Goal: Task Accomplishment & Management: Use online tool/utility

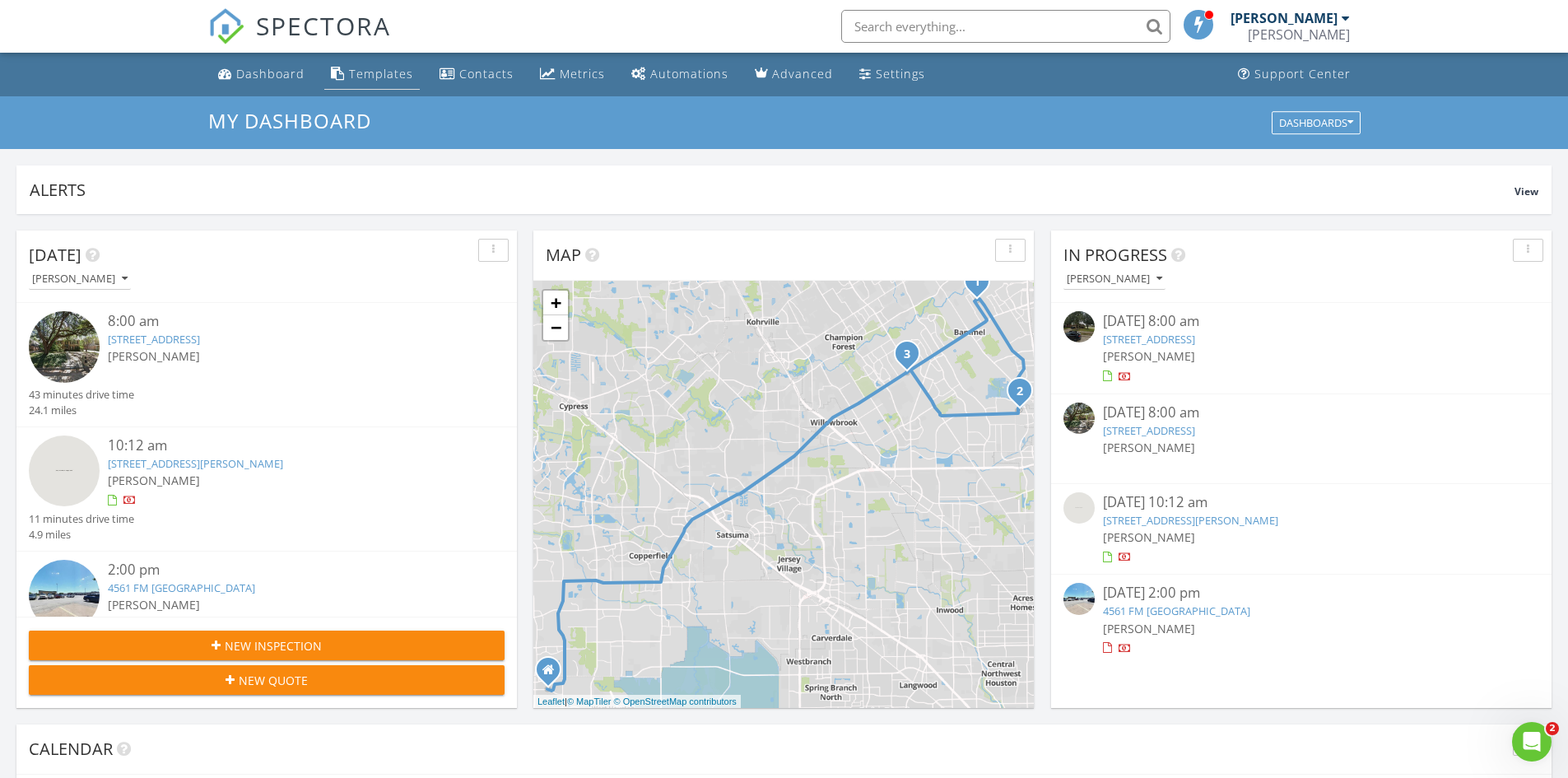
click at [381, 71] on div "Templates" at bounding box center [382, 74] width 64 height 16
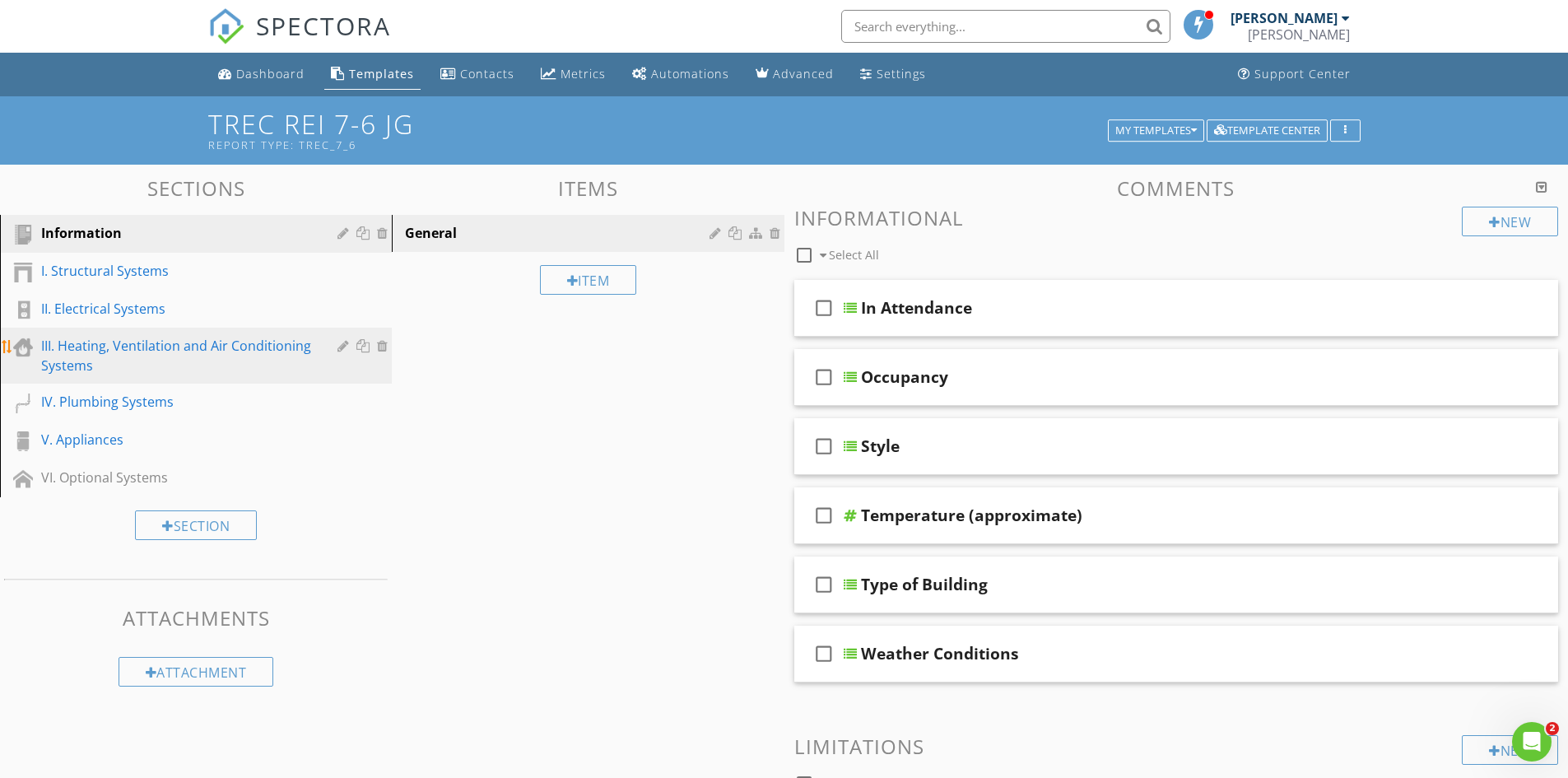
click at [107, 345] on div "III. Heating, Ventilation and Air Conditioning Systems" at bounding box center [177, 356] width 273 height 39
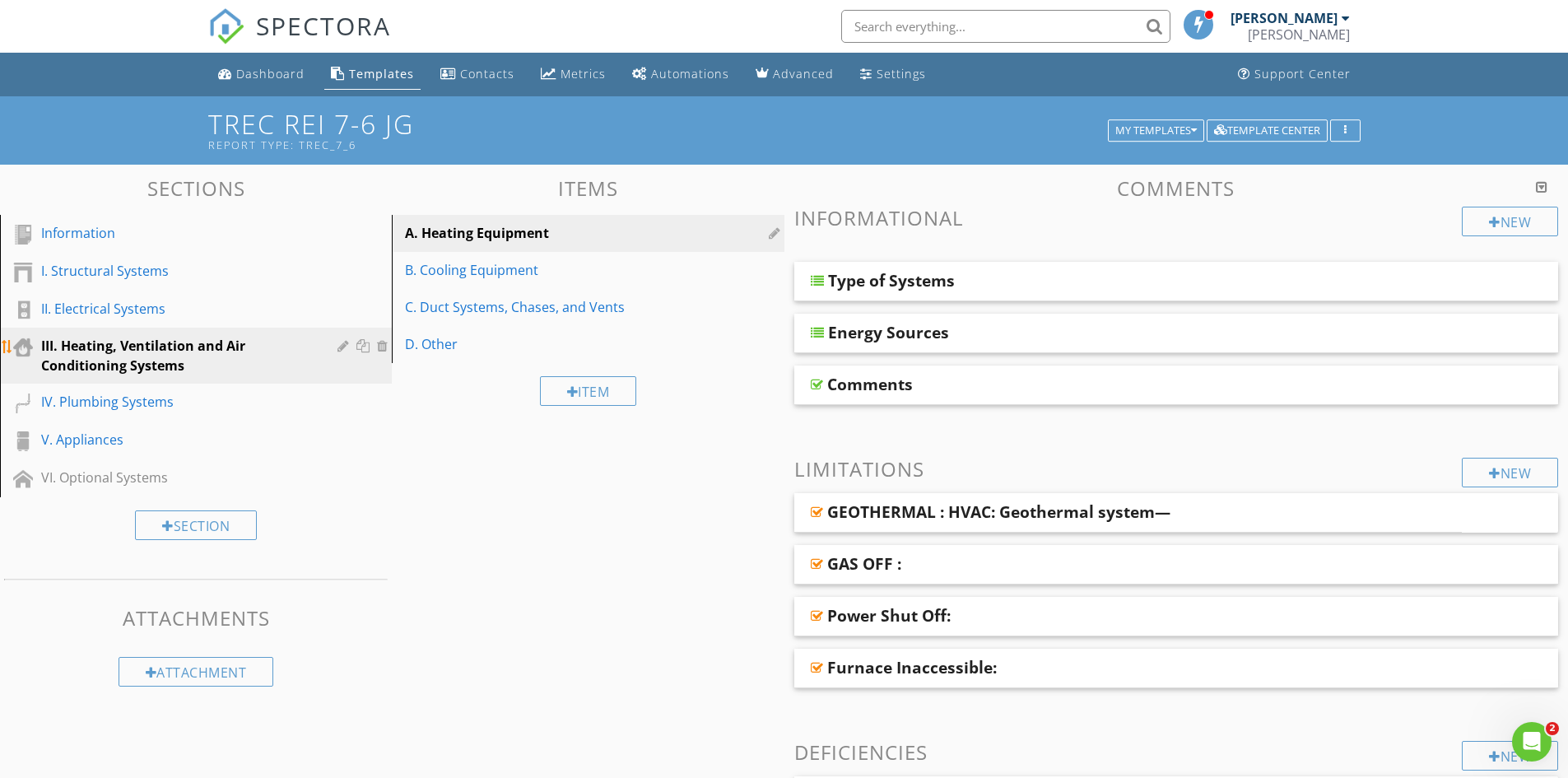
click at [155, 367] on div "III. Heating, Ventilation and Air Conditioning Systems" at bounding box center [177, 356] width 273 height 39
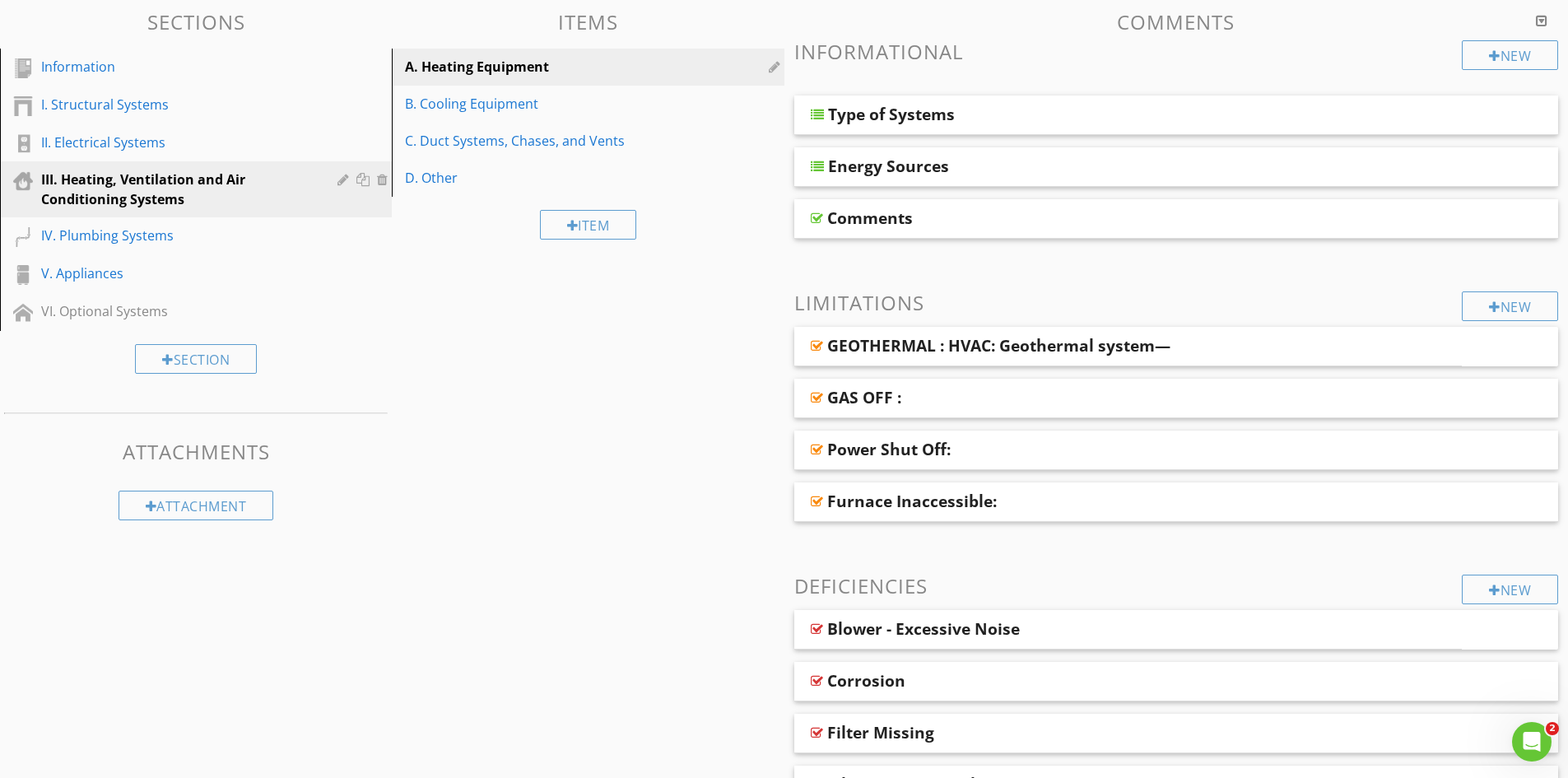
scroll to position [164, 0]
click at [138, 141] on div "II. Electrical Systems" at bounding box center [177, 144] width 273 height 20
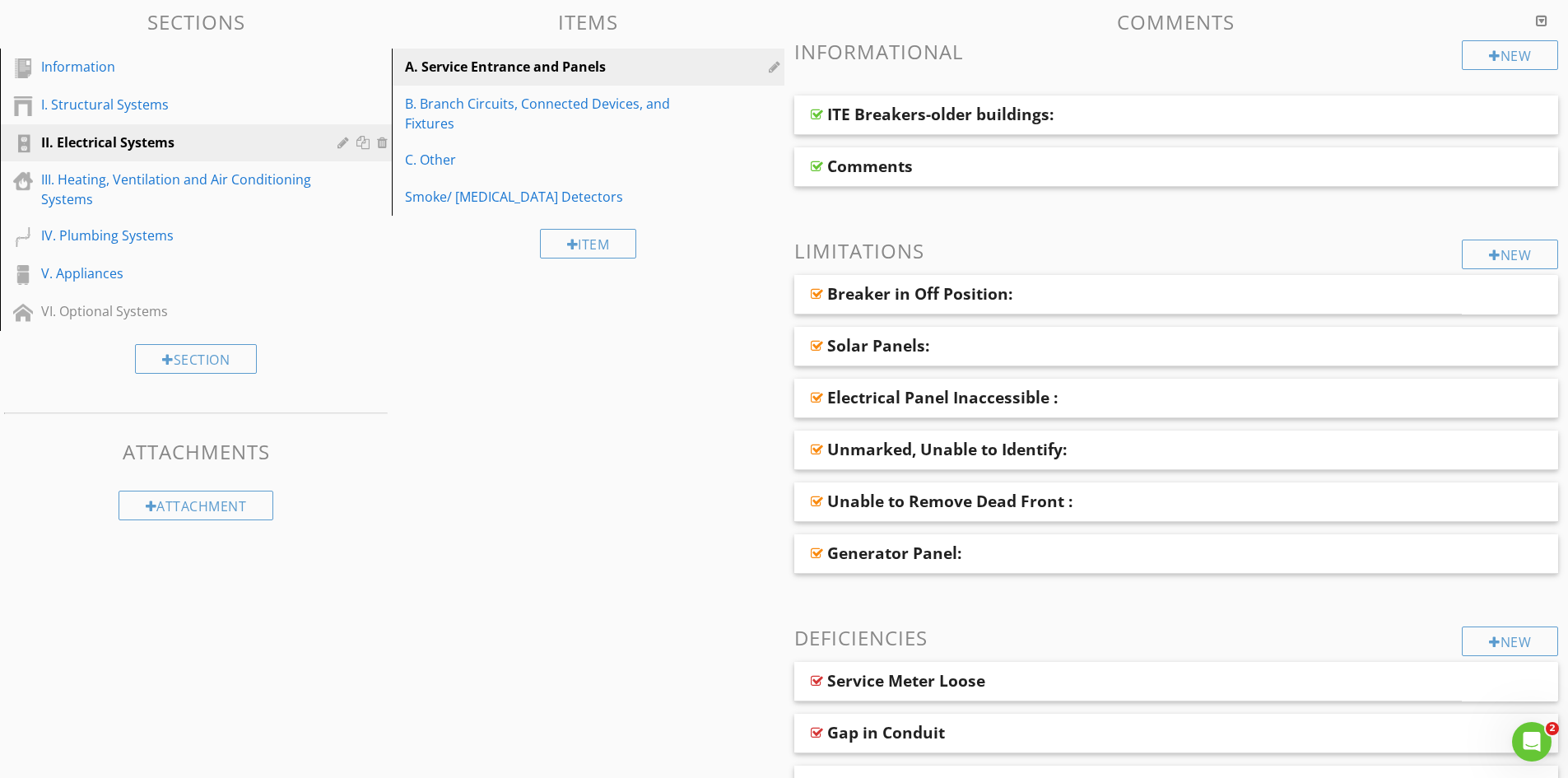
scroll to position [0, 0]
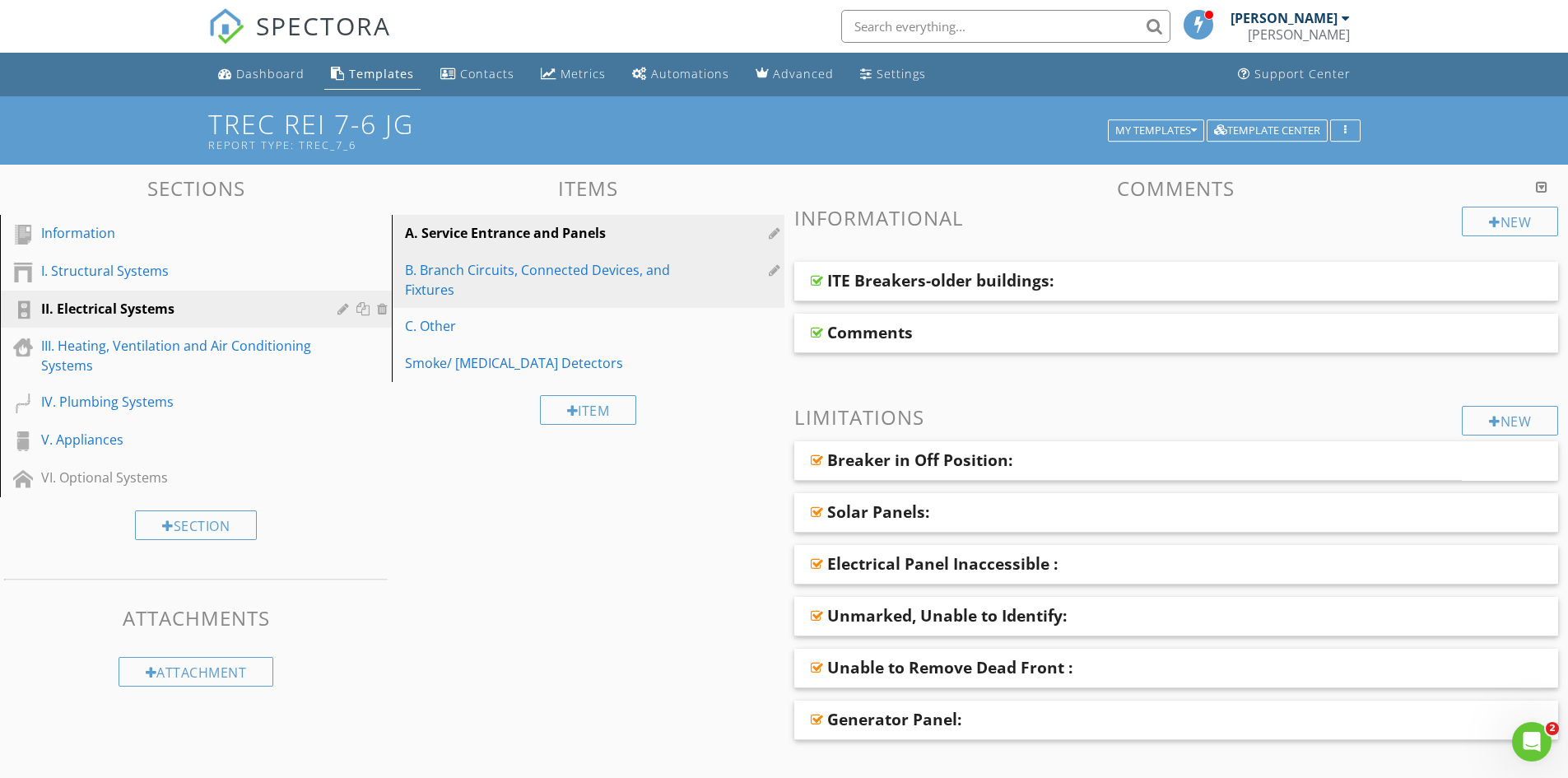
click at [441, 275] on div "B. Branch Circuits, Connected Devices, and Fixtures" at bounding box center [559, 280] width 309 height 39
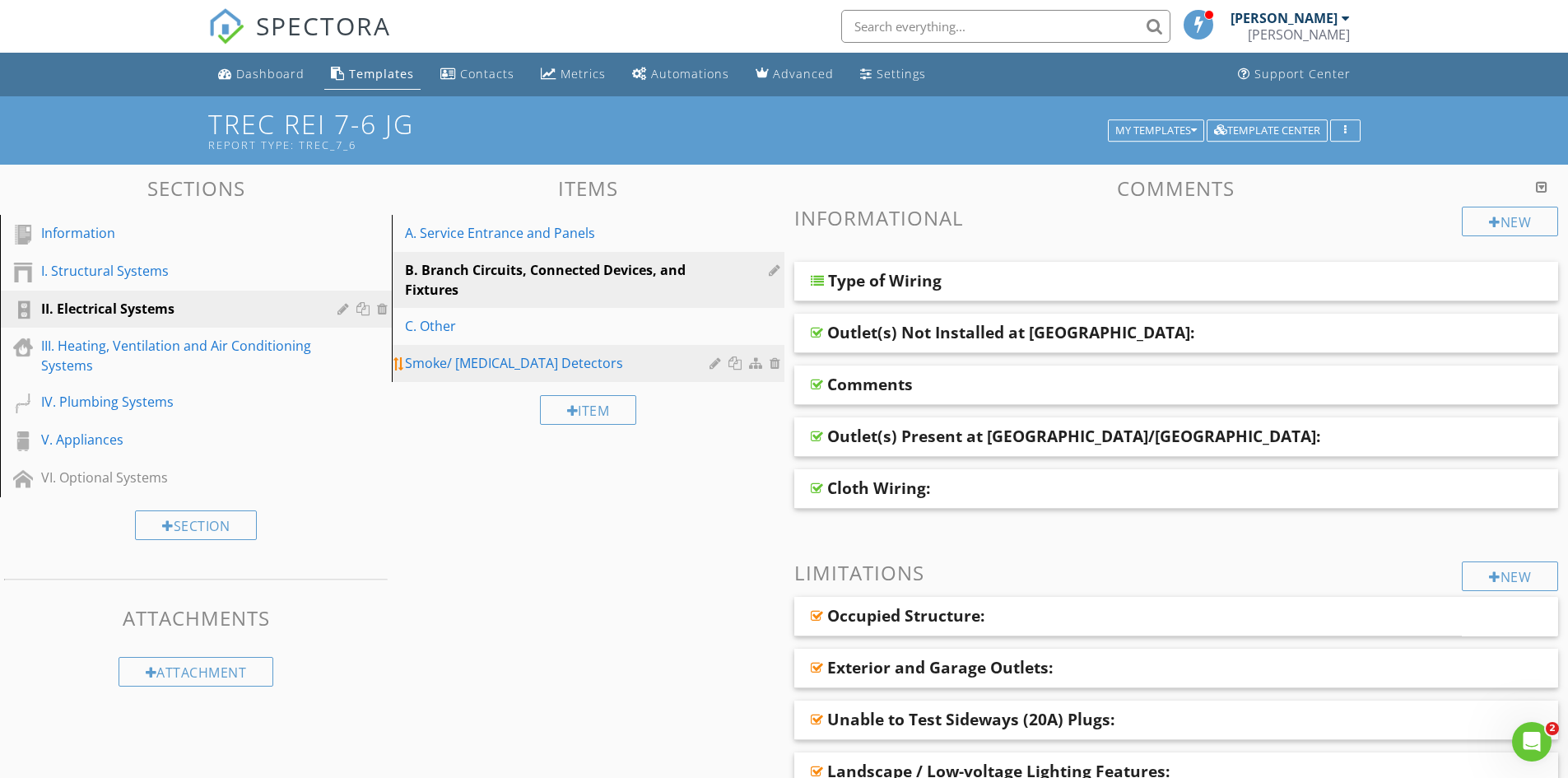
click at [474, 366] on div "Smoke/ Carbon Monoxide Detectors" at bounding box center [559, 363] width 309 height 20
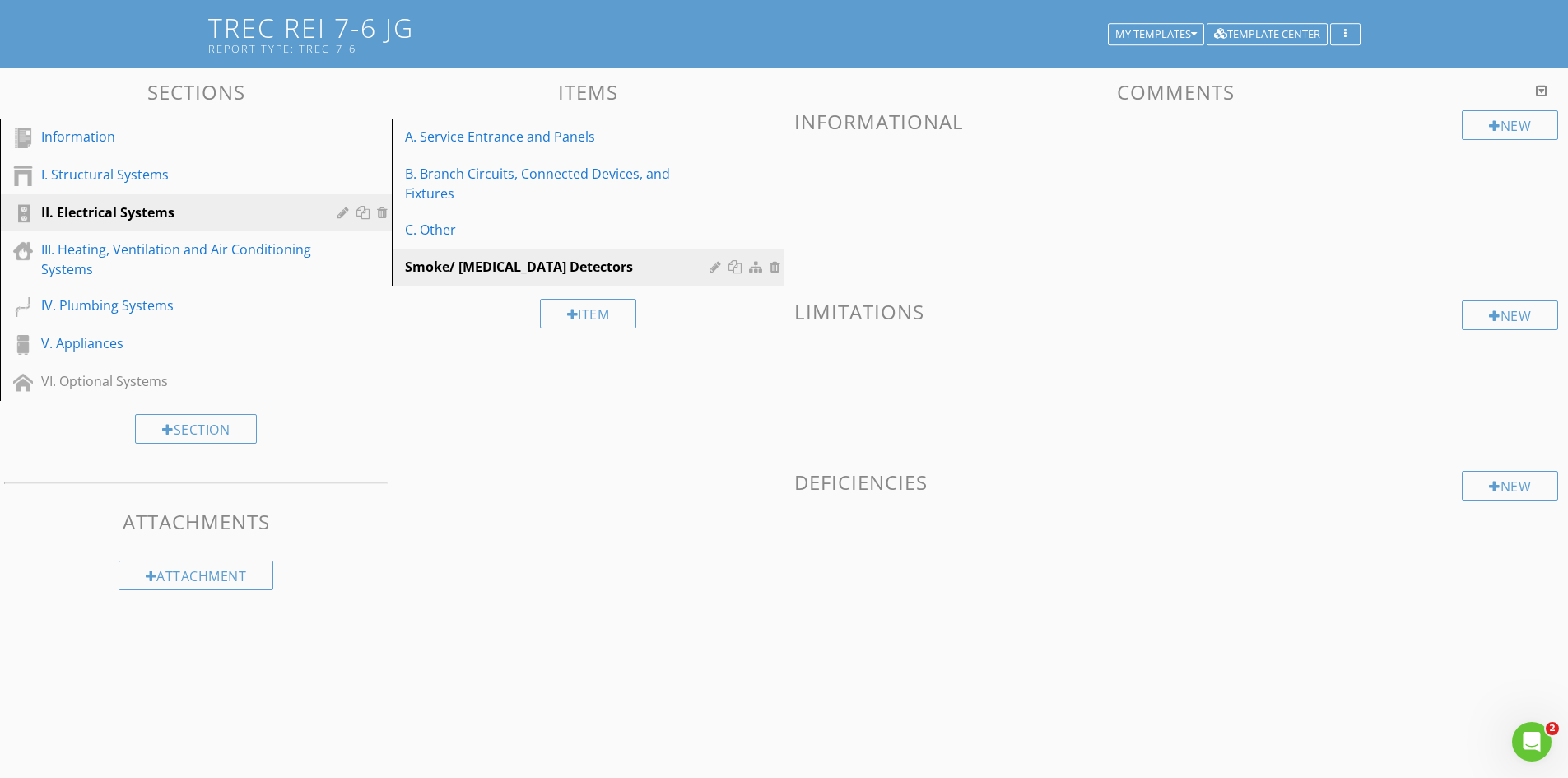
scroll to position [14, 0]
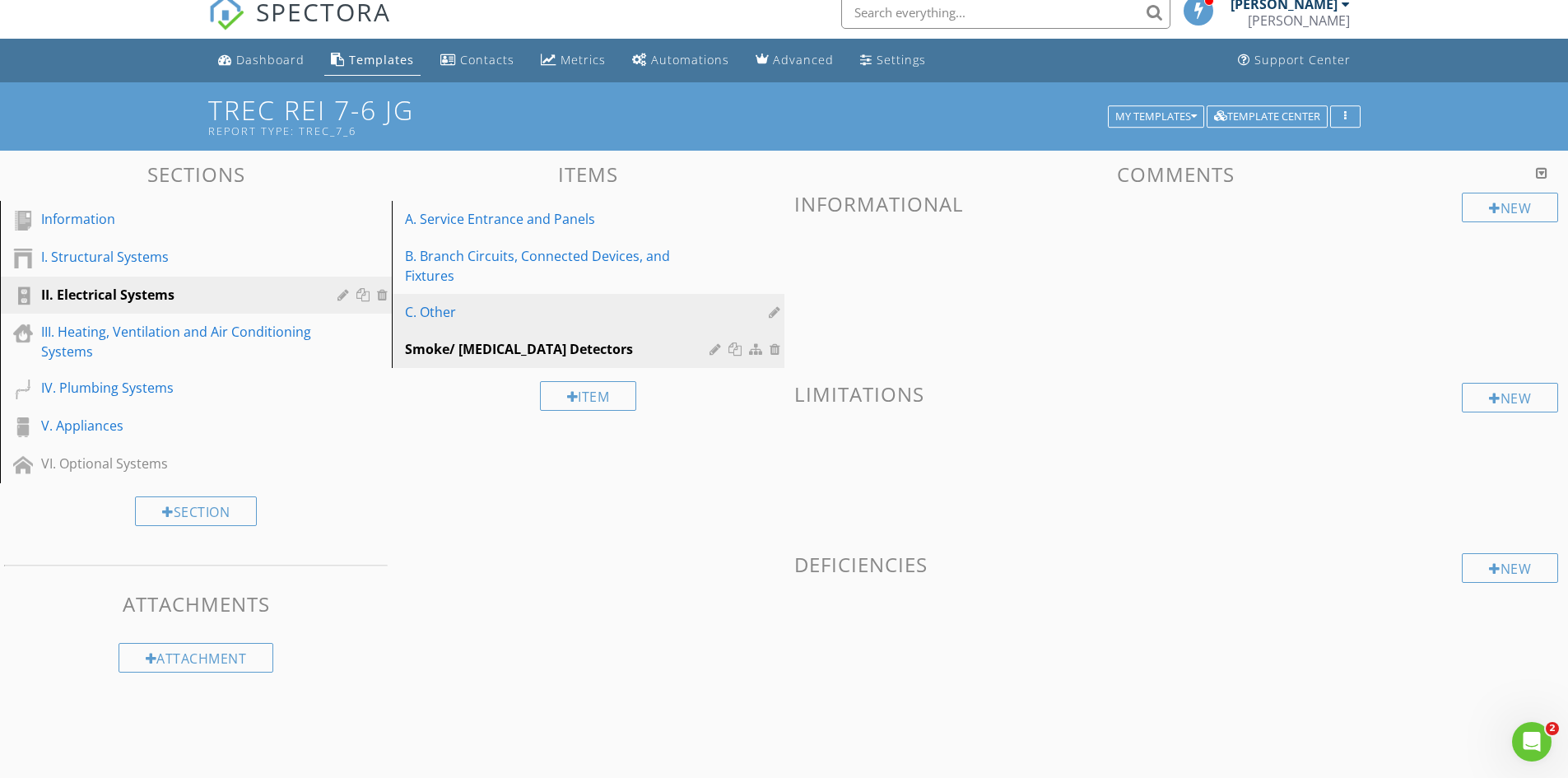
click at [440, 318] on div "C. Other" at bounding box center [559, 312] width 309 height 20
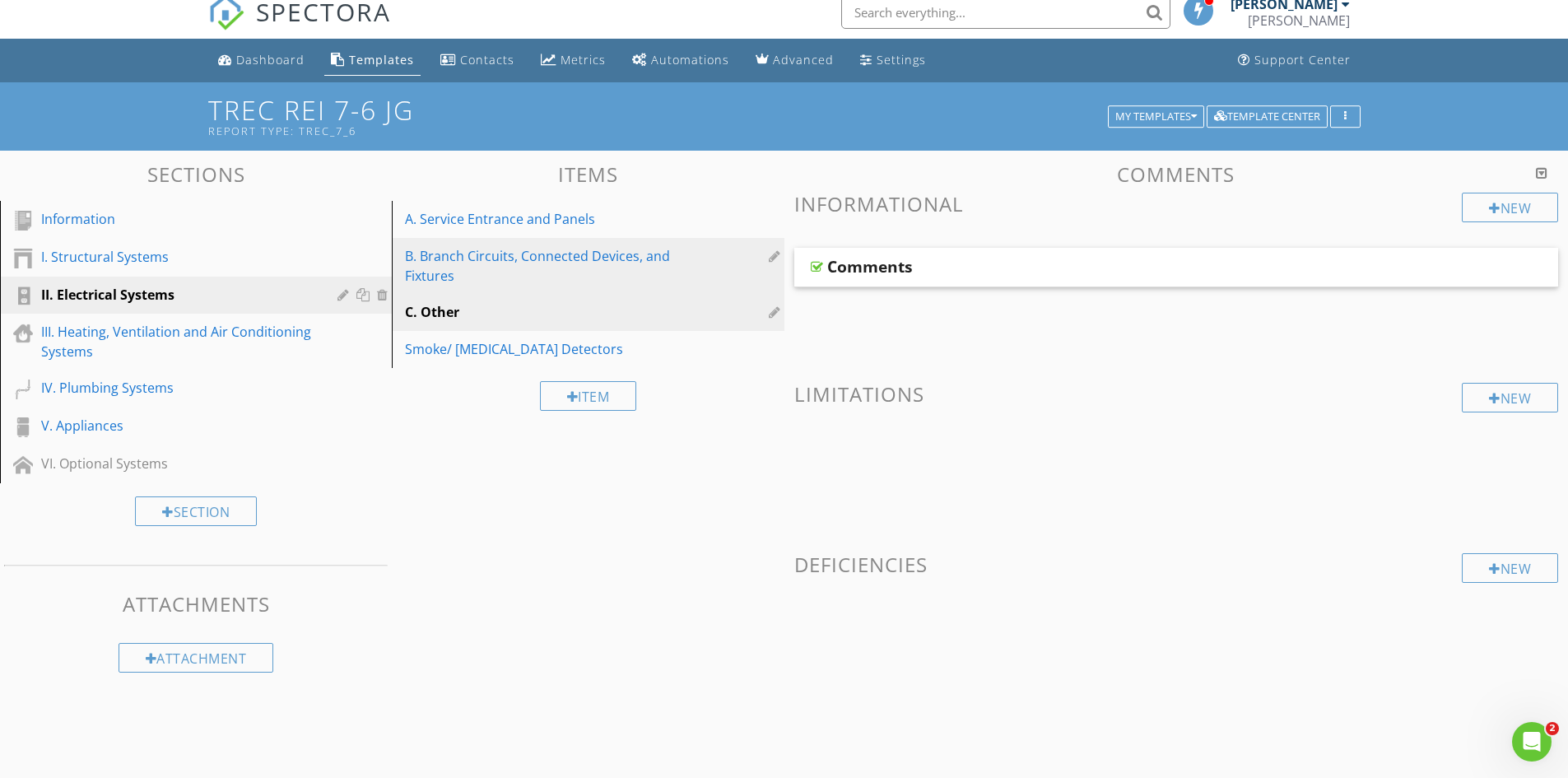
click at [440, 267] on div "B. Branch Circuits, Connected Devices, and Fixtures" at bounding box center [559, 266] width 309 height 39
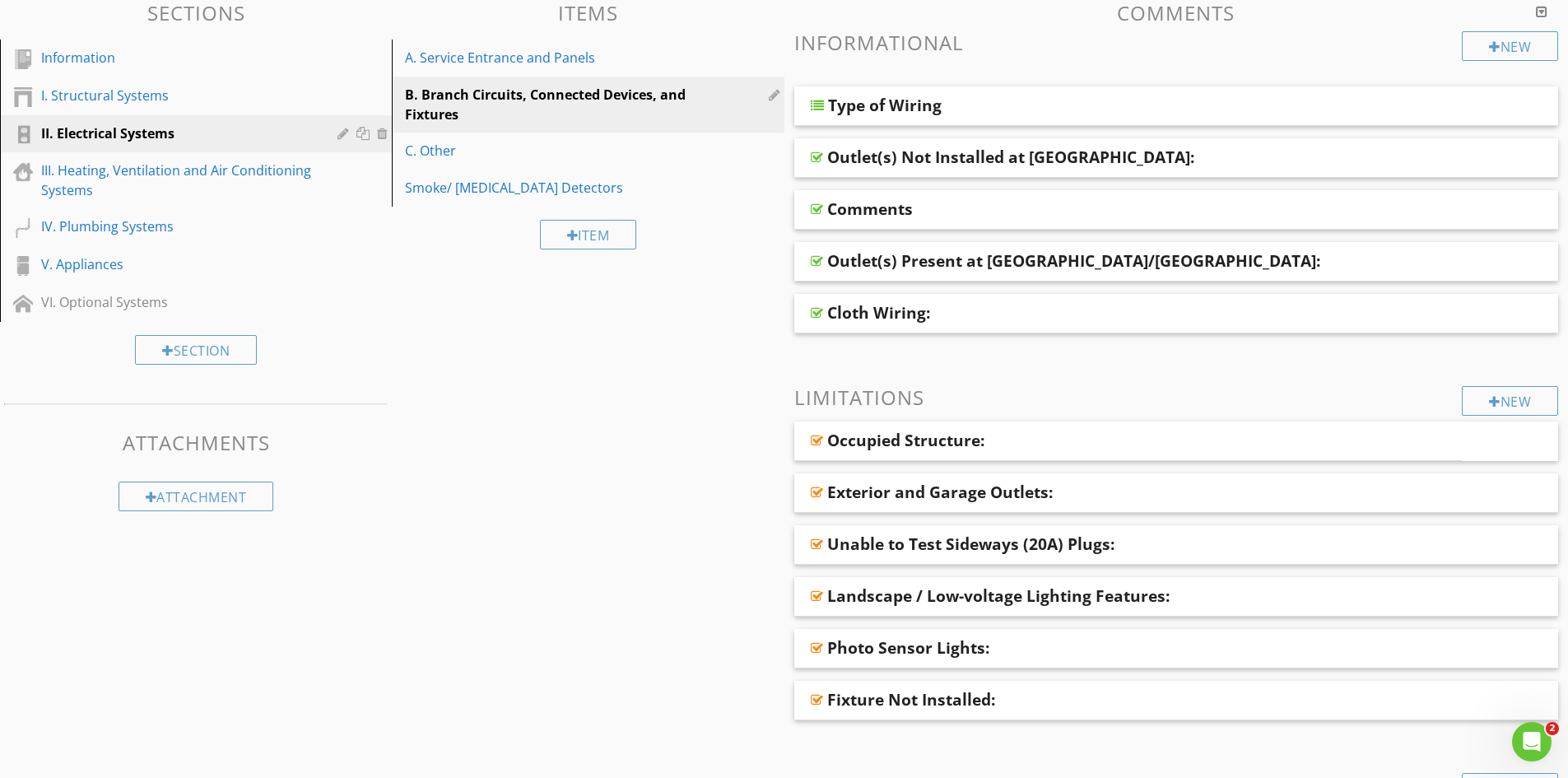
scroll to position [0, 0]
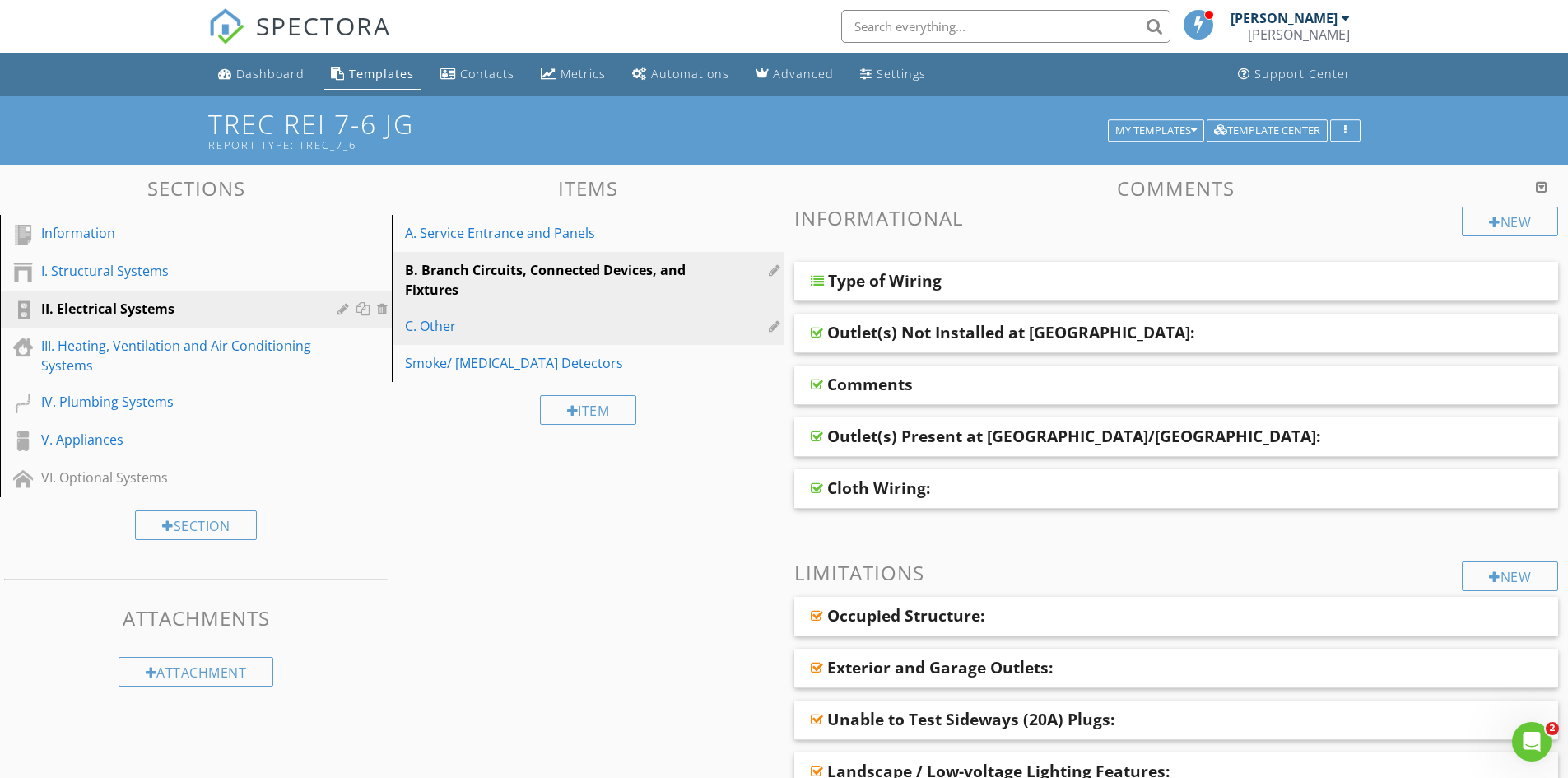
click at [429, 326] on div "C. Other" at bounding box center [559, 326] width 309 height 20
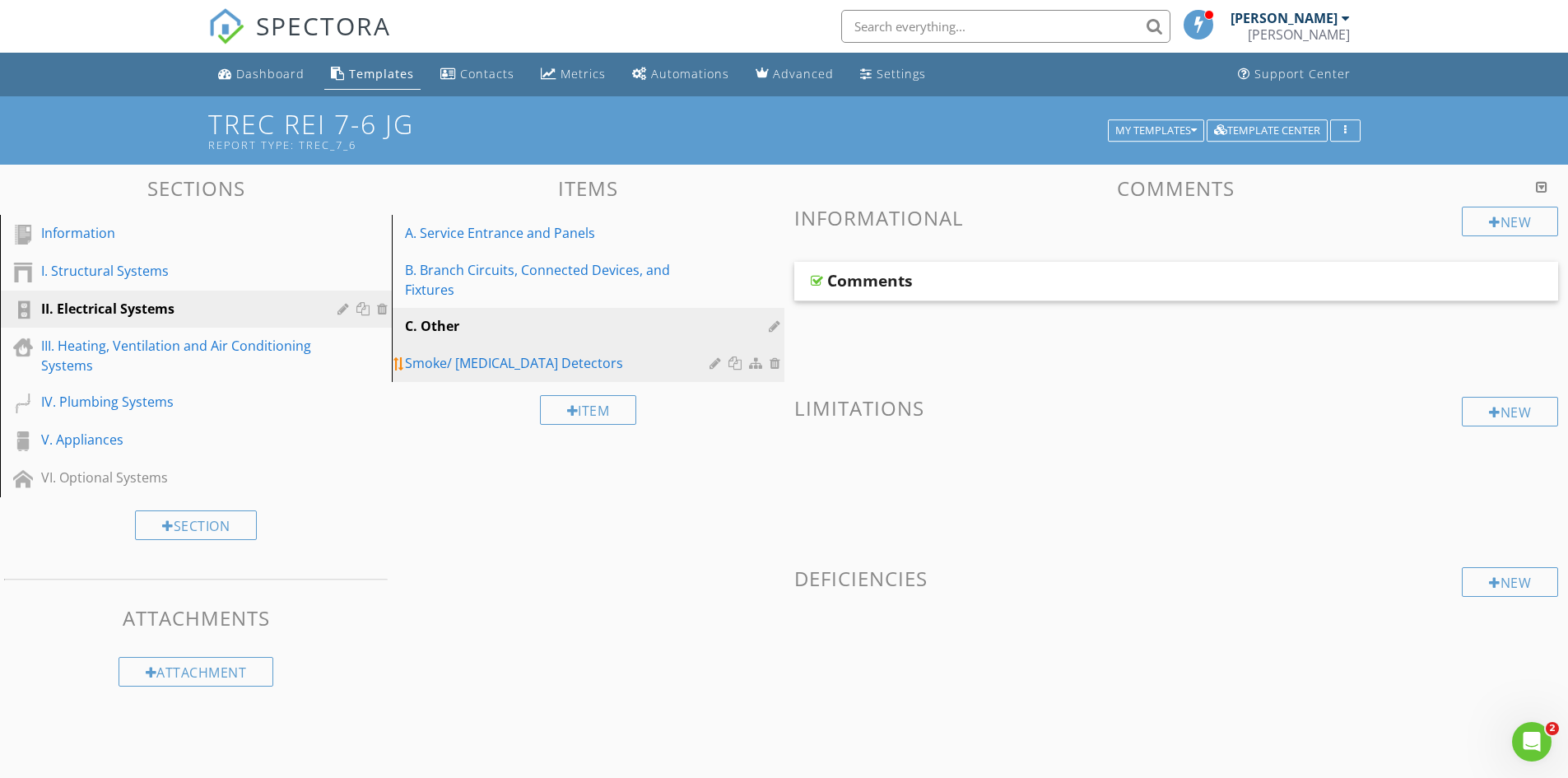
click at [457, 361] on div "Smoke/ Carbon Monoxide Detectors" at bounding box center [559, 363] width 309 height 20
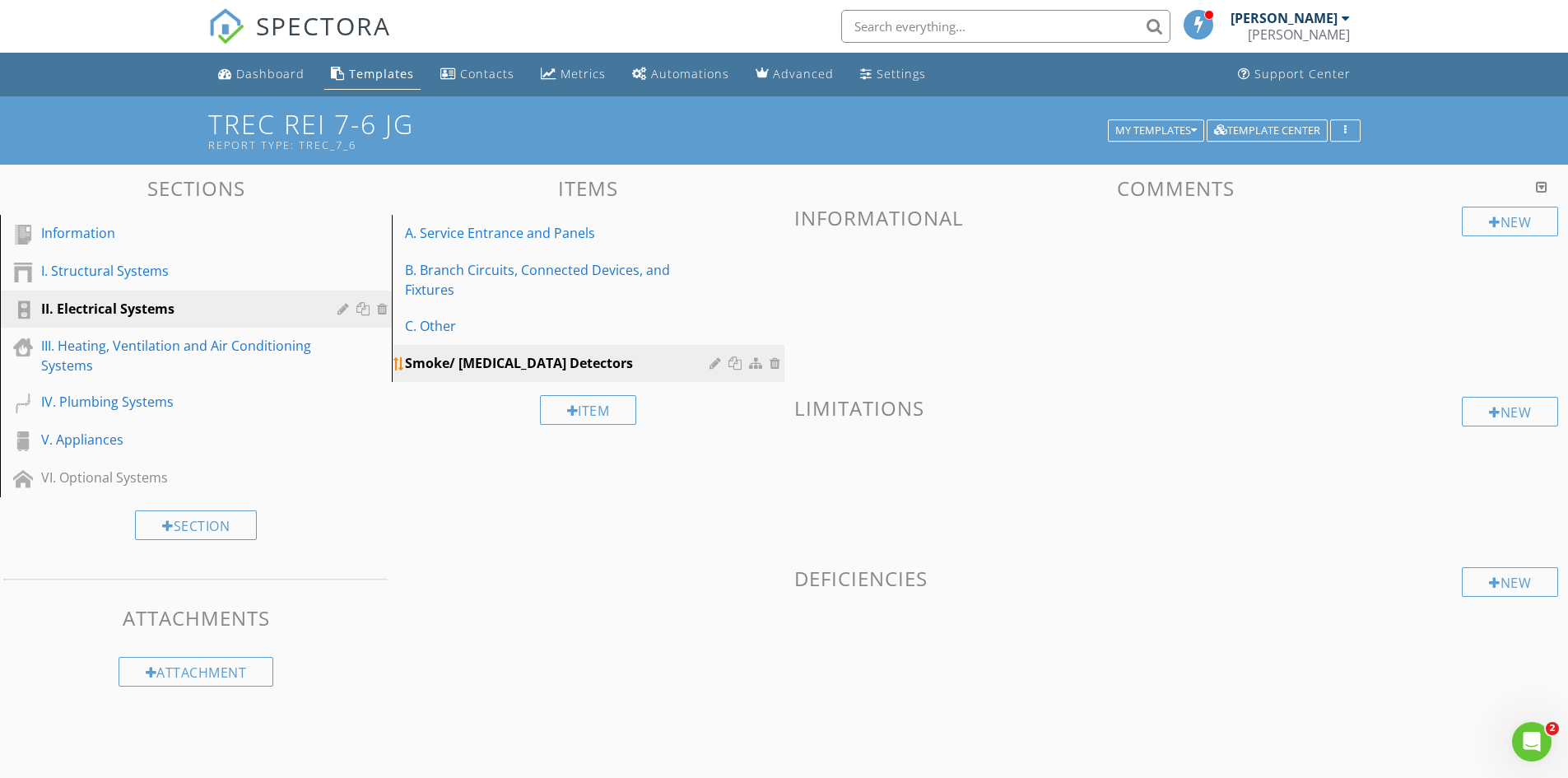
click at [487, 362] on div "Smoke/ Carbon Monoxide Detectors" at bounding box center [559, 363] width 309 height 20
click at [399, 364] on div at bounding box center [399, 364] width 13 height 13
click at [400, 364] on div at bounding box center [399, 364] width 13 height 13
click at [627, 374] on link "Smoke/ Carbon Monoxide Detectors" at bounding box center [590, 363] width 387 height 37
click at [1513, 221] on div "New" at bounding box center [1511, 221] width 96 height 29
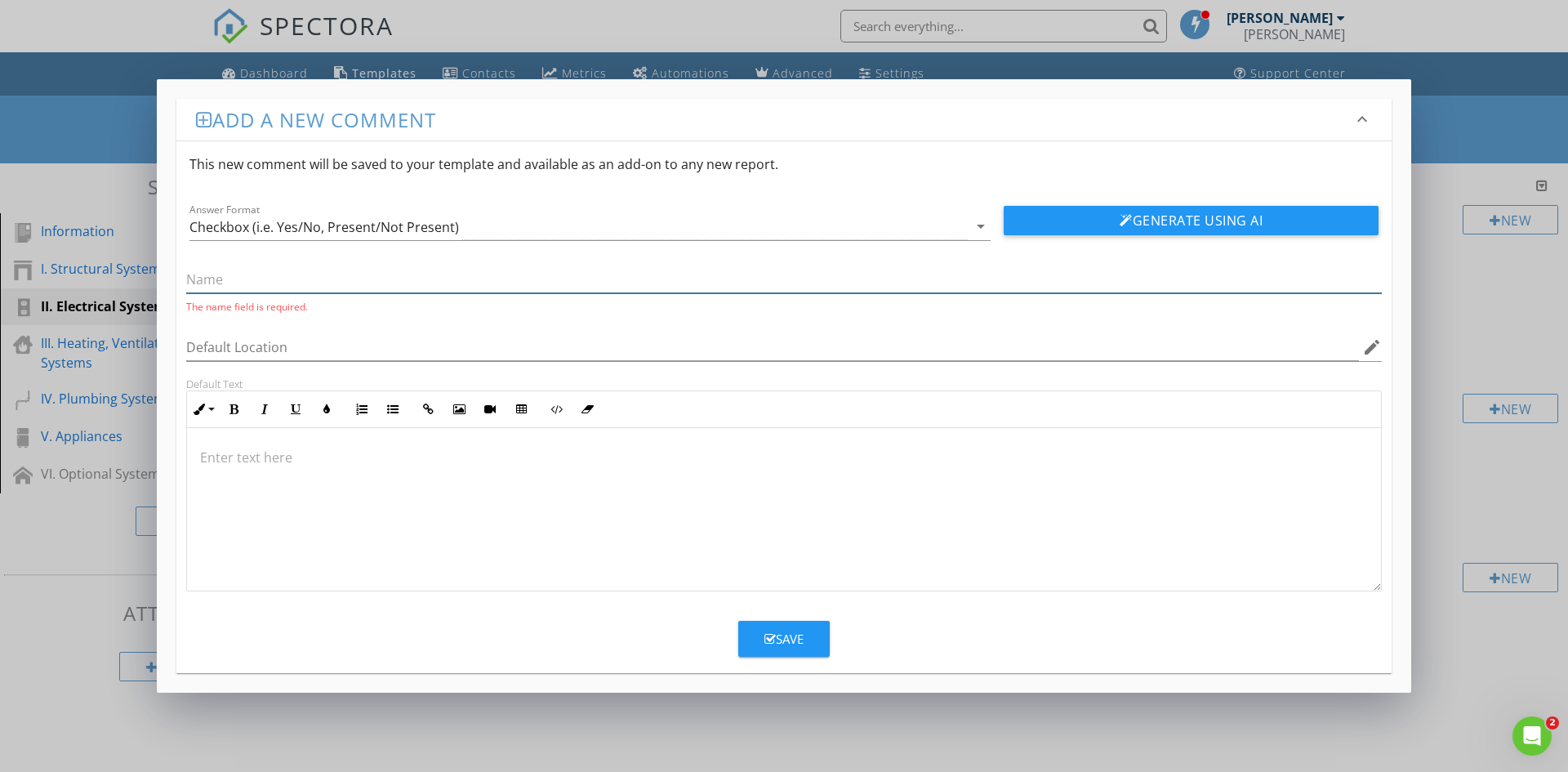
drag, startPoint x: 246, startPoint y: 273, endPoint x: 223, endPoint y: 281, distance: 24.4
click at [246, 273] on input "text" at bounding box center [784, 279] width 1196 height 27
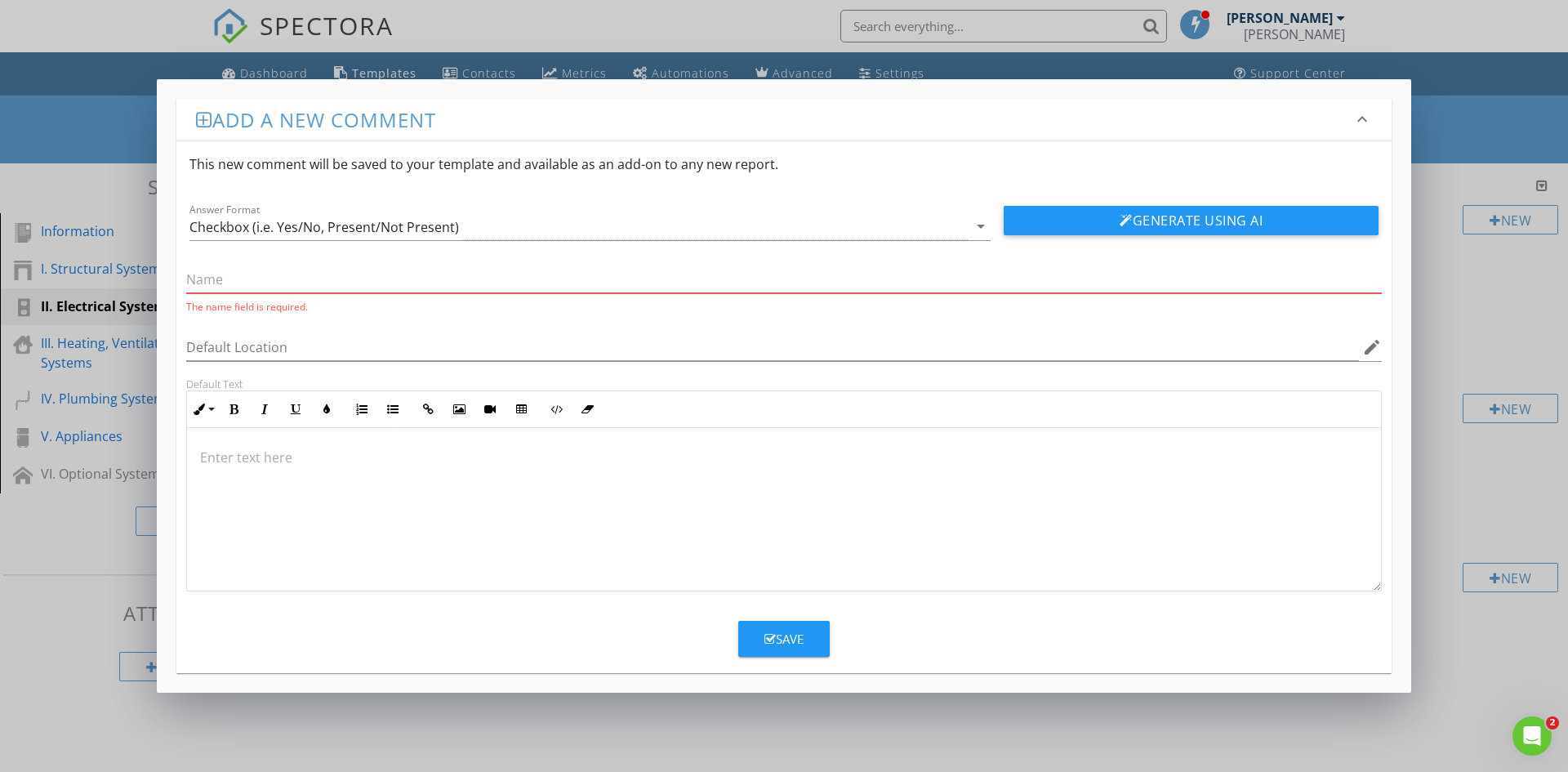
paste input "D. Smoke/ Carbon Monoxide Detectors"
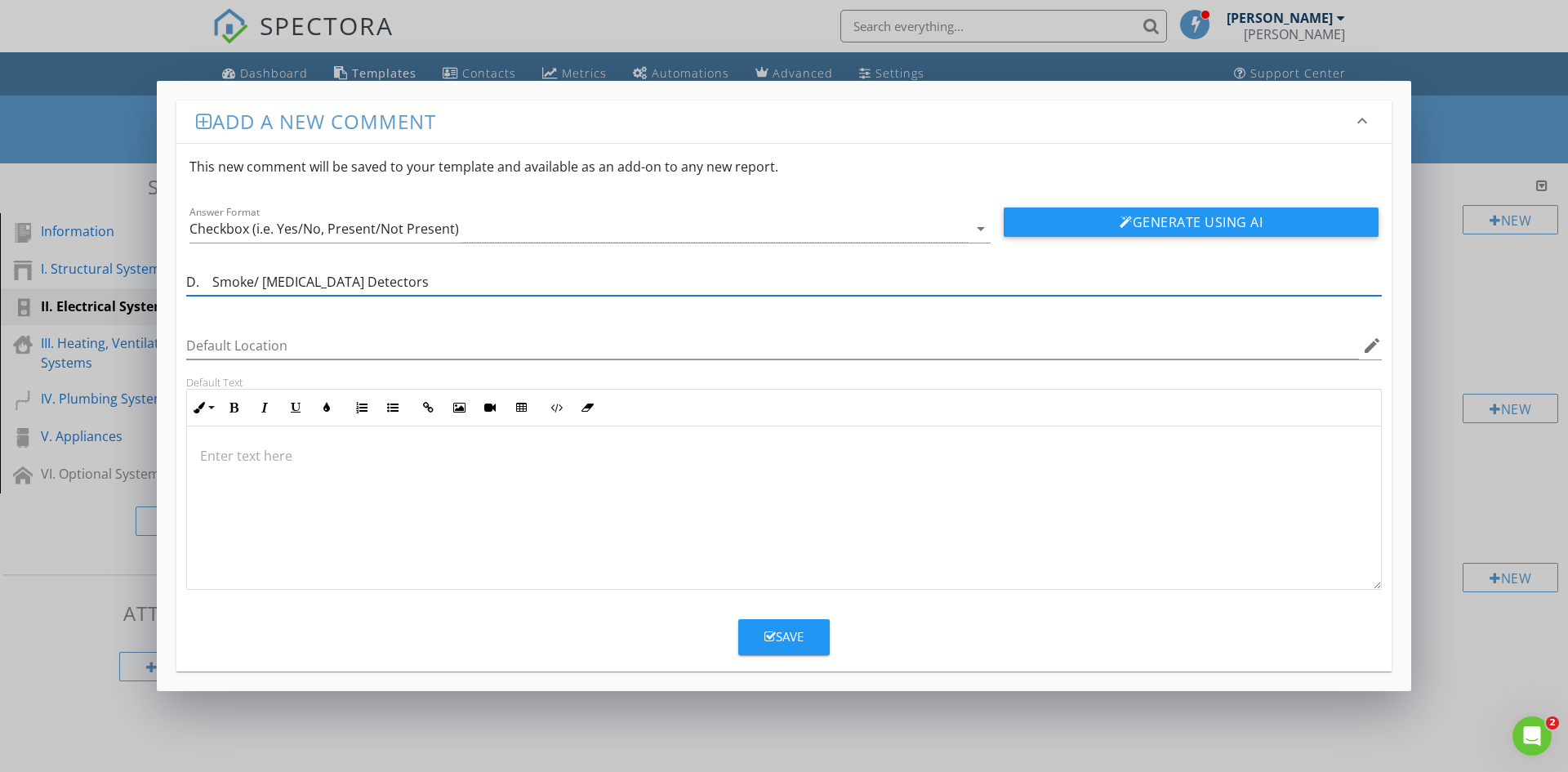
click at [213, 284] on input "D. Smoke/ Carbon Monoxide Detectors" at bounding box center [784, 282] width 1196 height 27
type input "Smoke/ Carbon Monoxide Detectors"
click at [228, 456] on p at bounding box center [784, 456] width 1168 height 19
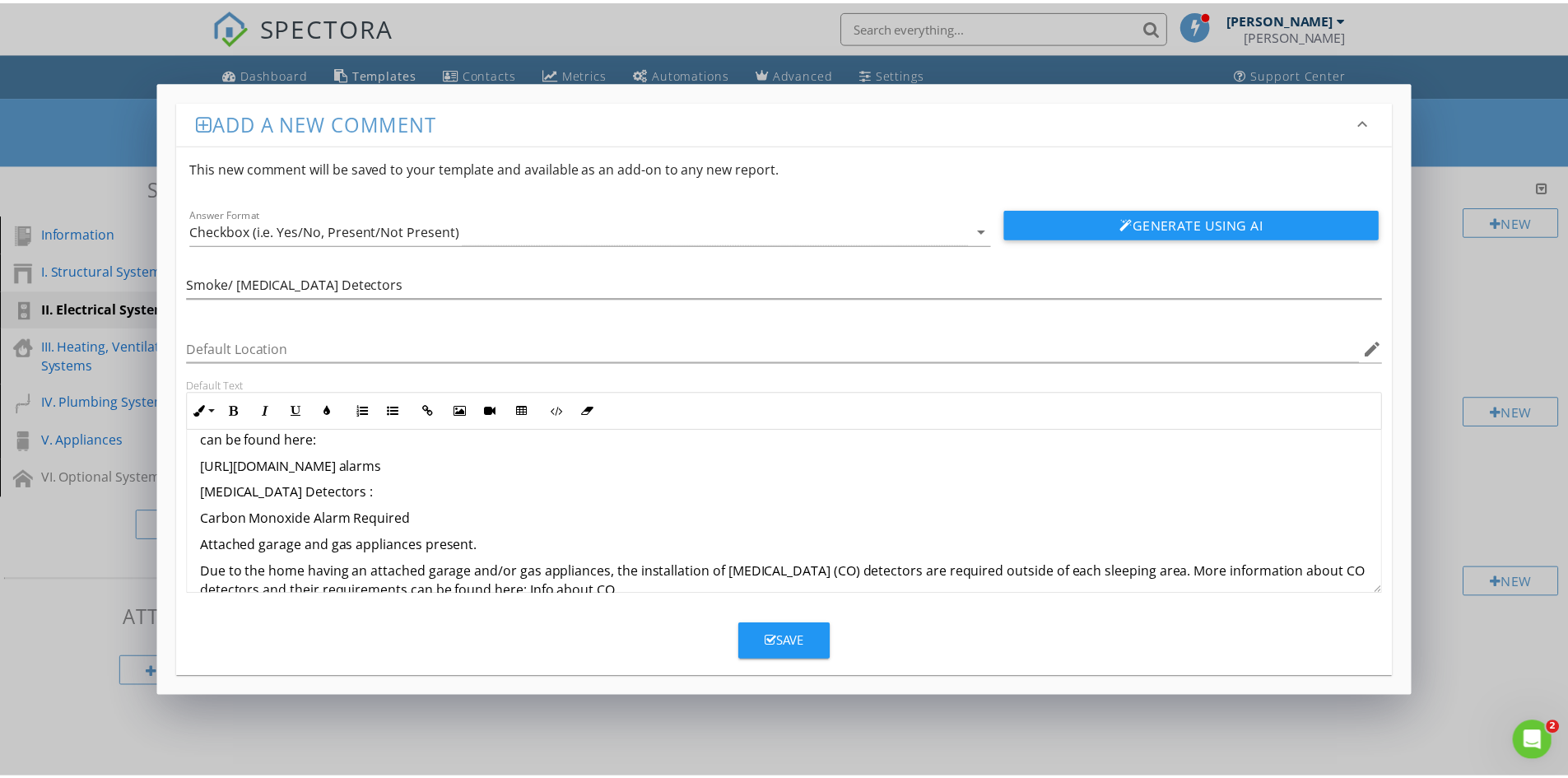
scroll to position [183, 0]
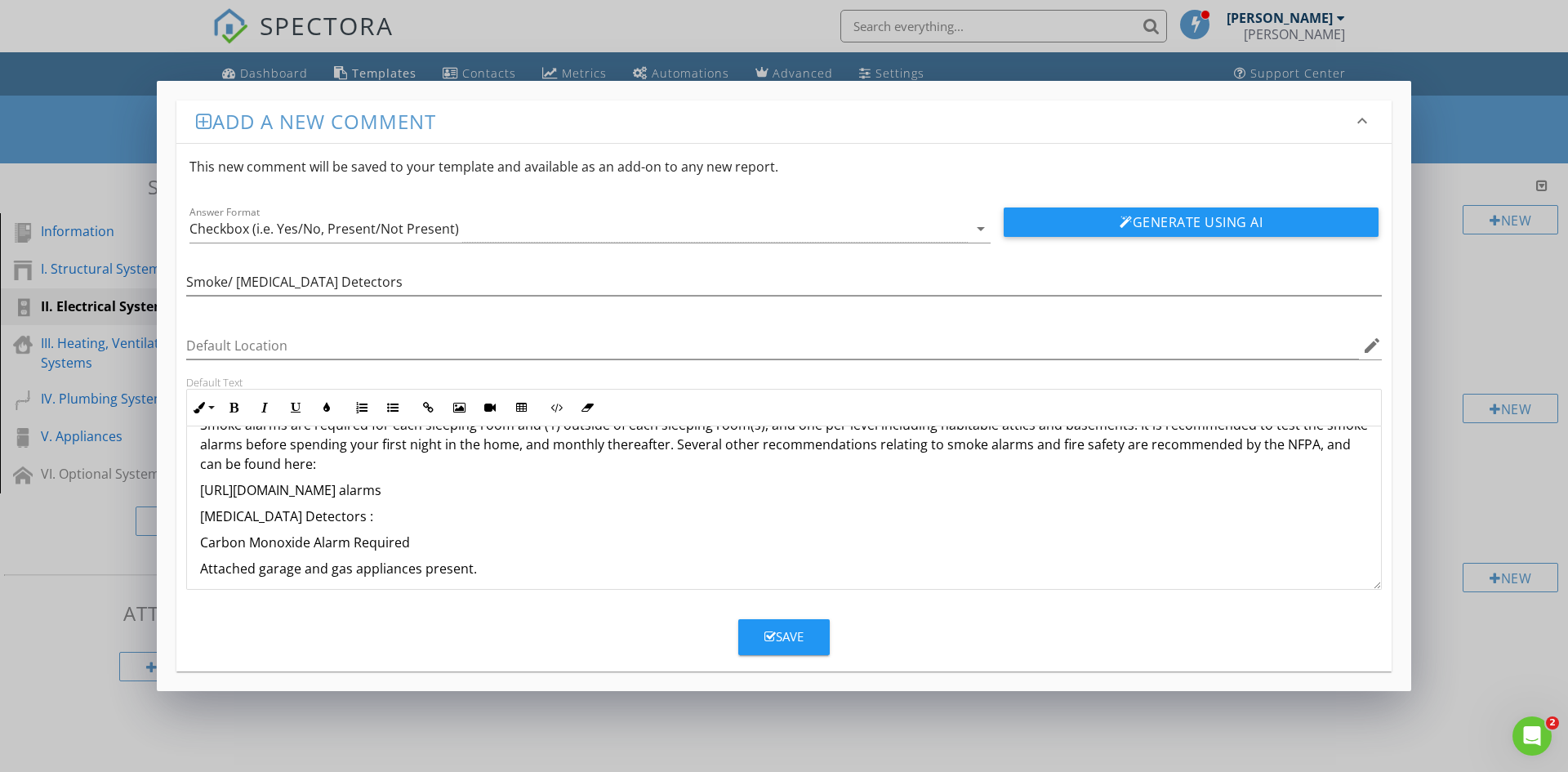
click at [785, 639] on div "Save" at bounding box center [784, 636] width 39 height 19
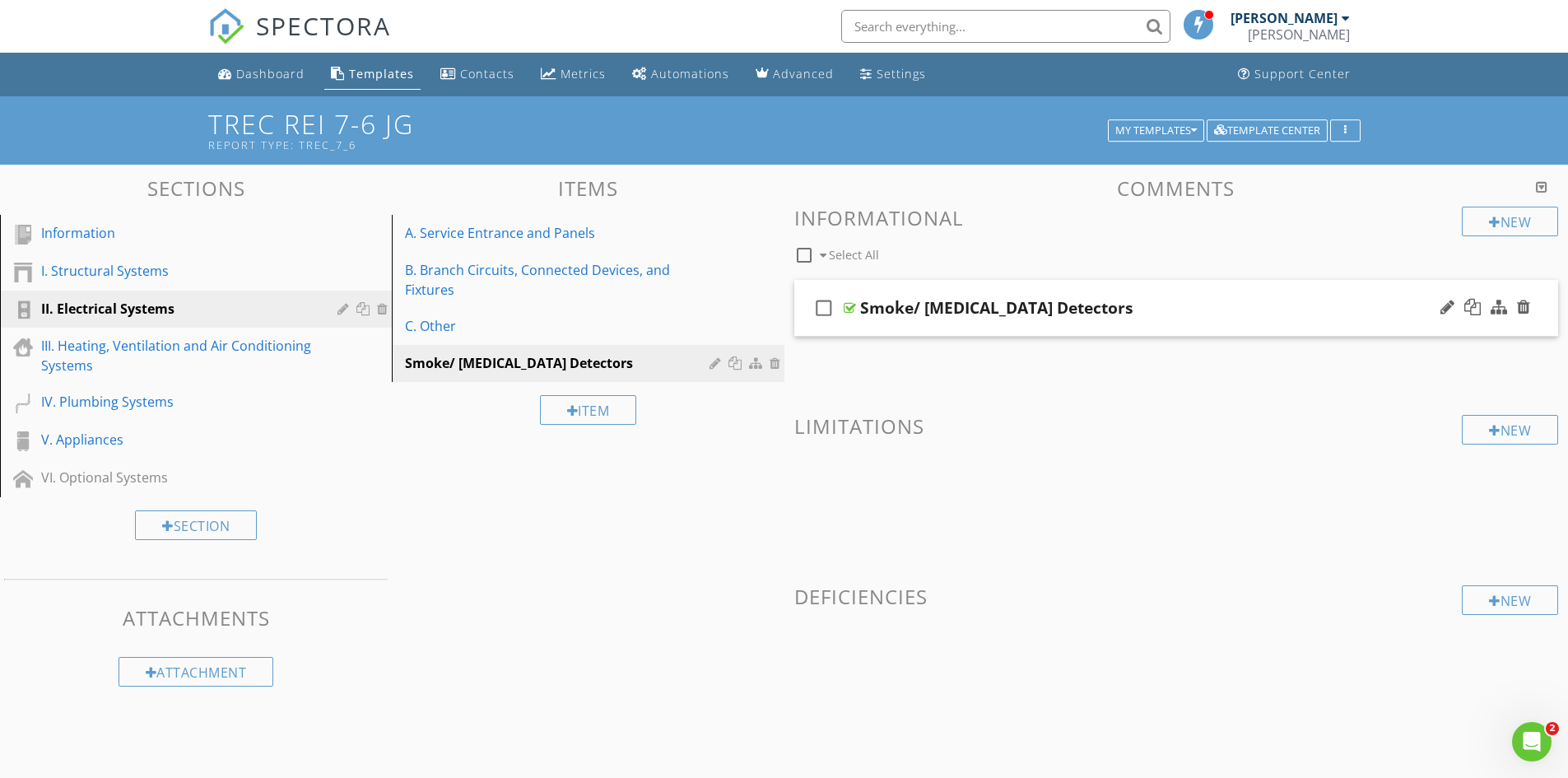
click at [854, 307] on div at bounding box center [851, 307] width 13 height 13
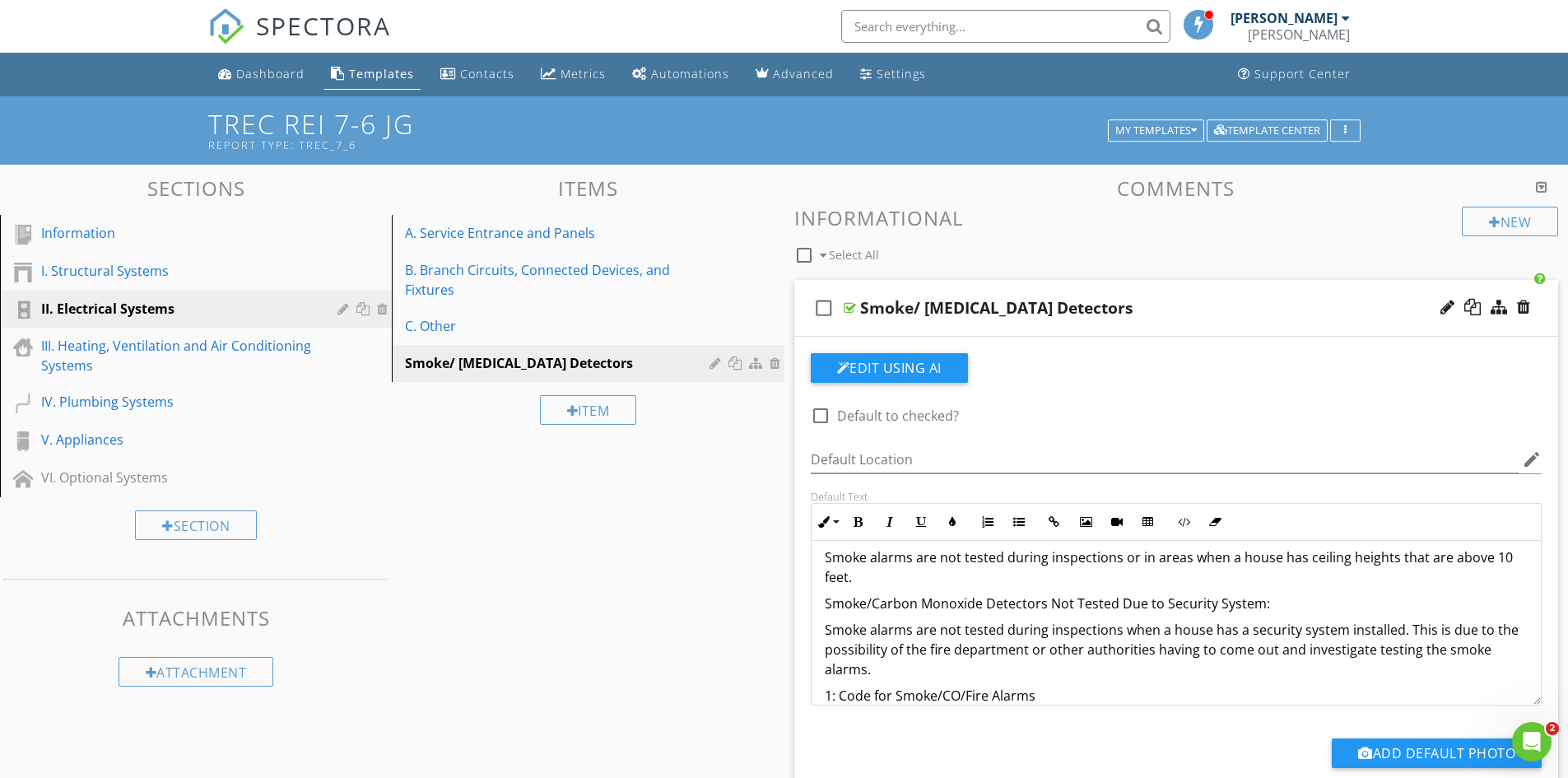
scroll to position [576, 0]
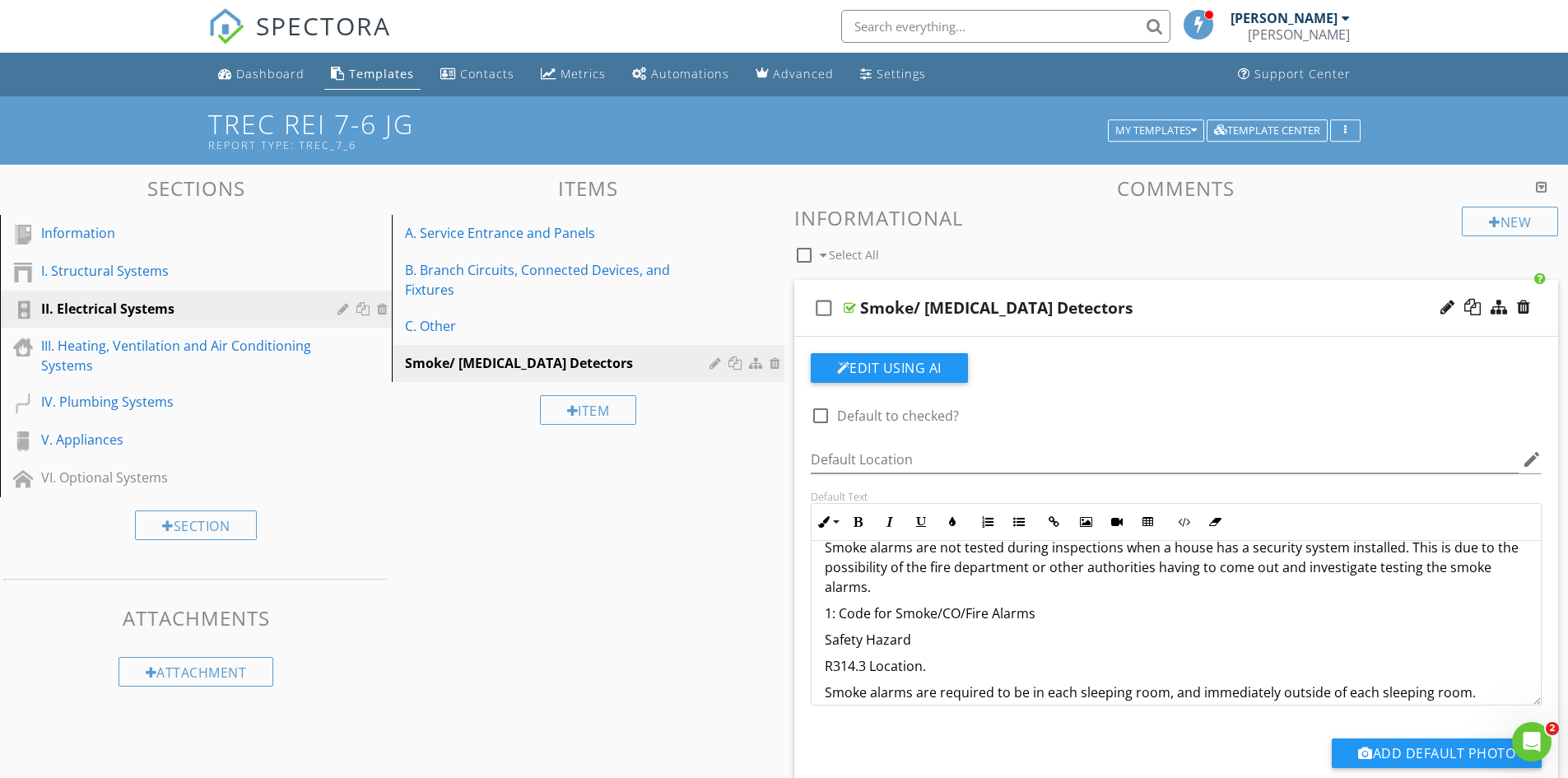
click at [821, 620] on div "Informational : The following deficiencies (if any) with the smoke, fire, and c…" at bounding box center [1177, 464] width 730 height 1001
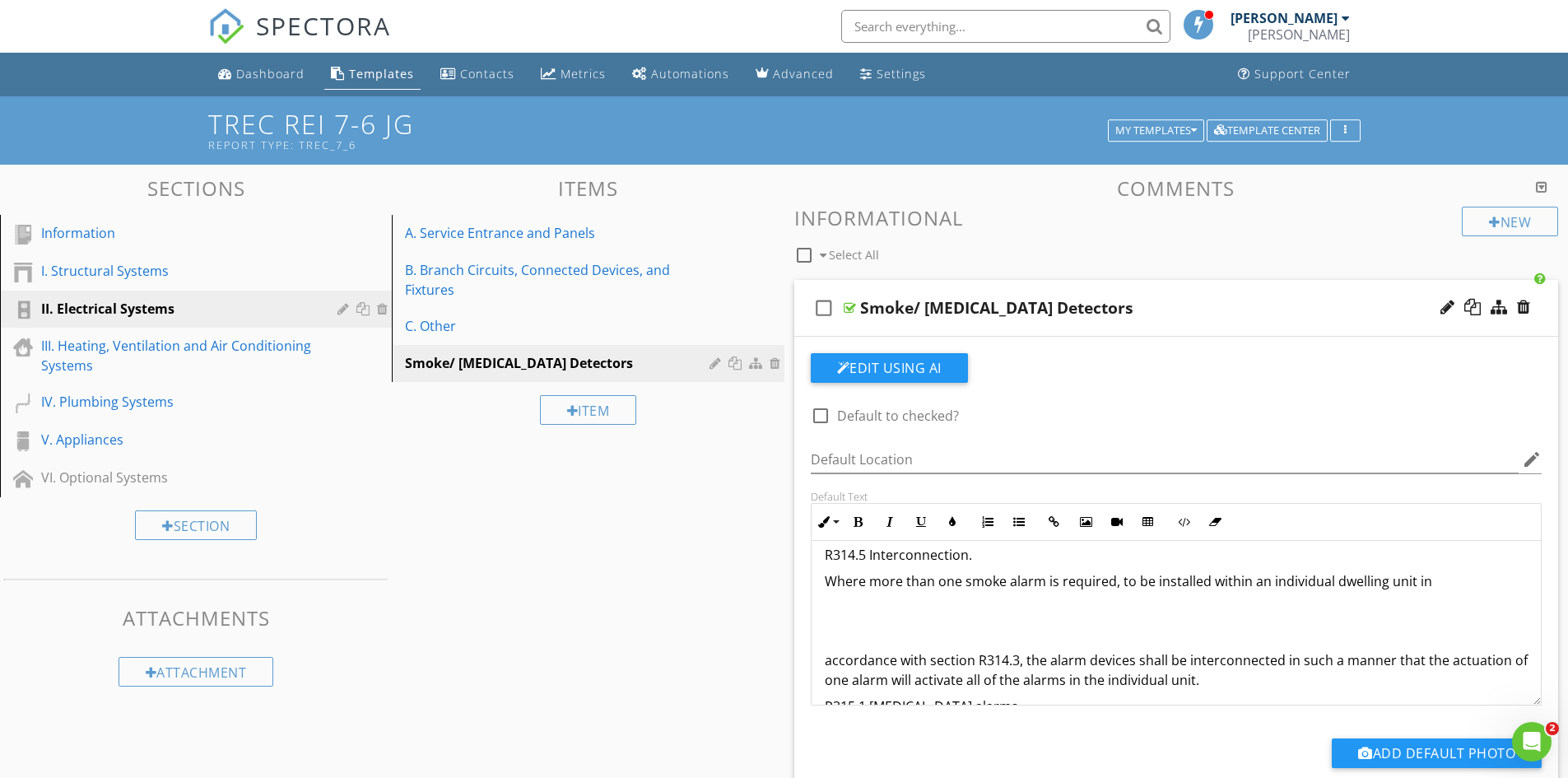
scroll to position [837, 0]
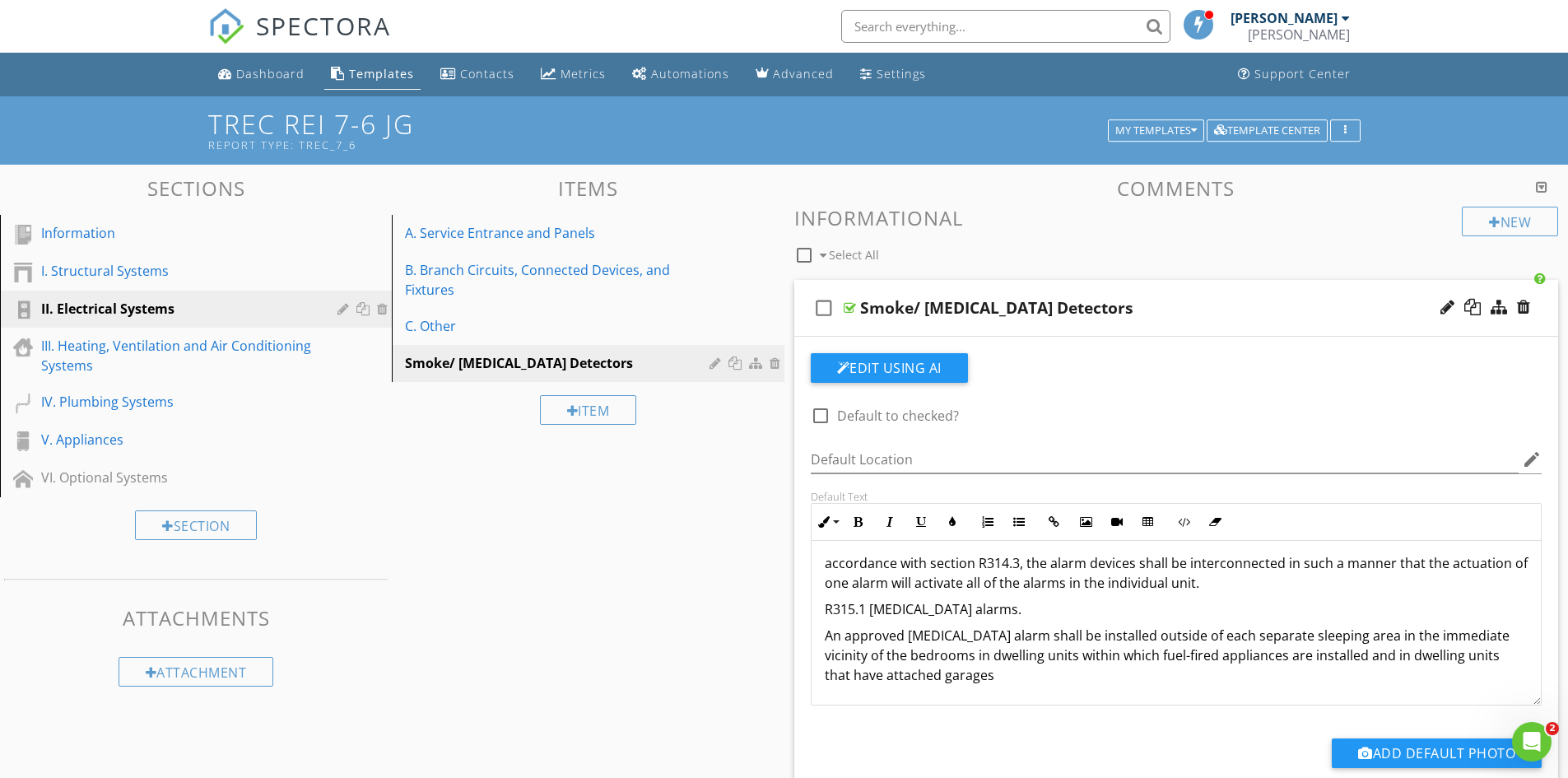
drag, startPoint x: 824, startPoint y: 609, endPoint x: 1159, endPoint y: 750, distance: 363.5
click at [1159, 750] on div "check_box_outline_blank Default to checked? Default Location edit Default Text …" at bounding box center [1177, 574] width 751 height 444
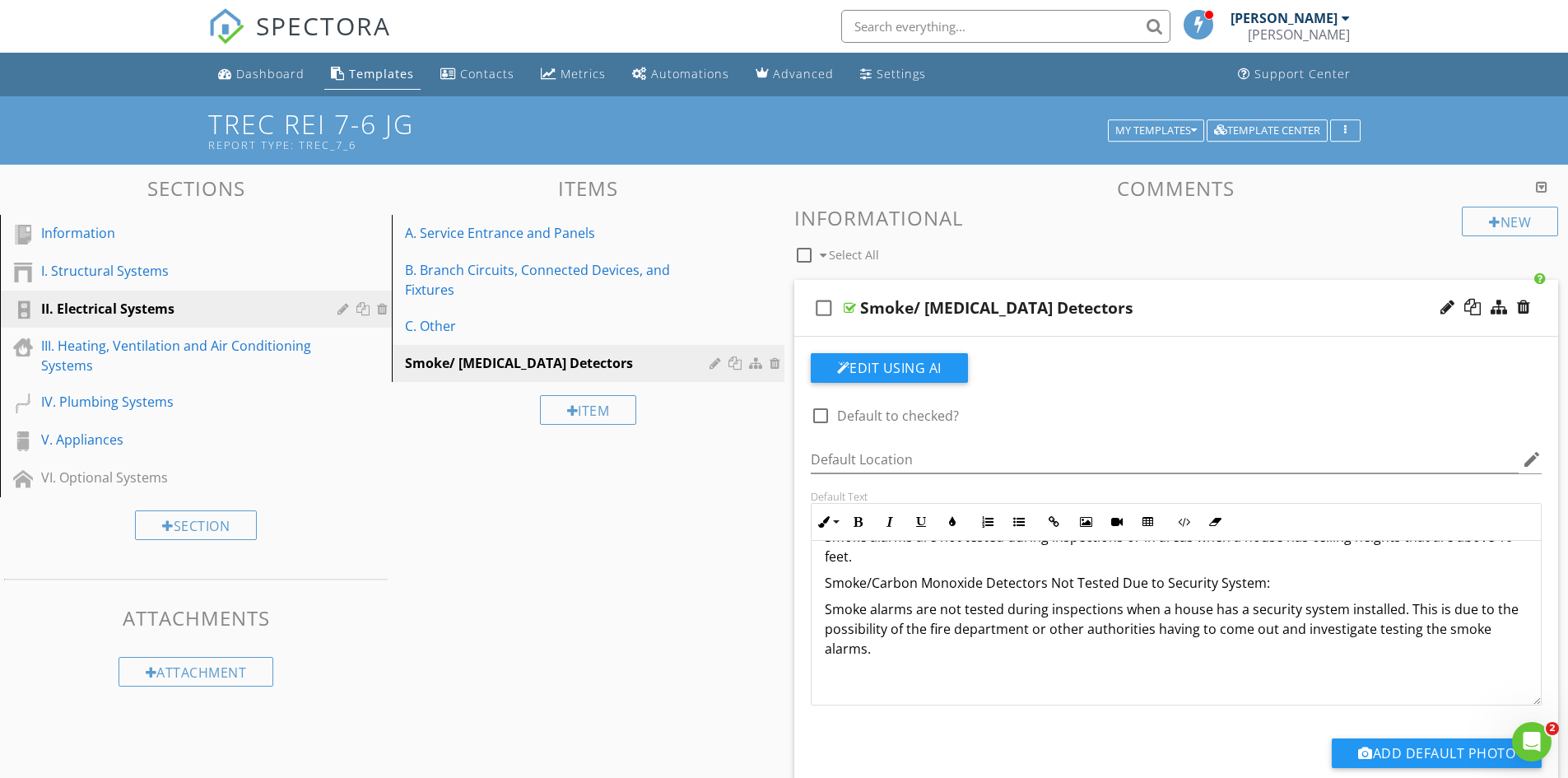
scroll to position [514, 0]
click at [846, 309] on div at bounding box center [851, 307] width 13 height 13
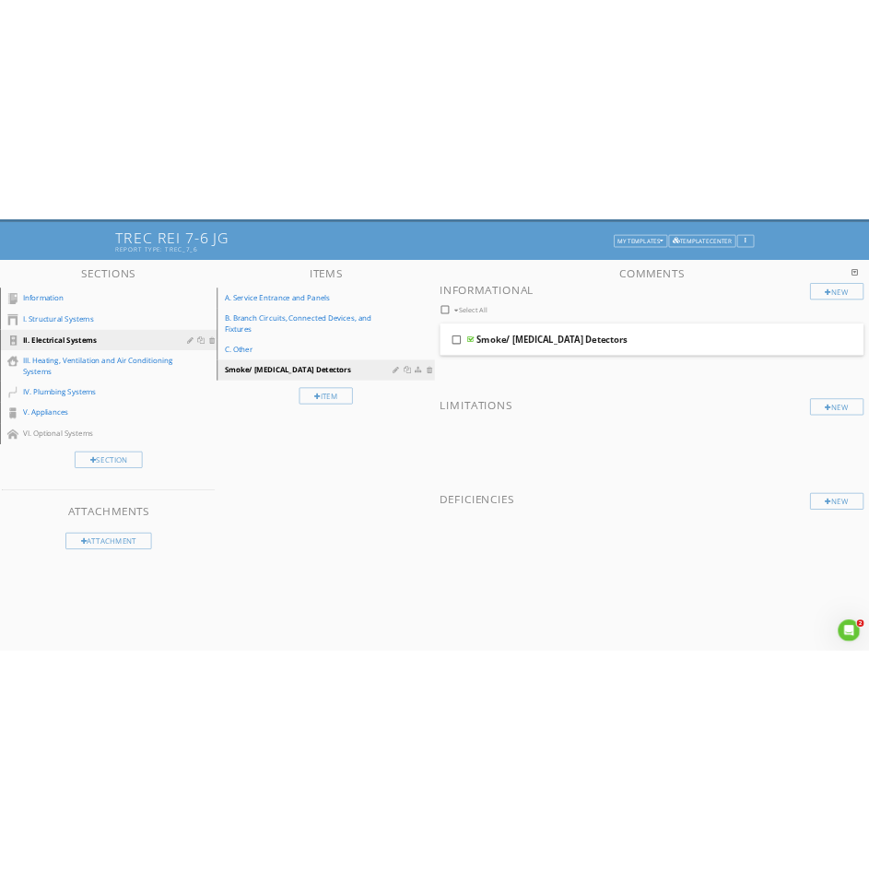
scroll to position [108, 0]
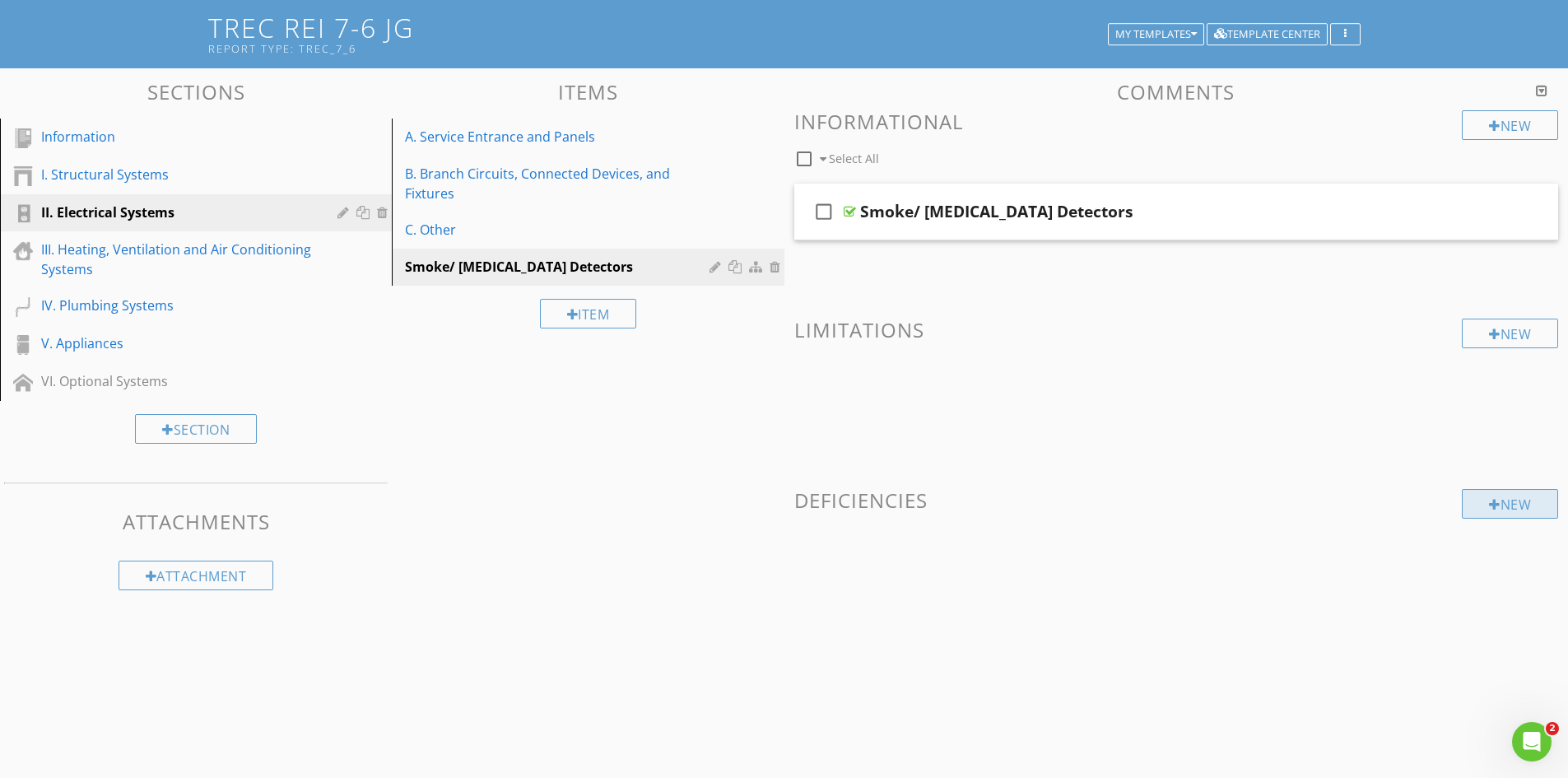
click at [1513, 511] on div "New" at bounding box center [1511, 503] width 96 height 29
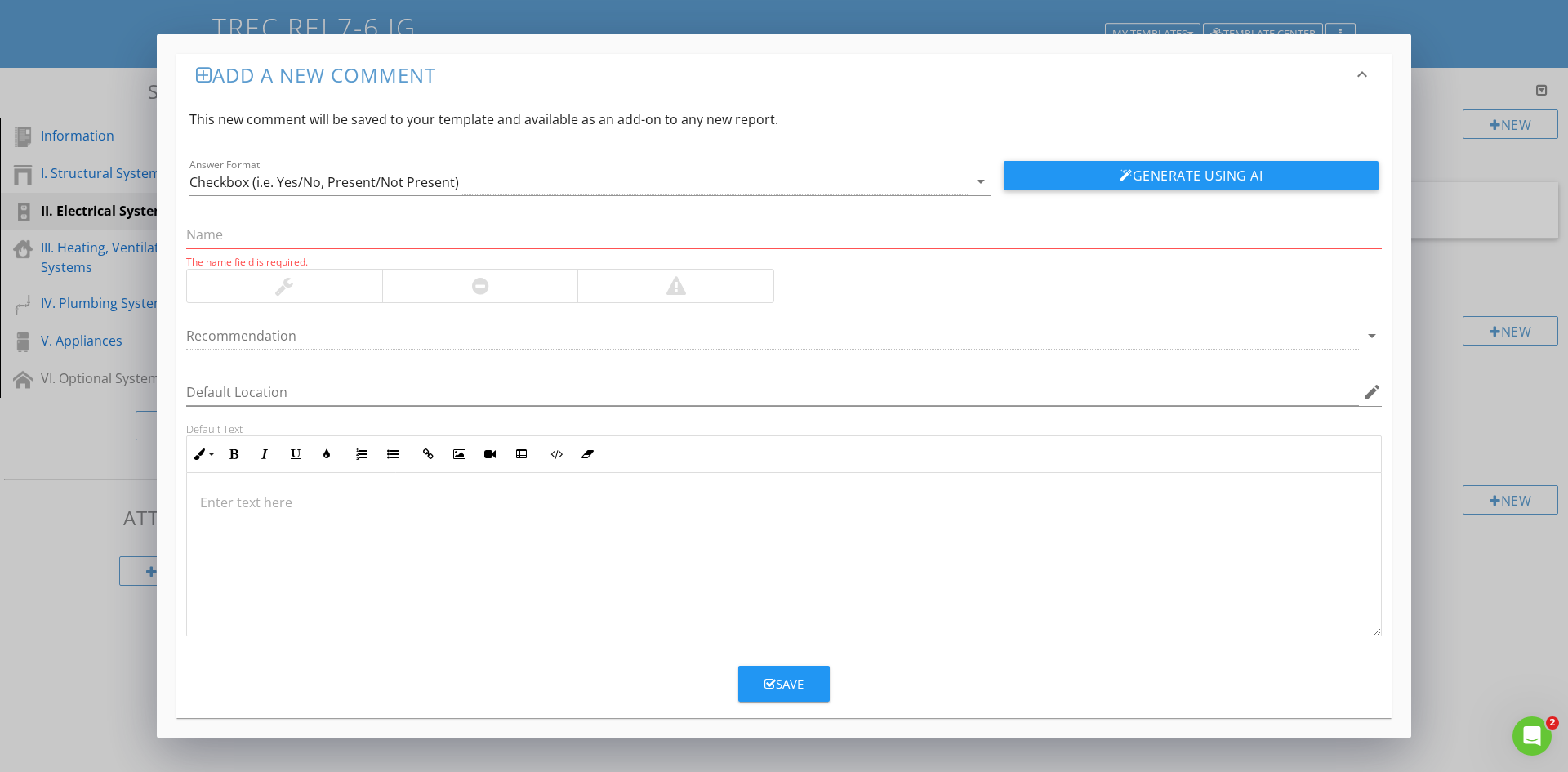
click at [214, 237] on input "text" at bounding box center [784, 235] width 1196 height 27
paste input "2: Insufficient smoke / Co detectors installed in this home"
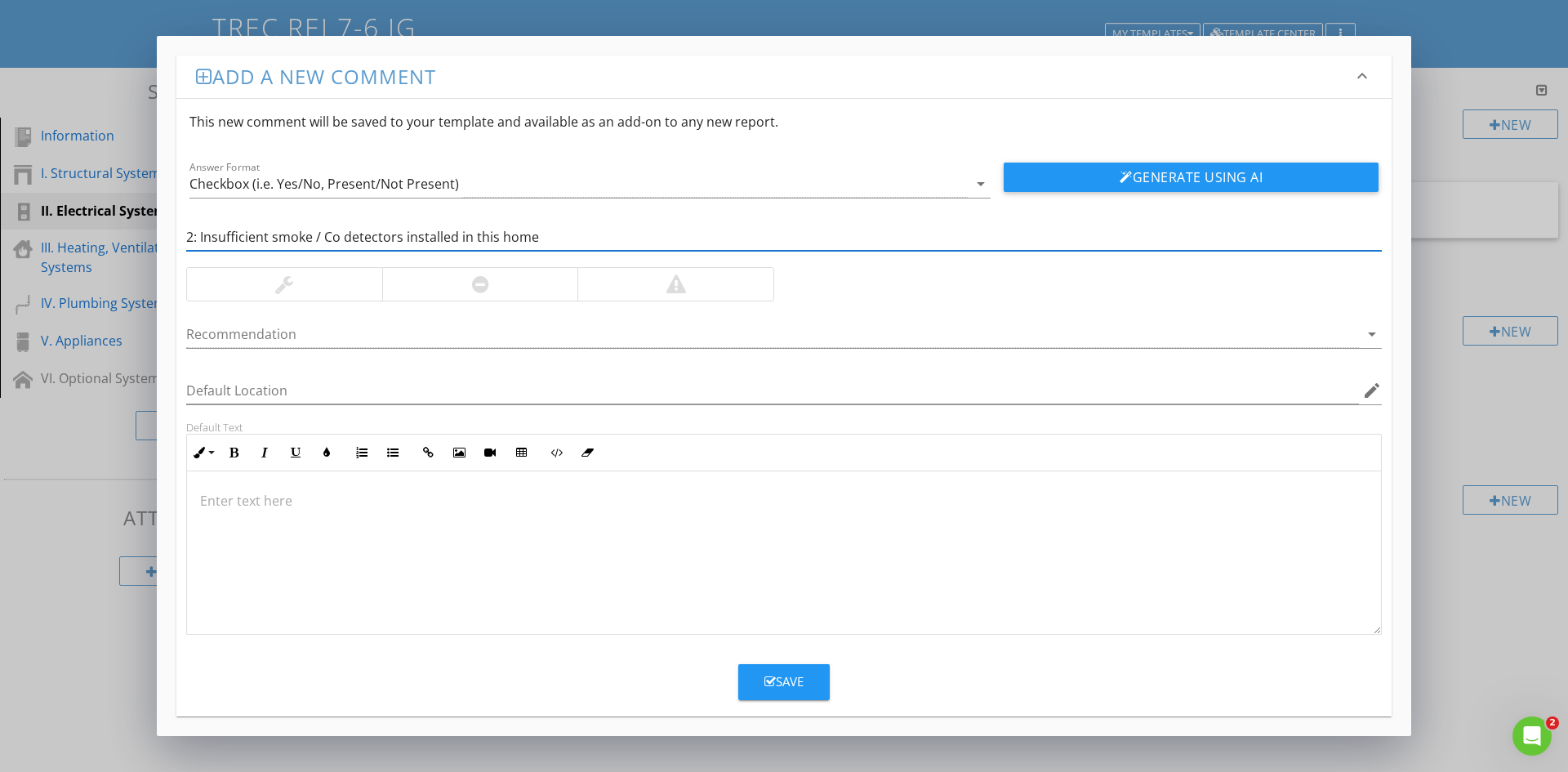
click at [200, 234] on input "2: Insufficient smoke / Co detectors installed in this home" at bounding box center [784, 237] width 1196 height 27
type input "Insufficient smoke / Co detectors installed in this home"
drag, startPoint x: 282, startPoint y: 545, endPoint x: 217, endPoint y: 519, distance: 70.0
click at [275, 543] on div at bounding box center [784, 553] width 1194 height 163
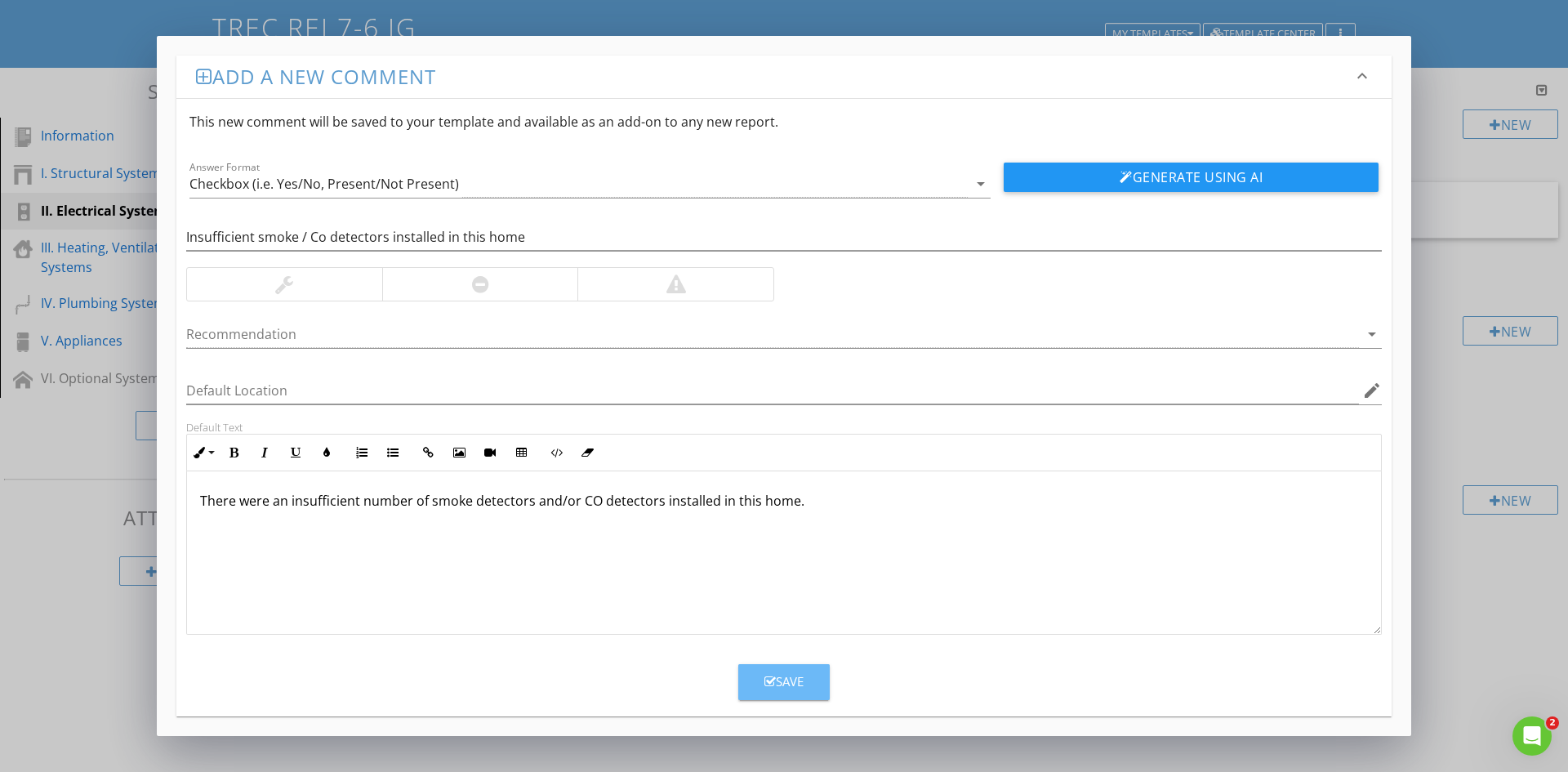
drag, startPoint x: 773, startPoint y: 671, endPoint x: 880, endPoint y: 464, distance: 233.0
click at [772, 671] on button "Save" at bounding box center [784, 682] width 91 height 36
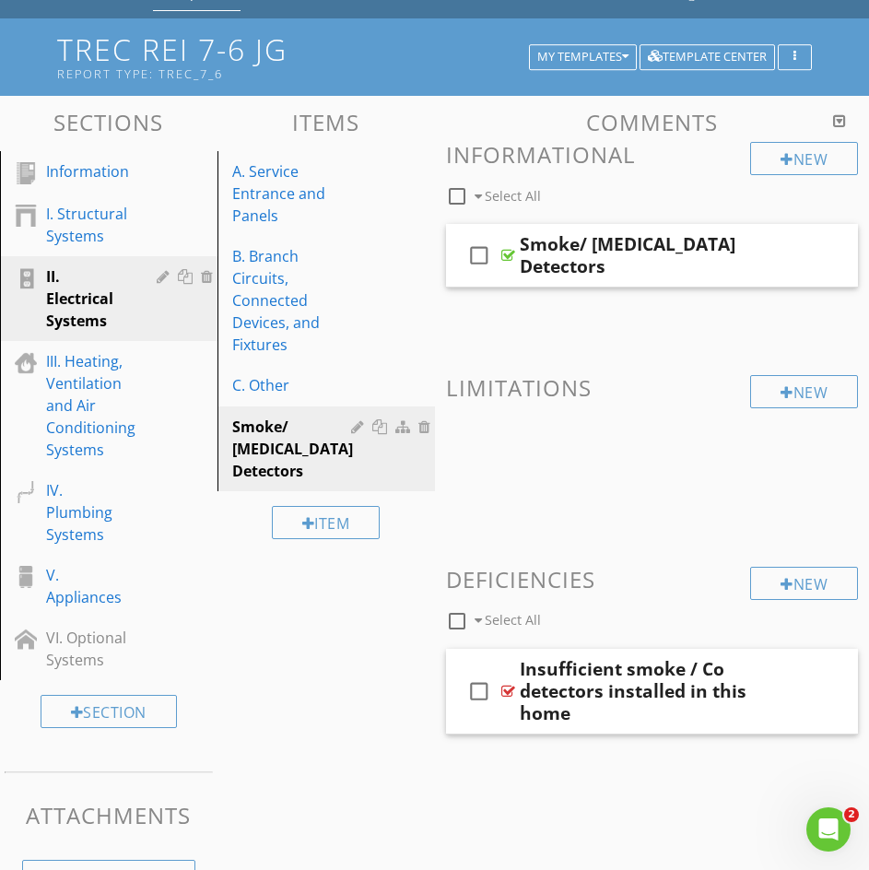
click at [783, 561] on div "New Informational check_box_outline_blank Select All check_box_outline_blank Sm…" at bounding box center [652, 441] width 413 height 599
click at [781, 579] on div at bounding box center [787, 584] width 13 height 15
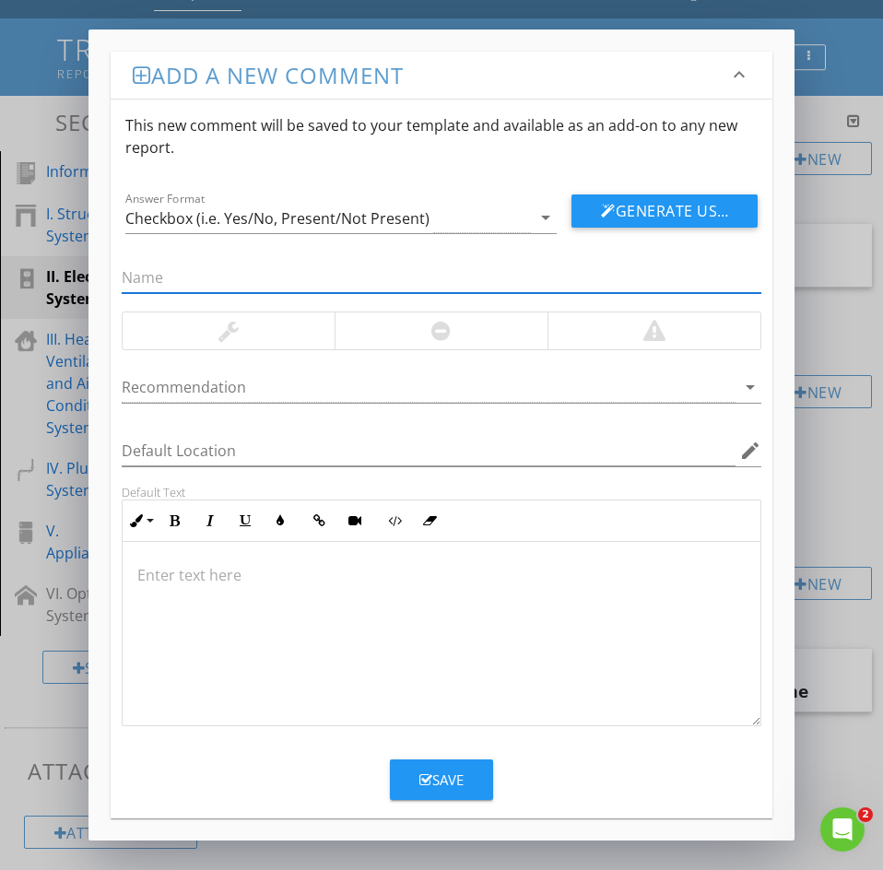
paste input "3: Smoke/Carbon Monoxide Detector Missing"
click at [140, 282] on input "3: Smoke/Carbon Monoxide Detector Missing" at bounding box center [442, 278] width 640 height 30
type input "Smoke/Carbon Monoxide Detector Missing"
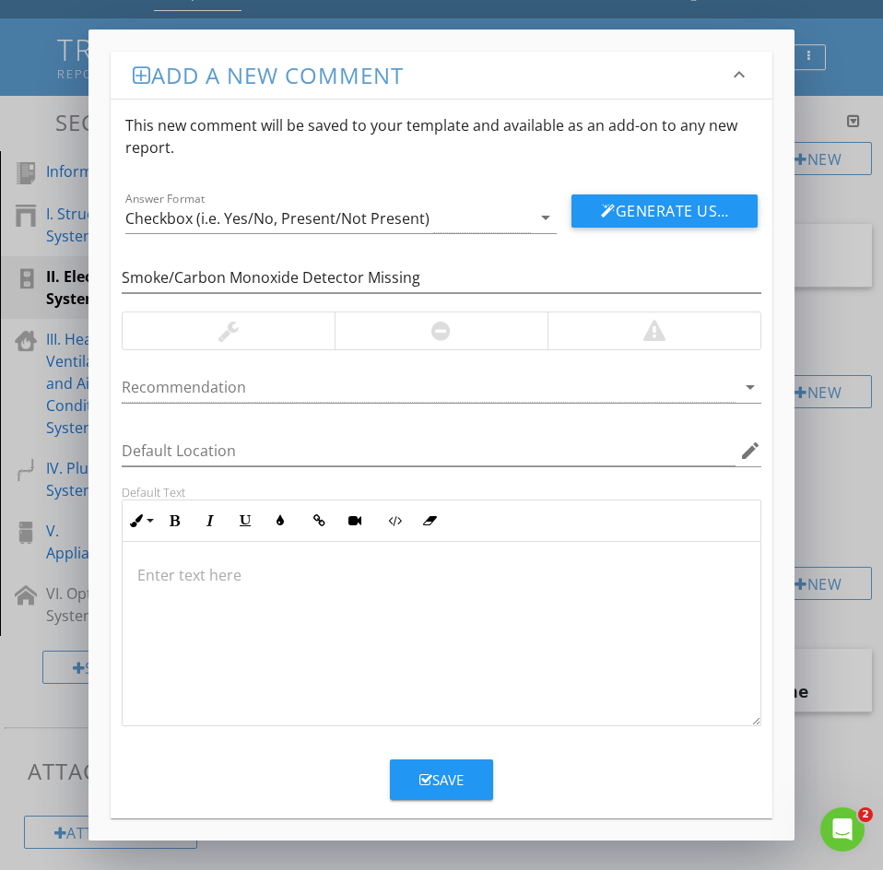
click at [236, 580] on p at bounding box center [441, 575] width 608 height 22
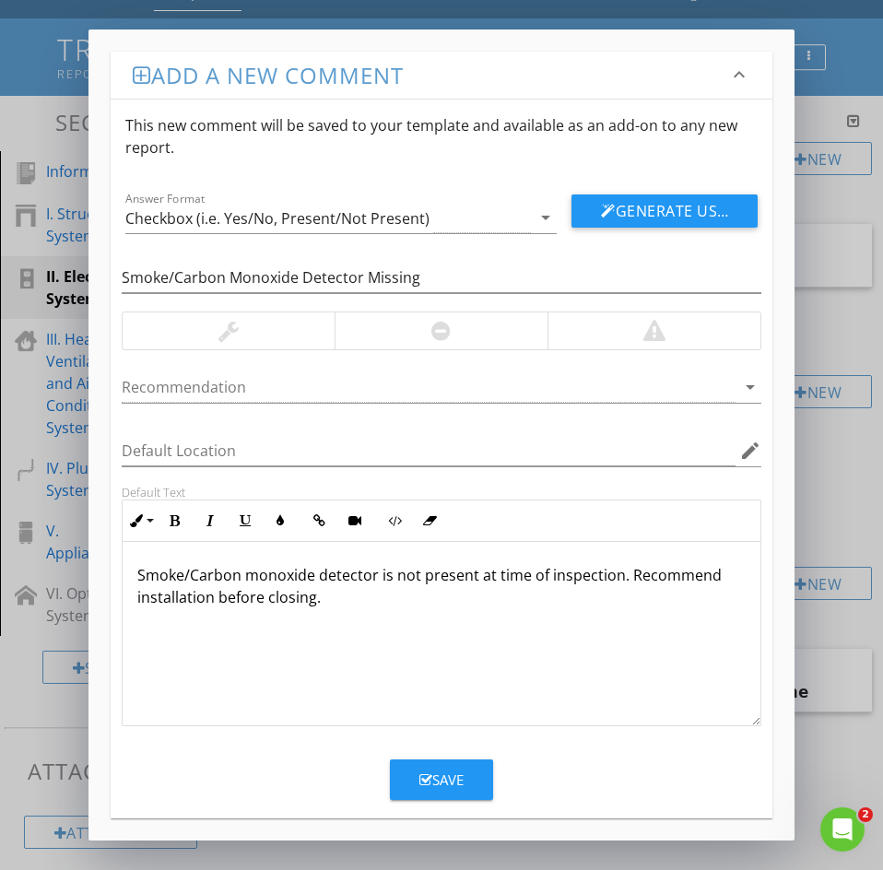
click at [442, 790] on div "Save" at bounding box center [441, 779] width 44 height 21
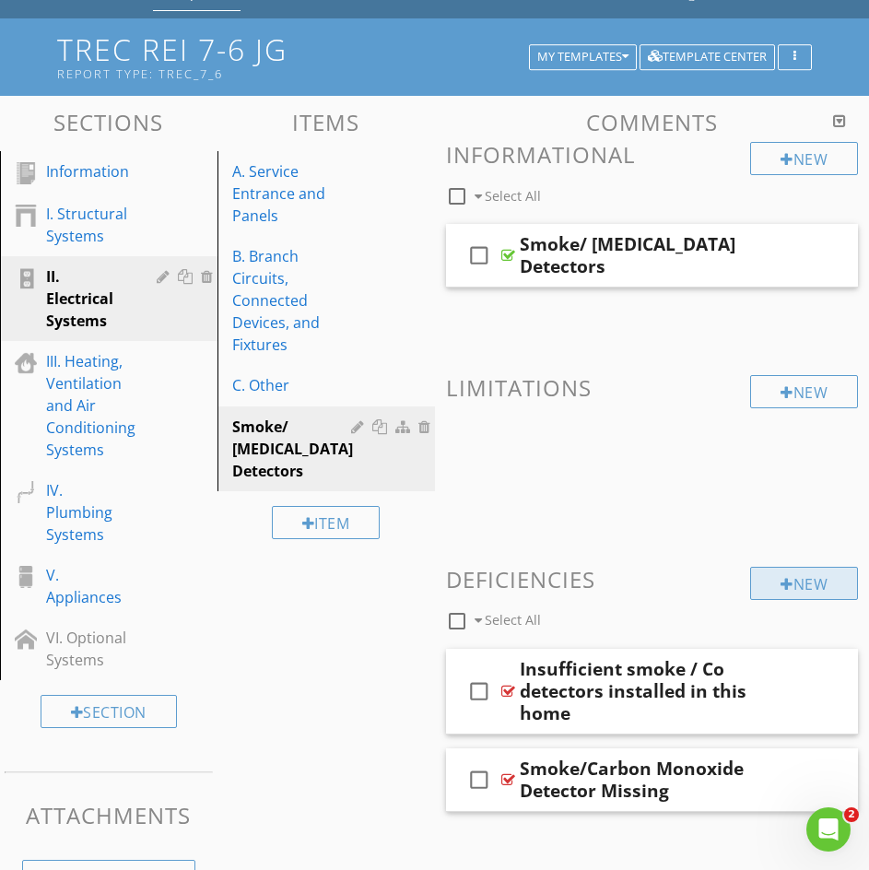
click at [786, 585] on div at bounding box center [787, 584] width 13 height 15
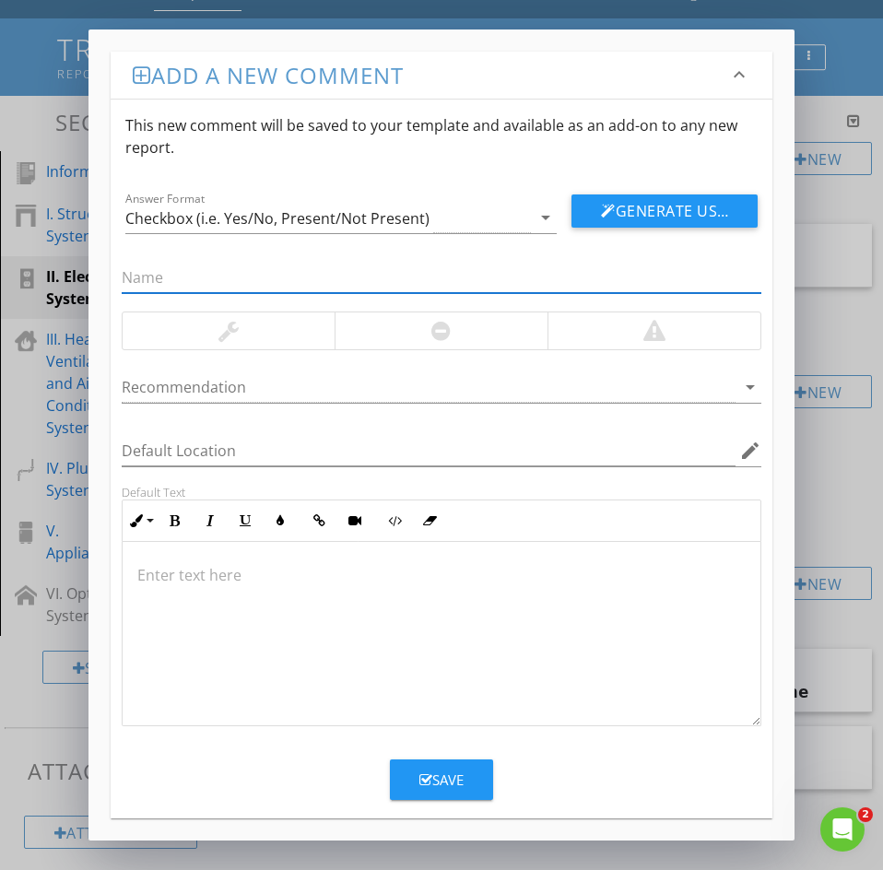
paste input "4: Smoke Detector Failed Test"
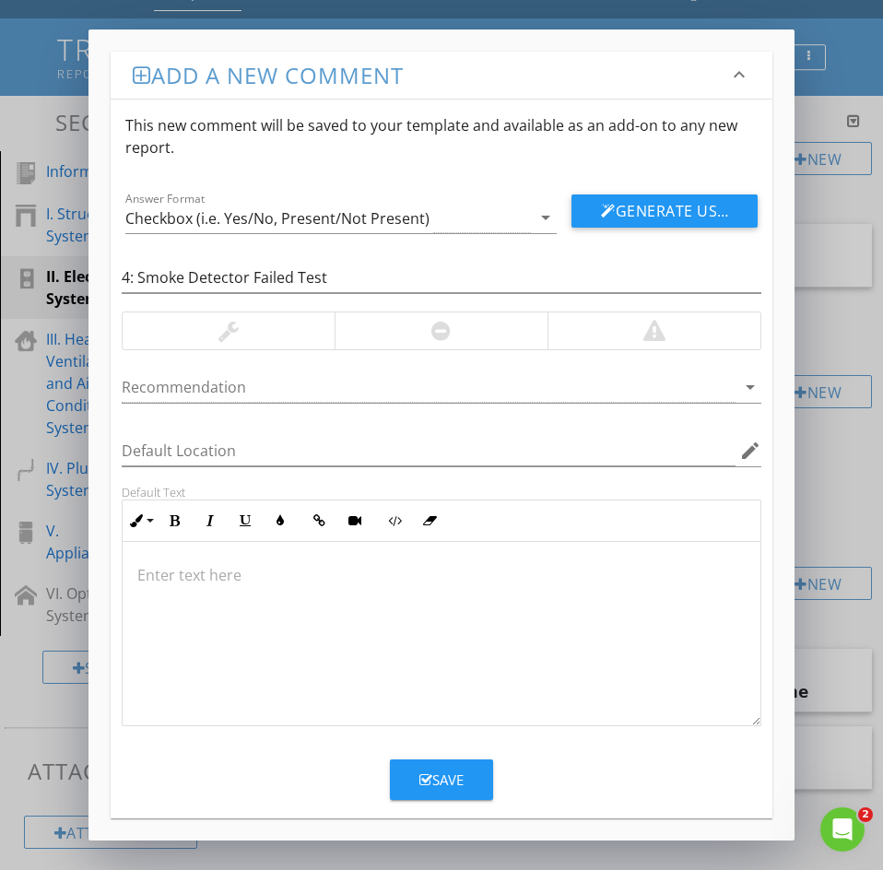
click at [172, 575] on p at bounding box center [441, 575] width 608 height 22
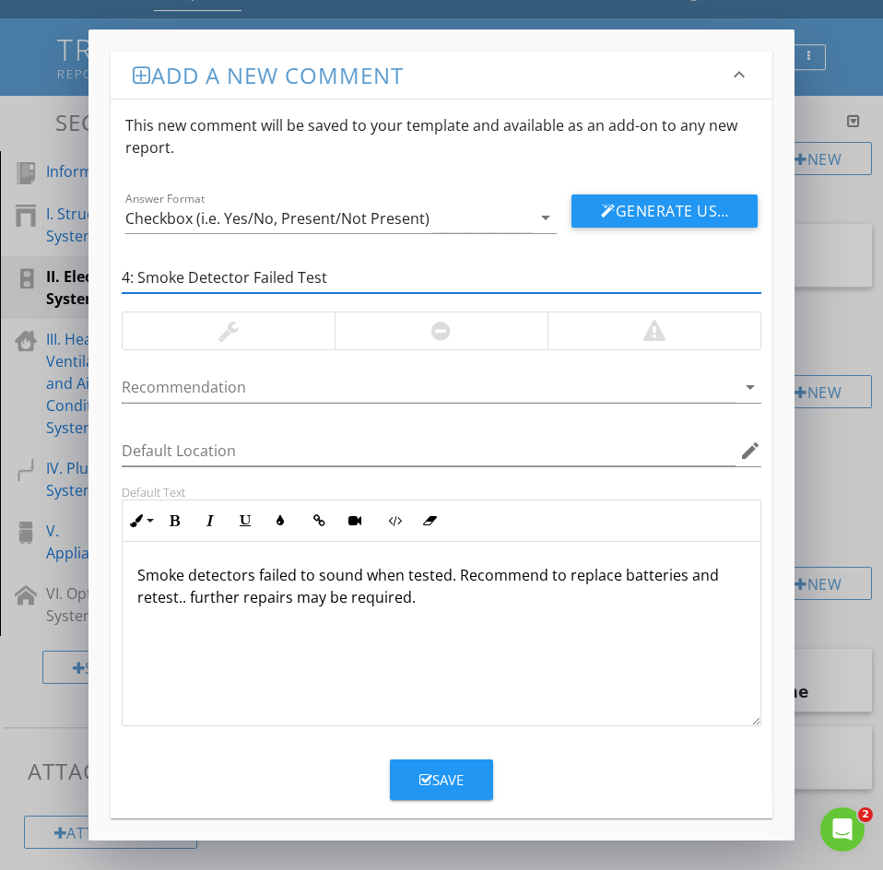
click at [140, 276] on input "4: Smoke Detector Failed Test" at bounding box center [442, 278] width 640 height 30
type input "Smoke Detector Failed Test"
click at [464, 792] on button "Save" at bounding box center [441, 779] width 103 height 41
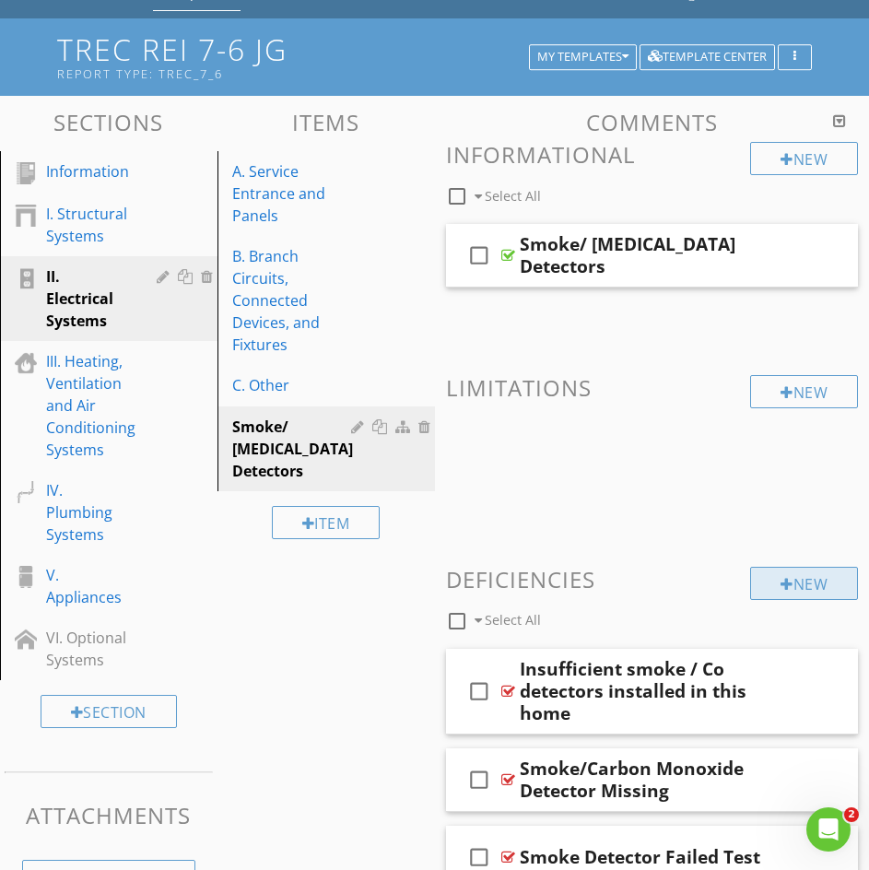
click at [830, 586] on div "New" at bounding box center [804, 583] width 108 height 33
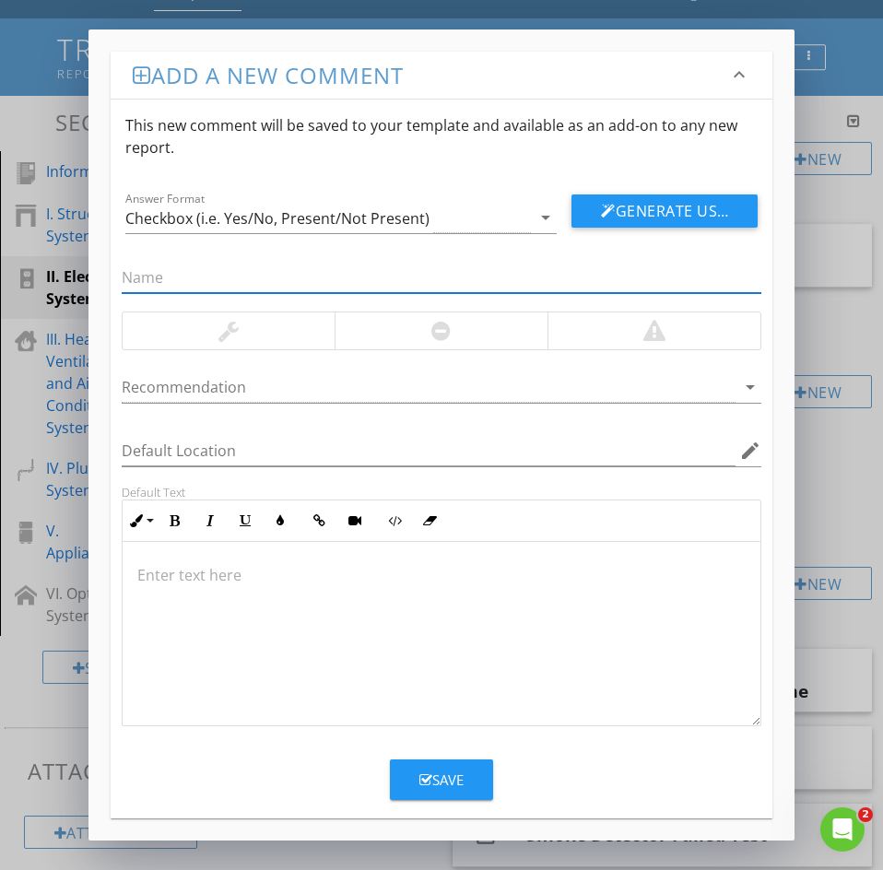
paste input "5: Batteries"
click at [131, 276] on input "5: Batteries" at bounding box center [442, 278] width 640 height 30
drag, startPoint x: 140, startPoint y: 274, endPoint x: 149, endPoint y: 311, distance: 38.9
click at [139, 274] on input "5: Batteries" at bounding box center [442, 278] width 640 height 30
type input "Batteries"
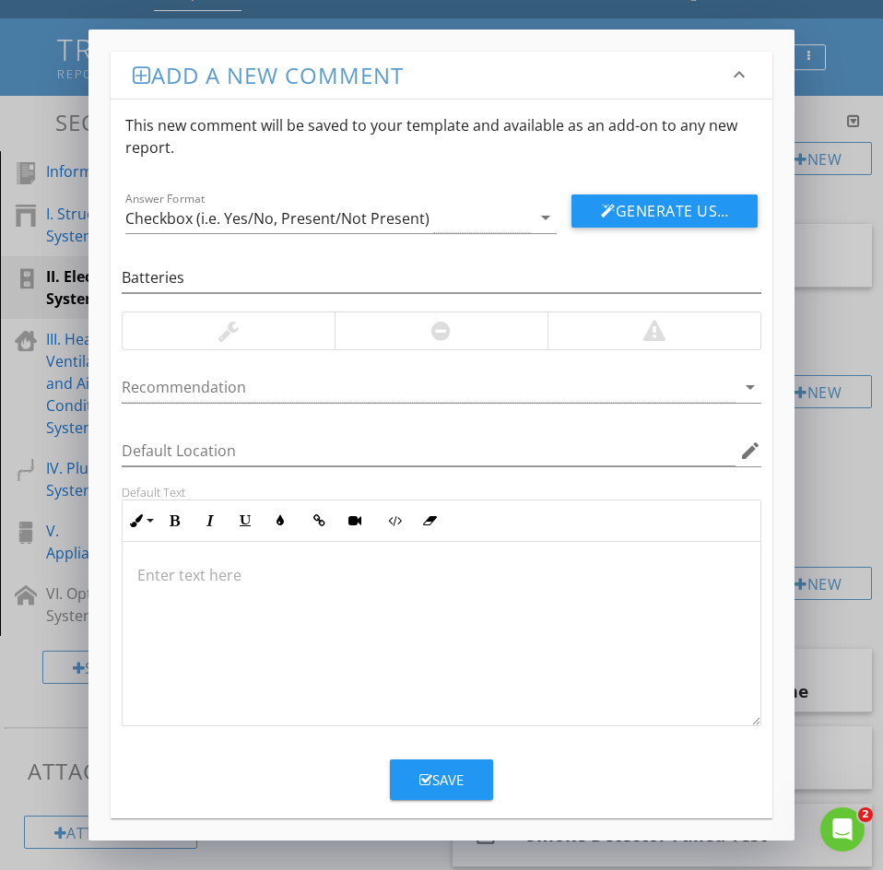
drag, startPoint x: 185, startPoint y: 557, endPoint x: 178, endPoint y: 566, distance: 11.8
click at [185, 557] on div at bounding box center [442, 634] width 638 height 184
type textarea "<p>Recommend to replace the batteries upon occupying the home</p>"
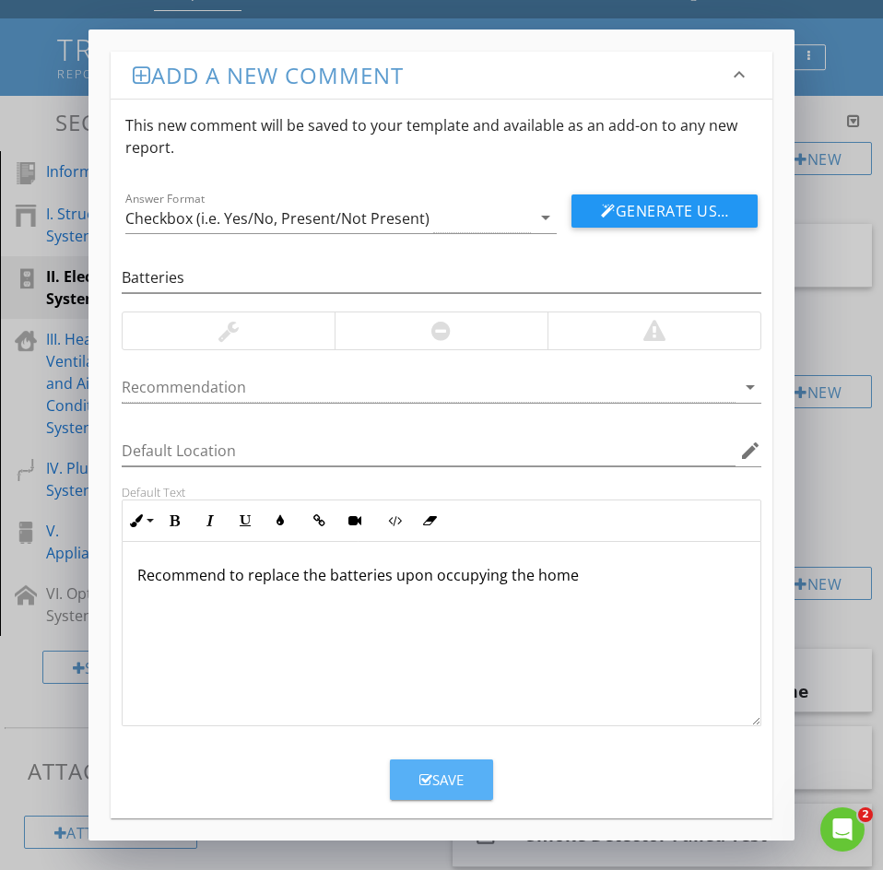
click at [456, 791] on button "Save" at bounding box center [441, 779] width 103 height 41
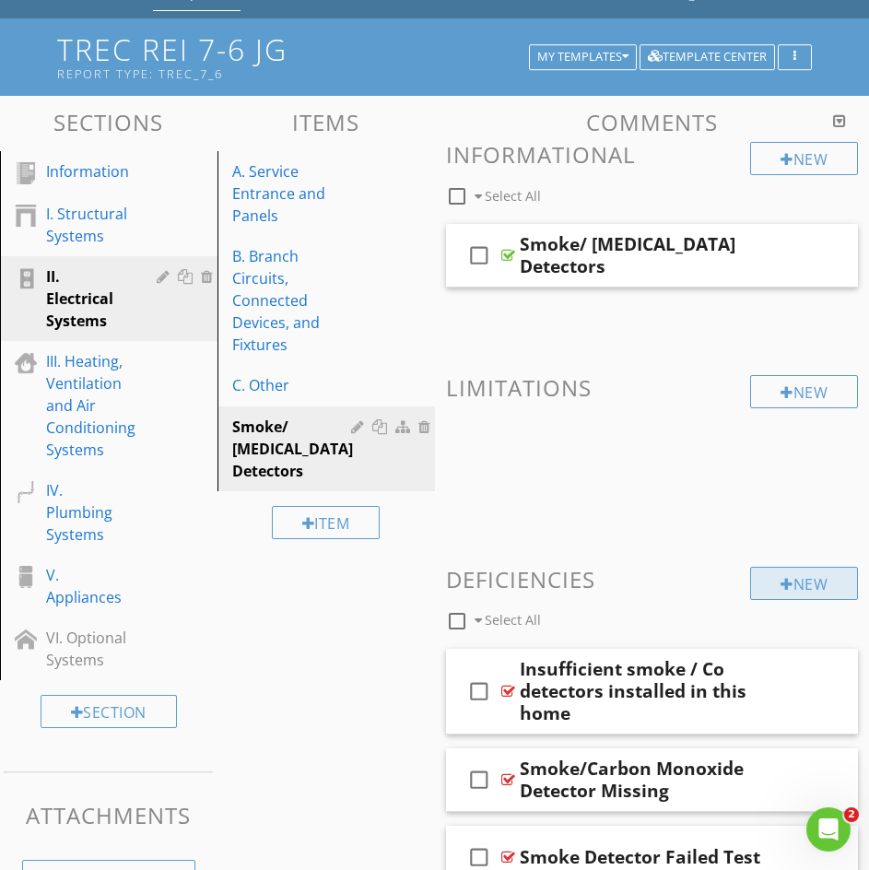
click at [802, 579] on div "New" at bounding box center [804, 583] width 108 height 33
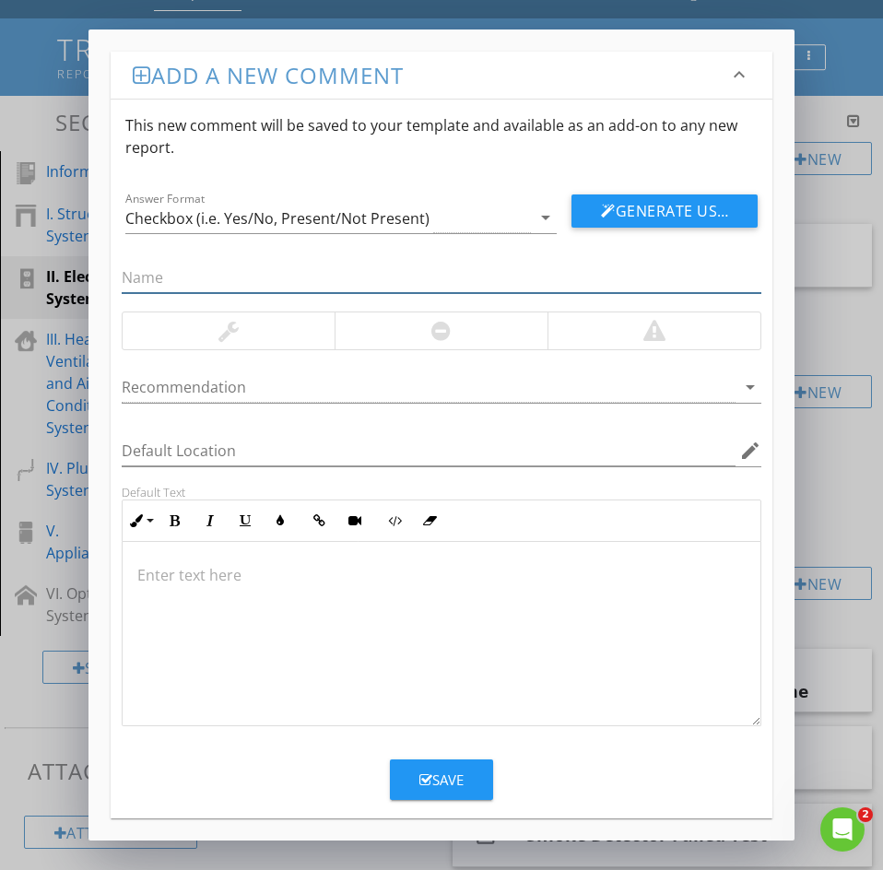
click at [135, 266] on input "text" at bounding box center [442, 278] width 640 height 30
paste input "6: Smoke Detectors Chirping"
click at [137, 277] on input "6: Smoke Detectors Chirping" at bounding box center [442, 278] width 640 height 30
type input "Smoke Detectors Chirping"
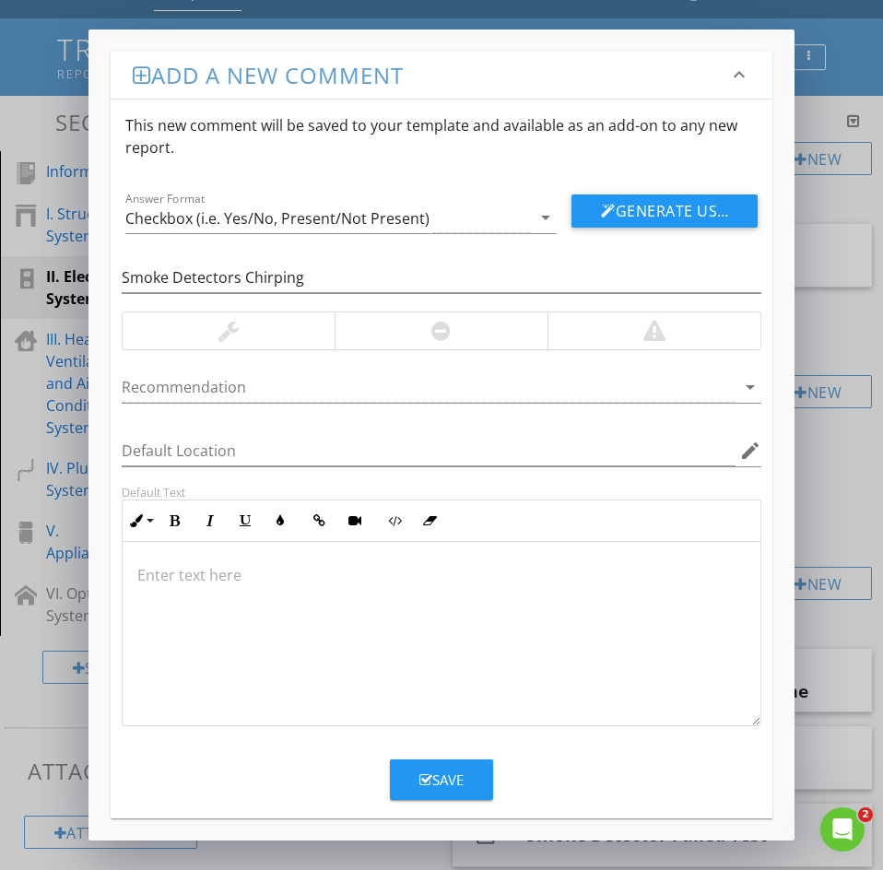
click at [185, 571] on p at bounding box center [441, 575] width 608 height 22
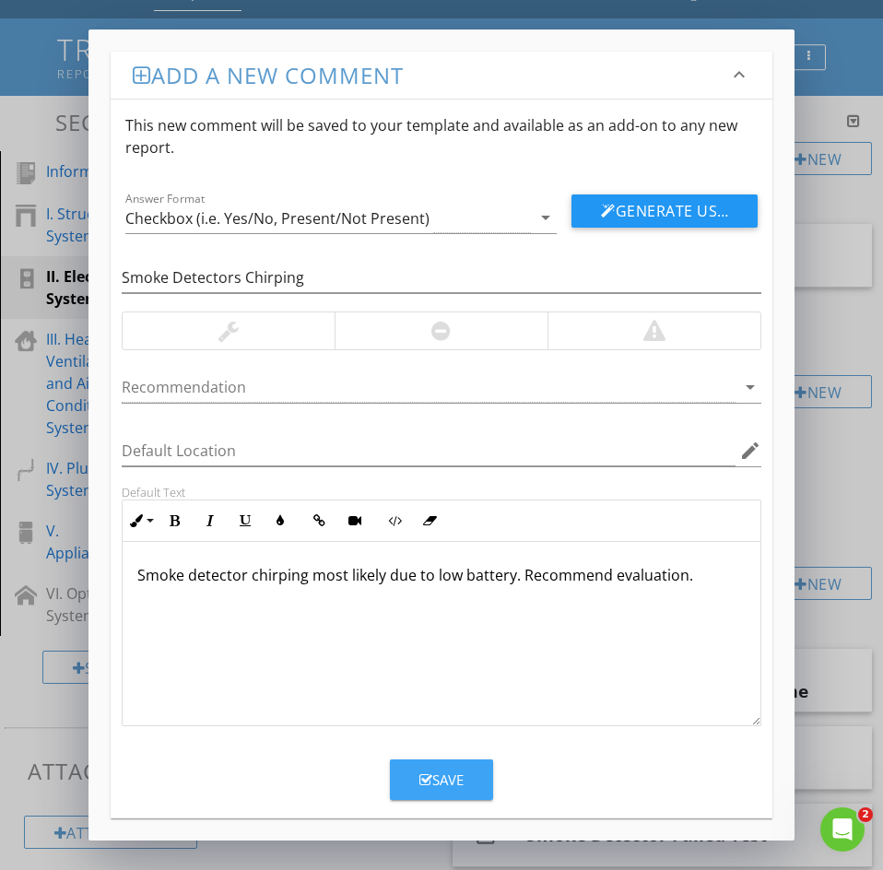
drag, startPoint x: 431, startPoint y: 777, endPoint x: 430, endPoint y: 766, distance: 11.1
click at [433, 777] on div "Save" at bounding box center [441, 779] width 44 height 21
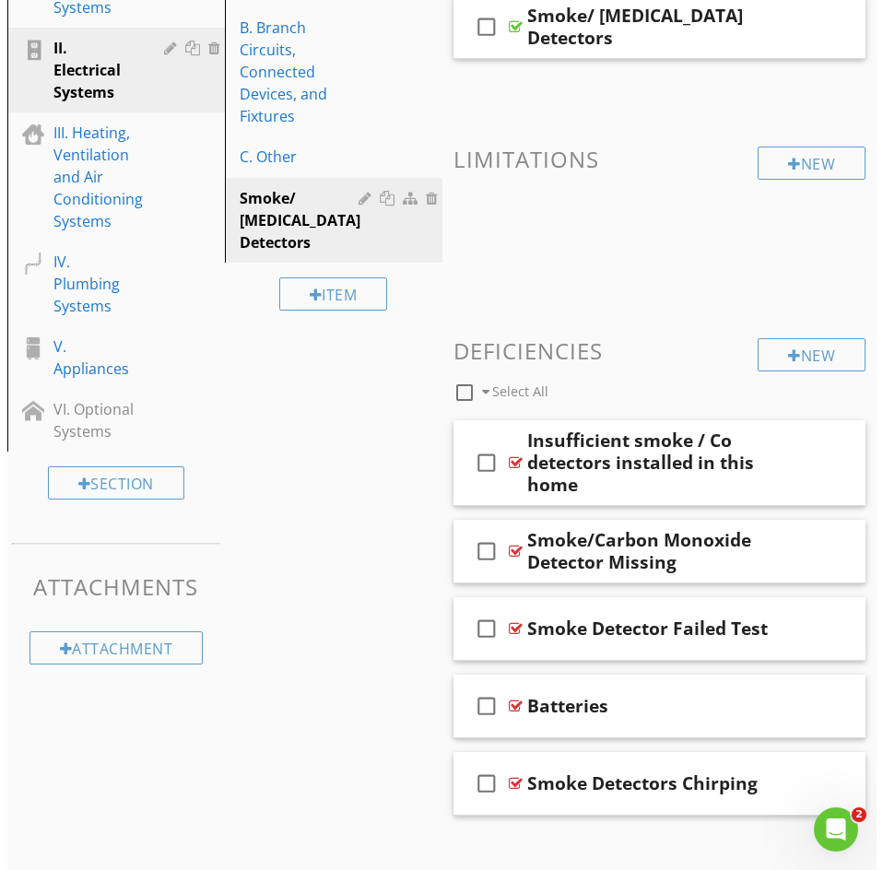
scroll to position [337, 0]
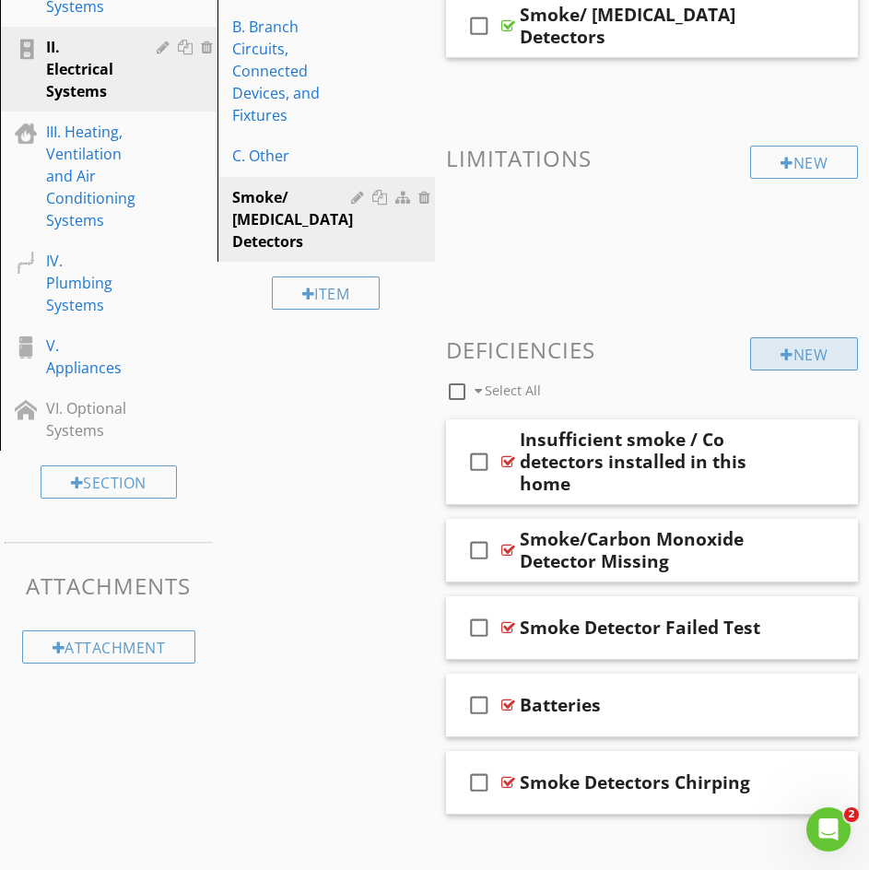
click at [802, 353] on div "New" at bounding box center [804, 353] width 108 height 33
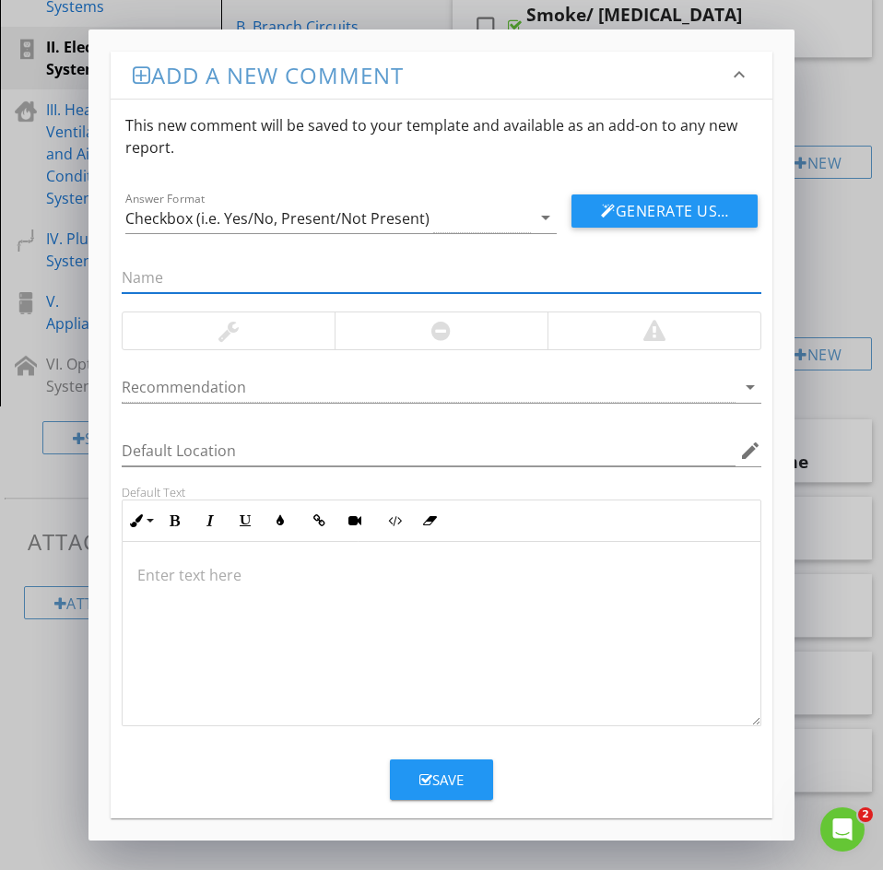
paste input "7: Smoke/Co Detectors Missing Batteries"
drag, startPoint x: 138, startPoint y: 275, endPoint x: 144, endPoint y: 288, distance: 14.0
click at [138, 274] on input "7: Smoke/Co Detectors Missing Batteries" at bounding box center [442, 278] width 640 height 30
type input "Smoke/Co Detectors Missing Batteries"
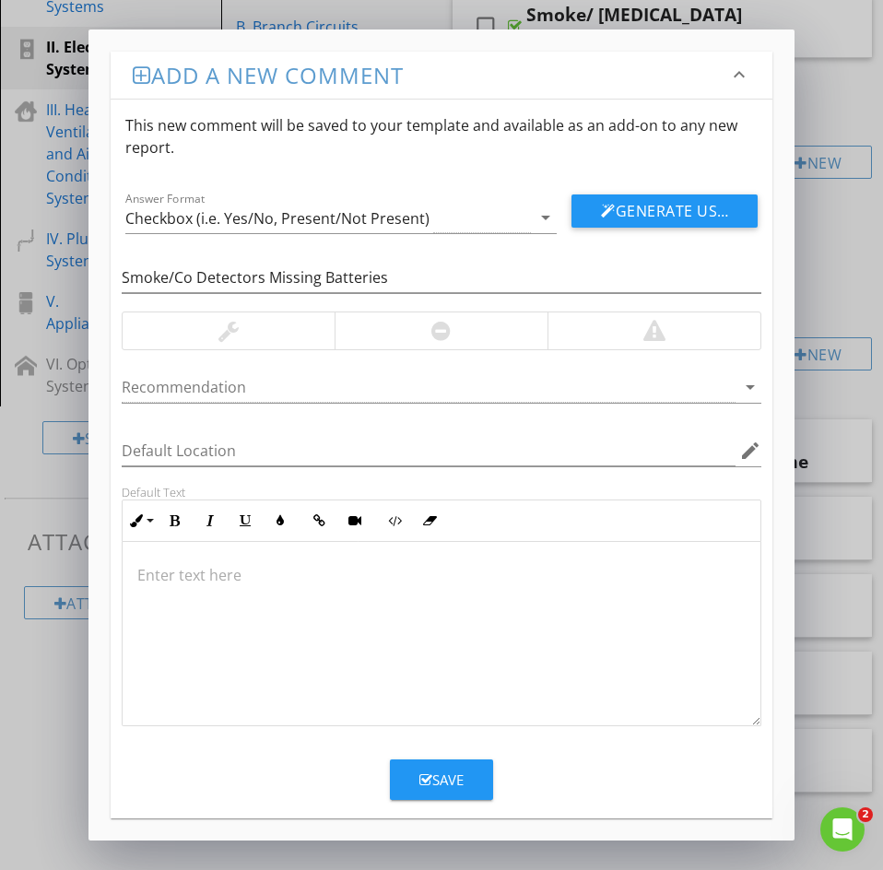
click at [213, 609] on div at bounding box center [442, 634] width 638 height 184
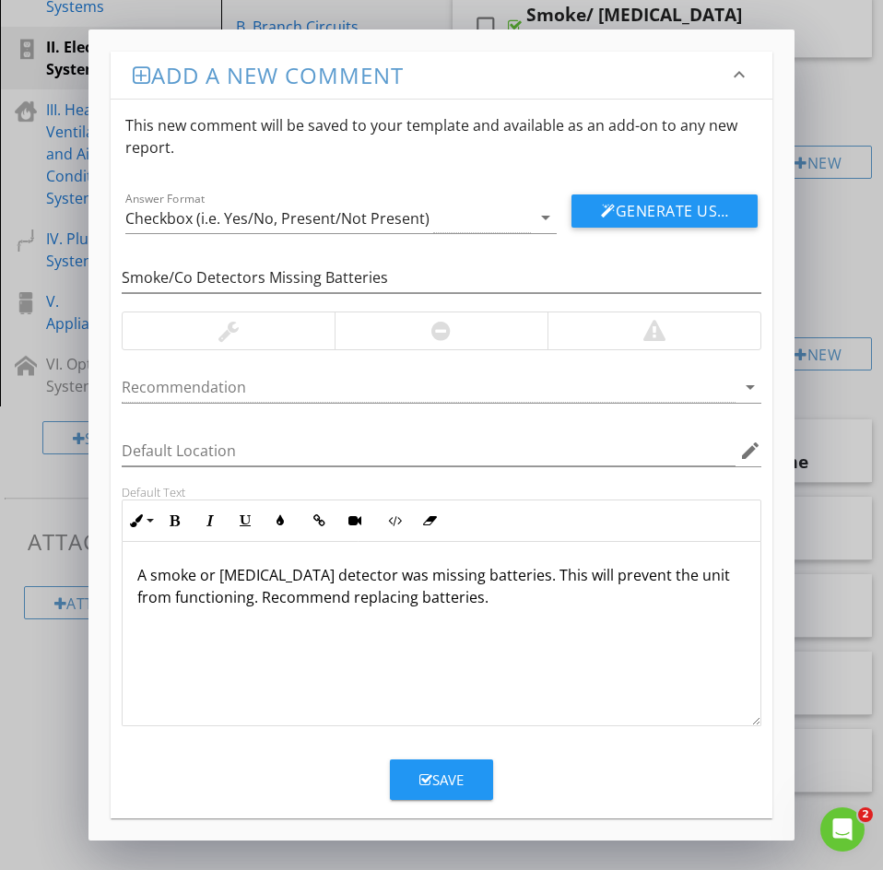
click at [426, 781] on icon "button" at bounding box center [425, 780] width 13 height 14
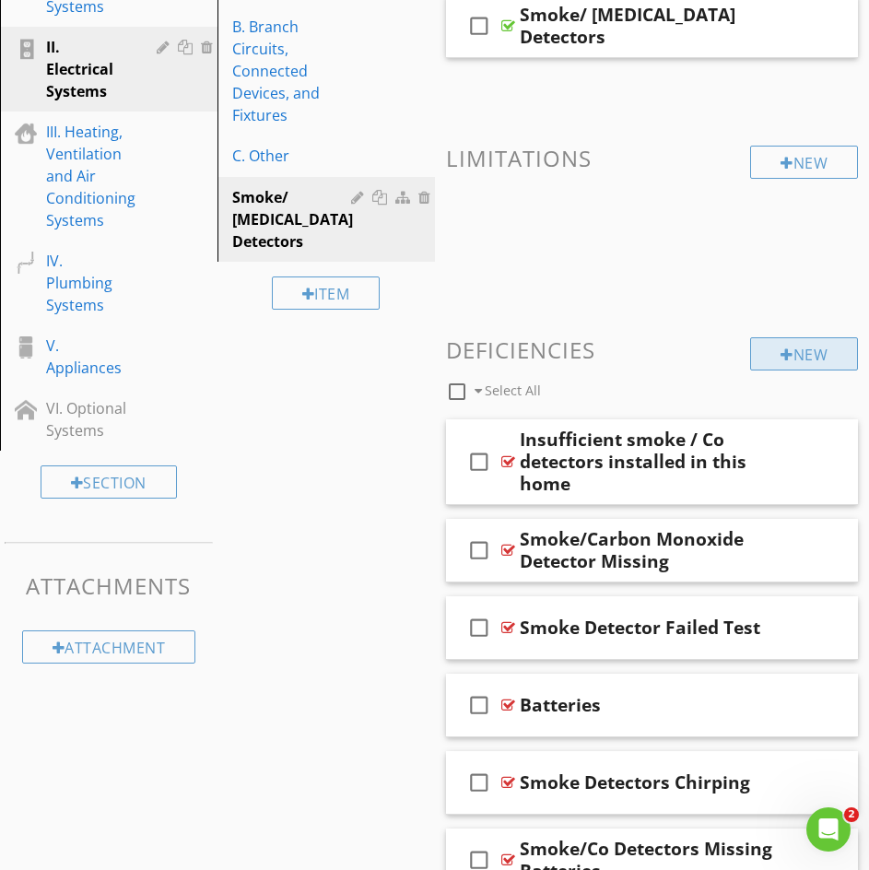
click at [774, 352] on div "New" at bounding box center [804, 353] width 108 height 33
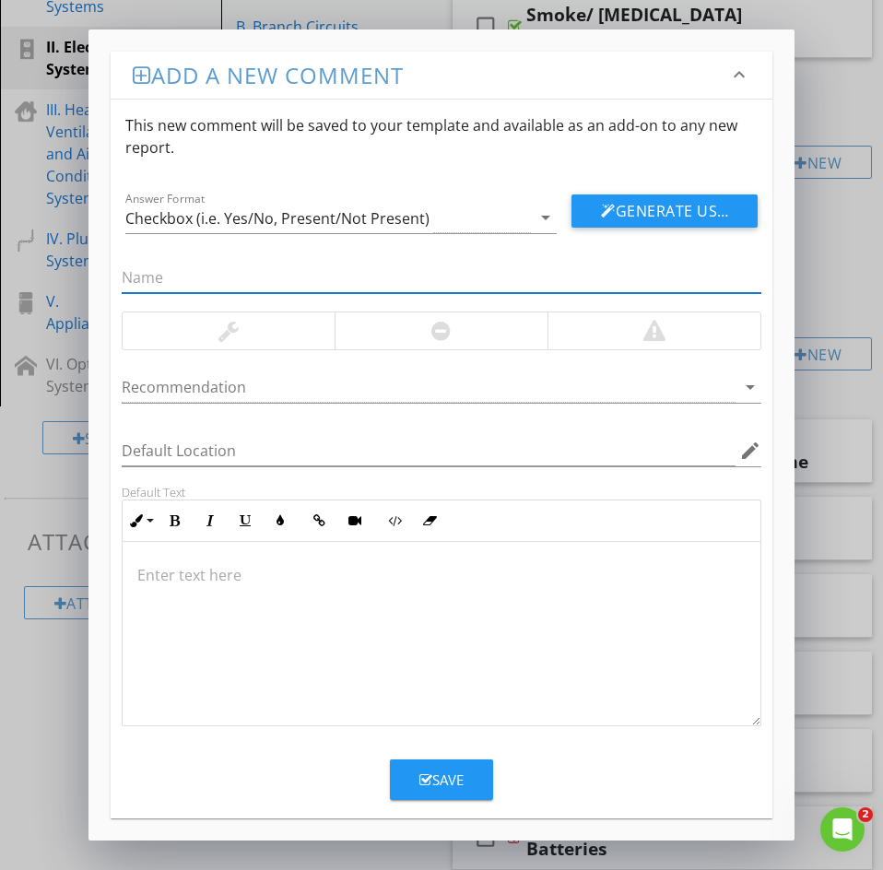
paste input "8: Loose Smoke/CO detector"
click at [135, 277] on input "8: Loose Smoke/CO detector" at bounding box center [442, 278] width 640 height 30
type input "Loose Smoke/CO detector"
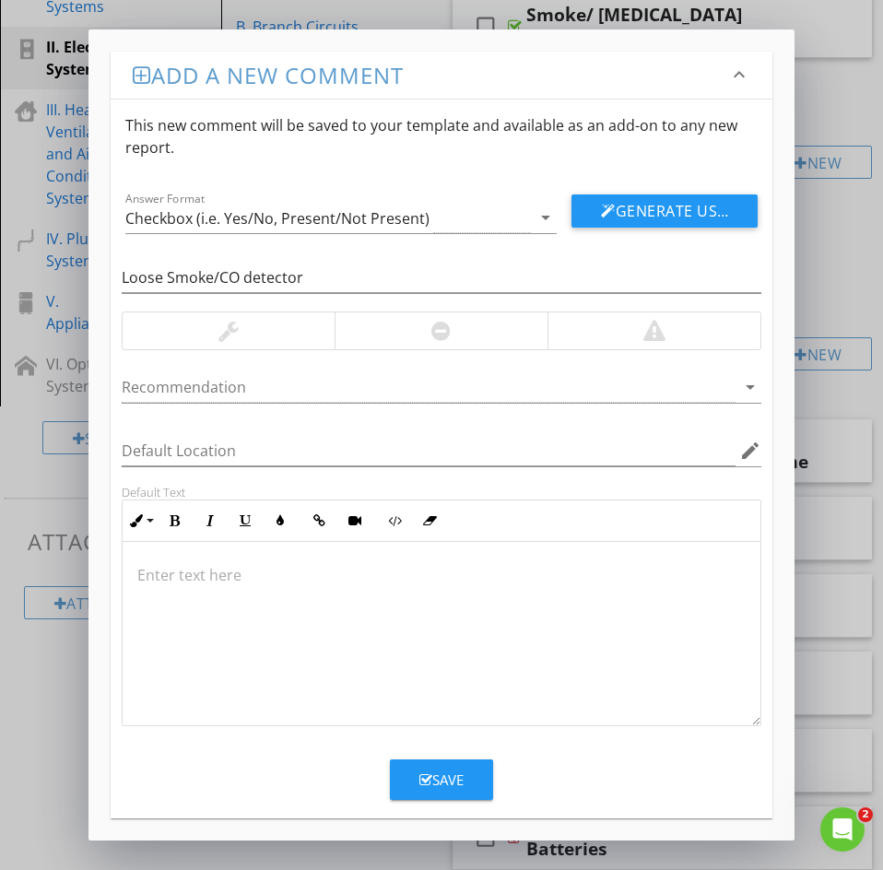
click at [153, 569] on p at bounding box center [441, 575] width 608 height 22
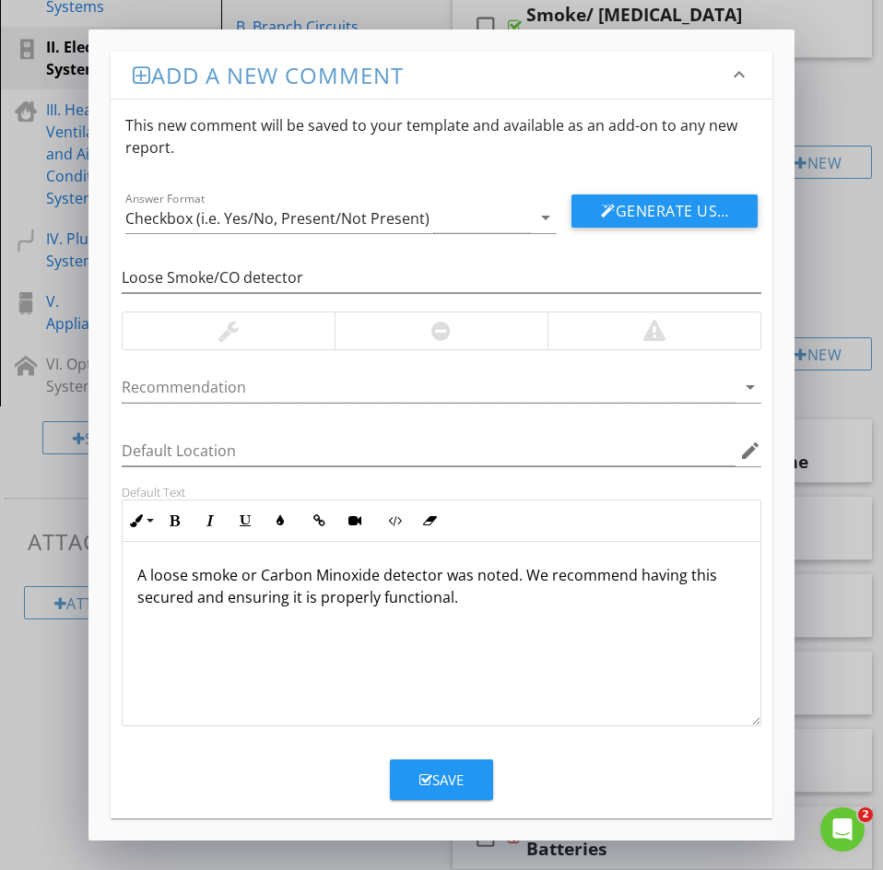
click at [268, 621] on div "A loose smoke or Carbon Minoxide detector was noted. We recommend having this s…" at bounding box center [442, 634] width 638 height 184
click at [343, 575] on p "A loose smoke or Carbon Minoxide detector was noted. We recommend having this s…" at bounding box center [441, 586] width 608 height 44
click at [435, 781] on div "Save" at bounding box center [441, 779] width 44 height 21
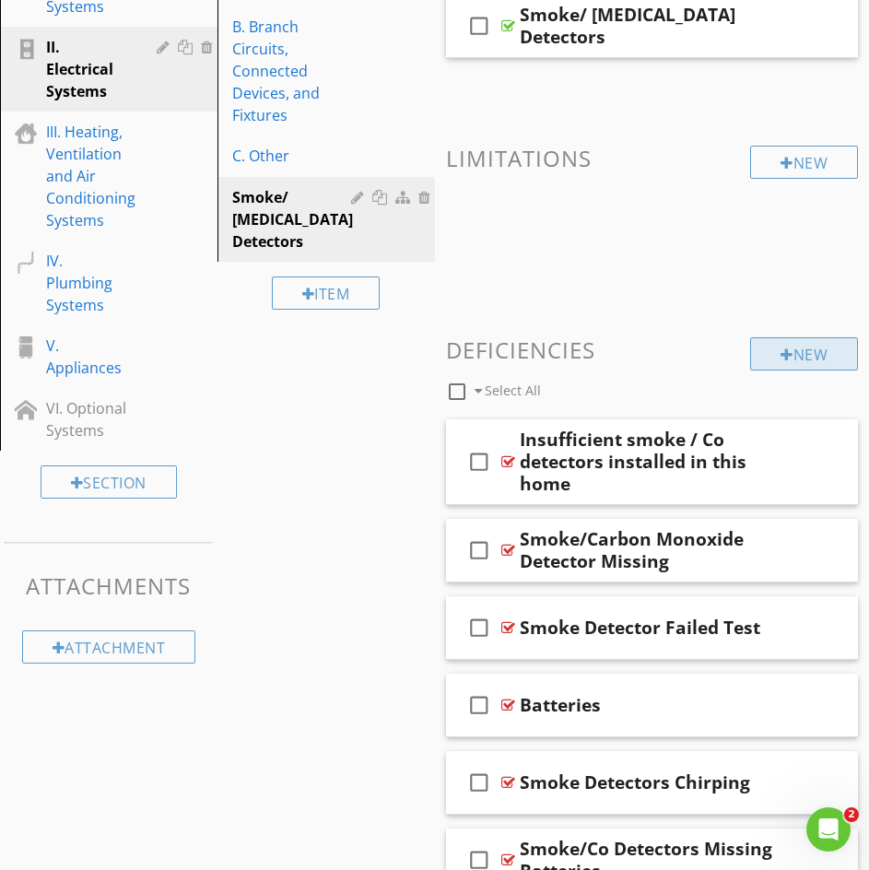
click at [804, 356] on div "New" at bounding box center [804, 353] width 108 height 33
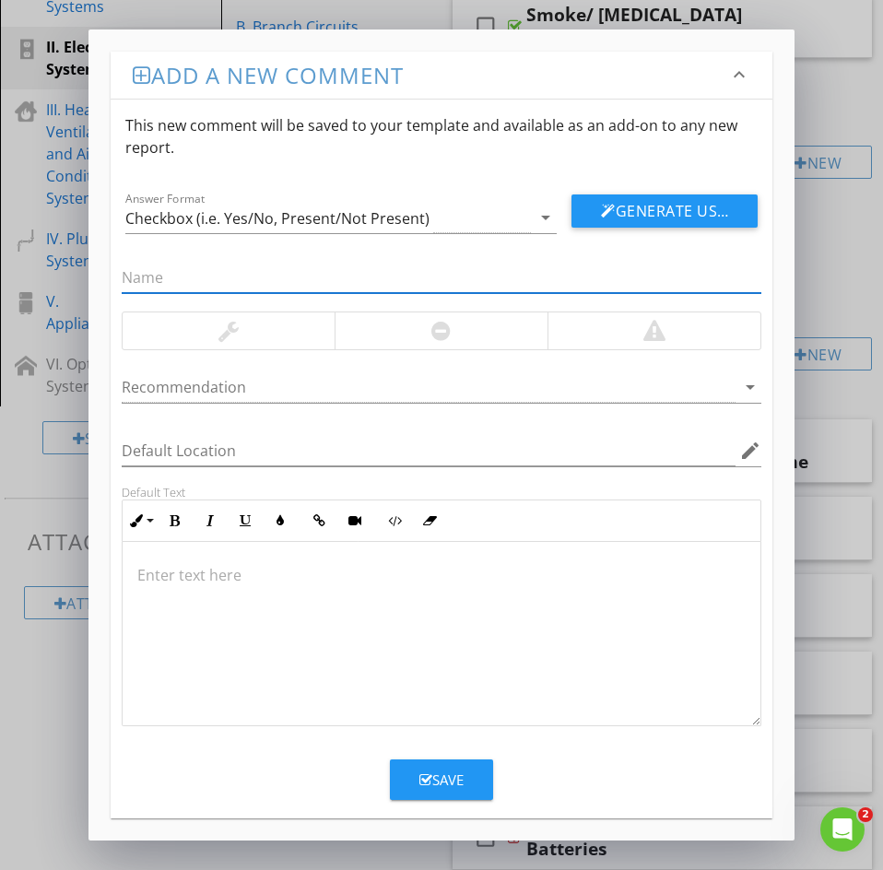
paste input "9: Outdated smoke/CO detectors"
click at [139, 275] on input "9: Outdated smoke/CO detectors" at bounding box center [442, 278] width 640 height 30
type input "Outdated smoke/CO detectors"
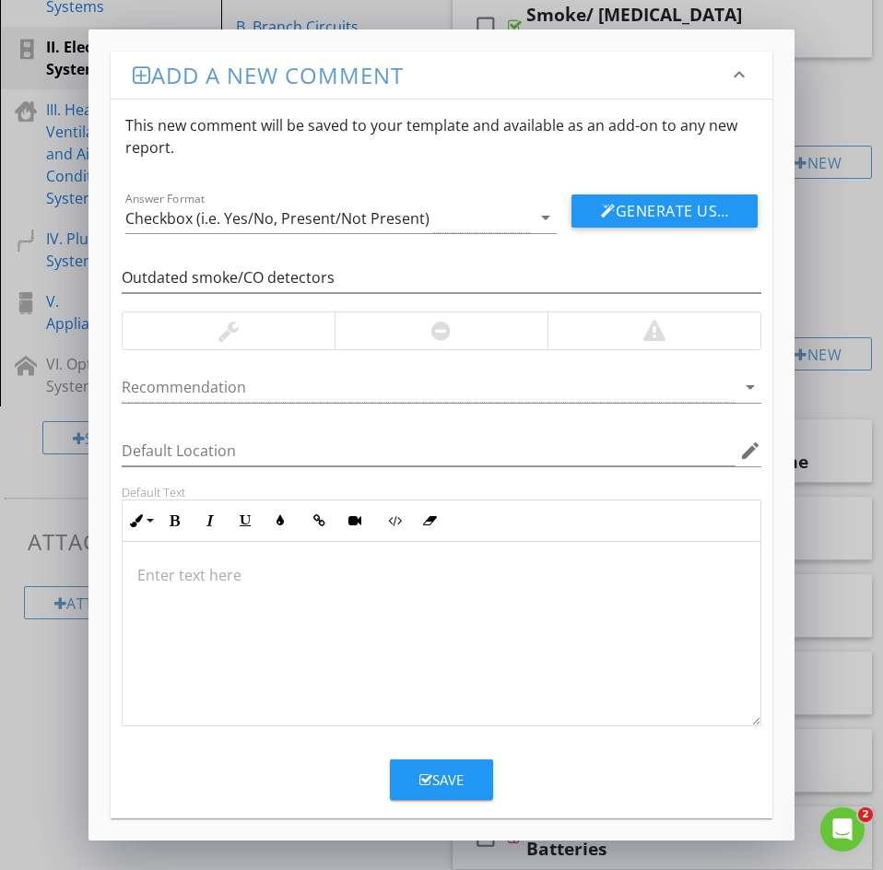
click at [153, 575] on p at bounding box center [441, 575] width 608 height 22
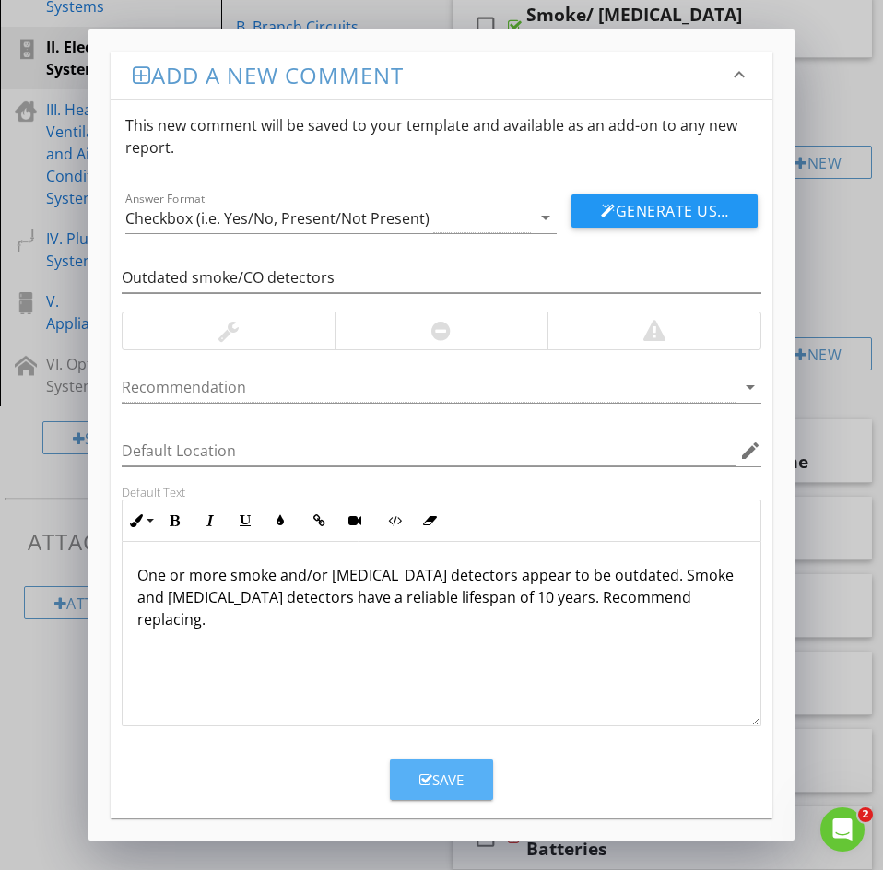
click at [442, 759] on button "Save" at bounding box center [441, 779] width 103 height 41
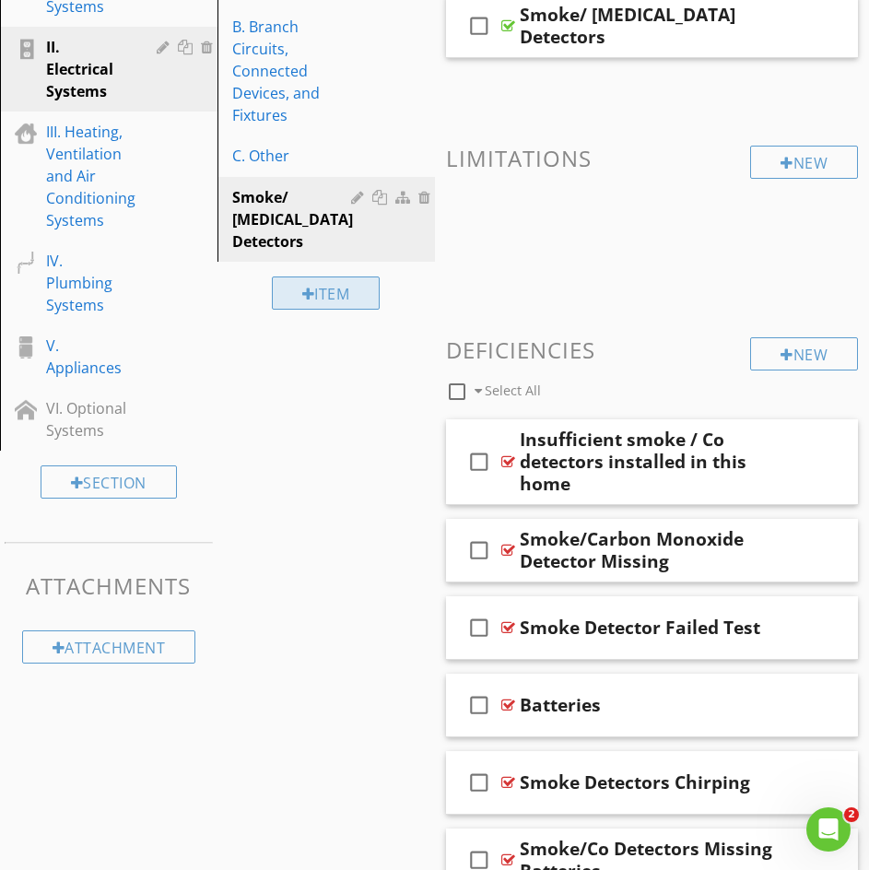
click at [325, 294] on div "Item" at bounding box center [326, 292] width 109 height 33
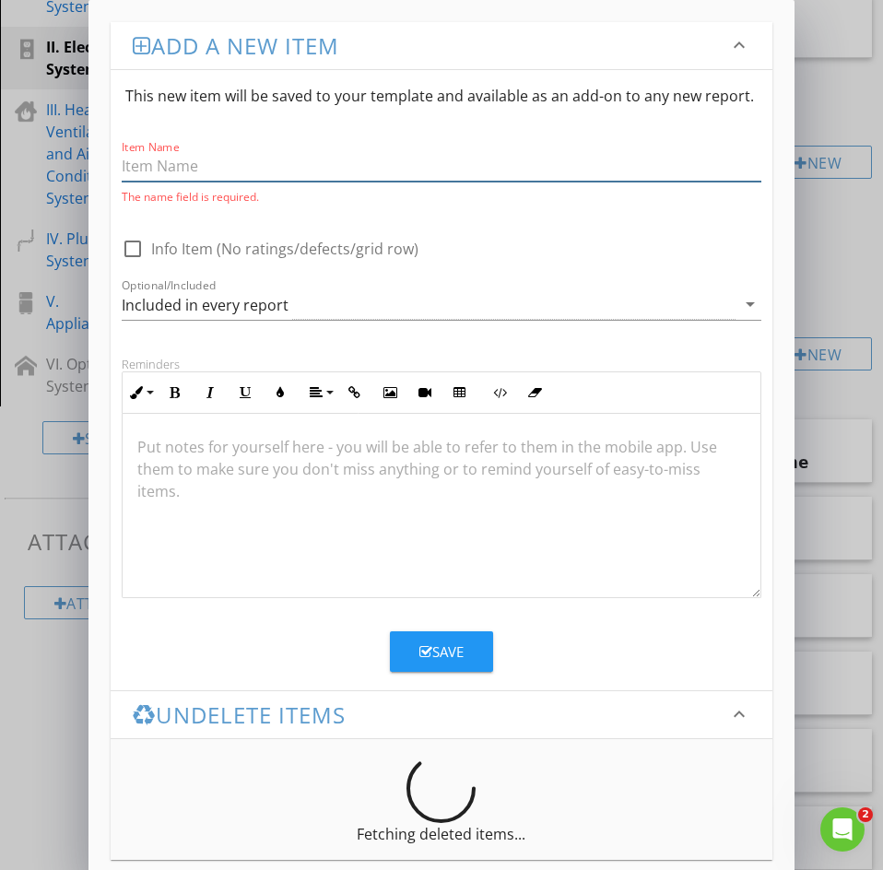
click at [155, 168] on input "Item Name" at bounding box center [442, 166] width 640 height 30
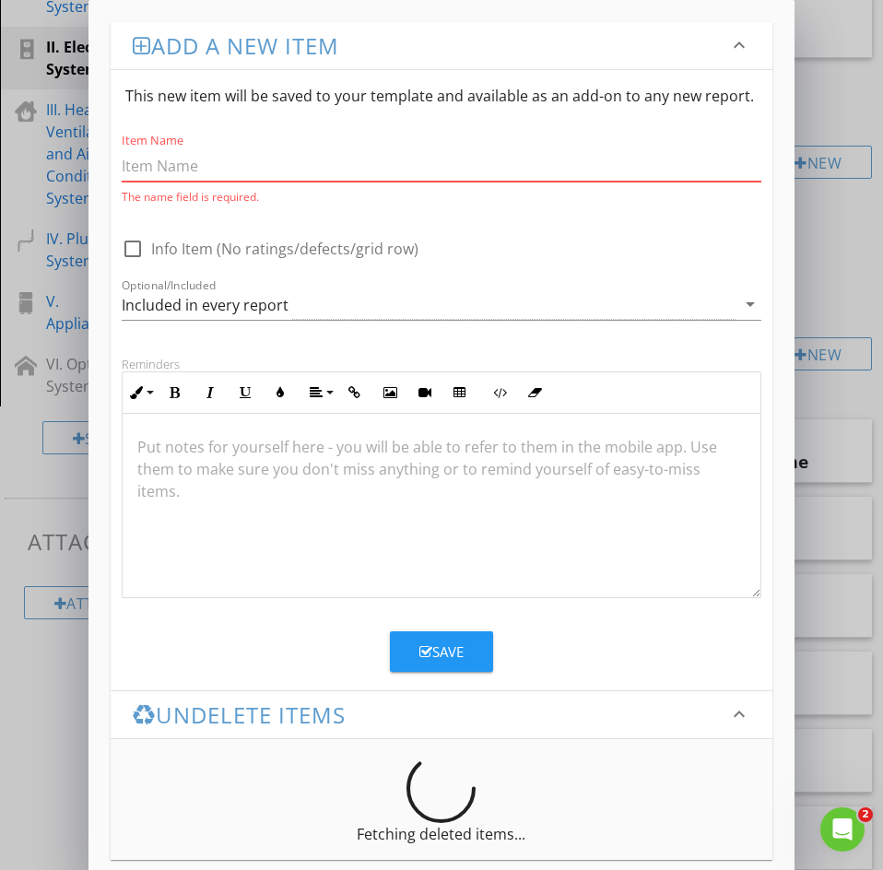
paste input "E. Doorbell"
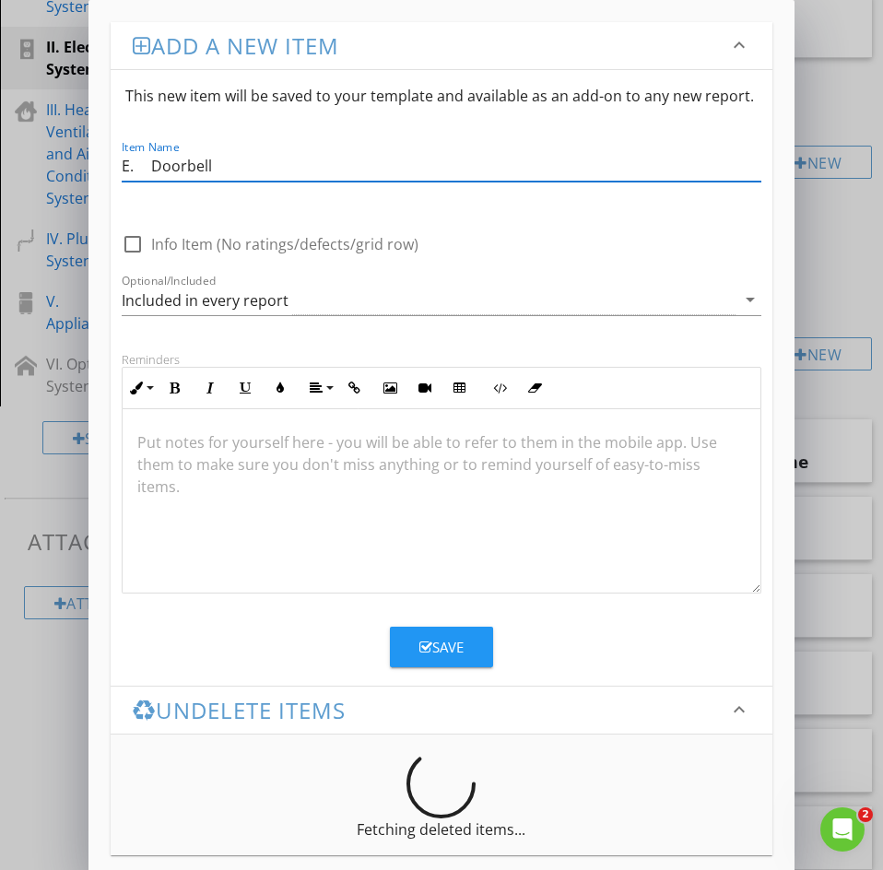
click at [148, 166] on input "E. Doorbell" at bounding box center [442, 166] width 640 height 30
type input "Doorbell"
click at [436, 651] on div "Save" at bounding box center [441, 647] width 44 height 21
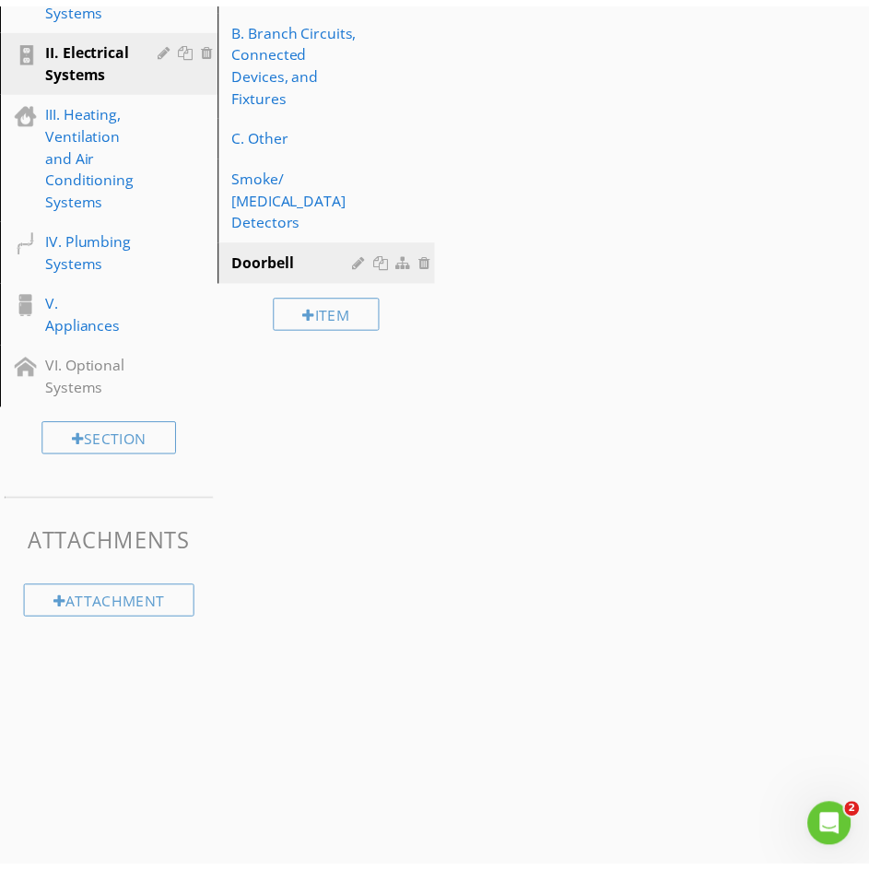
scroll to position [163, 0]
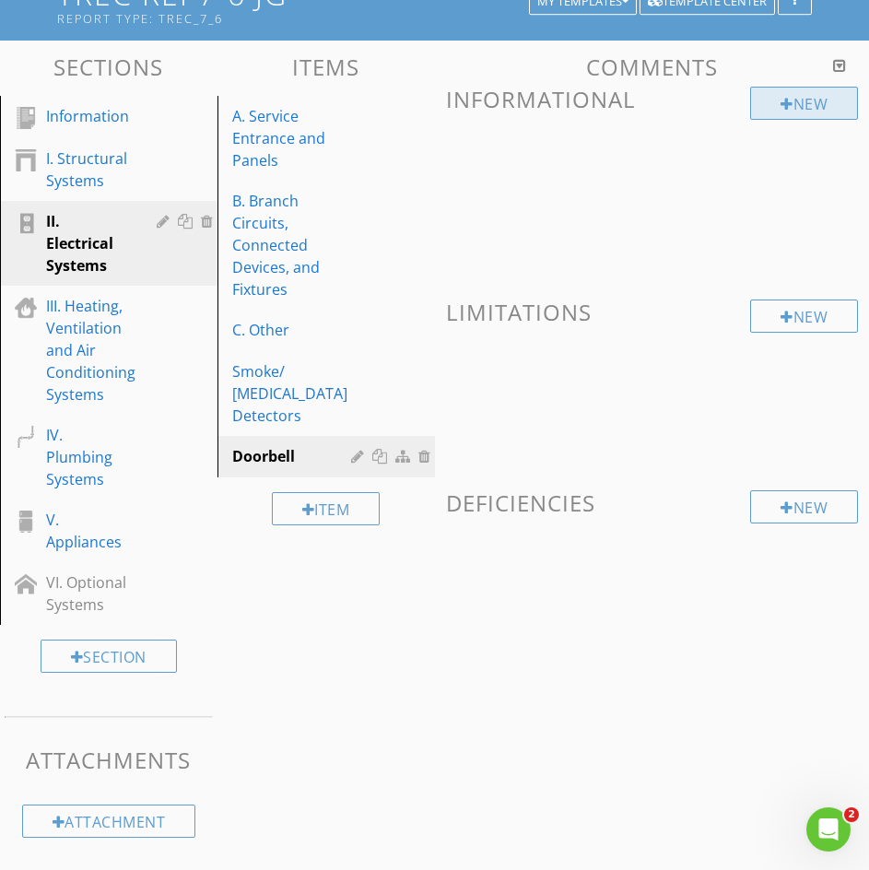
click at [799, 105] on div "New" at bounding box center [804, 103] width 108 height 33
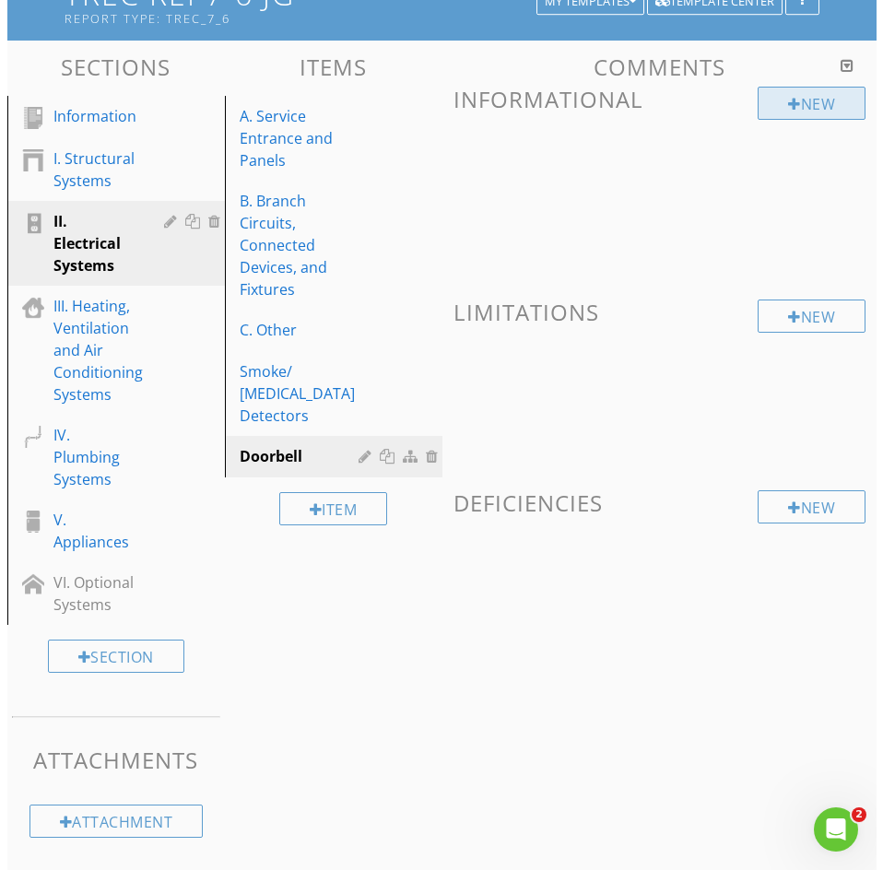
scroll to position [126, 0]
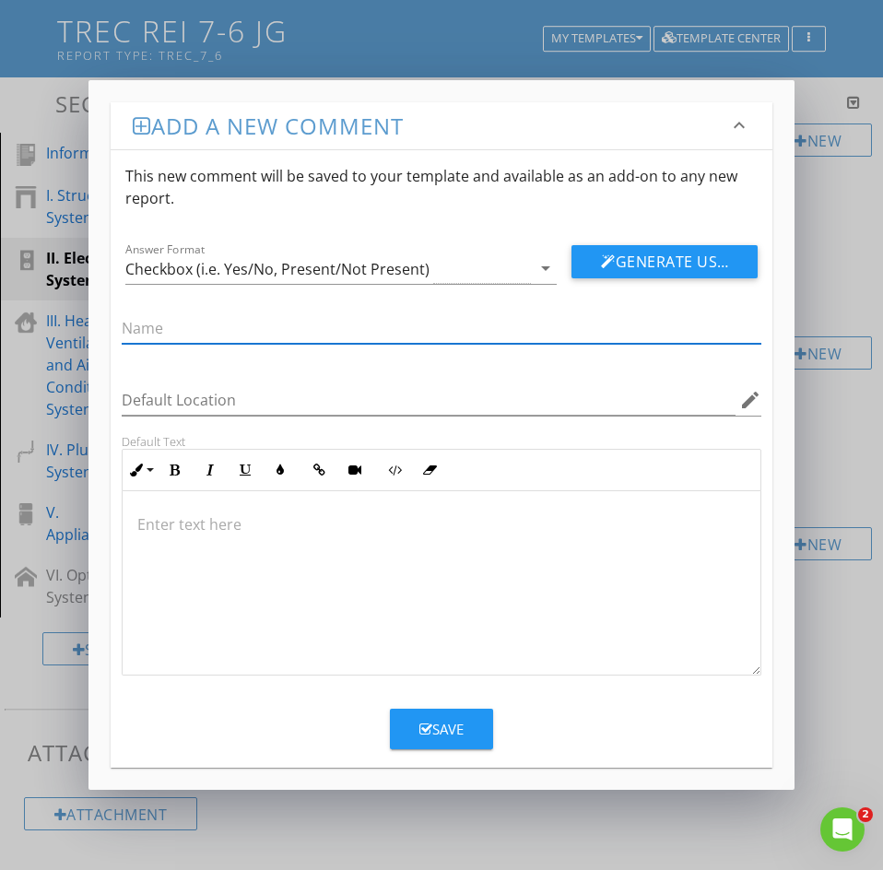
click at [153, 528] on p at bounding box center [441, 524] width 608 height 22
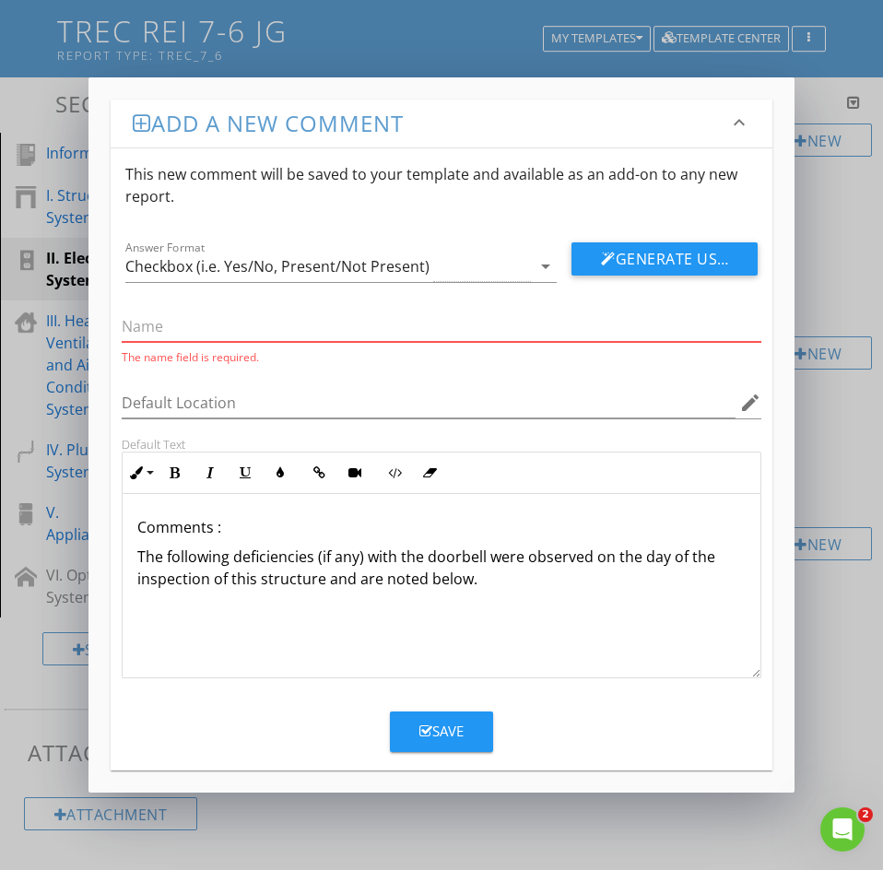
click at [148, 329] on input "text" at bounding box center [442, 326] width 640 height 30
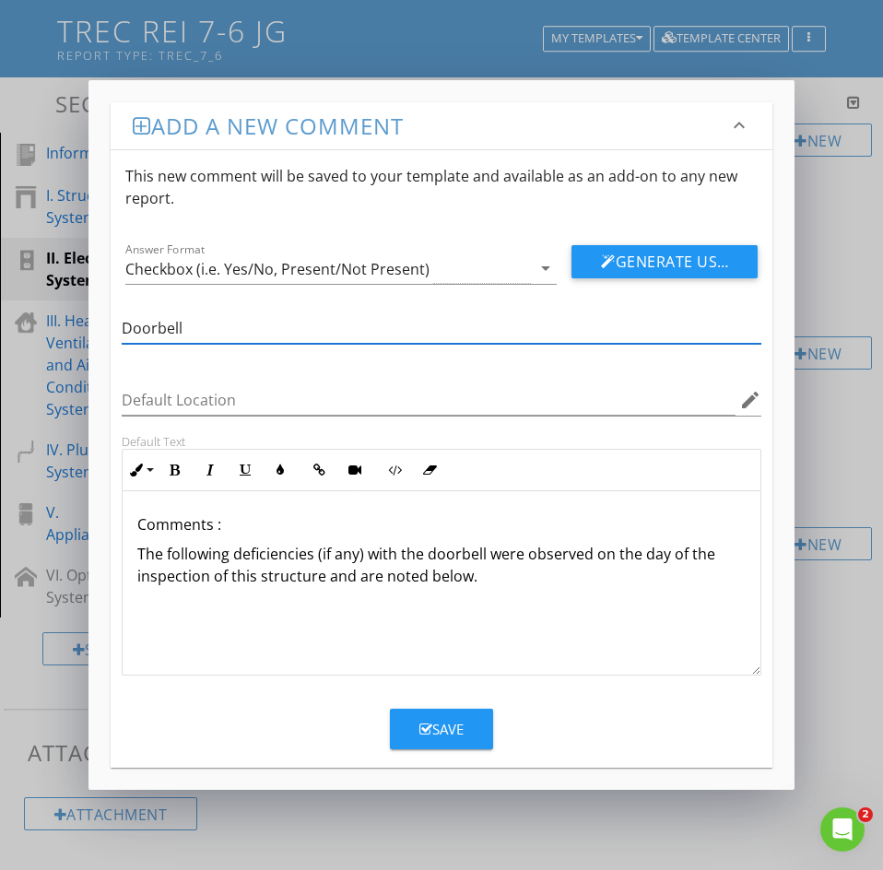
type input "Doorbell"
click at [162, 354] on div at bounding box center [442, 356] width 640 height 11
click at [434, 734] on div "Save" at bounding box center [441, 729] width 44 height 21
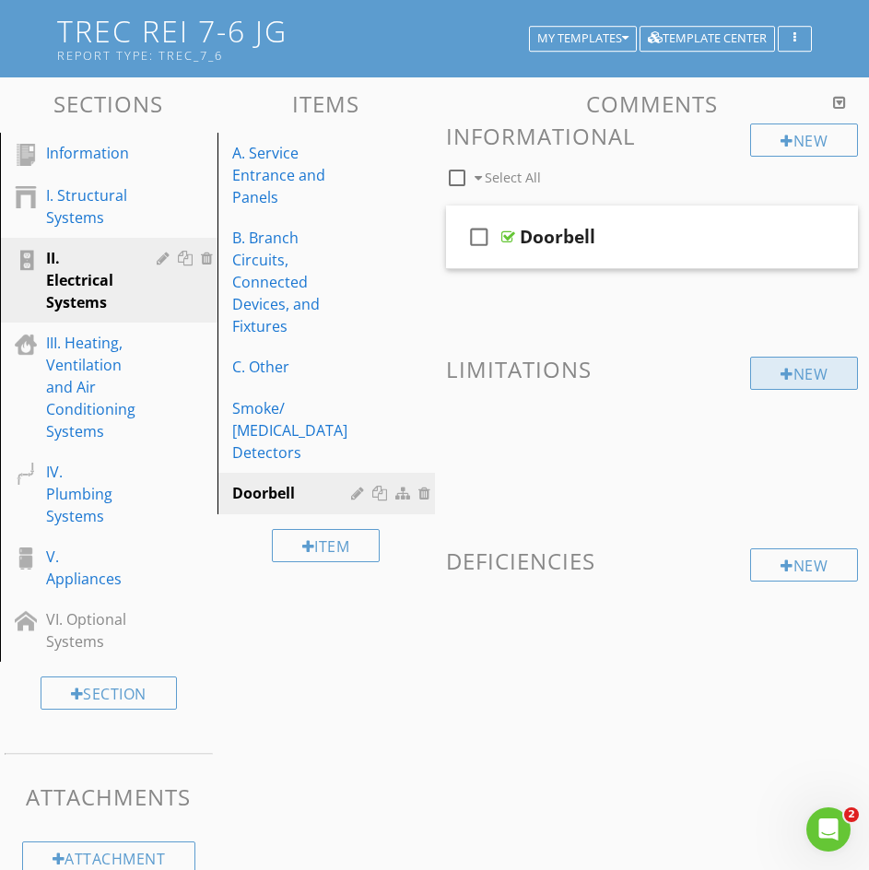
click at [798, 374] on div "New" at bounding box center [804, 373] width 108 height 33
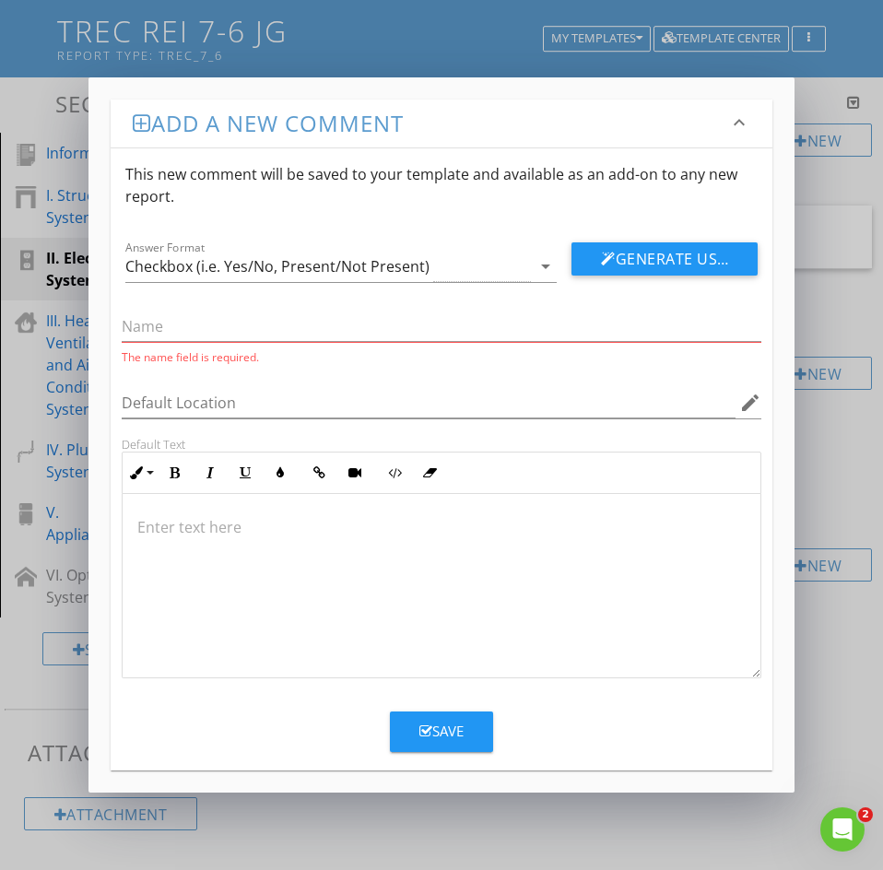
drag, startPoint x: 135, startPoint y: 526, endPoint x: 161, endPoint y: 530, distance: 26.1
click at [135, 526] on div at bounding box center [442, 586] width 638 height 184
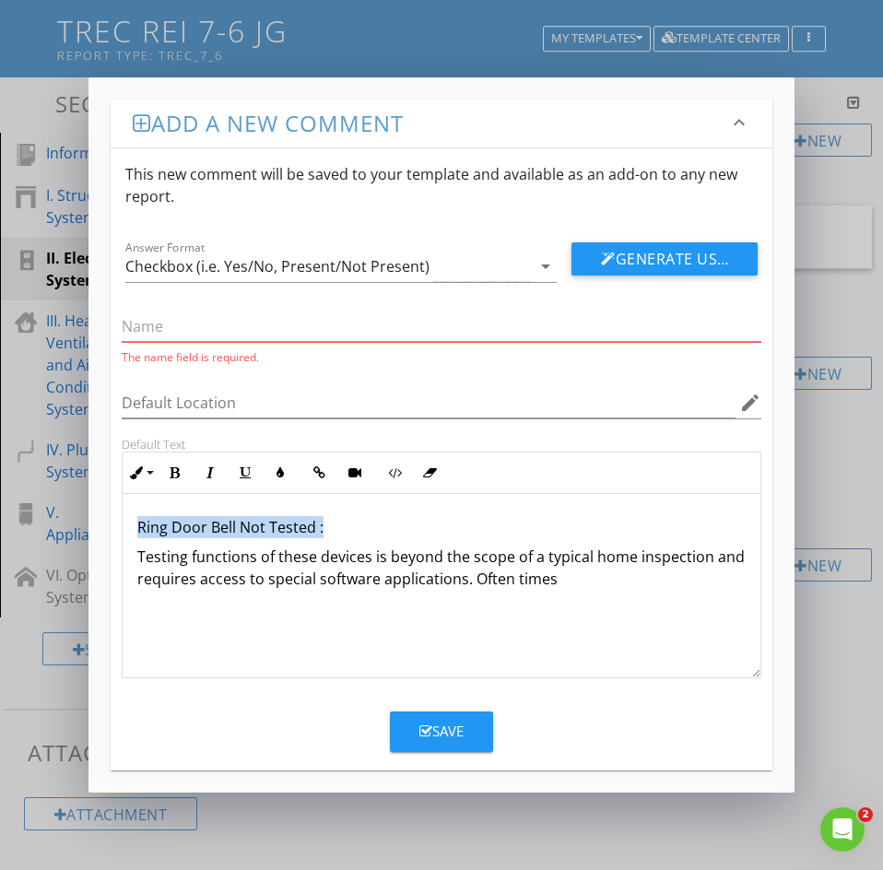
drag, startPoint x: 323, startPoint y: 524, endPoint x: 135, endPoint y: 516, distance: 188.2
click at [135, 516] on div "Ring Door Bell Not Tested : Testing functions of these devices is beyond the sc…" at bounding box center [442, 586] width 638 height 184
click at [211, 470] on icon "button" at bounding box center [210, 472] width 13 height 13
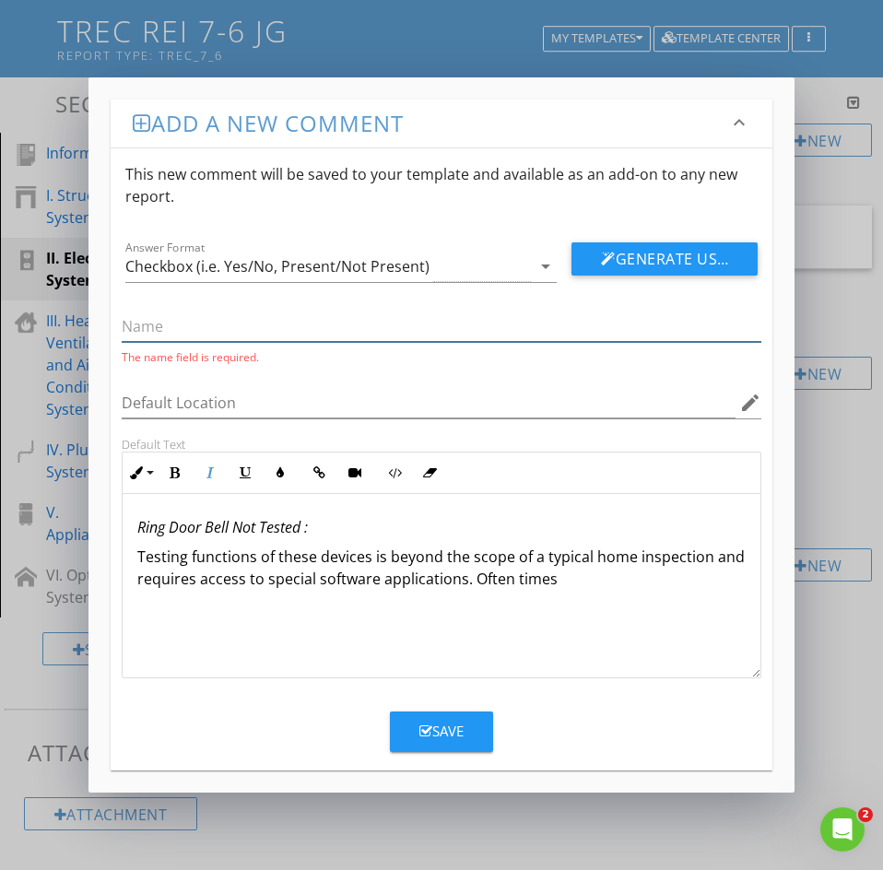
click at [136, 330] on input "text" at bounding box center [442, 326] width 640 height 30
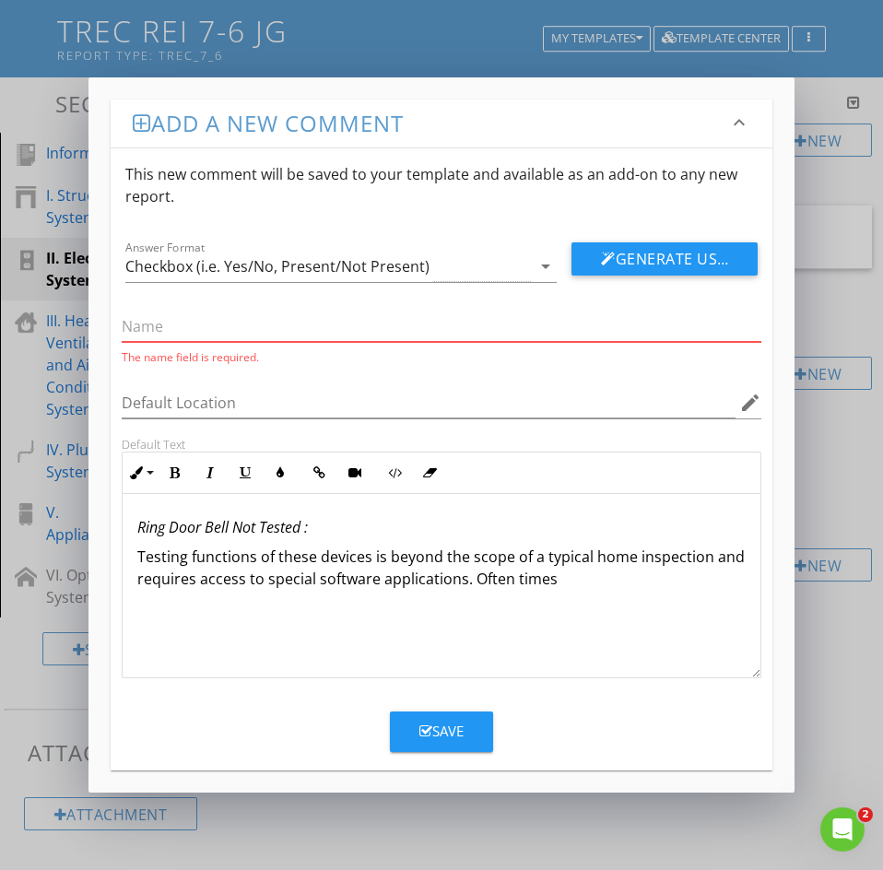
paste input "Ring Door Bell Not Tested : Testing functions of these devices is beyond the sc…"
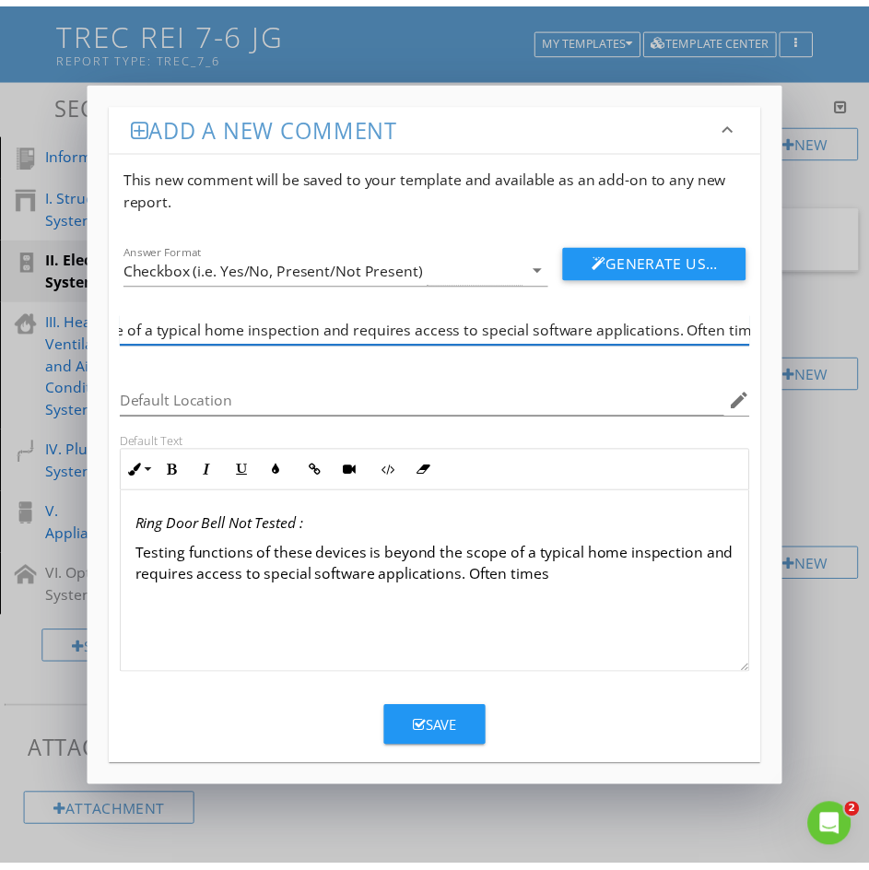
scroll to position [0, 0]
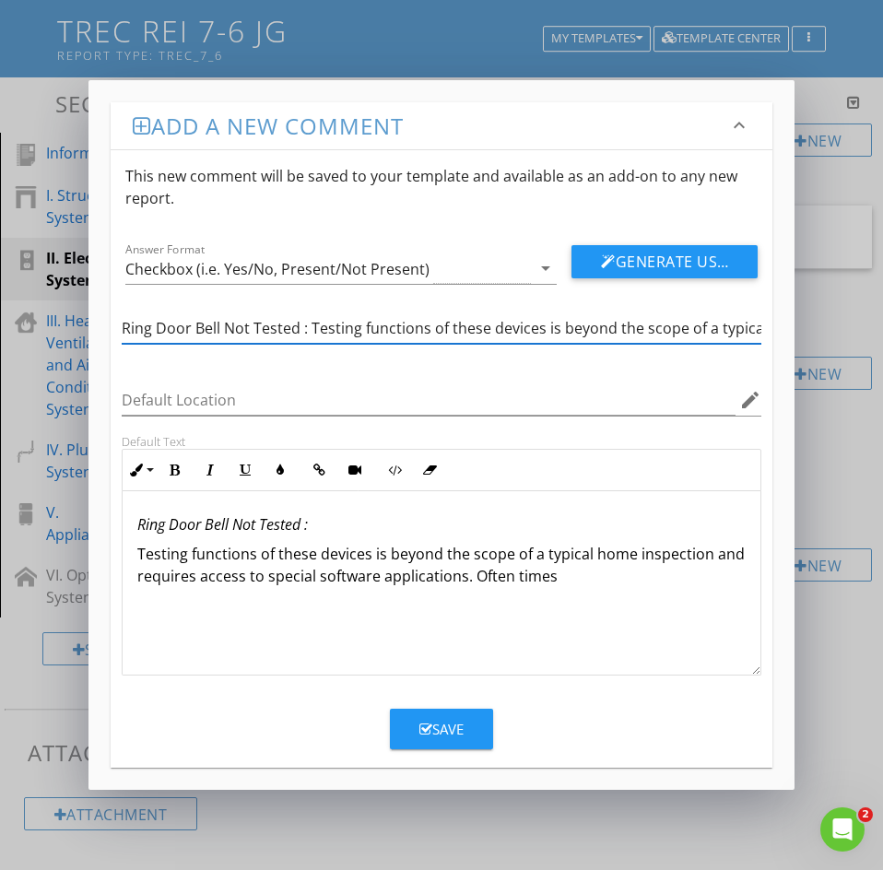
drag, startPoint x: 709, startPoint y: 328, endPoint x: -28, endPoint y: 377, distance: 737.9
click at [0, 377] on html "SPECTORA Jesse Guzman Jesse Guzman Role: Inspector Dashboard New Inspection Ins…" at bounding box center [441, 372] width 883 height 996
type input "n times"
drag, startPoint x: 175, startPoint y: 326, endPoint x: 89, endPoint y: 390, distance: 106.7
click at [82, 327] on div "Add a new comment keyboard_arrow_down This new comment will be saved to your te…" at bounding box center [441, 435] width 883 height 870
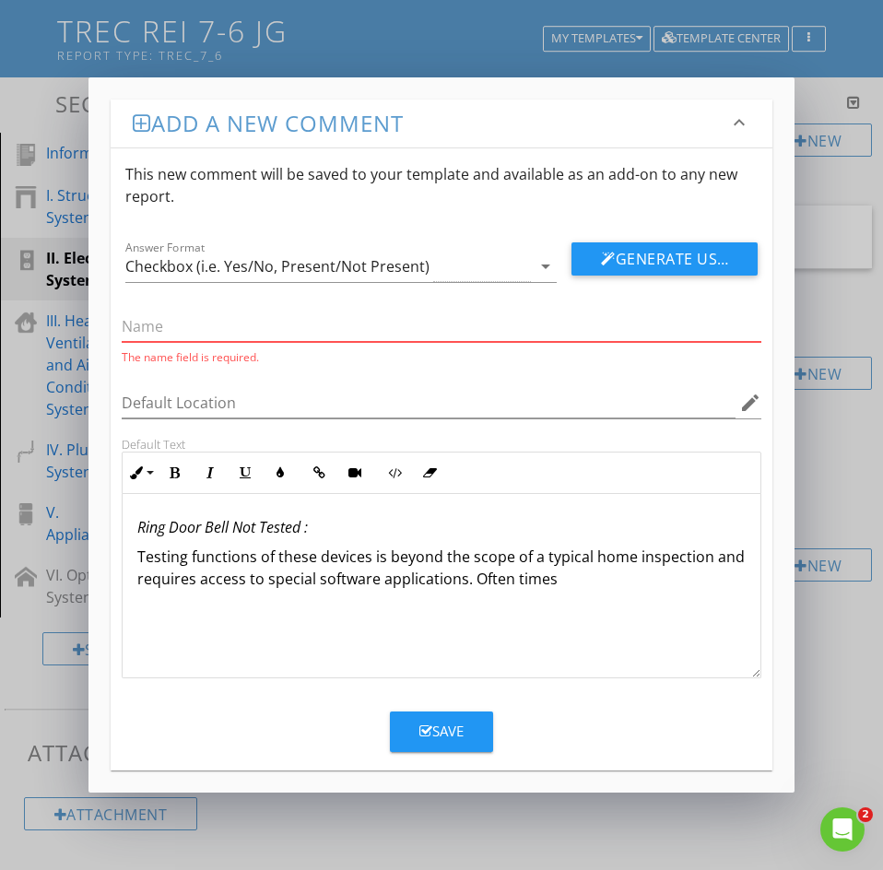
click at [193, 534] on em "Ring Door Bell Not Tested :" at bounding box center [222, 527] width 170 height 20
click at [192, 533] on em "Ring Door Bell Not Tested :" at bounding box center [222, 527] width 170 height 20
click at [192, 526] on em "Ring Door Bell Not Tested :" at bounding box center [222, 527] width 170 height 20
click at [192, 528] on em "Ring Door Bell Not Tested :" at bounding box center [222, 527] width 170 height 20
click at [192, 527] on em "Ring Door Bell Not Tested :" at bounding box center [222, 527] width 170 height 20
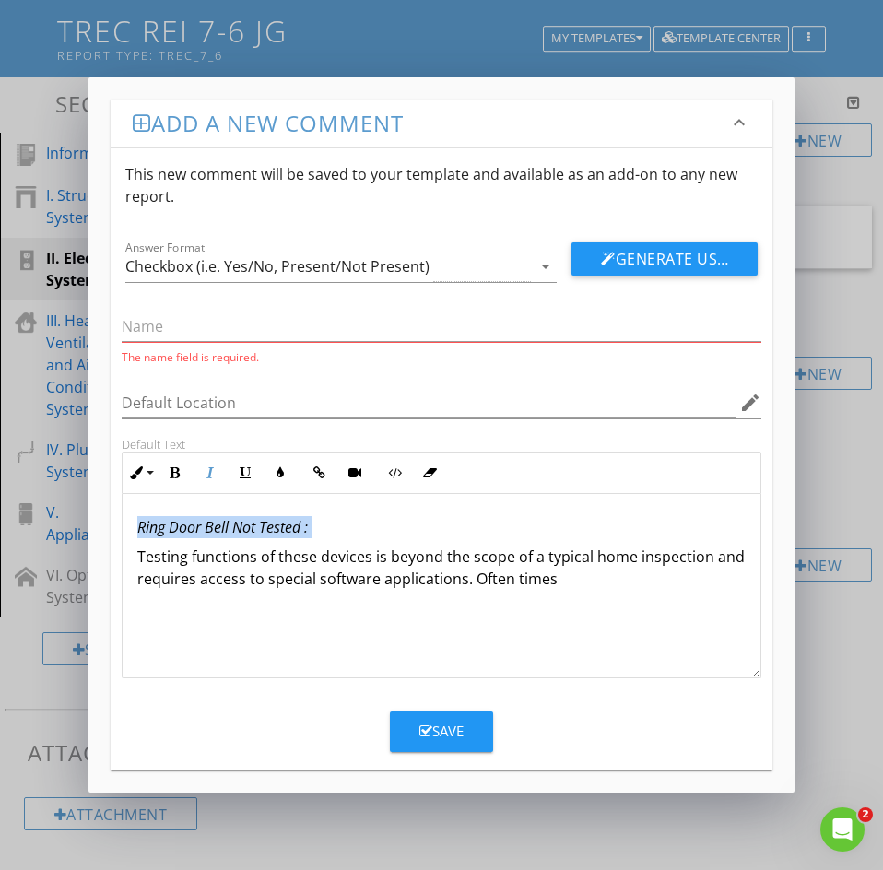
copy em "Ring Door Bell Not Tested :"
click at [161, 326] on input "text" at bounding box center [442, 326] width 640 height 30
paste input "Ring Door Bell Not Tested :"
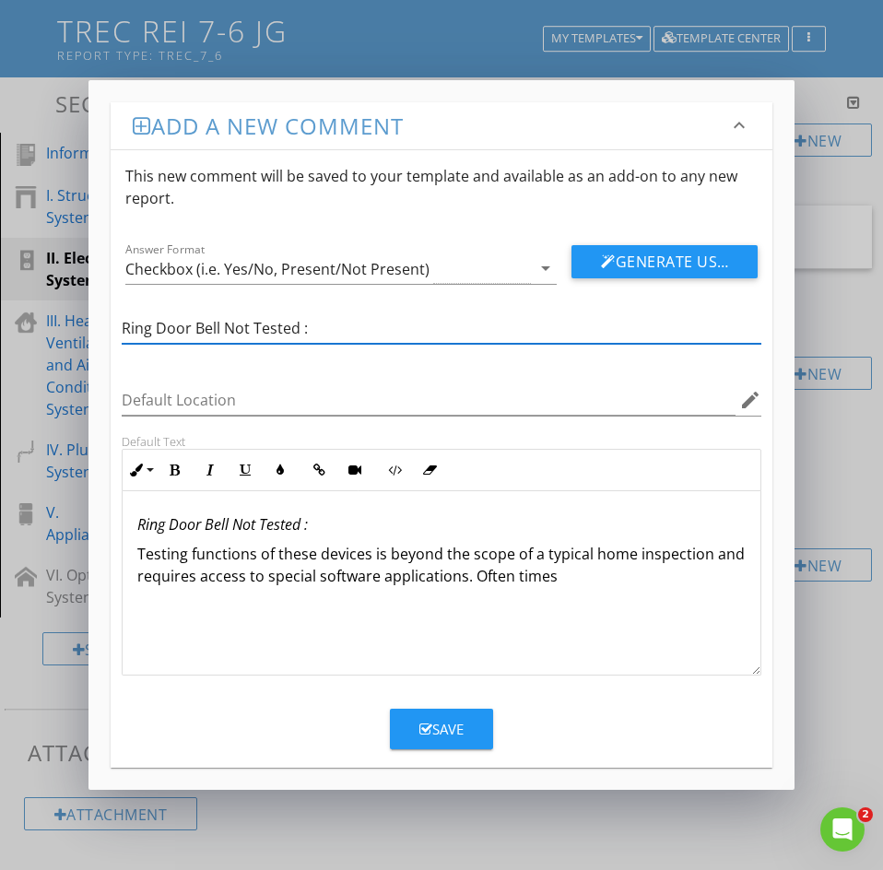
type input "Ring Door Bell Not Tested :"
click at [449, 719] on div "Save" at bounding box center [441, 729] width 44 height 21
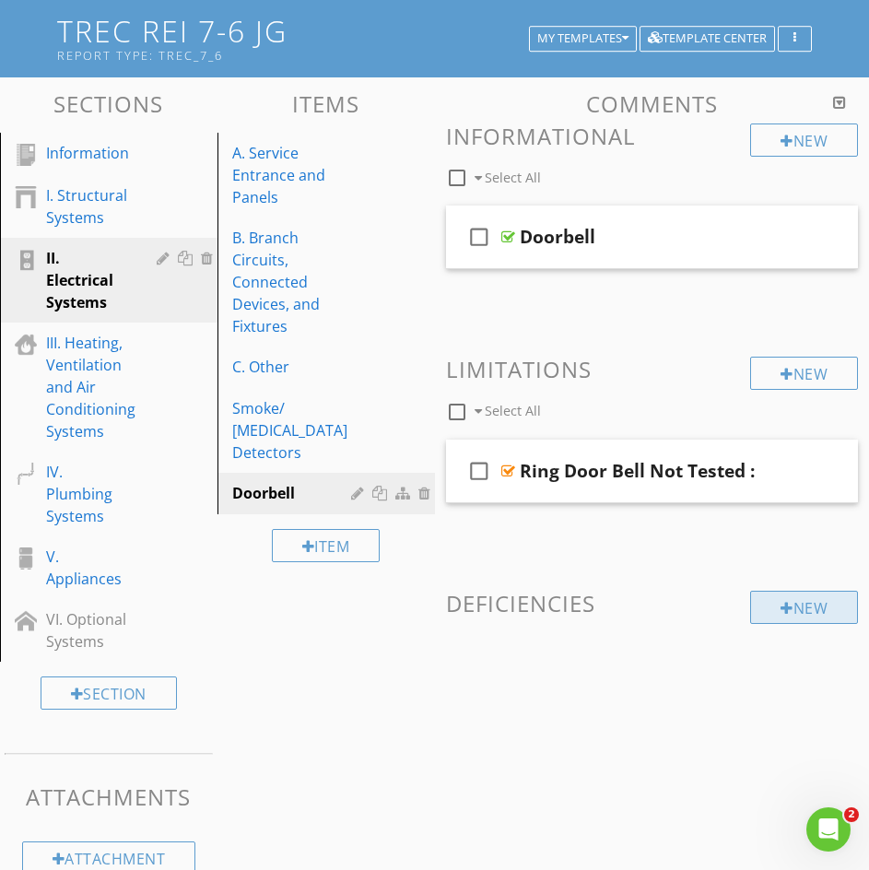
click at [814, 602] on div "New" at bounding box center [804, 607] width 108 height 33
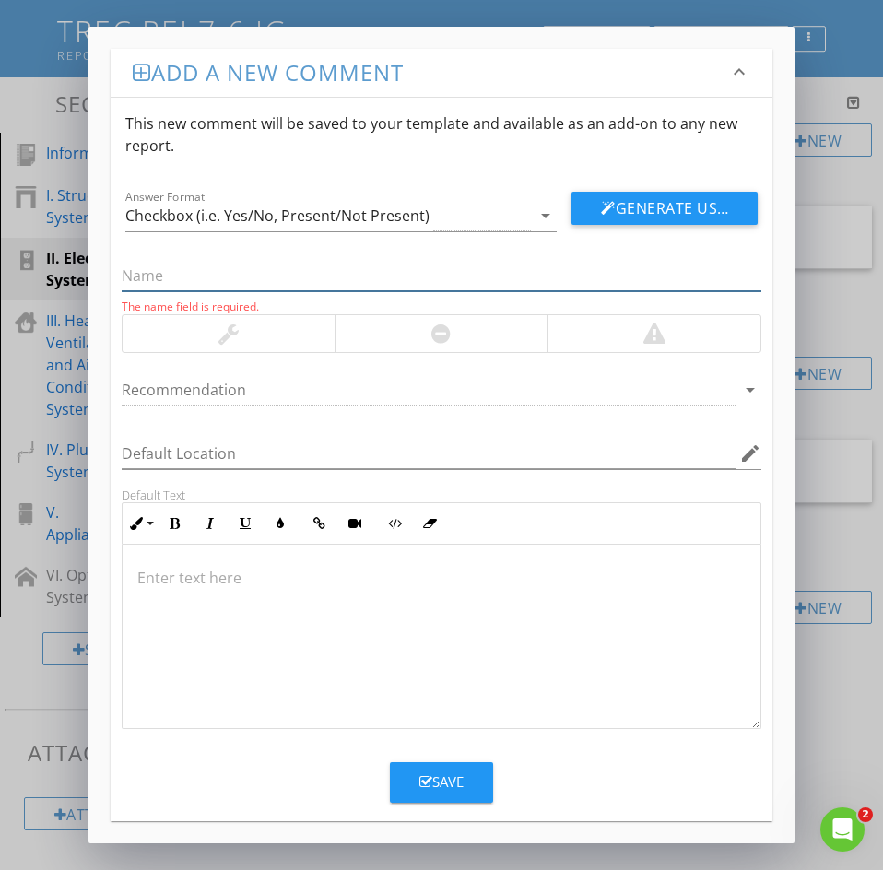
click at [173, 268] on input "text" at bounding box center [442, 276] width 640 height 30
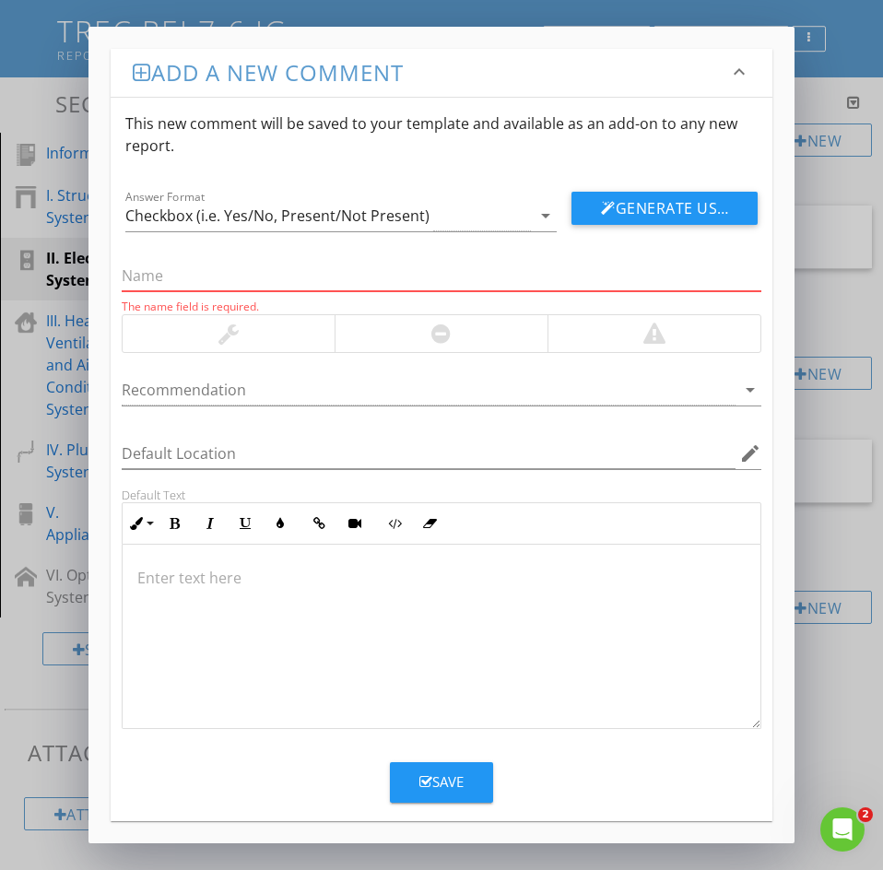
paste input "1: Door Bell Button Missing/Damaged"
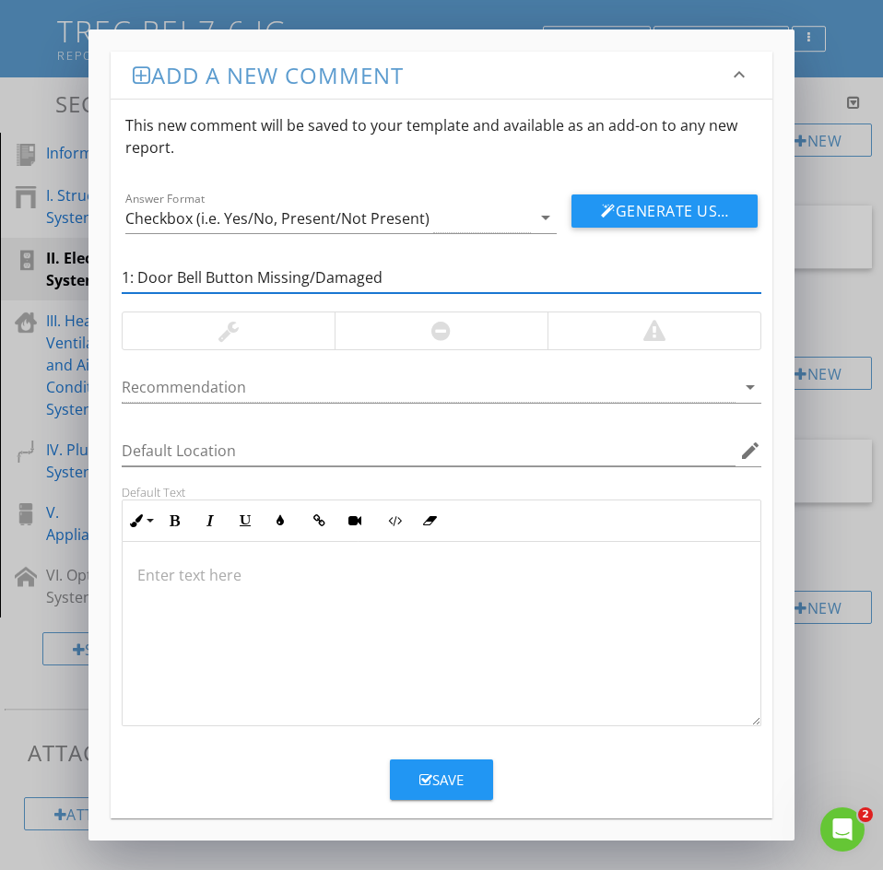
click at [138, 285] on input "1: Door Bell Button Missing/Damaged" at bounding box center [442, 278] width 640 height 30
type input "Door Bell Button Missing/Damaged"
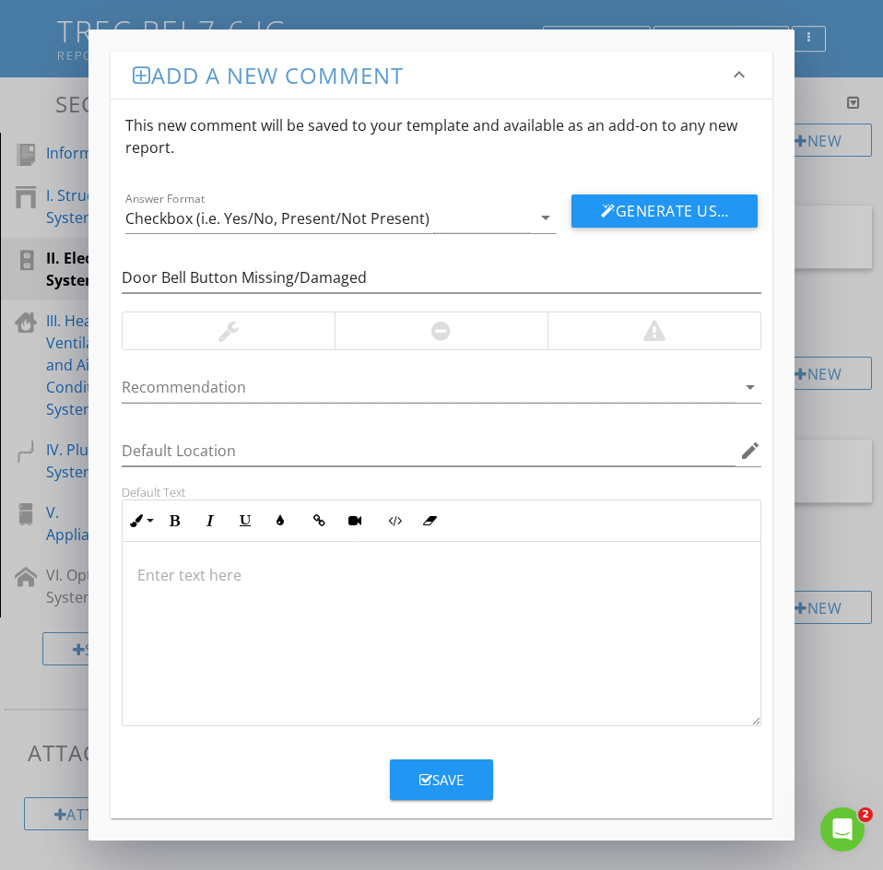
click at [183, 586] on p at bounding box center [441, 575] width 608 height 22
click at [417, 781] on button "Save" at bounding box center [441, 779] width 103 height 41
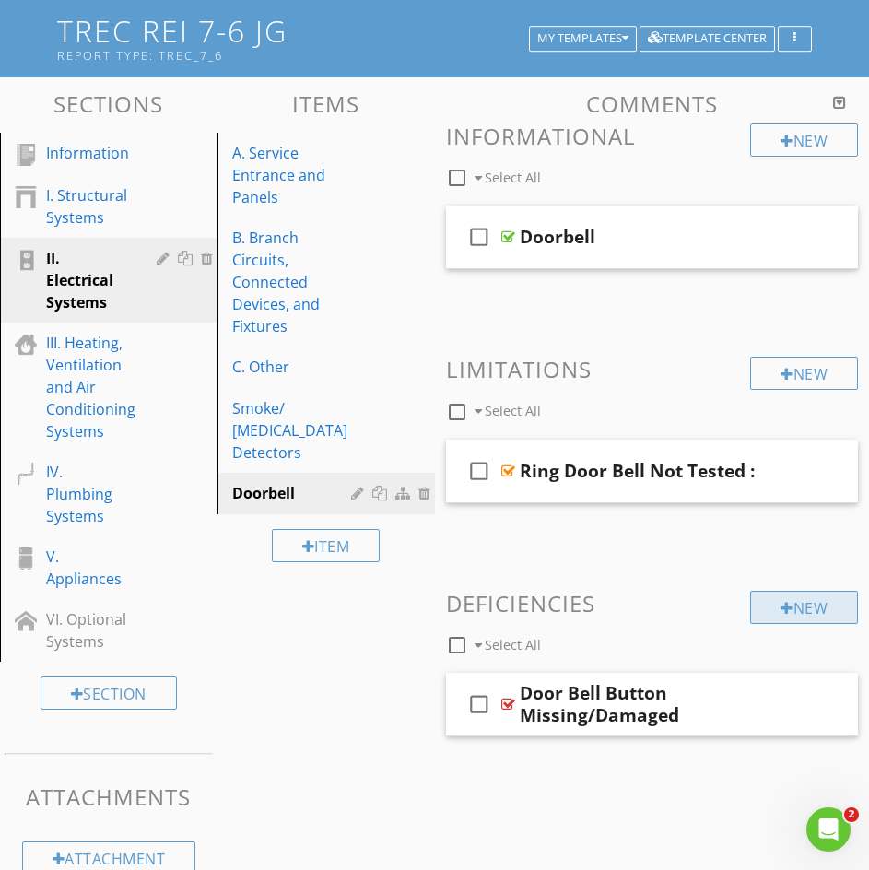
click at [796, 608] on div "New" at bounding box center [804, 607] width 108 height 33
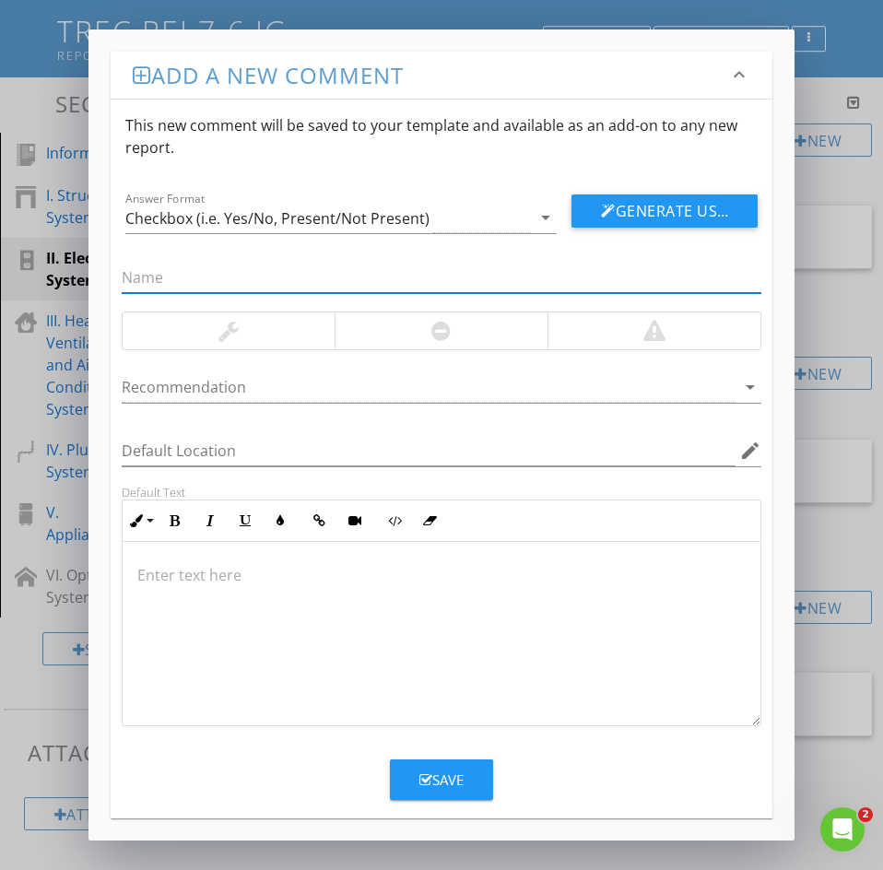
paste input "2: Door Bell Chime Cover is Missing"
click at [136, 283] on input "2: Door Bell Chime Cover is Missing" at bounding box center [442, 278] width 640 height 30
type input "Door Bell Chime Cover is Missing"
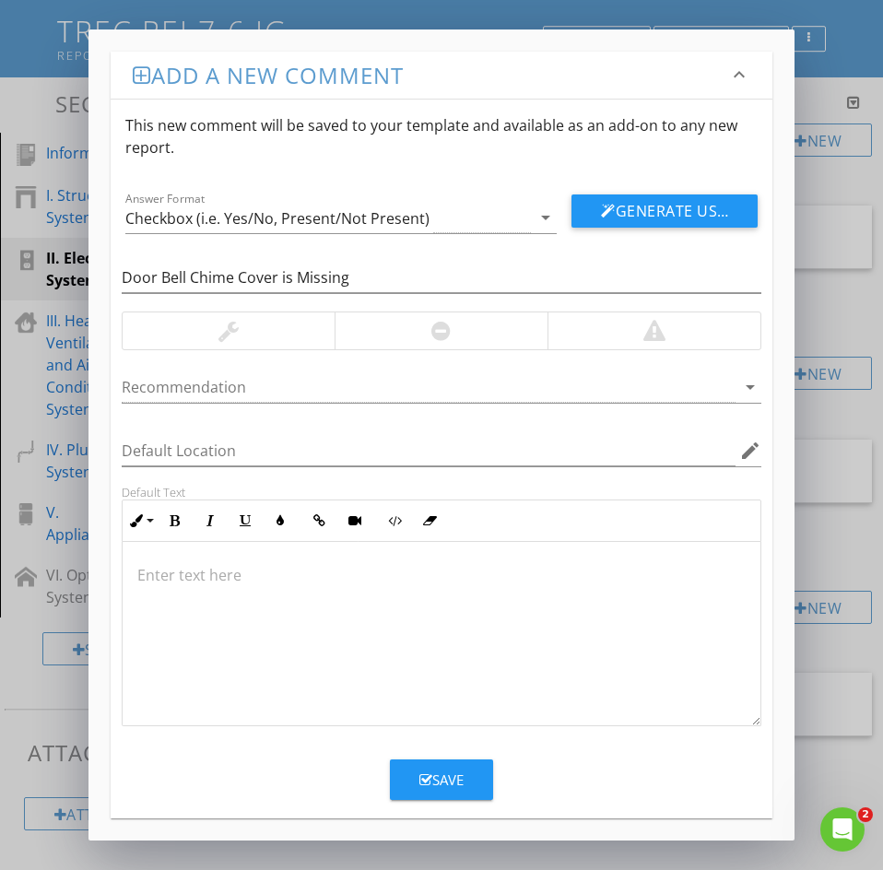
click at [153, 556] on div at bounding box center [442, 634] width 638 height 184
click at [464, 784] on button "Save" at bounding box center [441, 779] width 103 height 41
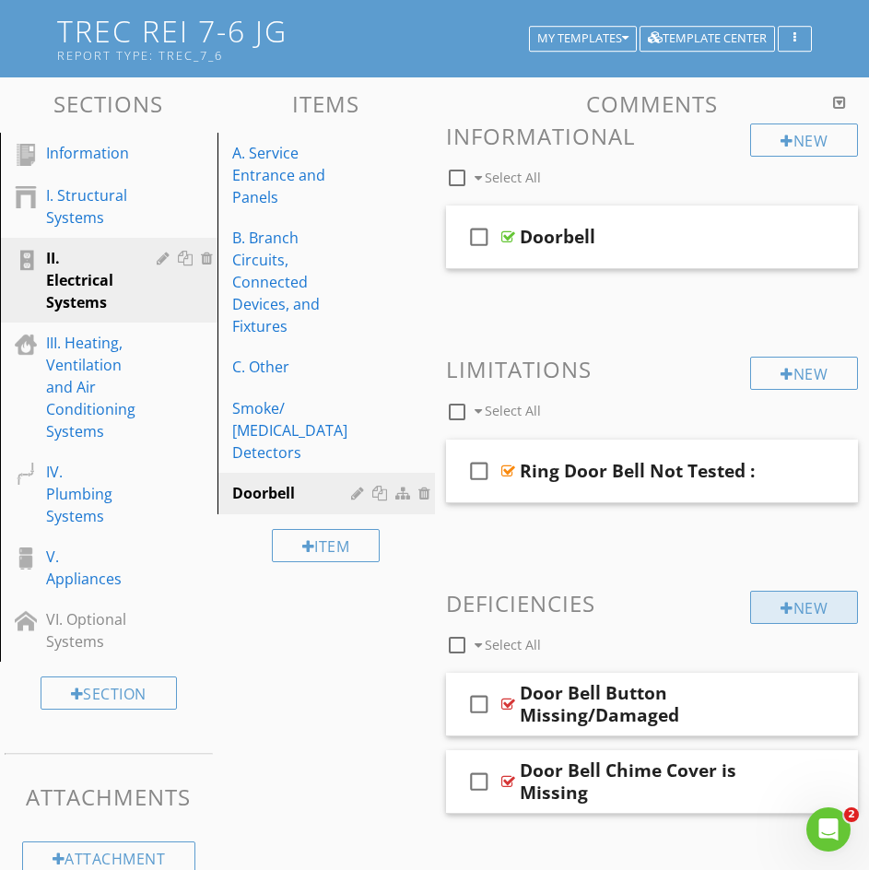
click at [779, 616] on div "New" at bounding box center [804, 607] width 108 height 33
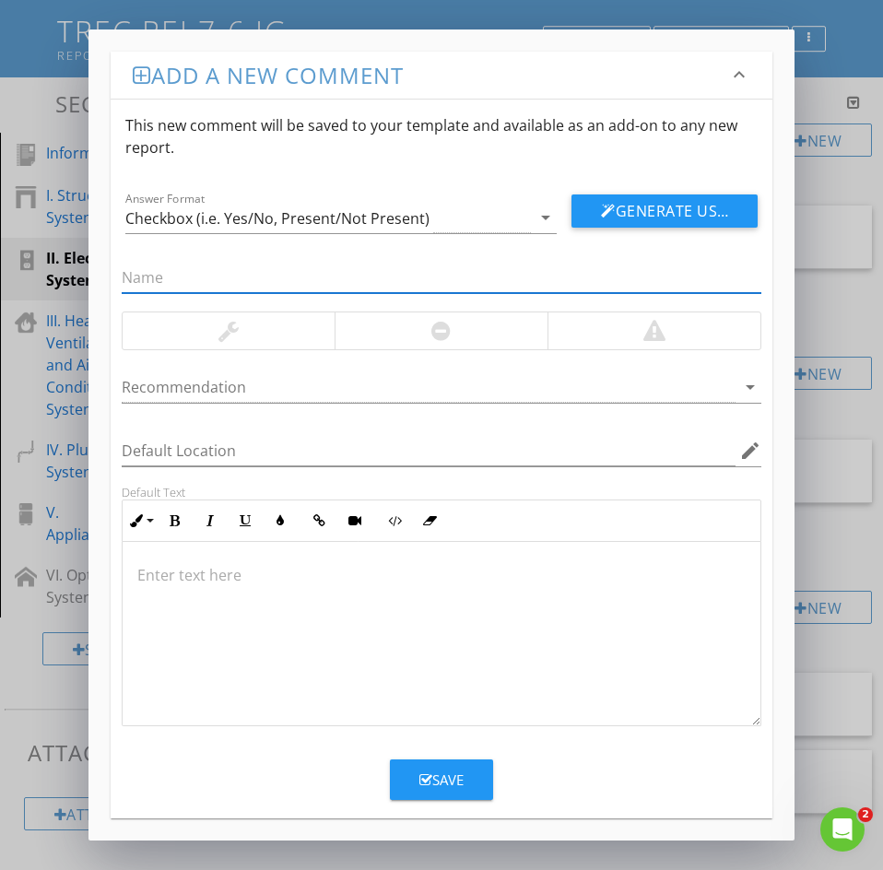
click at [141, 271] on input "text" at bounding box center [442, 278] width 640 height 30
paste input "3: Door Bell not Functioning"
click at [137, 278] on input "3: Door Bell not Functioning" at bounding box center [442, 278] width 640 height 30
type input "Door Bell not Functioning"
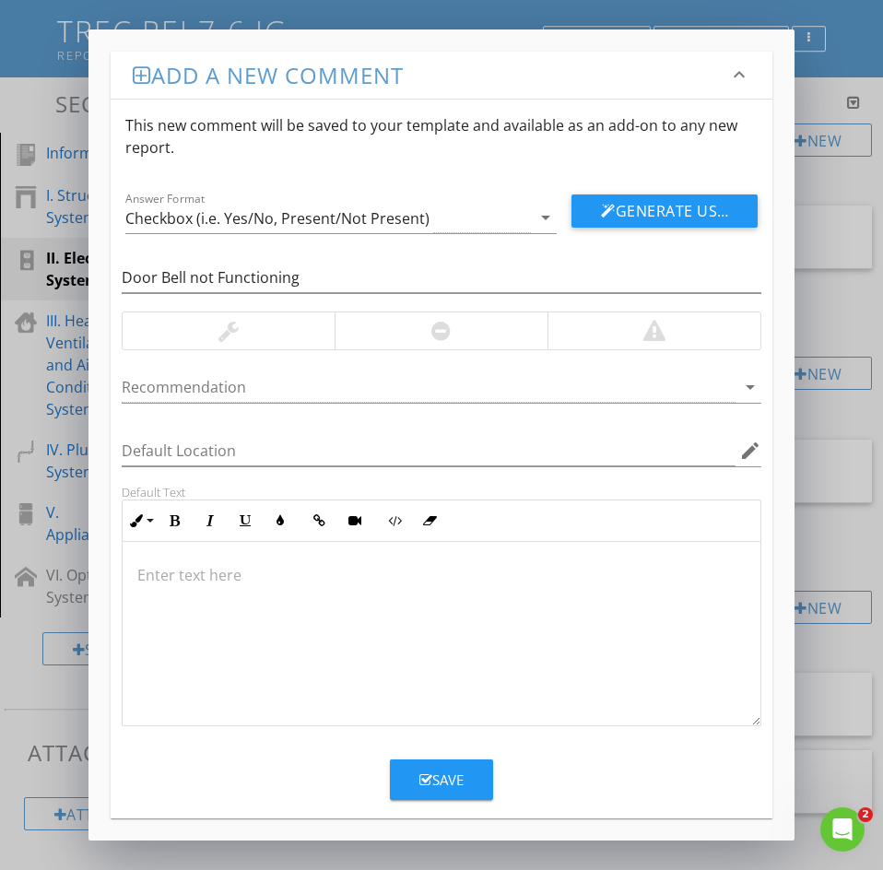
click at [158, 582] on div at bounding box center [442, 634] width 638 height 184
click at [448, 787] on div "Save" at bounding box center [441, 779] width 44 height 21
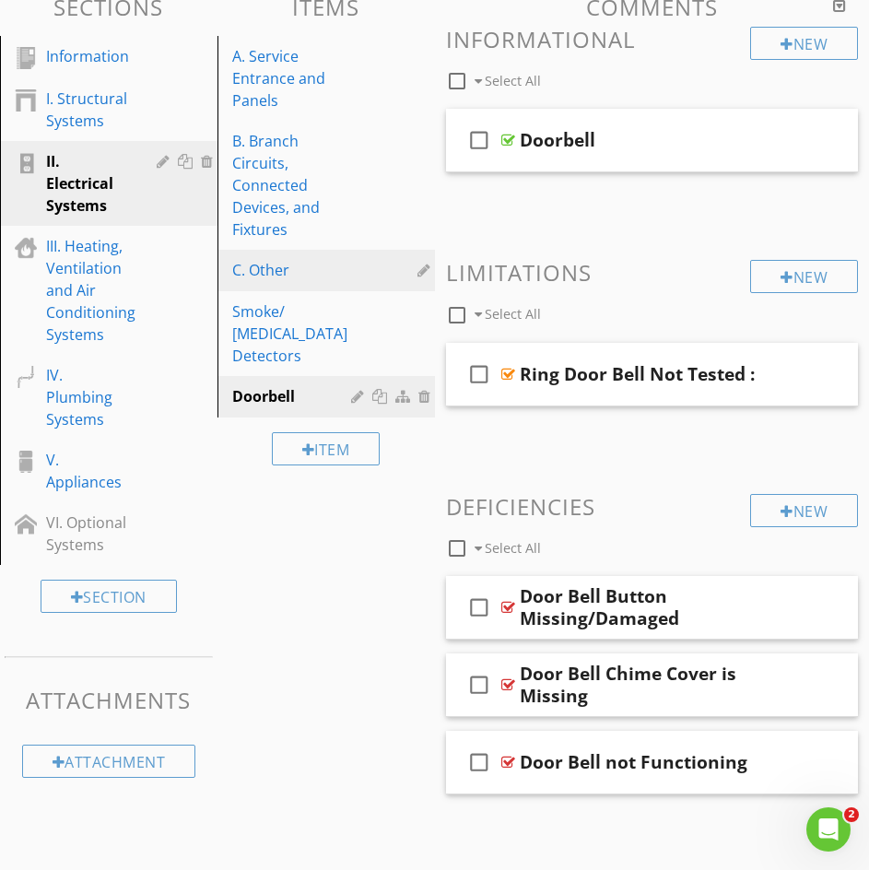
scroll to position [225, 0]
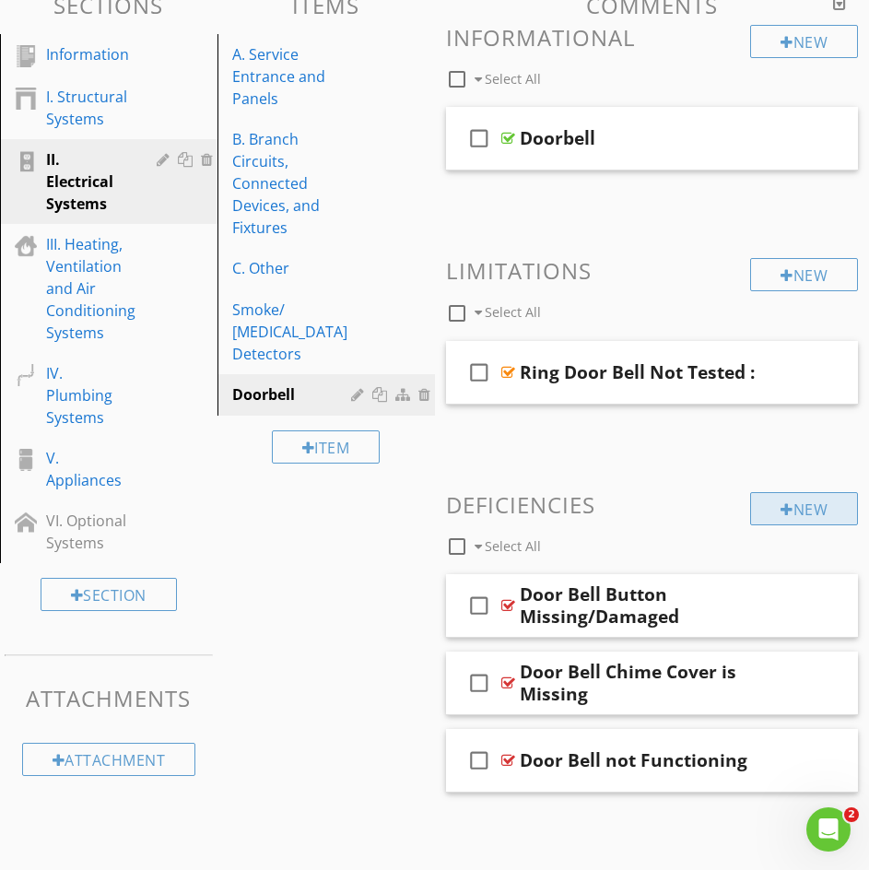
click at [810, 508] on div "New" at bounding box center [804, 508] width 108 height 33
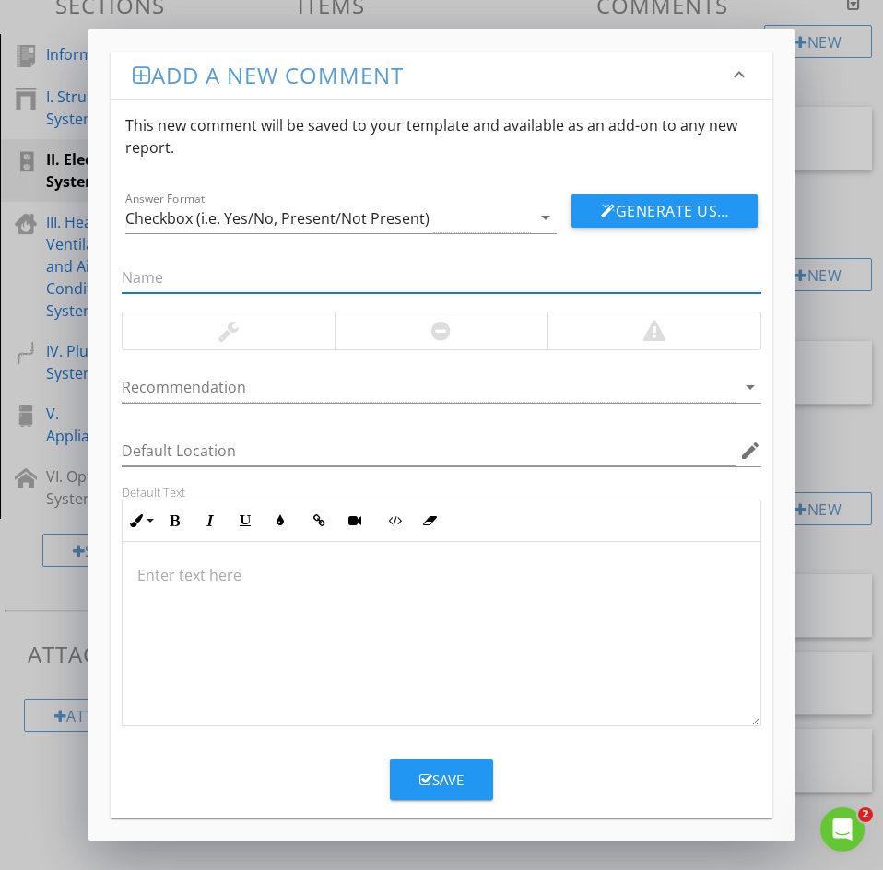
click at [134, 281] on input "text" at bounding box center [442, 278] width 640 height 30
paste input "4: Loose Door Bell"
click at [139, 283] on input "4: Loose Door Bell" at bounding box center [442, 278] width 640 height 30
type input "Loose Door Bell"
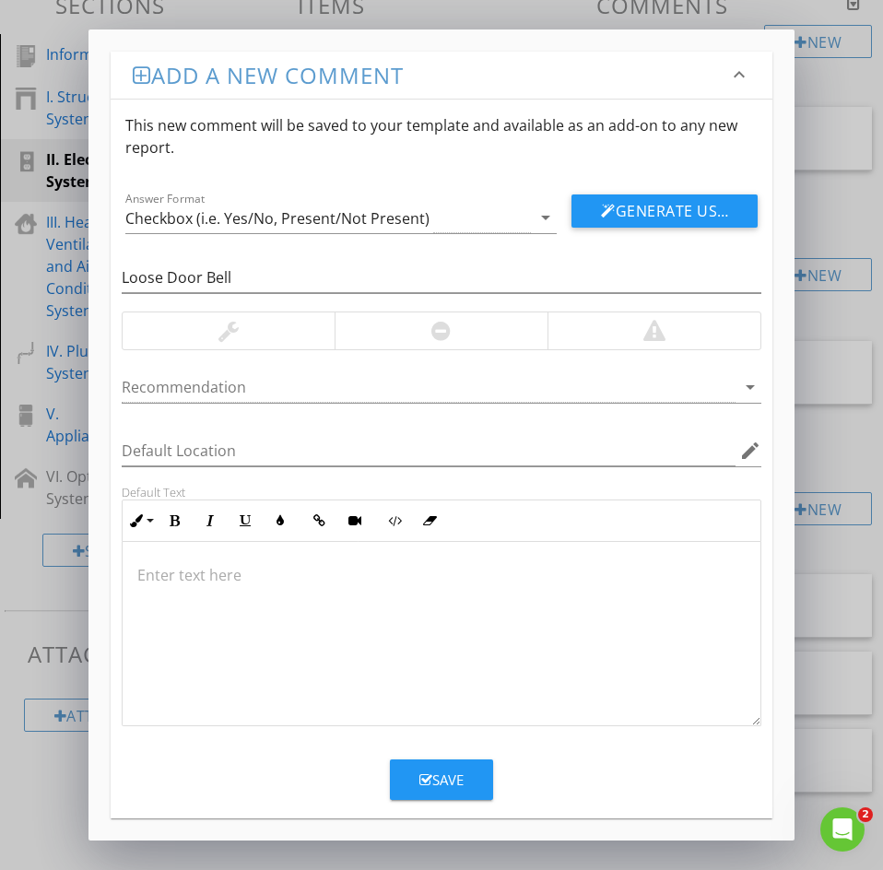
click at [179, 581] on p at bounding box center [441, 575] width 608 height 22
click at [434, 791] on button "Save" at bounding box center [441, 779] width 103 height 41
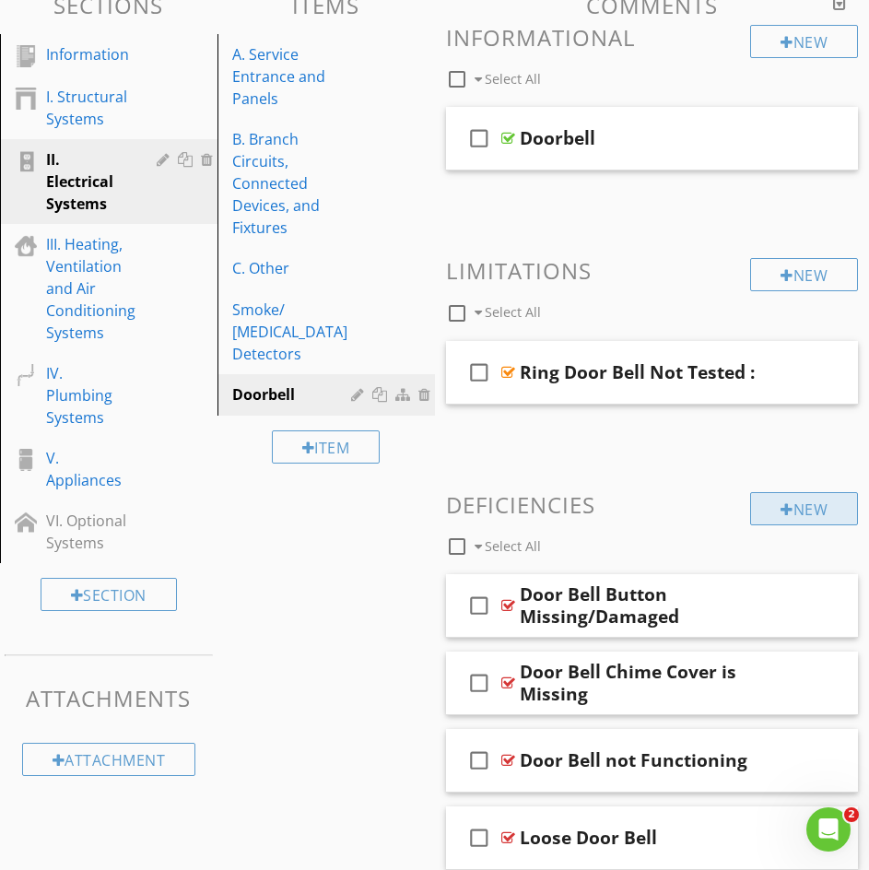
click at [799, 511] on div "New" at bounding box center [804, 508] width 108 height 33
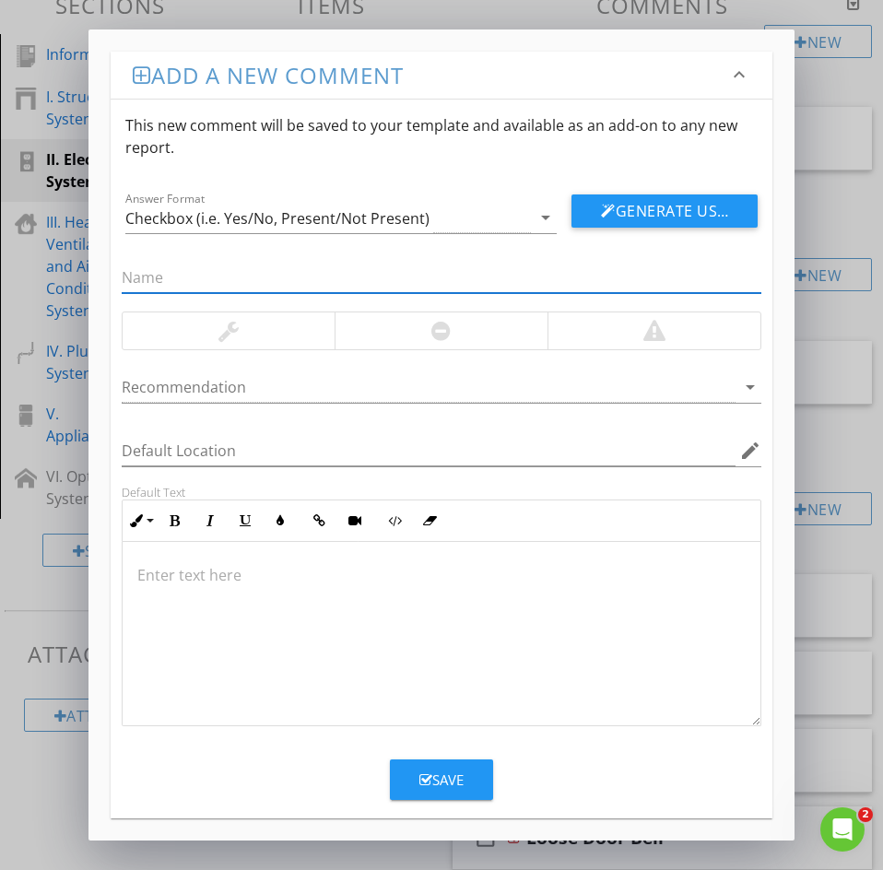
click at [140, 280] on input "text" at bounding box center [442, 278] width 640 height 30
paste input "5: Transformer Improperly Installed"
click at [138, 282] on input "5: Transformer Improperly Installed" at bounding box center [442, 278] width 640 height 30
type input "Transformer Improperly Installed"
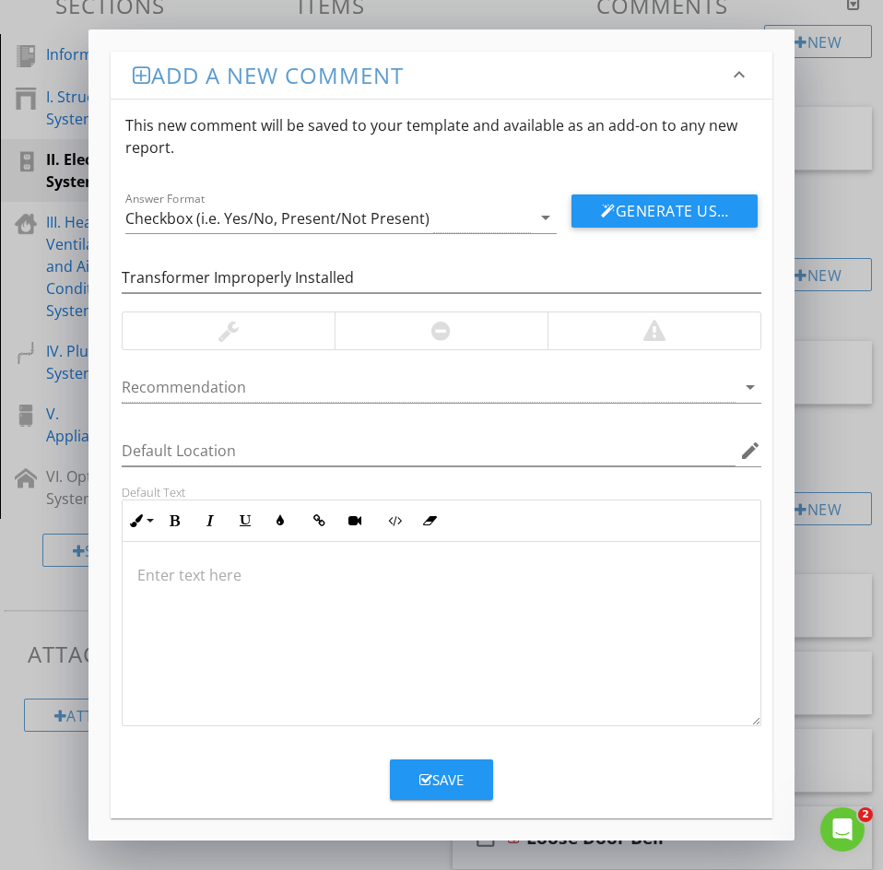
click at [175, 578] on p at bounding box center [441, 575] width 608 height 22
click at [425, 795] on button "Save" at bounding box center [441, 779] width 103 height 41
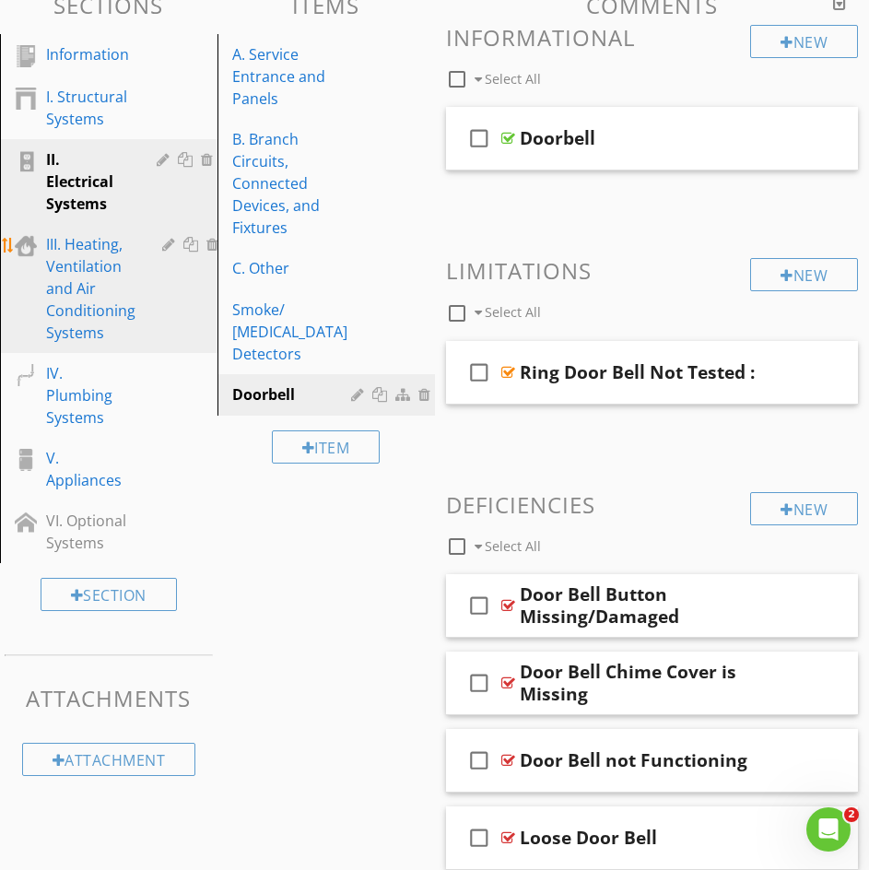
click at [70, 274] on div "III. Heating, Ventilation and Air Conditioning Systems" at bounding box center [90, 288] width 89 height 111
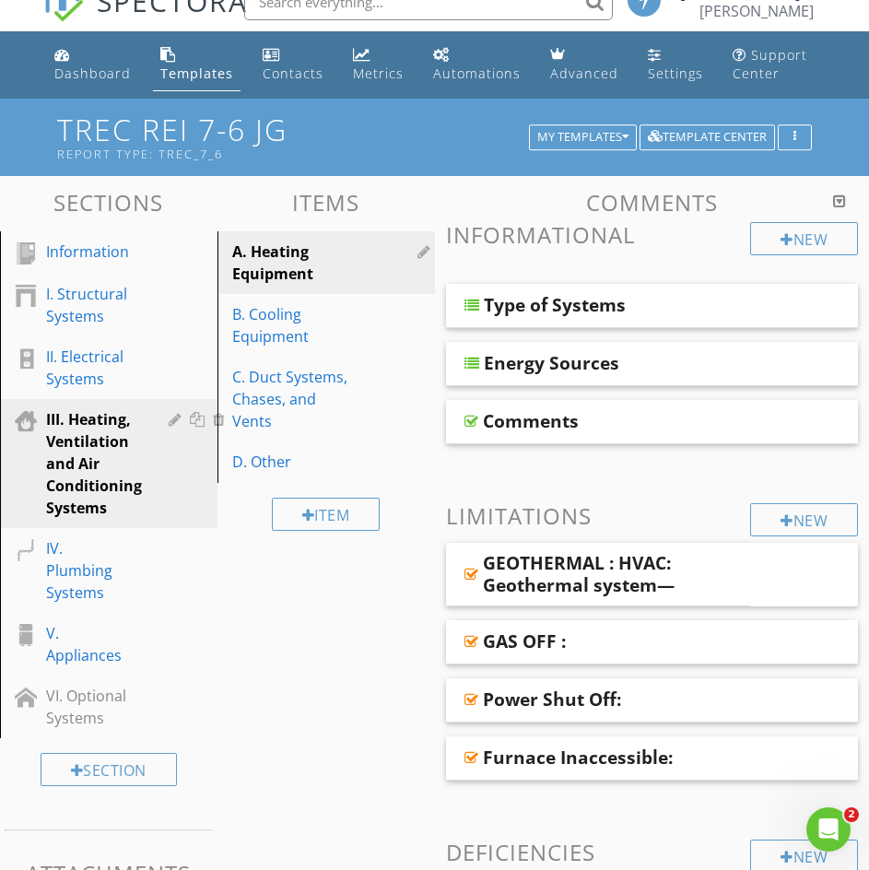
scroll to position [27, 0]
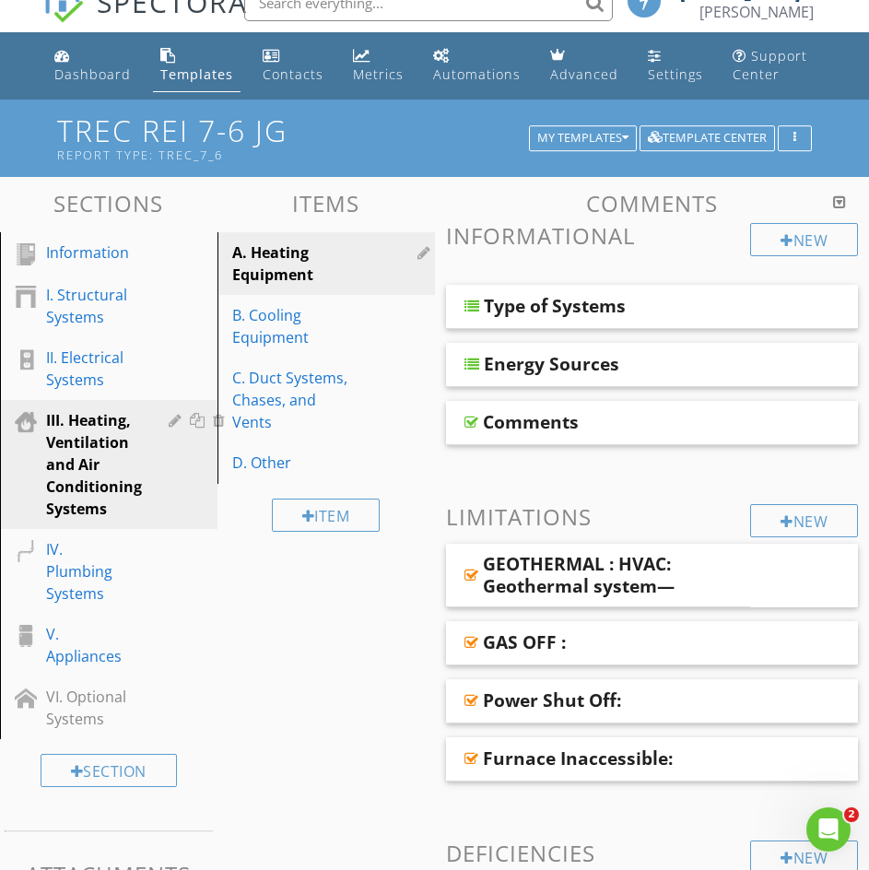
click at [469, 421] on div at bounding box center [471, 422] width 14 height 15
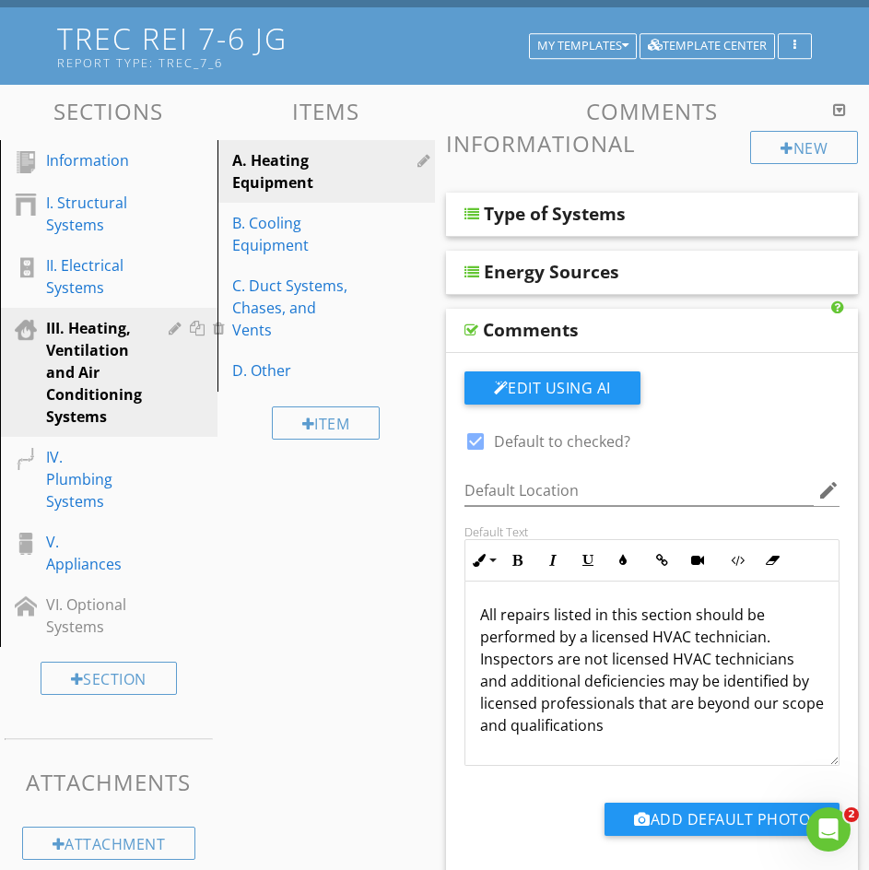
scroll to position [118, 0]
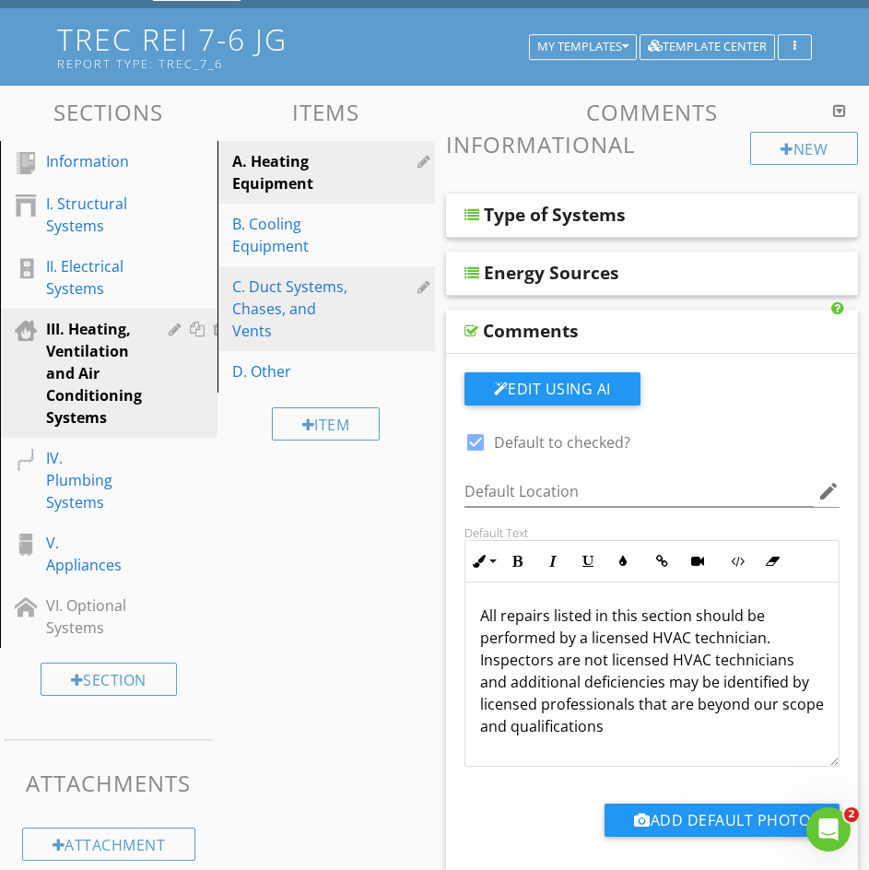
click at [266, 301] on div "C. Duct Systems, Chases, and Vents" at bounding box center [294, 309] width 124 height 66
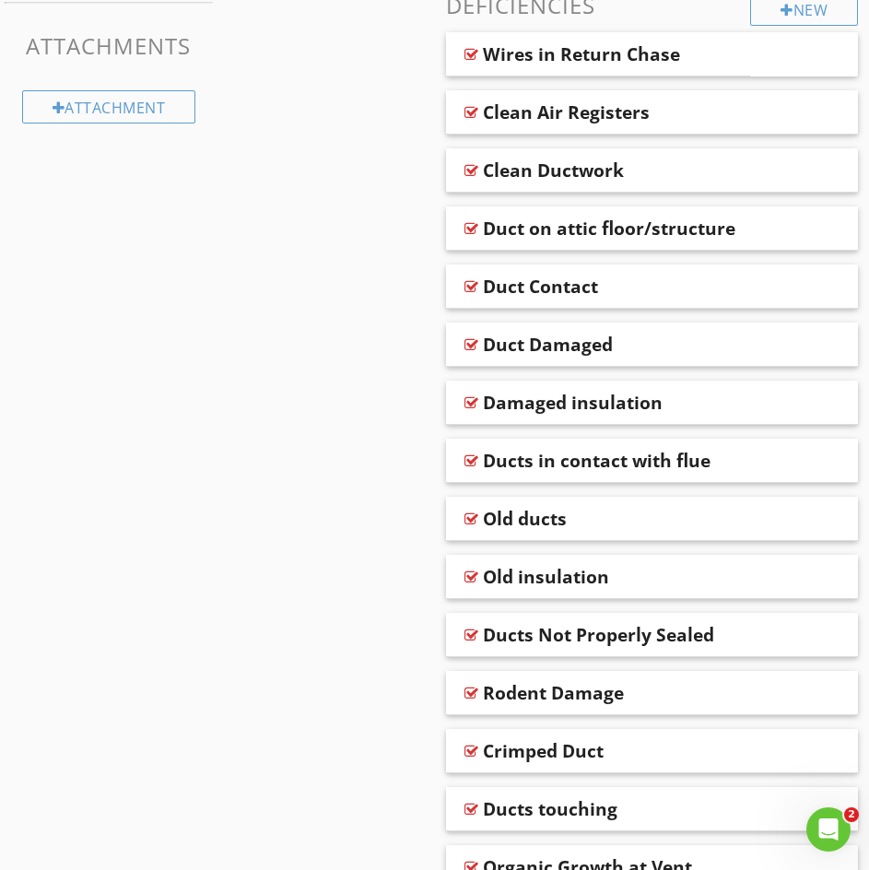
scroll to position [26, 0]
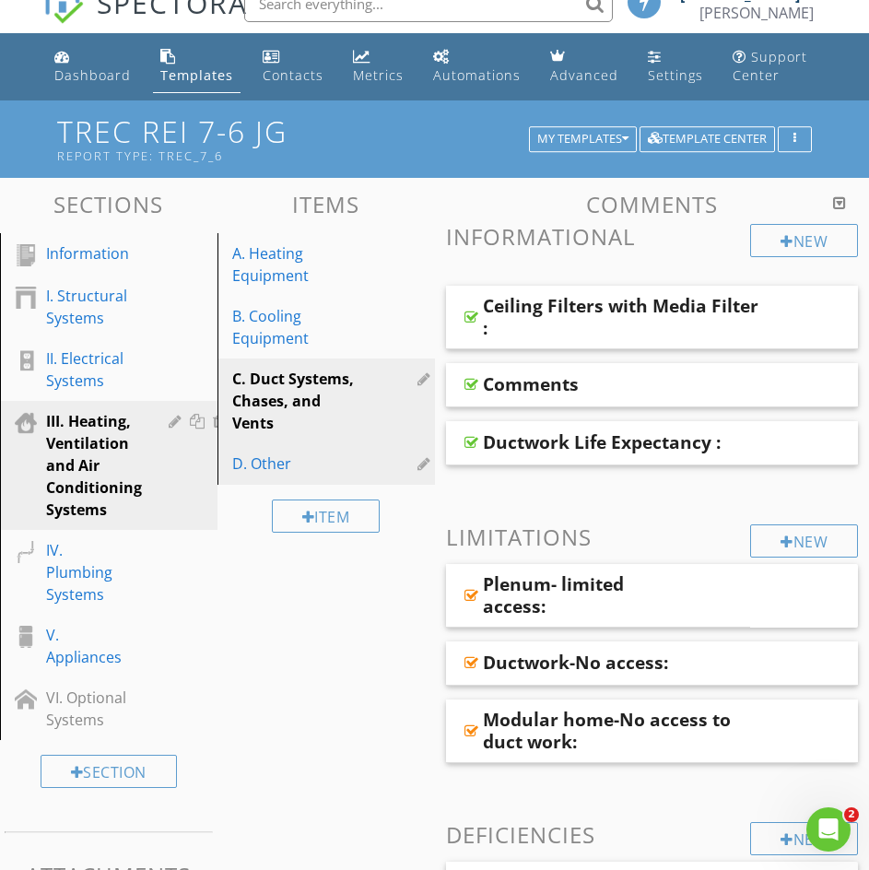
click at [264, 464] on div "D. Other" at bounding box center [294, 463] width 124 height 22
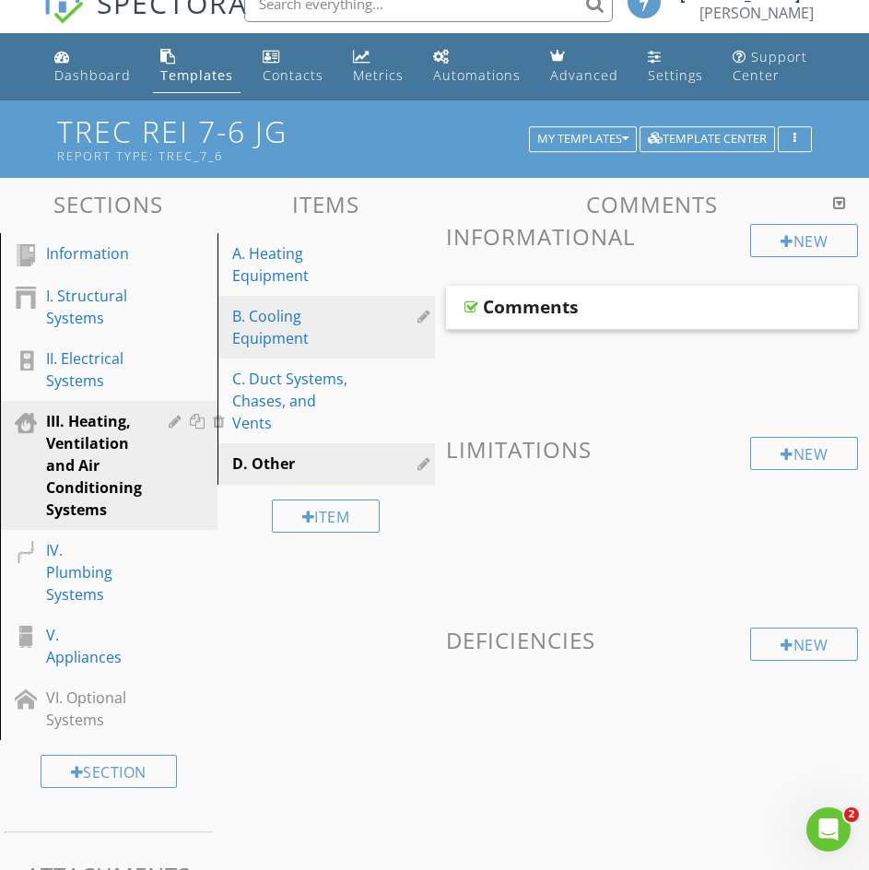
click at [276, 343] on div "B. Cooling Equipment" at bounding box center [294, 327] width 124 height 44
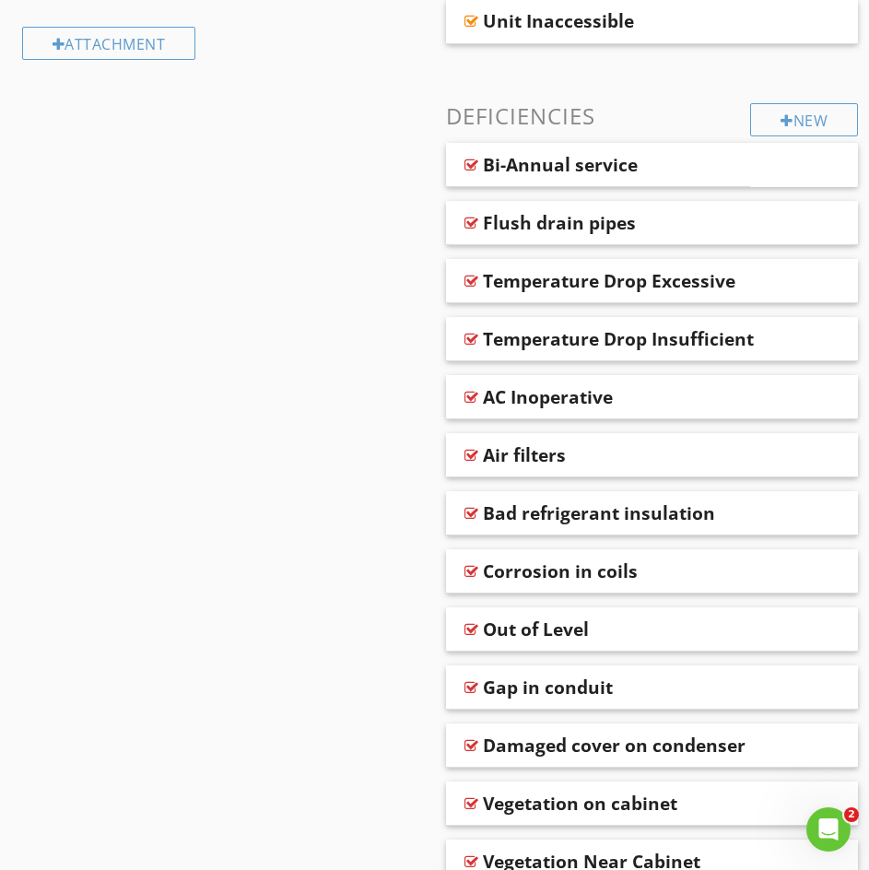
scroll to position [274, 0]
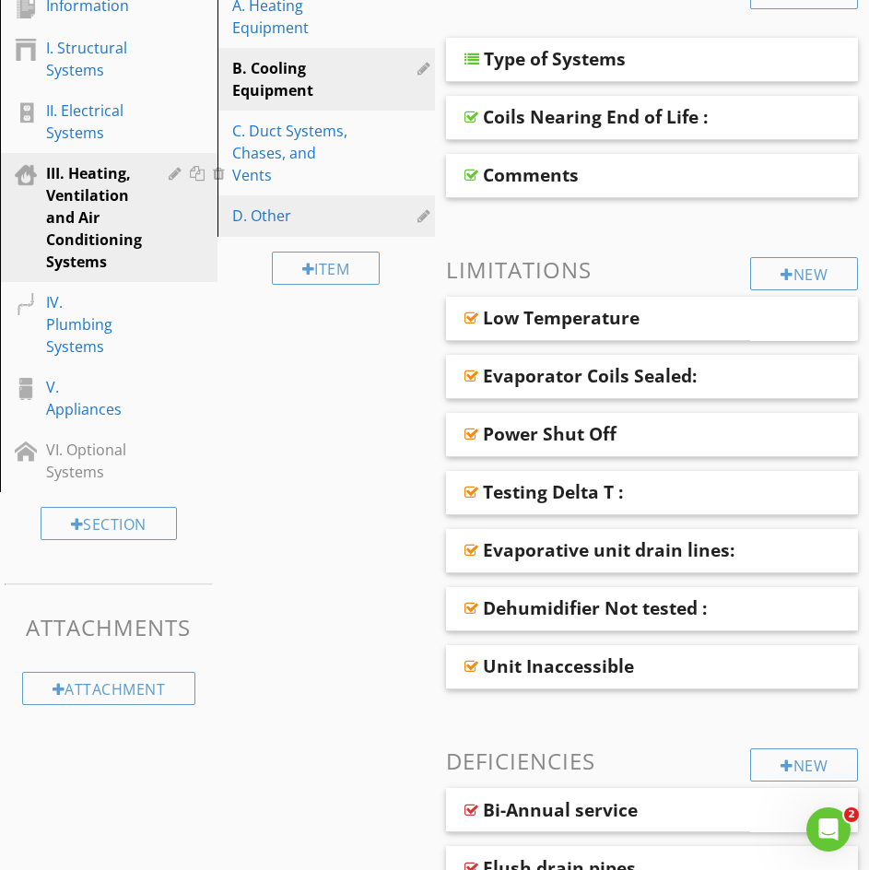
click at [257, 218] on div "D. Other" at bounding box center [294, 216] width 124 height 22
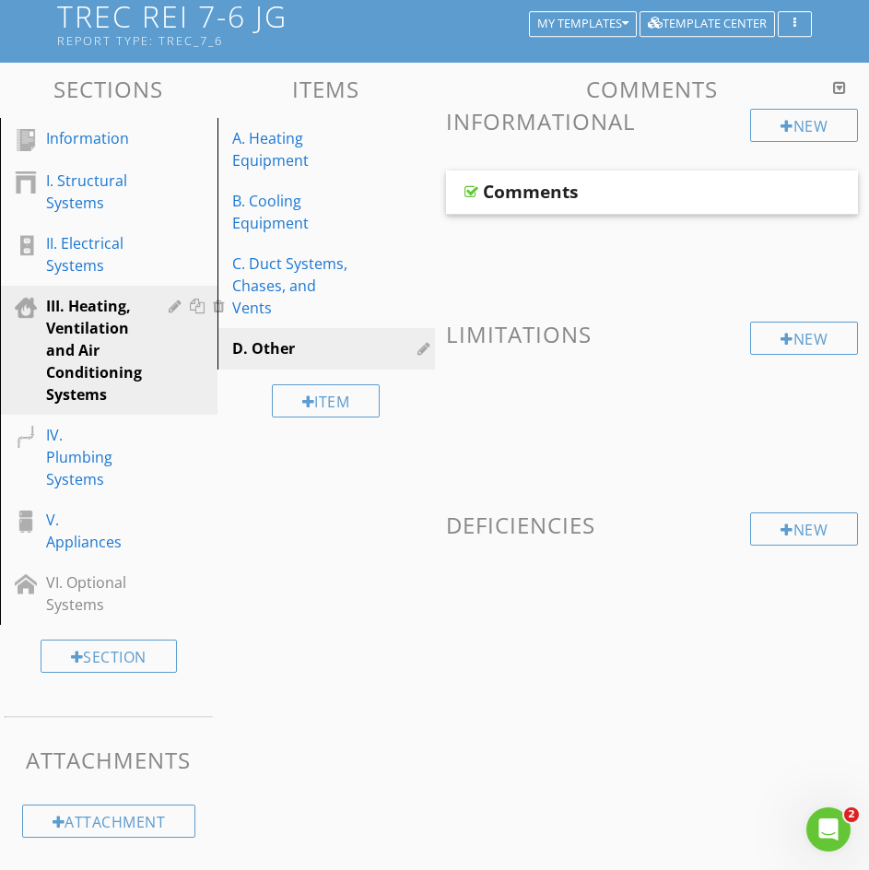
scroll to position [141, 0]
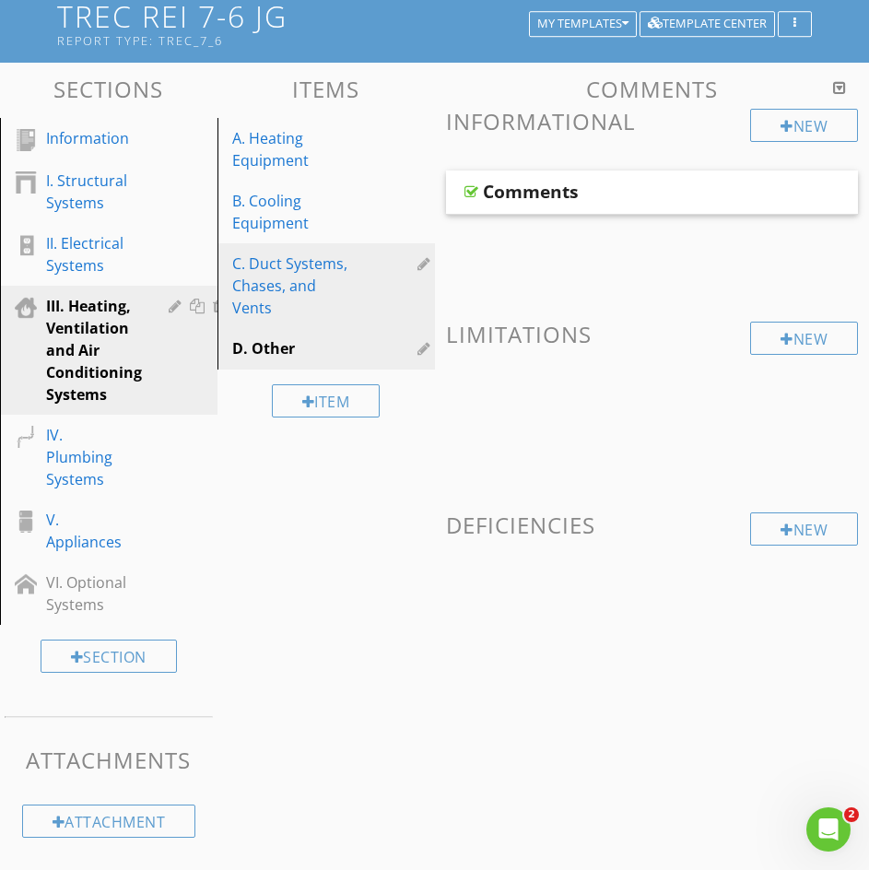
click at [288, 285] on div "C. Duct Systems, Chases, and Vents" at bounding box center [294, 285] width 124 height 66
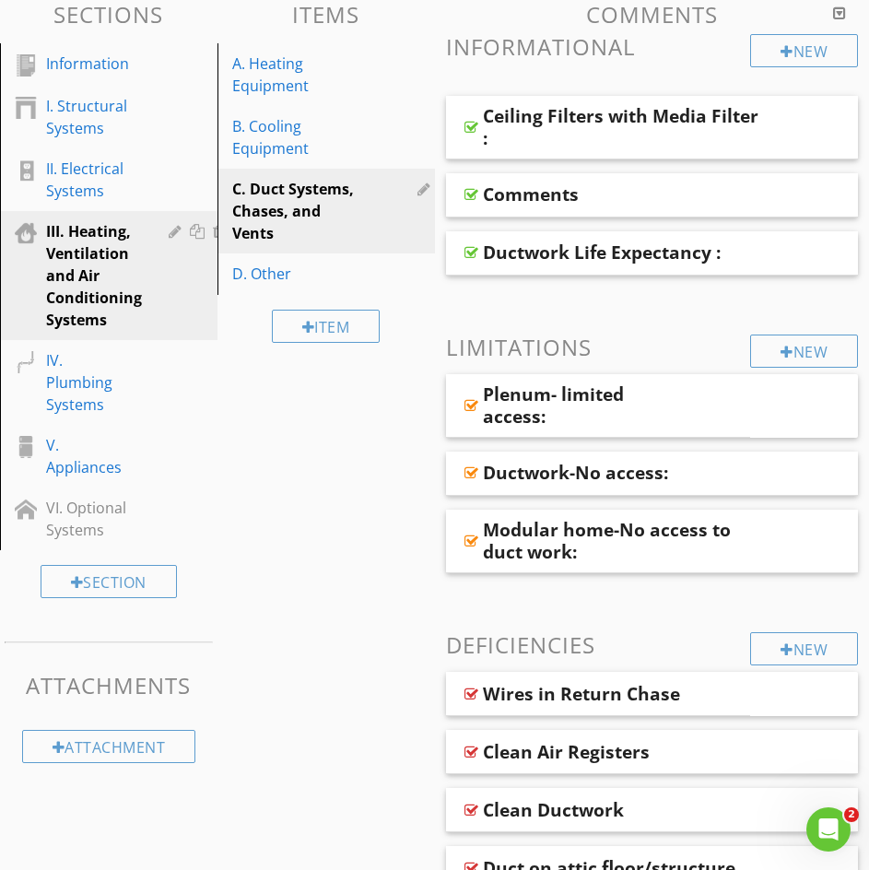
scroll to position [0, 0]
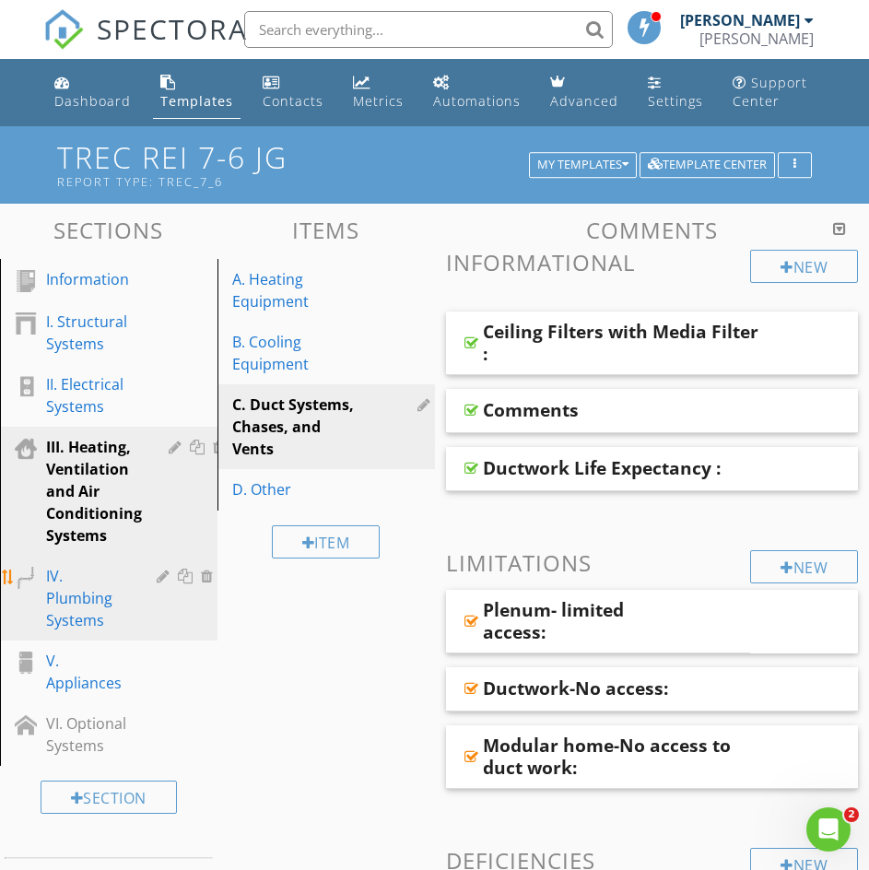
click at [79, 597] on div "IV. Plumbing Systems" at bounding box center [88, 598] width 84 height 66
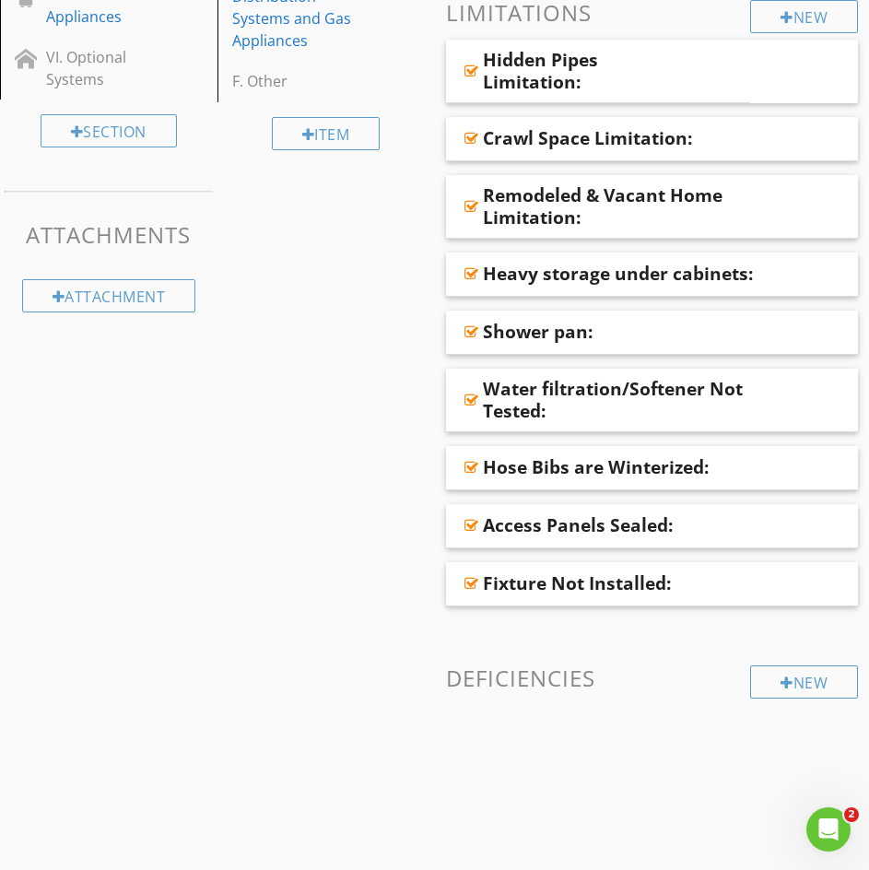
scroll to position [671, 0]
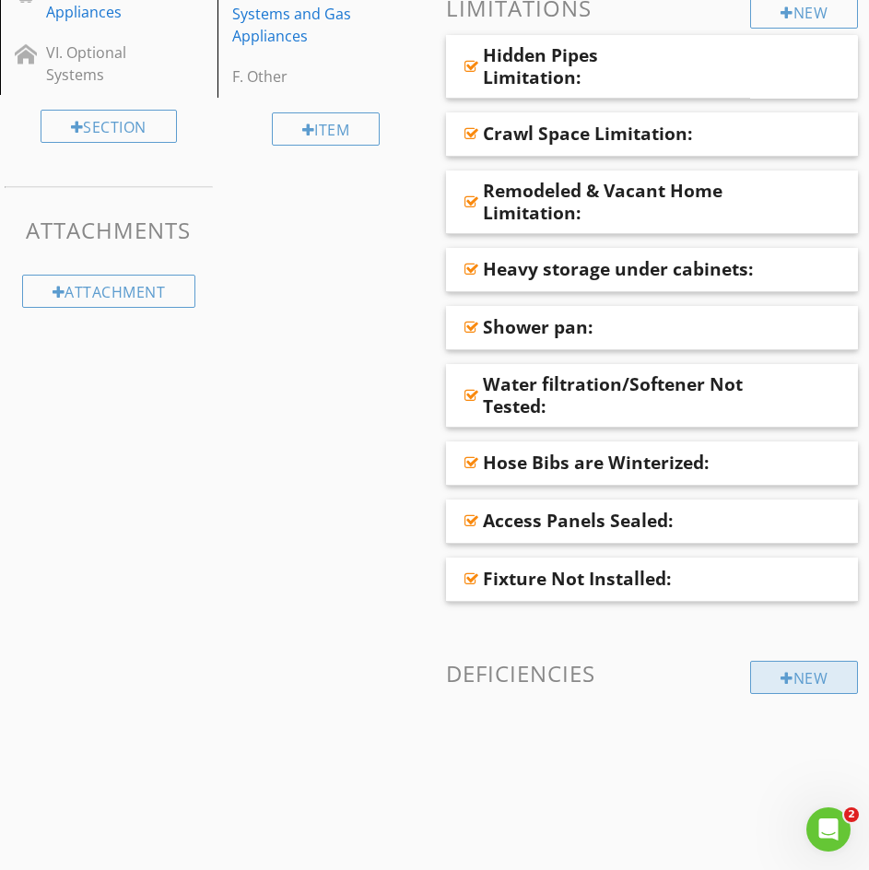
click at [797, 676] on div "New" at bounding box center [804, 677] width 108 height 33
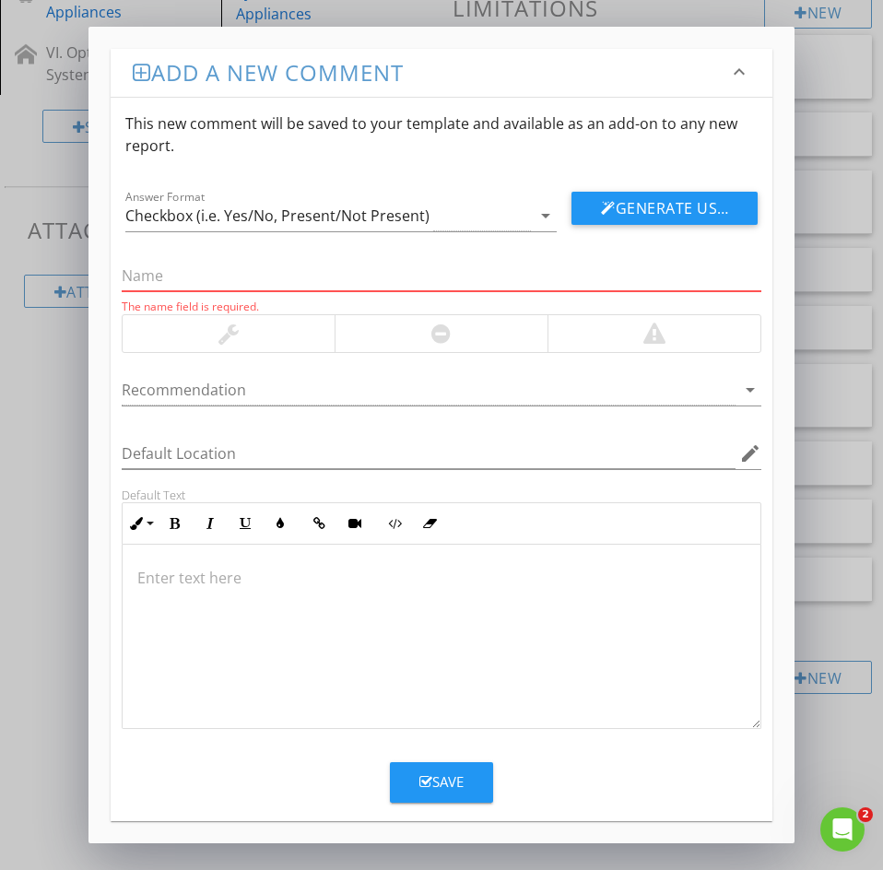
click at [165, 279] on input "text" at bounding box center [442, 276] width 640 height 30
paste input "1: Back splash needs caulking/grout repairs"
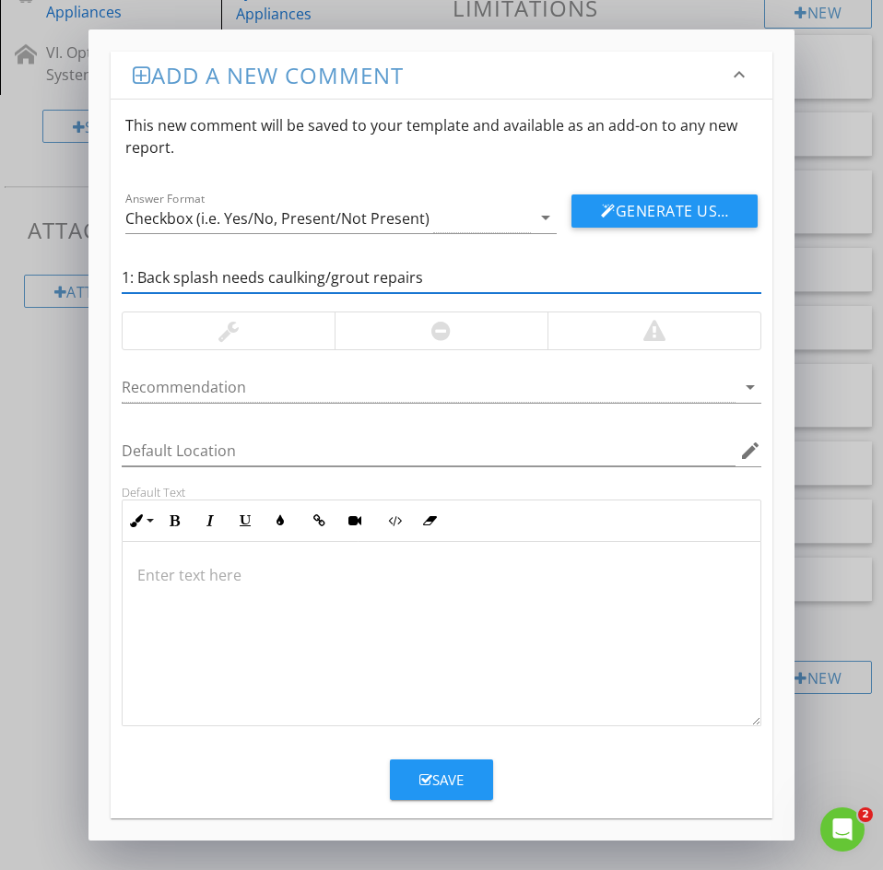
drag, startPoint x: 140, startPoint y: 278, endPoint x: 65, endPoint y: 265, distance: 75.7
click at [66, 265] on div "Add a new comment keyboard_arrow_down This new comment will be saved to your te…" at bounding box center [441, 435] width 883 height 870
type input "Back splash needs caulking/grout repairs"
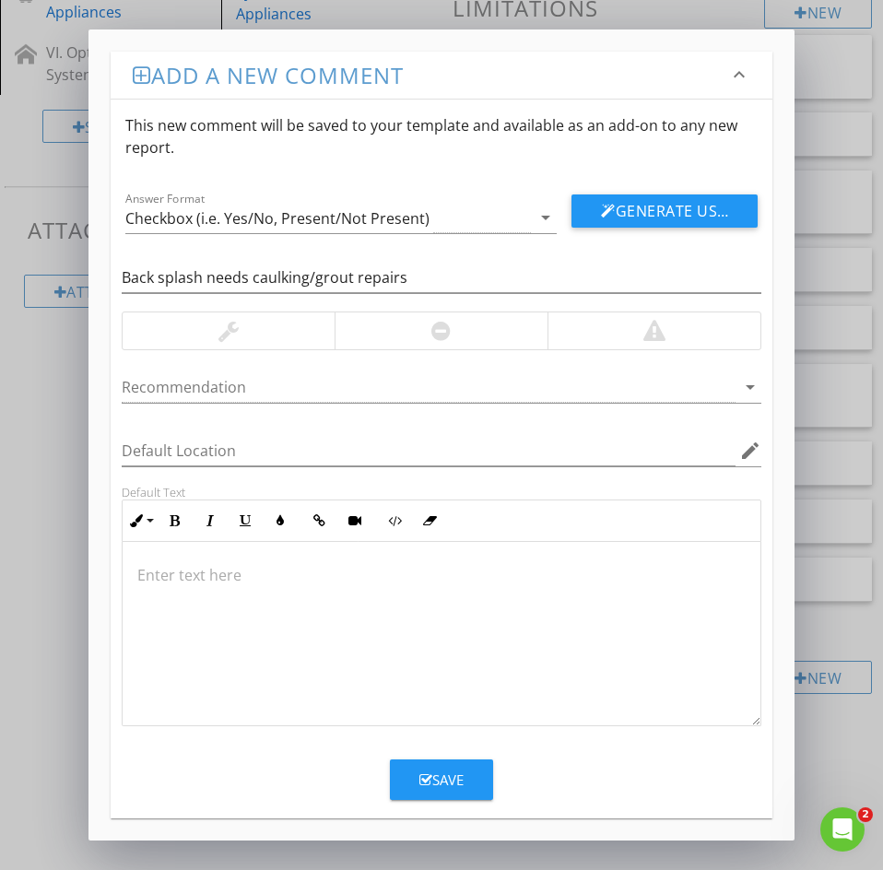
click at [154, 565] on p at bounding box center [441, 575] width 608 height 22
click at [434, 781] on div "Save" at bounding box center [441, 779] width 44 height 21
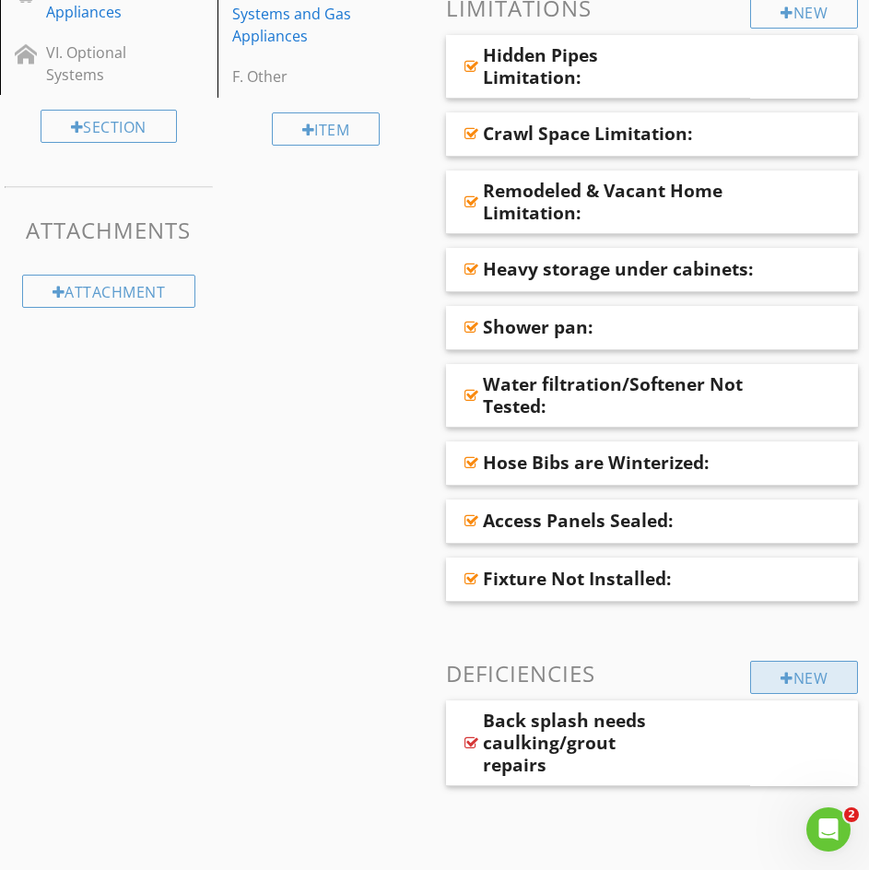
click at [786, 685] on div at bounding box center [787, 678] width 13 height 15
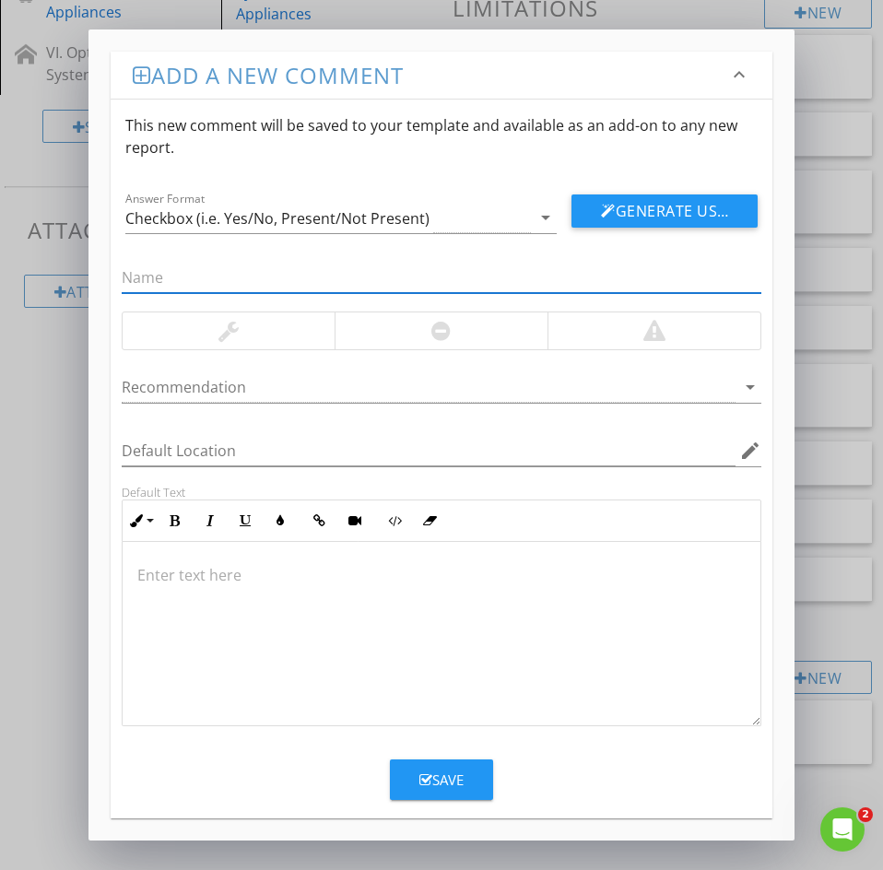
paste input "2: High PSI"
drag, startPoint x: 141, startPoint y: 276, endPoint x: 75, endPoint y: 274, distance: 66.4
click at [75, 274] on div "Add a new comment keyboard_arrow_down This new comment will be saved to your te…" at bounding box center [441, 435] width 883 height 870
type input "High PSI"
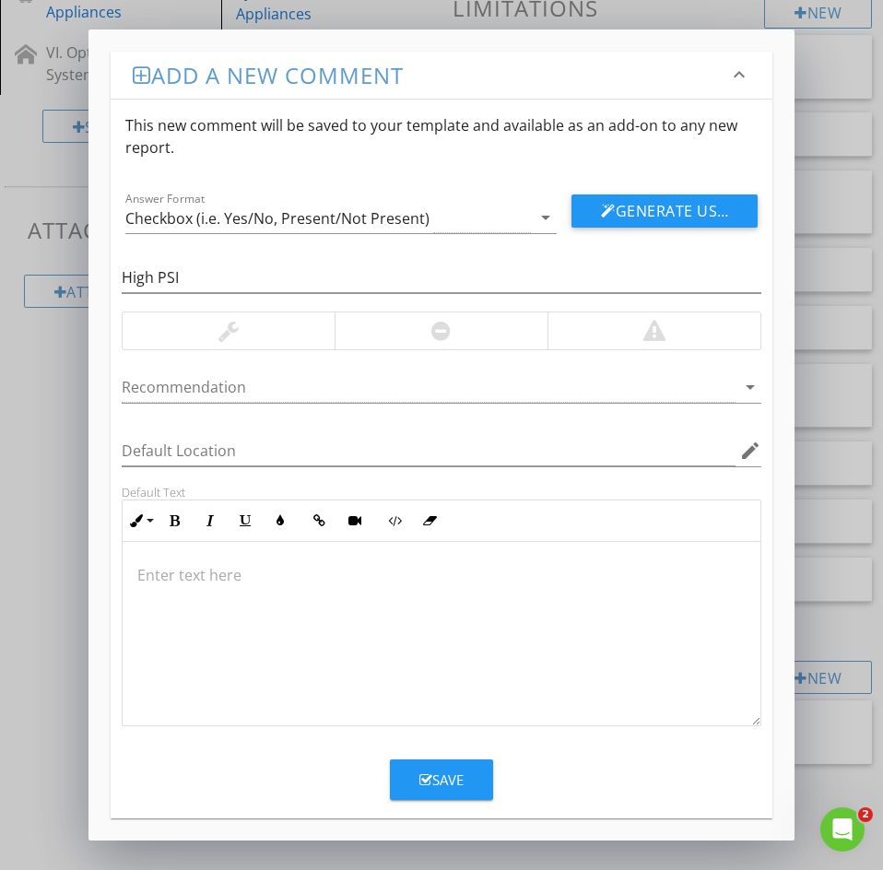
click at [171, 571] on p at bounding box center [441, 575] width 608 height 22
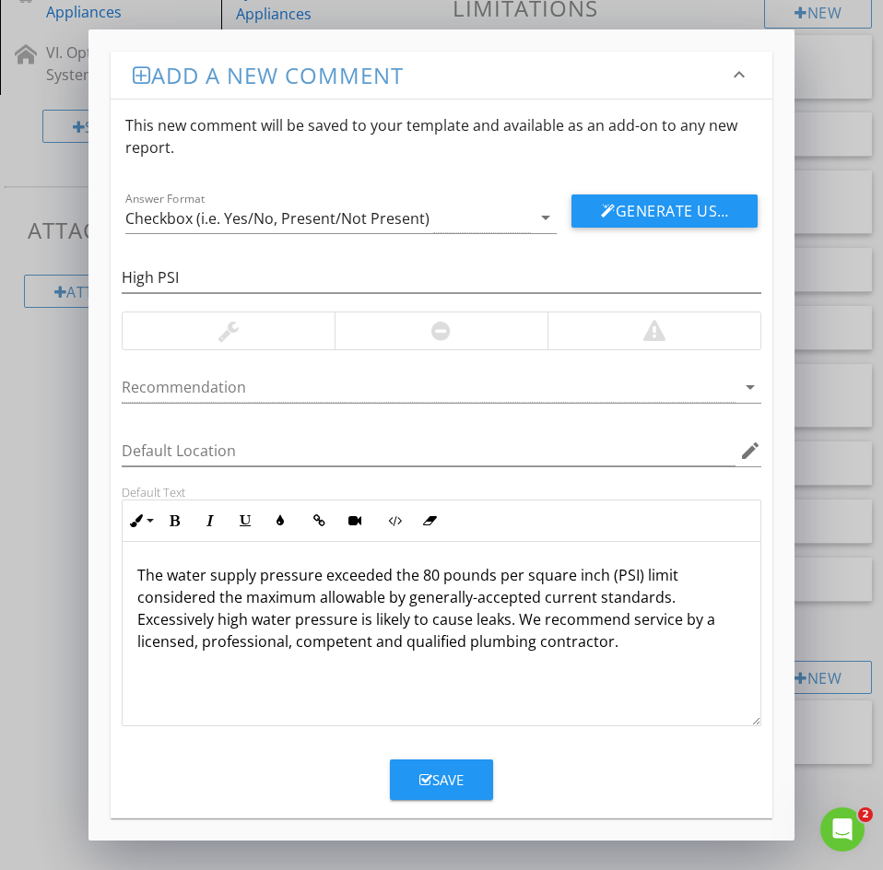
click at [437, 773] on div "Save" at bounding box center [441, 779] width 44 height 21
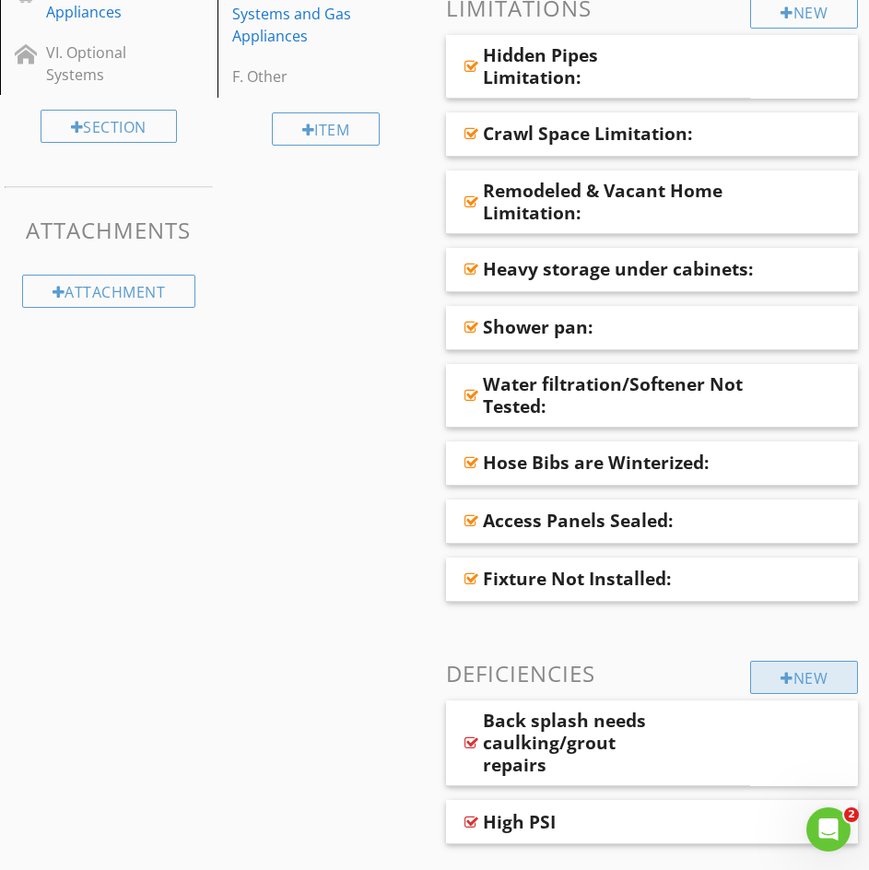
click at [781, 685] on div at bounding box center [787, 678] width 13 height 15
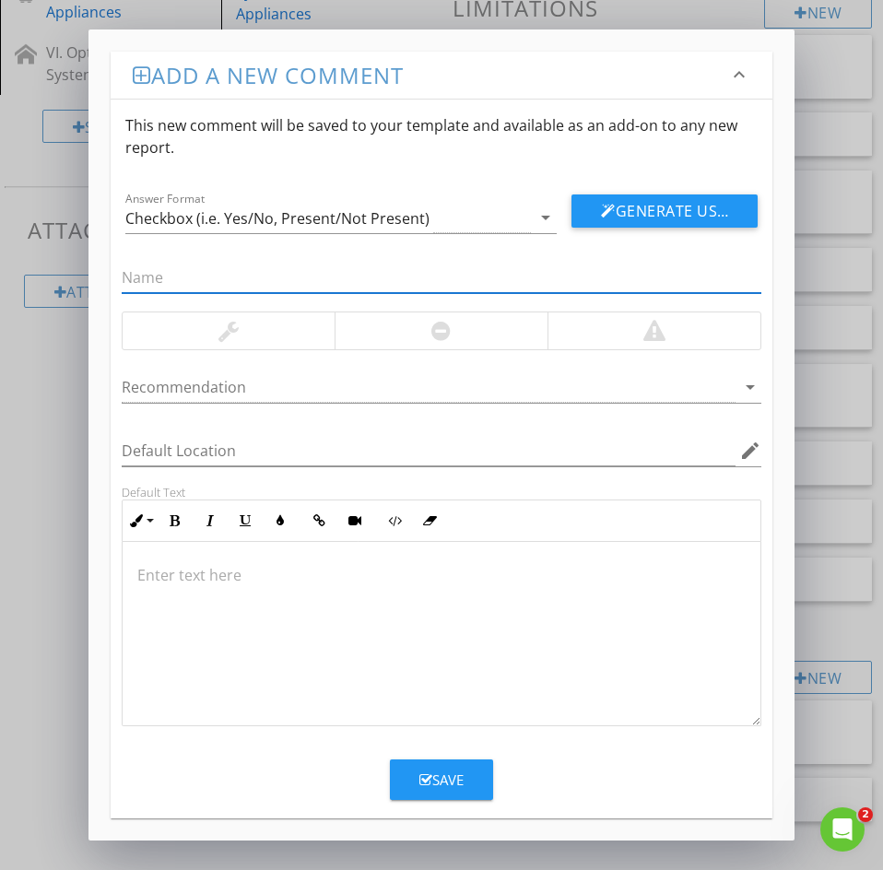
paste input "3: Attic supply lines not insulated"
drag, startPoint x: 141, startPoint y: 281, endPoint x: 92, endPoint y: 281, distance: 48.8
click at [111, 276] on div "3: Attic supply lines not insulated" at bounding box center [442, 280] width 662 height 64
type input "Attic supply lines not insulated"
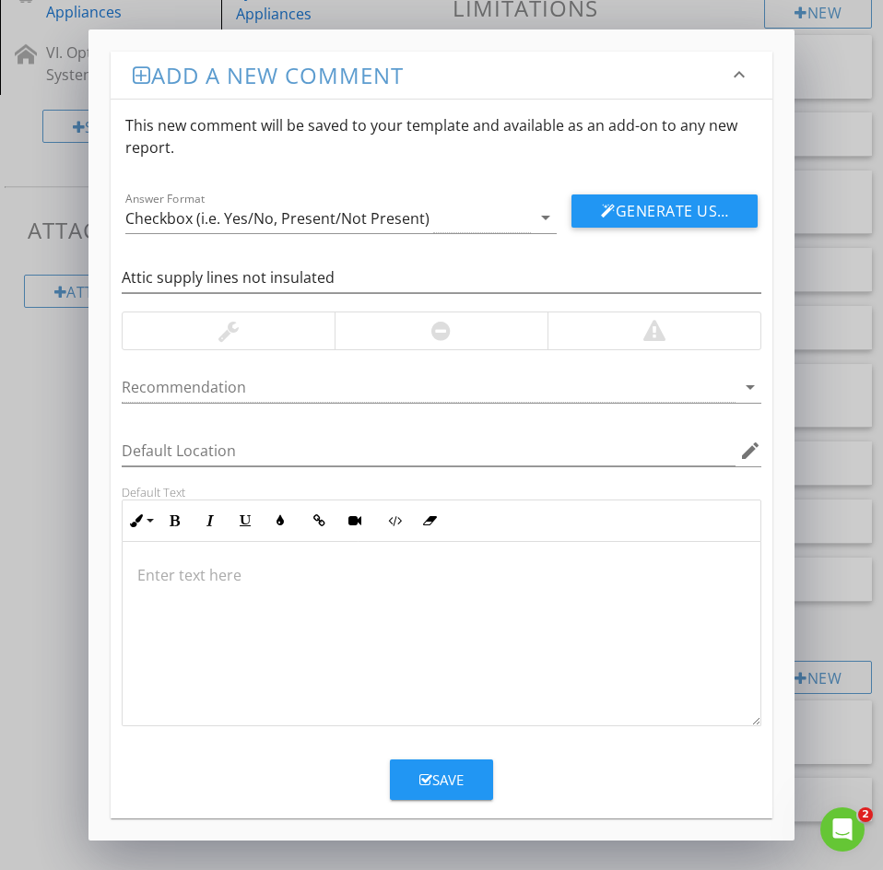
drag, startPoint x: 147, startPoint y: 595, endPoint x: 154, endPoint y: 586, distance: 11.8
click at [147, 595] on div at bounding box center [442, 634] width 638 height 184
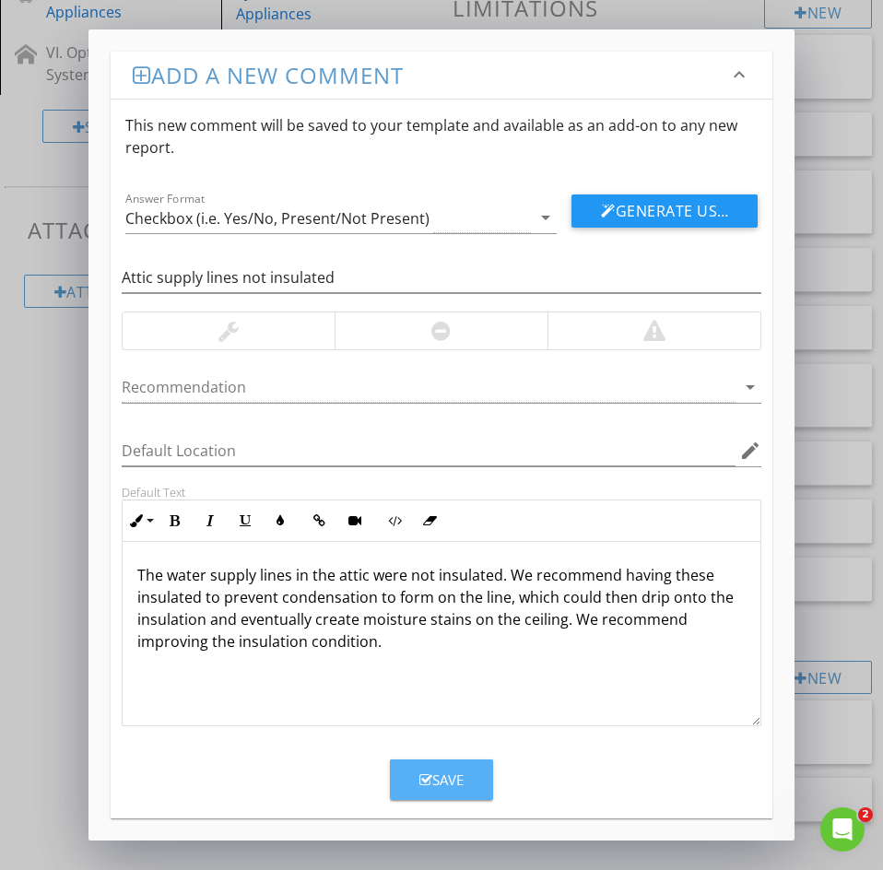
click at [457, 775] on div "Save" at bounding box center [441, 779] width 44 height 21
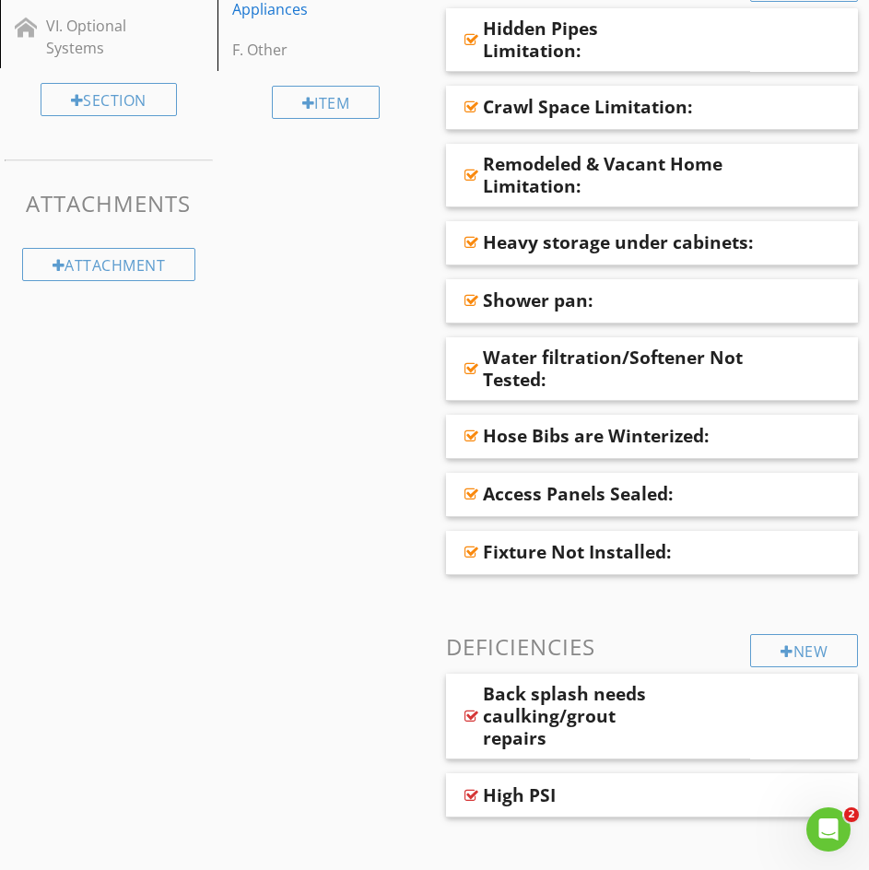
scroll to position [758, 0]
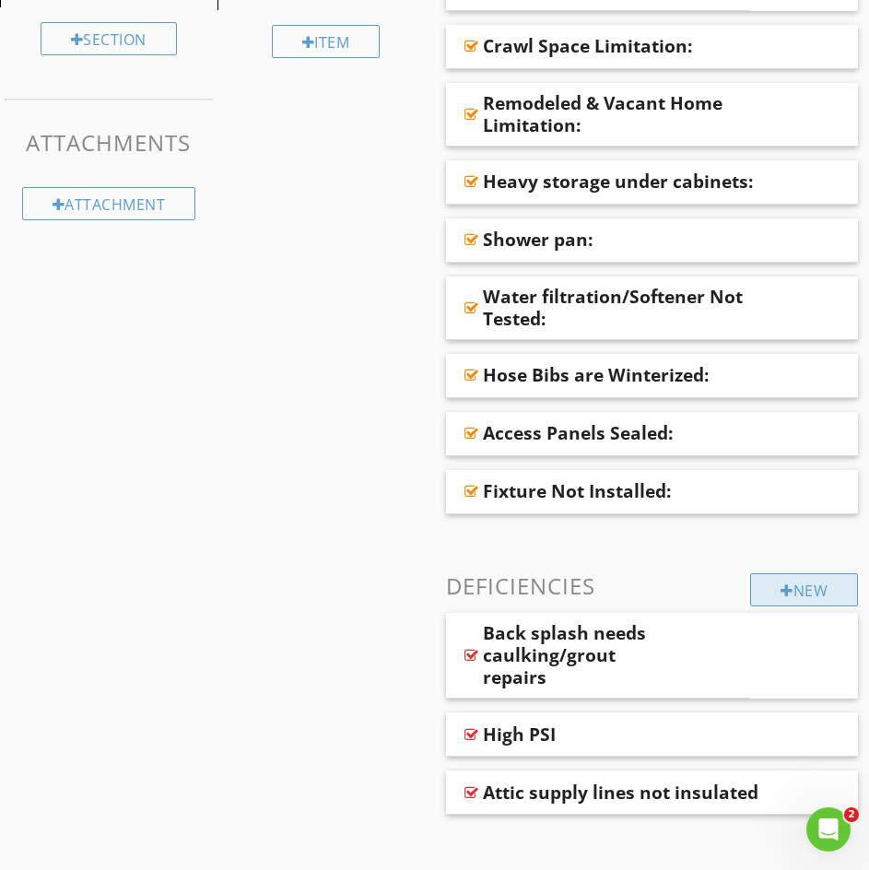
click at [806, 600] on div "New" at bounding box center [804, 589] width 108 height 33
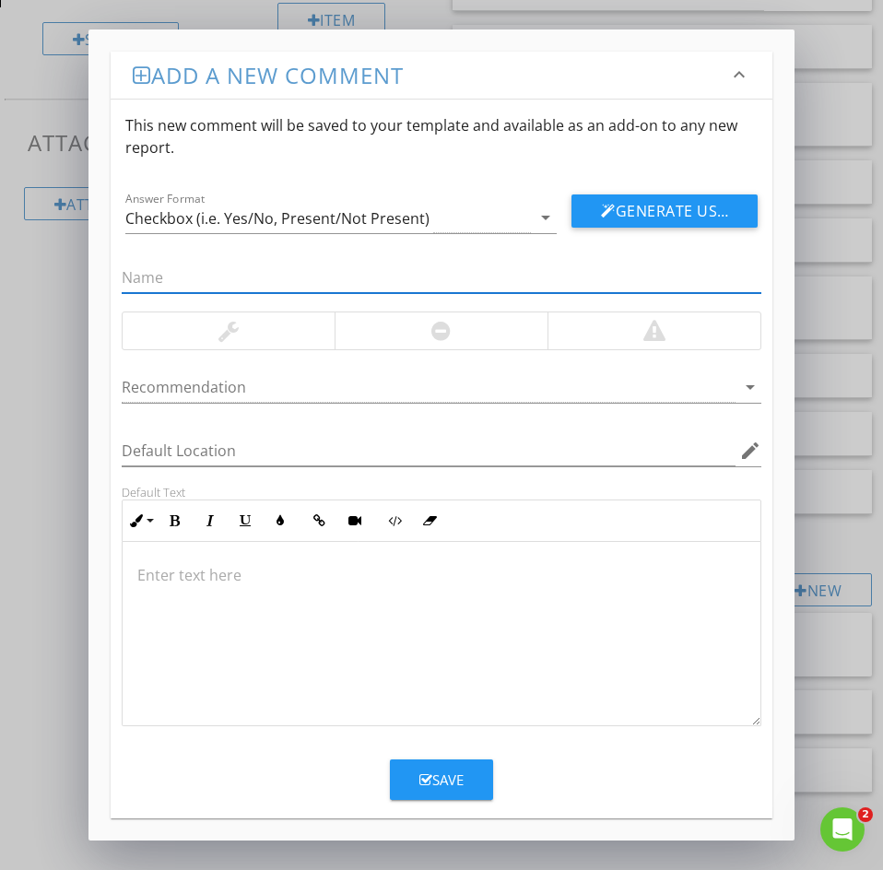
paste input "4: Bathtub or shower Caulk/Grout"
drag, startPoint x: 137, startPoint y: 278, endPoint x: 18, endPoint y: 267, distance: 119.4
click at [68, 253] on div "Add a new comment keyboard_arrow_down This new comment will be saved to your te…" at bounding box center [441, 435] width 883 height 870
type input "Bathtub or shower Caulk/Grout"
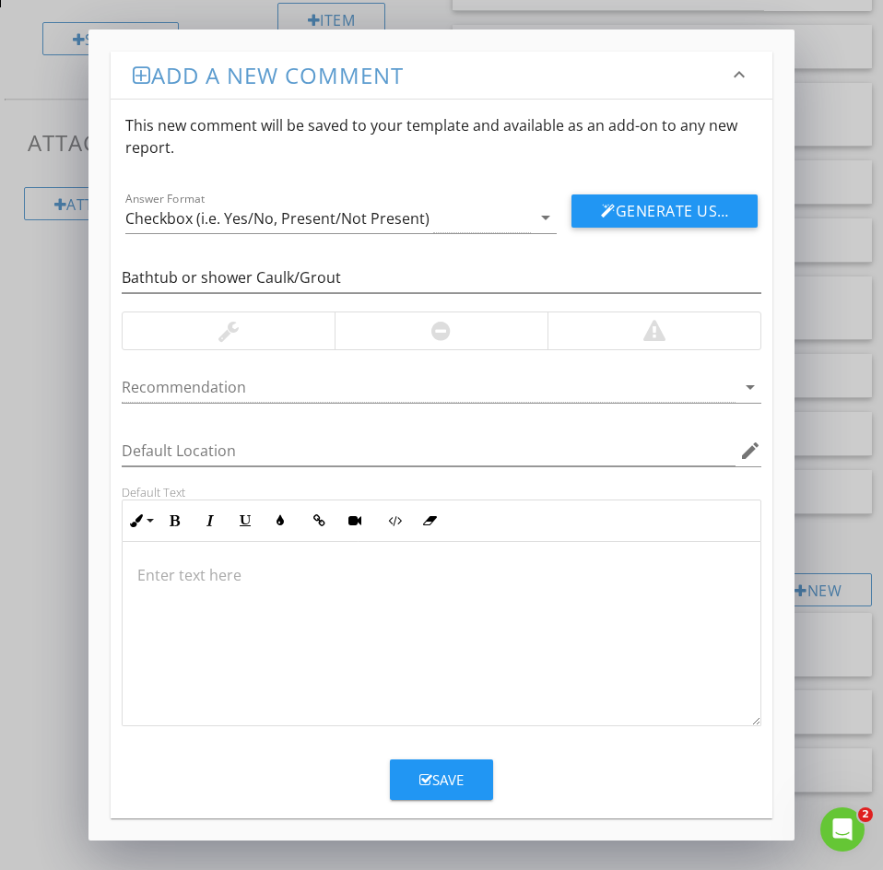
click at [167, 587] on div at bounding box center [442, 634] width 638 height 184
click at [462, 771] on div "Save" at bounding box center [441, 779] width 44 height 21
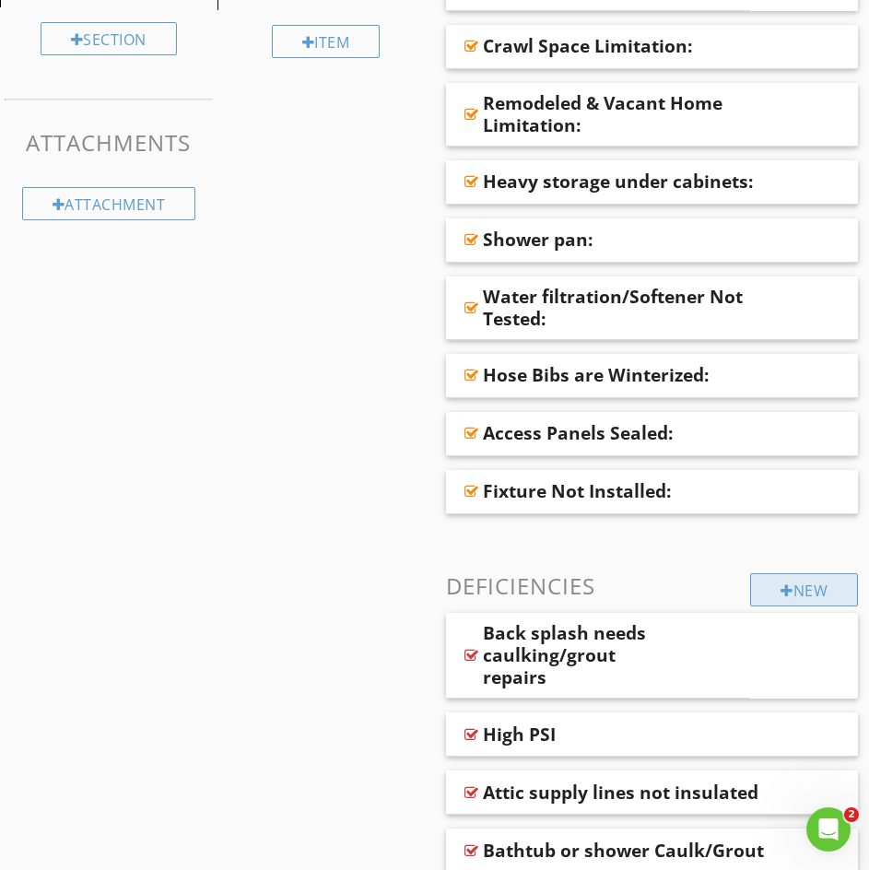
click at [781, 597] on div at bounding box center [787, 590] width 13 height 15
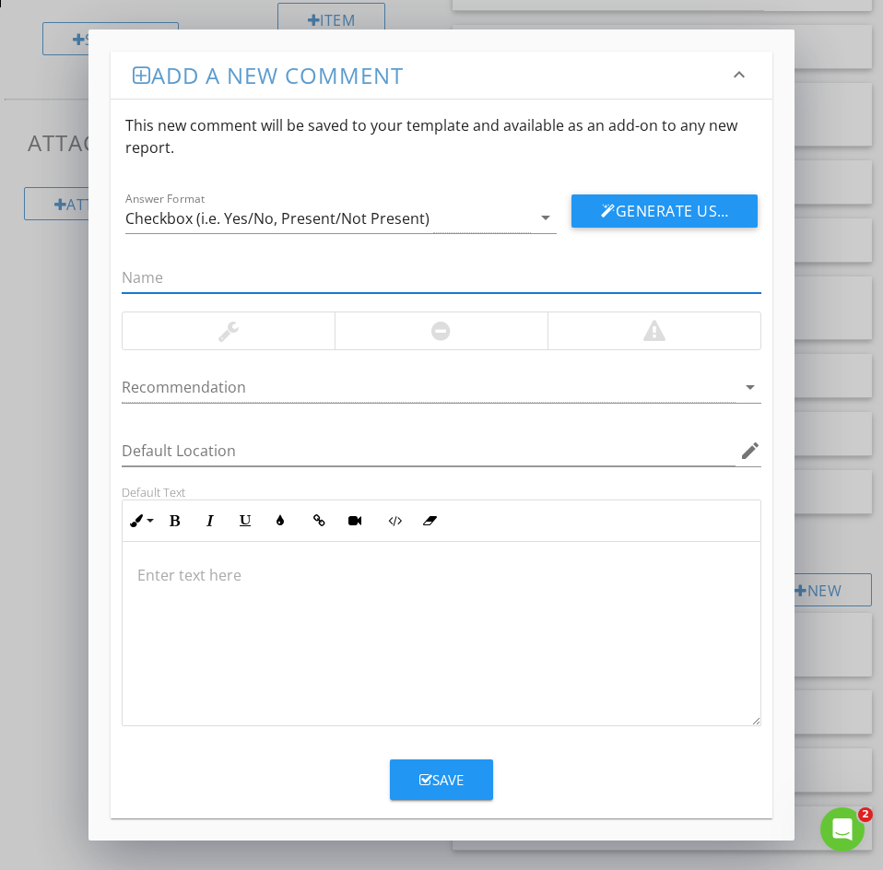
paste input "5: Bathtub/ sink Damaged finish"
drag, startPoint x: 135, startPoint y: 279, endPoint x: 29, endPoint y: 282, distance: 106.0
click at [76, 266] on div "Add a new comment keyboard_arrow_down This new comment will be saved to your te…" at bounding box center [441, 435] width 883 height 870
type input "Bathtub/ sink Damaged finish"
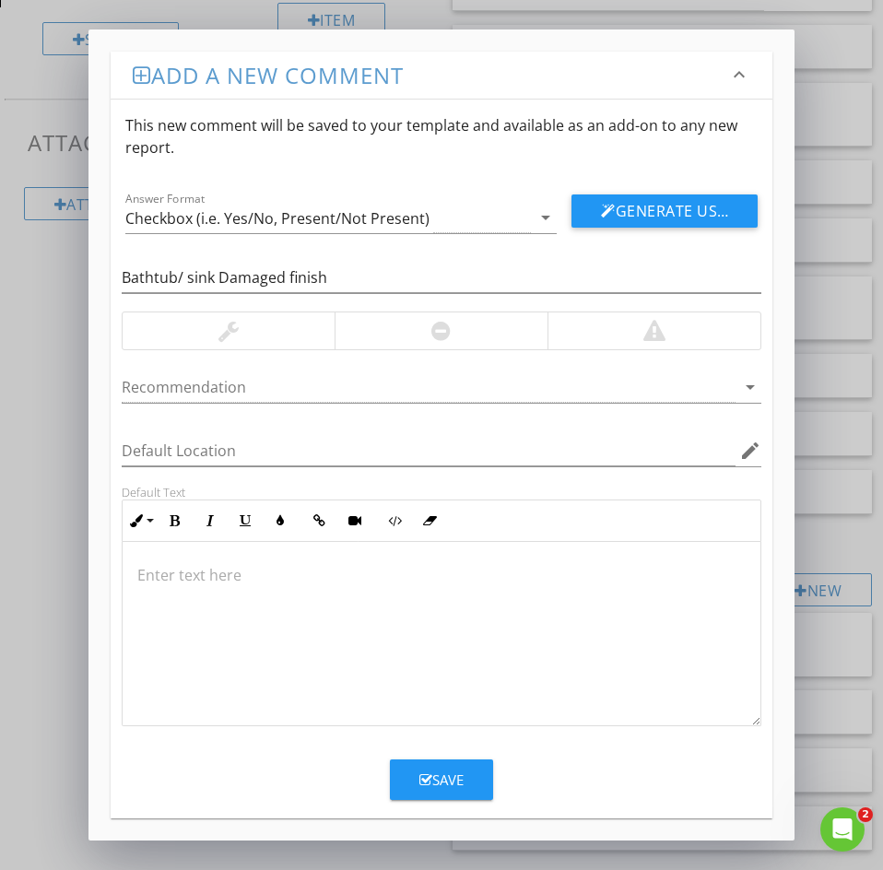
click at [183, 581] on p at bounding box center [441, 575] width 608 height 22
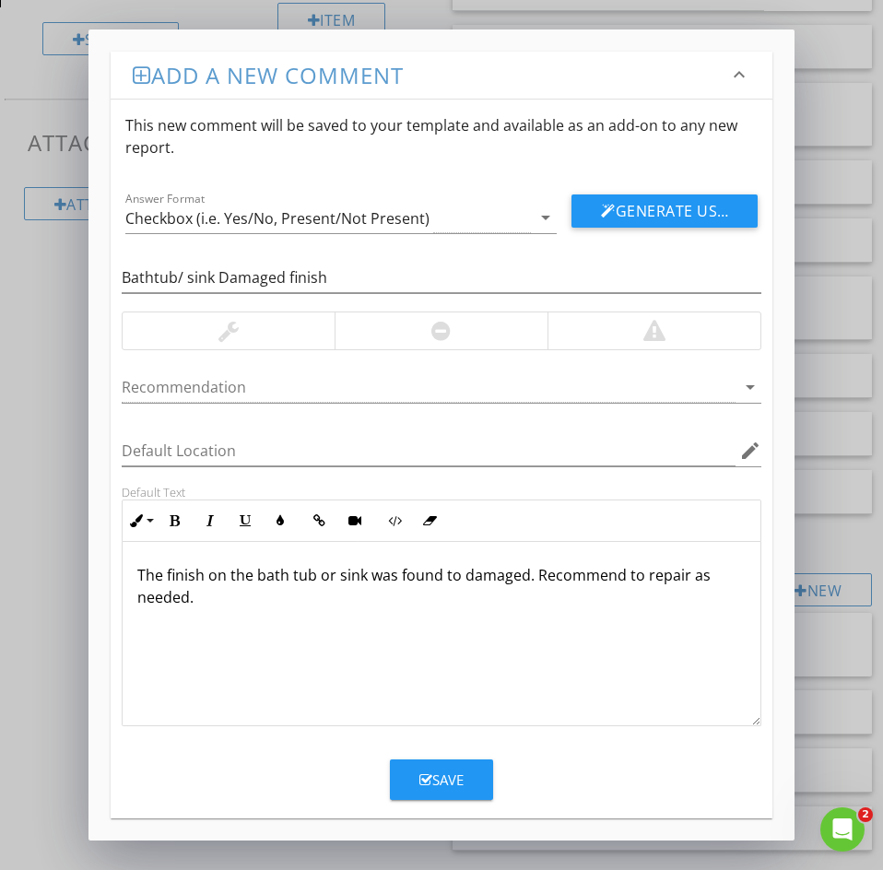
click at [428, 768] on button "Save" at bounding box center [441, 779] width 103 height 41
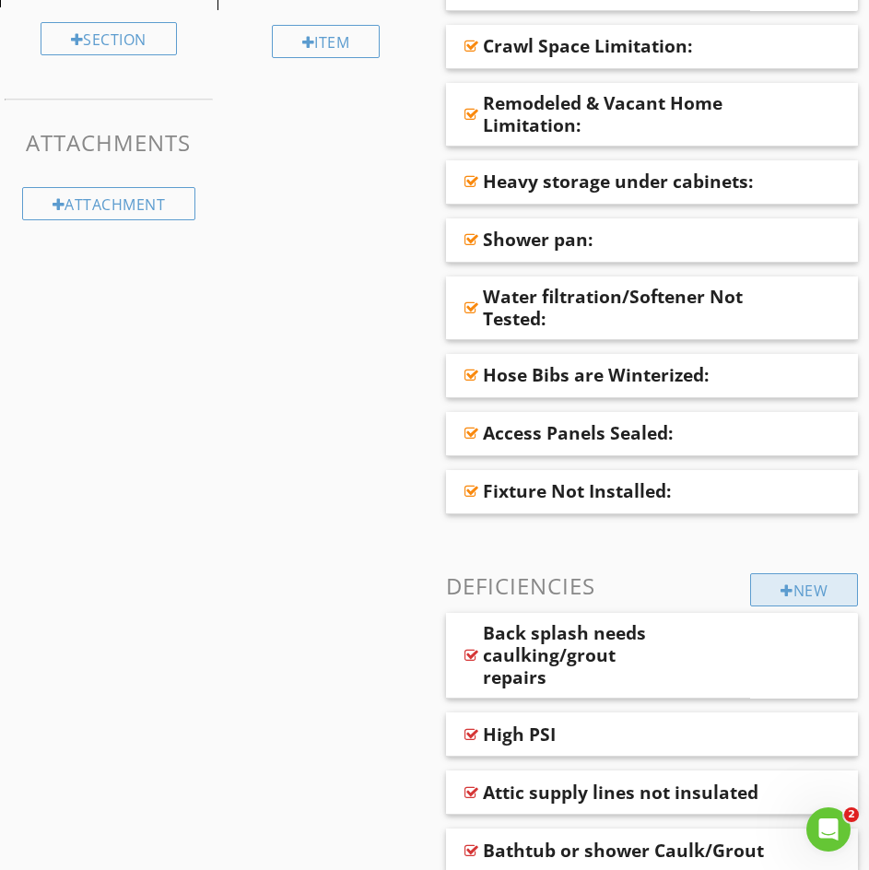
click at [789, 584] on div "New" at bounding box center [804, 589] width 108 height 33
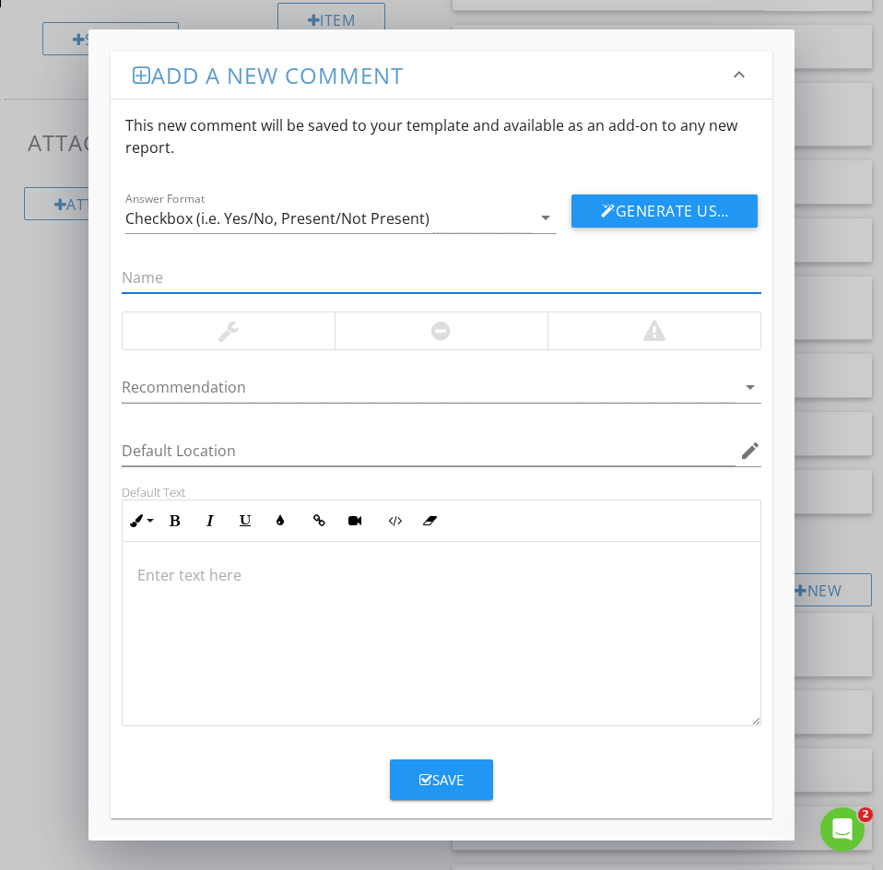
paste input "6: Crawl space supply lines not insulated"
drag, startPoint x: 139, startPoint y: 280, endPoint x: 97, endPoint y: 270, distance: 43.6
click at [97, 270] on div "Add a new comment keyboard_arrow_down This new comment will be saved to your te…" at bounding box center [441, 434] width 706 height 811
type input "Crawl space supply lines not insulated"
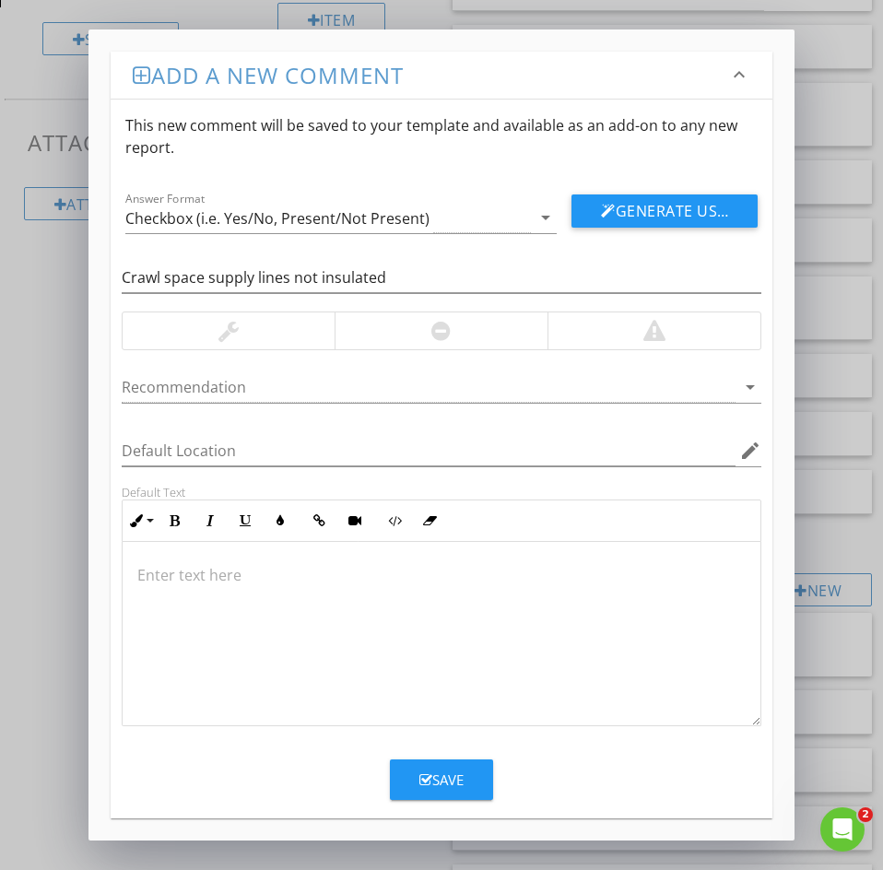
click at [176, 558] on div at bounding box center [442, 634] width 638 height 184
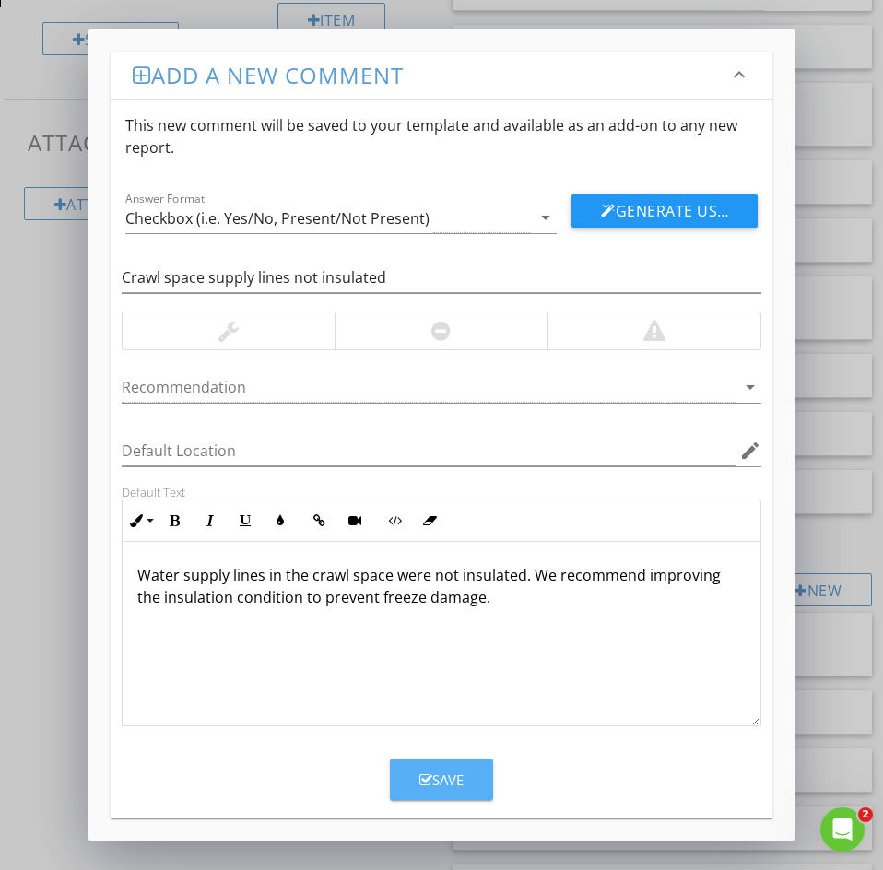
click at [437, 776] on div "Save" at bounding box center [441, 779] width 44 height 21
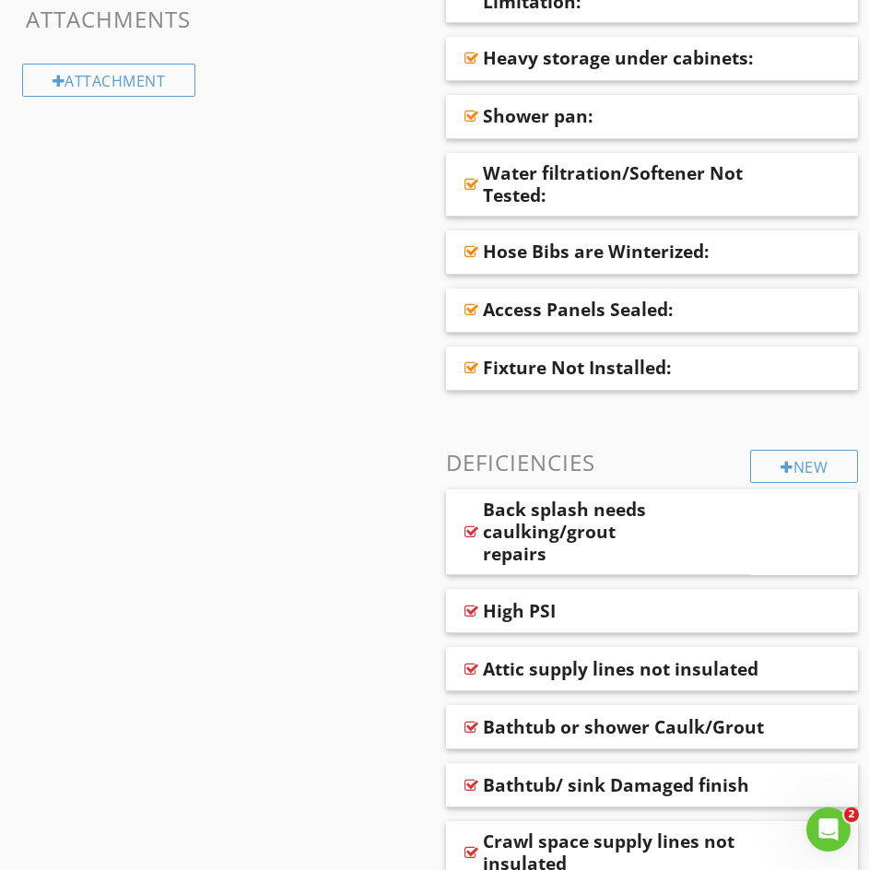
scroll to position [952, 0]
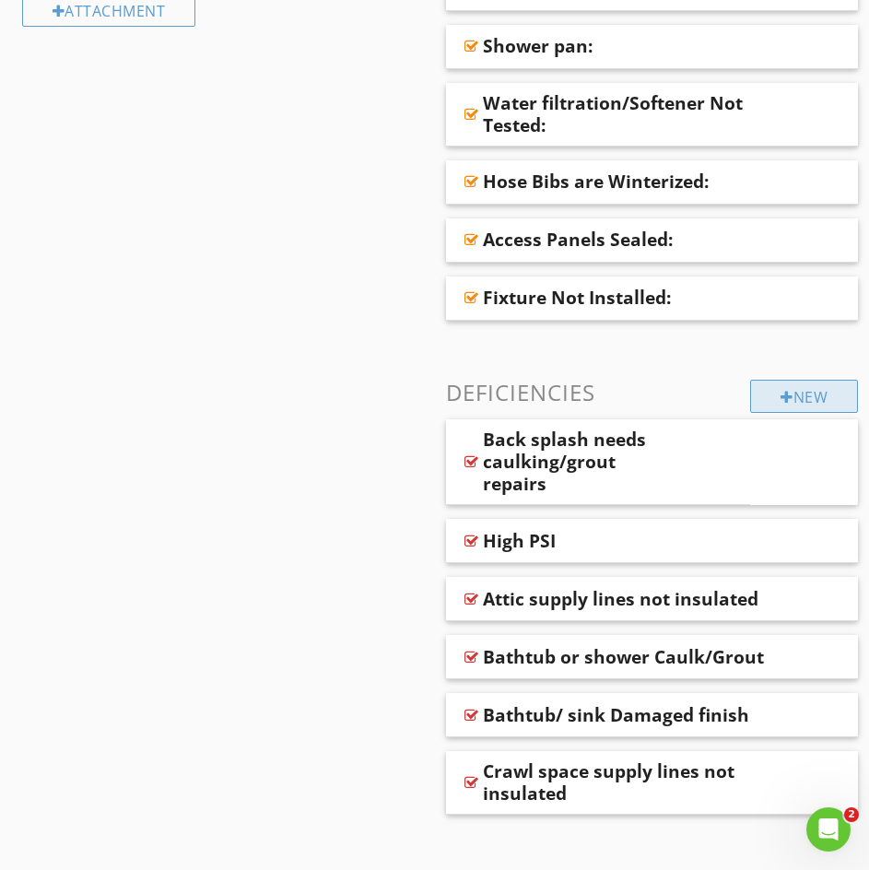
click at [797, 404] on div "New" at bounding box center [804, 396] width 108 height 33
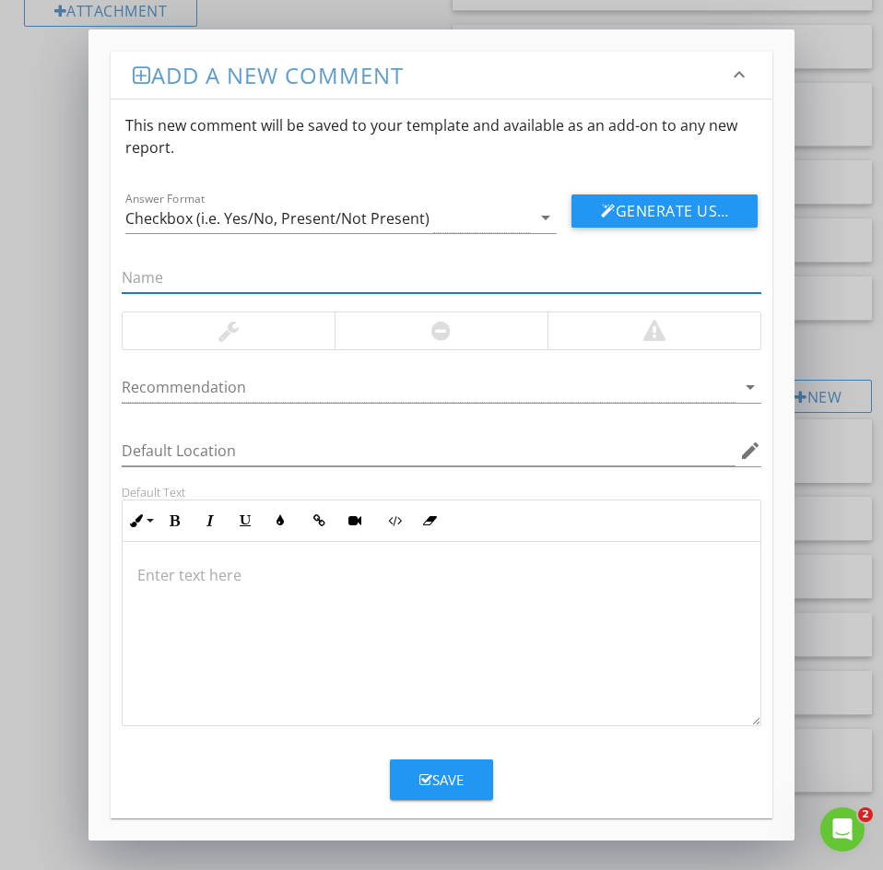
paste input "7: Bathtub/shower Drains Slowly"
drag, startPoint x: 141, startPoint y: 272, endPoint x: 104, endPoint y: 284, distance: 38.8
click at [111, 284] on div "7: Bathtub/shower Drains Slowly" at bounding box center [442, 280] width 662 height 64
type input "Bathtub/shower Drains Slowly"
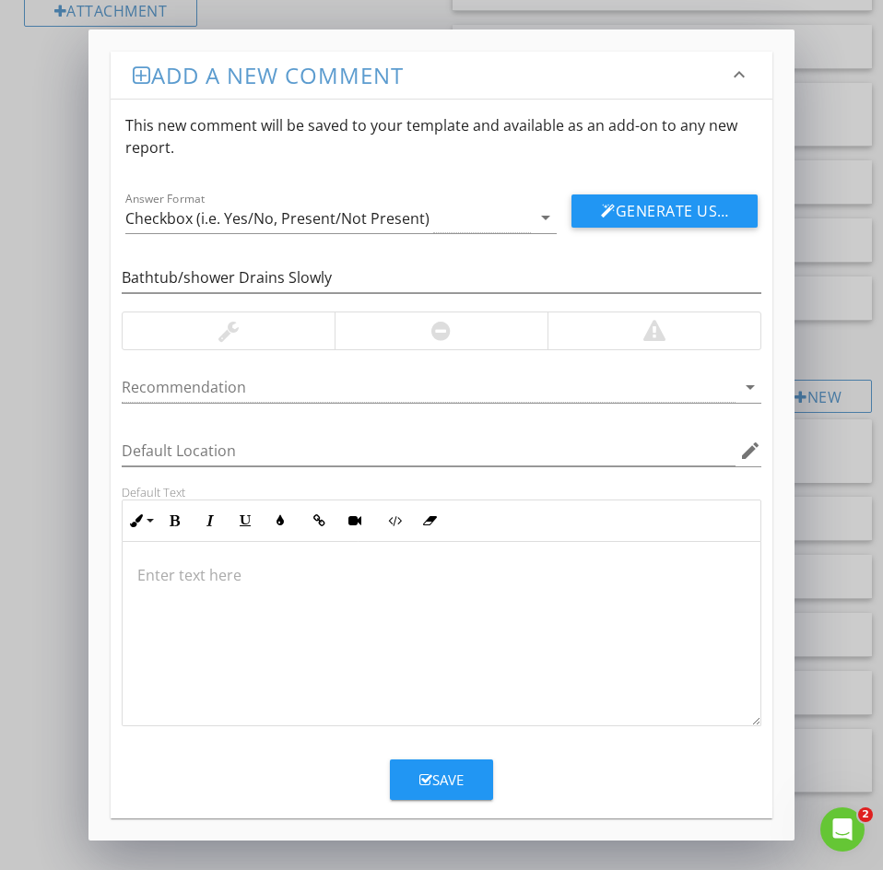
click at [180, 581] on p at bounding box center [441, 575] width 608 height 22
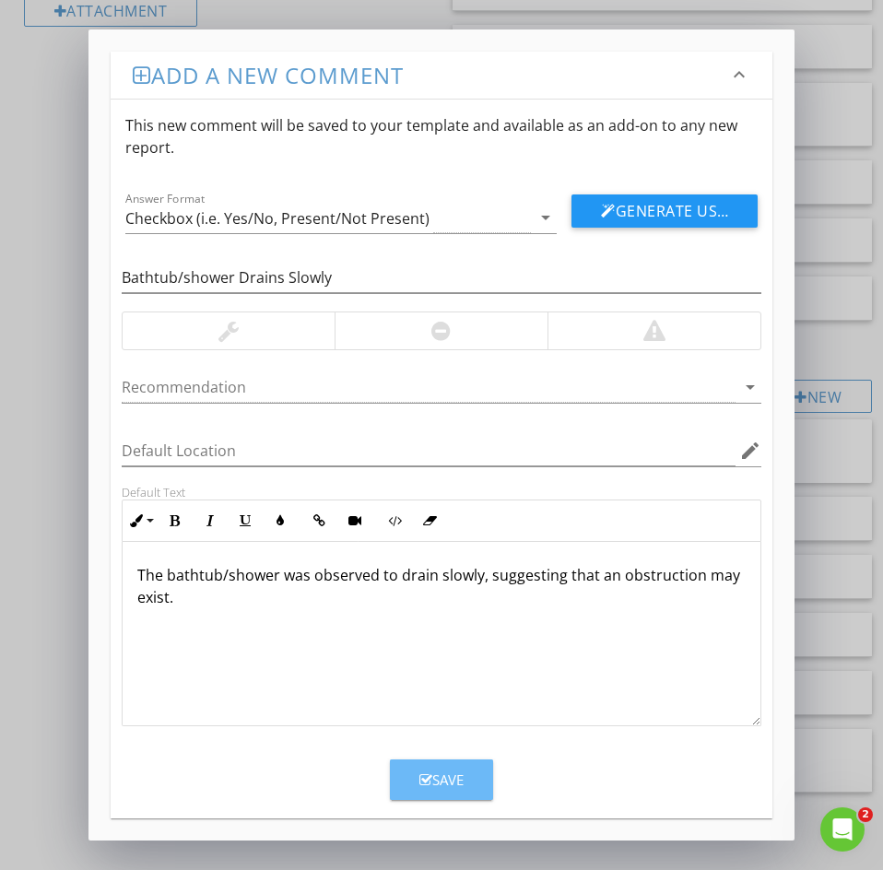
drag, startPoint x: 428, startPoint y: 776, endPoint x: 247, endPoint y: 695, distance: 198.0
click at [426, 776] on icon "button" at bounding box center [425, 780] width 13 height 14
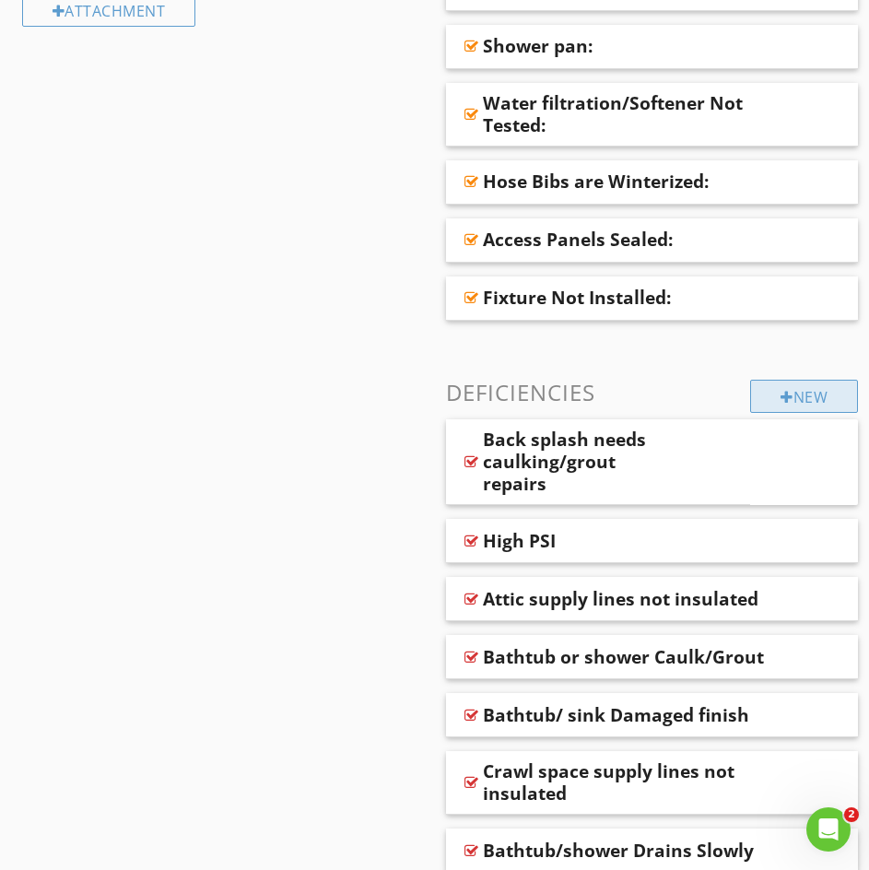
click at [808, 385] on div "New" at bounding box center [804, 396] width 108 height 33
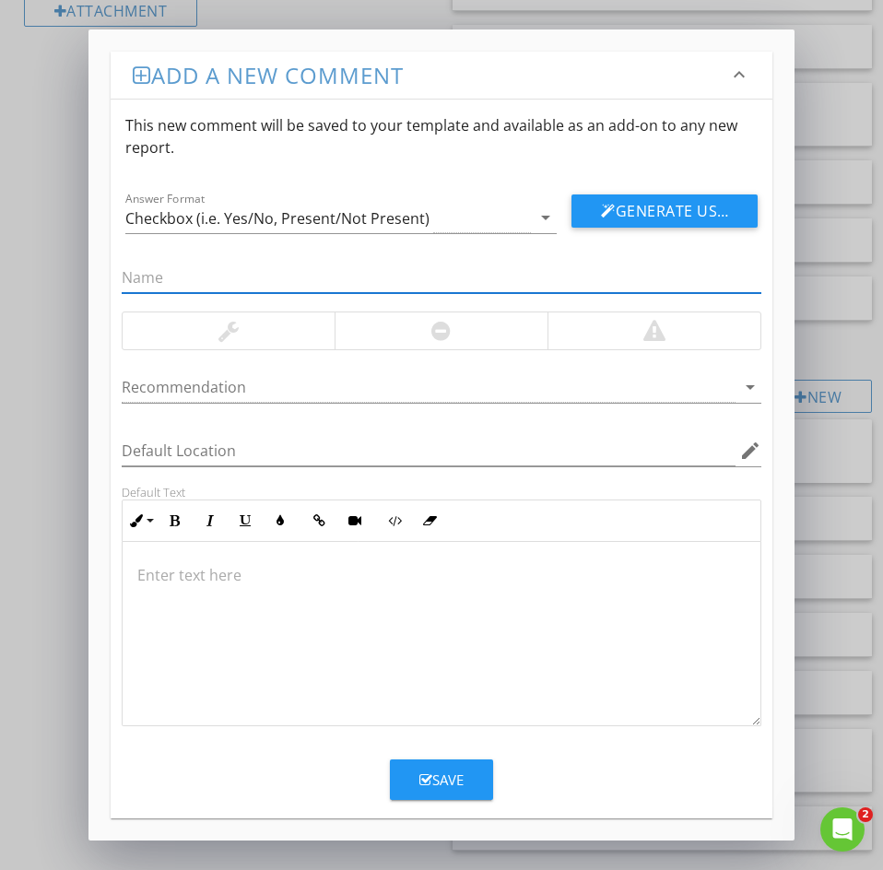
paste input "8: Rust at Fittings"
drag, startPoint x: 135, startPoint y: 276, endPoint x: 57, endPoint y: 255, distance: 81.1
click at [59, 257] on div "Add a new comment keyboard_arrow_down This new comment will be saved to your te…" at bounding box center [441, 435] width 883 height 870
type input "Rust at Fittings"
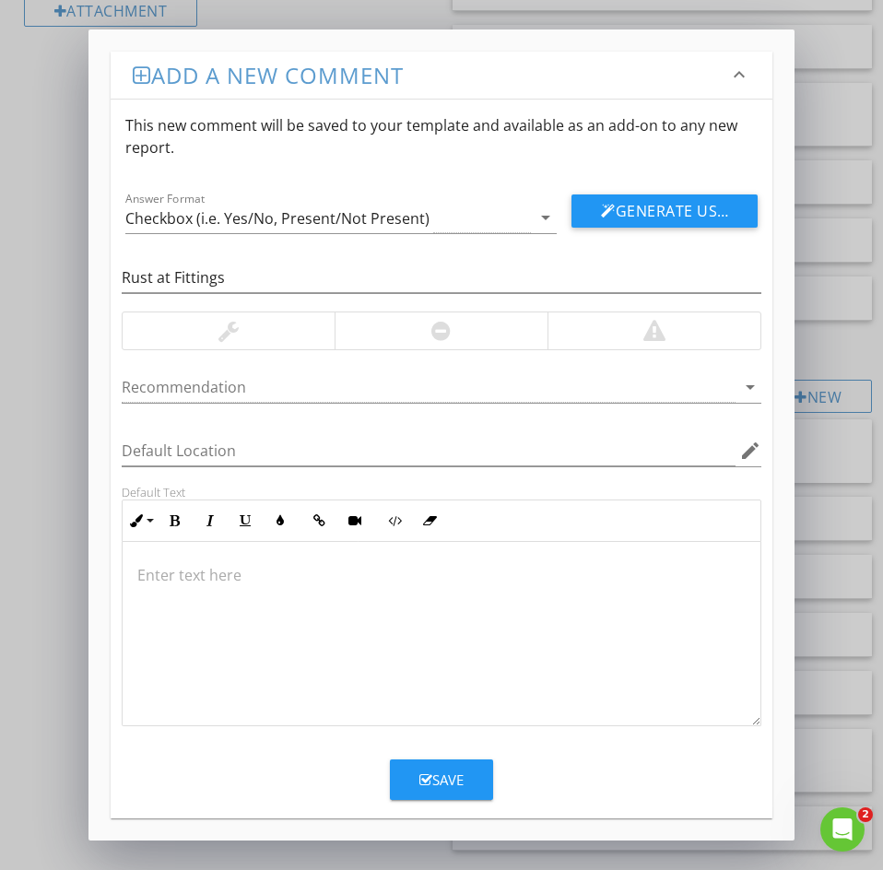
drag, startPoint x: 187, startPoint y: 571, endPoint x: 173, endPoint y: 562, distance: 16.6
click at [187, 571] on p at bounding box center [441, 575] width 608 height 22
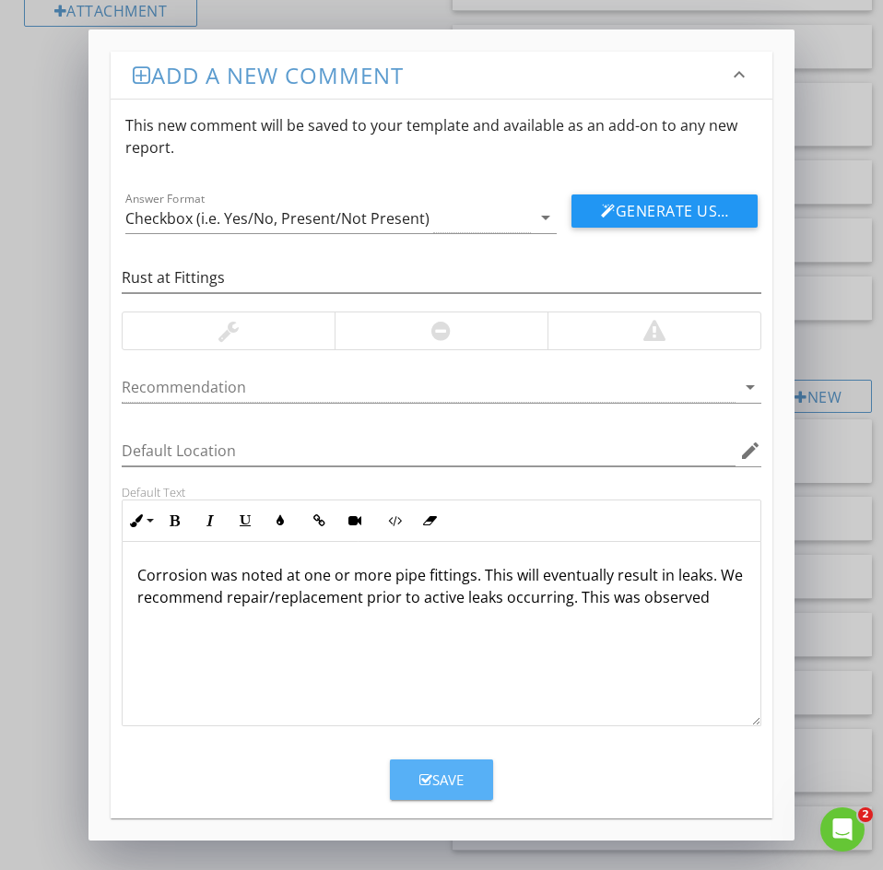
click at [435, 788] on div "Save" at bounding box center [441, 779] width 44 height 21
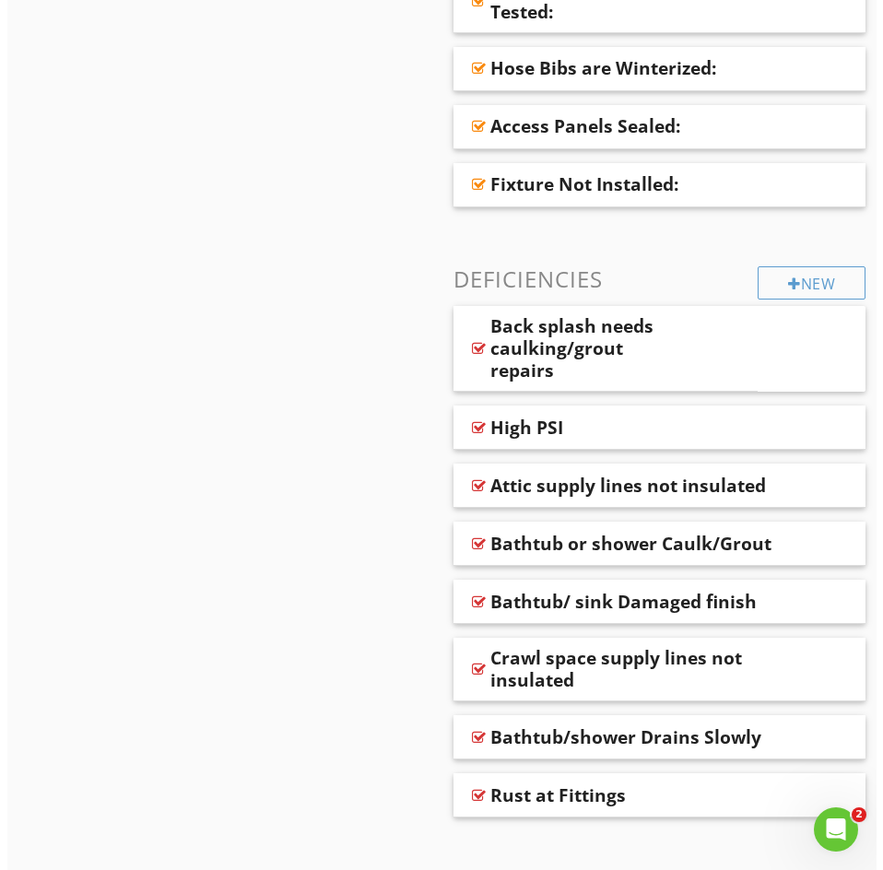
scroll to position [1068, 0]
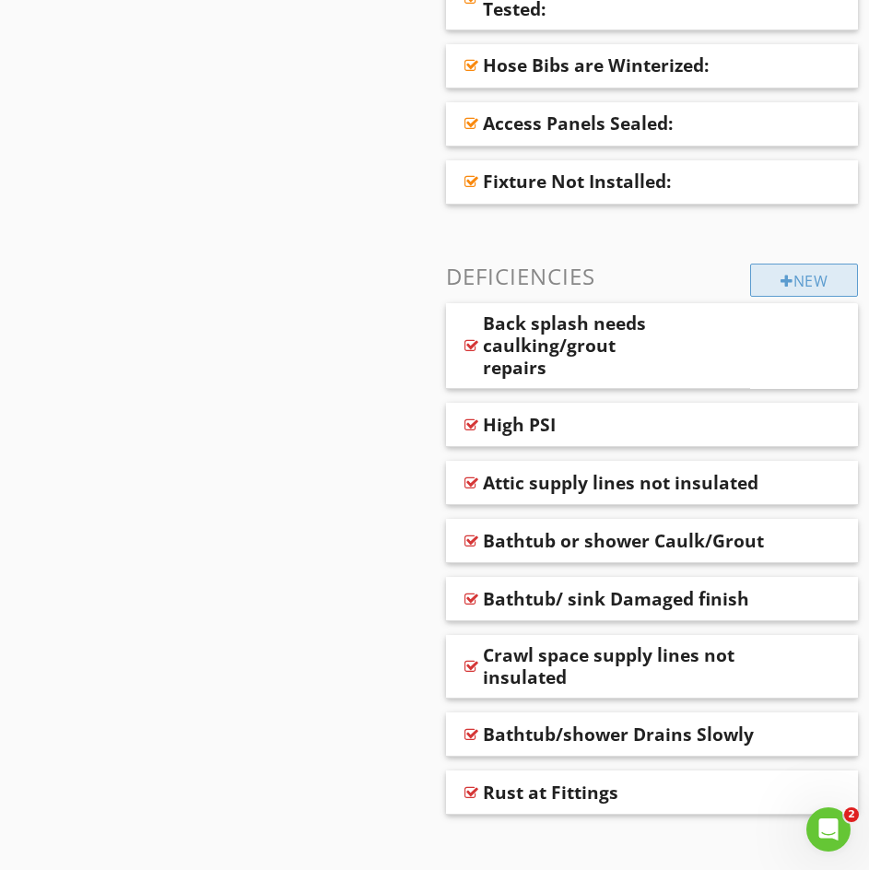
click at [782, 285] on div at bounding box center [787, 281] width 13 height 15
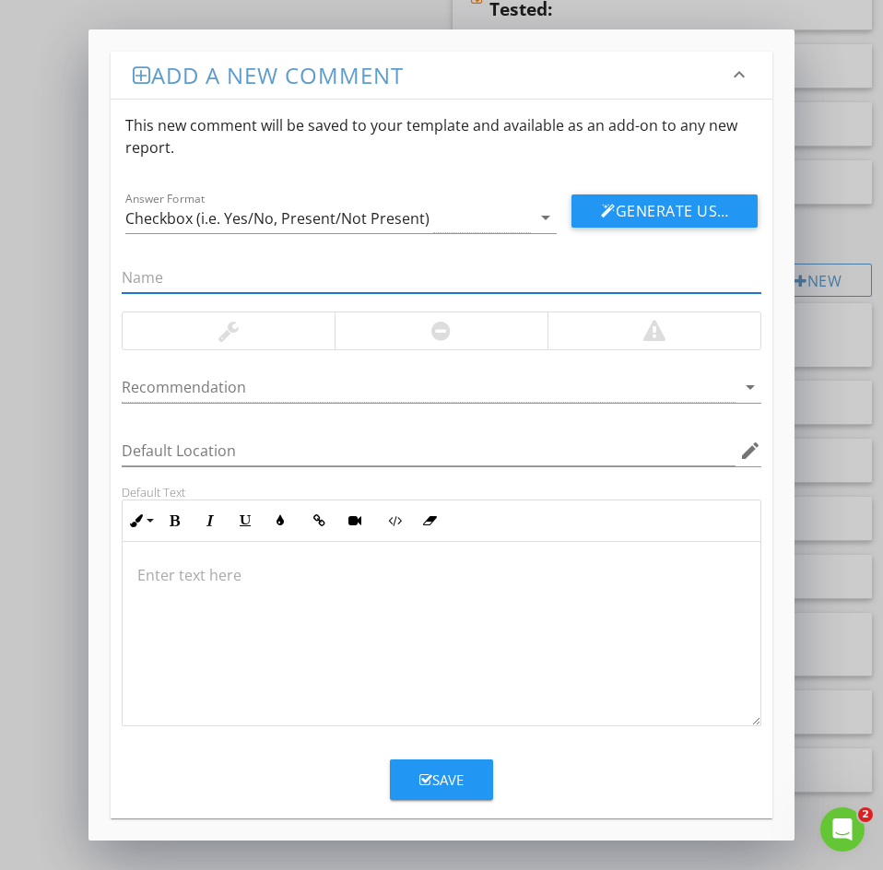
paste input "9: Bathtub drainstop inoperative"
drag, startPoint x: 139, startPoint y: 269, endPoint x: 53, endPoint y: 279, distance: 86.3
click at [53, 279] on div "Add a new comment keyboard_arrow_down This new comment will be saved to your te…" at bounding box center [441, 435] width 883 height 870
click at [215, 276] on input "Bathtub drainstop inoperative" at bounding box center [442, 278] width 640 height 30
type input "Bathtub drainstop inoperative"
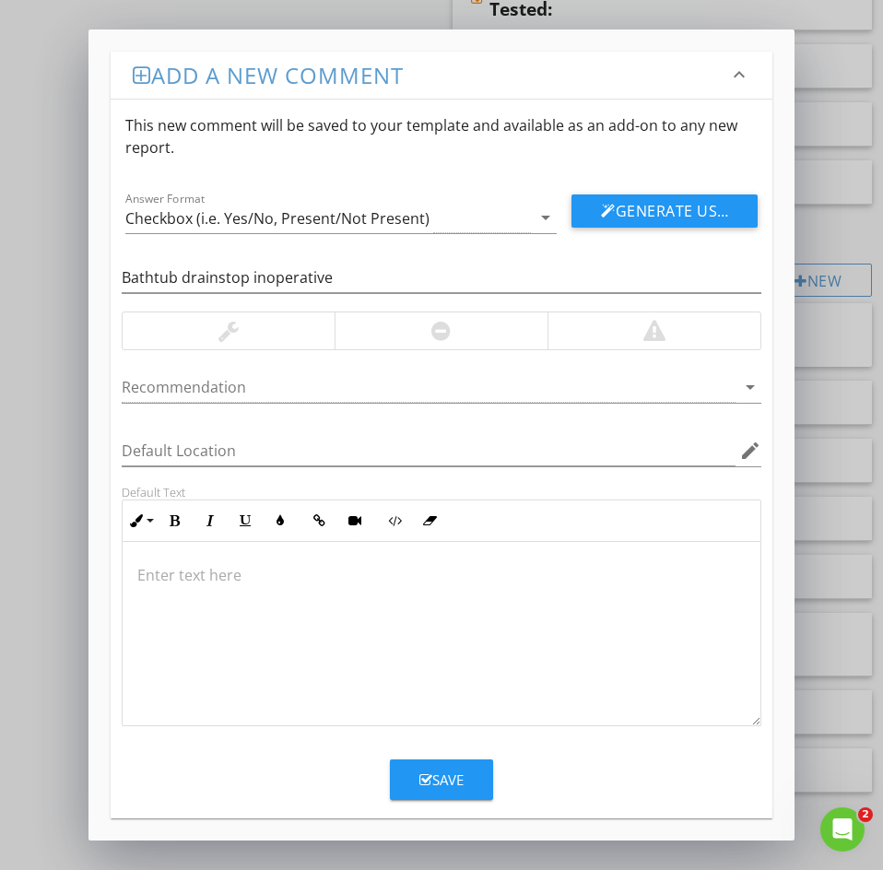
click at [158, 569] on p at bounding box center [441, 575] width 608 height 22
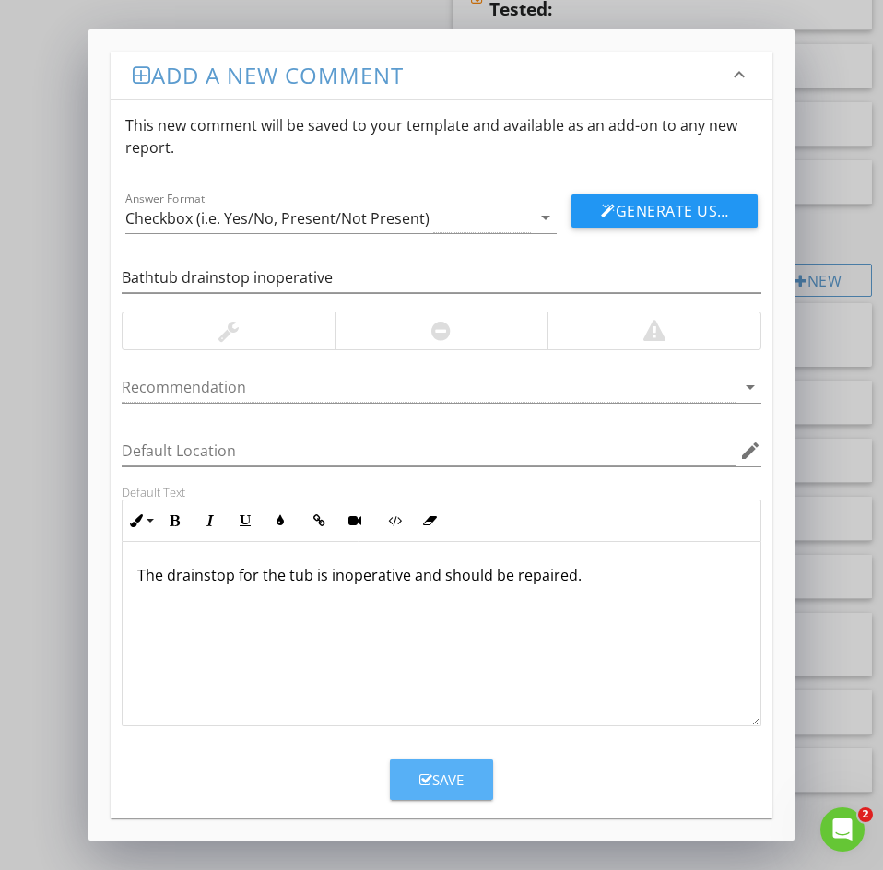
click at [428, 780] on icon "button" at bounding box center [425, 780] width 13 height 14
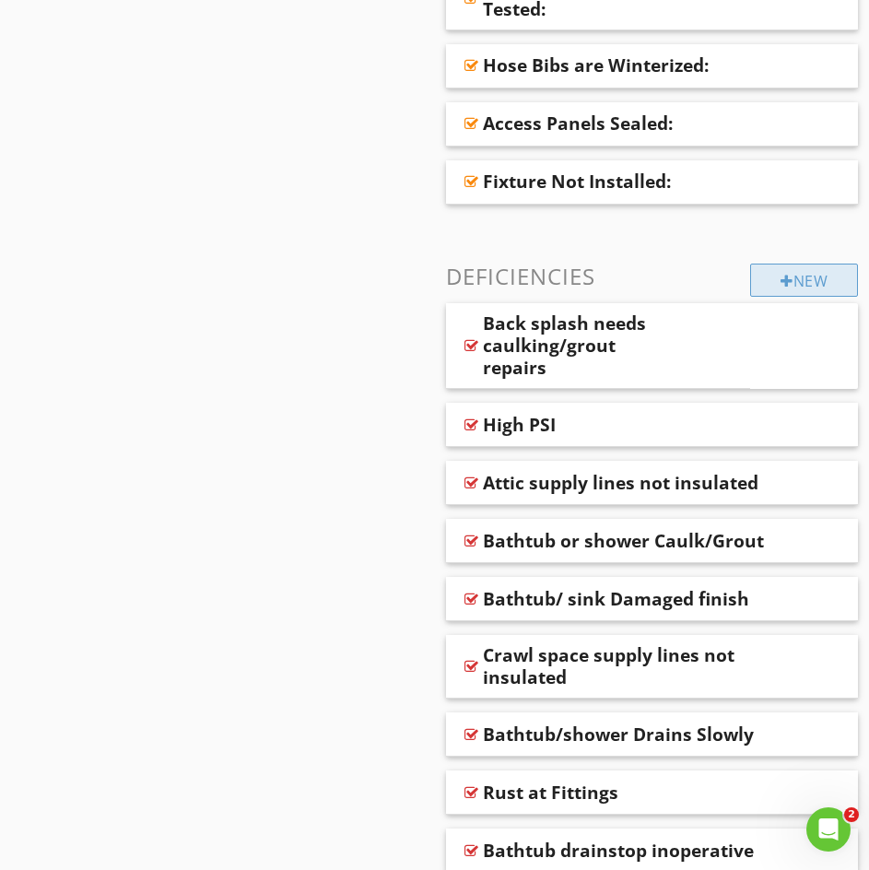
click at [781, 287] on div at bounding box center [787, 281] width 13 height 15
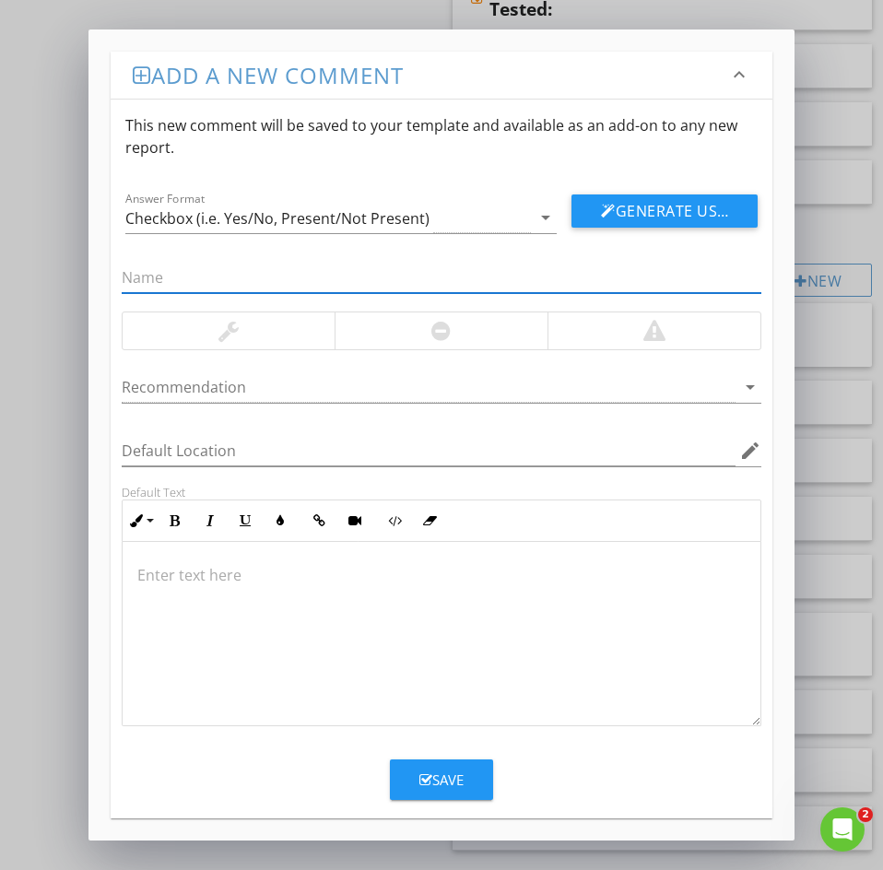
paste input "10: Galvanized Steel Supply Pipes"
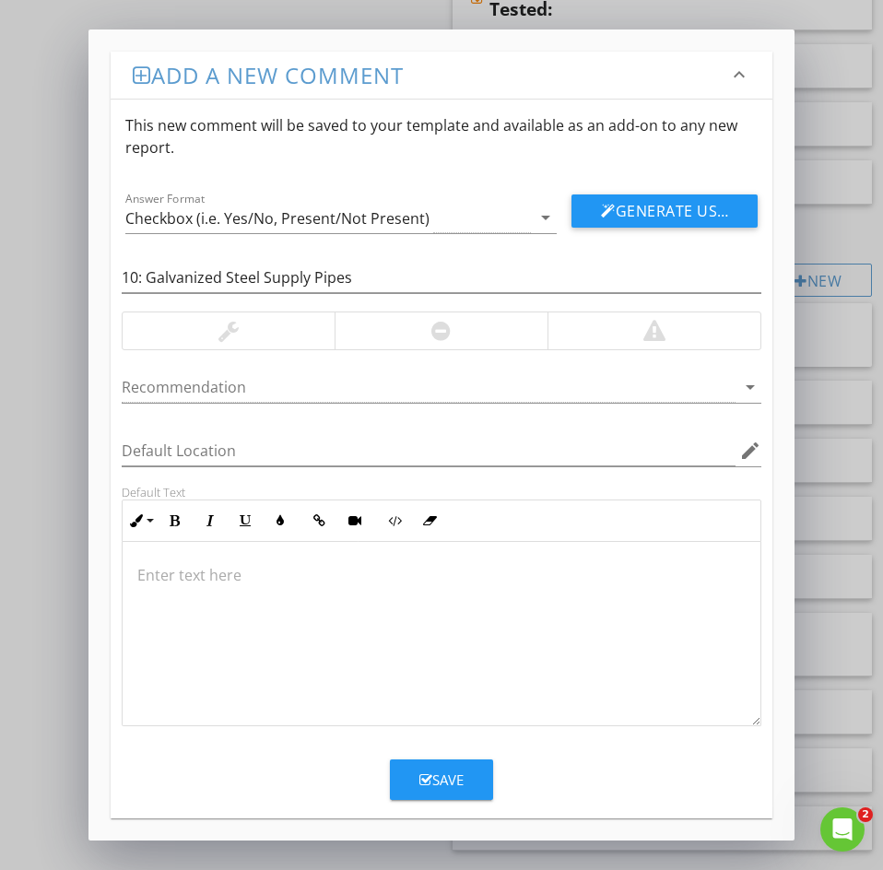
drag, startPoint x: 195, startPoint y: 555, endPoint x: 177, endPoint y: 565, distance: 21.0
click at [192, 556] on div at bounding box center [442, 634] width 638 height 184
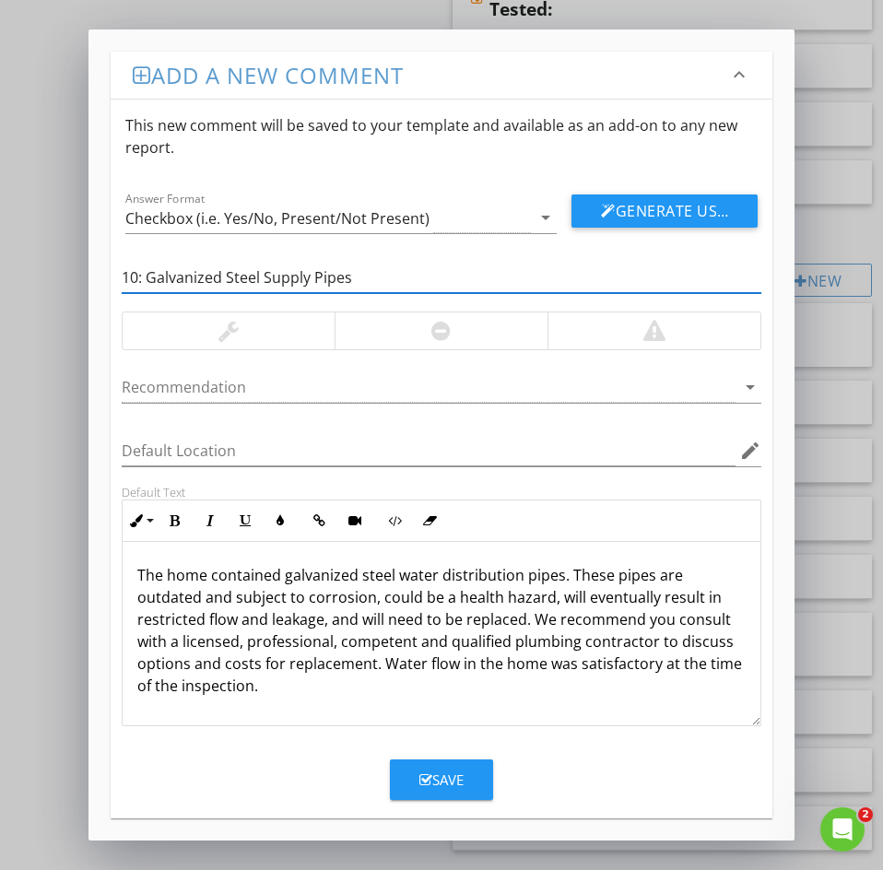
drag, startPoint x: 147, startPoint y: 283, endPoint x: 39, endPoint y: 286, distance: 108.8
click at [88, 266] on div "Add a new comment keyboard_arrow_down This new comment will be saved to your te…" at bounding box center [441, 434] width 706 height 811
type input "Galvanized Steel Supply Pipes"
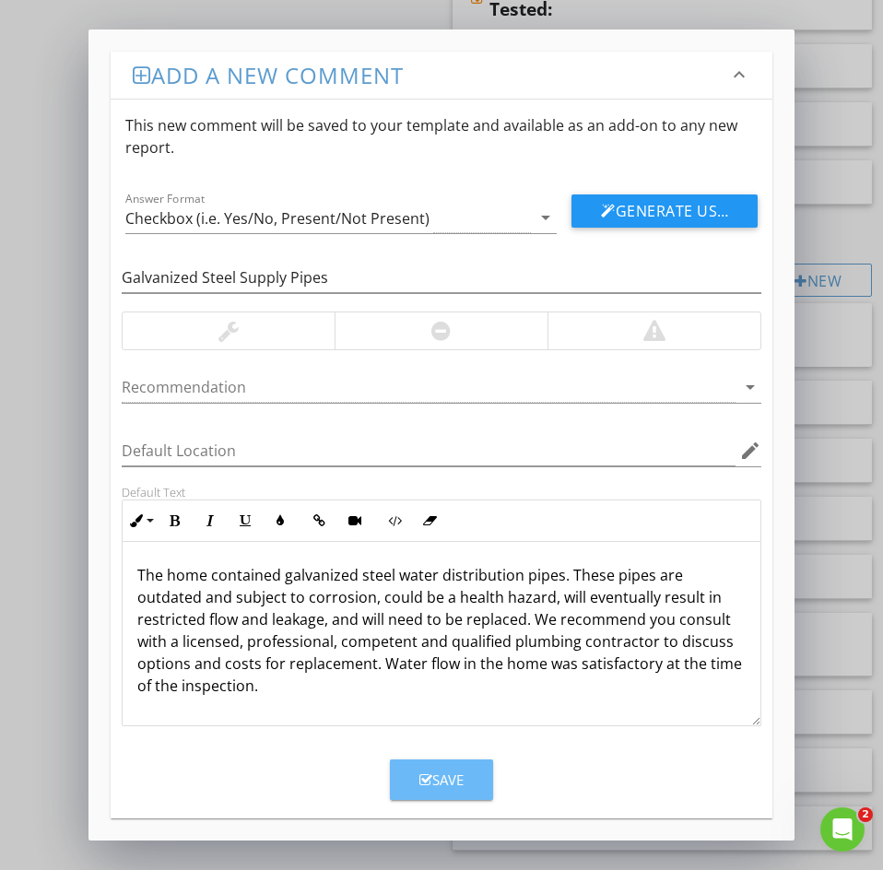
drag, startPoint x: 461, startPoint y: 781, endPoint x: 443, endPoint y: 774, distance: 19.0
click at [459, 781] on div "Save" at bounding box center [441, 779] width 44 height 21
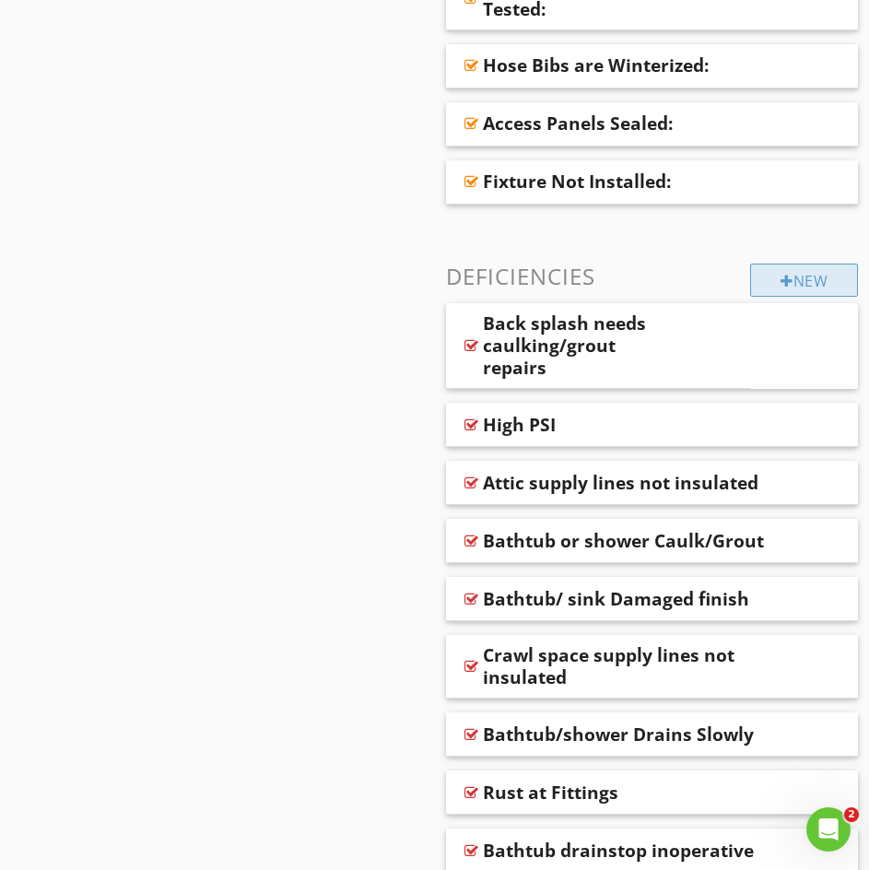
click at [783, 284] on div at bounding box center [787, 281] width 13 height 15
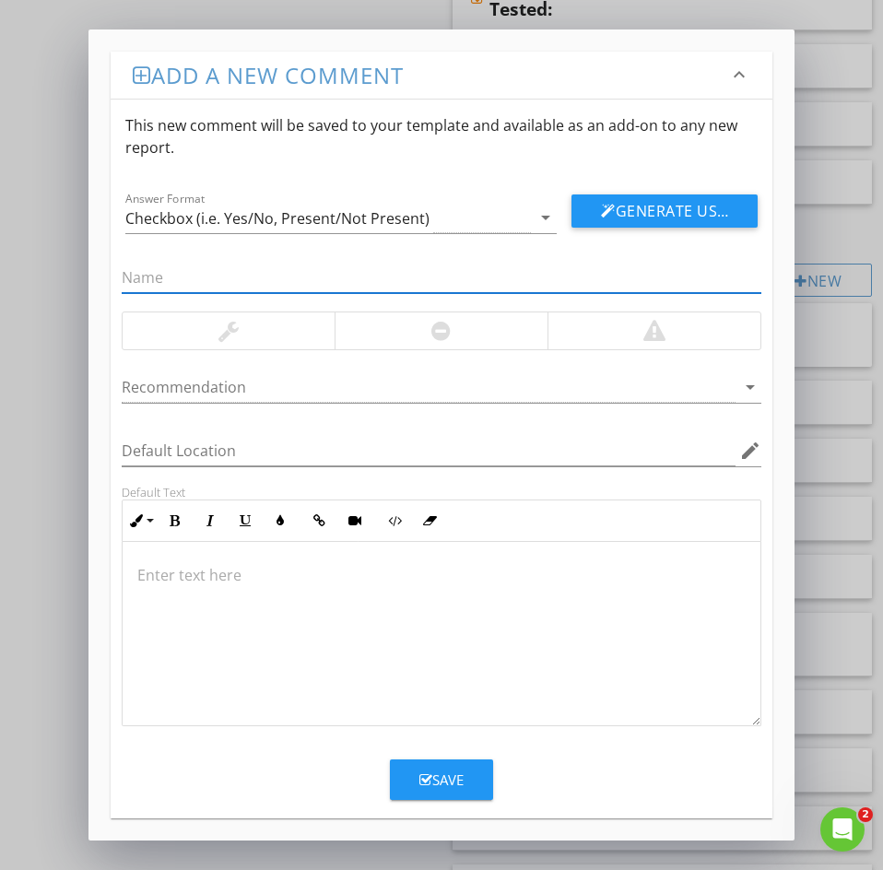
click at [141, 275] on input "text" at bounding box center [442, 278] width 640 height 30
paste input "11: drainstop missing"
drag, startPoint x: 144, startPoint y: 276, endPoint x: 6, endPoint y: 299, distance: 140.1
click at [73, 272] on div "Add a new comment keyboard_arrow_down This new comment will be saved to your te…" at bounding box center [441, 435] width 883 height 870
type input "drainstop missing"
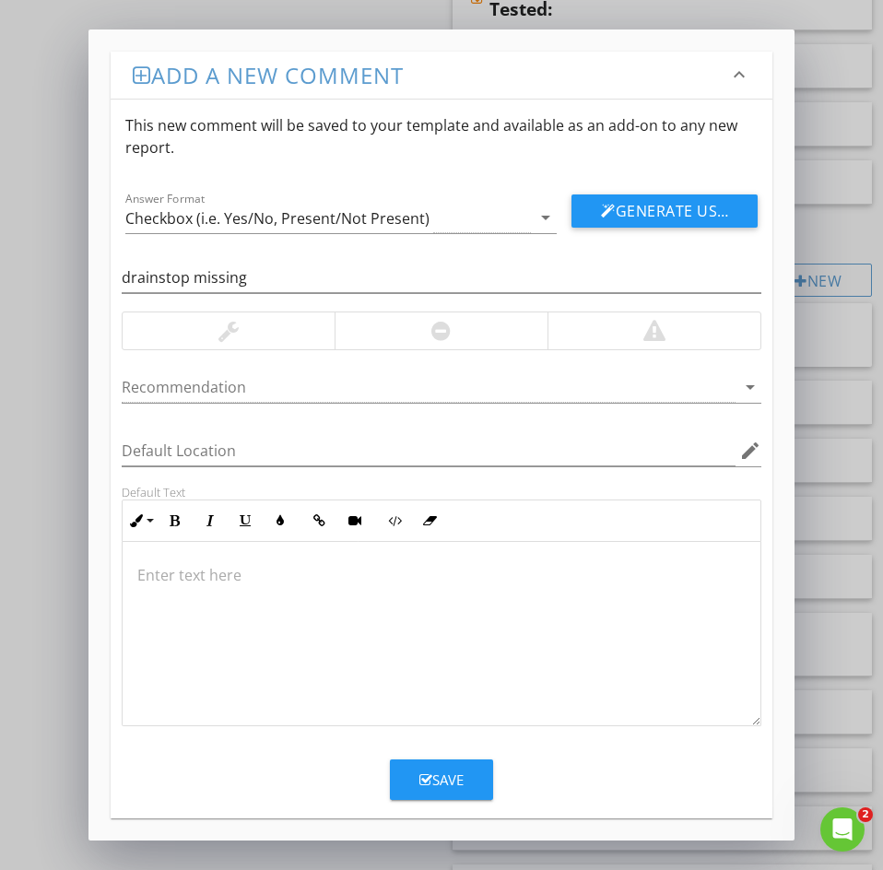
click at [168, 590] on div at bounding box center [442, 634] width 638 height 184
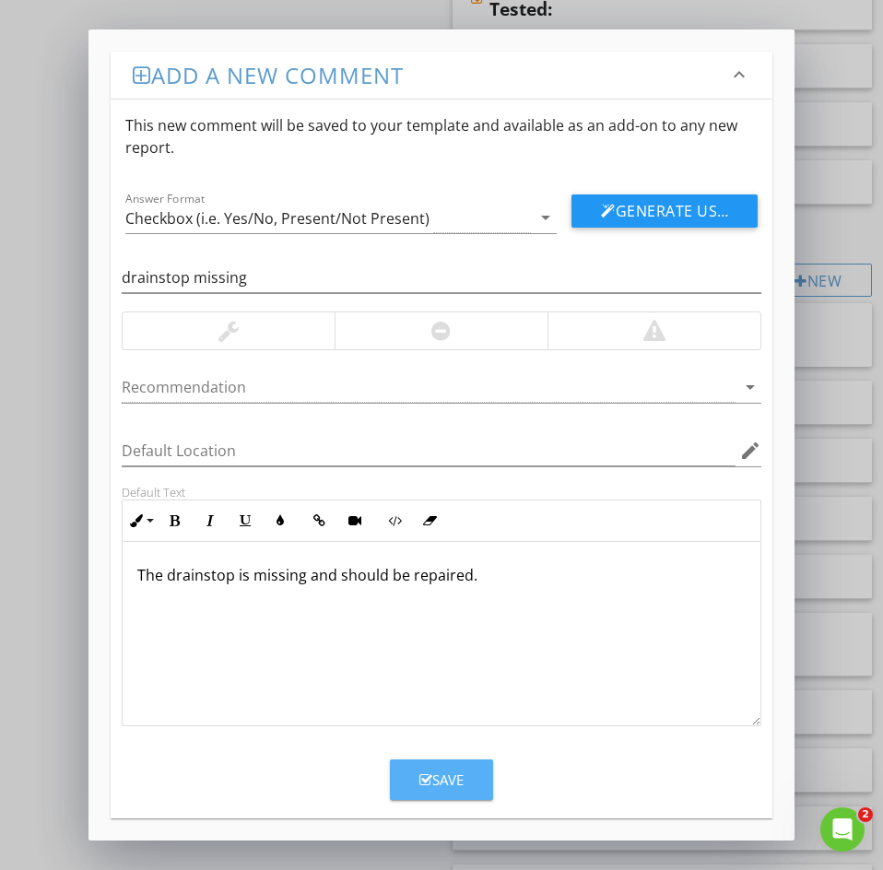
click at [438, 783] on div "Save" at bounding box center [441, 779] width 44 height 21
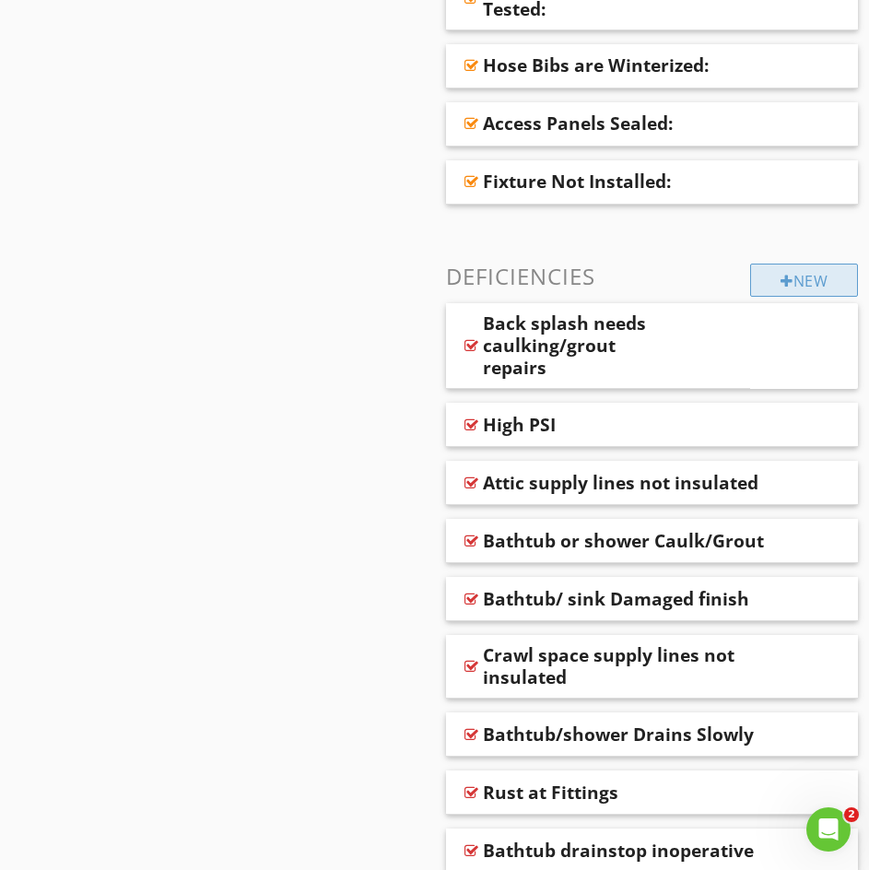
click at [790, 286] on div "New" at bounding box center [804, 280] width 108 height 33
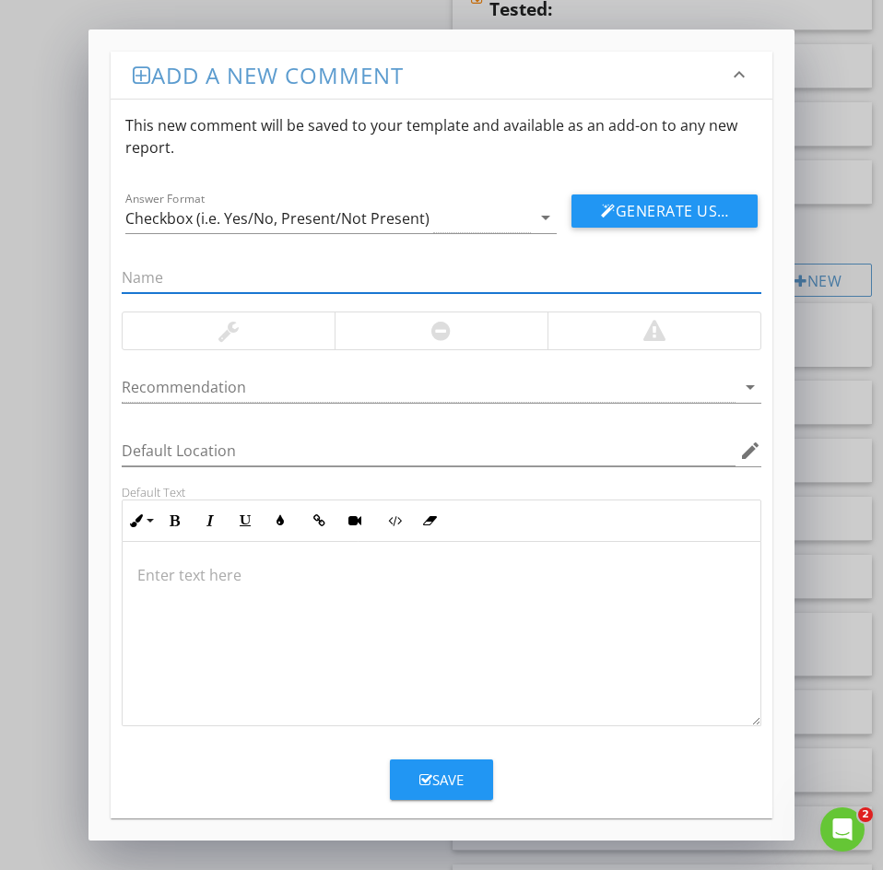
paste input "12: Galvanized Bad flow"
drag, startPoint x: 98, startPoint y: 268, endPoint x: 24, endPoint y: 264, distance: 73.9
click at [37, 262] on div "Add a new comment keyboard_arrow_down This new comment will be saved to your te…" at bounding box center [441, 435] width 883 height 870
type input "Galvanized Bad flow"
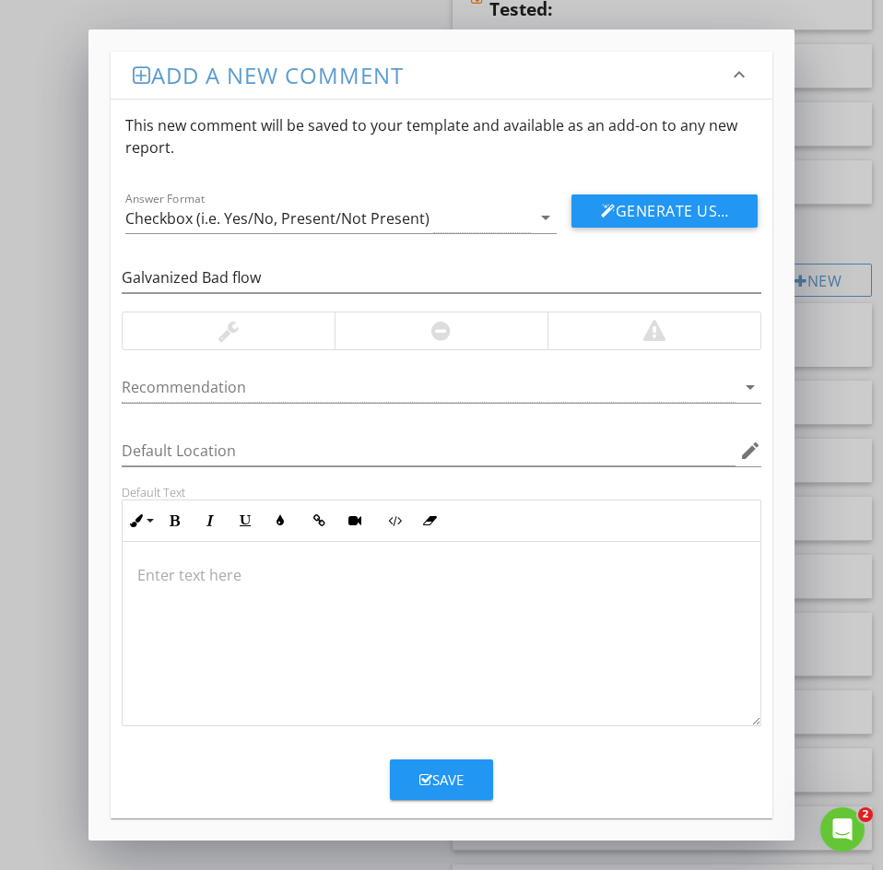
click at [133, 581] on div at bounding box center [442, 634] width 638 height 184
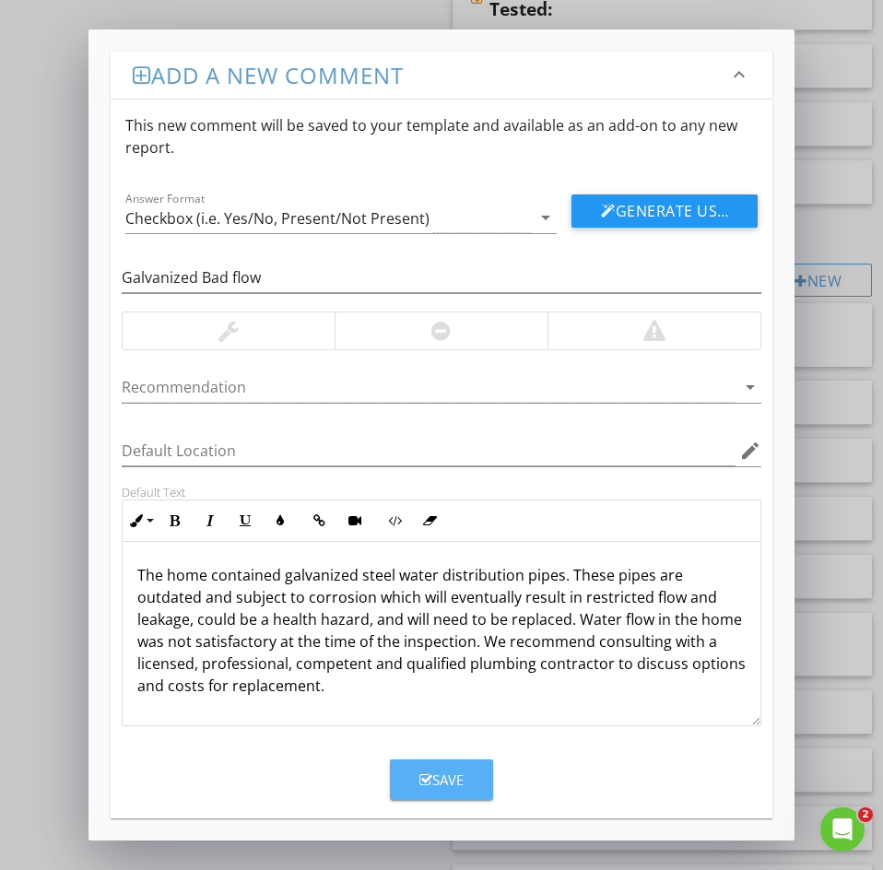
click at [428, 782] on icon "button" at bounding box center [425, 780] width 13 height 14
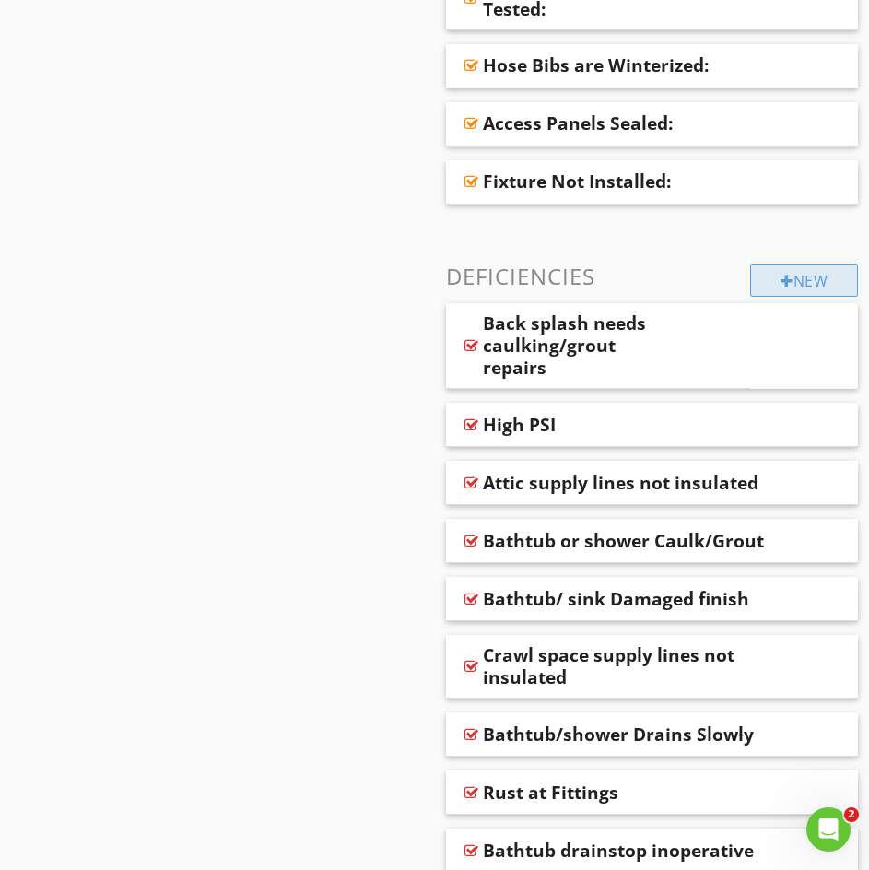
click at [792, 287] on div "New" at bounding box center [804, 280] width 108 height 33
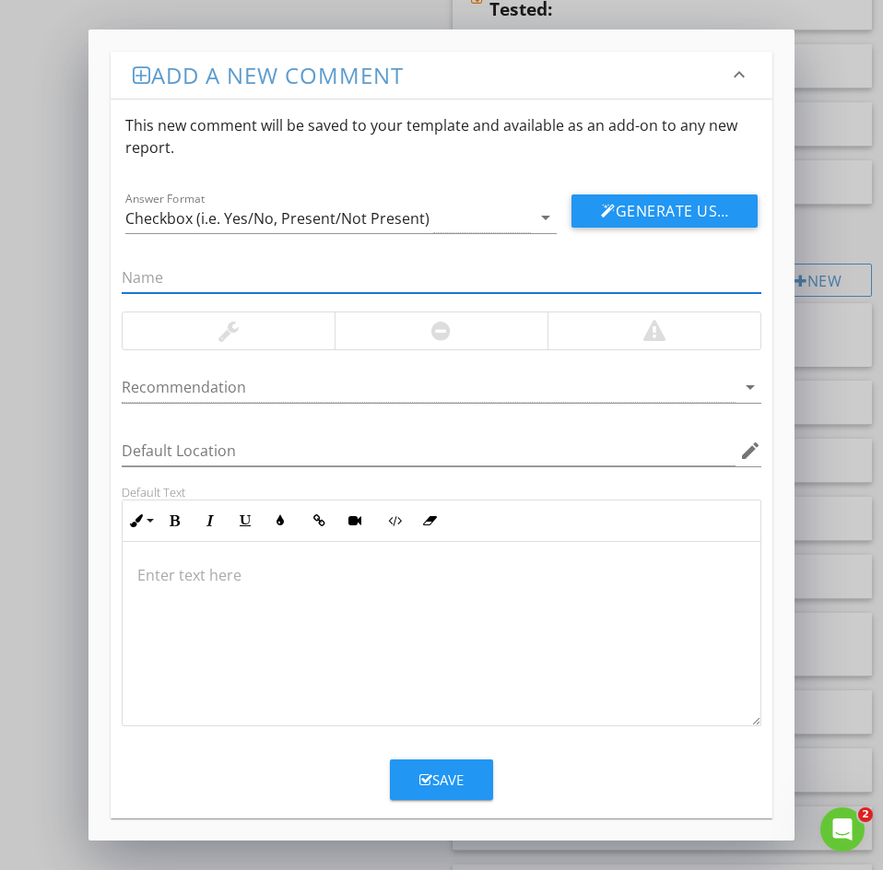
paste input "13: Bathtub Enclosure Rebuild"
drag, startPoint x: 148, startPoint y: 274, endPoint x: 6, endPoint y: 276, distance: 141.9
click at [6, 276] on div "Add a new comment keyboard_arrow_down This new comment will be saved to your te…" at bounding box center [441, 435] width 883 height 870
type input "Bathtub Enclosure Rebuild"
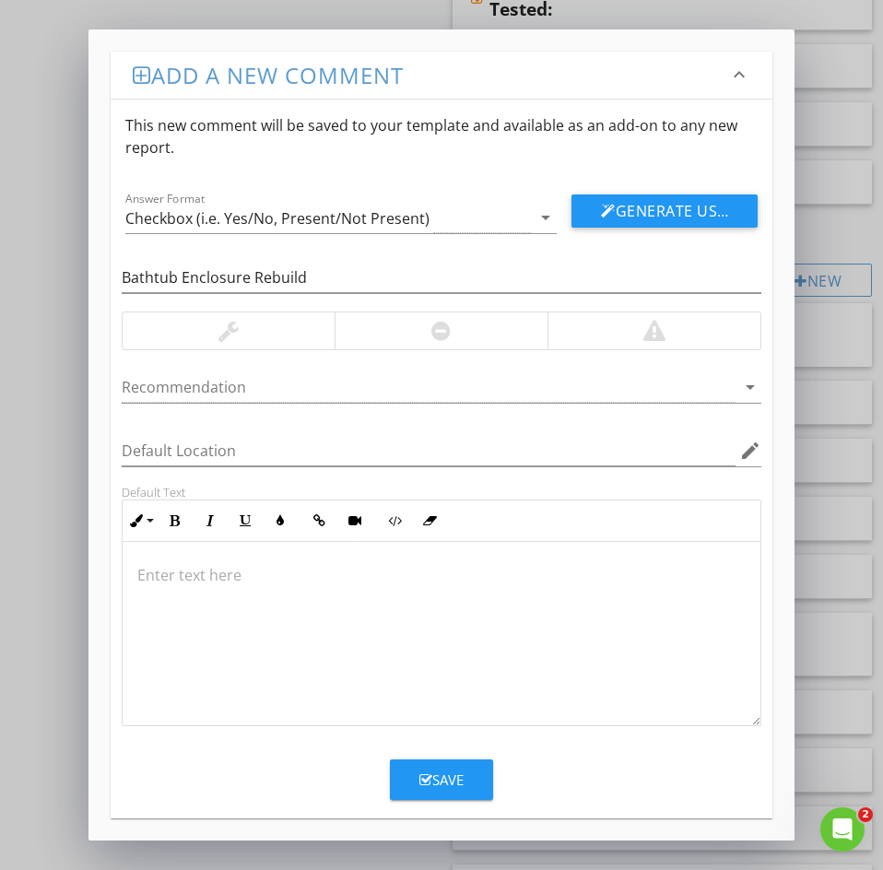
drag, startPoint x: 213, startPoint y: 582, endPoint x: 194, endPoint y: 576, distance: 20.4
click at [210, 581] on p at bounding box center [441, 575] width 608 height 22
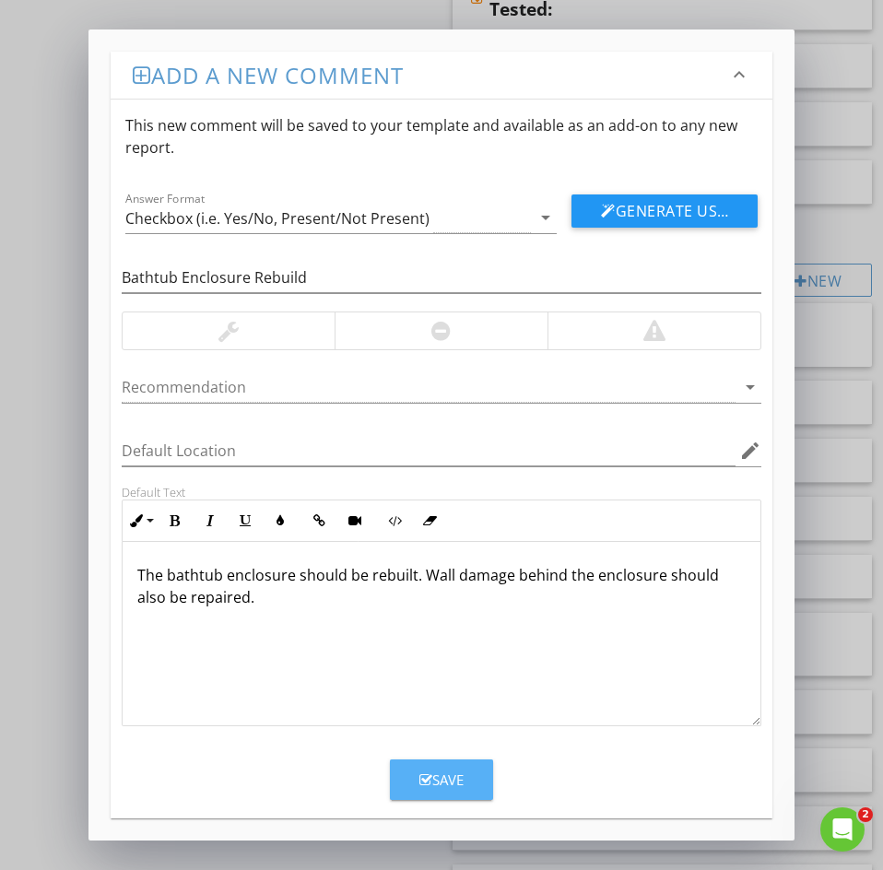
click at [446, 781] on div "Save" at bounding box center [441, 779] width 44 height 21
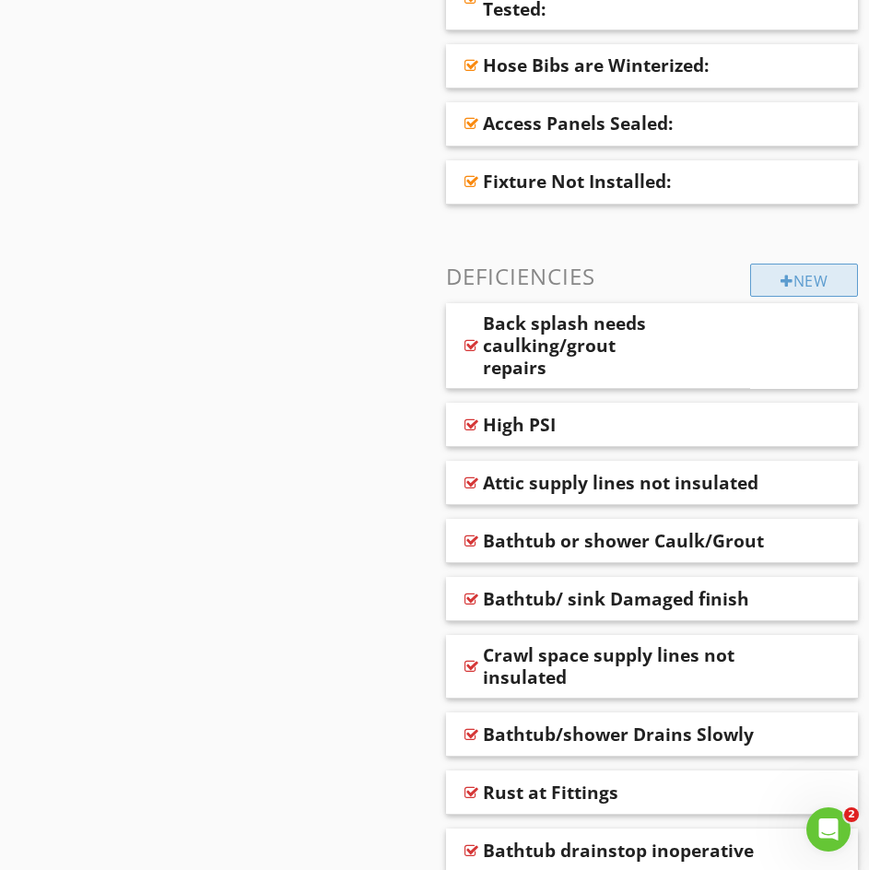
click at [783, 286] on div at bounding box center [787, 281] width 13 height 15
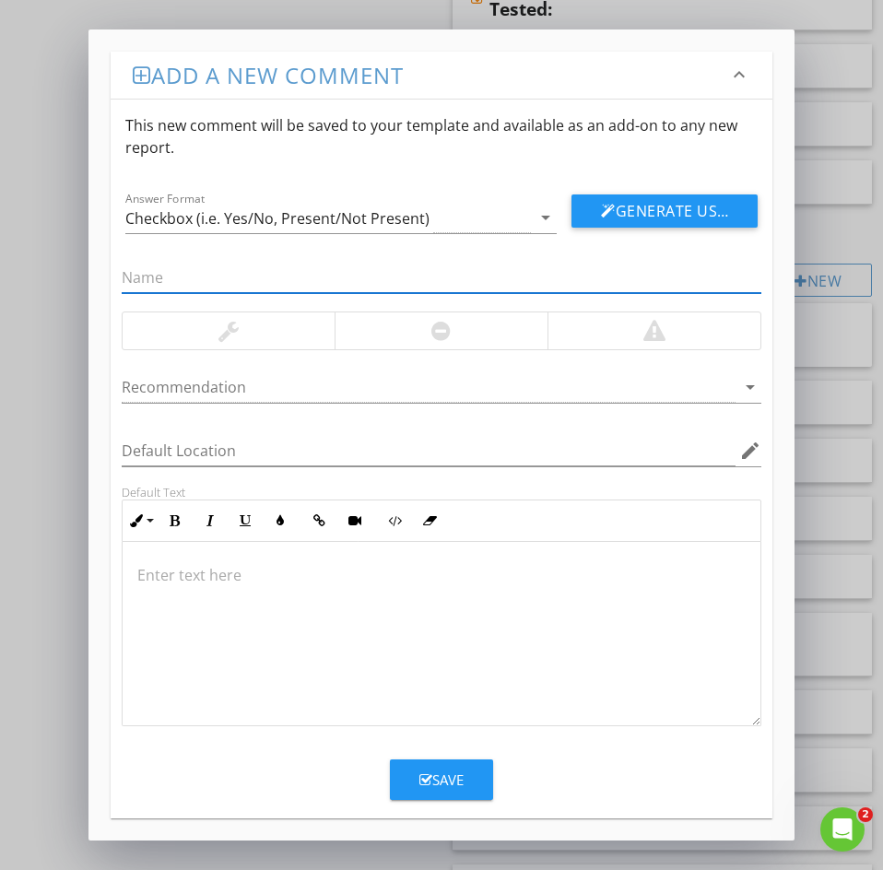
paste input "14: Polybutylene (long version)"
drag, startPoint x: 149, startPoint y: 280, endPoint x: 56, endPoint y: 266, distance: 94.1
click at [77, 264] on div "Add a new comment keyboard_arrow_down This new comment will be saved to your te…" at bounding box center [441, 435] width 883 height 870
type input "Polybutylene (long version)"
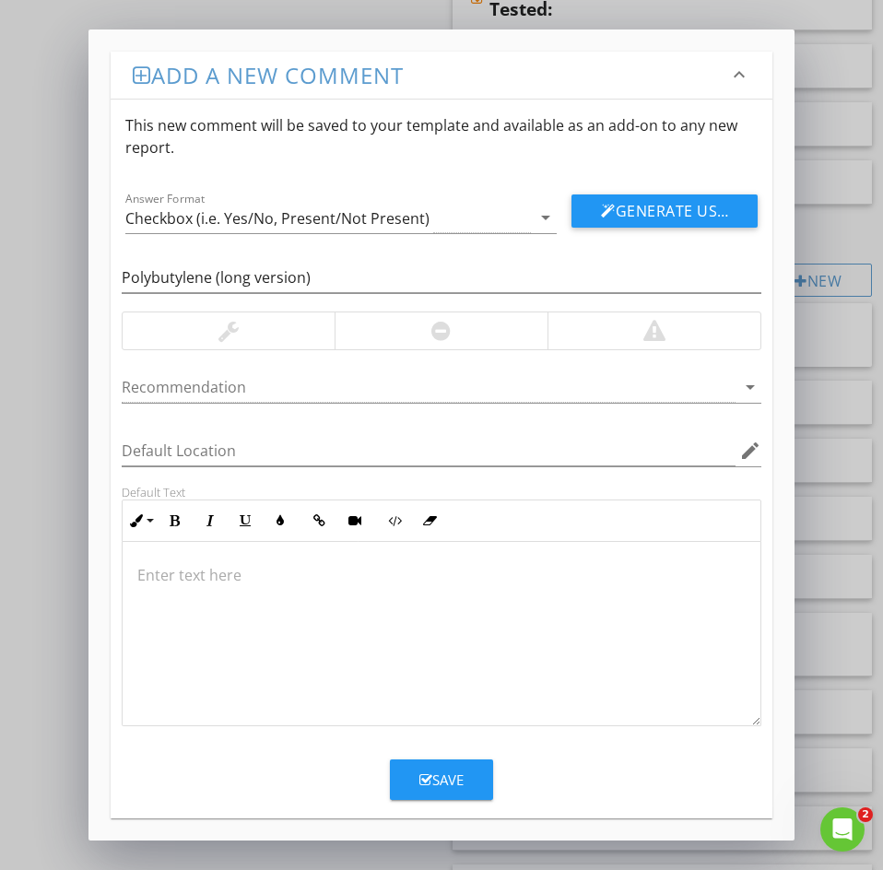
click at [153, 576] on p at bounding box center [441, 575] width 608 height 22
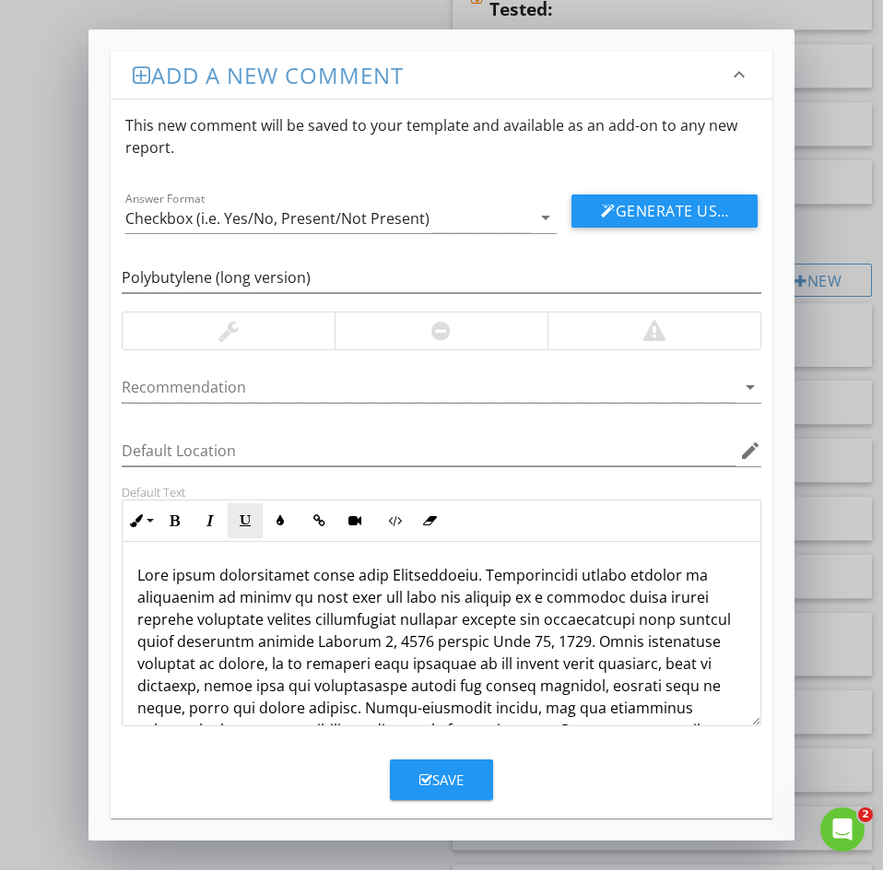
scroll to position [241, 0]
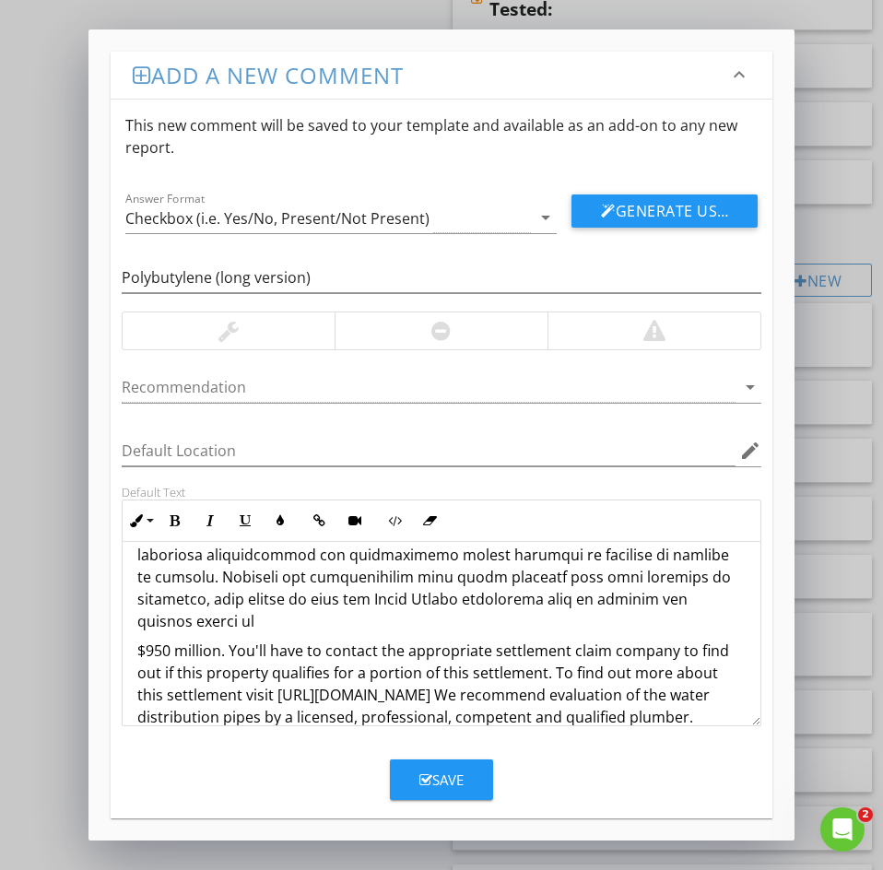
click at [429, 775] on icon "button" at bounding box center [425, 780] width 13 height 14
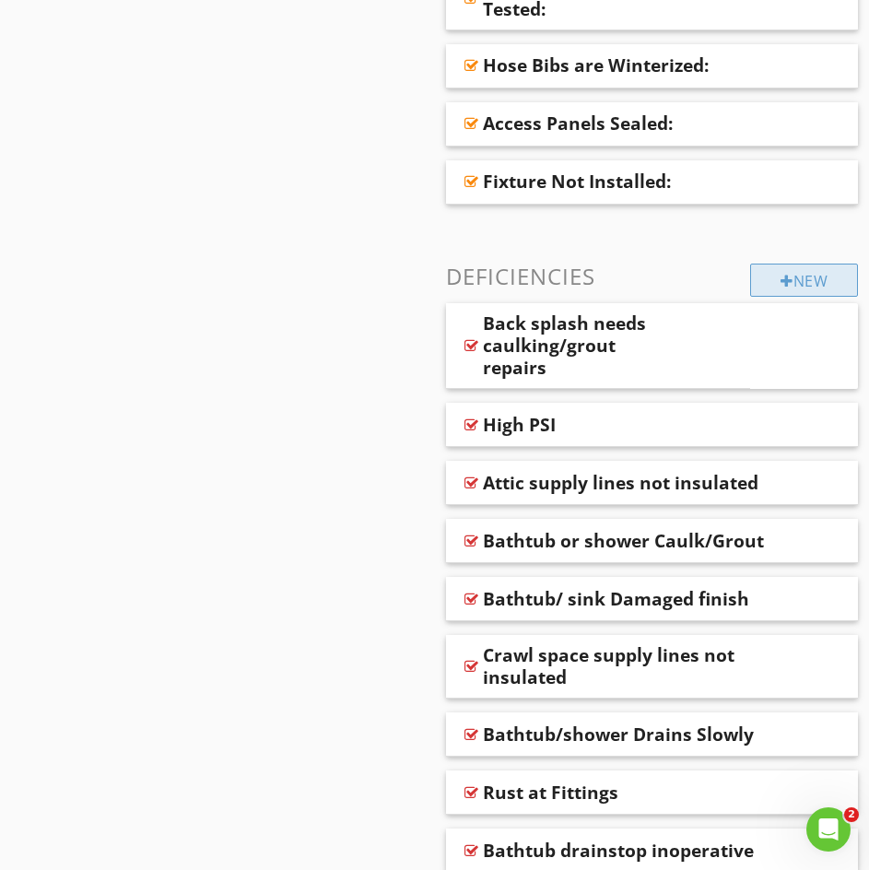
click at [775, 281] on div "New" at bounding box center [804, 280] width 108 height 33
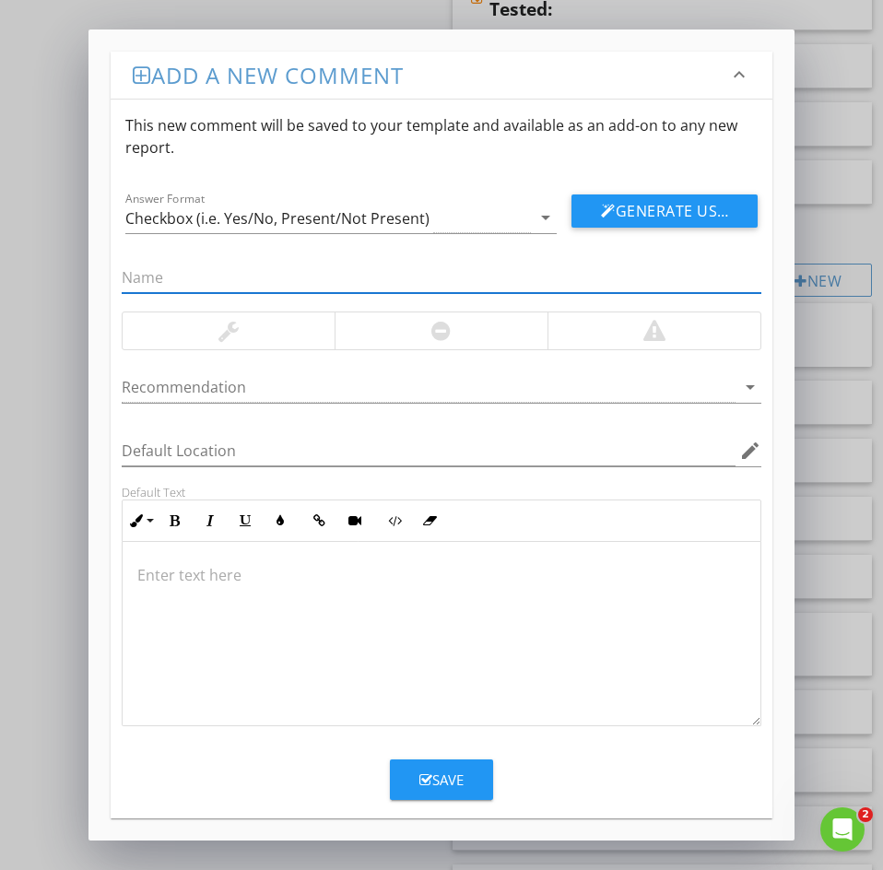
paste input "15: Bathtub fiberglass damaged"
drag, startPoint x: 144, startPoint y: 271, endPoint x: 78, endPoint y: 275, distance: 65.5
click at [78, 275] on div "Add a new comment keyboard_arrow_down This new comment will be saved to your te…" at bounding box center [441, 435] width 883 height 870
type input "Bathtub fiberglass damaged"
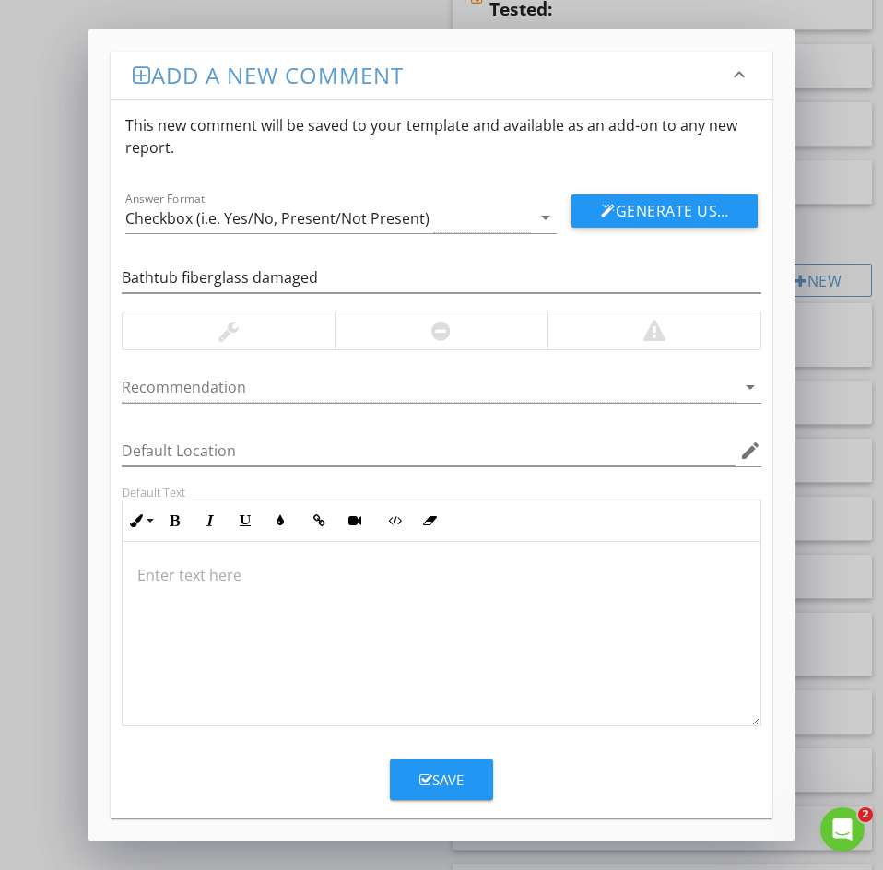
click at [162, 591] on div at bounding box center [442, 634] width 638 height 184
type textarea "<p>Damaged in the form of chips and cracks to firberglass tubs can lead to leak…"
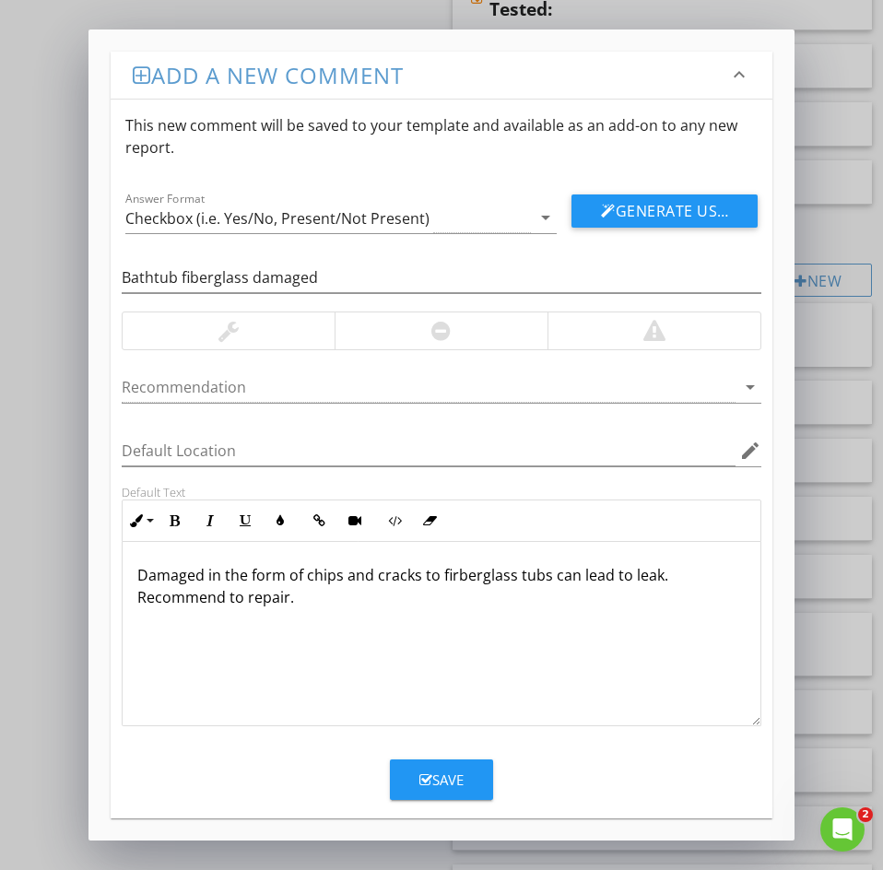
click at [451, 779] on div "Save" at bounding box center [441, 779] width 44 height 21
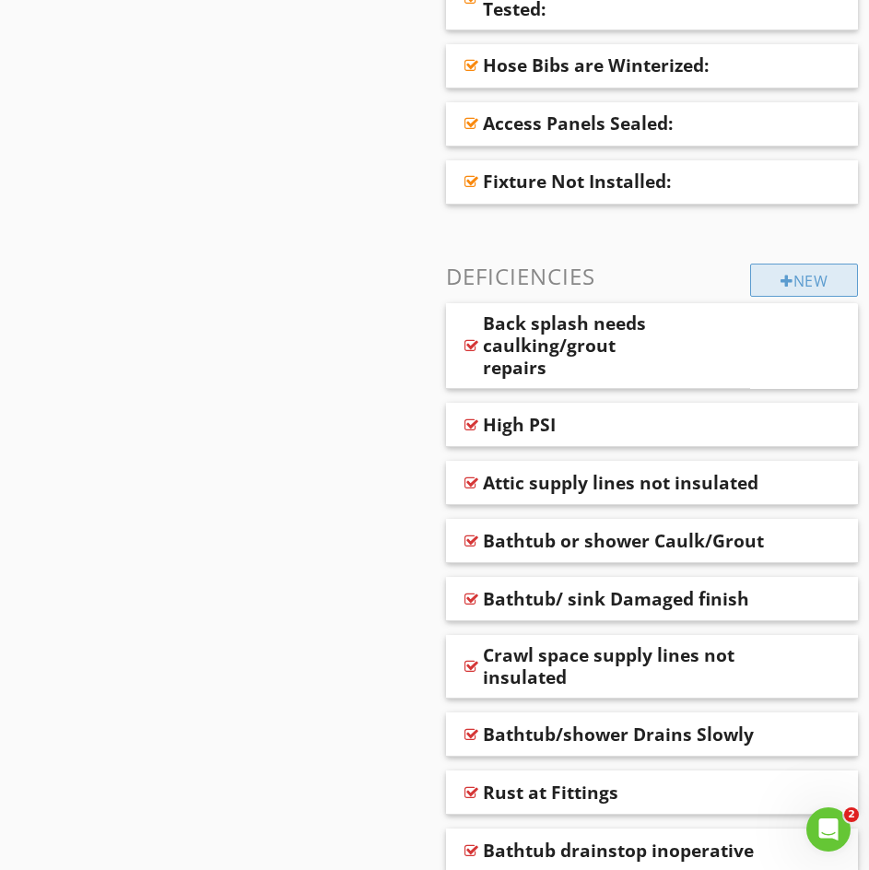
click at [788, 281] on div at bounding box center [787, 281] width 13 height 15
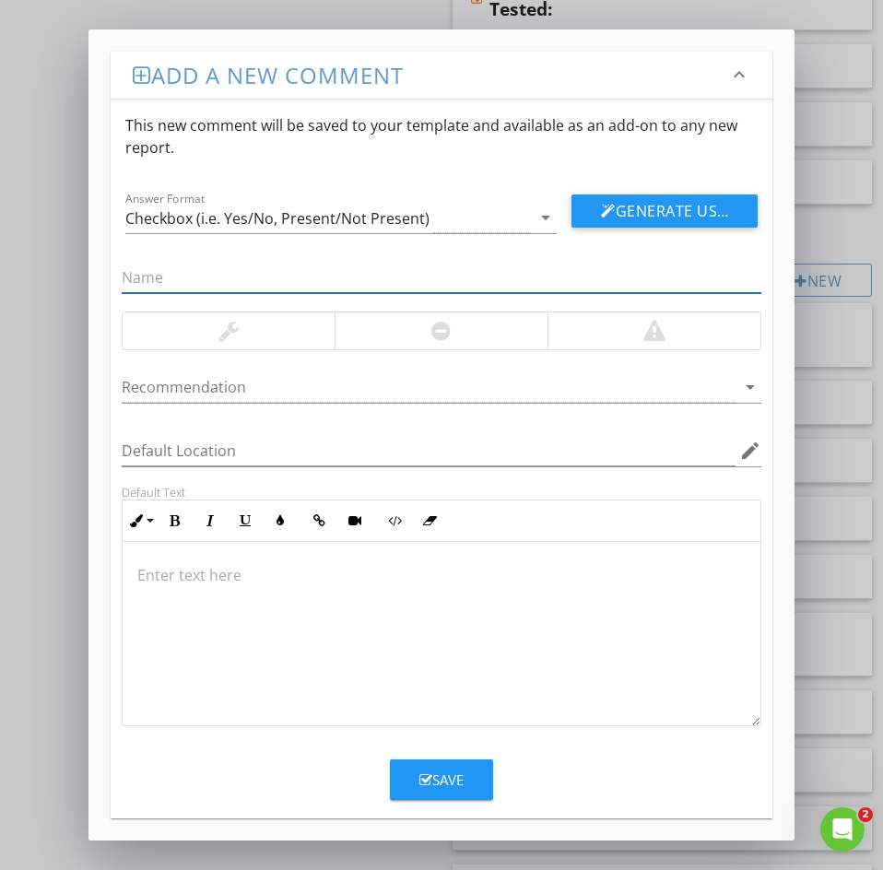
click at [142, 275] on input "text" at bounding box center [442, 278] width 640 height 30
paste input "16: PVC supply"
drag, startPoint x: 147, startPoint y: 277, endPoint x: 49, endPoint y: 252, distance: 100.8
click at [61, 252] on div "Add a new comment keyboard_arrow_down This new comment will be saved to your te…" at bounding box center [441, 435] width 883 height 870
type input "PVC supply"
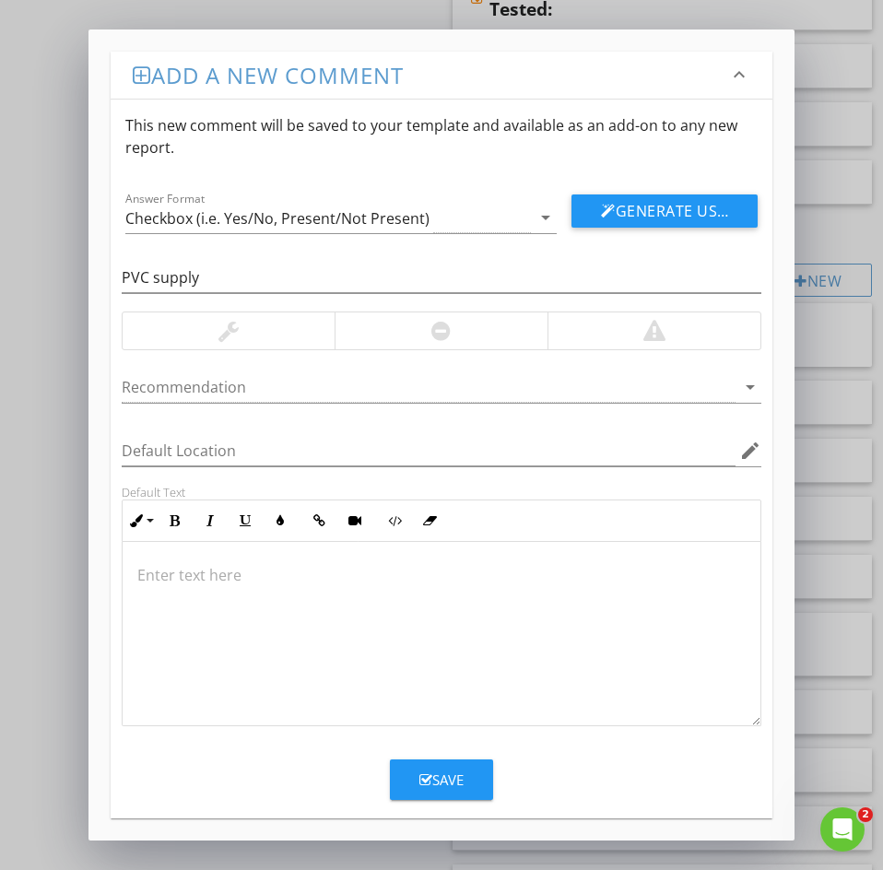
click at [160, 569] on p at bounding box center [441, 575] width 608 height 22
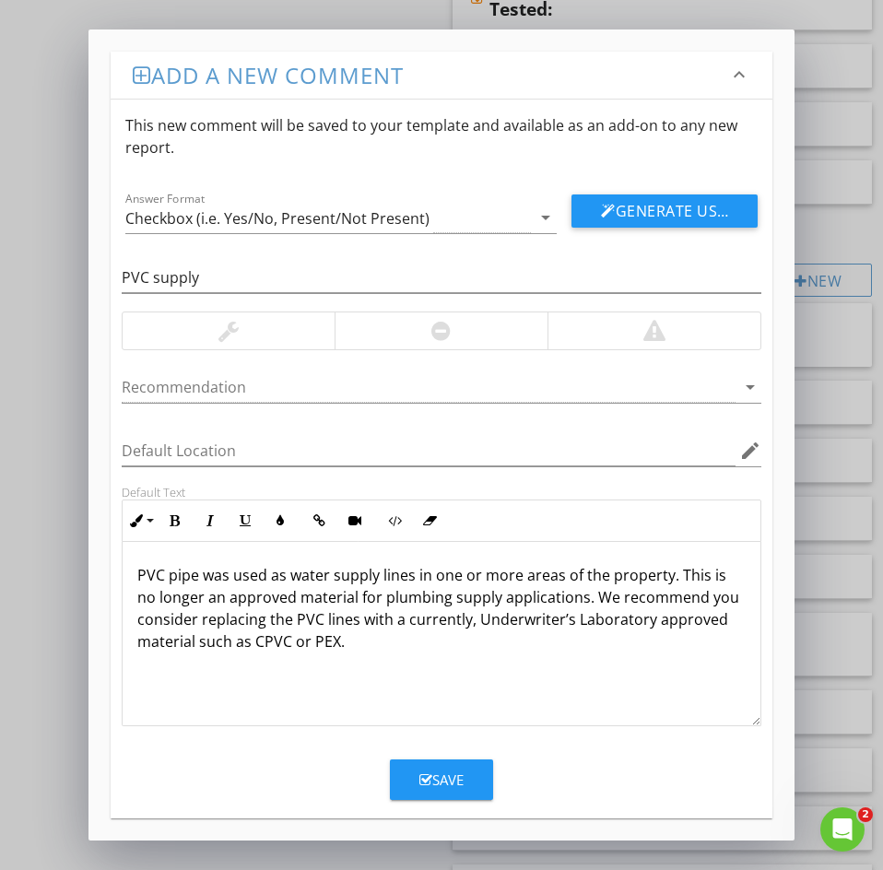
click at [434, 776] on div "Save" at bounding box center [441, 779] width 44 height 21
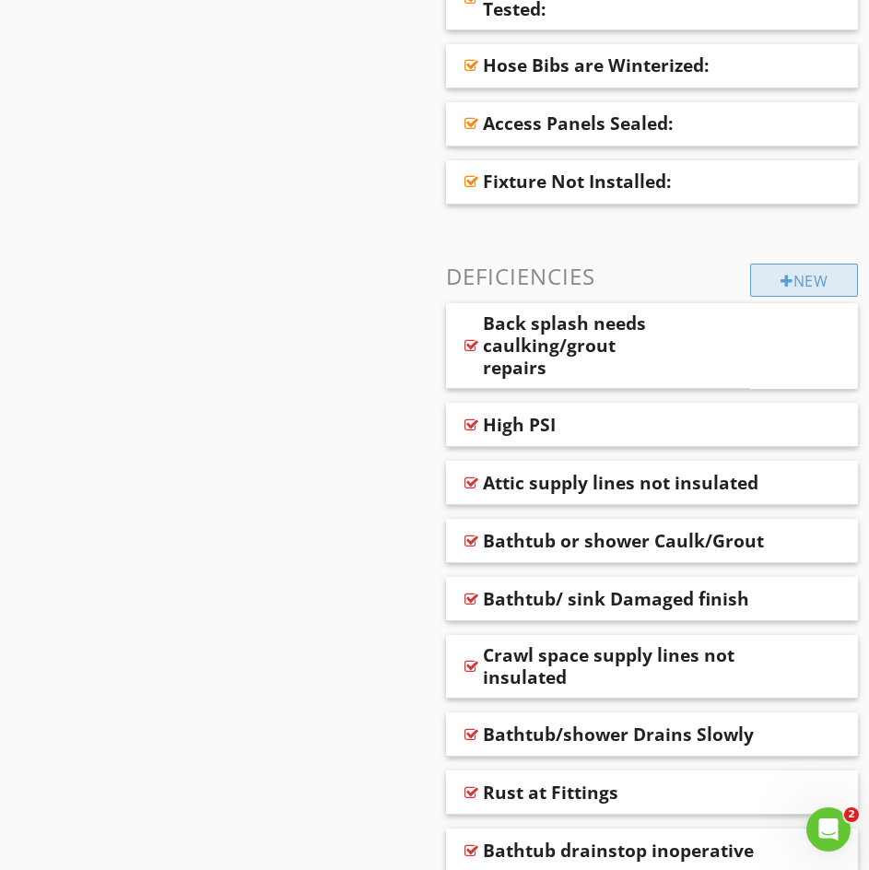
click at [816, 280] on div "New" at bounding box center [804, 280] width 108 height 33
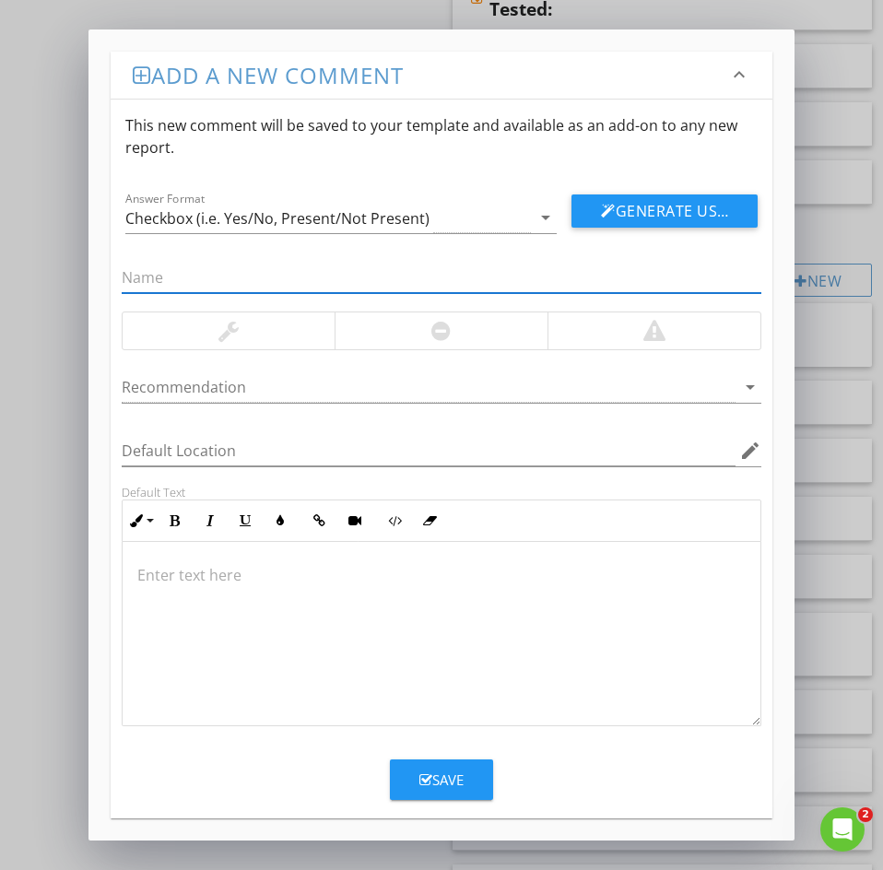
paste input "17: Bathtub Leaking"
drag, startPoint x: 148, startPoint y: 281, endPoint x: 9, endPoint y: 252, distance: 142.2
click at [10, 252] on div "Add a new comment keyboard_arrow_down This new comment will be saved to your te…" at bounding box center [441, 435] width 883 height 870
type input "Bathtub Leaking"
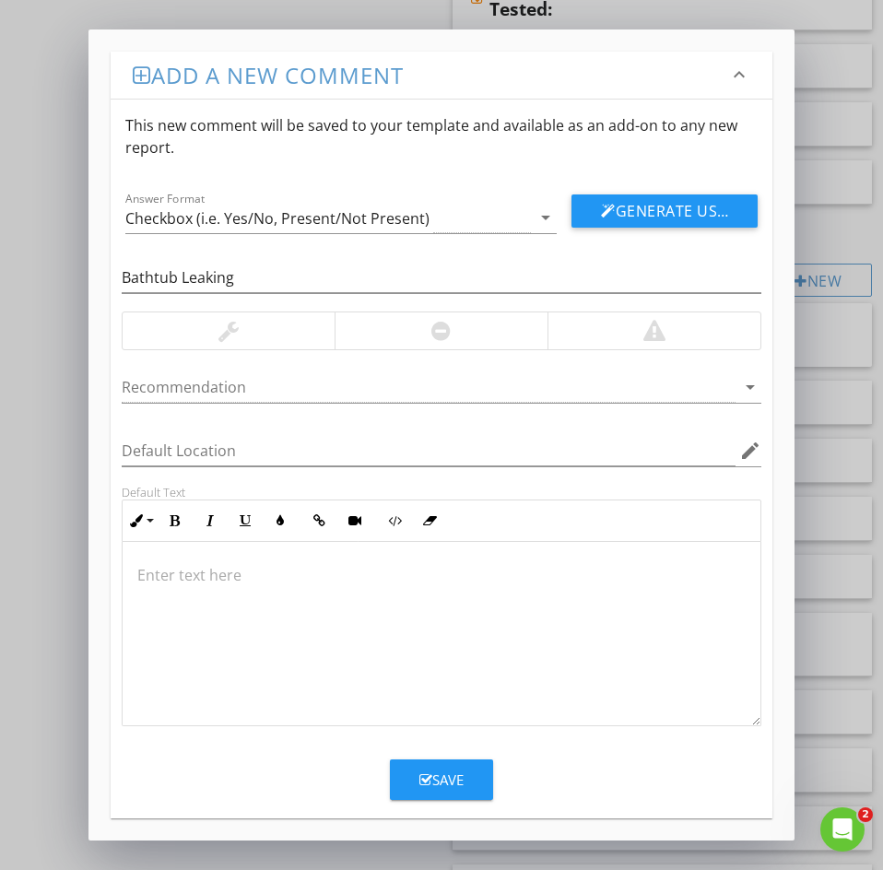
click at [159, 573] on p at bounding box center [441, 575] width 608 height 22
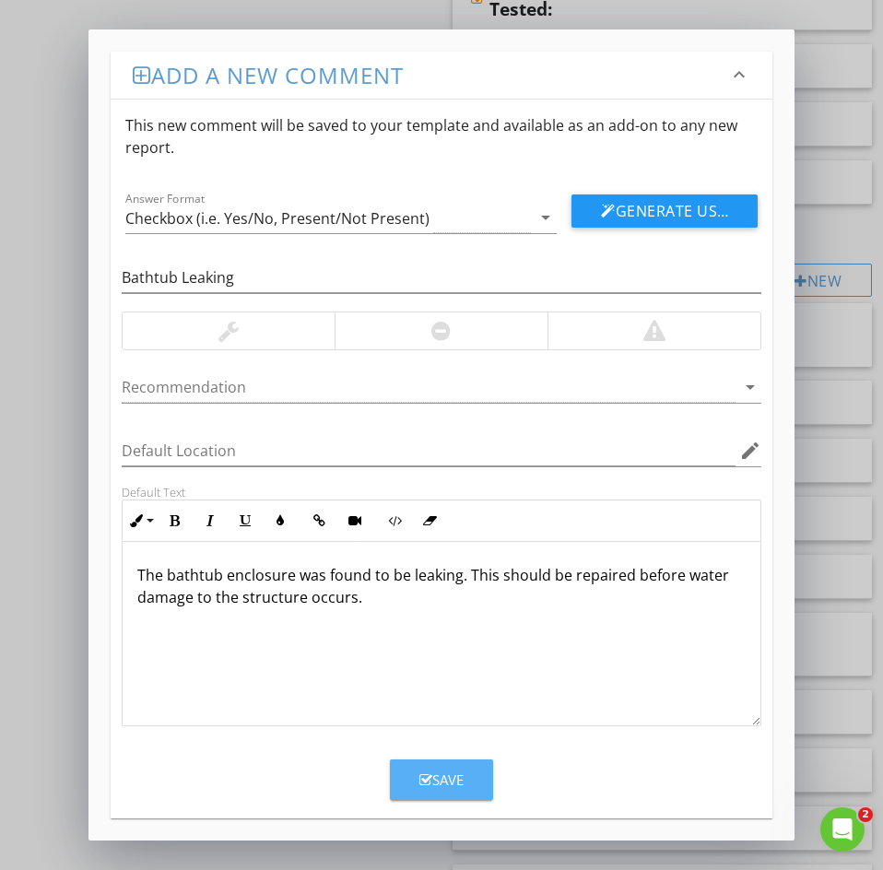
click at [417, 777] on button "Save" at bounding box center [441, 779] width 103 height 41
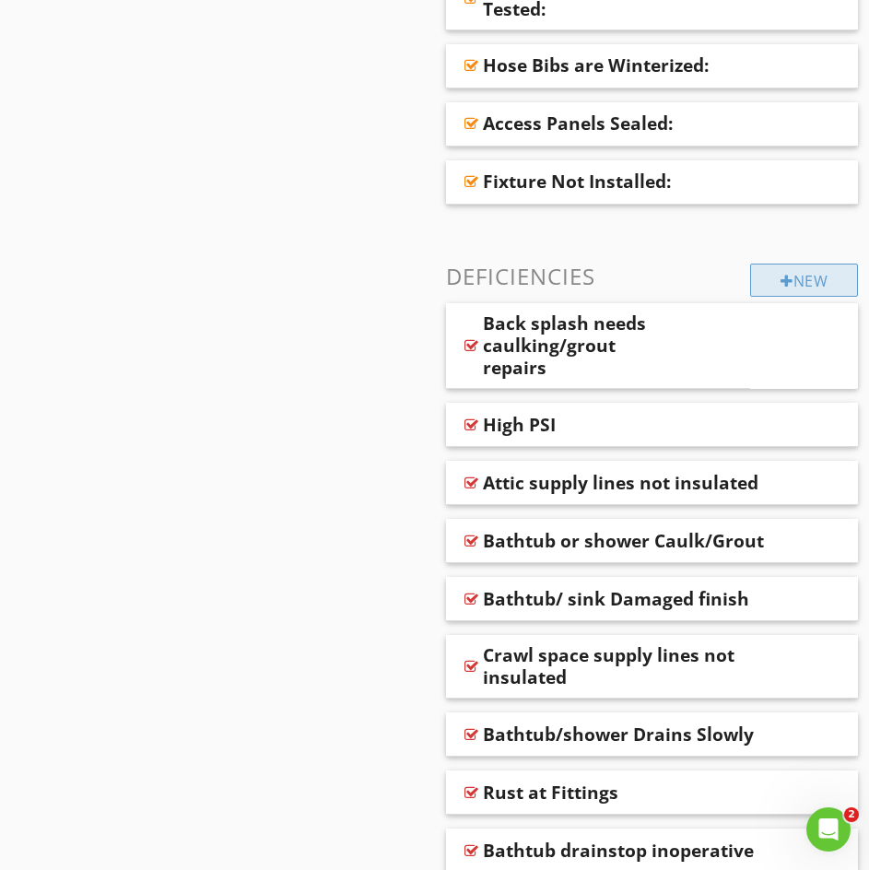
click at [787, 288] on div "New" at bounding box center [804, 280] width 108 height 33
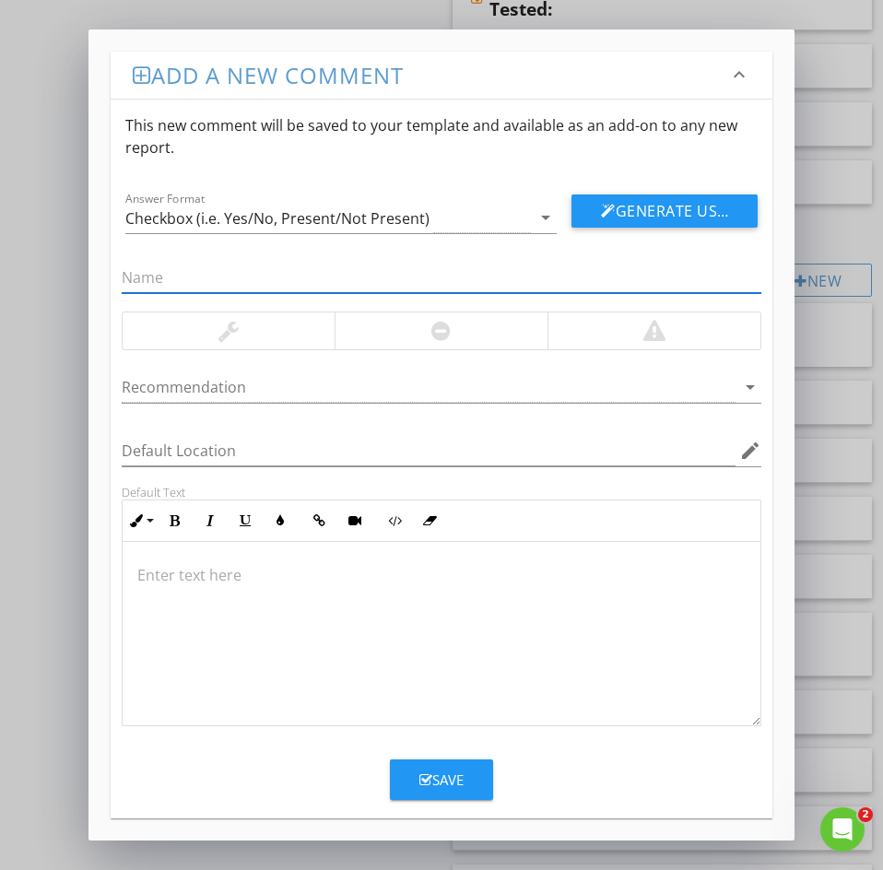
paste input "18: Zurn Pex Noted"
drag, startPoint x: 147, startPoint y: 276, endPoint x: 4, endPoint y: 295, distance: 144.0
click at [39, 256] on div "Add a new comment keyboard_arrow_down This new comment will be saved to your te…" at bounding box center [441, 435] width 883 height 870
type input "Zurn Pex Noted"
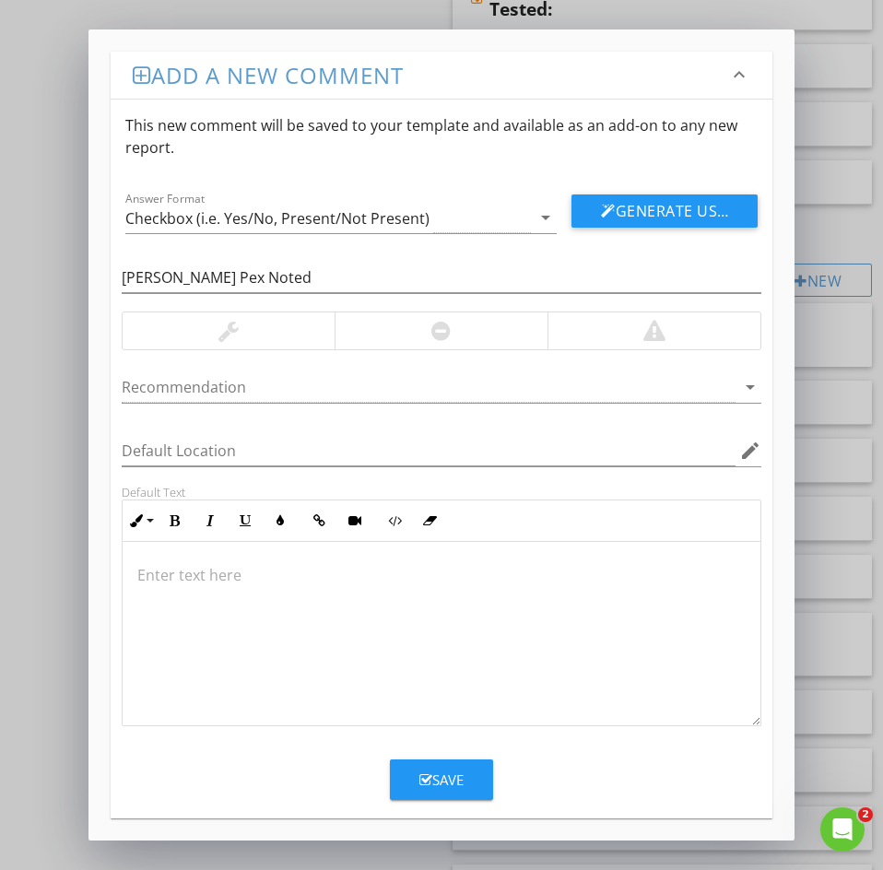
drag, startPoint x: 199, startPoint y: 582, endPoint x: 185, endPoint y: 576, distance: 15.3
click at [197, 582] on p at bounding box center [441, 575] width 608 height 22
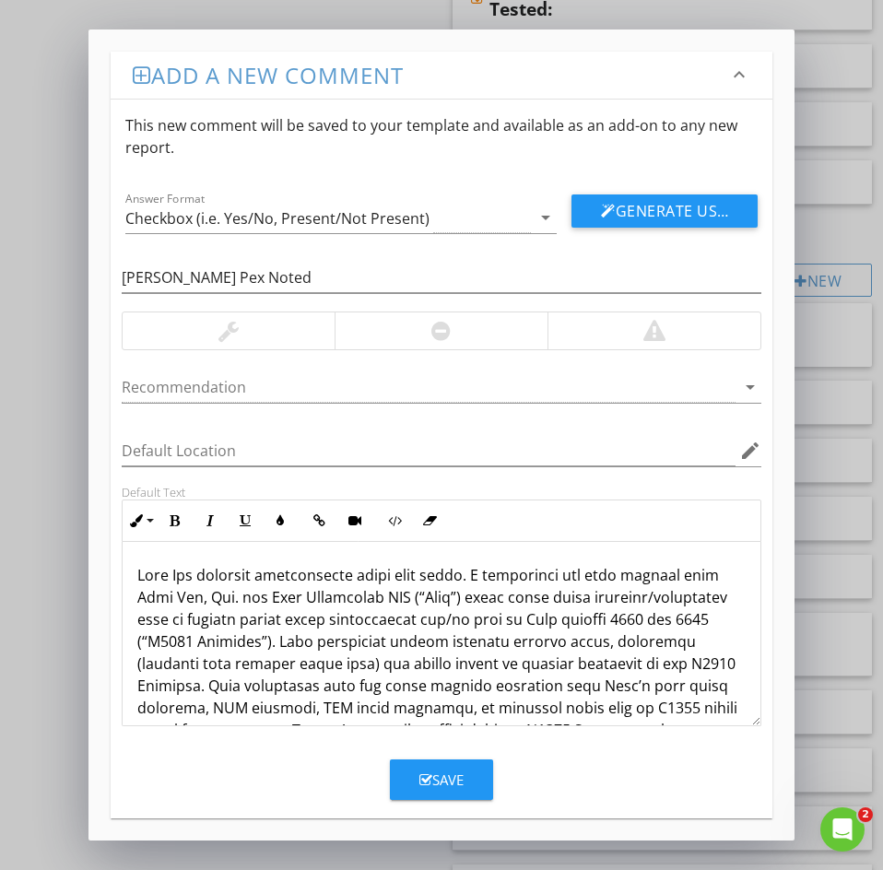
scroll to position [146, 0]
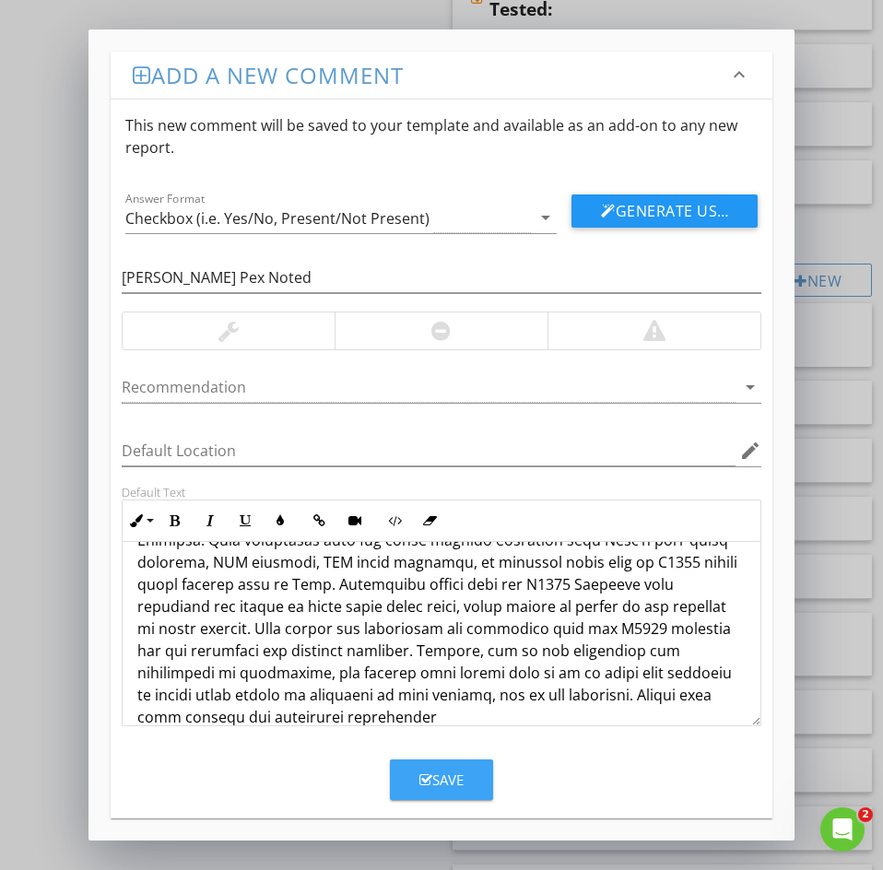
drag, startPoint x: 467, startPoint y: 785, endPoint x: 430, endPoint y: 758, distance: 45.5
click at [466, 785] on button "Save" at bounding box center [441, 779] width 103 height 41
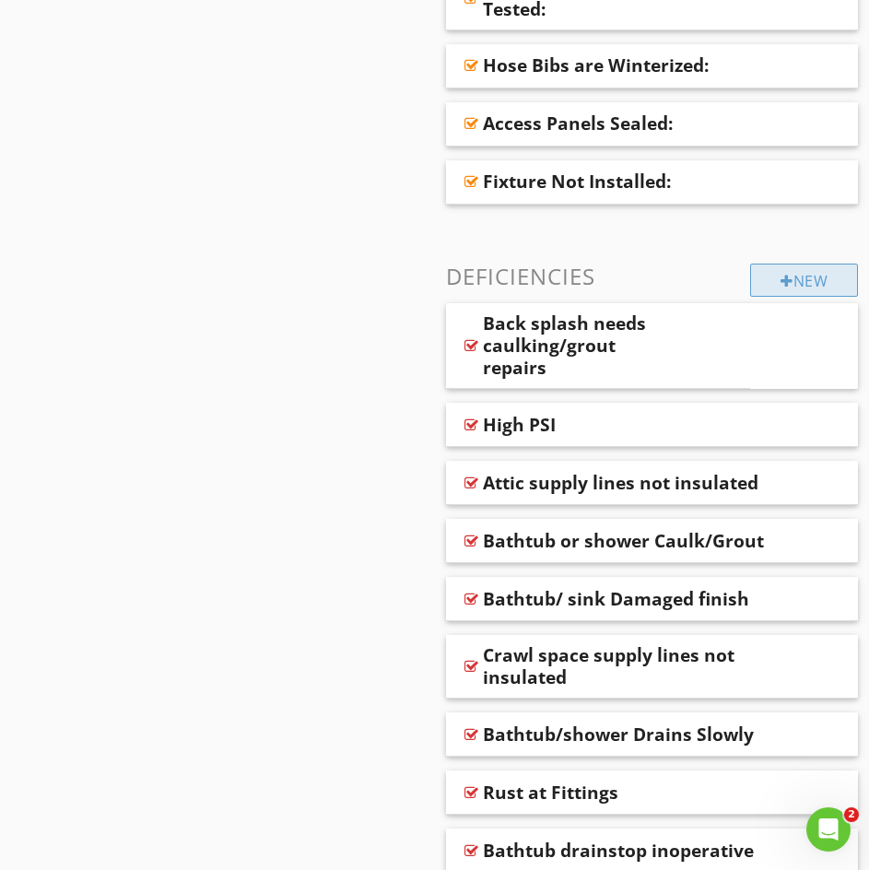
click at [772, 286] on div "New" at bounding box center [804, 280] width 108 height 33
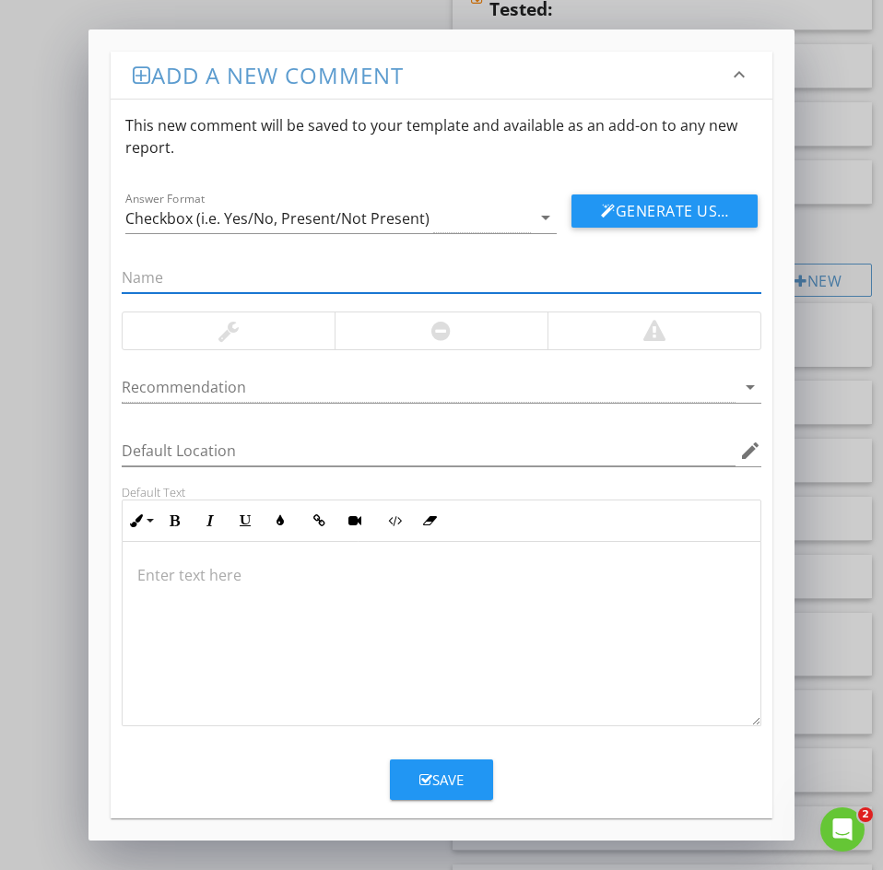
paste input "19: Bathtub window sill protection"
drag, startPoint x: 145, startPoint y: 276, endPoint x: 4, endPoint y: 269, distance: 141.2
click at [4, 269] on div "Add a new comment keyboard_arrow_down This new comment will be saved to your te…" at bounding box center [441, 435] width 883 height 870
type input "Bathtub window sill protection"
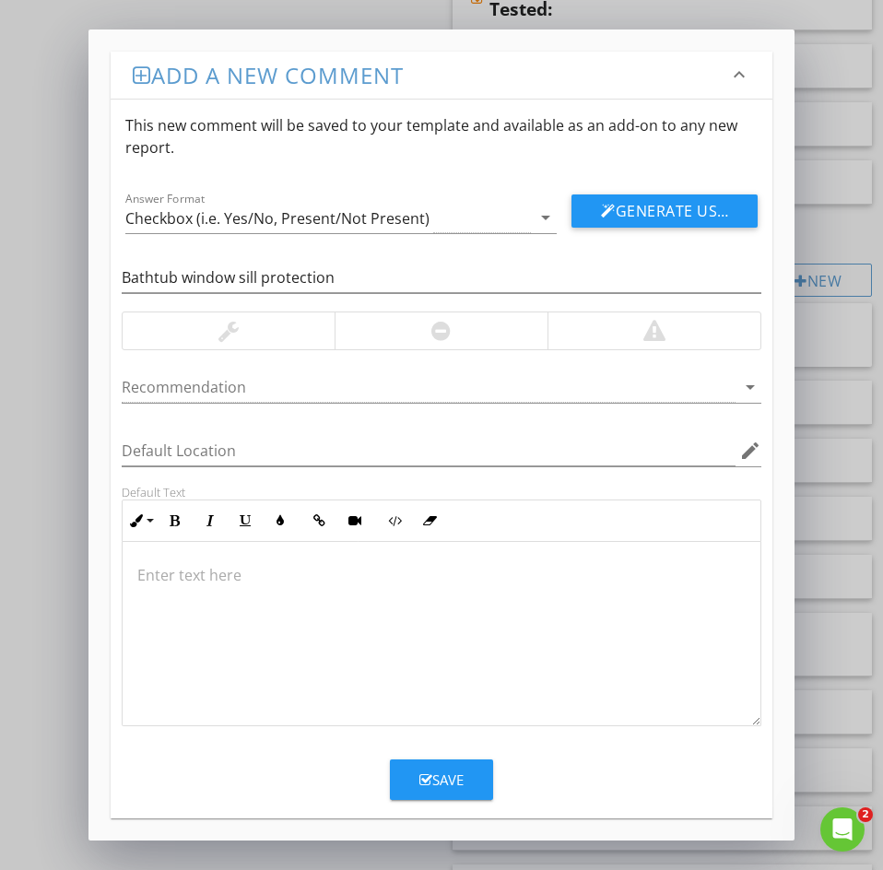
click at [180, 593] on div at bounding box center [442, 634] width 638 height 184
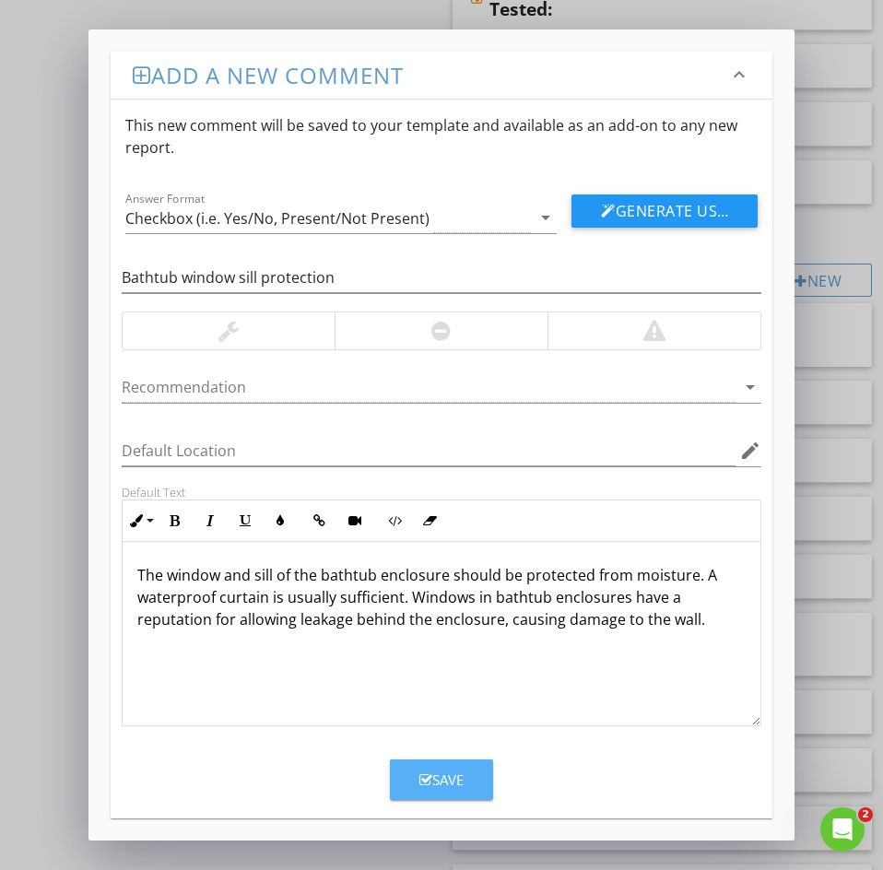
click at [415, 777] on button "Save" at bounding box center [441, 779] width 103 height 41
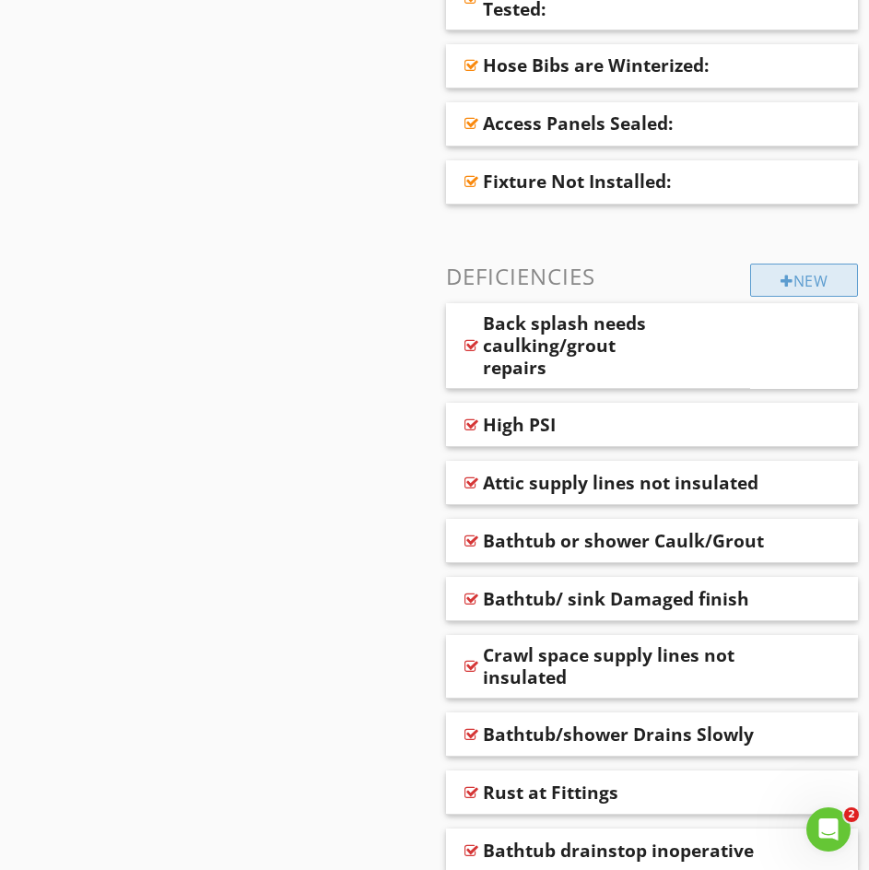
click at [770, 284] on div "New" at bounding box center [804, 280] width 108 height 33
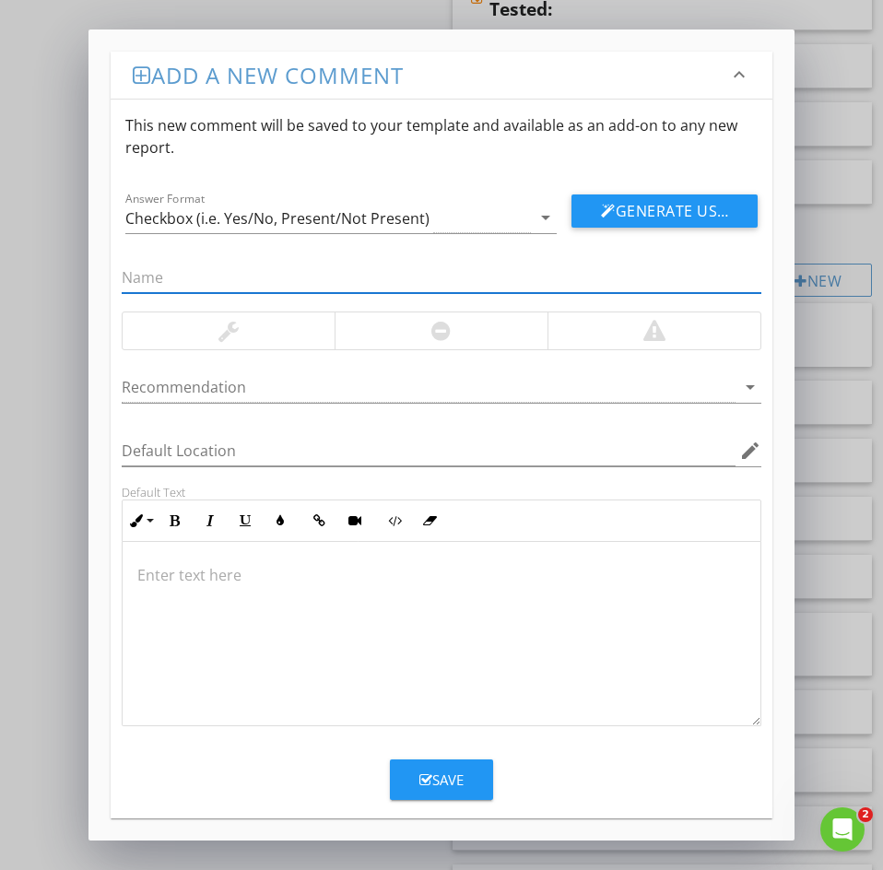
paste input "20: Dissimilar metals in contact"
drag, startPoint x: 147, startPoint y: 279, endPoint x: 50, endPoint y: 264, distance: 98.8
click at [50, 264] on div "Add a new comment keyboard_arrow_down This new comment will be saved to your te…" at bounding box center [441, 435] width 883 height 870
type input "Dissimilar metals in contact"
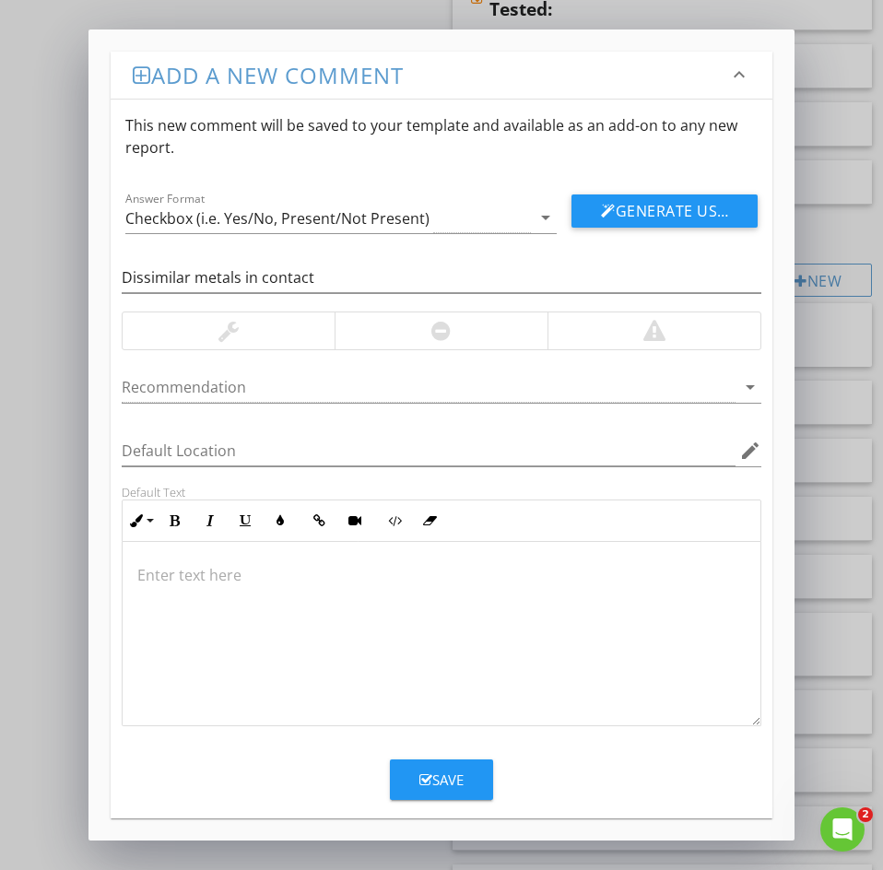
click at [187, 568] on p at bounding box center [441, 575] width 608 height 22
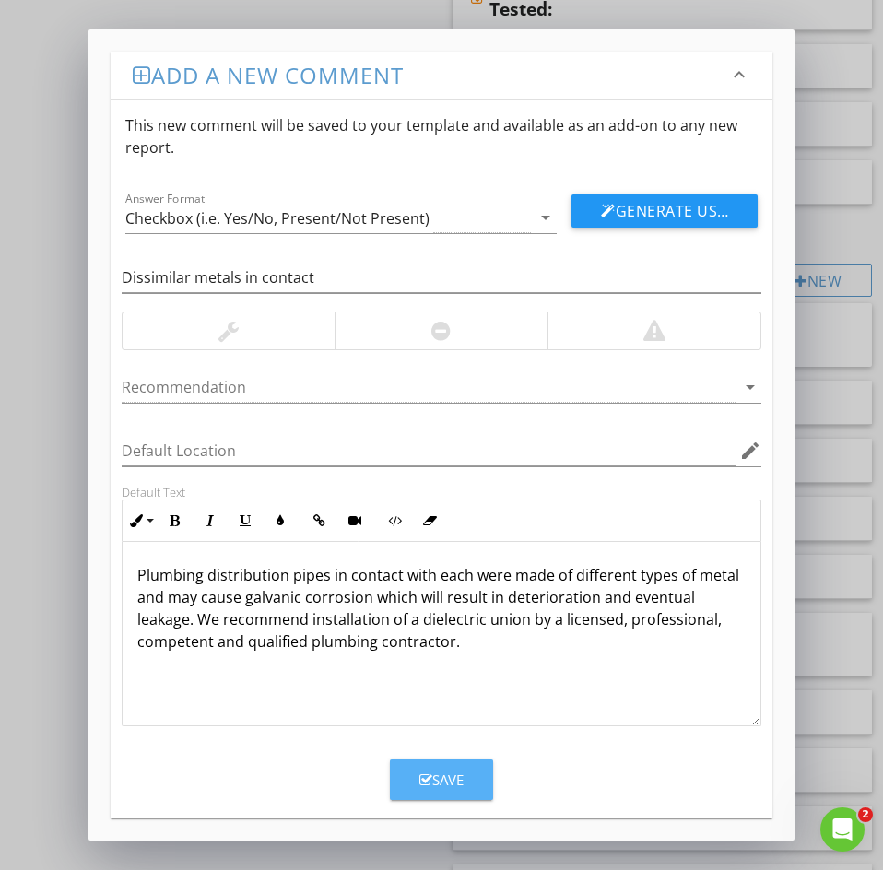
drag, startPoint x: 438, startPoint y: 774, endPoint x: 51, endPoint y: 659, distance: 403.8
click at [437, 774] on div "Save" at bounding box center [441, 779] width 44 height 21
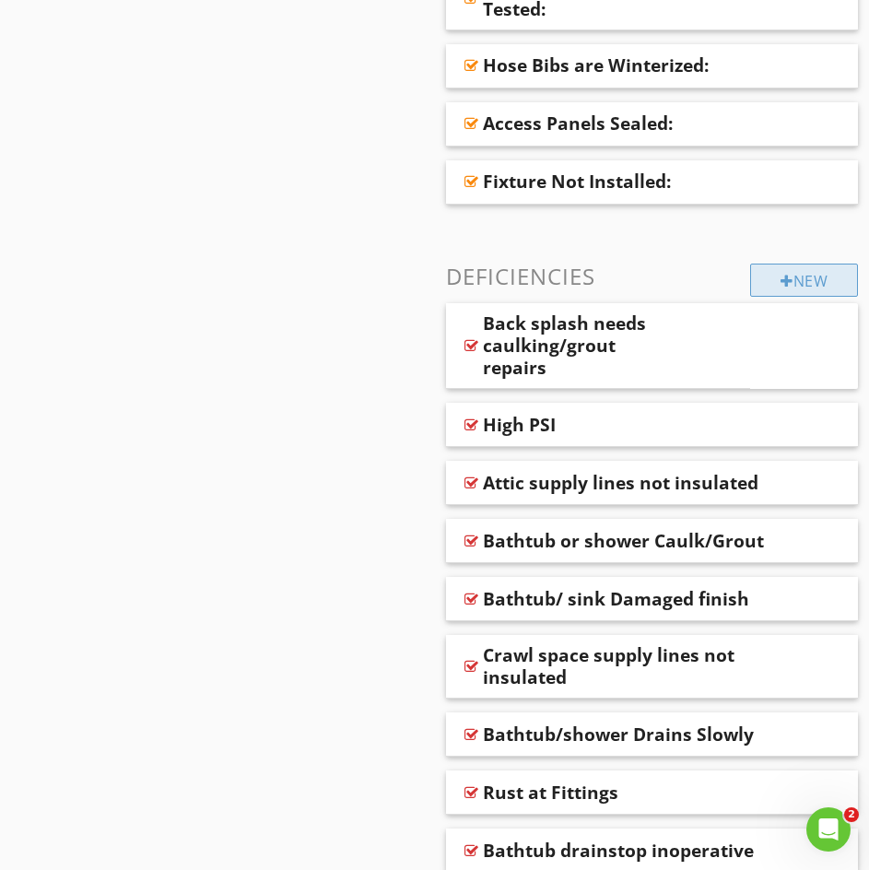
click at [763, 279] on div "New" at bounding box center [804, 280] width 108 height 33
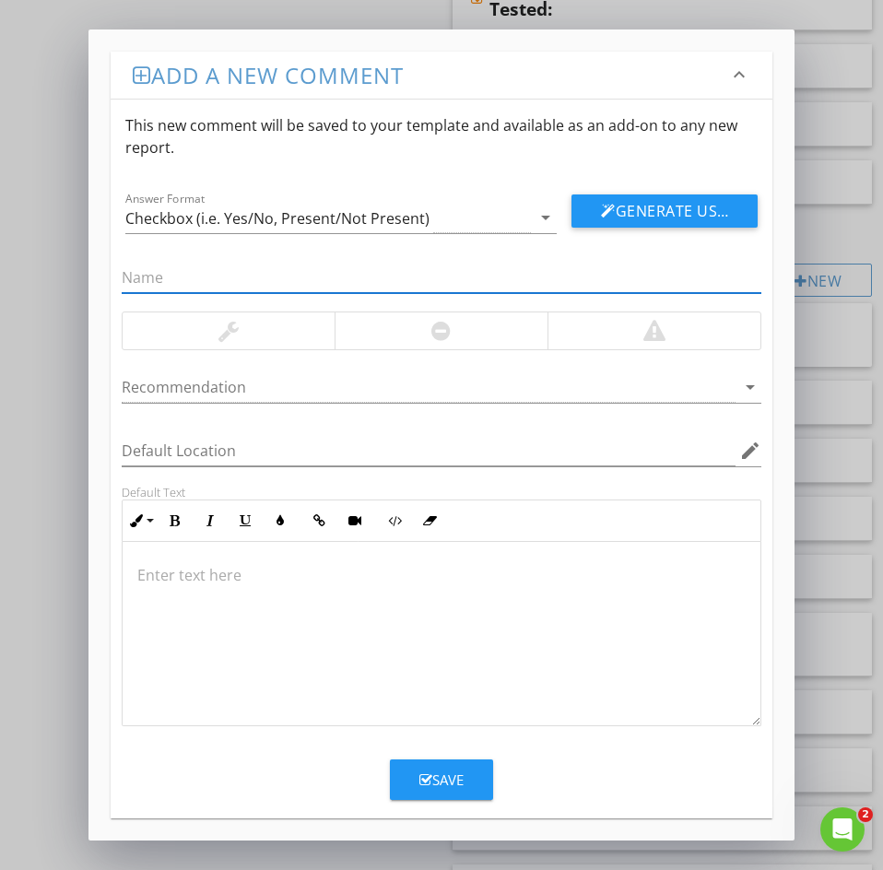
click at [148, 273] on input "text" at bounding box center [442, 278] width 640 height 30
paste input "21: Bidet Cracked"
drag, startPoint x: 144, startPoint y: 276, endPoint x: 0, endPoint y: 282, distance: 143.9
click at [54, 265] on div "Add a new comment keyboard_arrow_down This new comment will be saved to your te…" at bounding box center [441, 435] width 883 height 870
type input "Bidet Cracked"
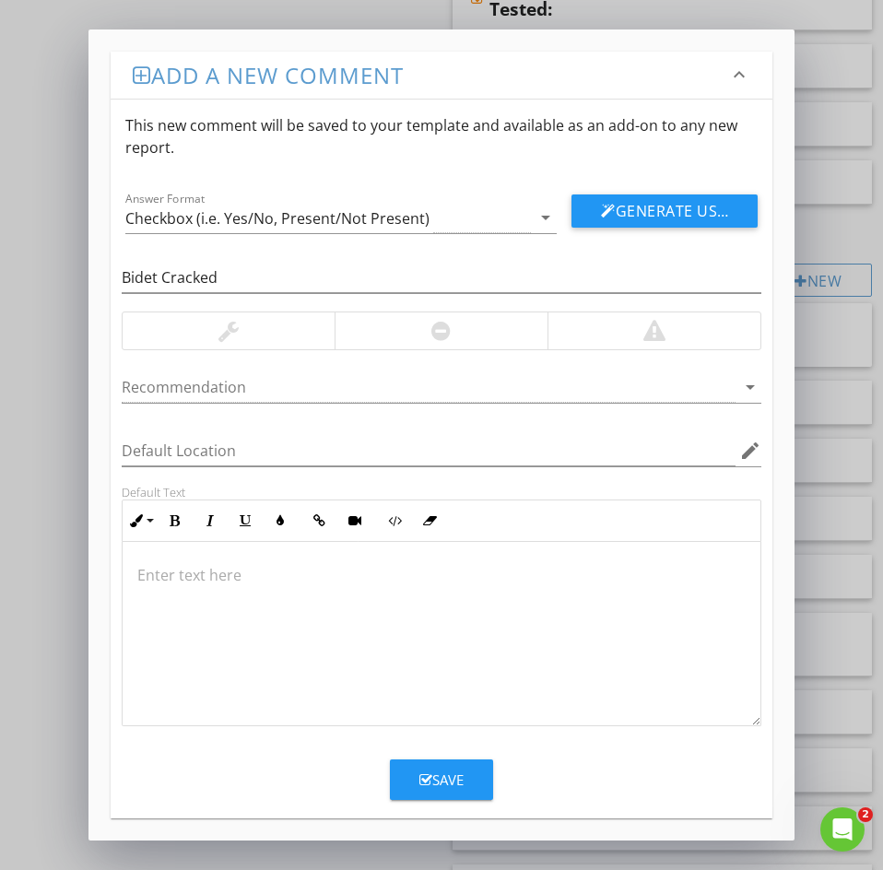
click at [184, 569] on p at bounding box center [441, 575] width 608 height 22
click at [431, 772] on div "Save" at bounding box center [441, 779] width 44 height 21
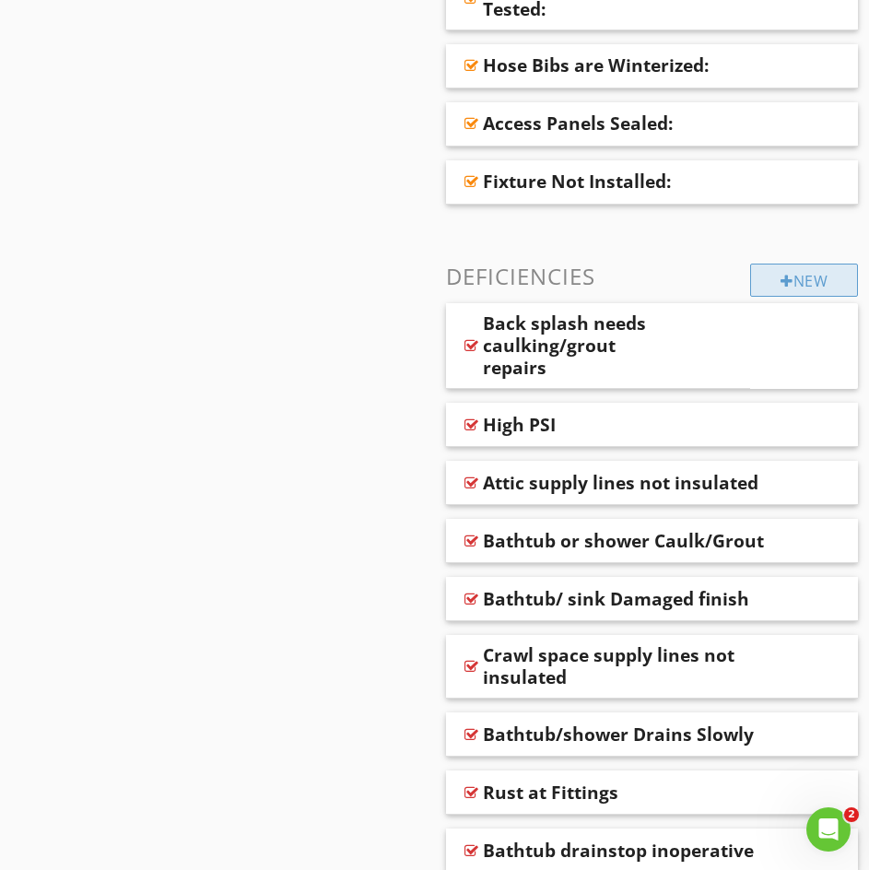
click at [806, 272] on div "New" at bounding box center [804, 280] width 108 height 33
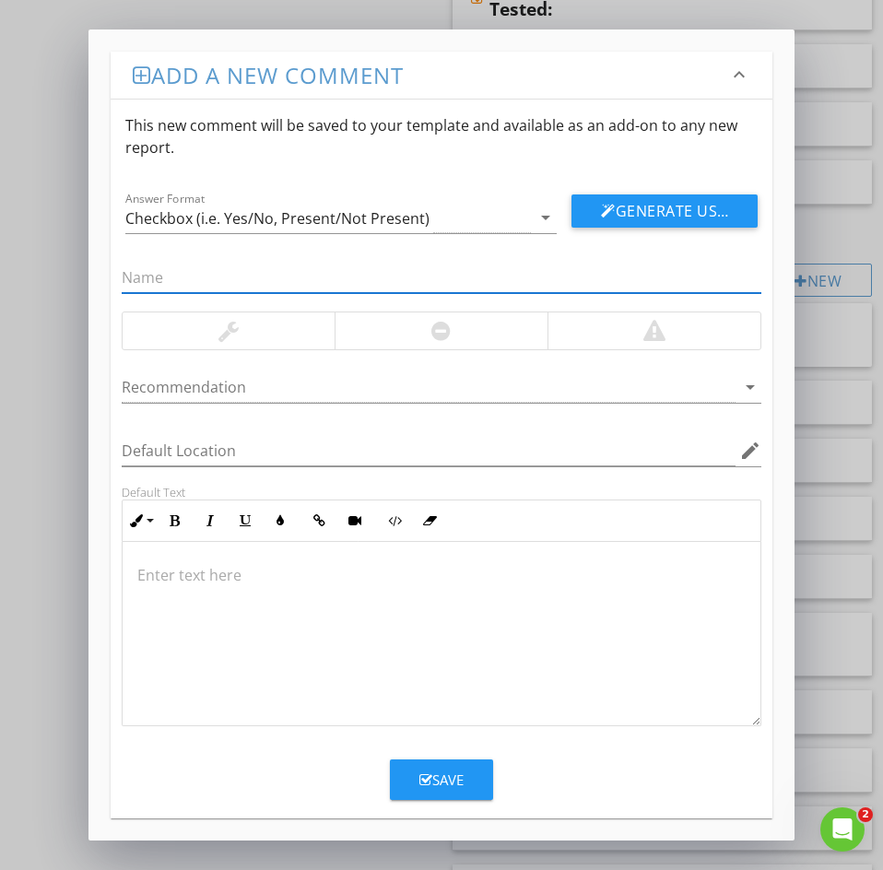
click at [137, 277] on input "text" at bounding box center [442, 278] width 640 height 30
paste input "22: Scalding water"
drag, startPoint x: 147, startPoint y: 277, endPoint x: 5, endPoint y: 252, distance: 144.2
click at [29, 248] on div "Add a new comment keyboard_arrow_down This new comment will be saved to your te…" at bounding box center [441, 435] width 883 height 870
type input "Scalding water"
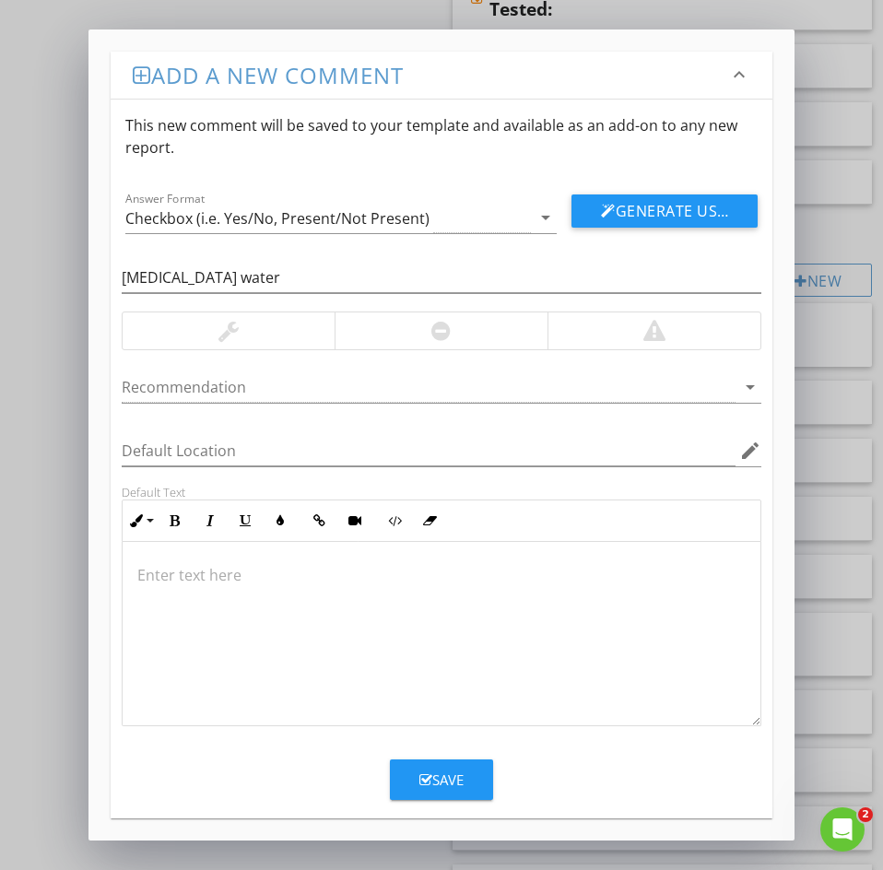
click at [170, 589] on div at bounding box center [442, 634] width 638 height 184
type textarea "<p>The water temperature was measured over 120 degrees F. This is scalding. We …"
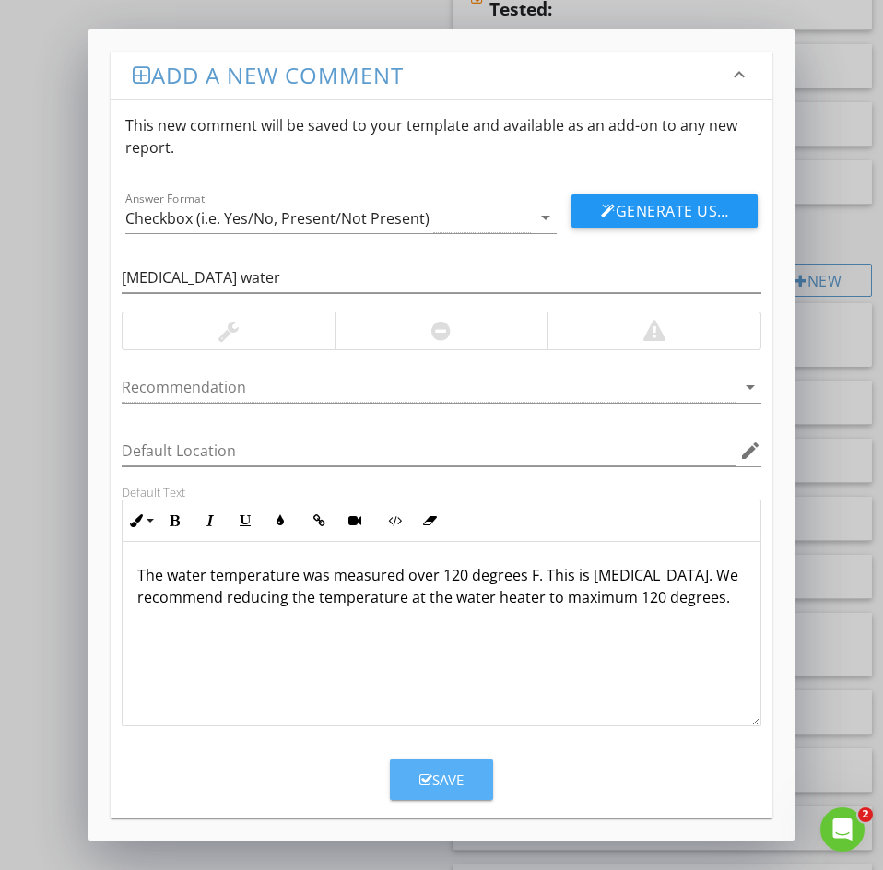
click at [441, 787] on div "Save" at bounding box center [441, 779] width 44 height 21
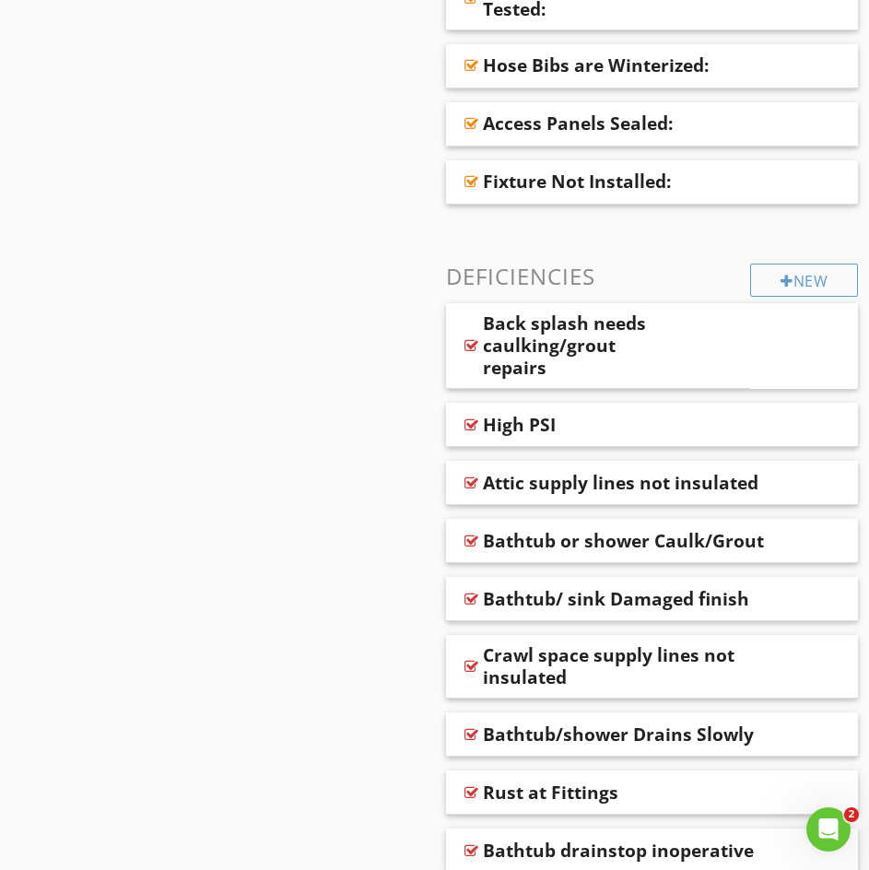
click at [804, 299] on div "New Informational Location of Water Meter Location of Main Water Supply Valve S…" at bounding box center [652, 405] width 413 height 2446
drag, startPoint x: 666, startPoint y: 253, endPoint x: 850, endPoint y: 275, distance: 184.6
click at [666, 254] on div "New Informational Location of Water Meter Location of Main Water Supply Valve S…" at bounding box center [652, 405] width 413 height 2446
click at [849, 275] on div "New" at bounding box center [804, 280] width 108 height 33
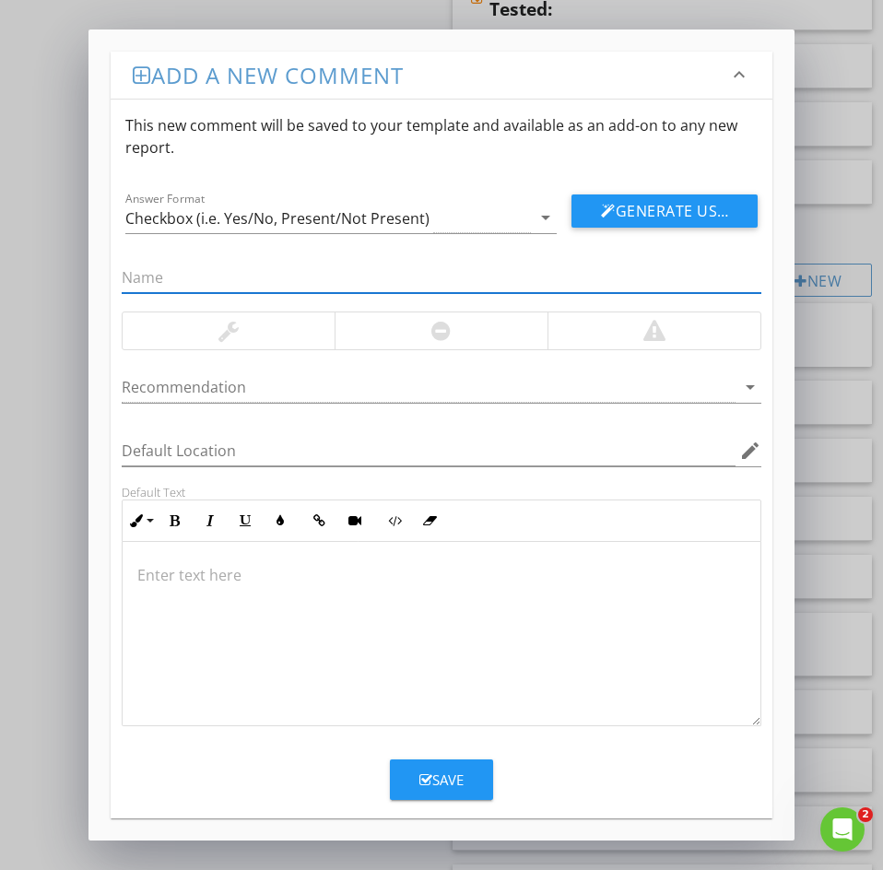
click at [167, 266] on input "text" at bounding box center [442, 278] width 640 height 30
paste input "23: Bidet Drains Slowly"
drag, startPoint x: 149, startPoint y: 277, endPoint x: 66, endPoint y: 255, distance: 85.8
click at [74, 257] on div "Add a new comment keyboard_arrow_down This new comment will be saved to your te…" at bounding box center [441, 435] width 883 height 870
type input "Bidet Drains Slowly"
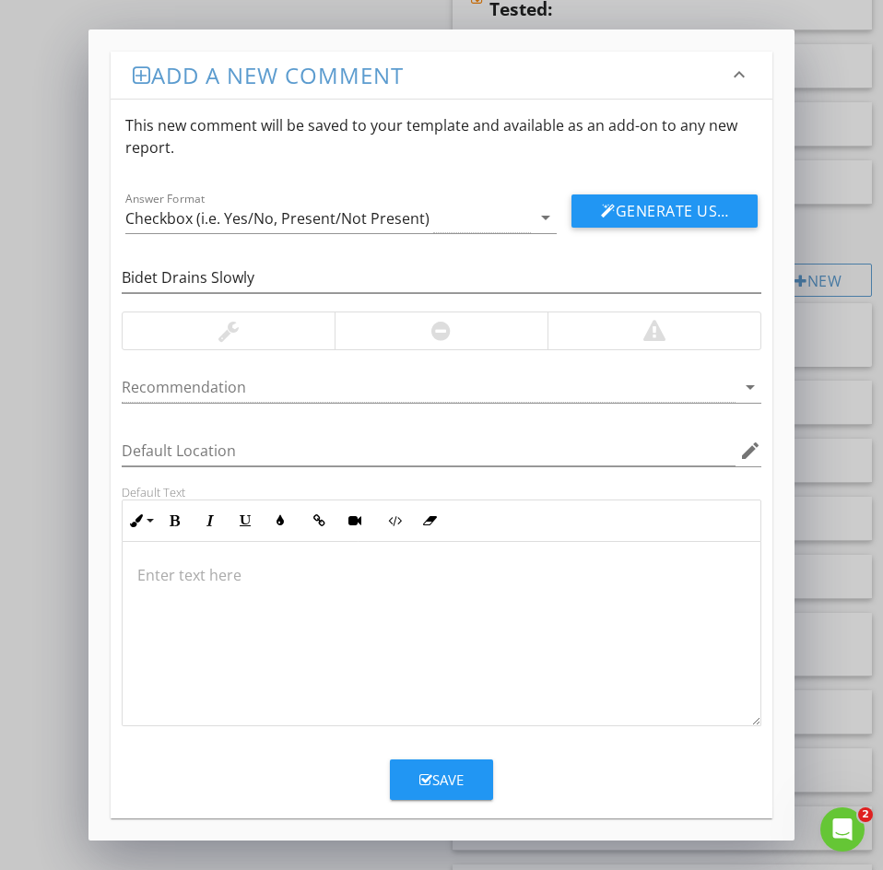
click at [171, 577] on p at bounding box center [441, 575] width 608 height 22
click at [423, 788] on div "Save" at bounding box center [441, 779] width 44 height 21
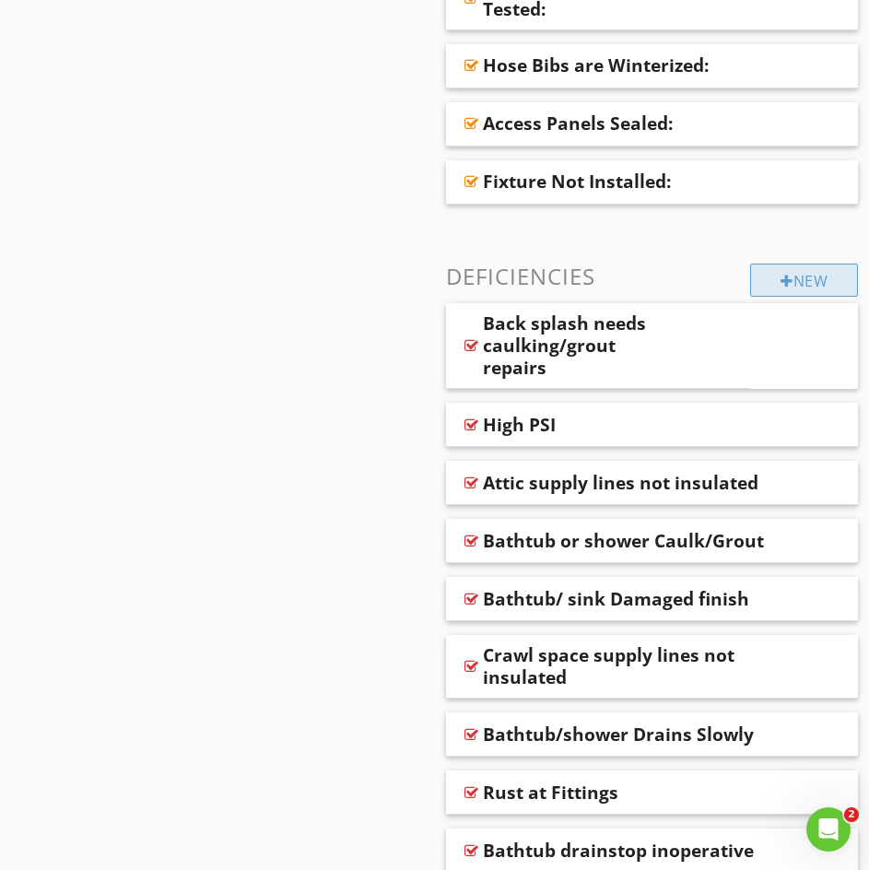
click at [789, 294] on div "New" at bounding box center [804, 280] width 108 height 33
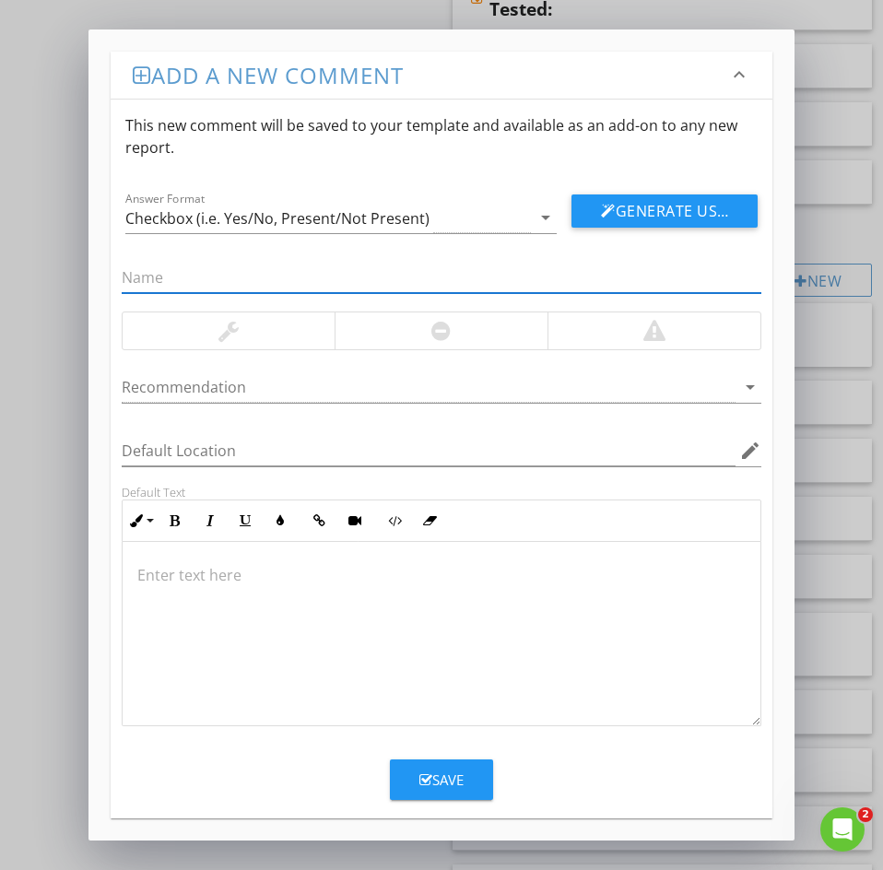
paste input "24: Water hammer"
drag, startPoint x: 144, startPoint y: 281, endPoint x: -11, endPoint y: 252, distance: 157.6
click at [0, 252] on html "SPECTORA Jesse Guzman Jesse Guzman Role: Inspector Dashboard New Inspection Ins…" at bounding box center [441, 336] width 883 height 2809
type input "Water hammer"
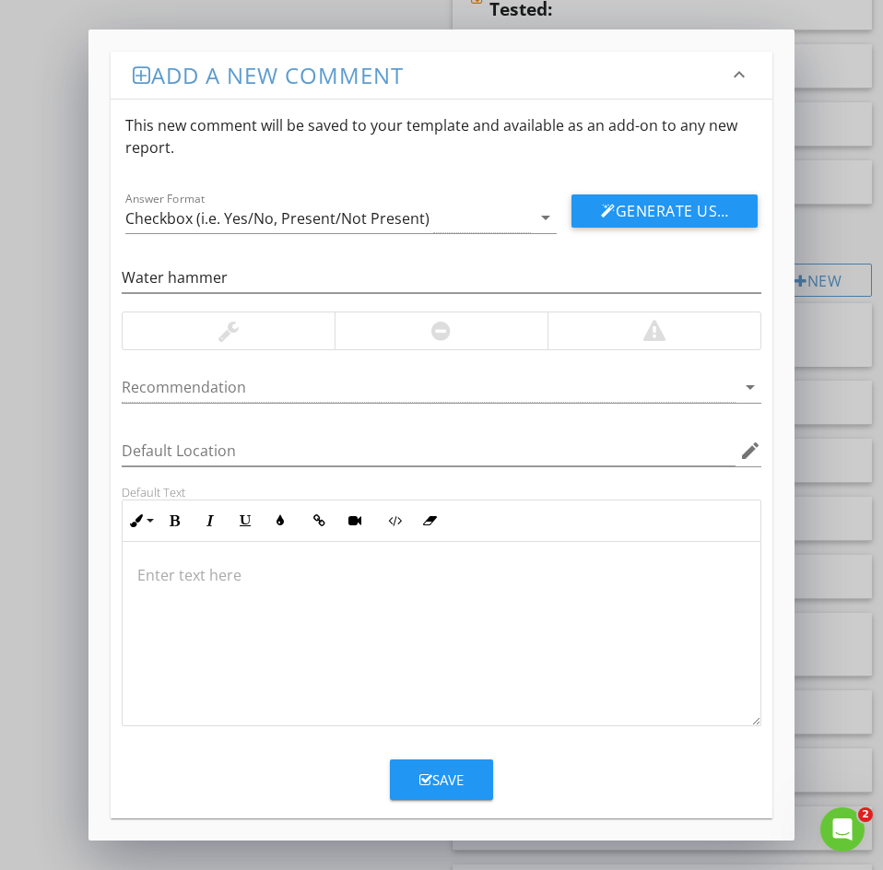
click at [160, 574] on p at bounding box center [441, 575] width 608 height 22
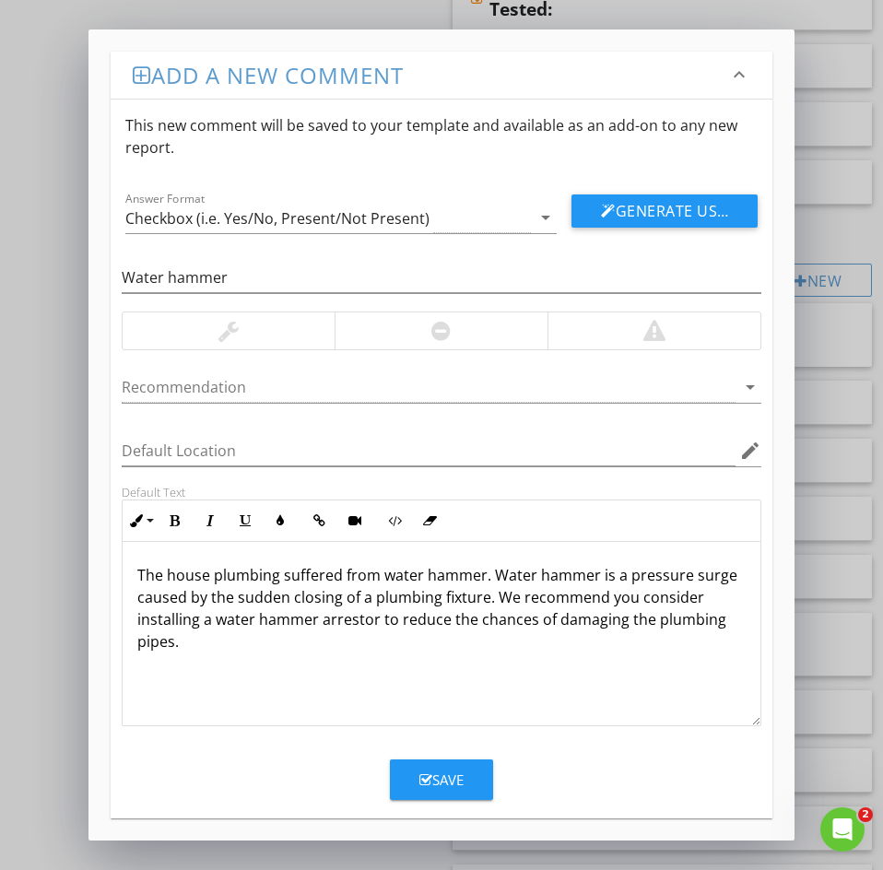
click at [423, 779] on icon "button" at bounding box center [425, 780] width 13 height 14
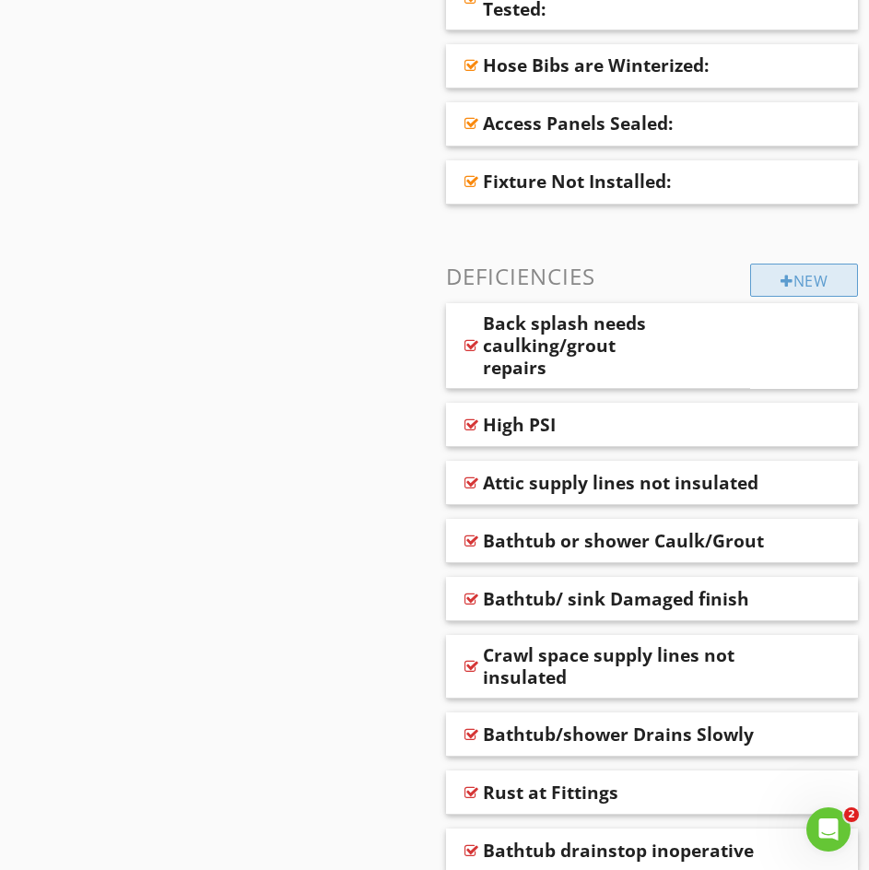
click at [771, 278] on div "New" at bounding box center [804, 280] width 108 height 33
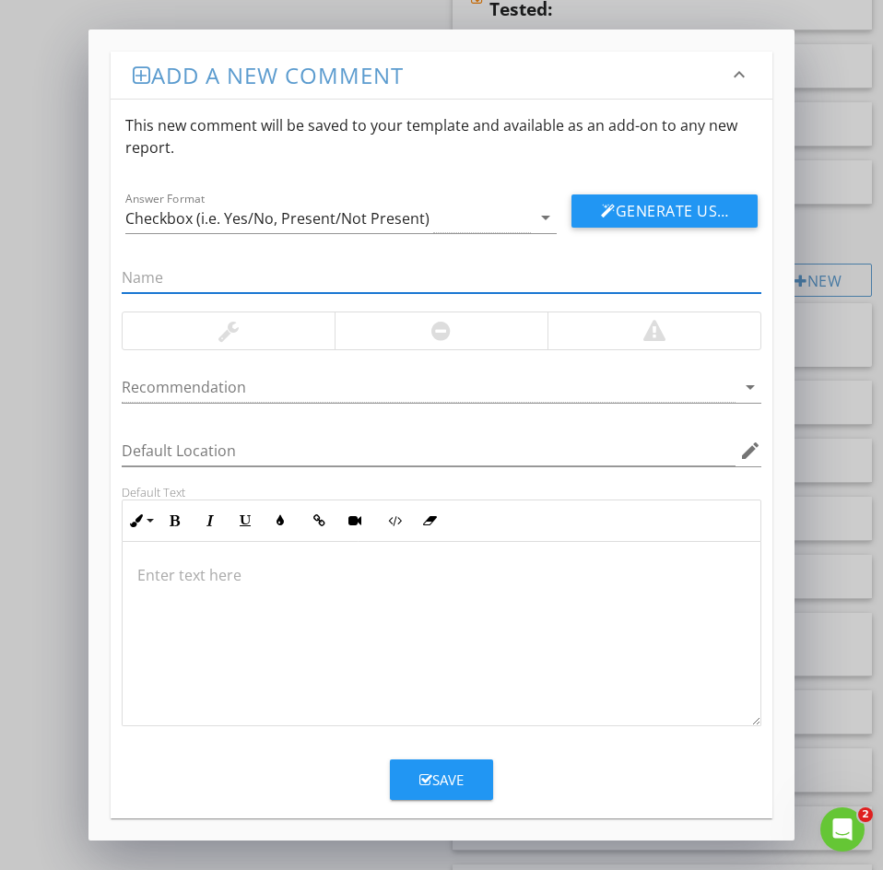
click at [132, 278] on input "text" at bounding box center [442, 278] width 640 height 30
paste input "25: Anti-siphon / Backflow prevention device missing"
drag, startPoint x: 147, startPoint y: 276, endPoint x: 0, endPoint y: 261, distance: 148.3
click at [13, 256] on div "Add a new comment keyboard_arrow_down This new comment will be saved to your te…" at bounding box center [441, 435] width 883 height 870
type input "Anti-siphon / Backflow prevention device missing"
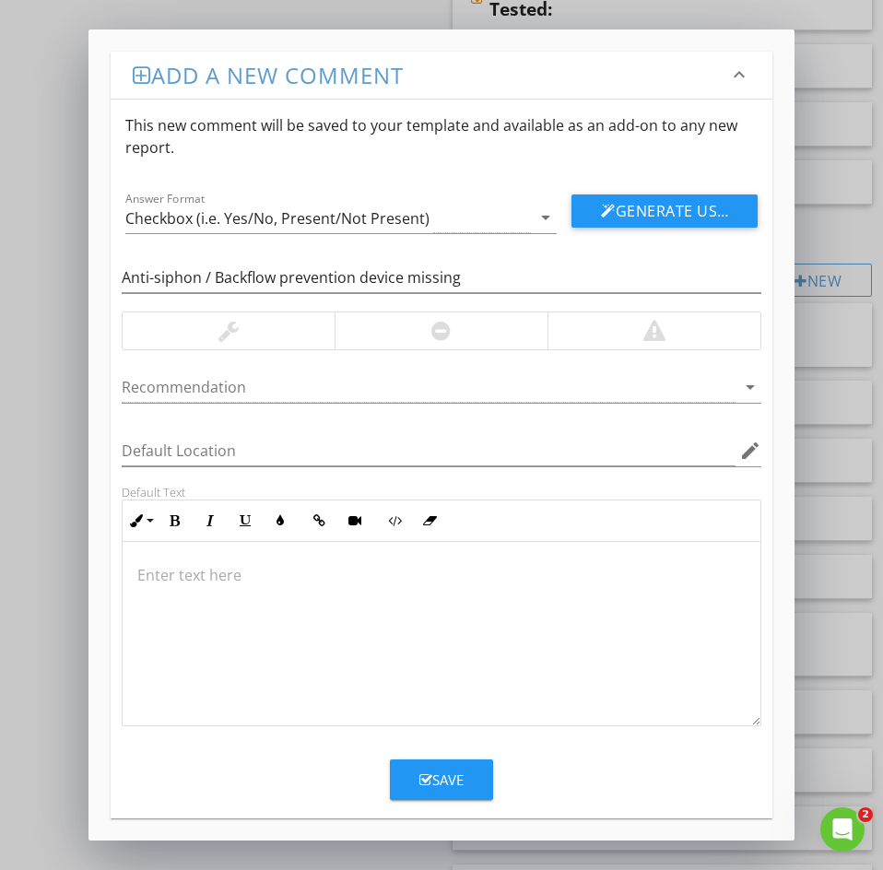
drag, startPoint x: 191, startPoint y: 584, endPoint x: 180, endPoint y: 576, distance: 13.8
click at [191, 584] on p at bounding box center [441, 575] width 608 height 22
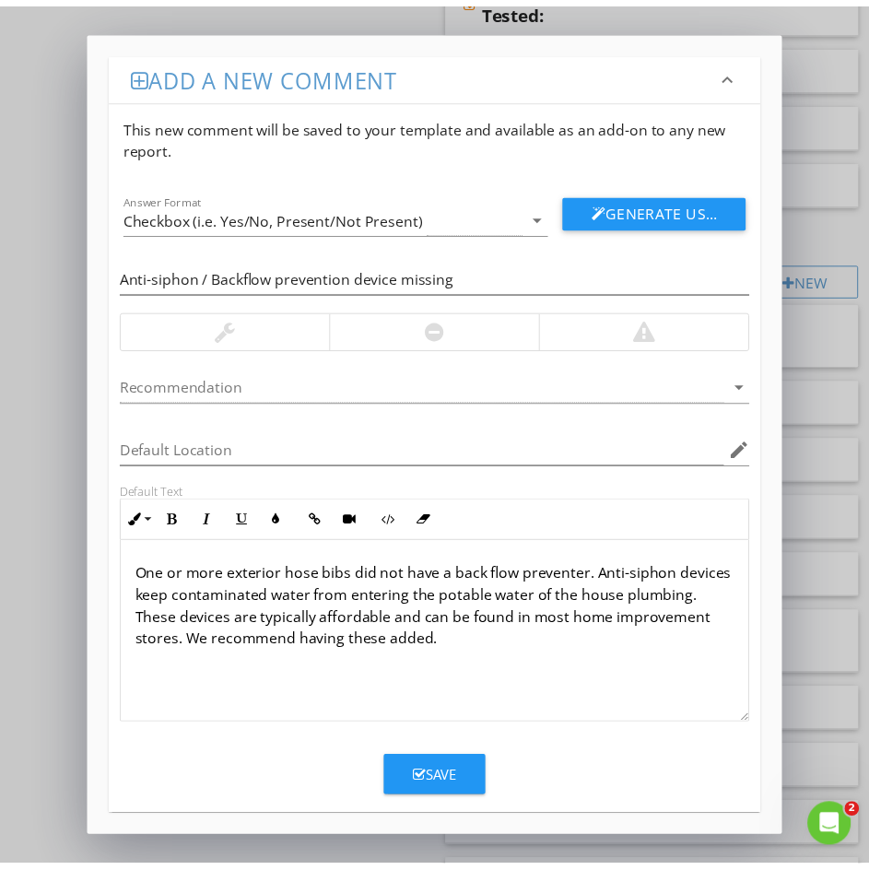
scroll to position [1, 0]
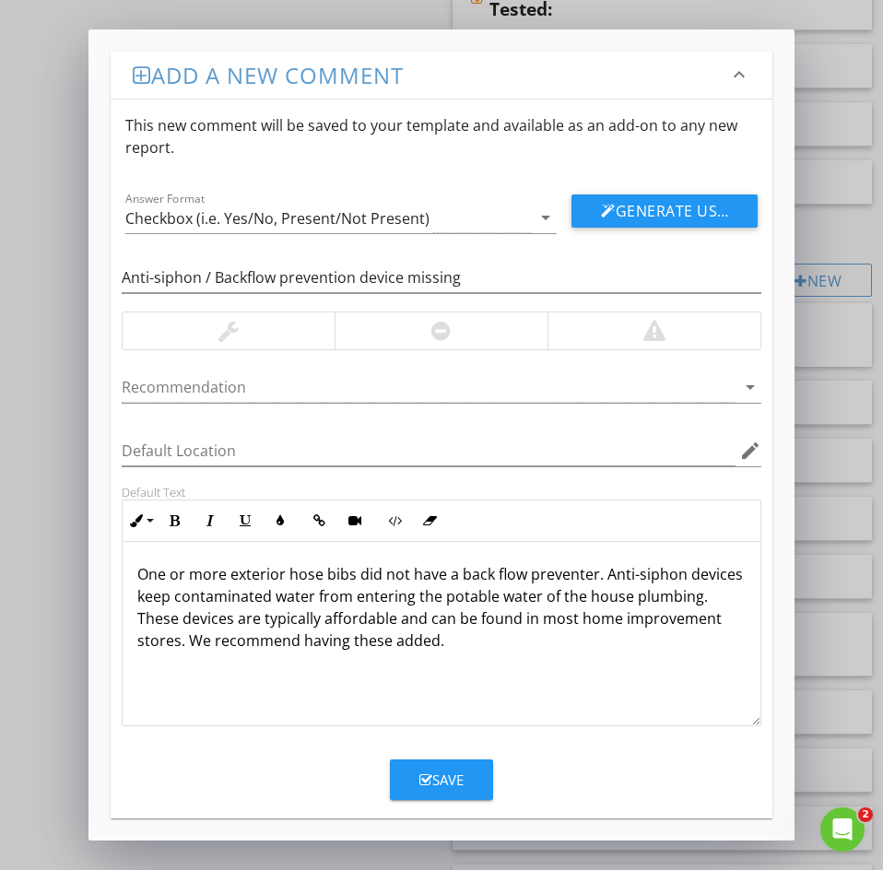
click at [546, 638] on p "One or more exterior hose bibs did not have a back flow preventer. Anti-siphon …" at bounding box center [441, 607] width 608 height 88
click at [561, 664] on p at bounding box center [441, 670] width 608 height 22
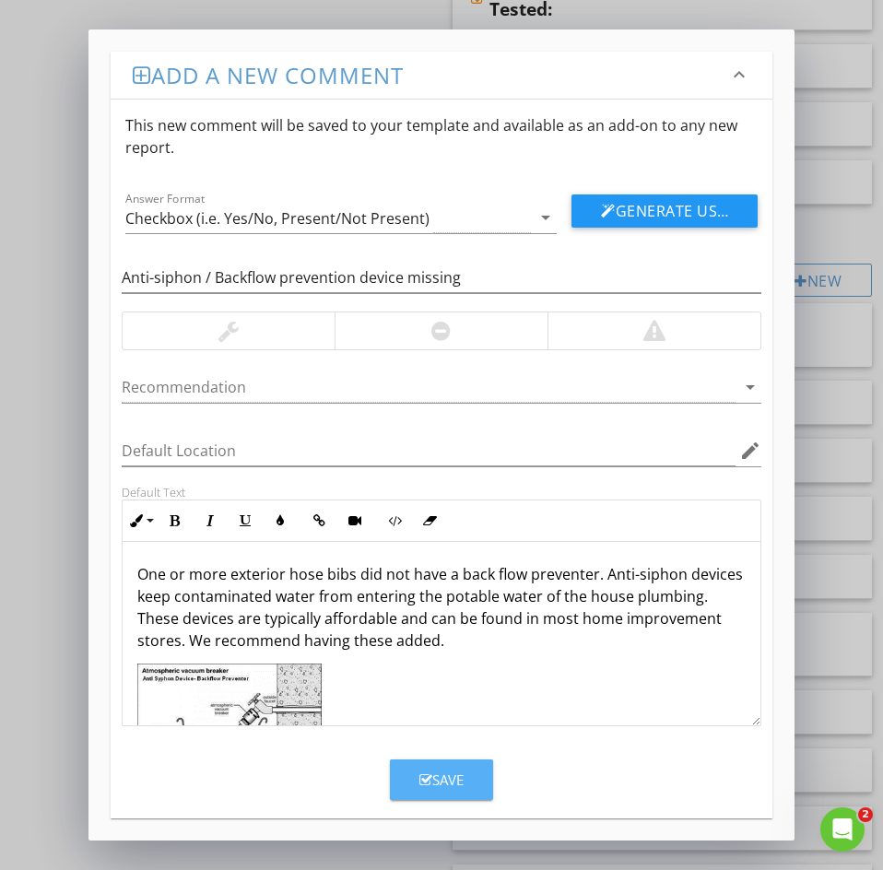
click at [436, 773] on div "Save" at bounding box center [441, 779] width 44 height 21
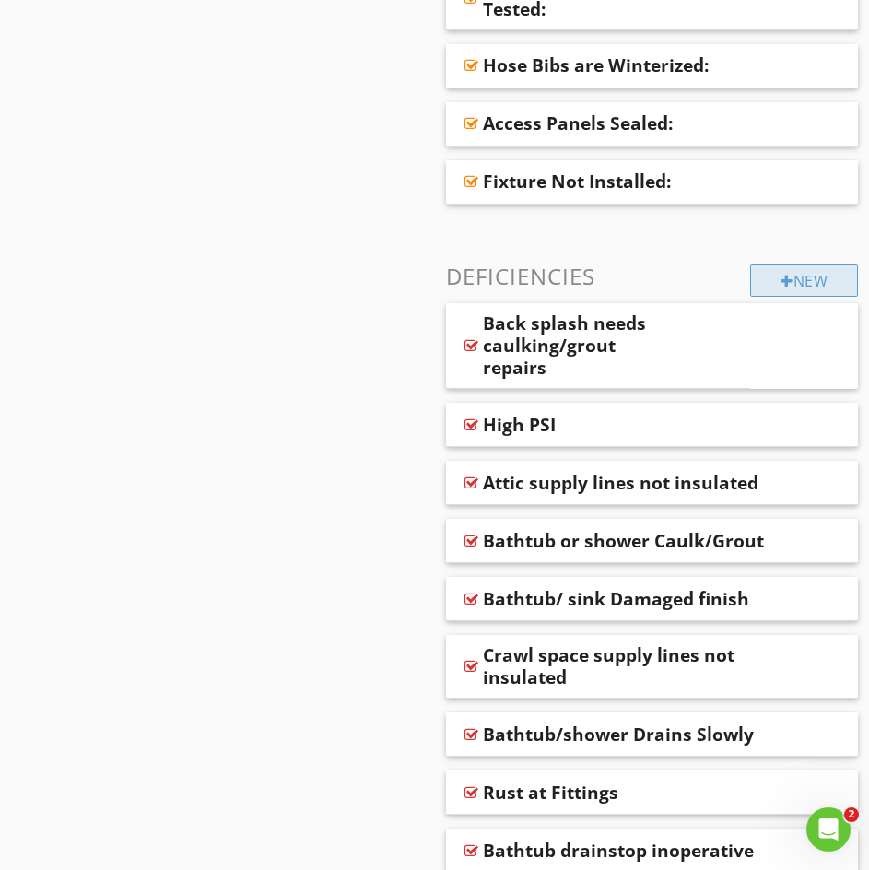
click at [796, 286] on div "New" at bounding box center [804, 280] width 108 height 33
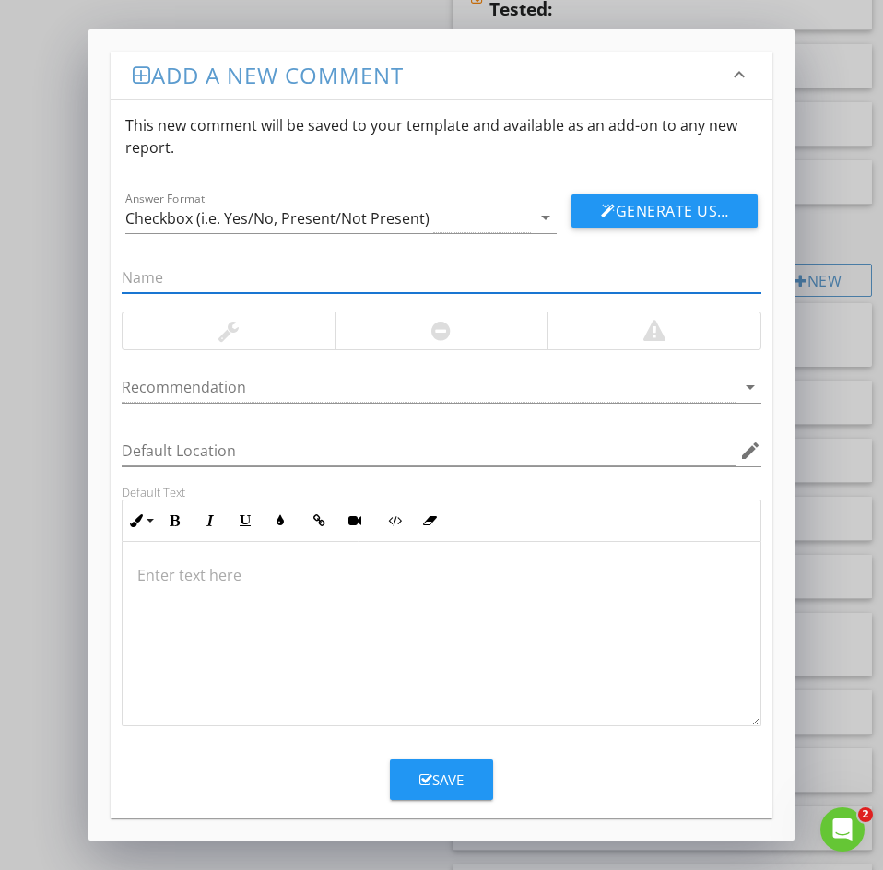
paste input "26: Bidget Inoperative"
drag, startPoint x: 141, startPoint y: 276, endPoint x: 20, endPoint y: 273, distance: 120.7
click at [54, 268] on div "Add a new comment keyboard_arrow_down This new comment will be saved to your te…" at bounding box center [441, 435] width 883 height 870
type input "Bidget Inoperative"
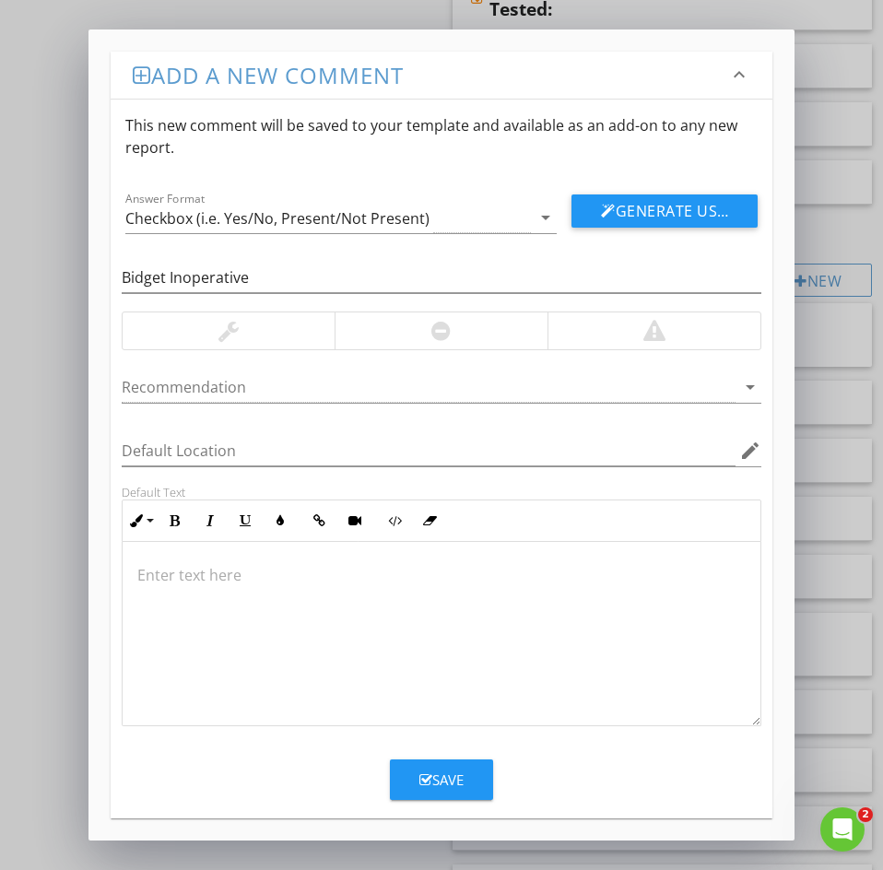
click at [175, 593] on div at bounding box center [442, 634] width 638 height 184
click at [422, 781] on icon "button" at bounding box center [425, 780] width 13 height 14
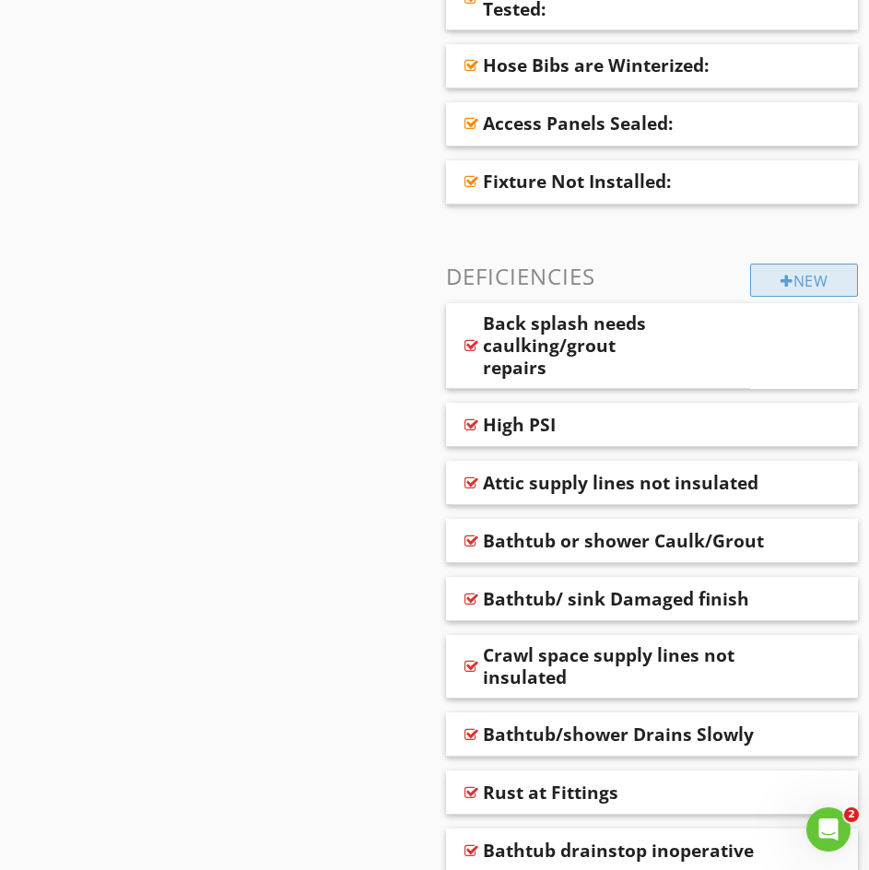
click at [762, 276] on div "New" at bounding box center [804, 280] width 108 height 33
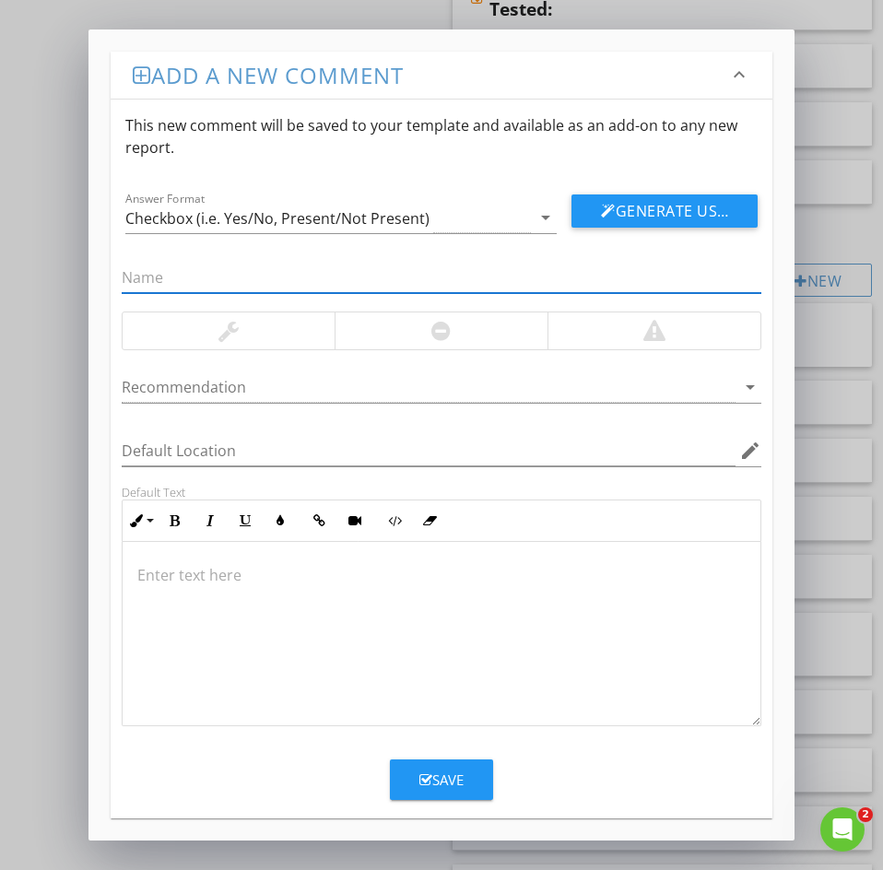
paste input "27: Back flow preventer"
drag, startPoint x: 146, startPoint y: 276, endPoint x: 36, endPoint y: 258, distance: 111.2
click at [43, 258] on div "Add a new comment keyboard_arrow_down This new comment will be saved to your te…" at bounding box center [441, 435] width 883 height 870
type input "Back flow preventer"
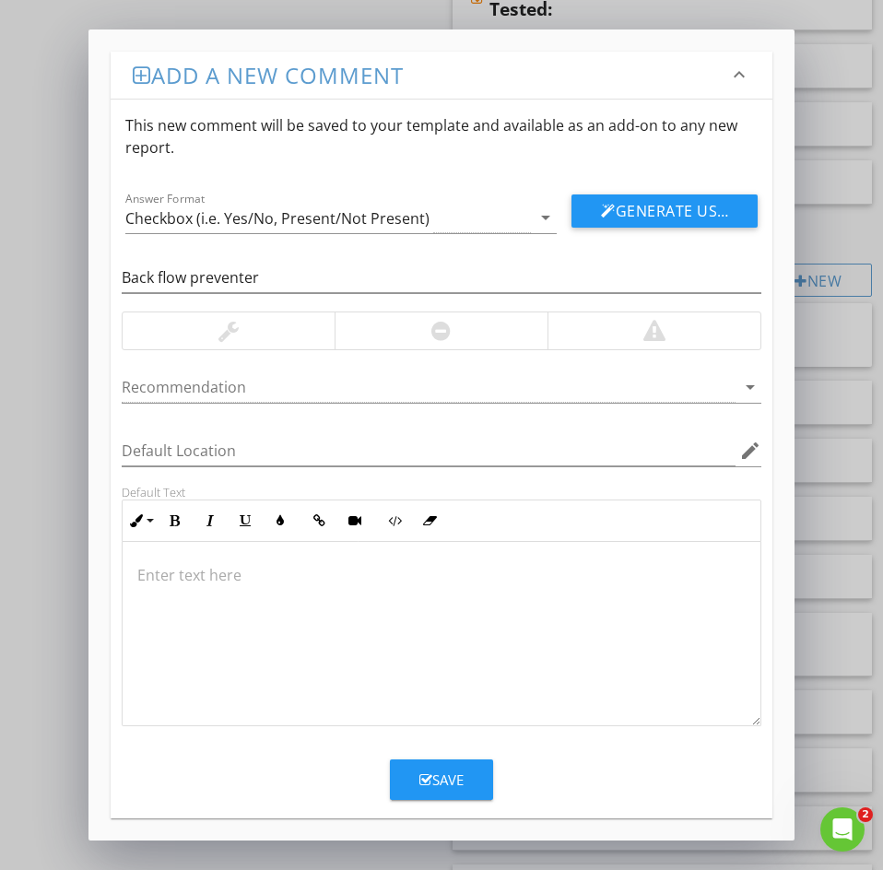
click at [158, 581] on p at bounding box center [441, 575] width 608 height 22
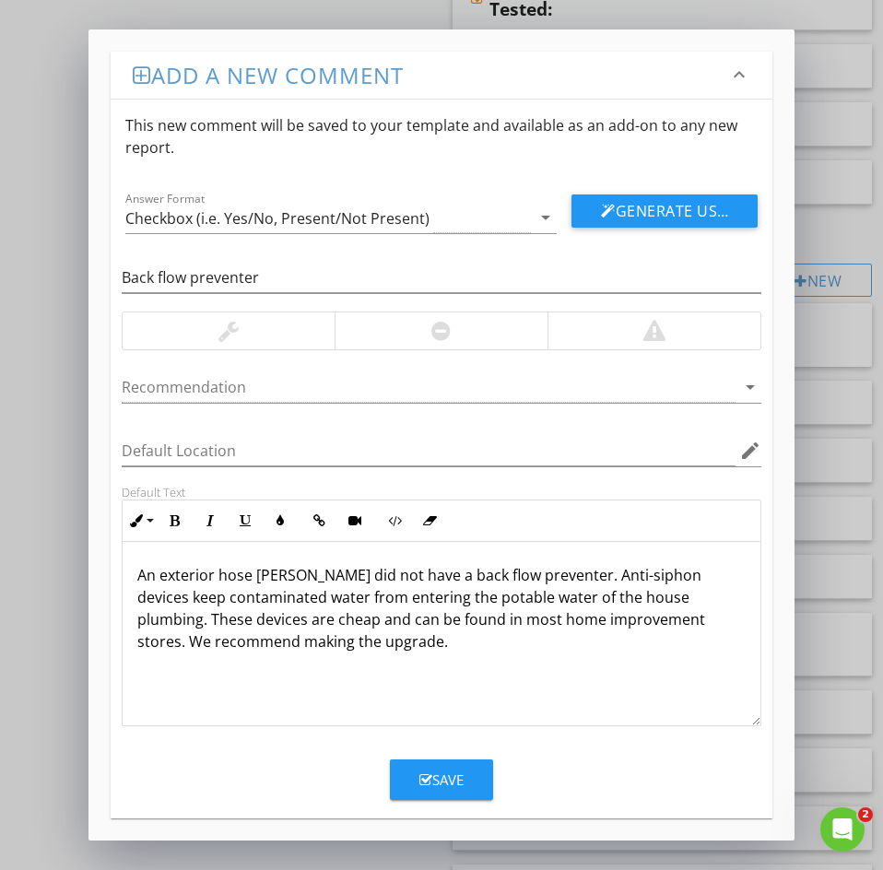
click at [439, 790] on div "Save" at bounding box center [441, 779] width 44 height 21
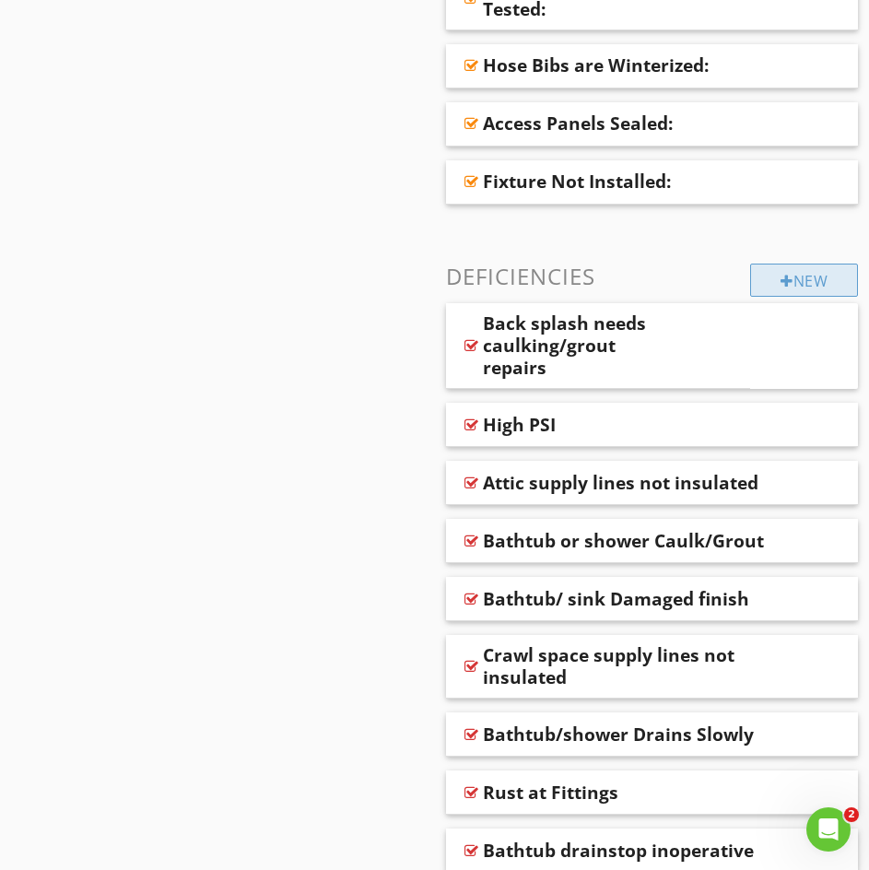
click at [762, 292] on div "New" at bounding box center [804, 280] width 108 height 33
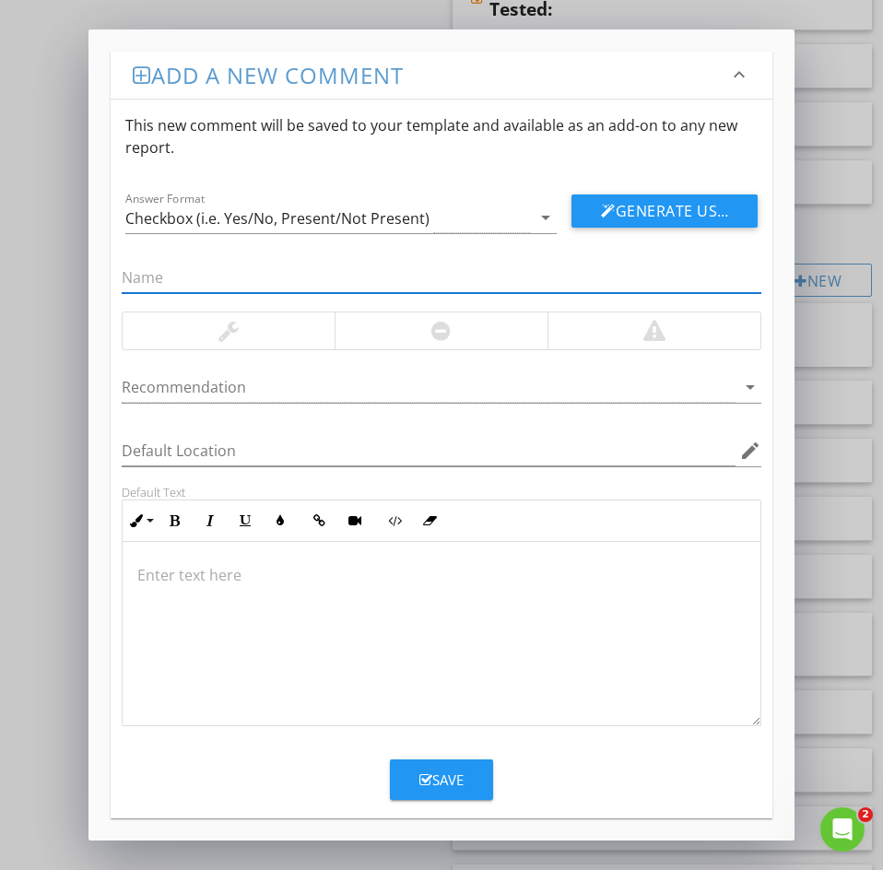
click at [138, 277] on input "text" at bounding box center [442, 278] width 640 height 30
paste input "28: Bidget Loose"
drag, startPoint x: 144, startPoint y: 272, endPoint x: 5, endPoint y: 283, distance: 139.6
click at [98, 266] on div "Add a new comment keyboard_arrow_down This new comment will be saved to your te…" at bounding box center [441, 434] width 706 height 811
type input "Bidget Loose"
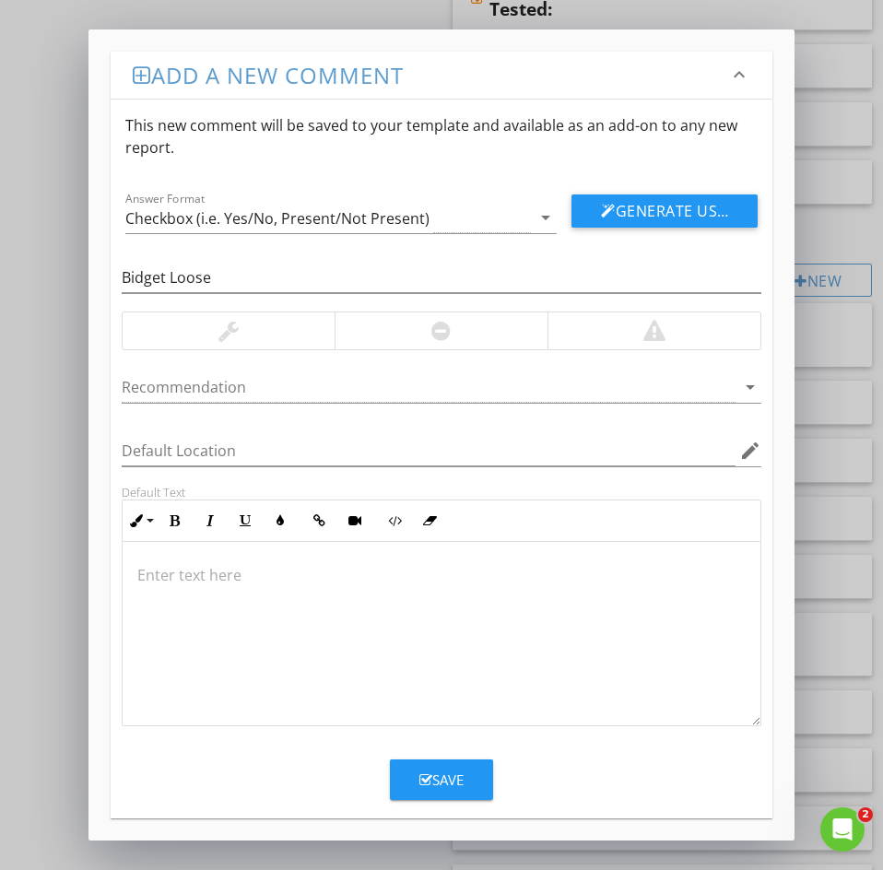
click at [193, 583] on p at bounding box center [441, 575] width 608 height 22
click at [444, 776] on div "Save" at bounding box center [441, 779] width 44 height 21
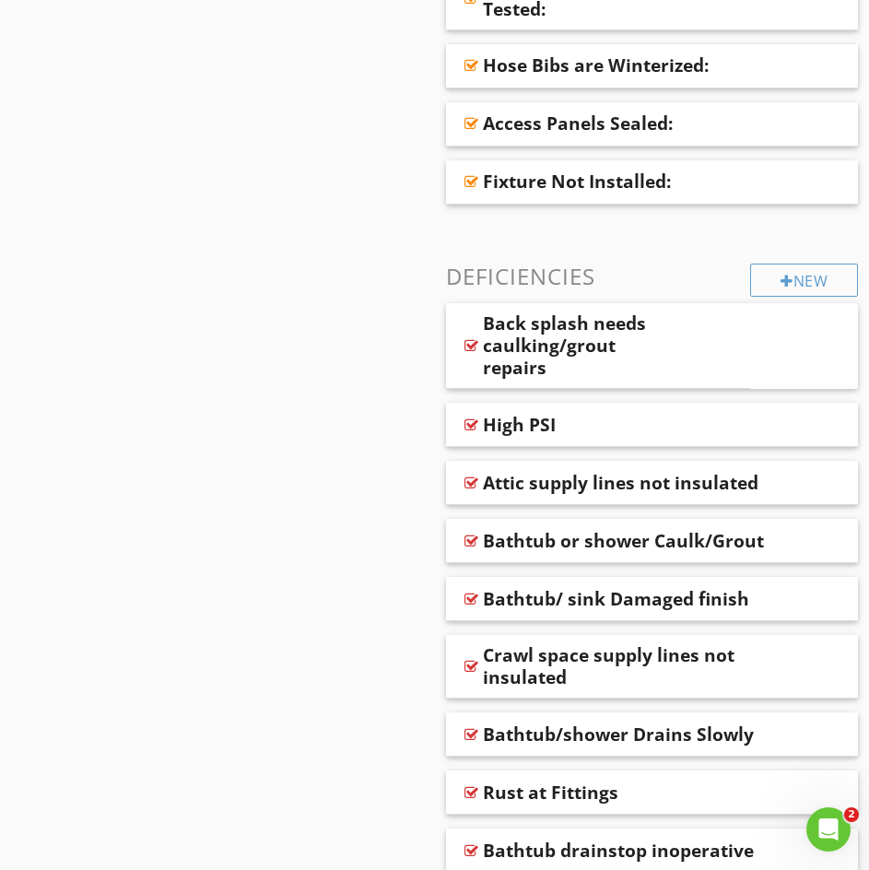
click at [803, 253] on div "New Informational Location of Water Meter Location of Main Water Supply Valve S…" at bounding box center [652, 588] width 413 height 2813
click at [781, 277] on div at bounding box center [787, 281] width 13 height 15
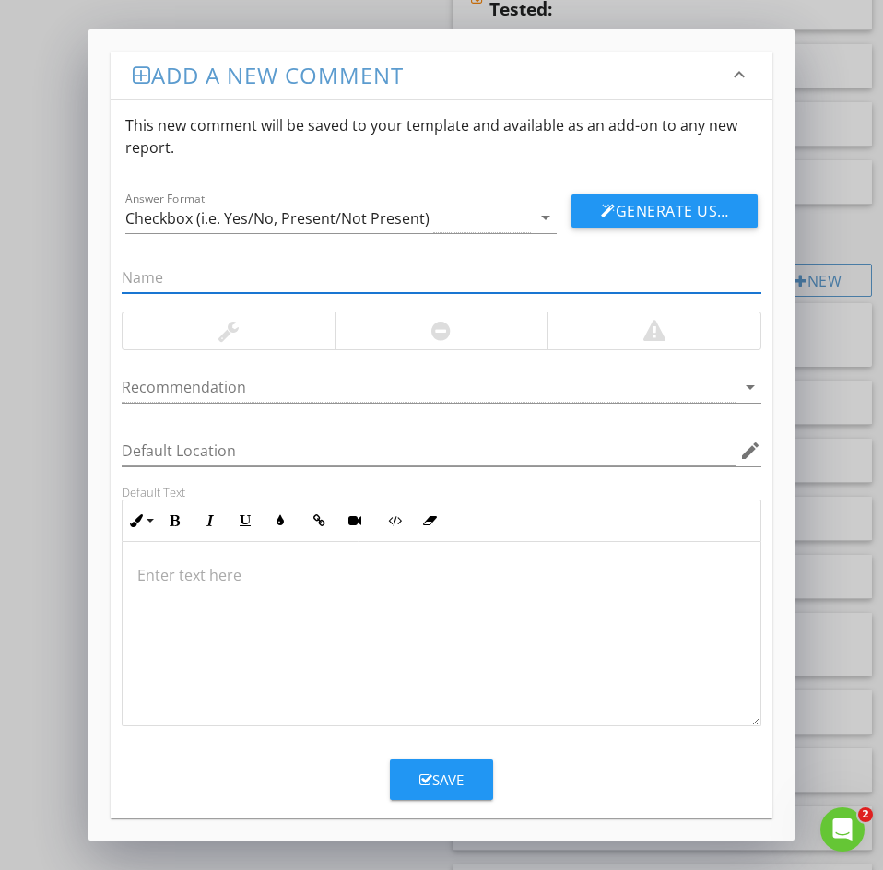
paste input "29: Corosion"
drag, startPoint x: 142, startPoint y: 268, endPoint x: 78, endPoint y: 282, distance: 65.1
click at [87, 279] on div "Add a new comment keyboard_arrow_down This new comment will be saved to your te…" at bounding box center [441, 435] width 883 height 870
type input "Corosion"
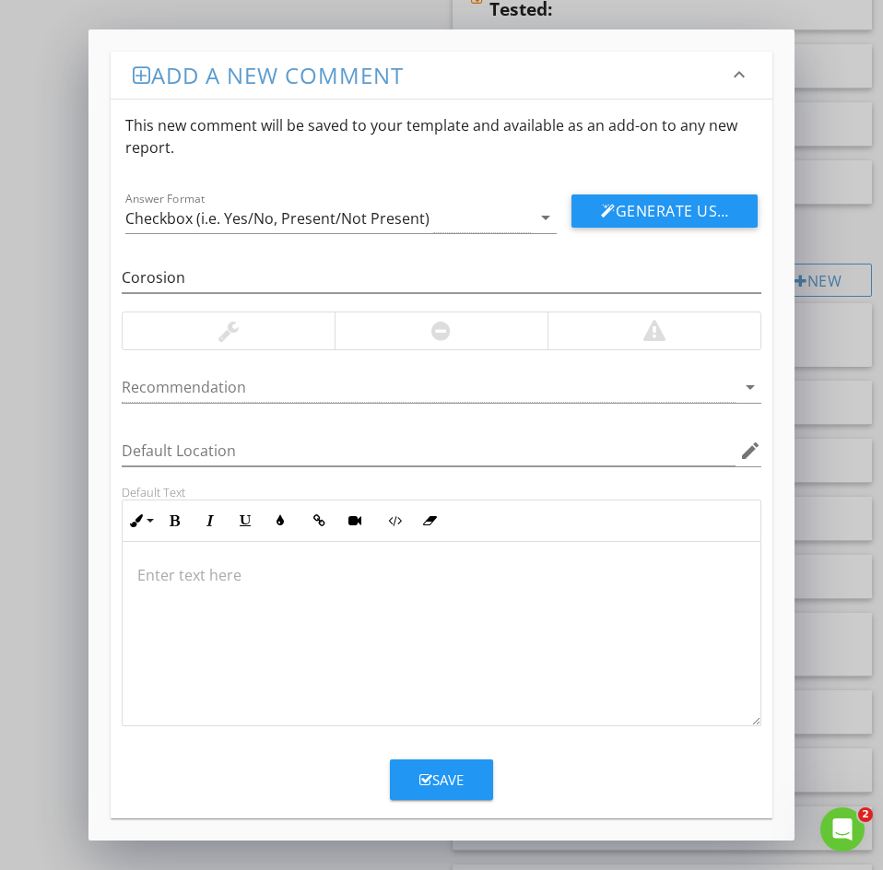
click at [182, 565] on p at bounding box center [441, 575] width 608 height 22
drag, startPoint x: 433, startPoint y: 779, endPoint x: 410, endPoint y: 757, distance: 31.3
click at [432, 779] on div "Save" at bounding box center [441, 779] width 44 height 21
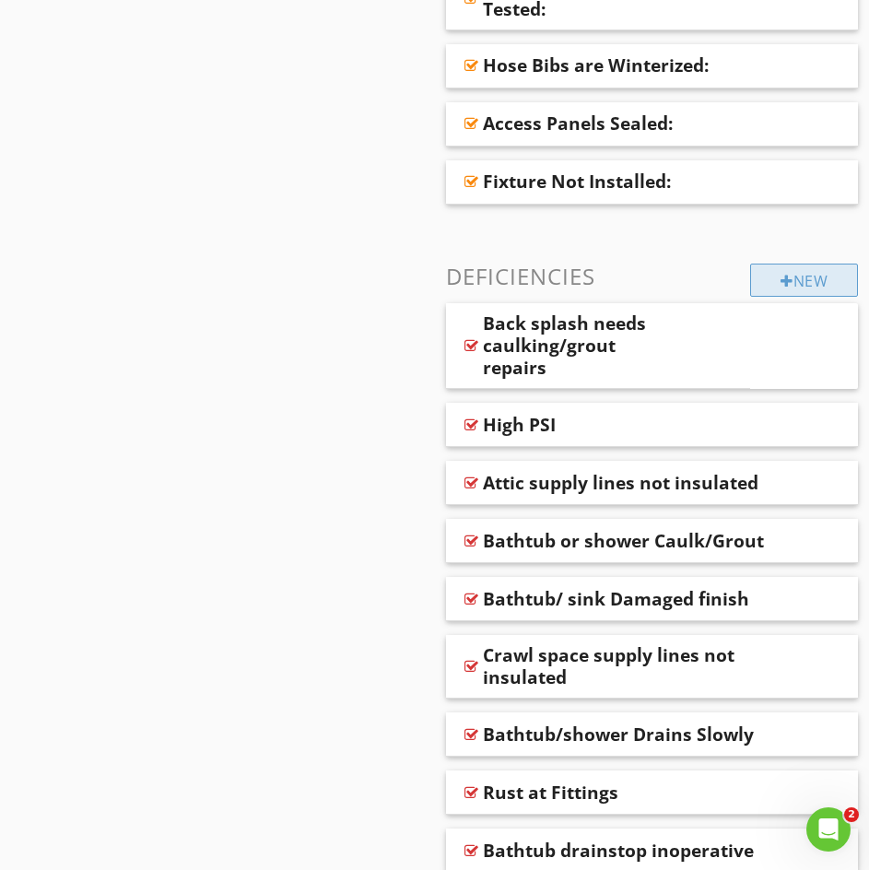
click at [789, 281] on div "New" at bounding box center [804, 280] width 108 height 33
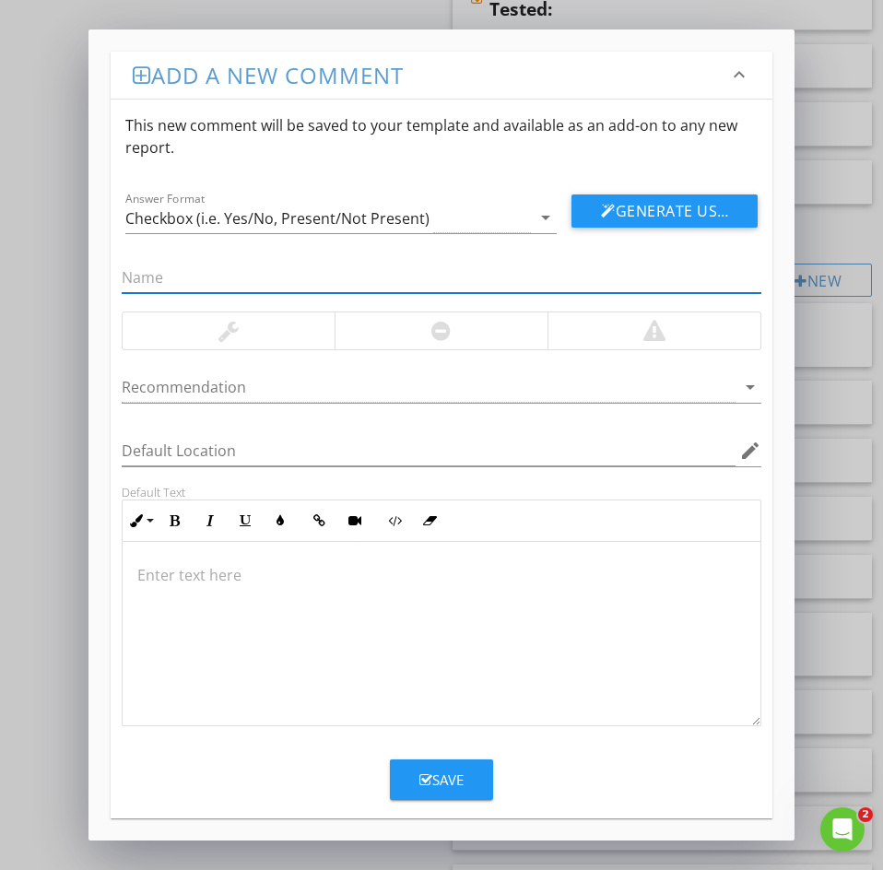
paste input "30: Bidet Prior Leakage"
drag, startPoint x: 147, startPoint y: 280, endPoint x: 71, endPoint y: 271, distance: 76.1
click at [71, 271] on div "Add a new comment keyboard_arrow_down This new comment will be saved to your te…" at bounding box center [441, 435] width 883 height 870
type input "Bidet Prior Leakage"
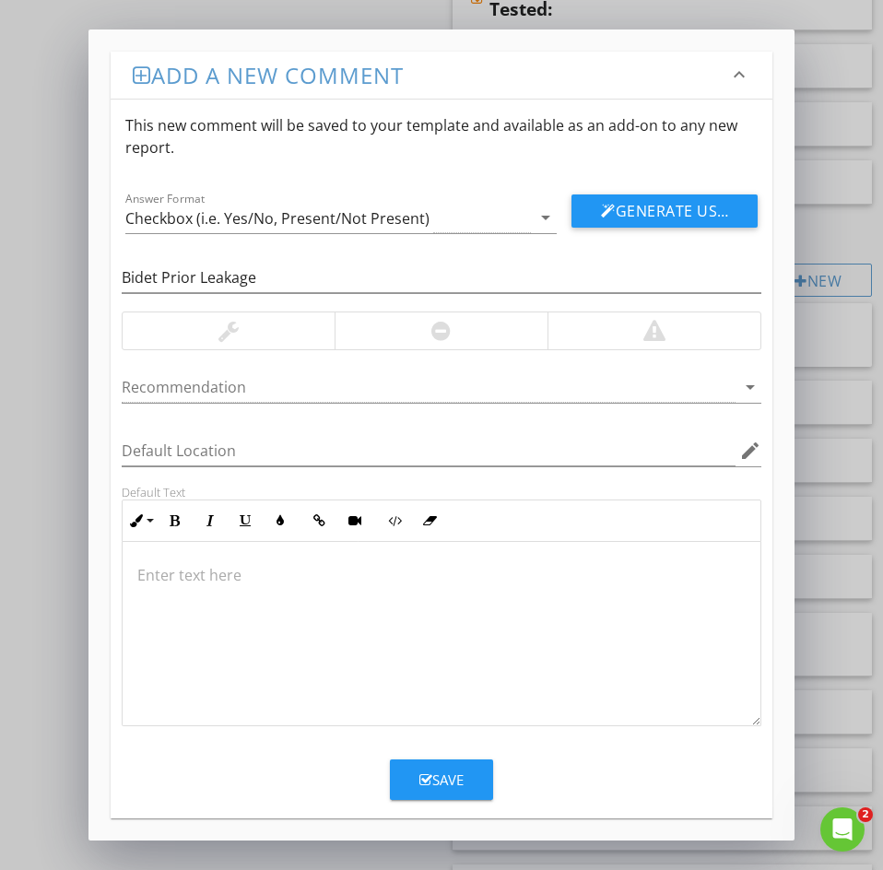
drag, startPoint x: 194, startPoint y: 583, endPoint x: 179, endPoint y: 575, distance: 17.7
click at [194, 582] on p at bounding box center [441, 575] width 608 height 22
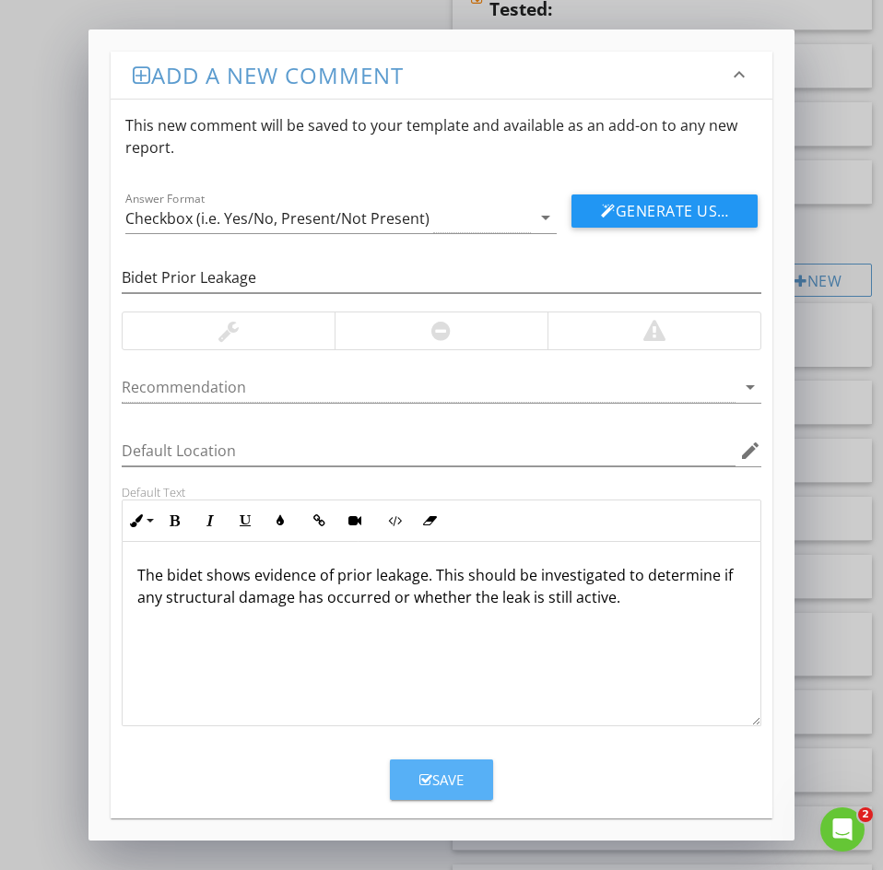
click at [444, 785] on div "Save" at bounding box center [441, 779] width 44 height 21
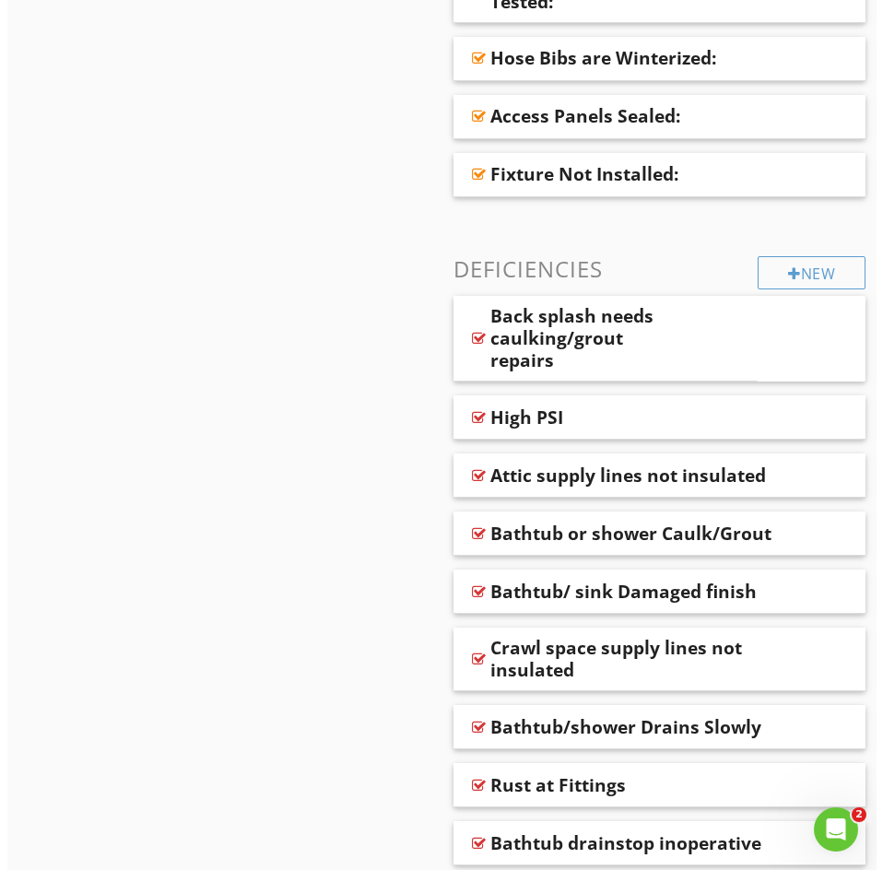
scroll to position [1068, 0]
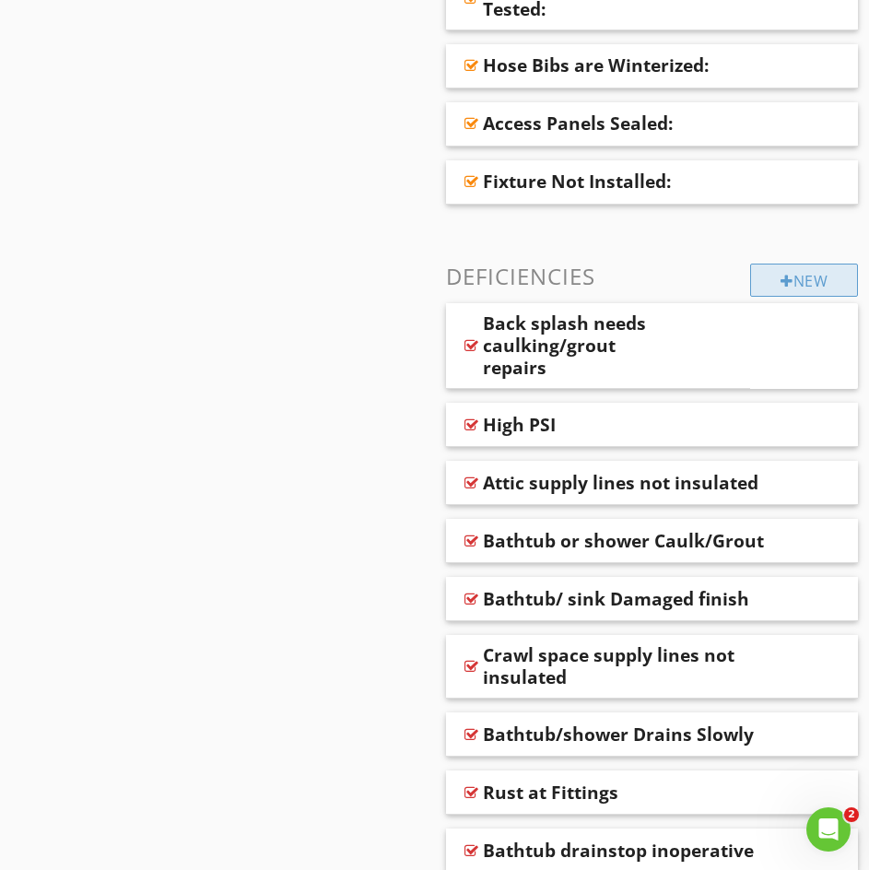
click at [792, 277] on div "New" at bounding box center [804, 280] width 108 height 33
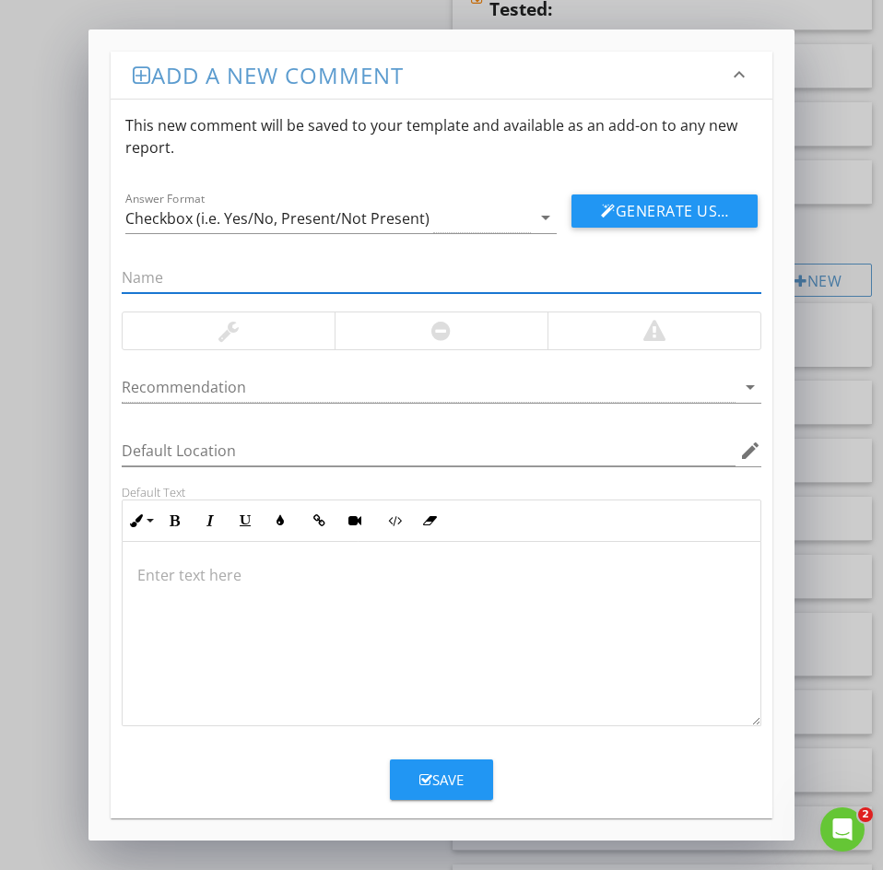
click at [145, 267] on input "text" at bounding box center [442, 278] width 640 height 30
paste input "31: Leak at Valve"
drag, startPoint x: 147, startPoint y: 270, endPoint x: 58, endPoint y: 291, distance: 91.9
click at [58, 291] on div "Add a new comment keyboard_arrow_down This new comment will be saved to your te…" at bounding box center [441, 435] width 883 height 870
type input "Leak at Valve"
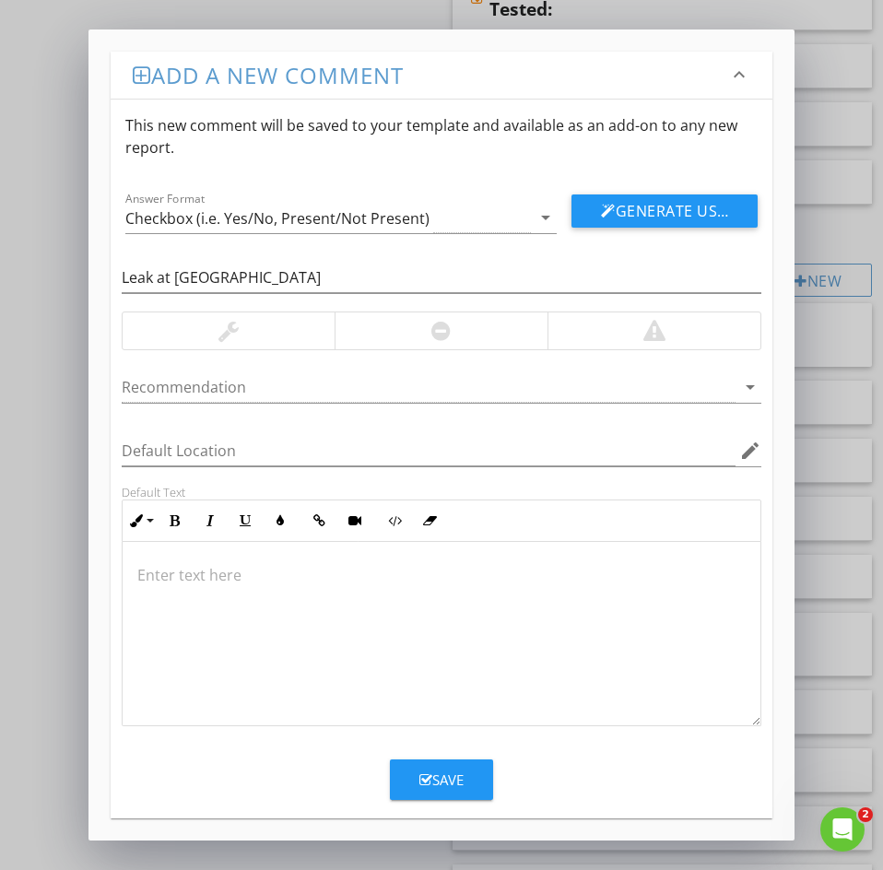
click at [184, 575] on p at bounding box center [441, 575] width 608 height 22
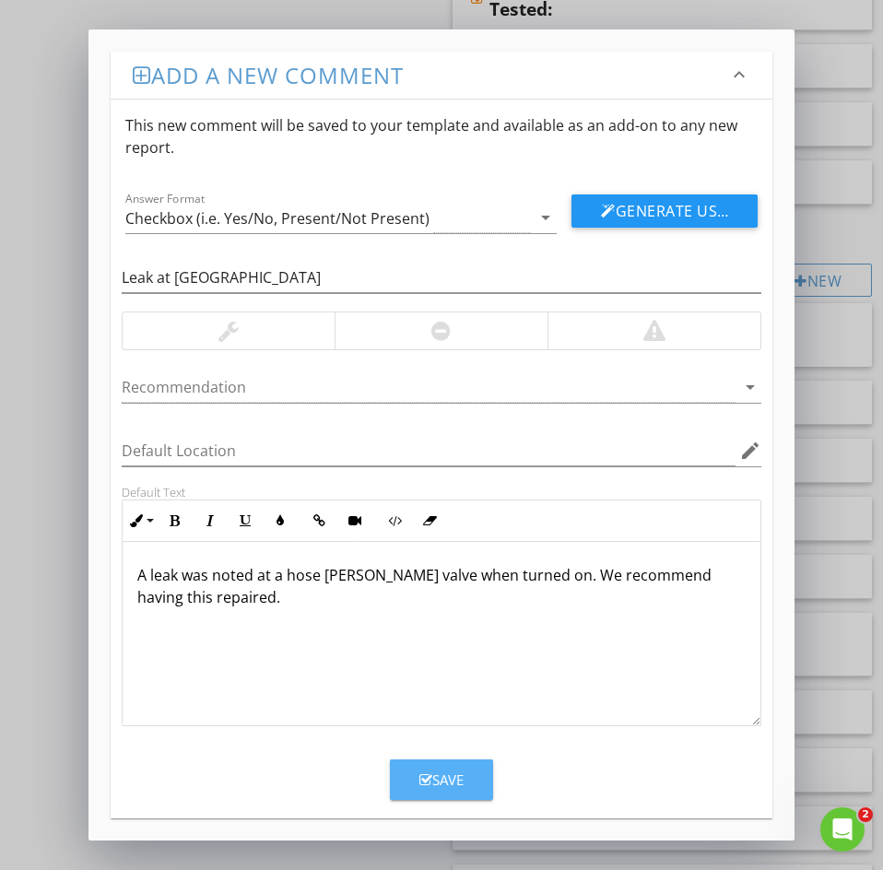
click at [449, 787] on div "Save" at bounding box center [441, 779] width 44 height 21
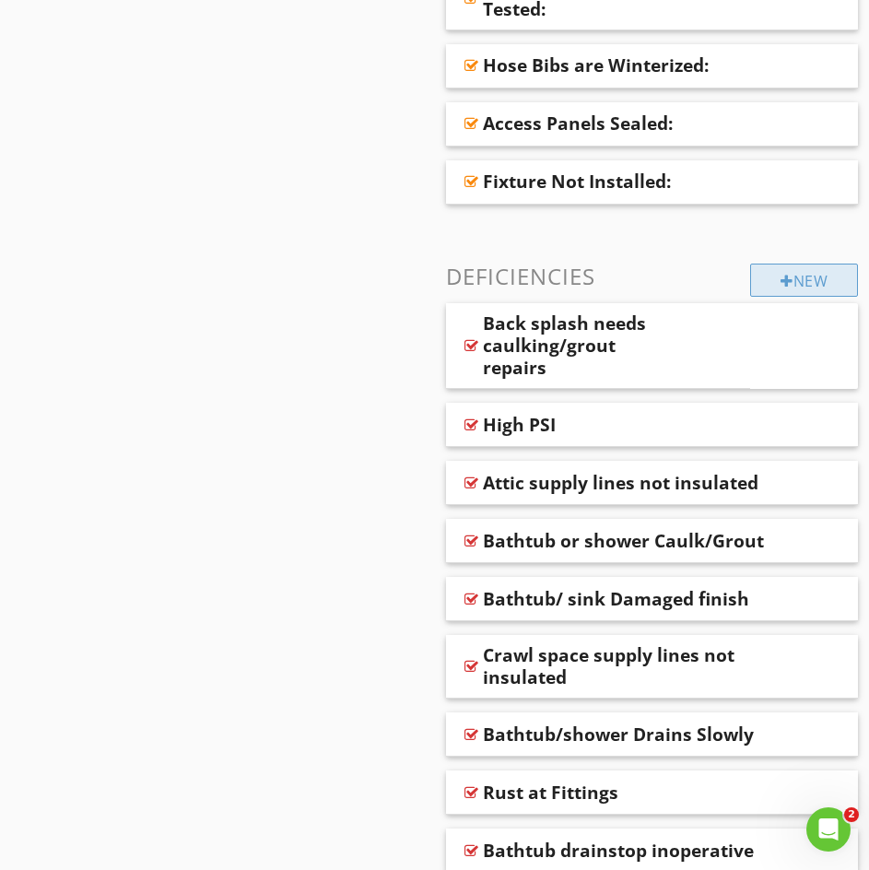
click at [782, 284] on div at bounding box center [787, 281] width 13 height 15
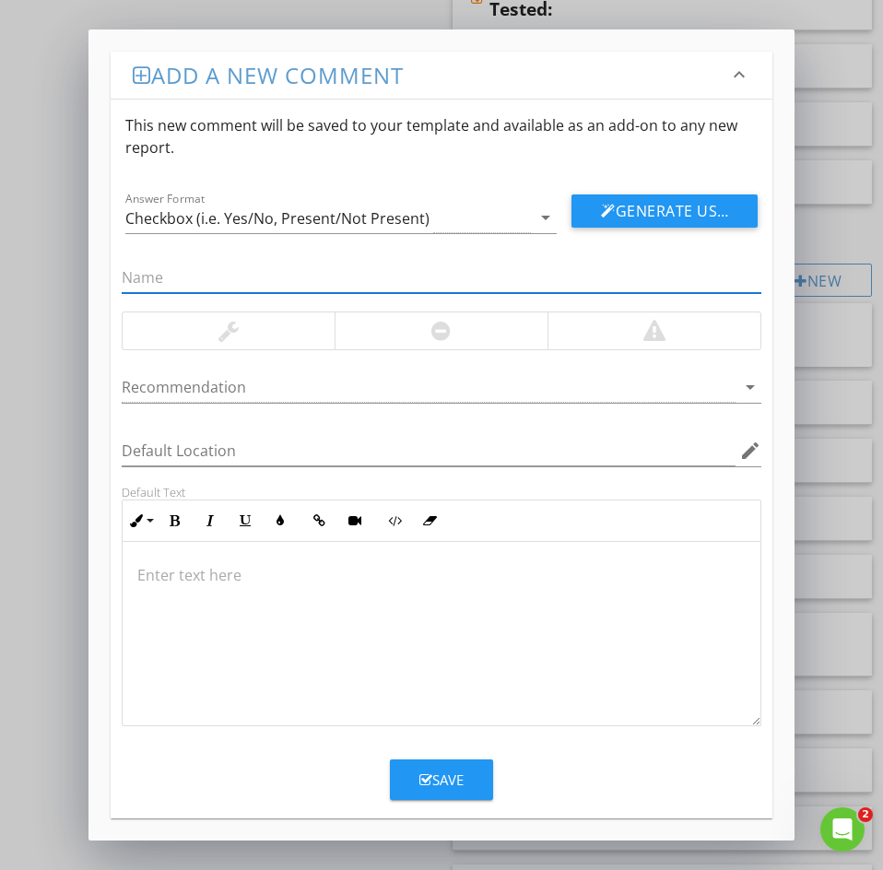
paste input "33: Faulty Backflow preventer"
drag, startPoint x: 149, startPoint y: 287, endPoint x: 0, endPoint y: 268, distance: 150.4
click at [43, 262] on div "Add a new comment keyboard_arrow_down This new comment will be saved to your te…" at bounding box center [441, 435] width 883 height 870
type input "Faulty Backflow preventer"
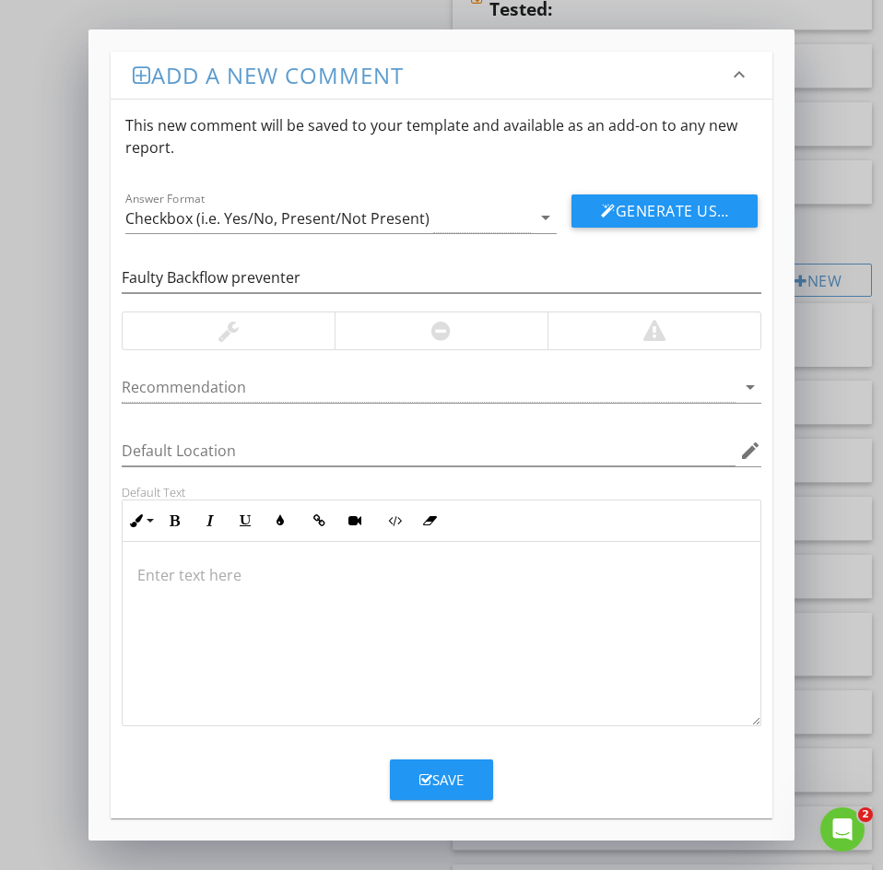
drag, startPoint x: 227, startPoint y: 580, endPoint x: 201, endPoint y: 579, distance: 25.8
click at [225, 580] on p at bounding box center [441, 575] width 608 height 22
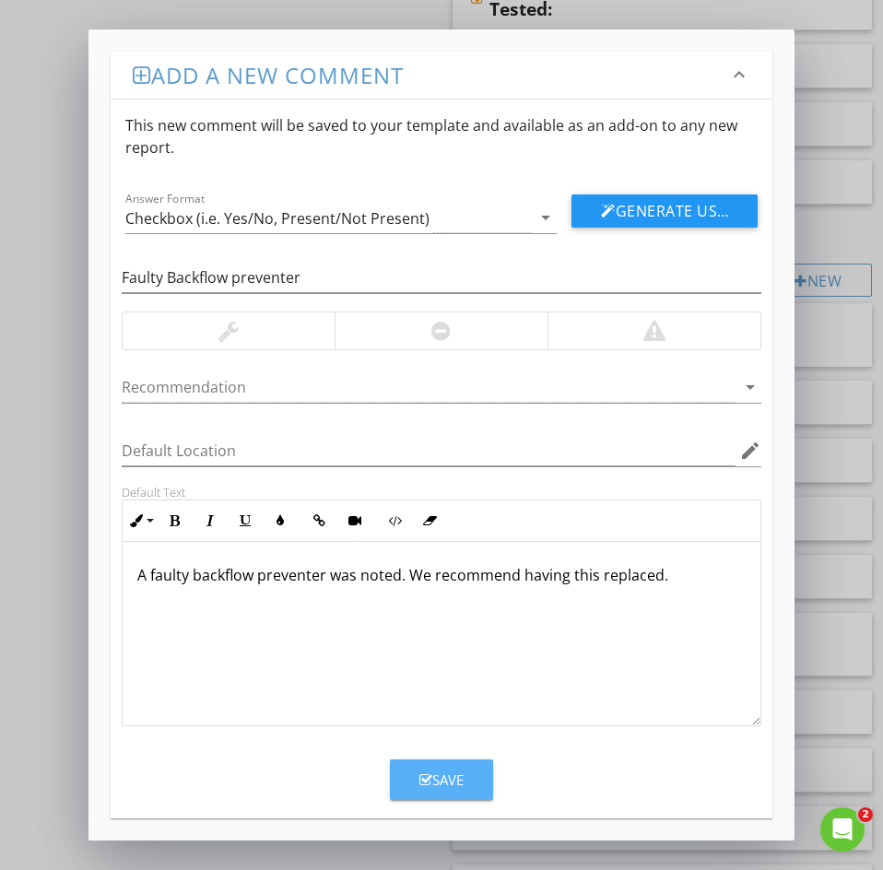
click at [439, 769] on div "Save" at bounding box center [441, 779] width 44 height 21
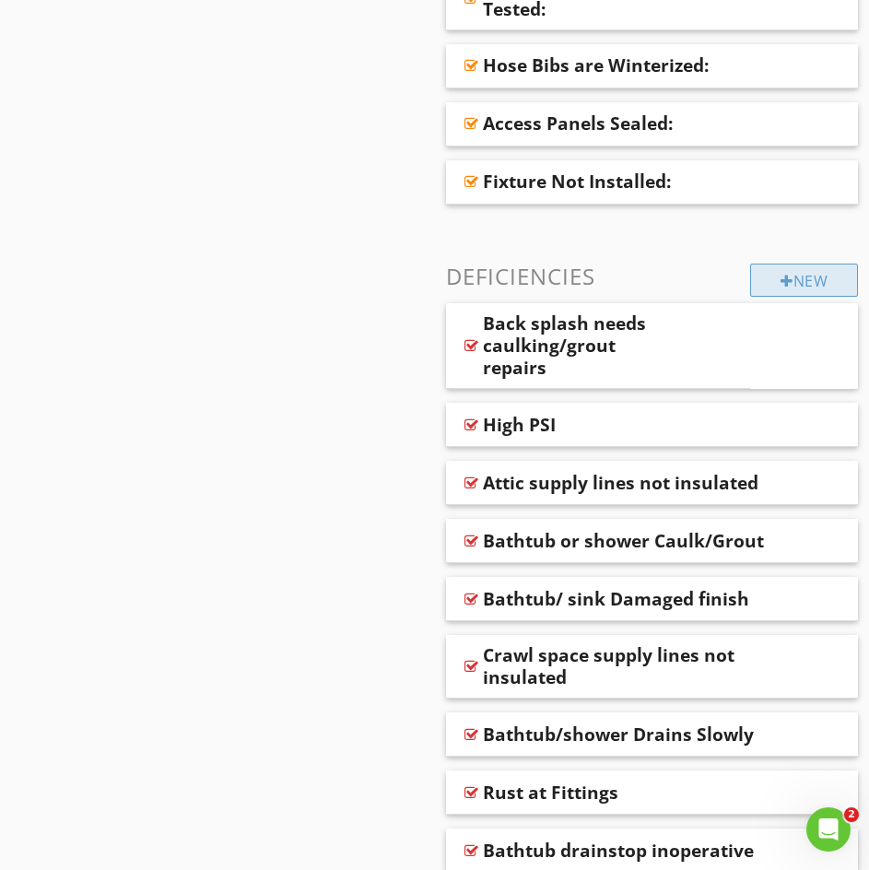
click at [829, 298] on div "New Informational Location of Water Meter Location of Main Water Supply Valve S…" at bounding box center [652, 705] width 413 height 3046
click at [769, 284] on div "New" at bounding box center [804, 280] width 108 height 33
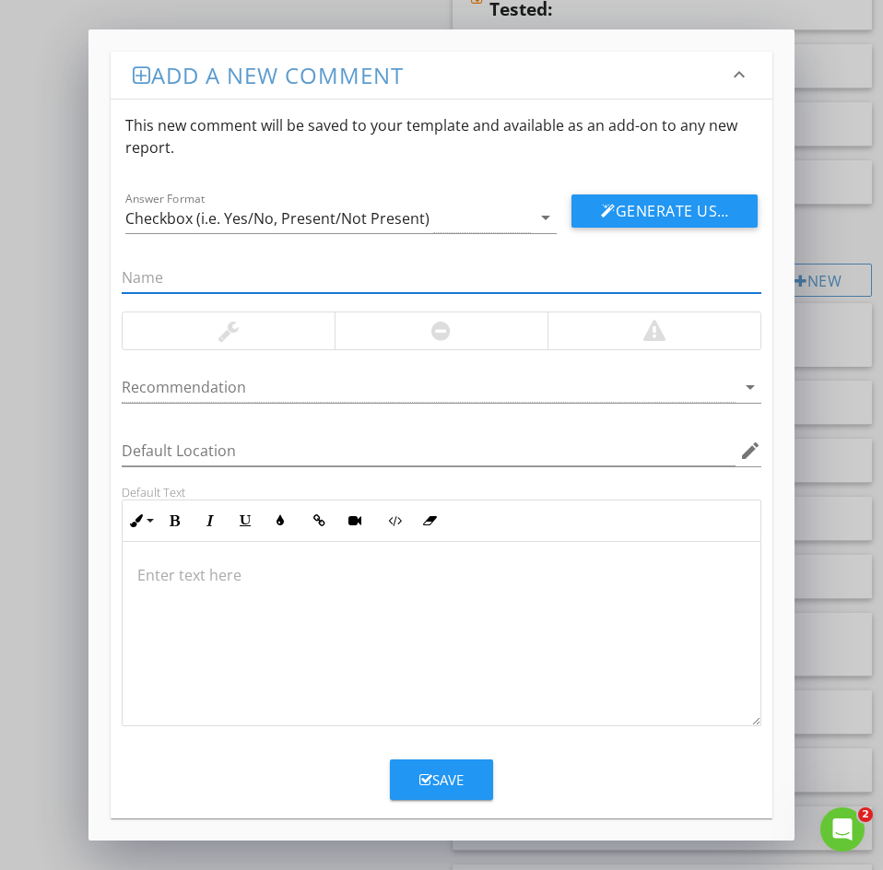
click at [148, 292] on div at bounding box center [442, 278] width 640 height 30
paste input "34: Cap abandoned/unused gas lines"
drag, startPoint x: 146, startPoint y: 276, endPoint x: -27, endPoint y: 262, distance: 172.9
click at [0, 262] on html "SPECTORA Jesse Guzman Jesse Guzman Role: Inspector Dashboard New Inspection Ins…" at bounding box center [441, 607] width 883 height 3351
type input "Cap abandoned/unused gas lines"
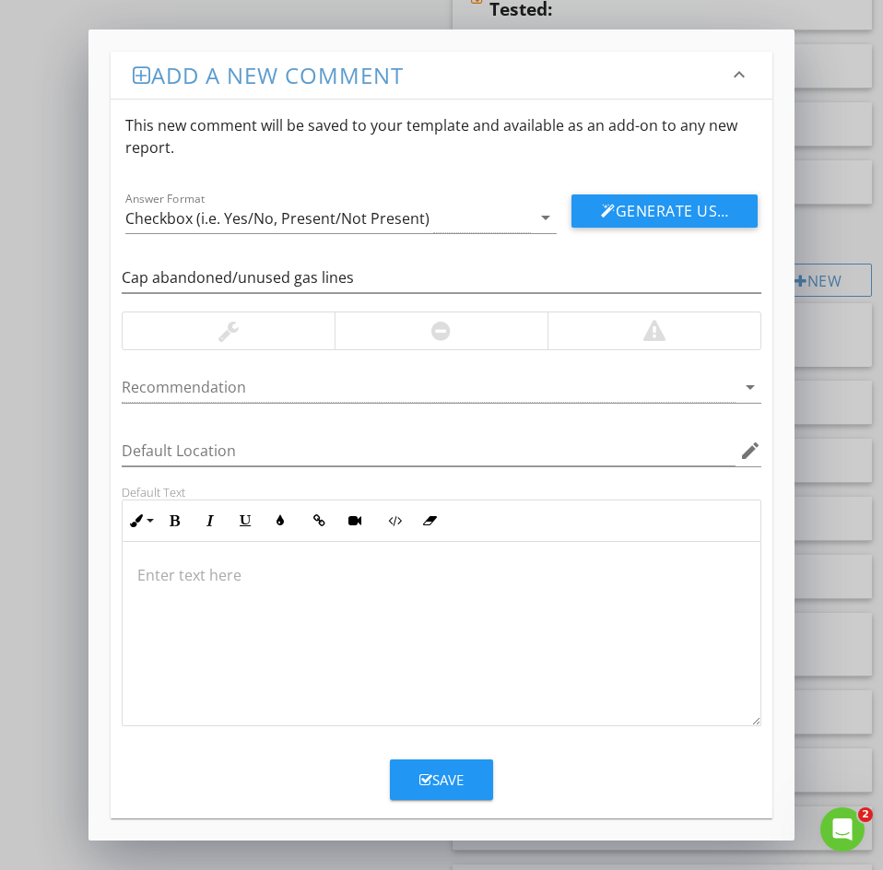
click at [166, 571] on p at bounding box center [441, 575] width 608 height 22
click at [460, 772] on div "Save" at bounding box center [441, 779] width 44 height 21
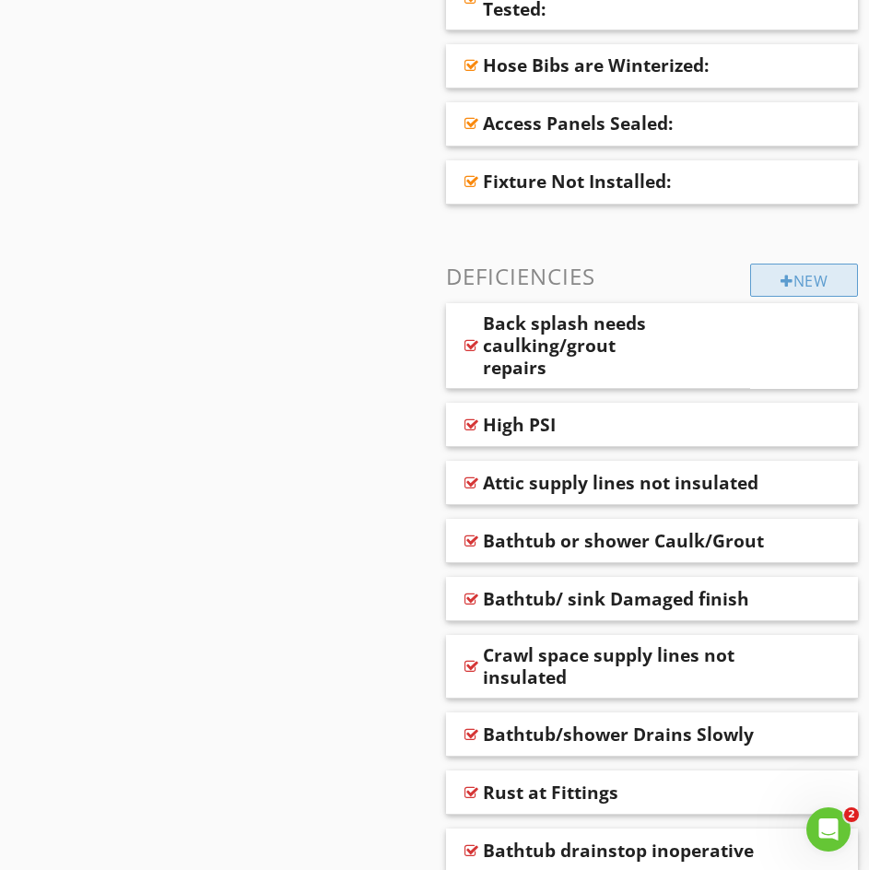
click at [786, 288] on div at bounding box center [787, 281] width 13 height 15
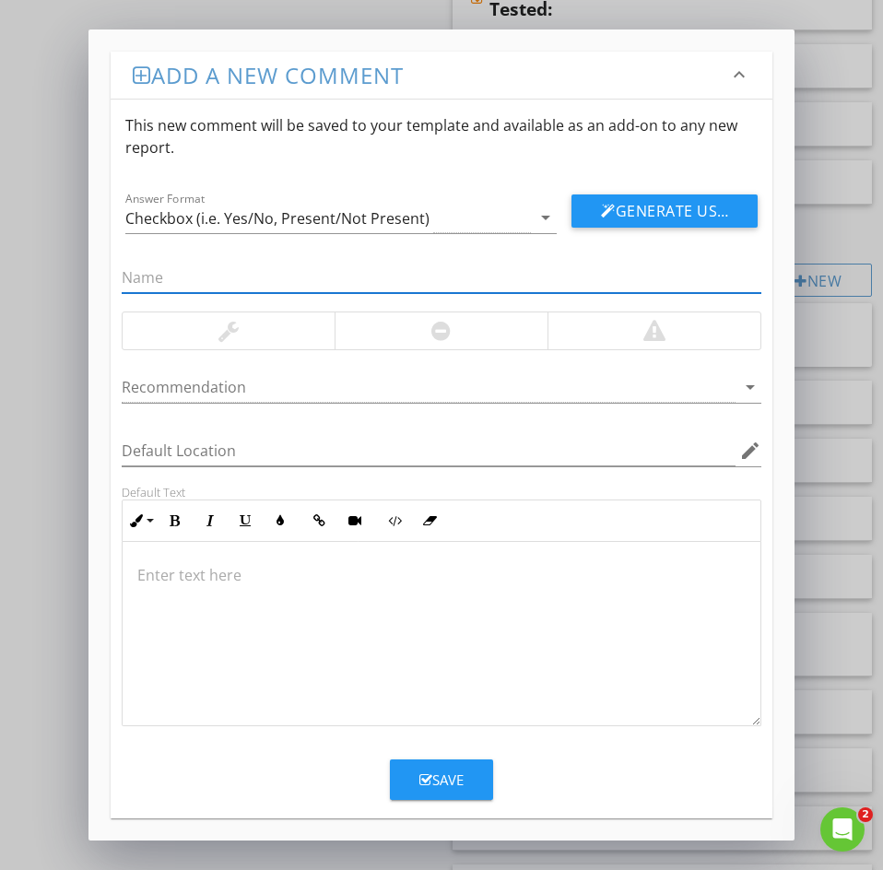
paste input "35: No water at hose bib"
drag, startPoint x: 148, startPoint y: 277, endPoint x: 52, endPoint y: 259, distance: 98.5
click at [53, 260] on div "Add a new comment keyboard_arrow_down This new comment will be saved to your te…" at bounding box center [441, 435] width 883 height 870
type input "No water at hose bib"
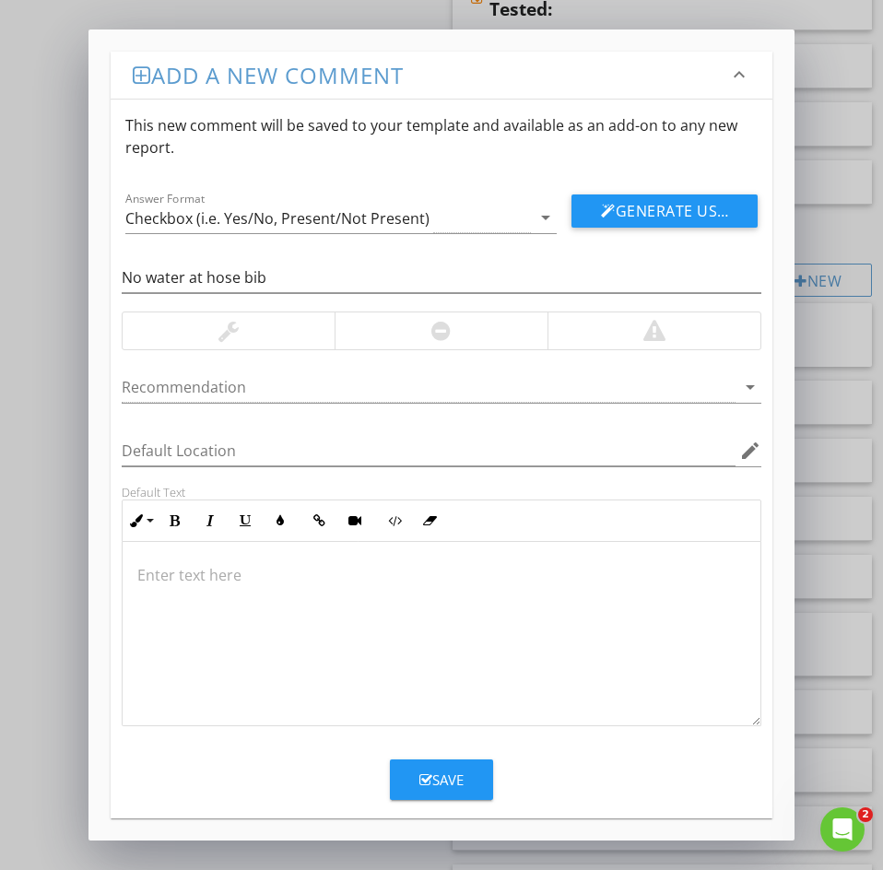
click at [145, 587] on div at bounding box center [442, 634] width 638 height 184
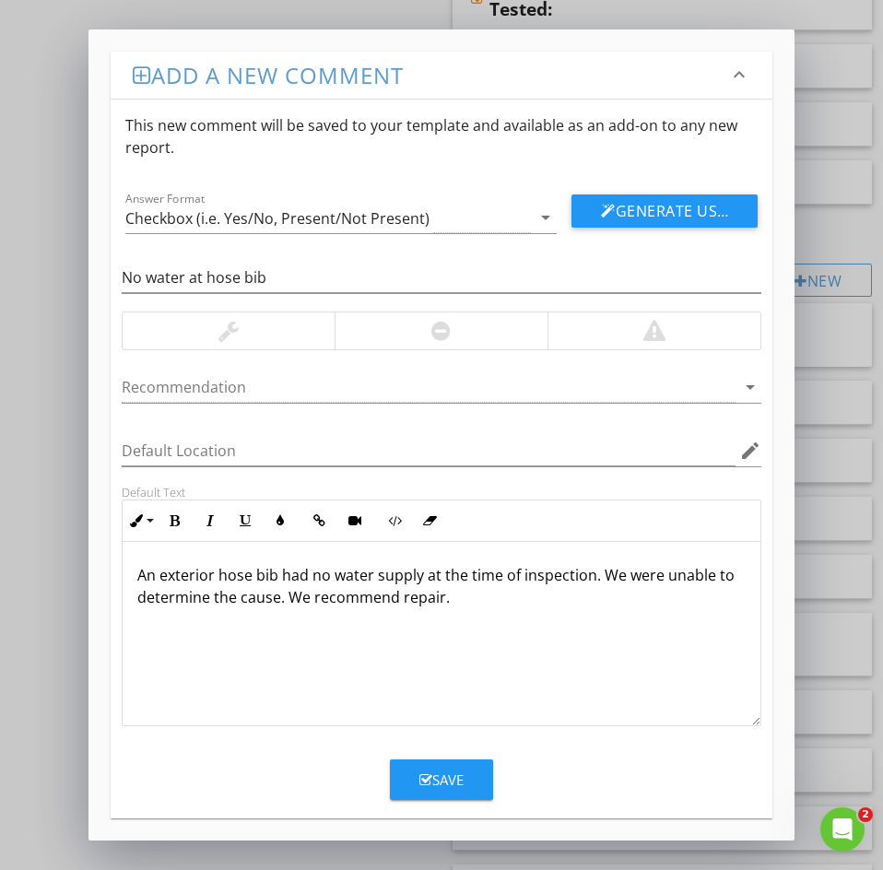
click at [440, 775] on div "Save" at bounding box center [441, 779] width 44 height 21
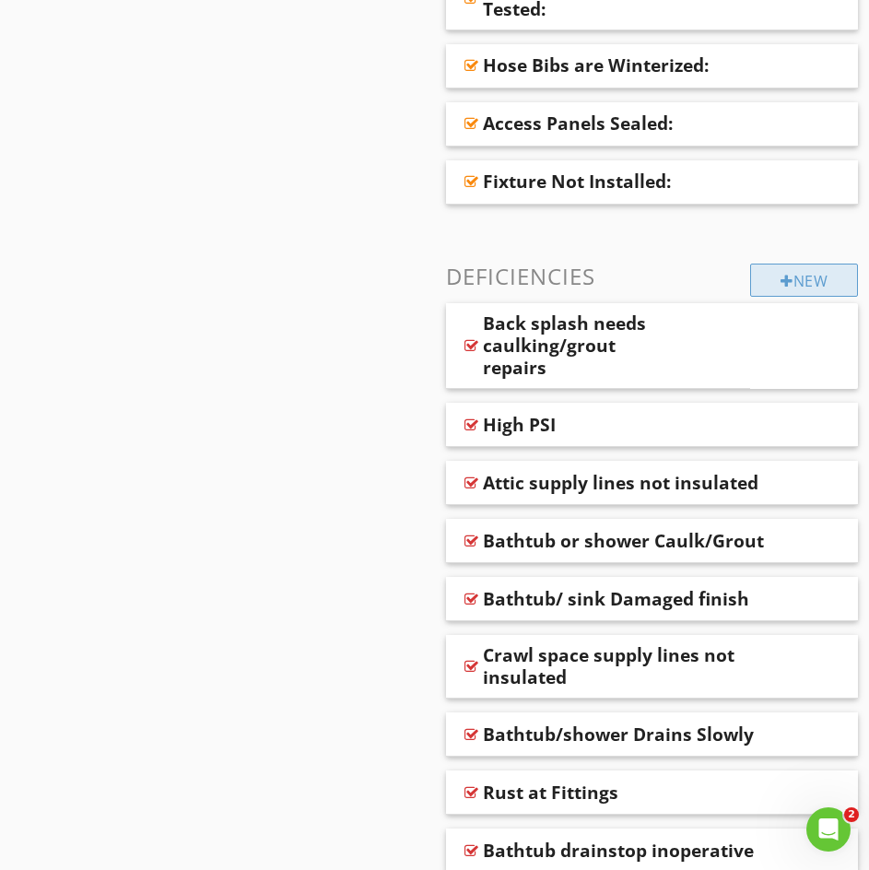
click at [773, 281] on div "New" at bounding box center [804, 280] width 108 height 33
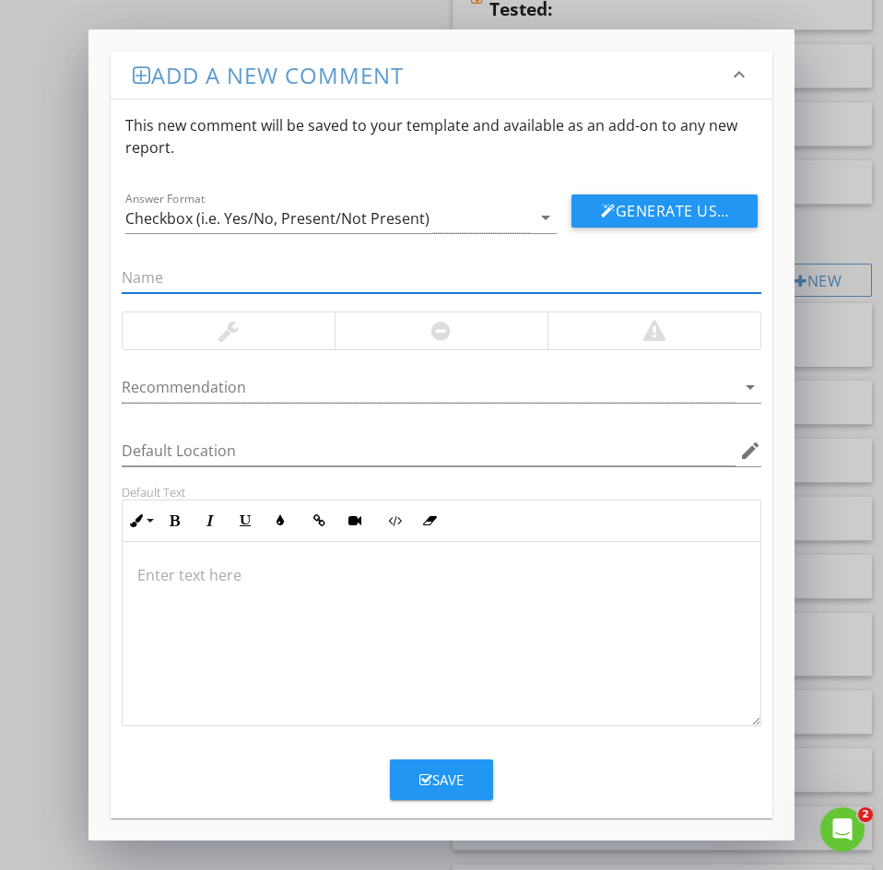
click at [142, 267] on input "text" at bounding box center [442, 278] width 640 height 30
paste input "36: Caulk around toilet"
drag, startPoint x: 145, startPoint y: 275, endPoint x: 3, endPoint y: 260, distance: 142.7
click at [10, 260] on div "Add a new comment keyboard_arrow_down This new comment will be saved to your te…" at bounding box center [441, 435] width 883 height 870
type input "Caulk around toilet"
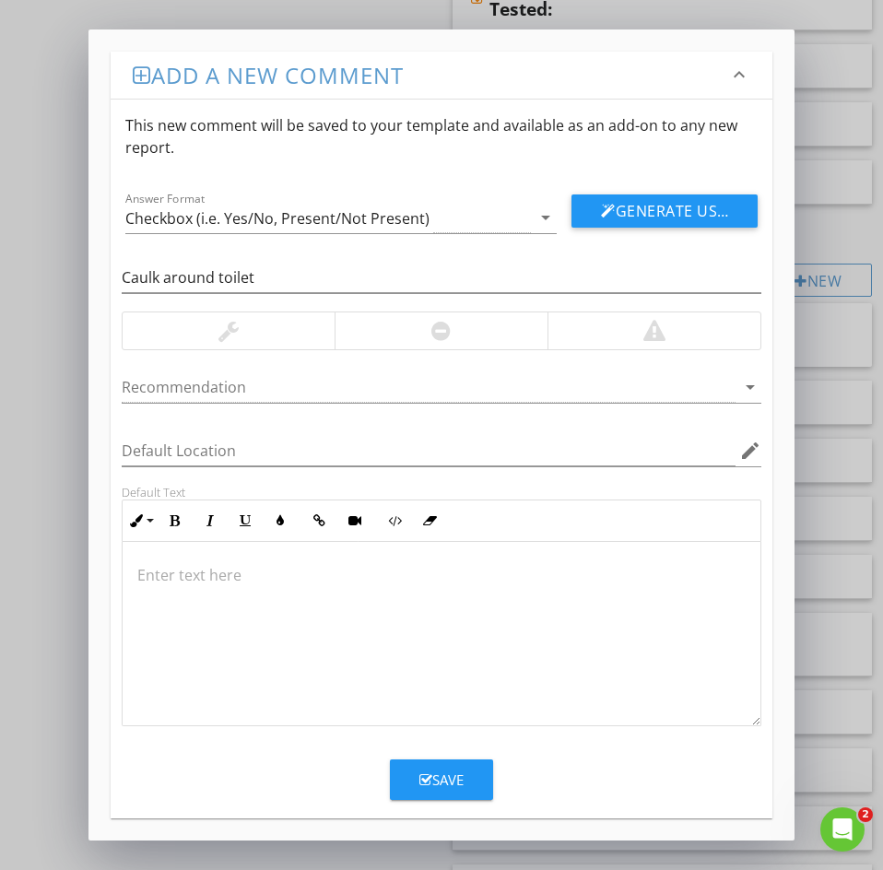
drag, startPoint x: 200, startPoint y: 580, endPoint x: 179, endPoint y: 571, distance: 22.8
click at [199, 580] on p at bounding box center [441, 575] width 608 height 22
click at [432, 785] on div "Save" at bounding box center [441, 779] width 44 height 21
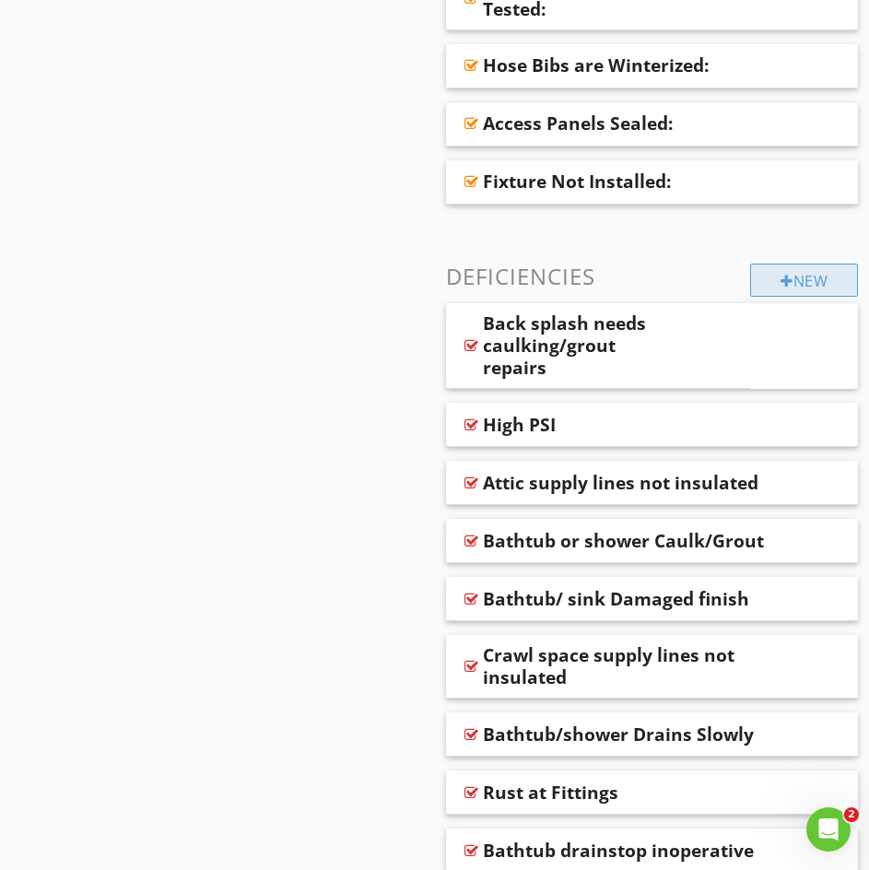
click at [813, 264] on div "New" at bounding box center [804, 280] width 108 height 33
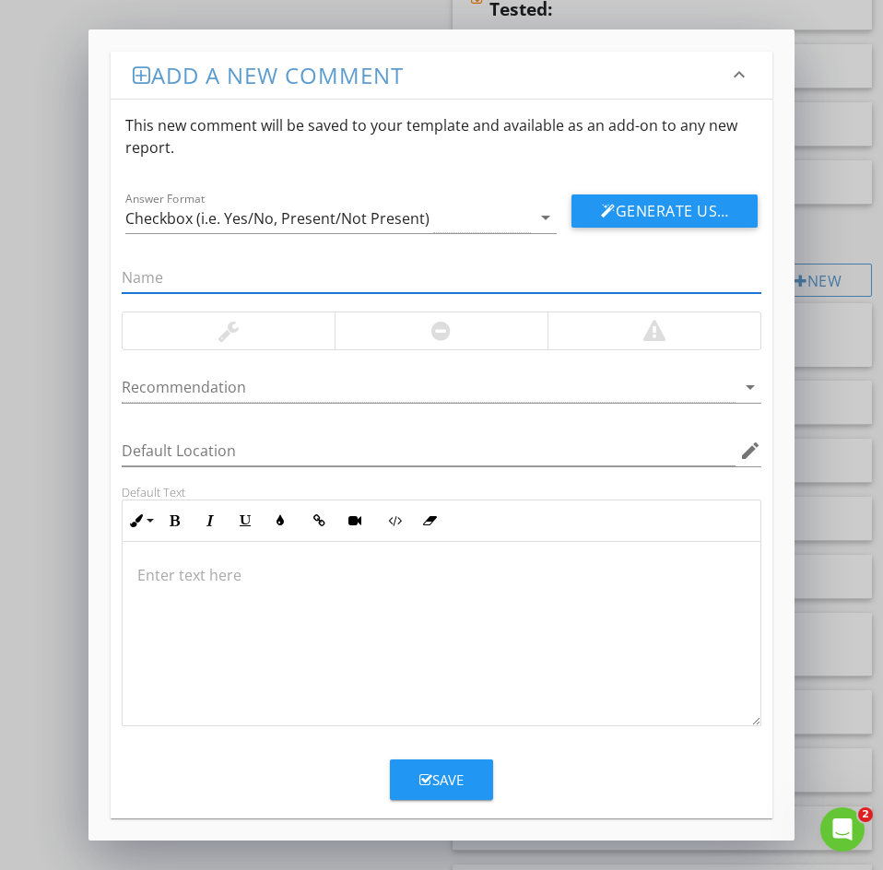
paste input "37: Drip at Hose Bib"
drag, startPoint x: 147, startPoint y: 269, endPoint x: 16, endPoint y: 296, distance: 133.6
click at [64, 283] on div "Add a new comment keyboard_arrow_down This new comment will be saved to your te…" at bounding box center [441, 435] width 883 height 870
type input "Drip at Hose Bib"
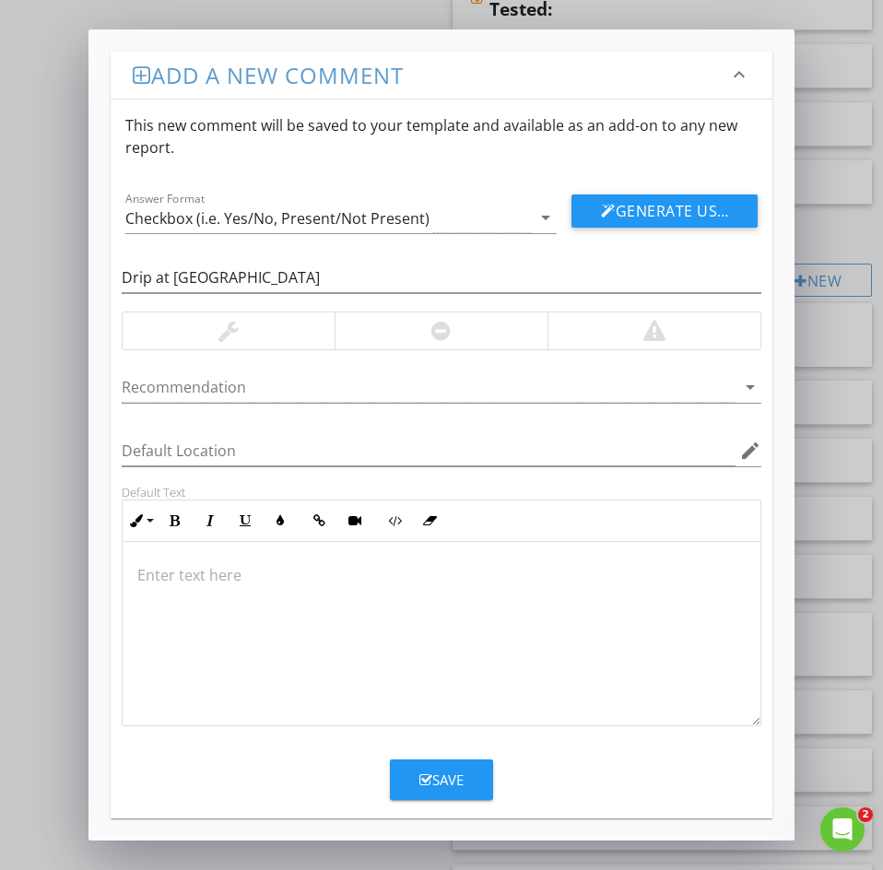
click at [159, 594] on div at bounding box center [442, 634] width 638 height 184
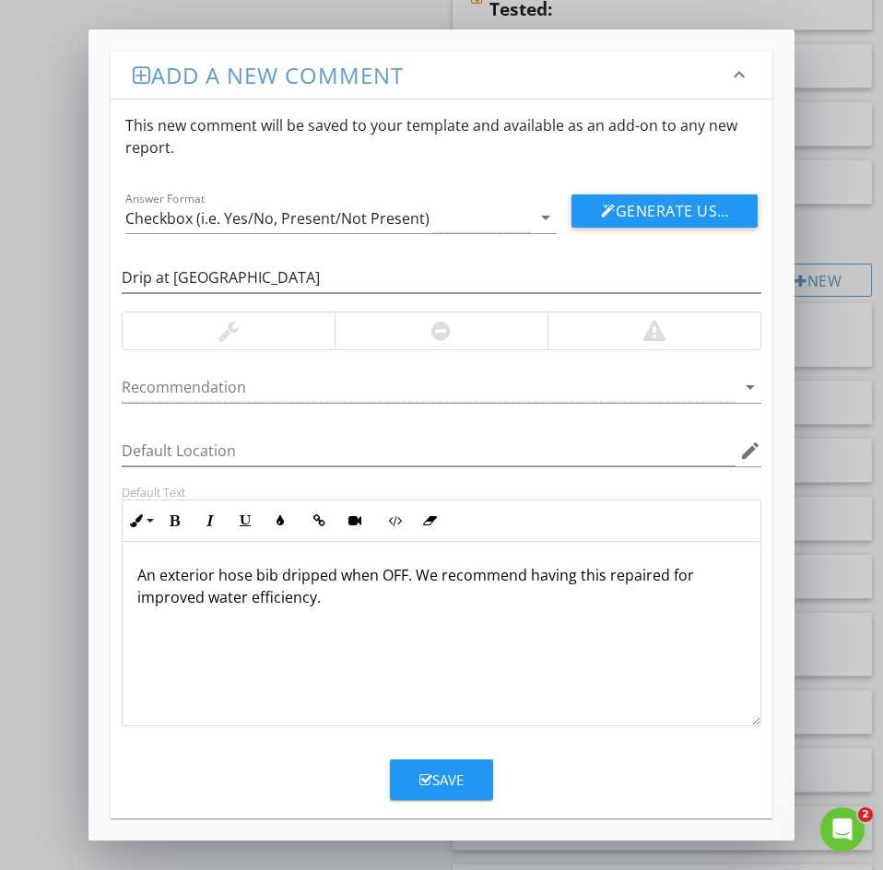
click at [452, 793] on button "Save" at bounding box center [441, 779] width 103 height 41
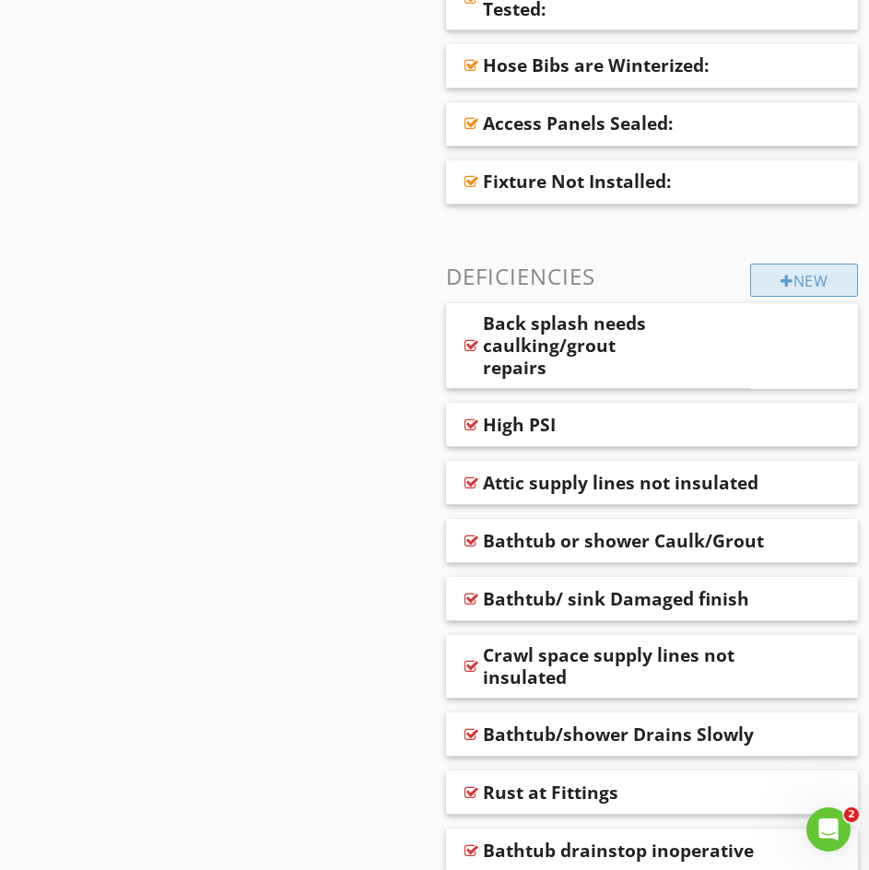
click at [764, 290] on div "New" at bounding box center [804, 280] width 108 height 33
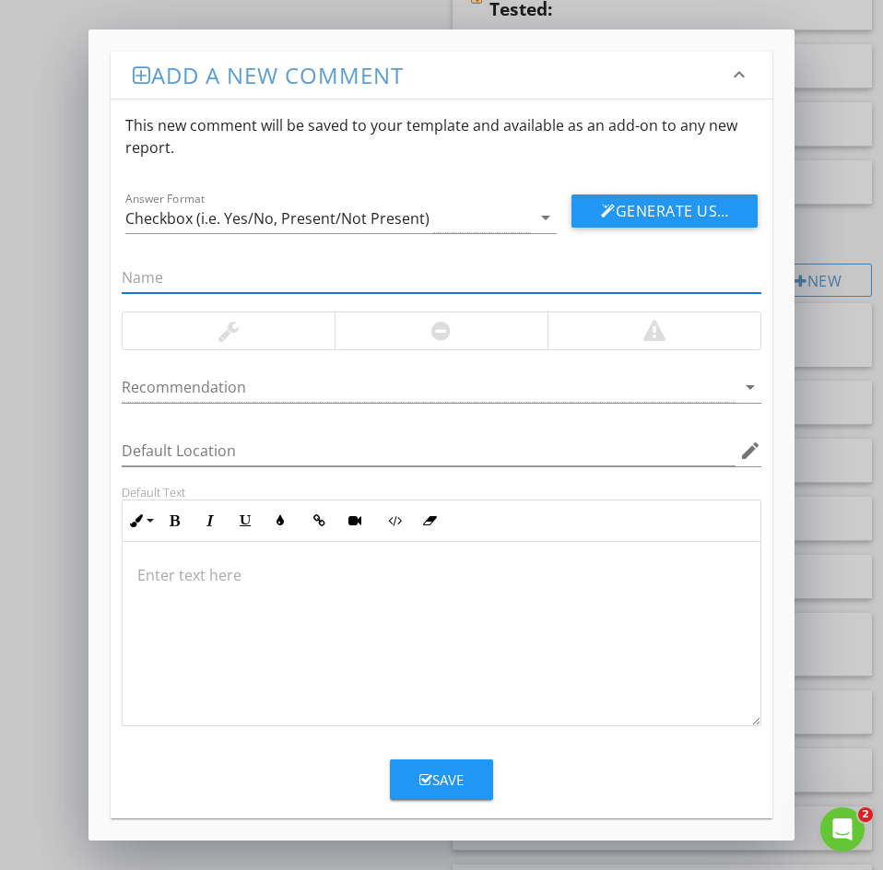
paste input "38: Caulk at glass shower wall"
drag, startPoint x: 144, startPoint y: 277, endPoint x: -22, endPoint y: 275, distance: 165.9
click at [0, 275] on html "SPECTORA Jesse Guzman Jesse Guzman Role: Inspector Dashboard New Inspection Ins…" at bounding box center [441, 733] width 883 height 3602
type input "Caulk at glass shower wall"
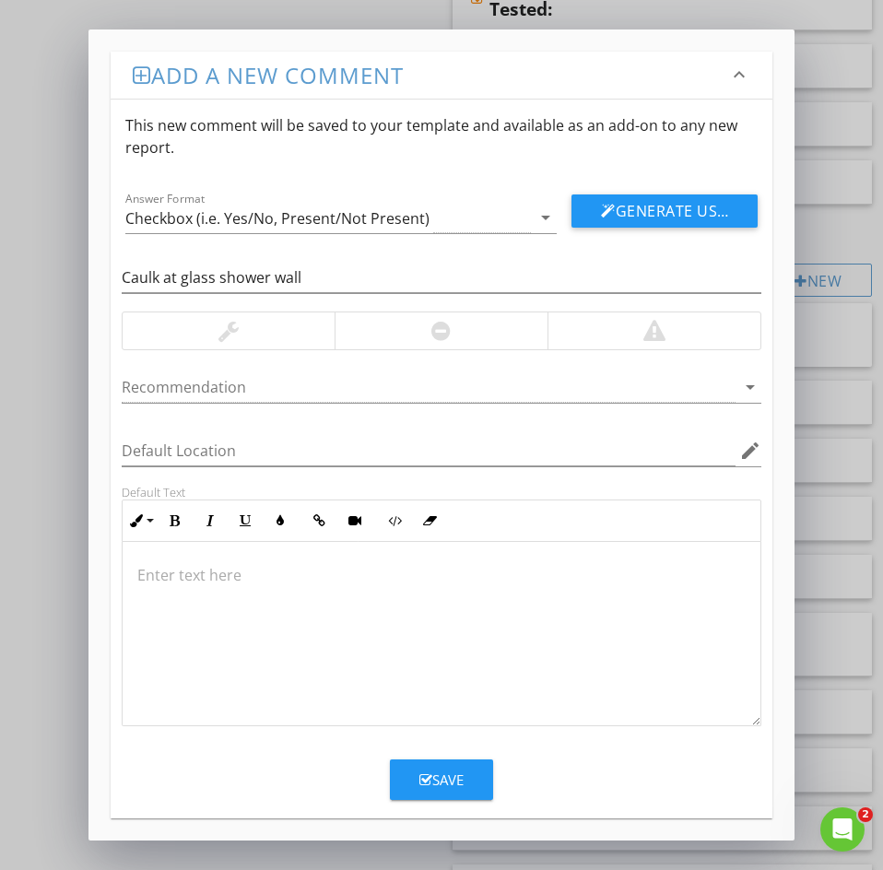
click at [149, 587] on div at bounding box center [442, 634] width 638 height 184
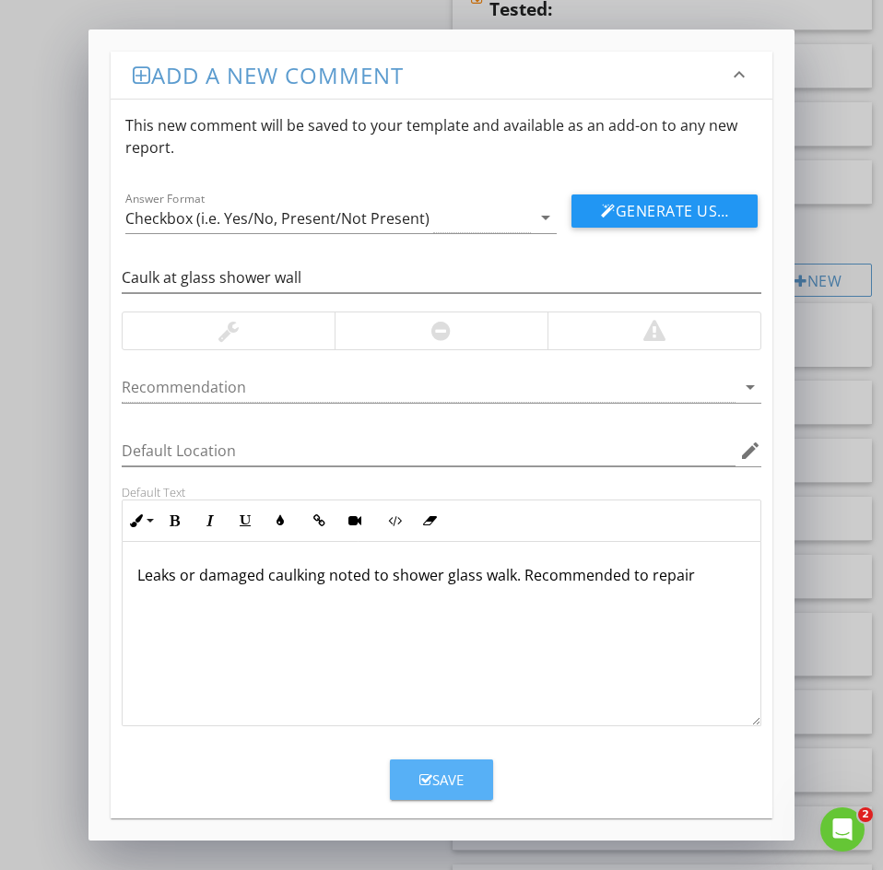
click at [432, 786] on div "Save" at bounding box center [441, 779] width 44 height 21
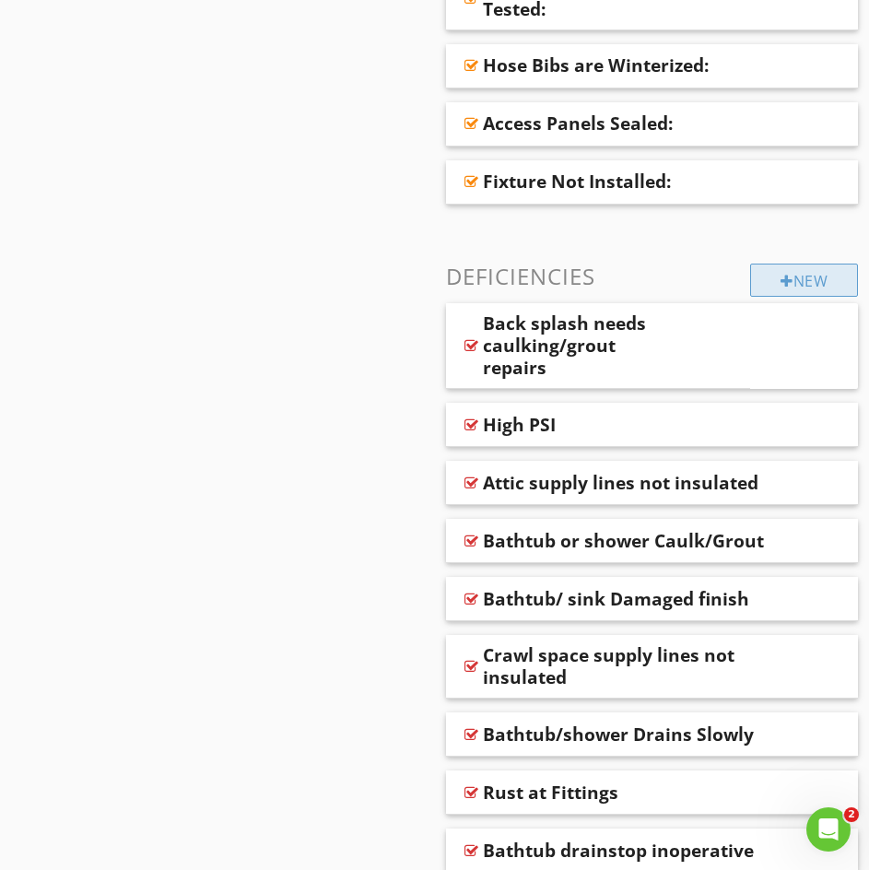
click at [783, 274] on div at bounding box center [787, 281] width 13 height 15
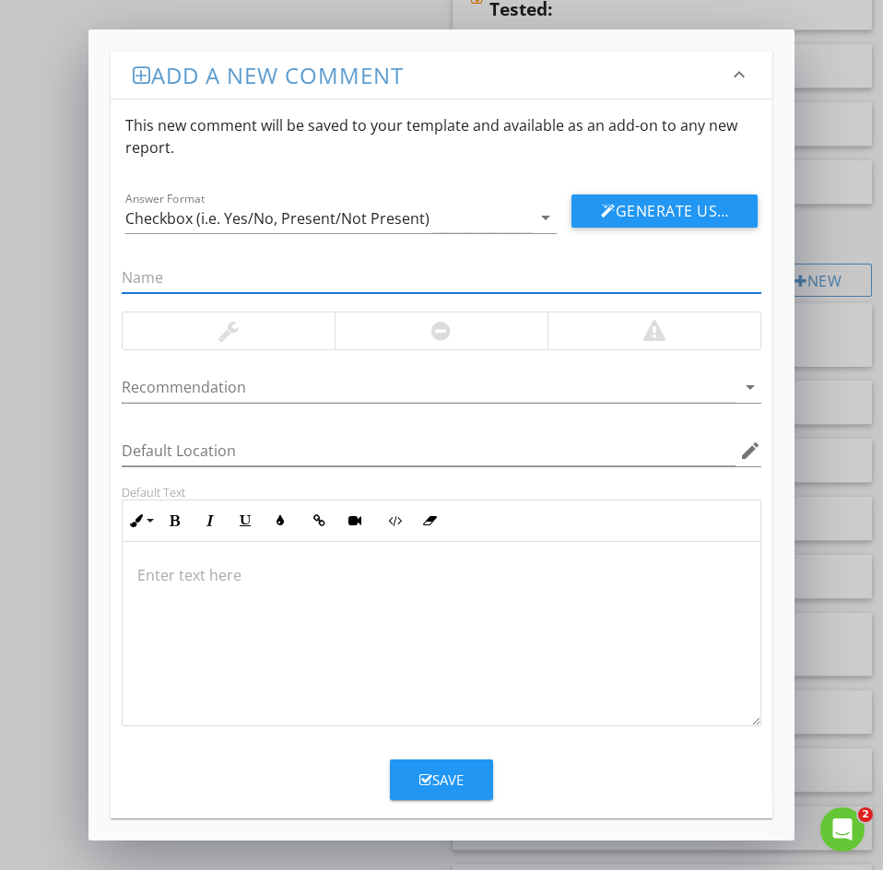
paste input "39: Knob damaged/missing"
drag, startPoint x: 142, startPoint y: 273, endPoint x: 69, endPoint y: 274, distance: 72.8
click at [69, 274] on div "Add a new comment keyboard_arrow_down This new comment will be saved to your te…" at bounding box center [441, 435] width 883 height 870
type input "Knob damaged/missing"
click at [161, 562] on div at bounding box center [442, 634] width 638 height 184
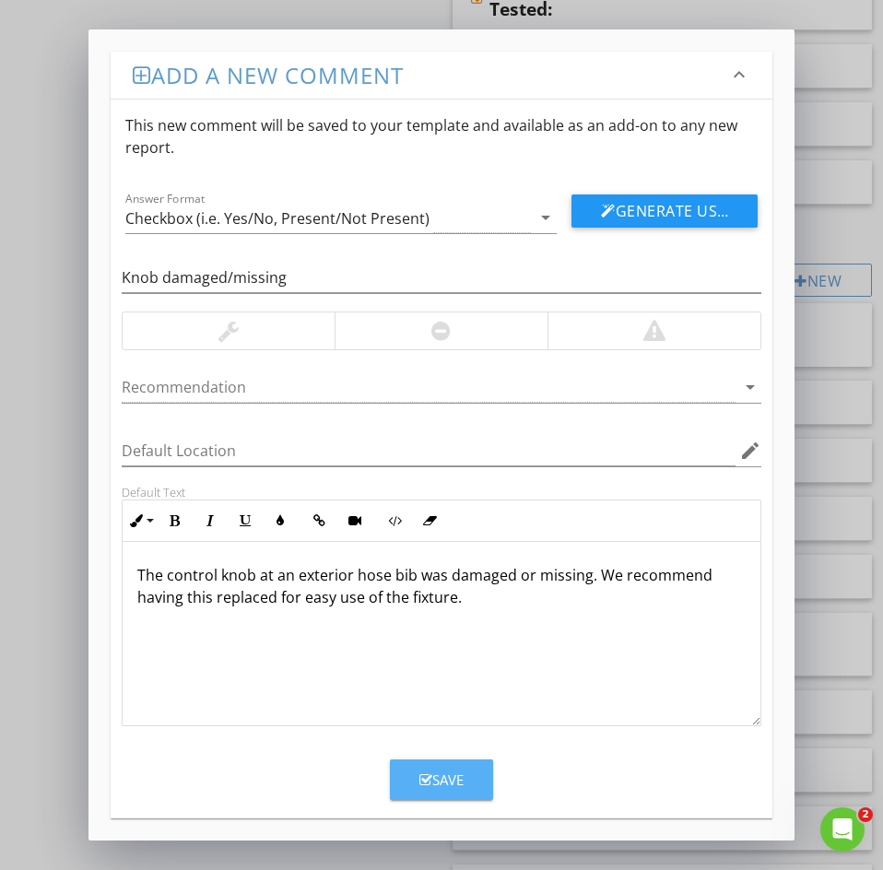
click at [428, 780] on div "Save" at bounding box center [441, 779] width 44 height 21
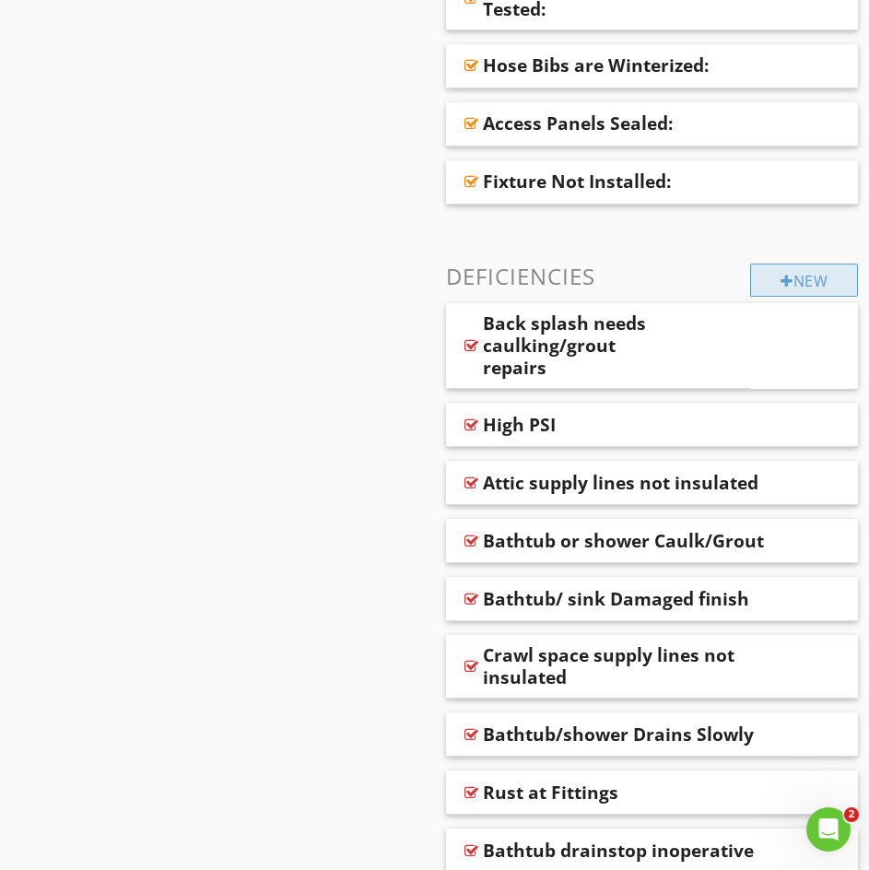
click at [801, 289] on div "New" at bounding box center [804, 280] width 108 height 33
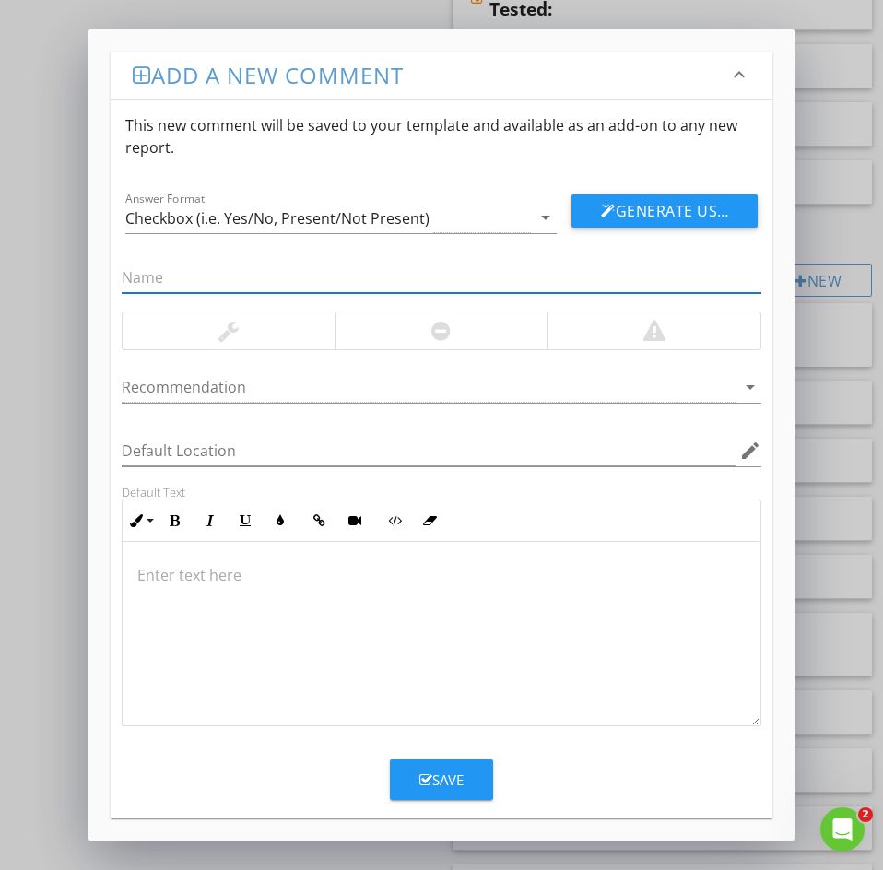
paste input "40: Caulking repairs around fixture"
drag, startPoint x: 118, startPoint y: 270, endPoint x: -6, endPoint y: 254, distance: 124.5
click at [0, 254] on html "SPECTORA Jesse Guzman Jesse Guzman Role: Inspector Dashboard New Inspection Ins…" at bounding box center [441, 791] width 883 height 3718
type input "Caulking repairs around fixture"
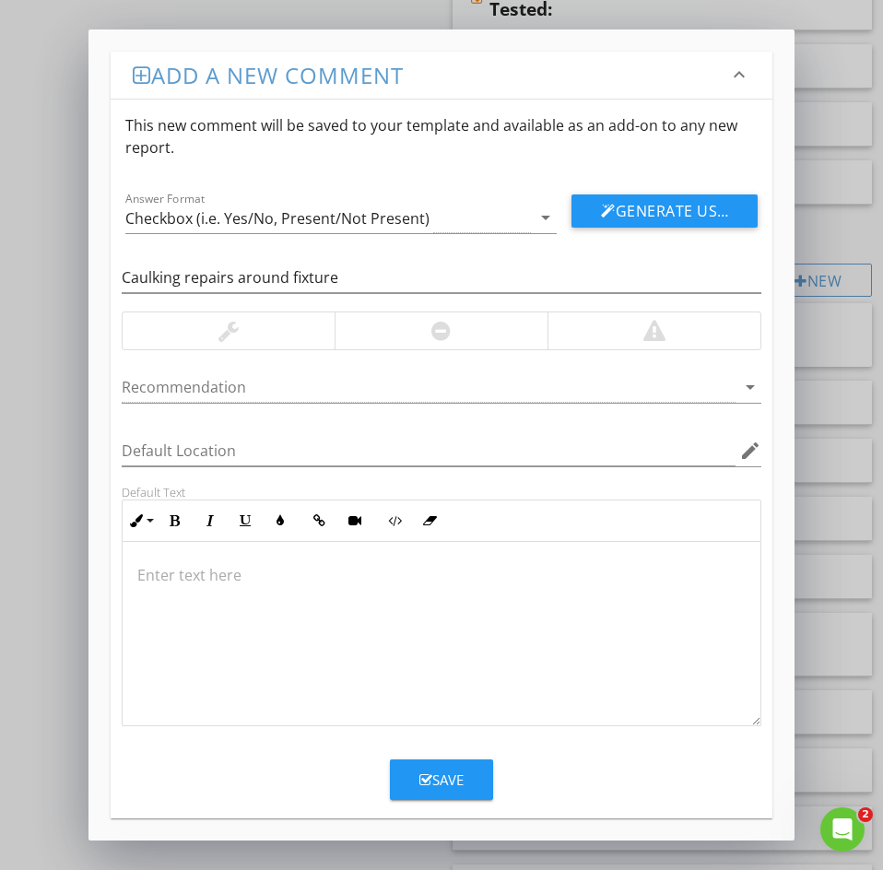
click at [179, 571] on p at bounding box center [441, 575] width 608 height 22
click at [427, 779] on icon "button" at bounding box center [425, 780] width 13 height 14
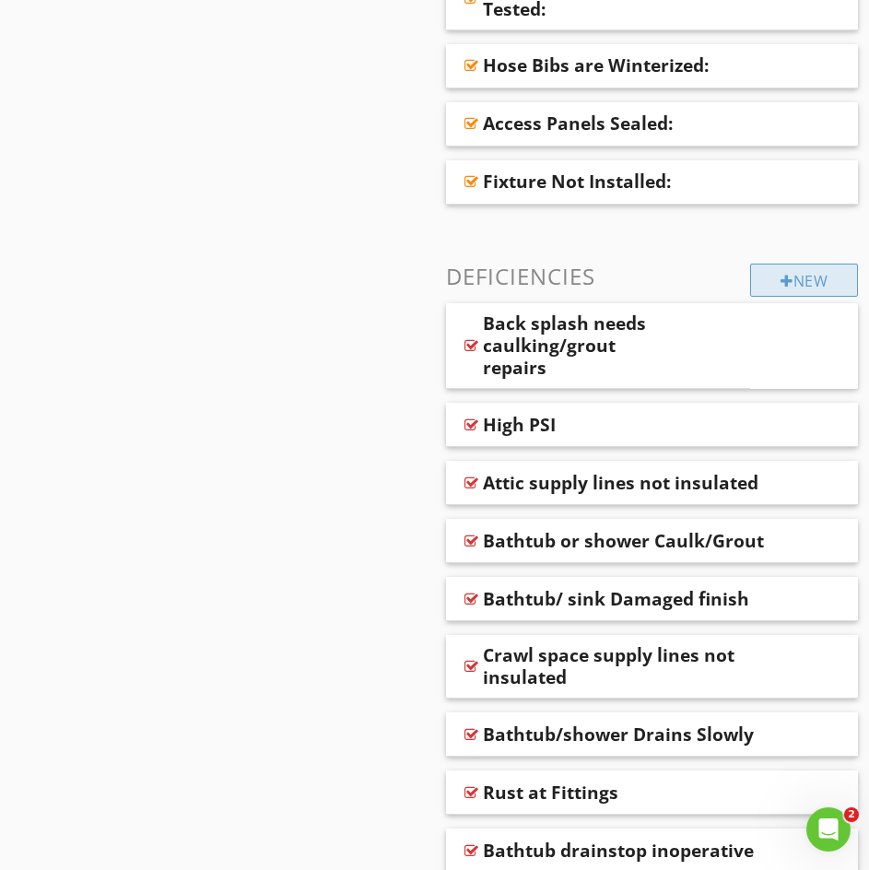
click at [827, 273] on div "New" at bounding box center [804, 280] width 108 height 33
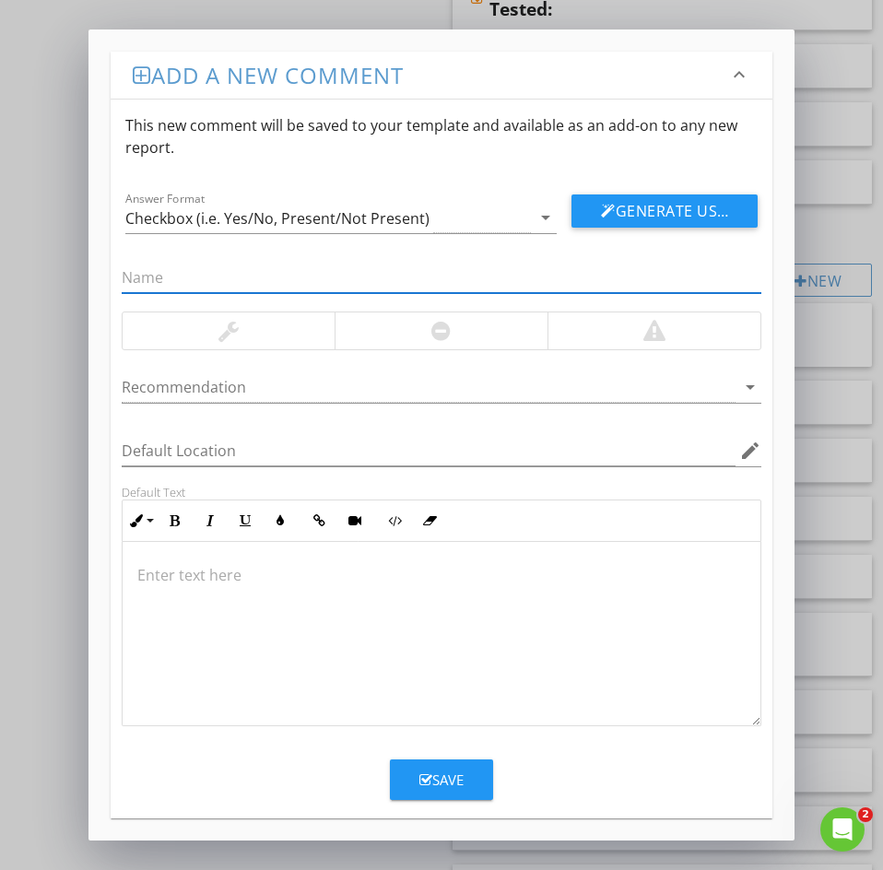
paste input "42: Corosion on valve"
drag, startPoint x: 79, startPoint y: 270, endPoint x: 61, endPoint y: 268, distance: 18.5
click at [66, 268] on div "Add a new comment keyboard_arrow_down This new comment will be saved to your te…" at bounding box center [441, 435] width 883 height 870
click at [171, 278] on input "Corosion on valve" at bounding box center [442, 278] width 640 height 30
type input "Corrosion on valve"
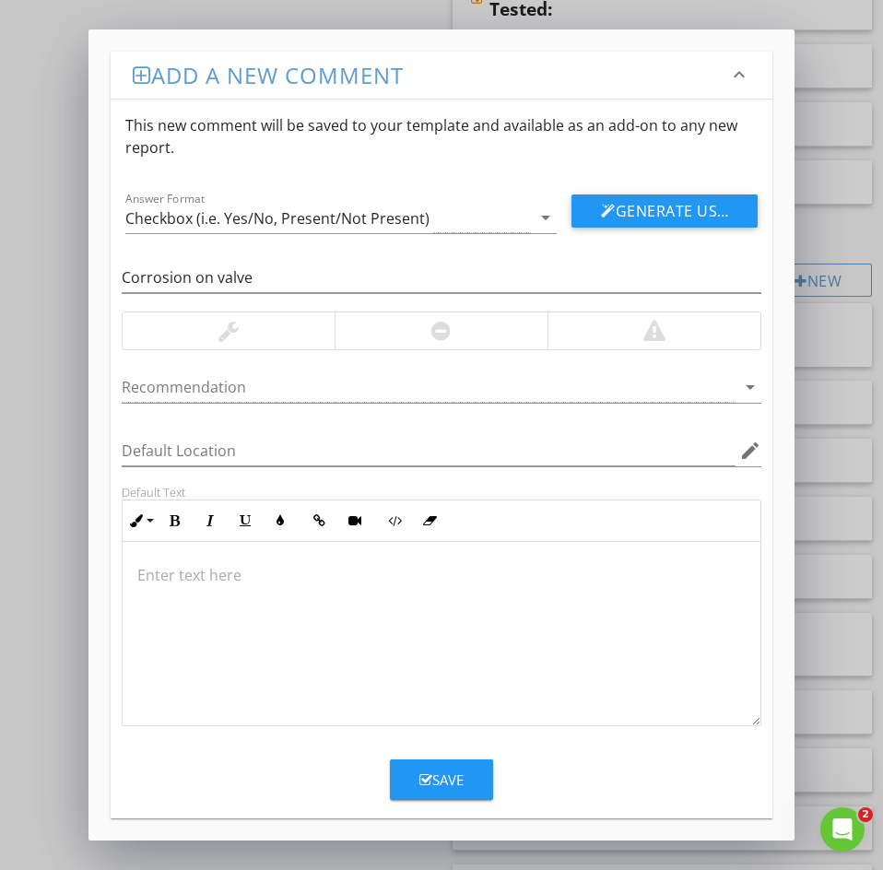
click at [150, 555] on div at bounding box center [442, 634] width 638 height 184
click at [169, 609] on div "Corosion noted on valves. Recommend to repair as needed." at bounding box center [442, 634] width 638 height 184
click at [169, 576] on p "Corosion noted on valves. Recommend to repair as needed." at bounding box center [441, 575] width 608 height 22
click at [178, 608] on div "Corosion noted on valves. Recommend to repair as needed." at bounding box center [442, 634] width 638 height 184
click at [180, 576] on p "Corosion noted on valves. Recommend to repair as needed." at bounding box center [441, 575] width 608 height 22
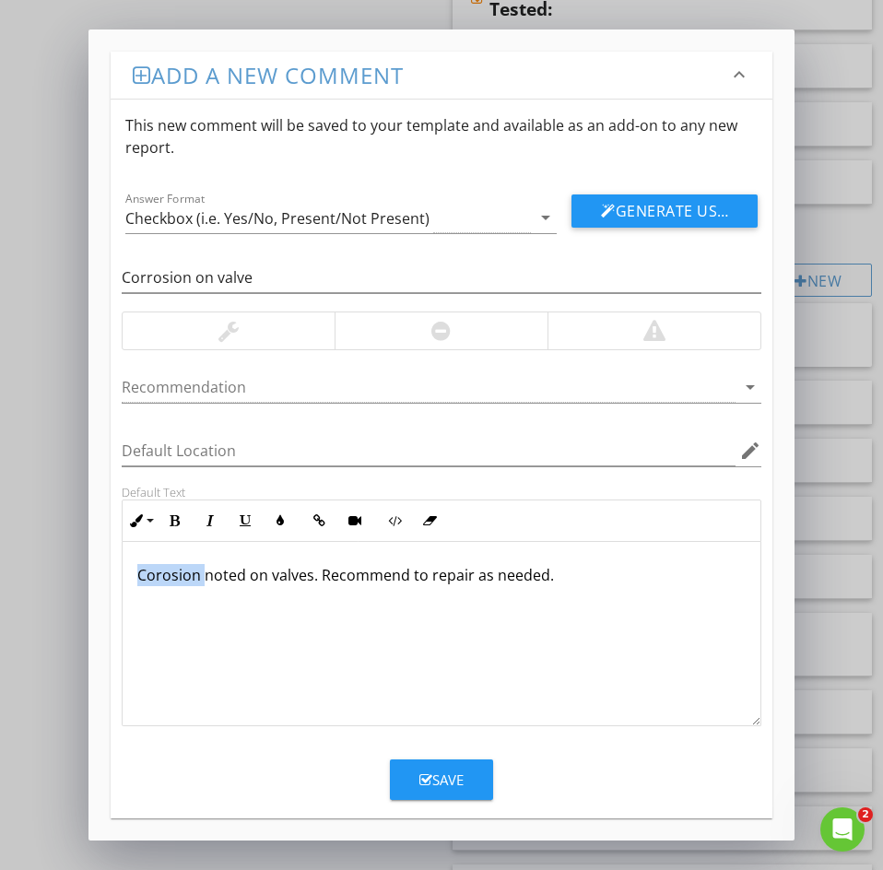
click at [180, 576] on p "Corosion noted on valves. Recommend to repair as needed." at bounding box center [441, 575] width 608 height 22
click at [412, 782] on button "Save" at bounding box center [441, 779] width 103 height 41
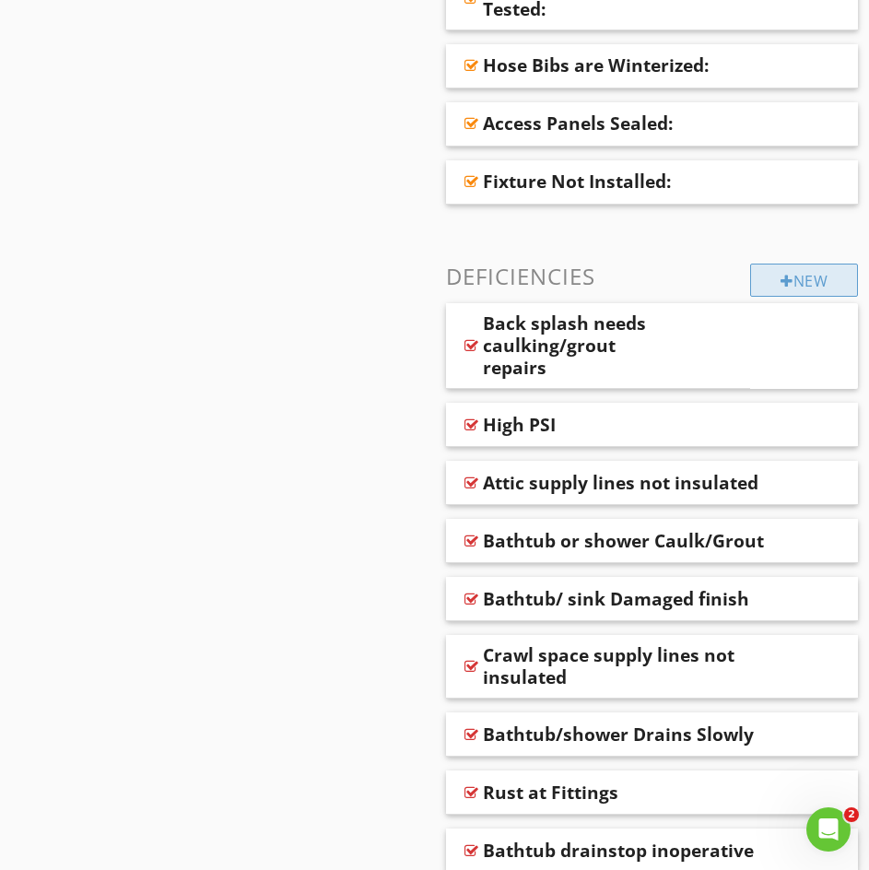
click at [784, 286] on div at bounding box center [787, 281] width 13 height 15
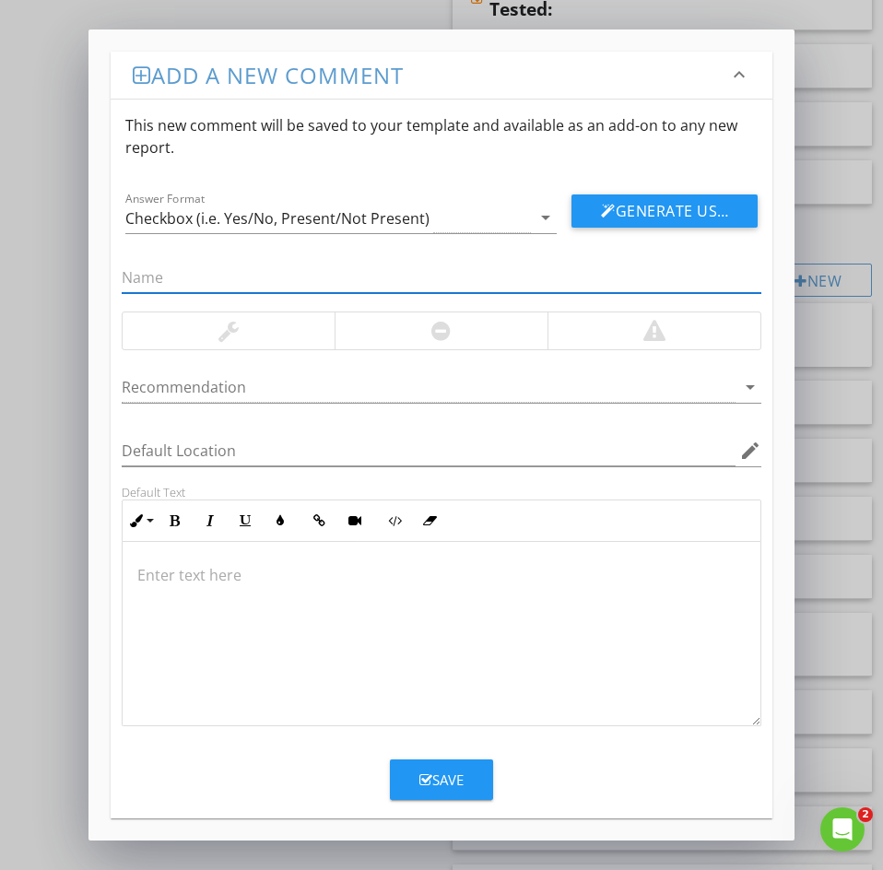
paste input "43: Missing Sheathing"
drag, startPoint x: 140, startPoint y: 280, endPoint x: 112, endPoint y: 277, distance: 27.8
click at [112, 277] on div "43: Missing Sheathing" at bounding box center [442, 280] width 662 height 64
drag, startPoint x: 127, startPoint y: 277, endPoint x: 96, endPoint y: 273, distance: 31.7
click at [98, 273] on div "Add a new comment keyboard_arrow_down This new comment will be saved to your te…" at bounding box center [441, 434] width 706 height 811
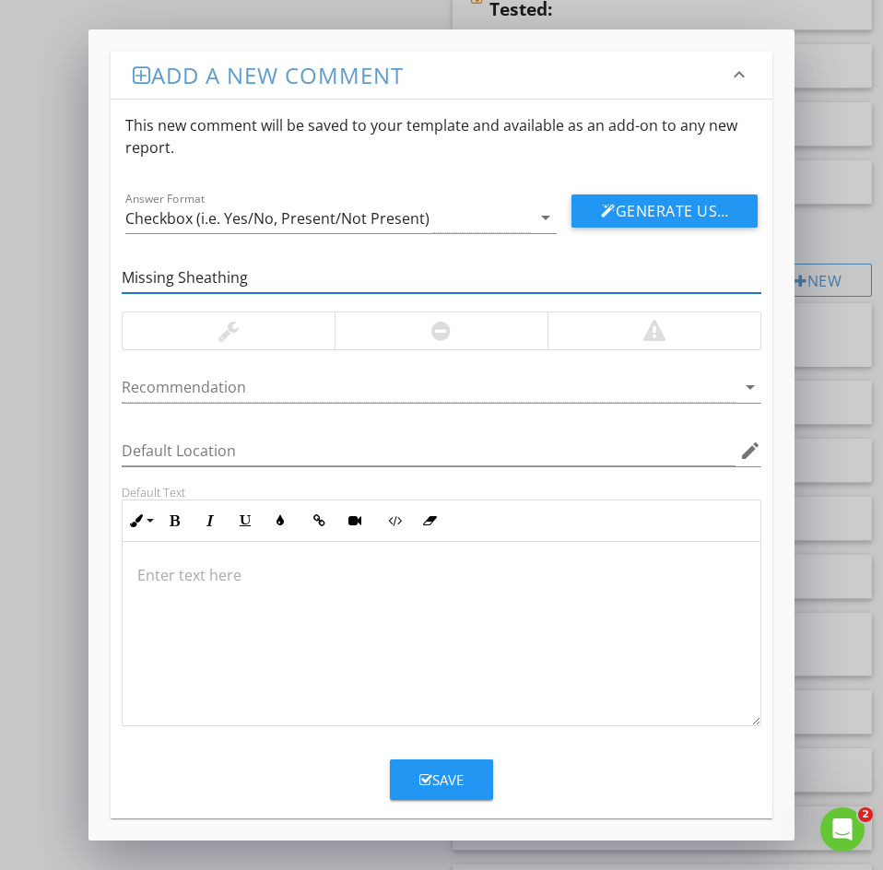
type input "Missing Sheathing"
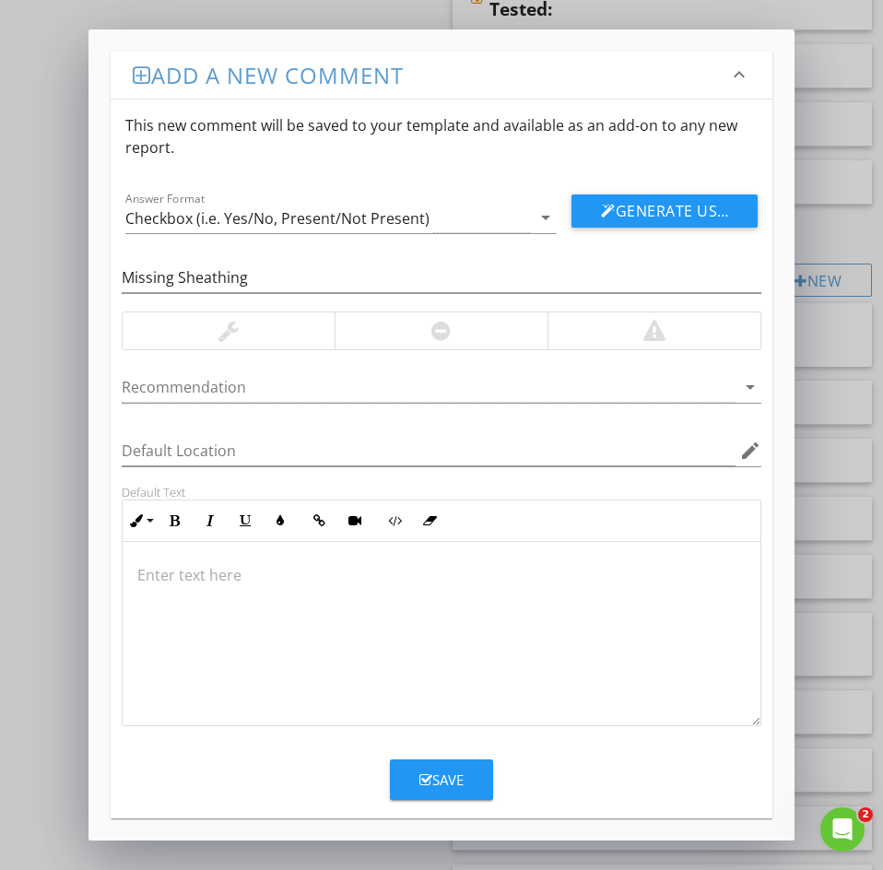
drag, startPoint x: 193, startPoint y: 592, endPoint x: 188, endPoint y: 577, distance: 15.4
click at [191, 590] on div at bounding box center [442, 634] width 638 height 184
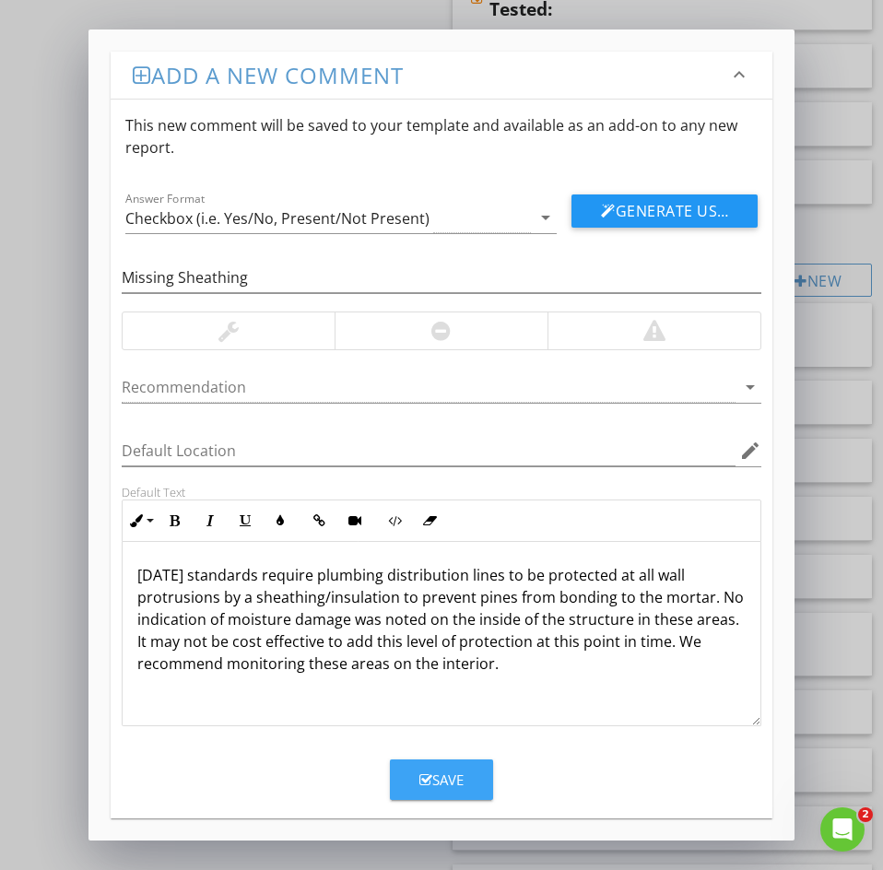
drag, startPoint x: 437, startPoint y: 780, endPoint x: 38, endPoint y: 610, distance: 433.5
click at [437, 779] on div "Save" at bounding box center [441, 779] width 44 height 21
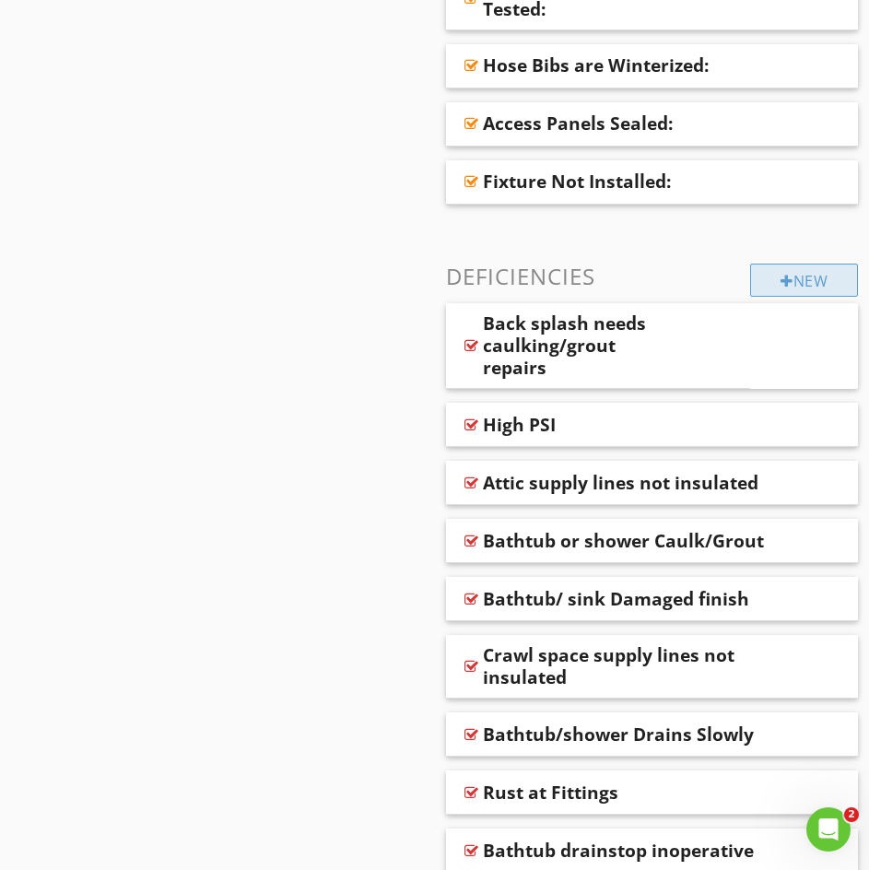
click at [790, 292] on div "New" at bounding box center [804, 280] width 108 height 33
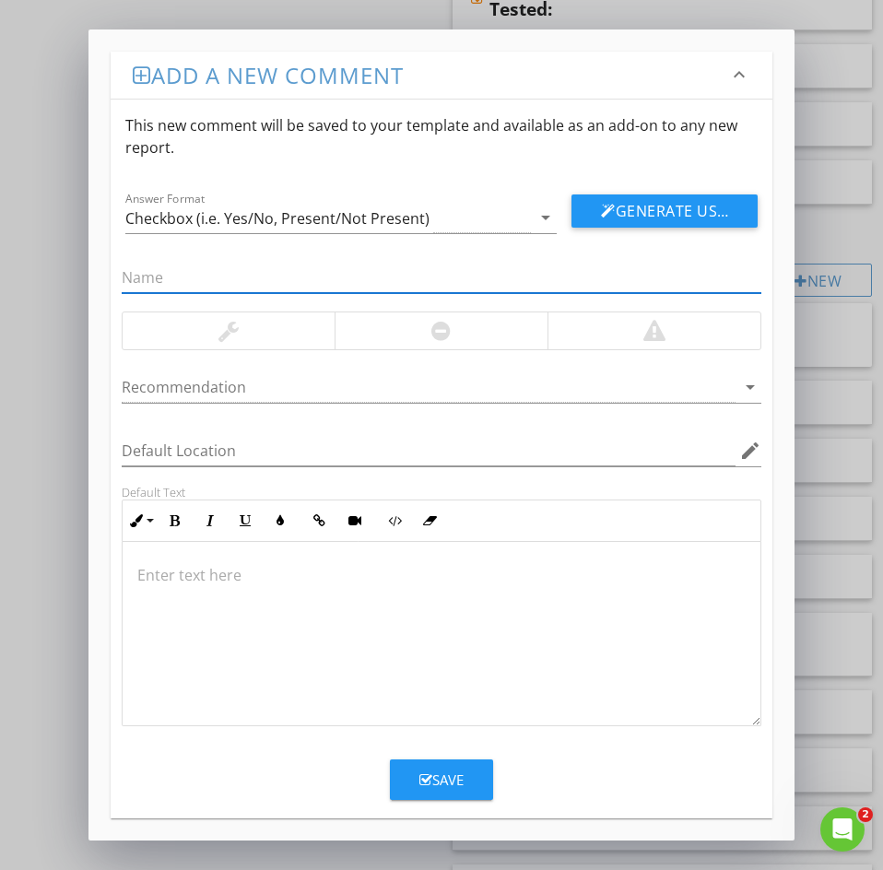
paste input "45: Water At Slab"
drag, startPoint x: 147, startPoint y: 278, endPoint x: 4, endPoint y: 272, distance: 143.9
click at [10, 270] on div "Add a new comment keyboard_arrow_down This new comment will be saved to your te…" at bounding box center [441, 435] width 883 height 870
type input "Water At Slab"
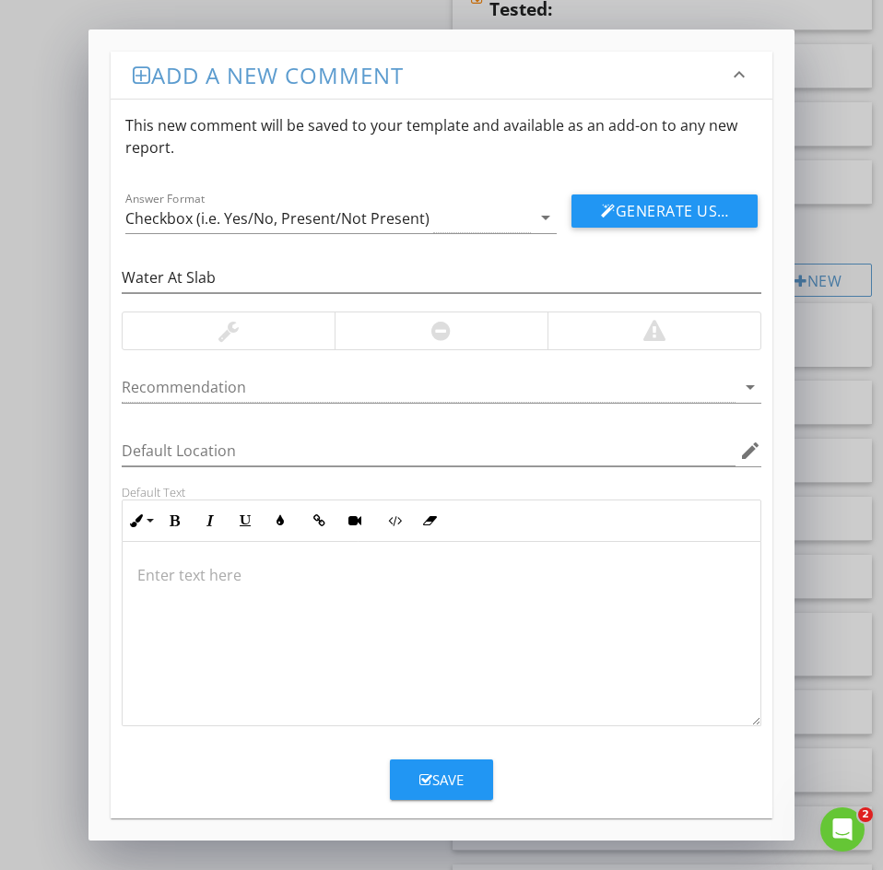
drag, startPoint x: 162, startPoint y: 587, endPoint x: 158, endPoint y: 578, distance: 9.9
click at [159, 584] on div at bounding box center [442, 634] width 638 height 184
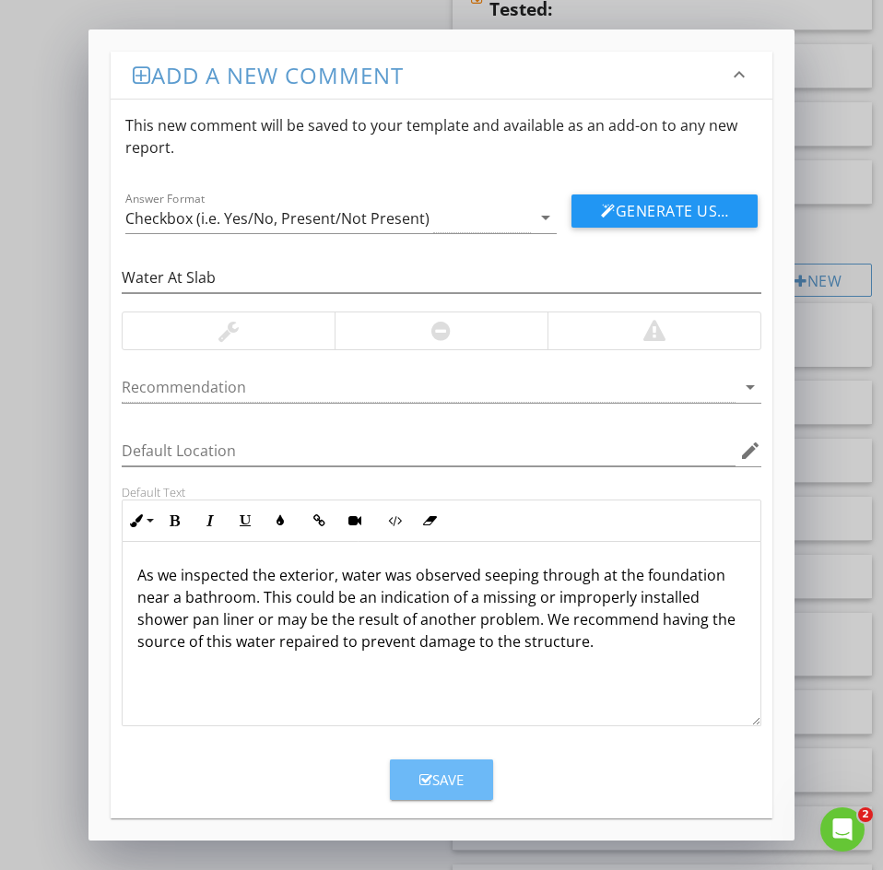
drag, startPoint x: 465, startPoint y: 781, endPoint x: 59, endPoint y: 583, distance: 451.7
click at [463, 778] on button "Save" at bounding box center [441, 779] width 103 height 41
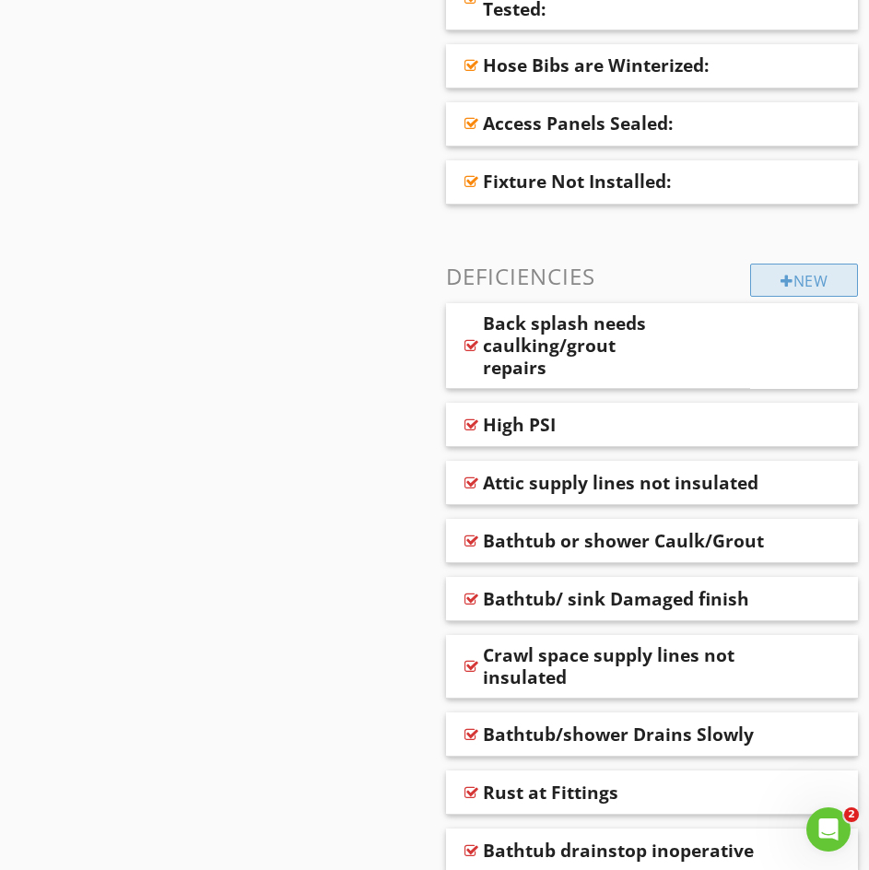
click at [828, 272] on div "New" at bounding box center [804, 280] width 108 height 33
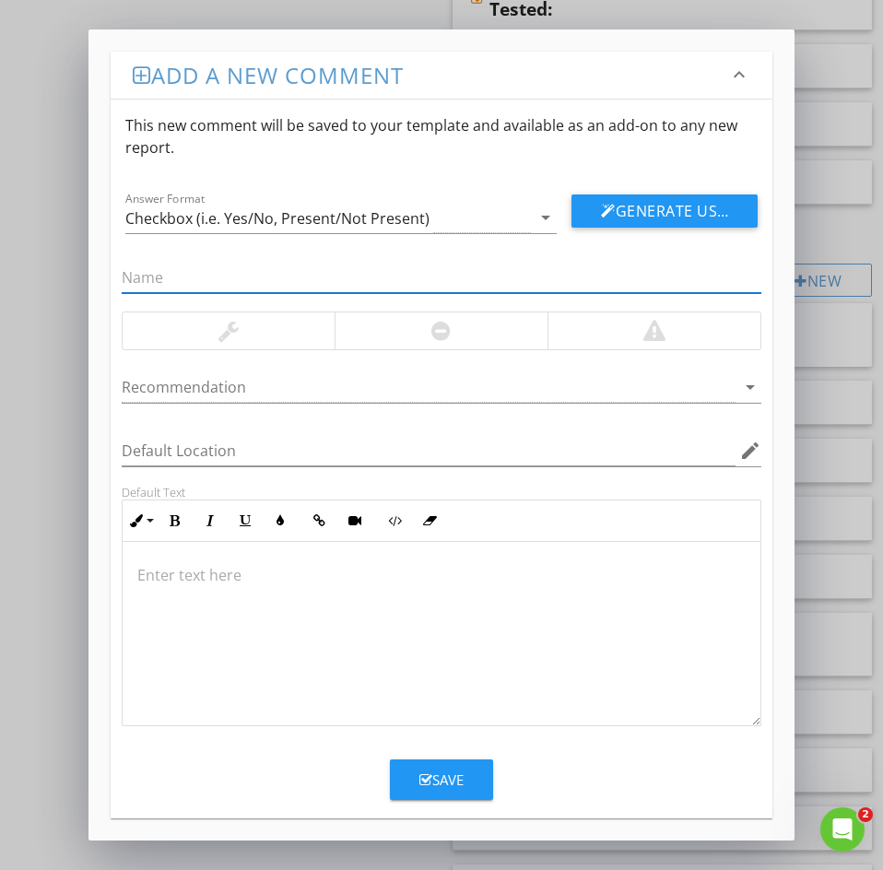
paste input "47: UNDER CABINET DAMAGE"
drag, startPoint x: 147, startPoint y: 276, endPoint x: 8, endPoint y: 266, distance: 138.6
click at [13, 266] on div "Add a new comment keyboard_arrow_down This new comment will be saved to your te…" at bounding box center [441, 435] width 883 height 870
type input "UNDER CABINET DAMAGE"
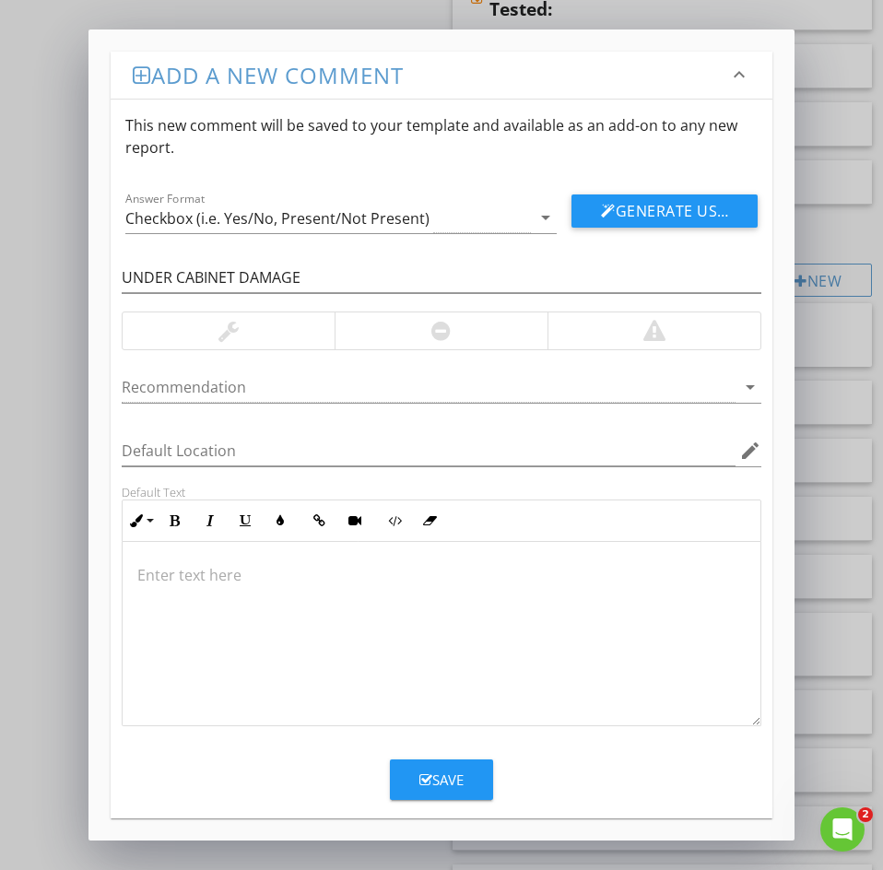
click at [147, 599] on div at bounding box center [442, 634] width 638 height 184
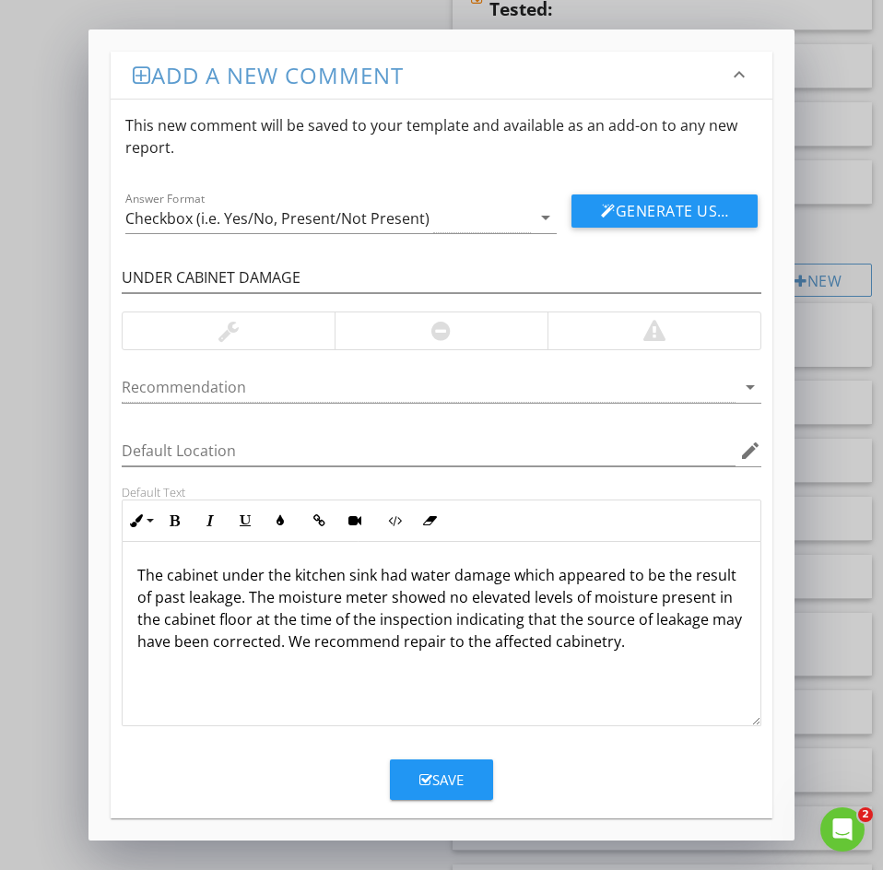
click at [436, 771] on div "Save" at bounding box center [441, 779] width 44 height 21
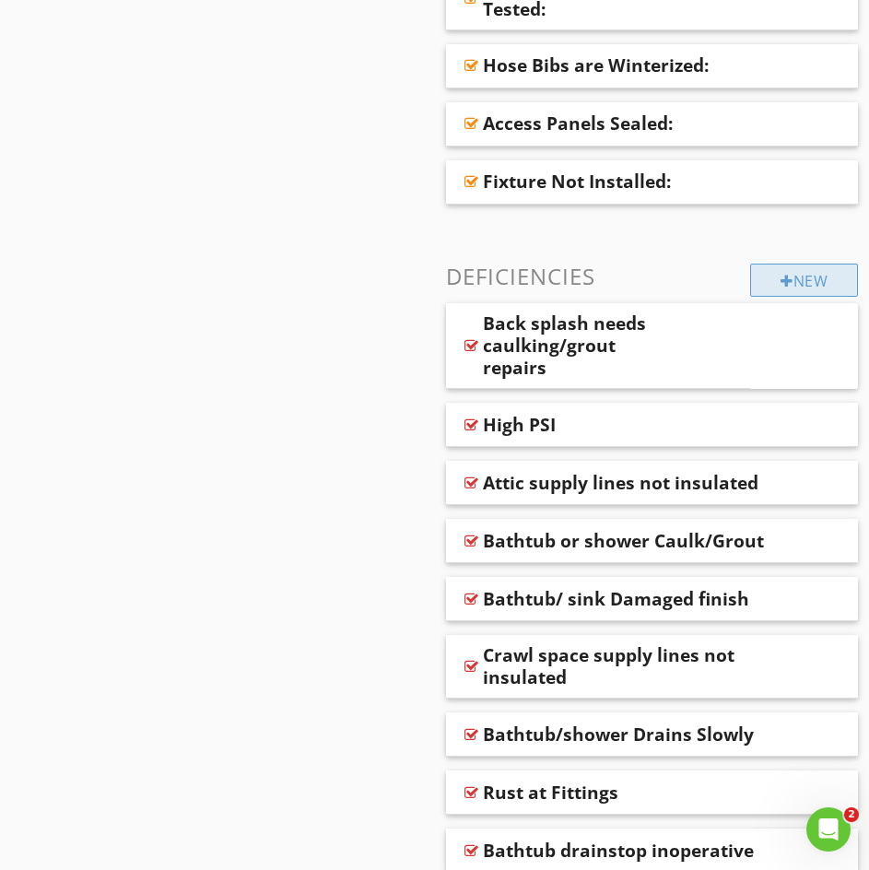
click at [769, 288] on div "New" at bounding box center [804, 280] width 108 height 33
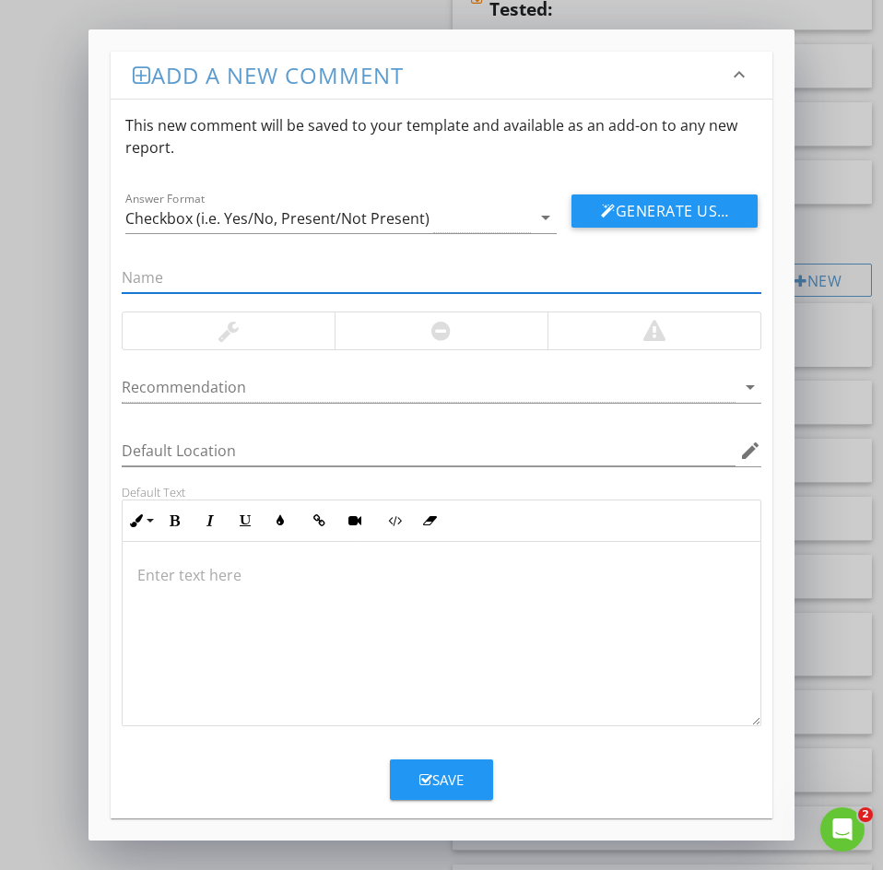
paste input "48: Damaged faucet"
drag, startPoint x: 145, startPoint y: 277, endPoint x: -111, endPoint y: 263, distance: 255.7
type input "Damaged faucet"
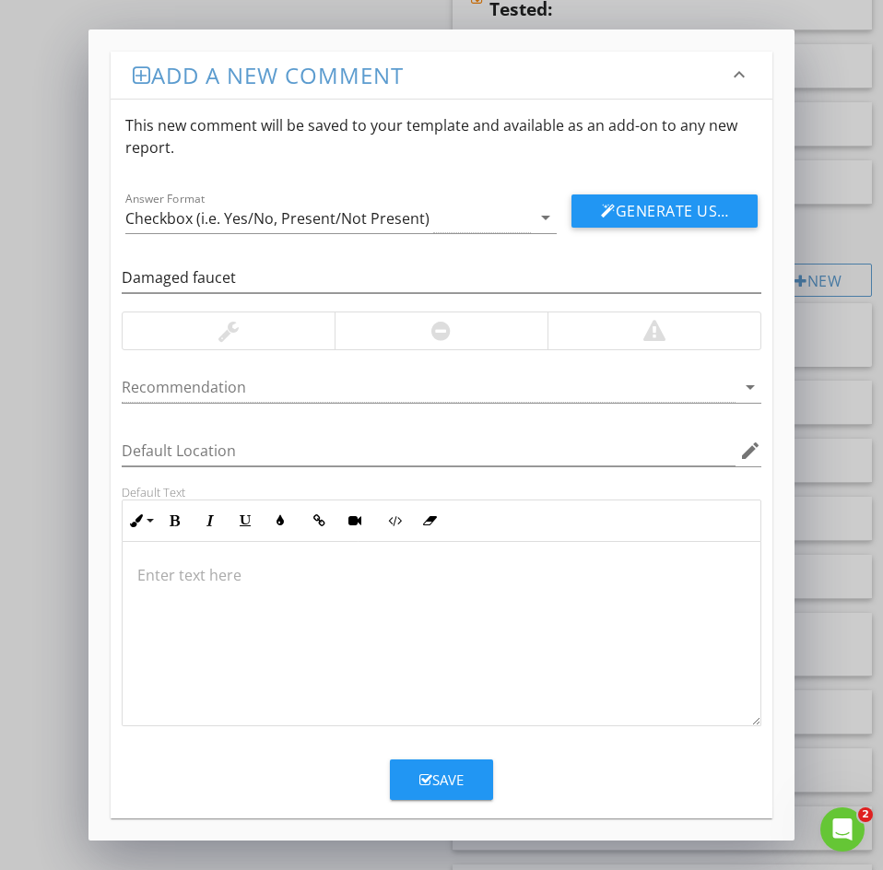
click at [153, 588] on div at bounding box center [442, 634] width 638 height 184
drag, startPoint x: 459, startPoint y: 772, endPoint x: 442, endPoint y: 759, distance: 21.0
click at [457, 771] on div "Save" at bounding box center [441, 779] width 44 height 21
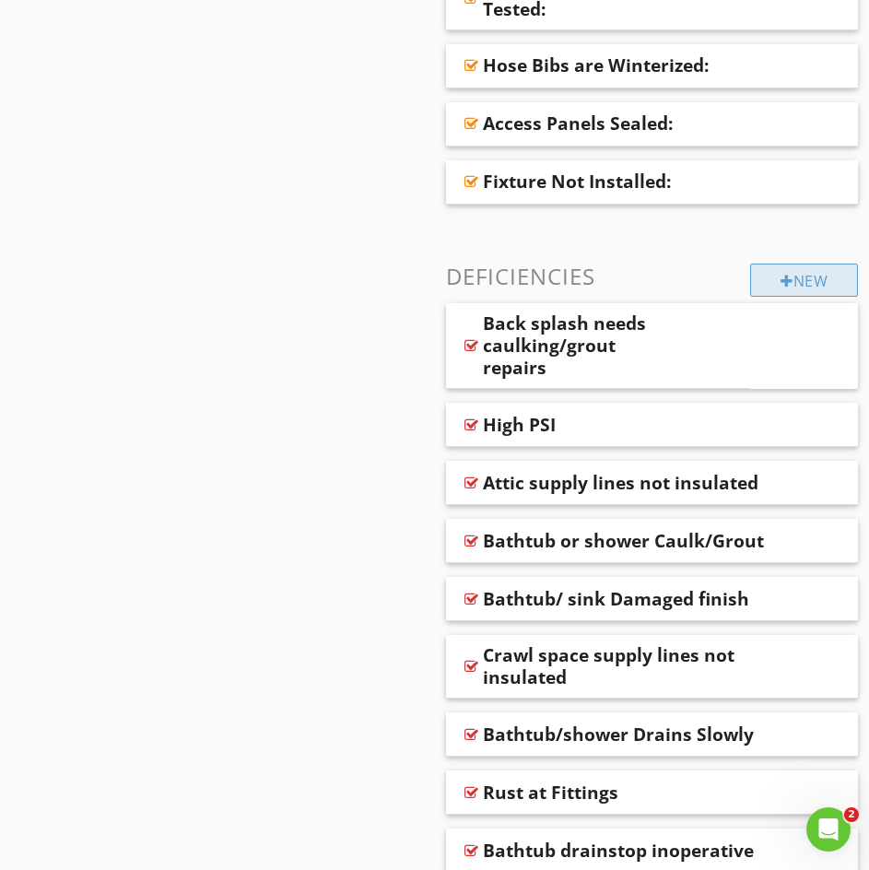
drag, startPoint x: 738, startPoint y: 292, endPoint x: 752, endPoint y: 290, distance: 13.9
click at [752, 290] on div "New" at bounding box center [804, 280] width 108 height 33
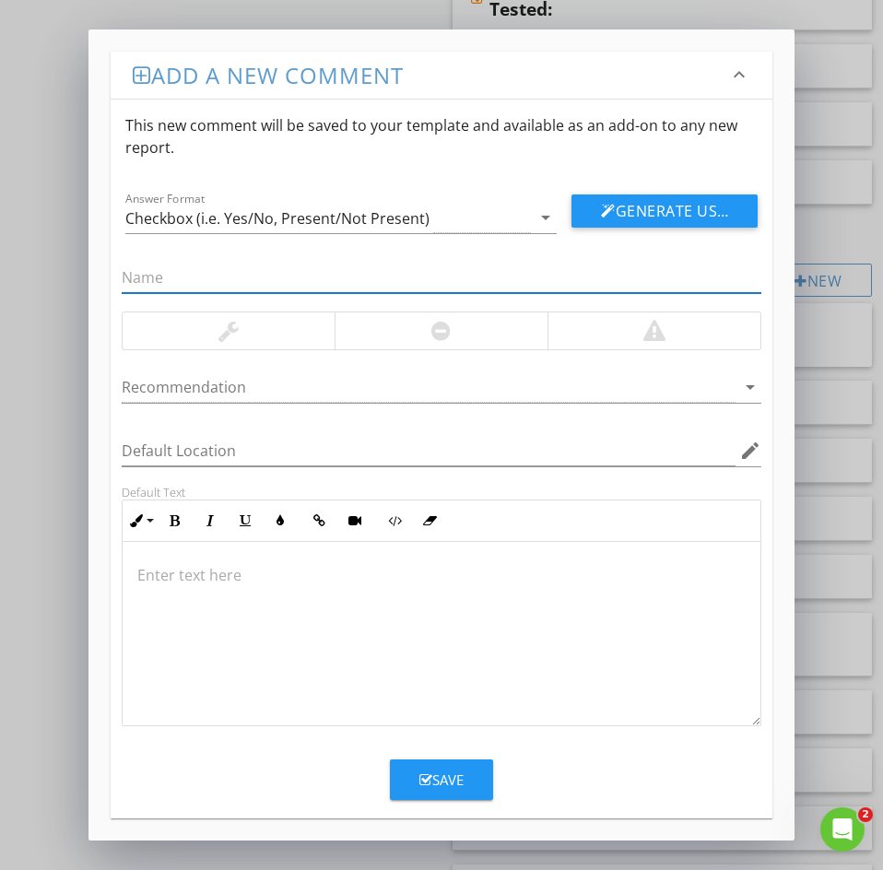
paste input "49: Organic Growth"
drag, startPoint x: 147, startPoint y: 272, endPoint x: -76, endPoint y: 266, distance: 223.1
type input "Organic Growth"
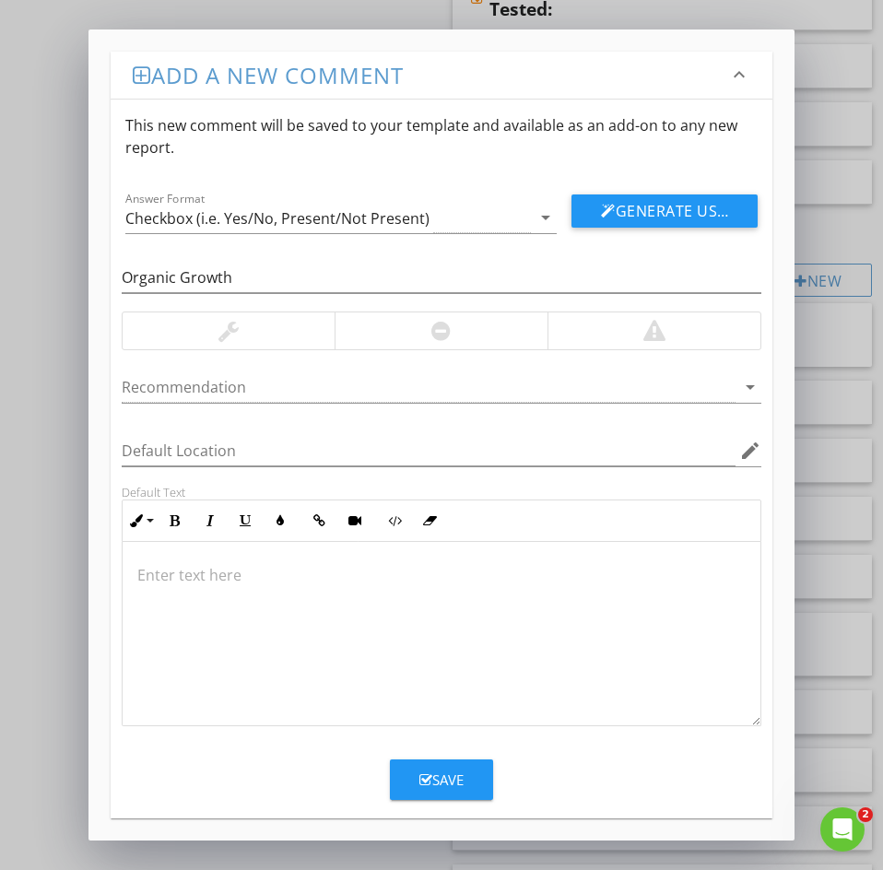
click at [172, 579] on p at bounding box center [441, 575] width 608 height 22
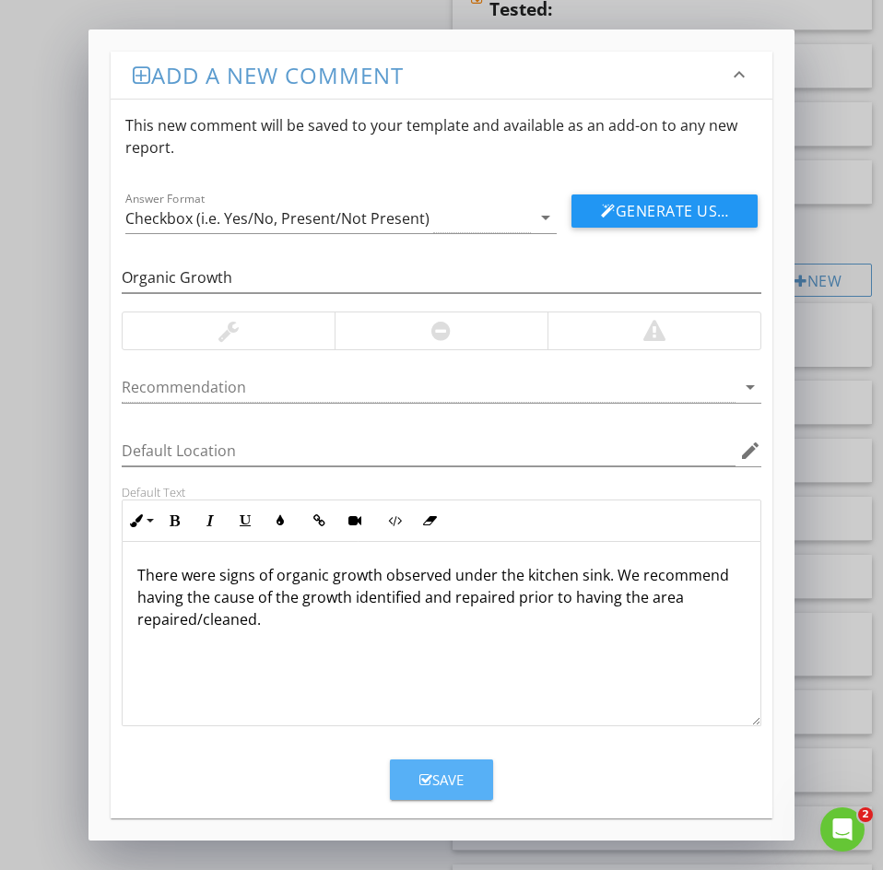
click at [428, 779] on icon "button" at bounding box center [425, 780] width 13 height 14
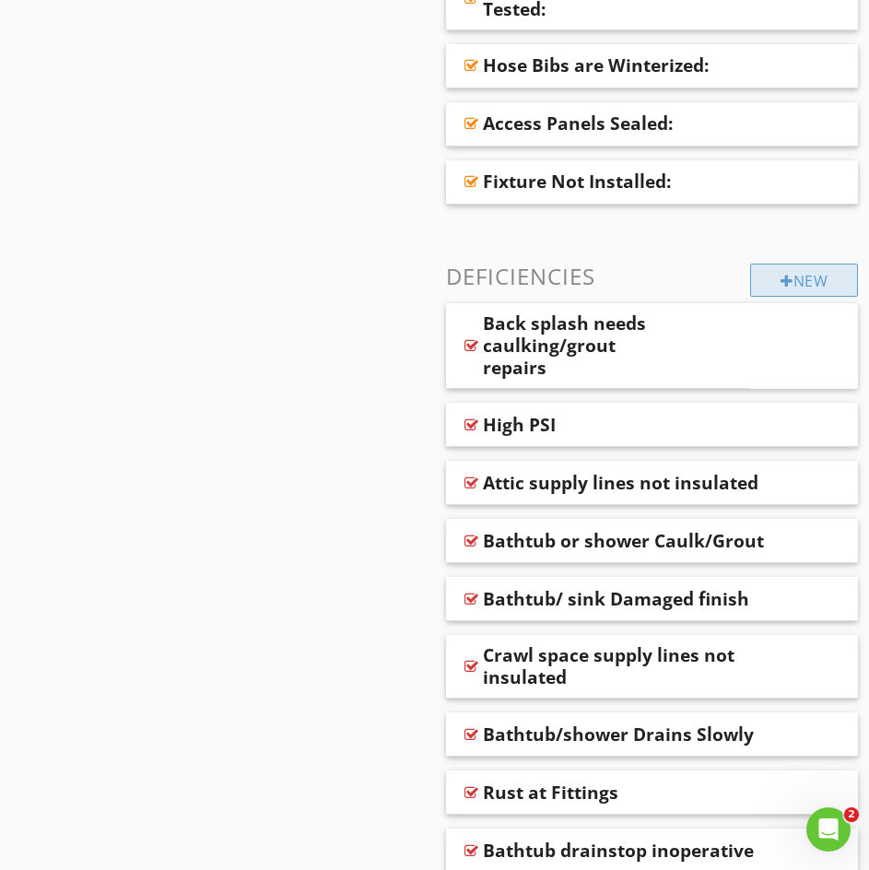
click at [816, 289] on div "New" at bounding box center [804, 280] width 108 height 33
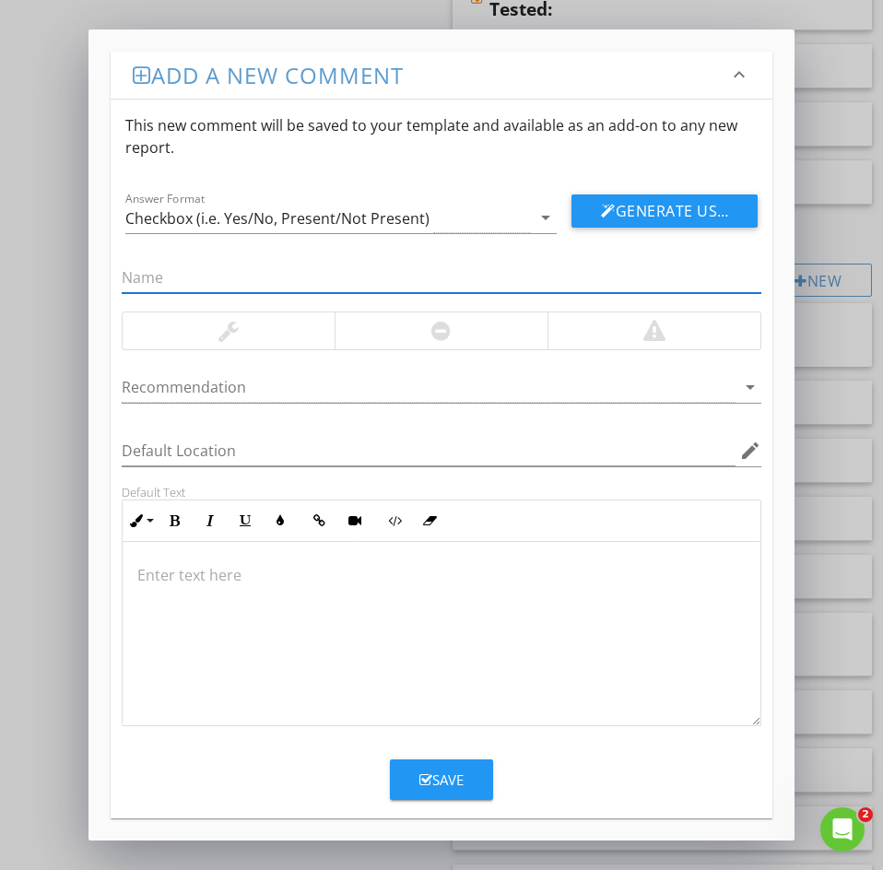
paste input "51: SINK SEAL"
drag, startPoint x: 150, startPoint y: 280, endPoint x: 38, endPoint y: 270, distance: 112.9
click at [38, 270] on div "Add a new comment keyboard_arrow_down This new comment will be saved to your te…" at bounding box center [441, 435] width 883 height 870
click at [153, 280] on input "51: SINK SEAL" at bounding box center [442, 278] width 640 height 30
drag, startPoint x: 145, startPoint y: 276, endPoint x: 41, endPoint y: 263, distance: 104.1
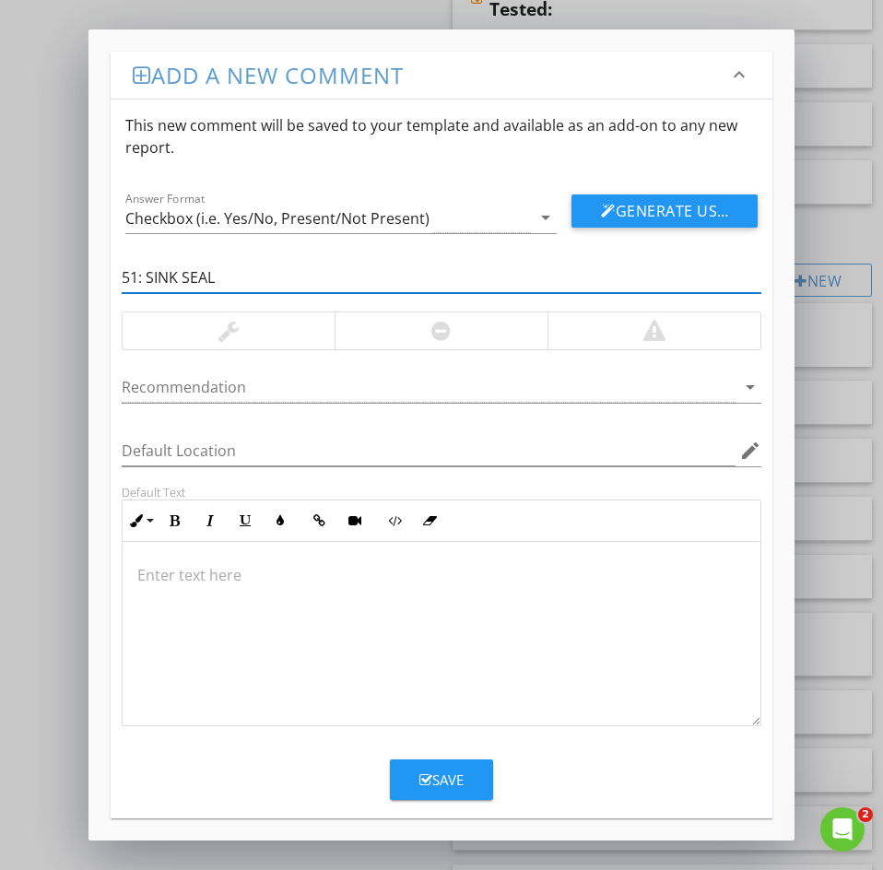
click at [41, 263] on div "Add a new comment keyboard_arrow_down This new comment will be saved to your te…" at bounding box center [441, 435] width 883 height 870
type input "SINK SEAL"
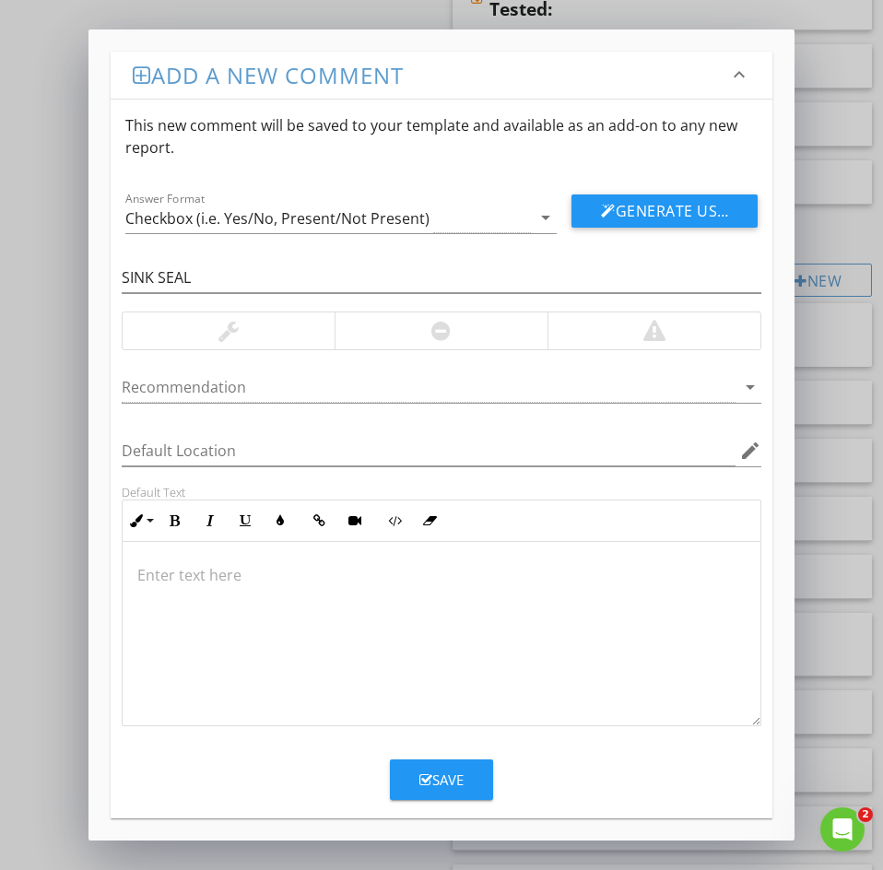
drag, startPoint x: 218, startPoint y: 562, endPoint x: 200, endPoint y: 565, distance: 18.6
click at [217, 562] on div at bounding box center [442, 634] width 638 height 184
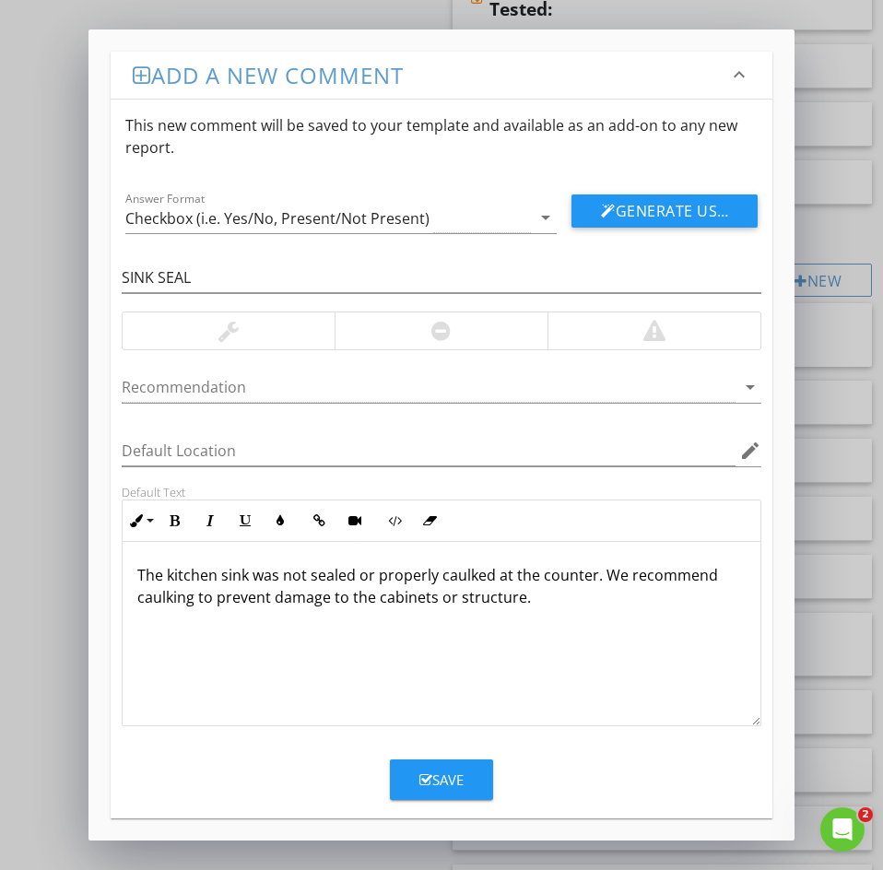
drag, startPoint x: 432, startPoint y: 787, endPoint x: 425, endPoint y: 779, distance: 11.1
click at [432, 786] on div "Save" at bounding box center [441, 779] width 44 height 21
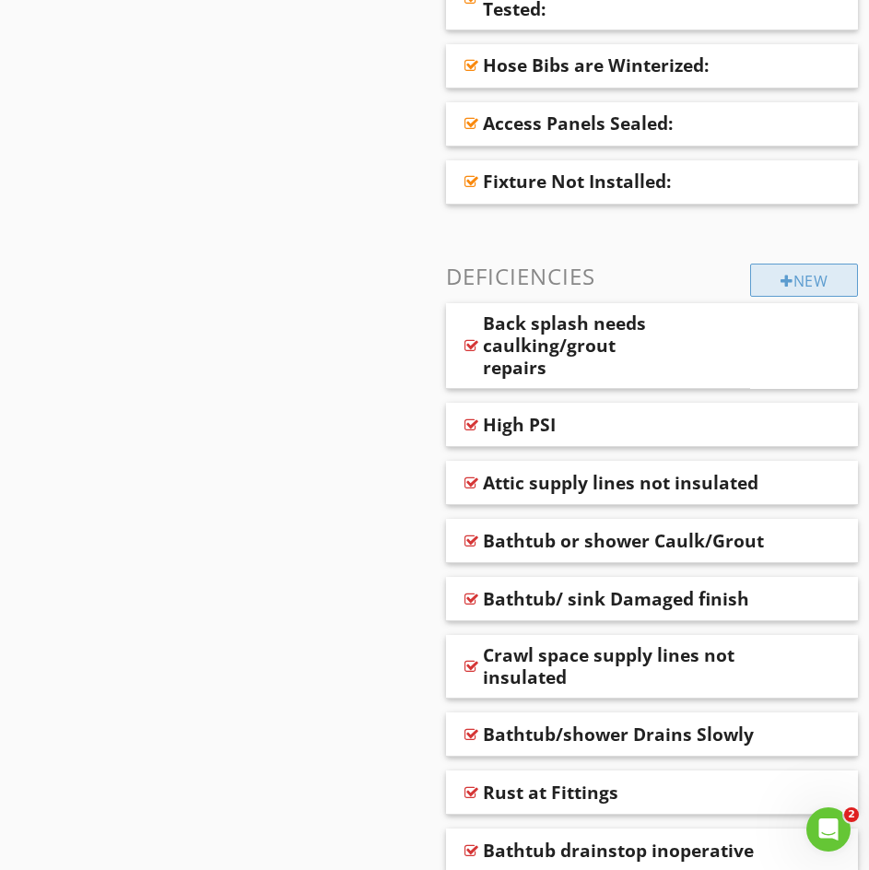
click at [781, 285] on div at bounding box center [787, 281] width 13 height 15
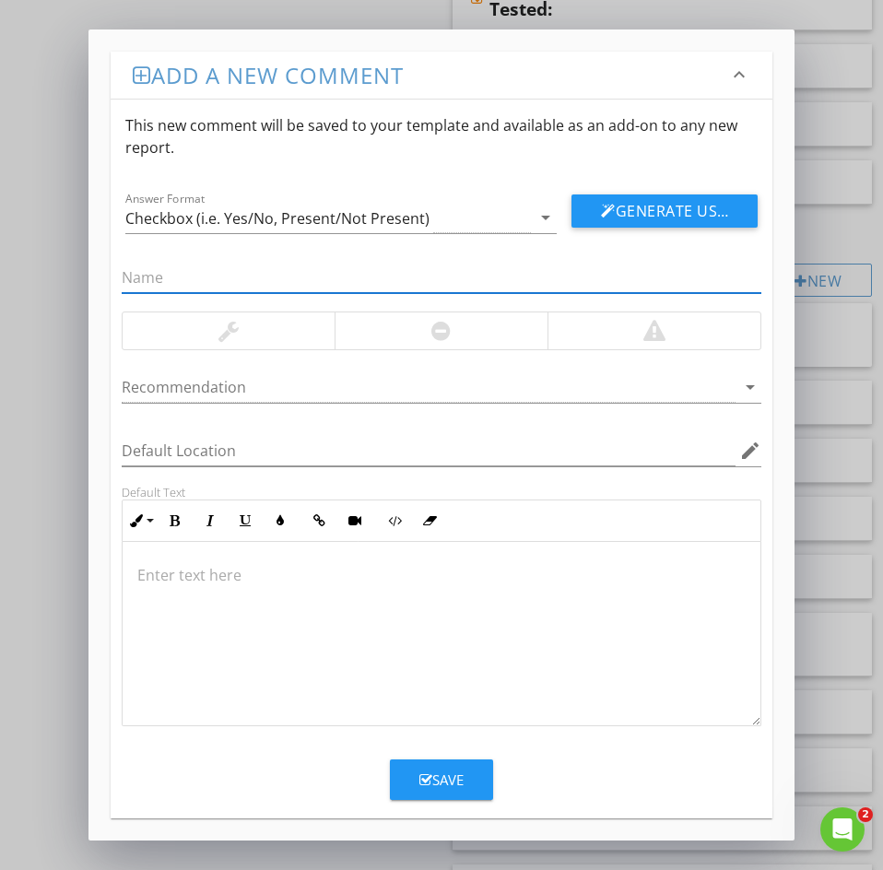
paste input "53: Leak At Faucet"
drag, startPoint x: 146, startPoint y: 282, endPoint x: 9, endPoint y: 261, distance: 138.0
click at [30, 258] on div "Add a new comment keyboard_arrow_down This new comment will be saved to your te…" at bounding box center [441, 435] width 883 height 870
type input "Leak At Faucet"
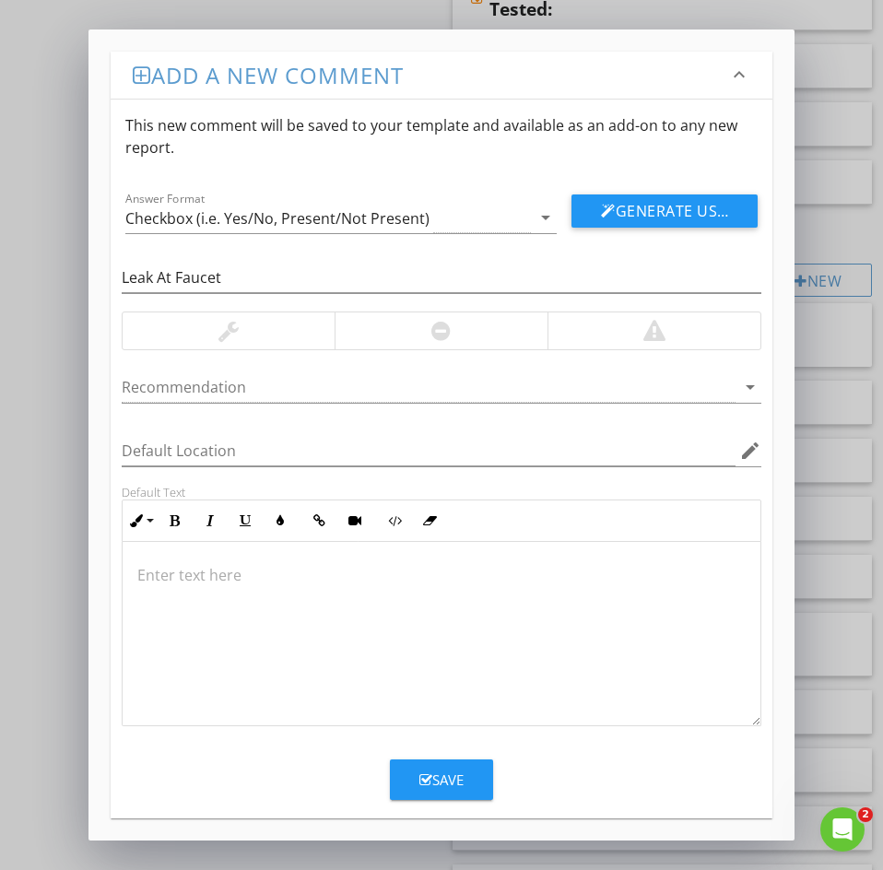
click at [163, 581] on p at bounding box center [441, 575] width 608 height 22
type textarea "<p>A leaking faucet was noted in the kitchen. We recommend repair to prevent da…"
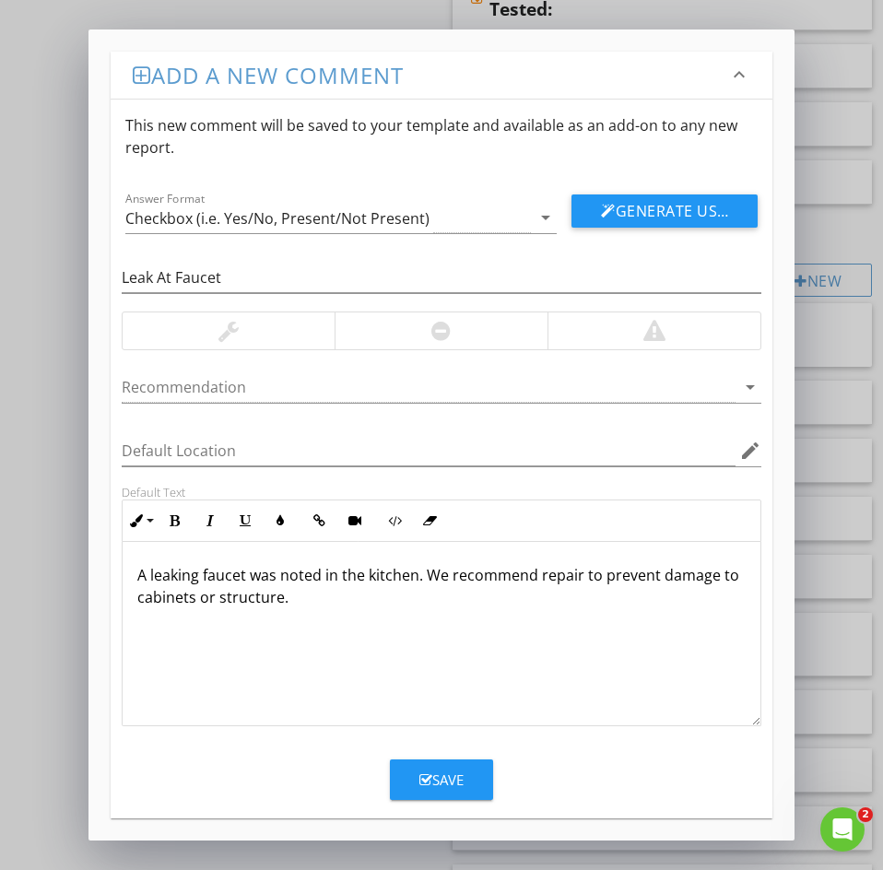
click at [431, 779] on div "Save" at bounding box center [441, 779] width 44 height 21
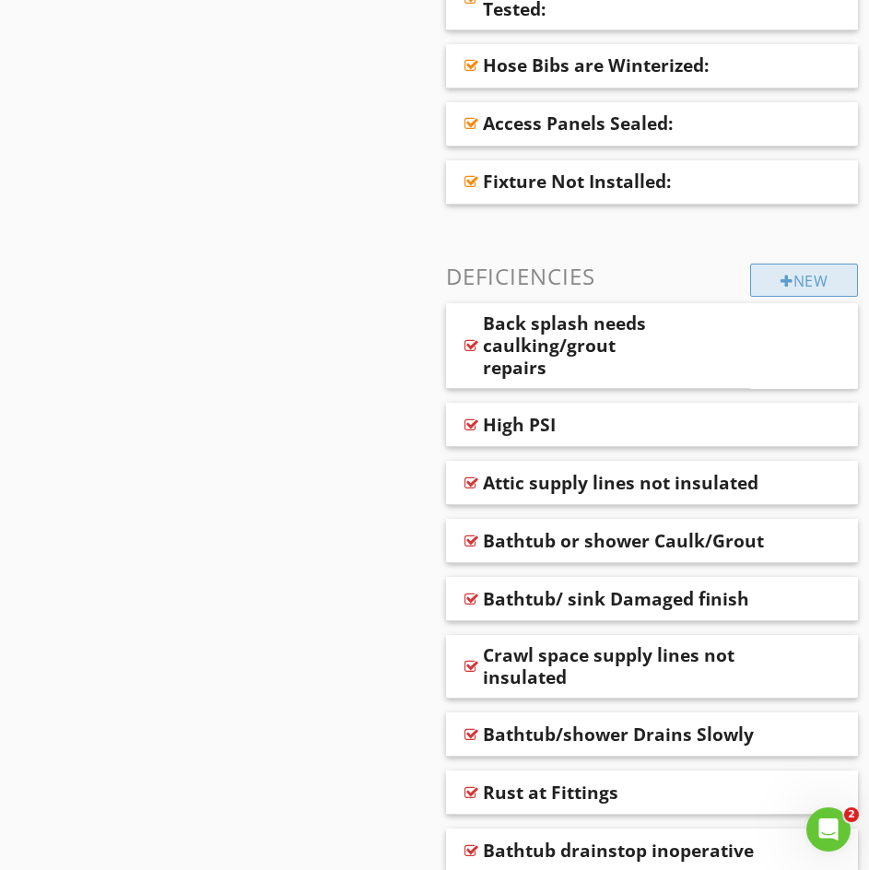
click at [796, 276] on div "New" at bounding box center [804, 280] width 108 height 33
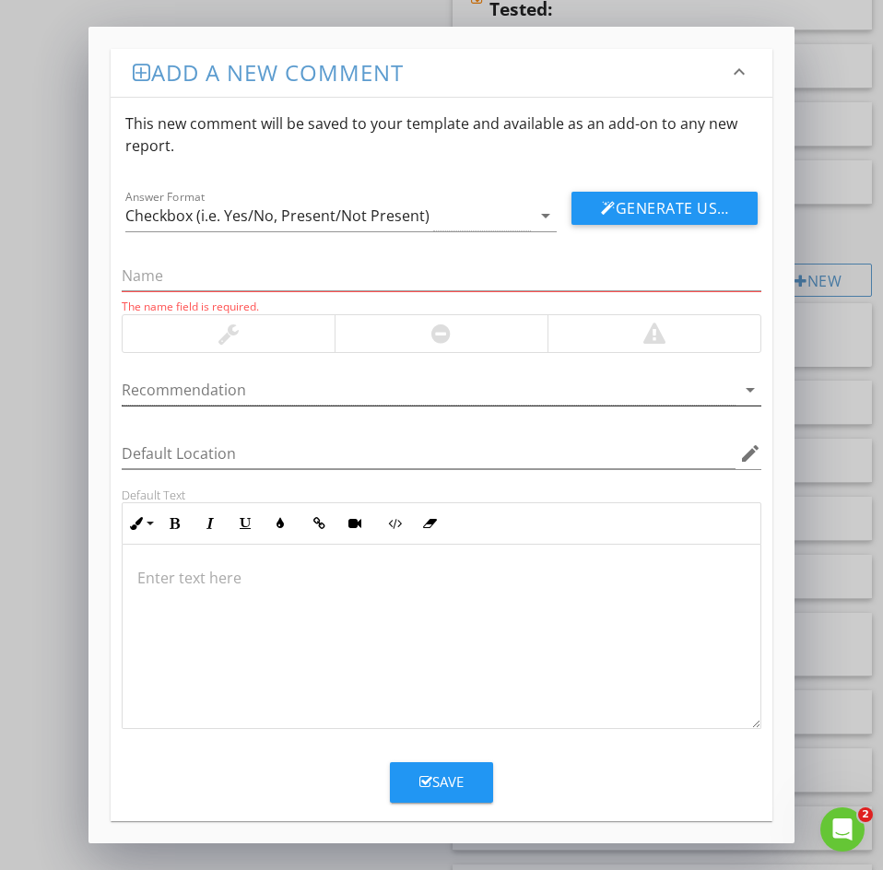
drag, startPoint x: 149, startPoint y: 262, endPoint x: 432, endPoint y: 382, distance: 307.6
click at [432, 382] on div at bounding box center [429, 390] width 614 height 30
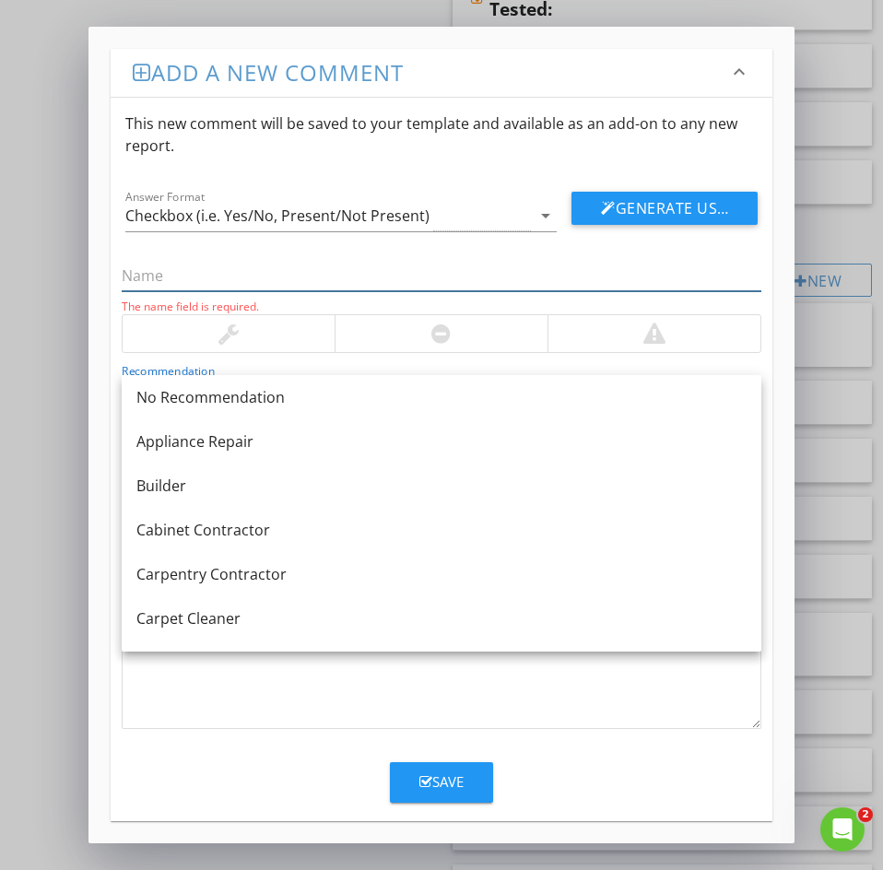
click at [145, 272] on input "text" at bounding box center [442, 276] width 640 height 30
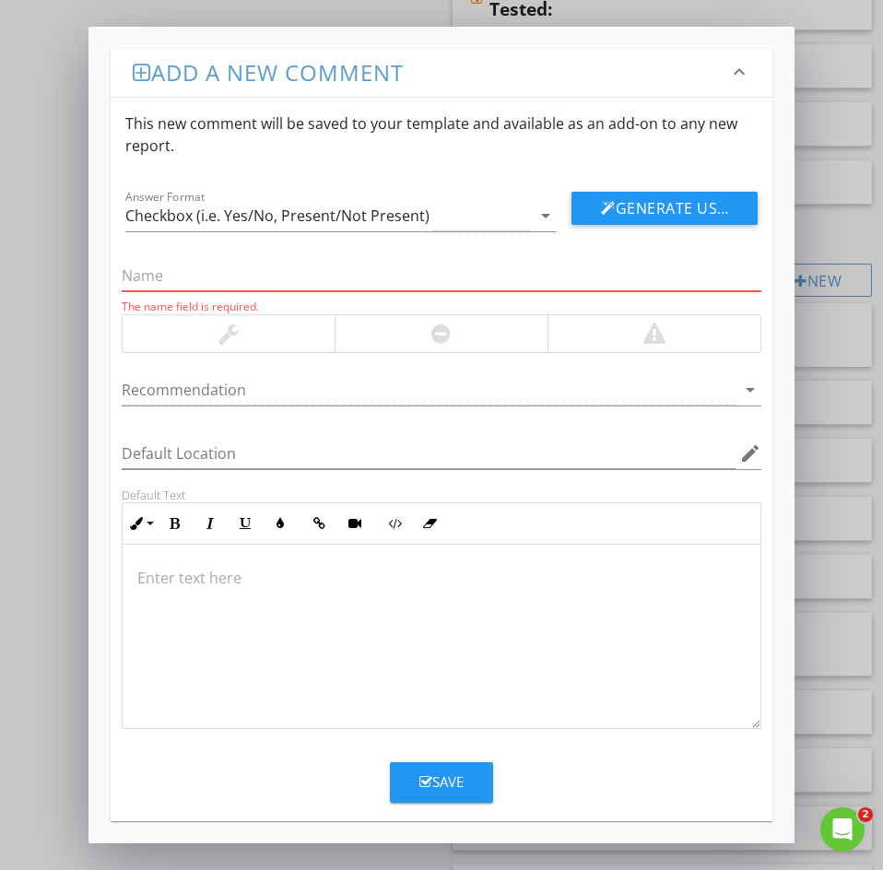
paste input "54: Drain stopper for sink"
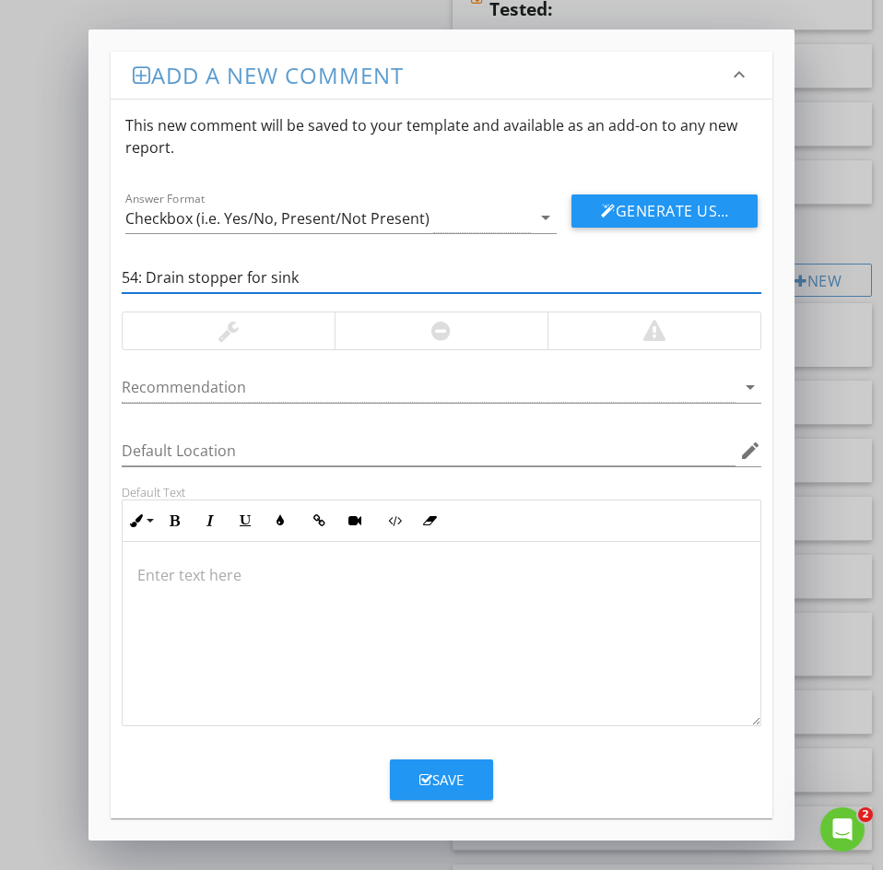
drag, startPoint x: 145, startPoint y: 277, endPoint x: 5, endPoint y: 275, distance: 140.1
click at [52, 269] on div "Add a new comment keyboard_arrow_down This new comment will be saved to your te…" at bounding box center [441, 435] width 883 height 870
type input "Drain stopper for sink"
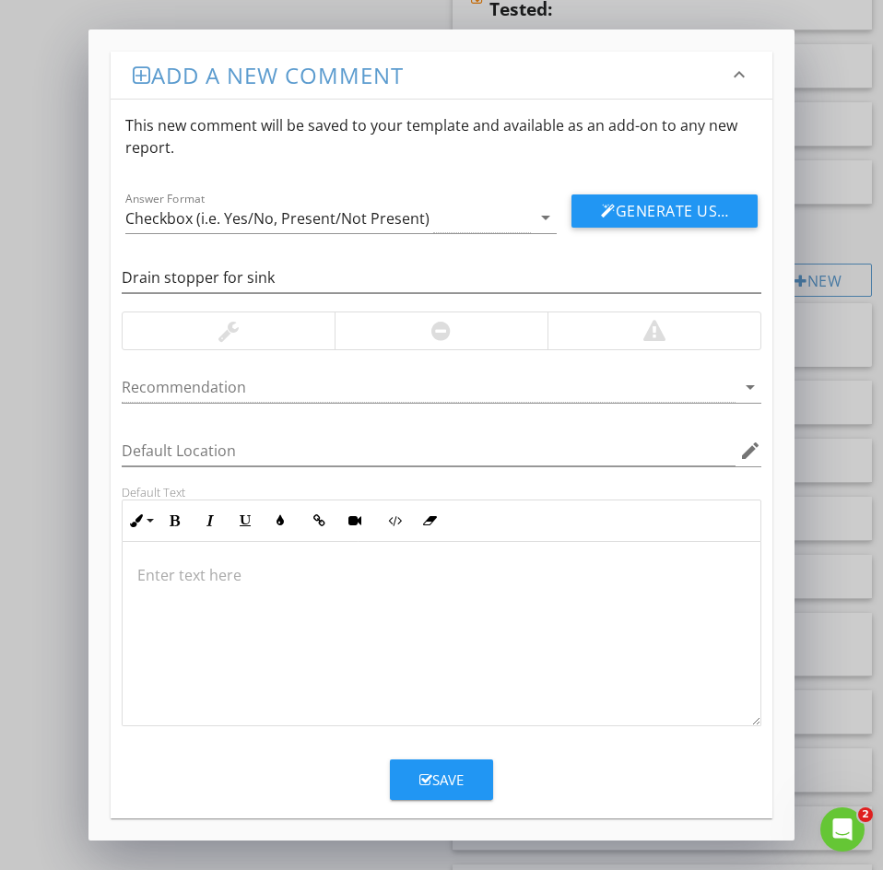
click at [158, 569] on p at bounding box center [441, 575] width 608 height 22
click at [415, 781] on button "Save" at bounding box center [441, 779] width 103 height 41
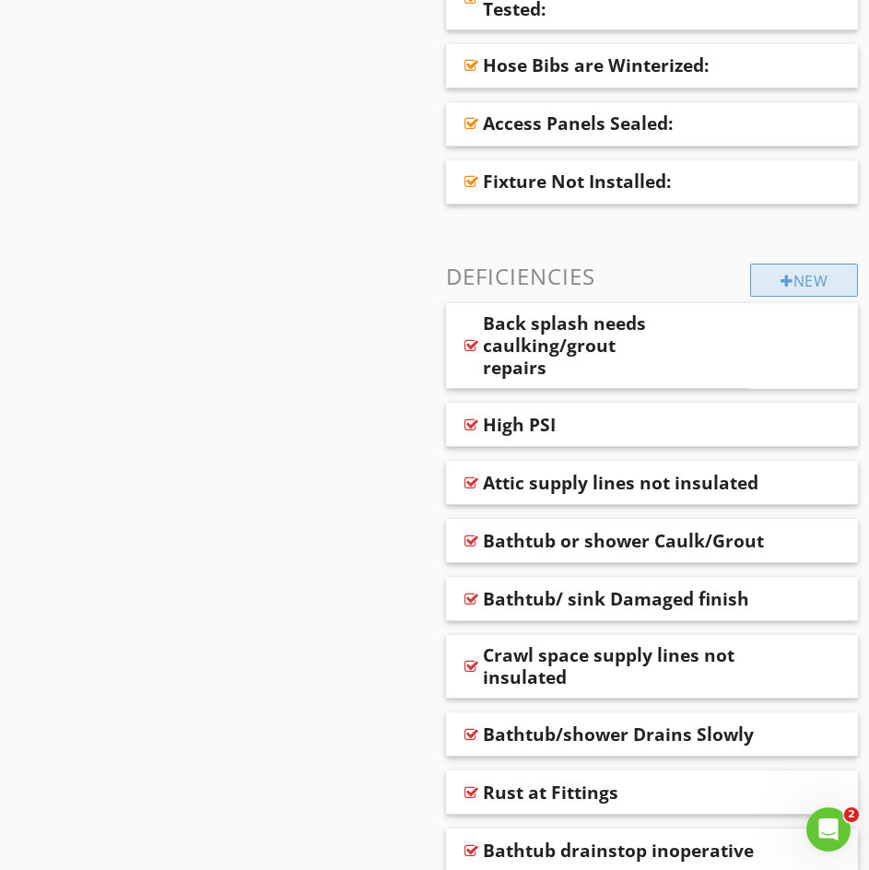
drag, startPoint x: 722, startPoint y: 277, endPoint x: 781, endPoint y: 288, distance: 58.9
click at [734, 288] on h3 "Deficiencies" at bounding box center [652, 276] width 413 height 25
click at [781, 288] on div at bounding box center [787, 281] width 13 height 15
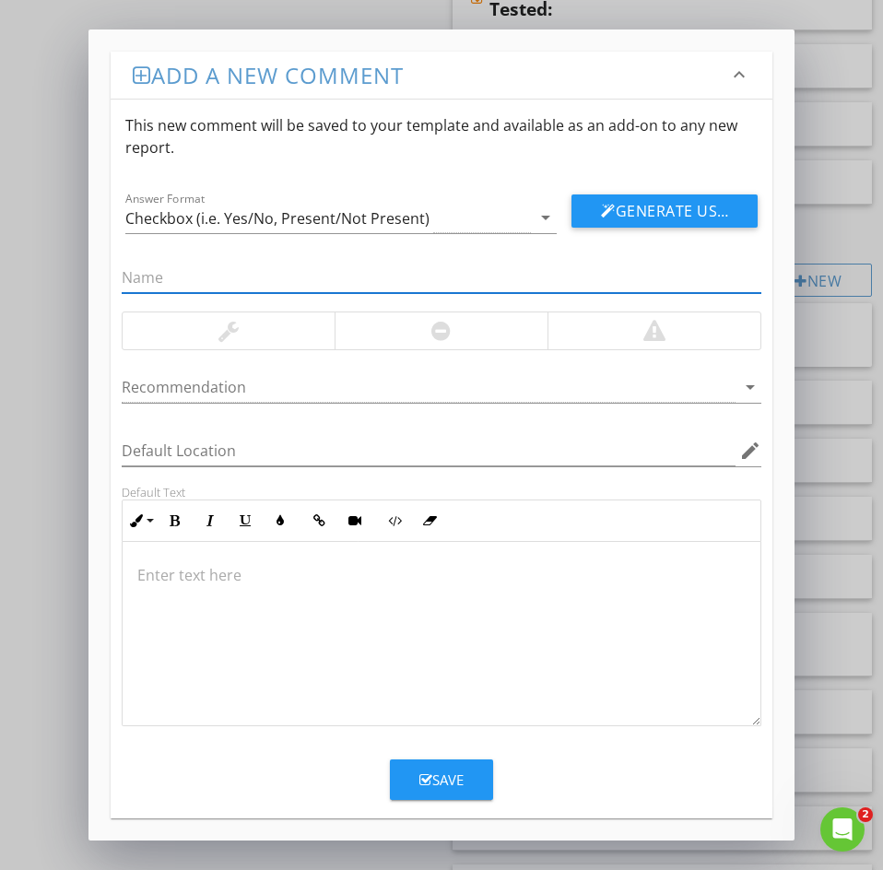
paste input "55: Leak At Shut Off"
click at [149, 269] on input "55: Leak At Shut Off" at bounding box center [442, 278] width 640 height 30
drag, startPoint x: 142, startPoint y: 275, endPoint x: 11, endPoint y: 261, distance: 131.6
click at [63, 256] on div "Add a new comment keyboard_arrow_down This new comment will be saved to your te…" at bounding box center [441, 435] width 883 height 870
type input "Leak At Shut Off"
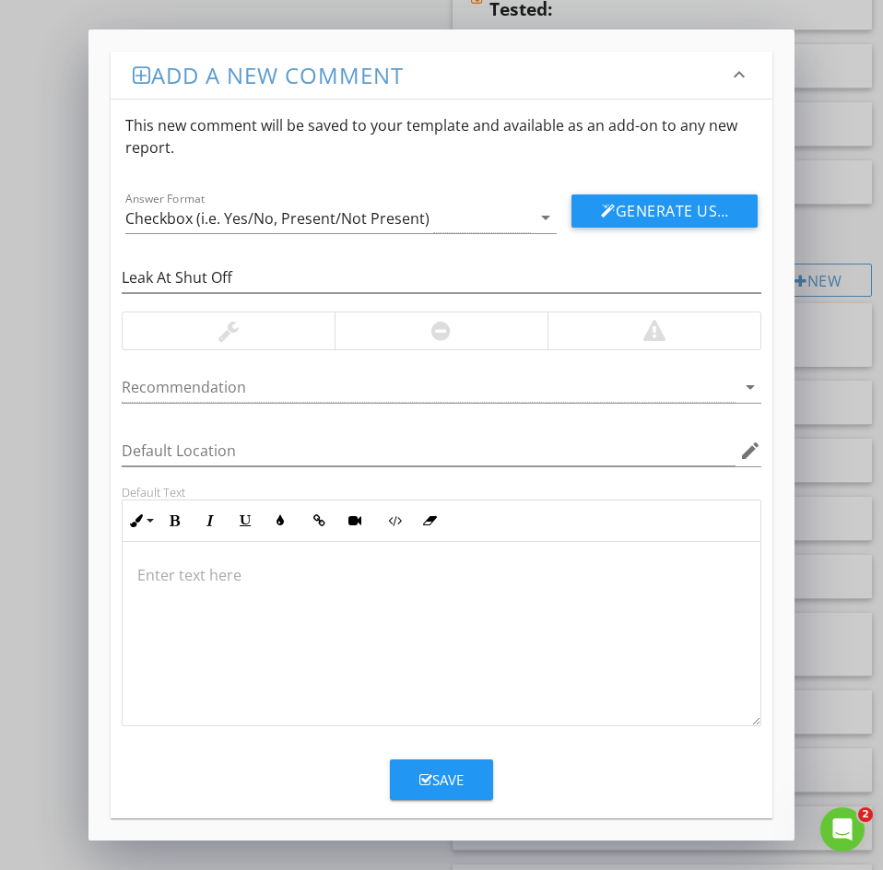
click at [170, 574] on p at bounding box center [441, 575] width 608 height 22
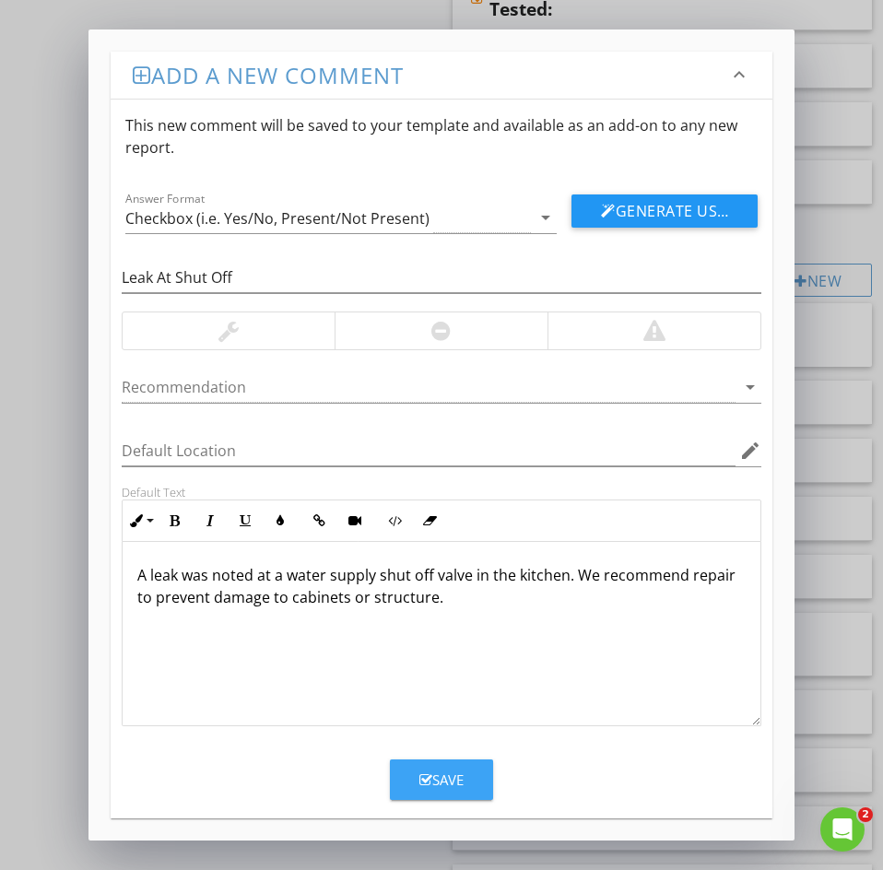
click at [425, 769] on div "Save" at bounding box center [441, 779] width 44 height 21
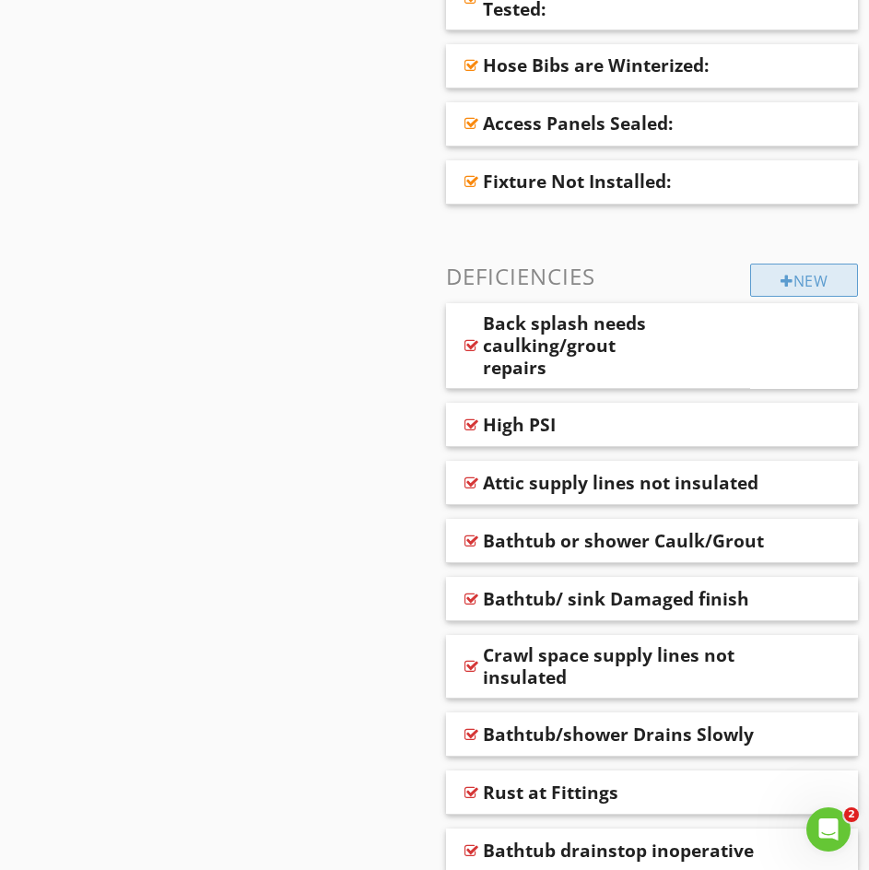
click at [794, 281] on div "New" at bounding box center [804, 280] width 108 height 33
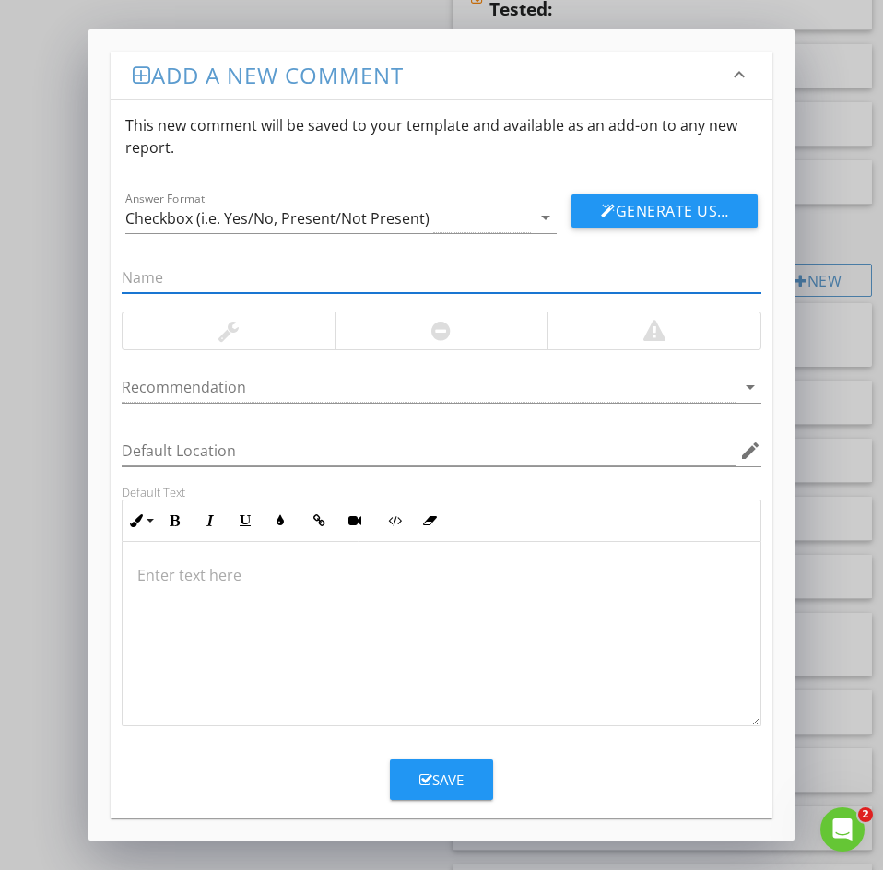
paste input "56: Drain stopper for tub"
drag, startPoint x: 70, startPoint y: 271, endPoint x: 4, endPoint y: 269, distance: 66.4
click at [42, 269] on div "Add a new comment keyboard_arrow_down This new comment will be saved to your te…" at bounding box center [441, 435] width 883 height 870
type input "Drain stopper for tub"
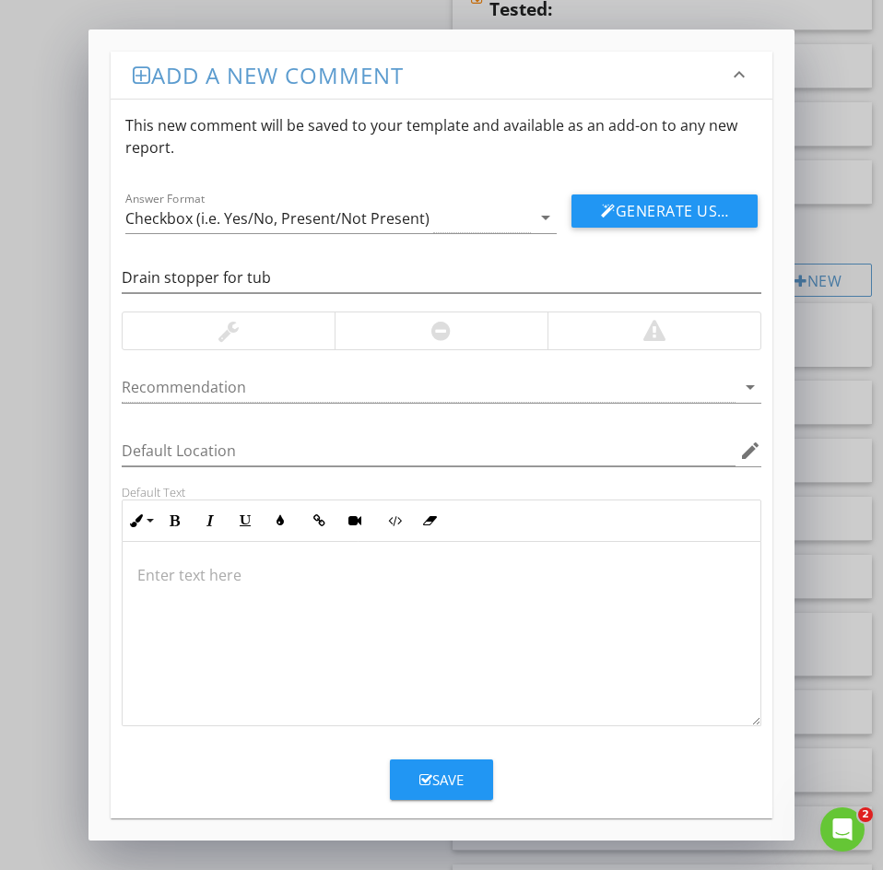
drag, startPoint x: 198, startPoint y: 562, endPoint x: 170, endPoint y: 572, distance: 29.4
click at [196, 563] on div at bounding box center [442, 634] width 638 height 184
click at [429, 776] on icon "button" at bounding box center [425, 780] width 13 height 14
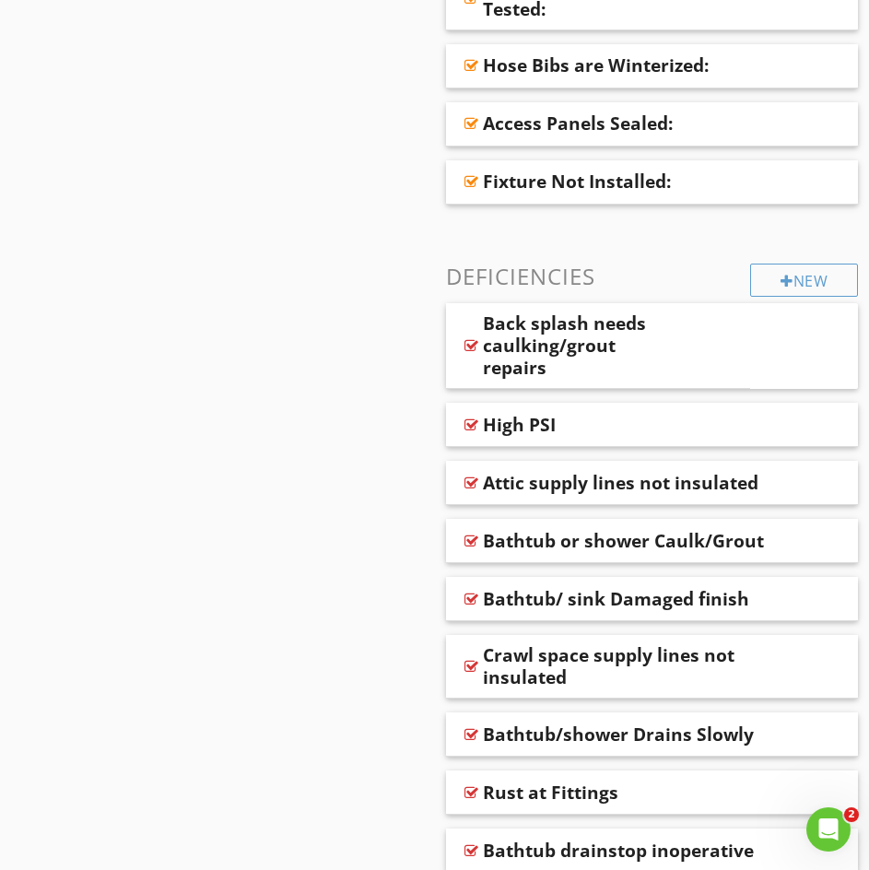
drag, startPoint x: 83, startPoint y: 637, endPoint x: -127, endPoint y: 529, distance: 236.1
drag, startPoint x: 832, startPoint y: 299, endPoint x: 822, endPoint y: 295, distance: 11.1
click at [818, 293] on div "New" at bounding box center [804, 280] width 108 height 33
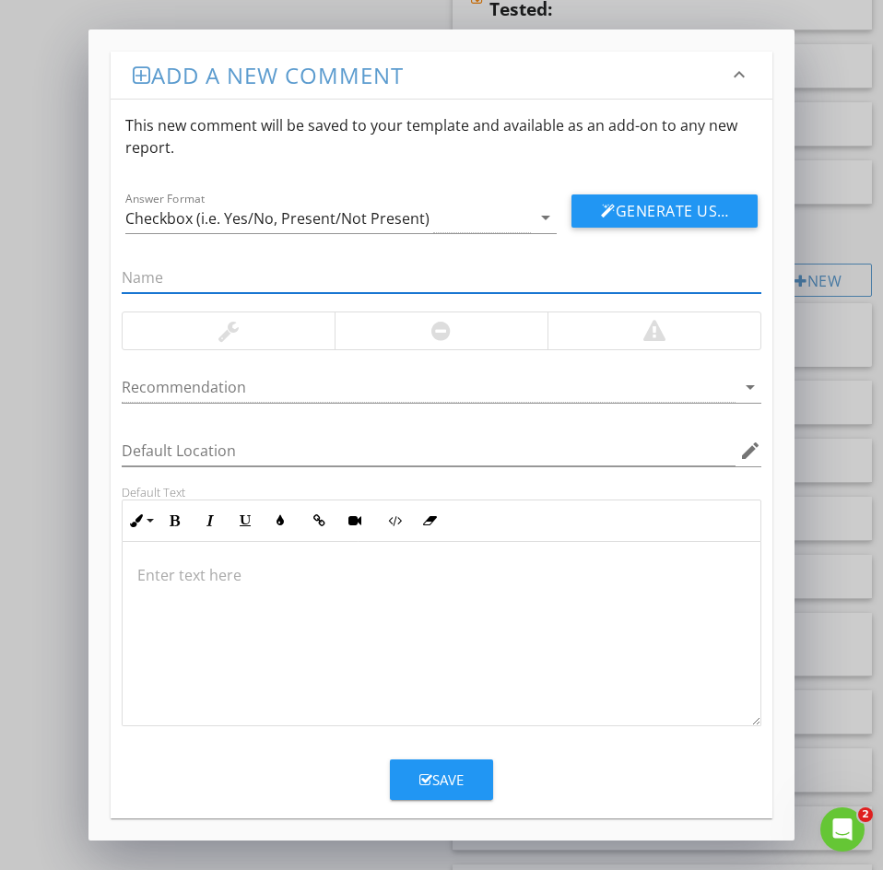
paste input "59: Drain stopper not working / not working properly"
drag, startPoint x: 145, startPoint y: 279, endPoint x: 4, endPoint y: 283, distance: 141.0
click at [40, 272] on div "Add a new comment keyboard_arrow_down This new comment will be saved to your te…" at bounding box center [441, 435] width 883 height 870
type input "Drain stopper not working / not working properly"
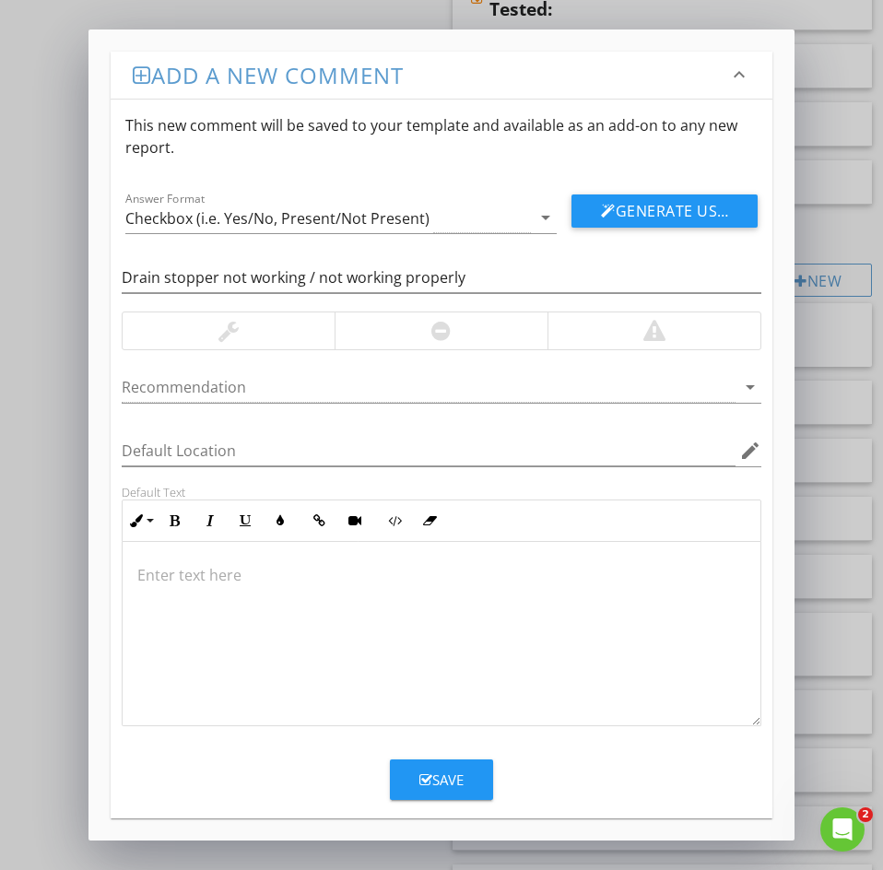
drag, startPoint x: 194, startPoint y: 598, endPoint x: 176, endPoint y: 575, distance: 28.9
click at [192, 596] on div at bounding box center [442, 634] width 638 height 184
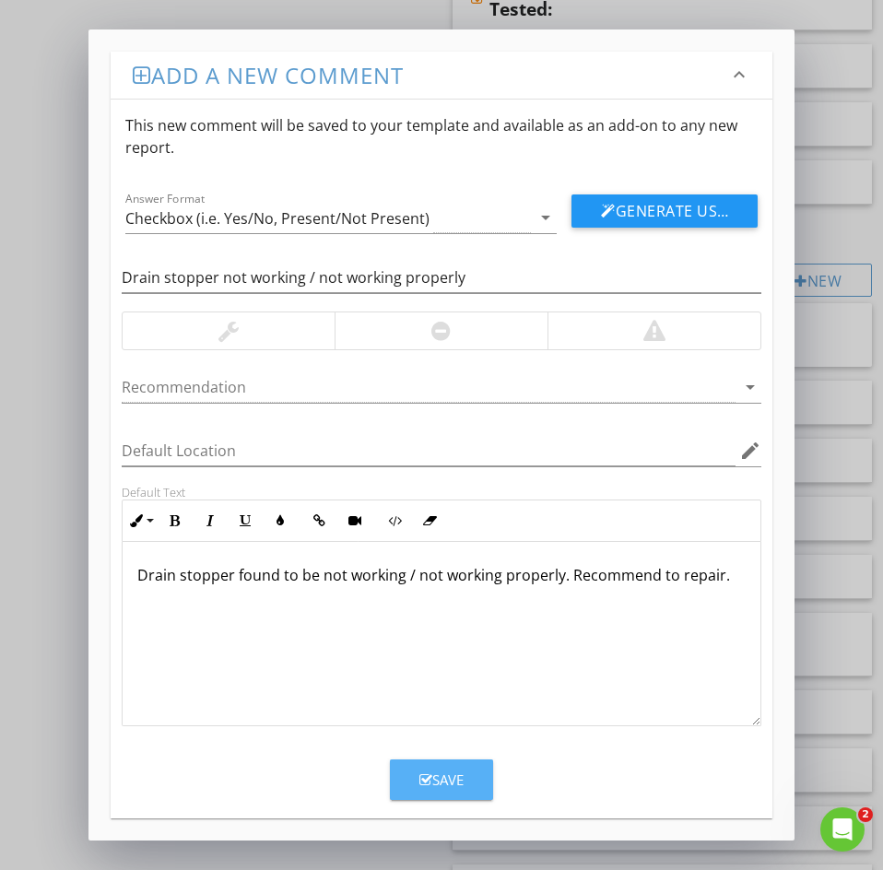
click at [442, 792] on button "Save" at bounding box center [441, 779] width 103 height 41
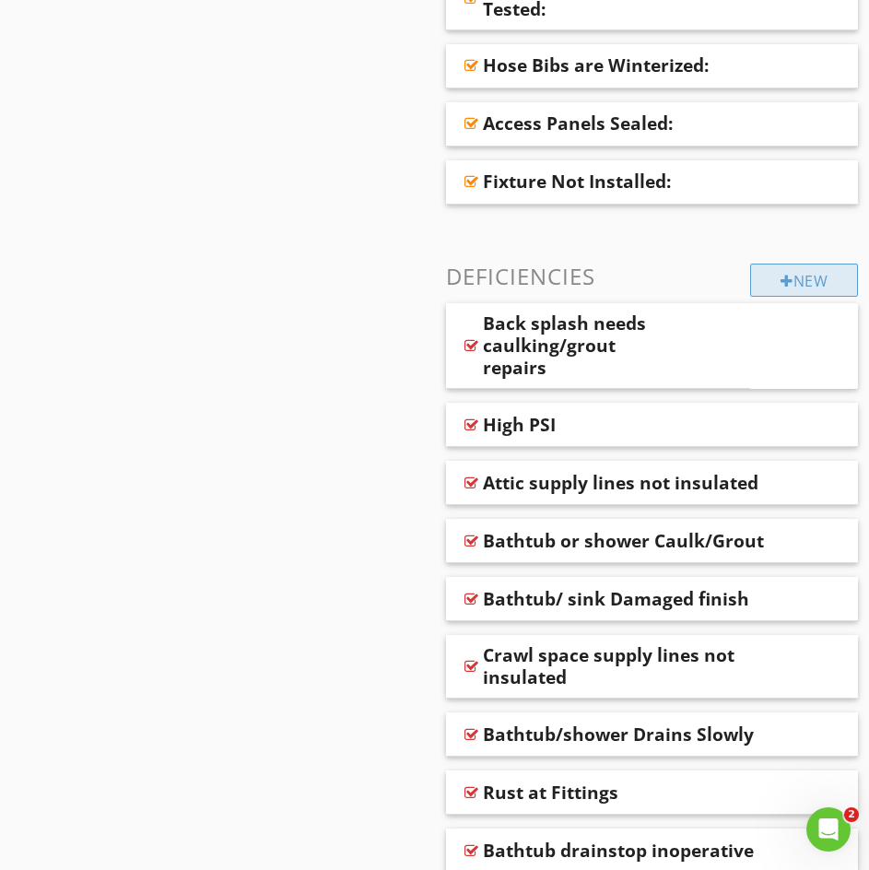
click at [799, 285] on div "New" at bounding box center [804, 280] width 108 height 33
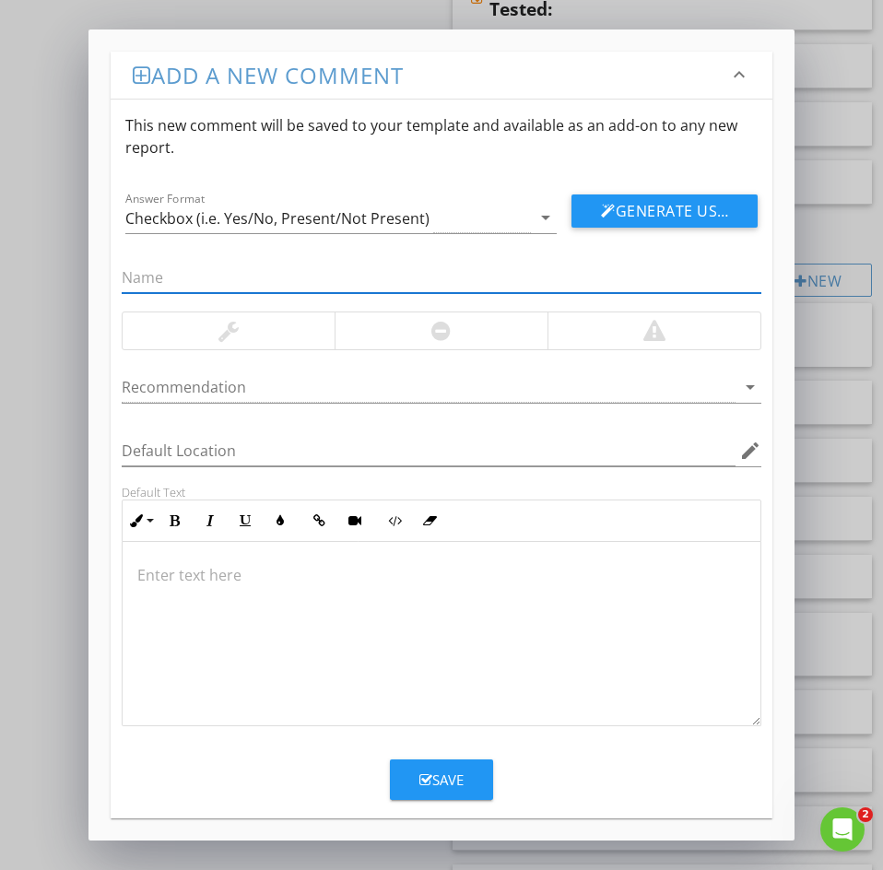
paste input "60: Faucet Dripping"
drag, startPoint x: 89, startPoint y: 272, endPoint x: 56, endPoint y: 272, distance: 33.2
click at [76, 270] on div "Add a new comment keyboard_arrow_down This new comment will be saved to your te…" at bounding box center [441, 435] width 883 height 870
type input "Faucet Dripping"
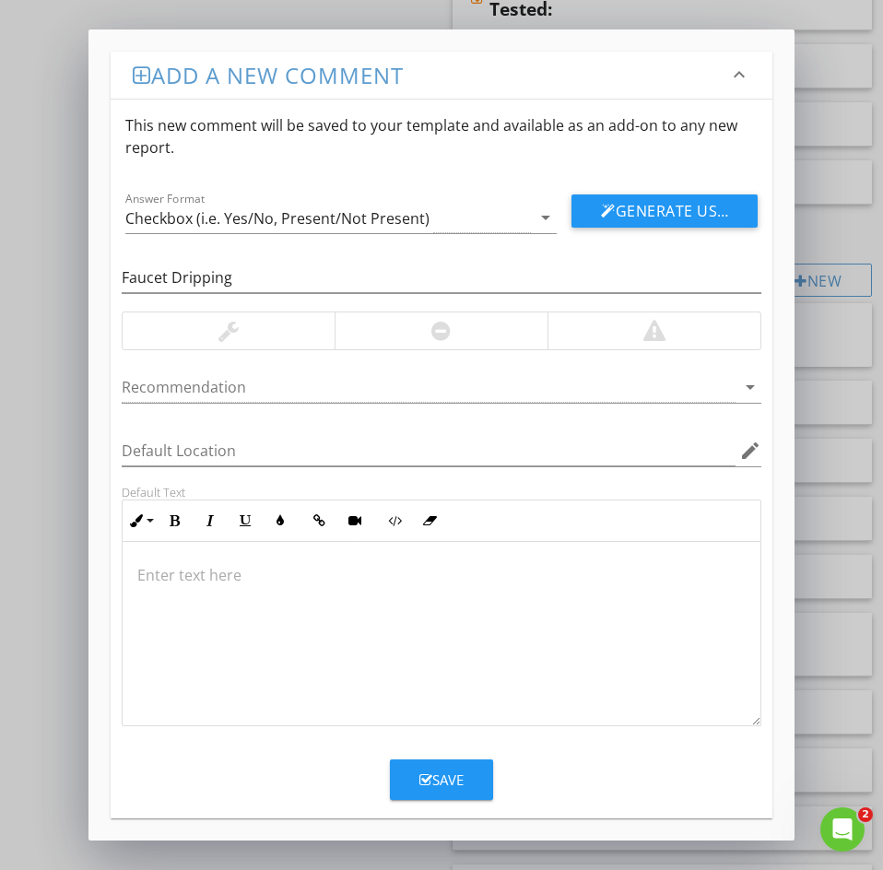
click at [168, 593] on div at bounding box center [442, 634] width 638 height 184
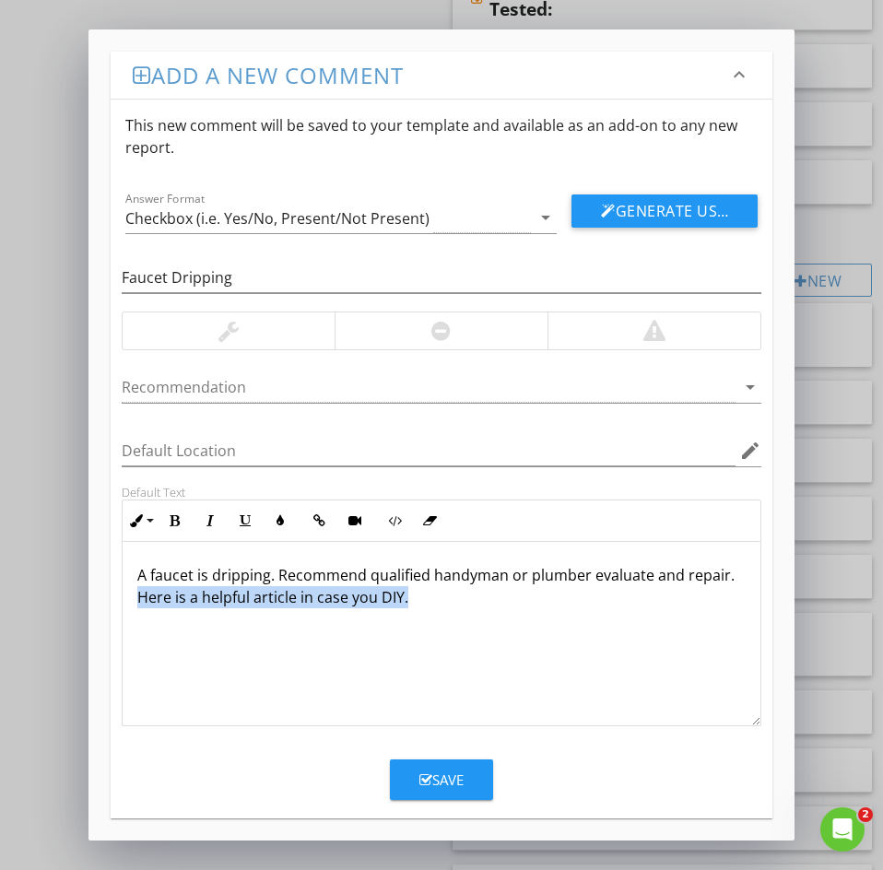
drag, startPoint x: 408, startPoint y: 598, endPoint x: 141, endPoint y: 609, distance: 267.5
click at [141, 609] on div "A faucet is dripping. Recommend qualified handyman or plumber evaluate and repa…" at bounding box center [442, 634] width 638 height 184
click at [440, 775] on div "Save" at bounding box center [441, 779] width 44 height 21
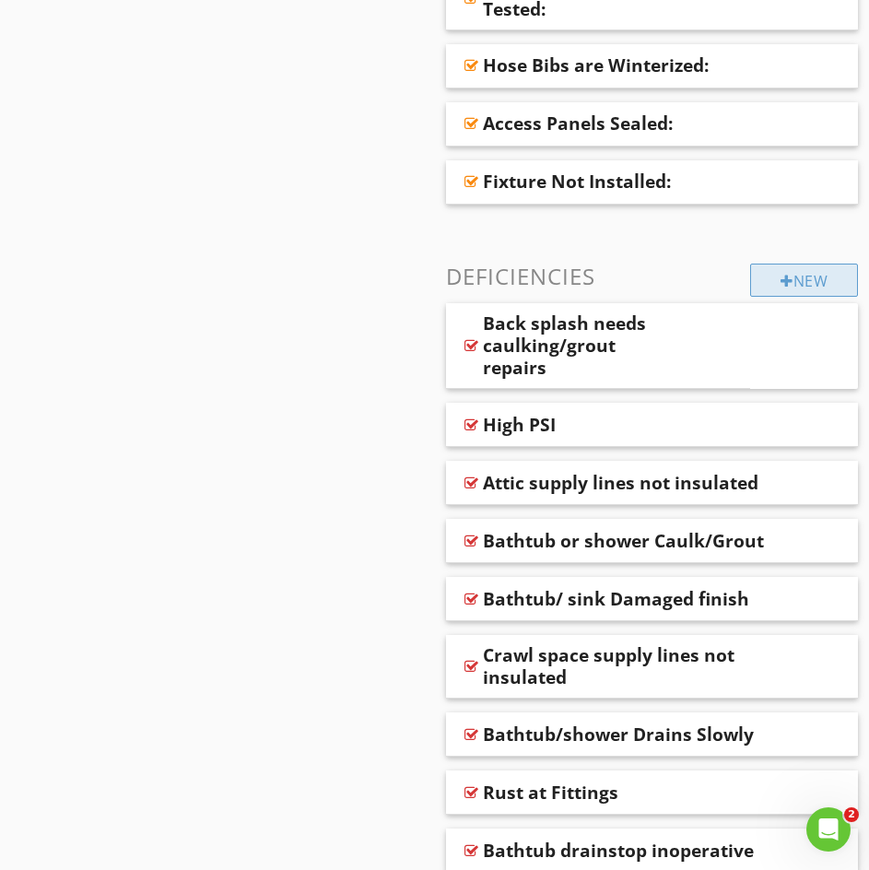
click at [795, 286] on div "New" at bounding box center [804, 280] width 108 height 33
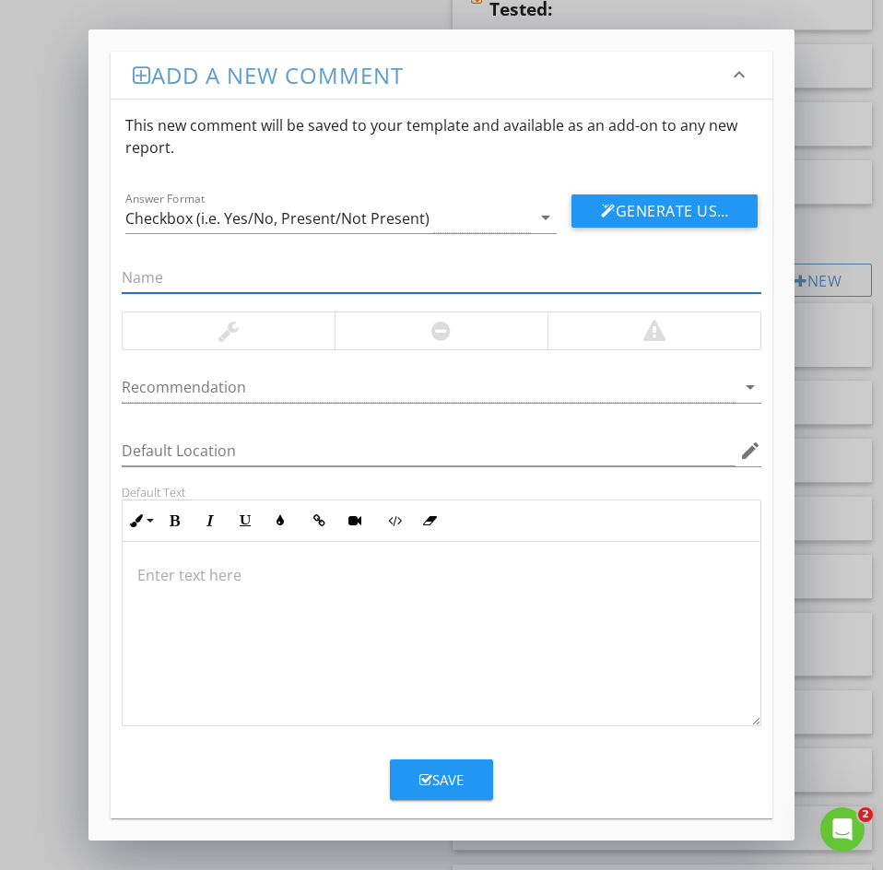
paste input "63: Faucet Loose"
drag, startPoint x: 144, startPoint y: 277, endPoint x: 39, endPoint y: 270, distance: 105.3
click at [73, 267] on div "Add a new comment keyboard_arrow_down This new comment will be saved to your te…" at bounding box center [441, 435] width 883 height 870
type input "Faucet Loose"
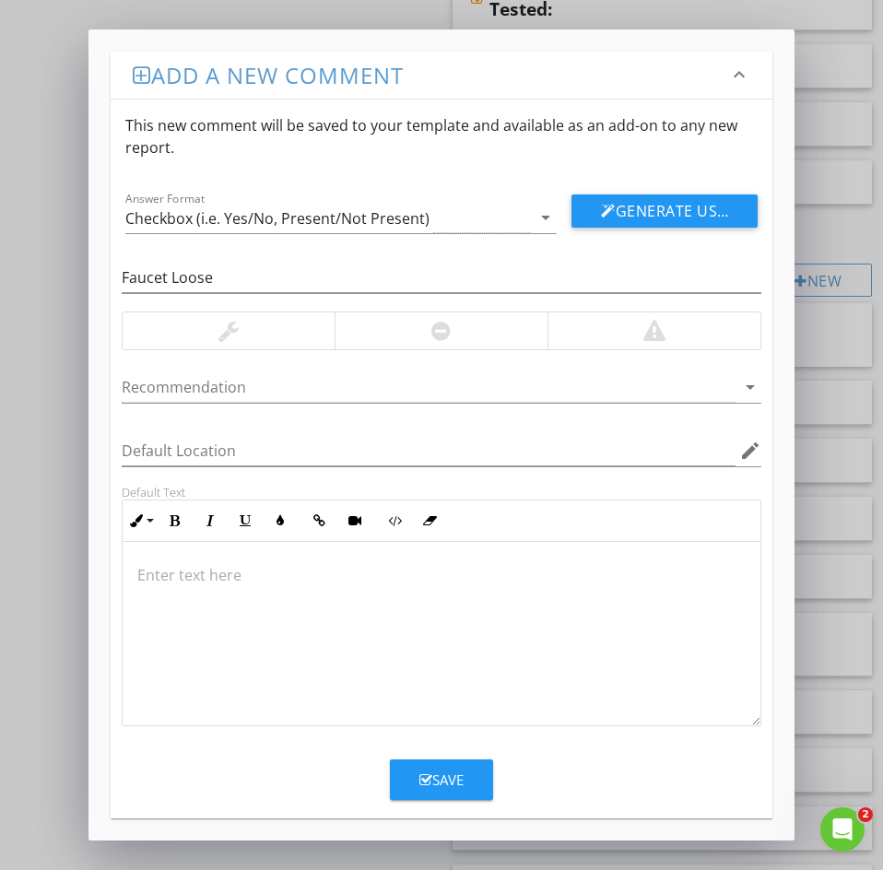
drag, startPoint x: 192, startPoint y: 588, endPoint x: 159, endPoint y: 578, distance: 33.8
click at [188, 586] on div at bounding box center [442, 634] width 638 height 184
click at [450, 781] on div "Save" at bounding box center [441, 779] width 44 height 21
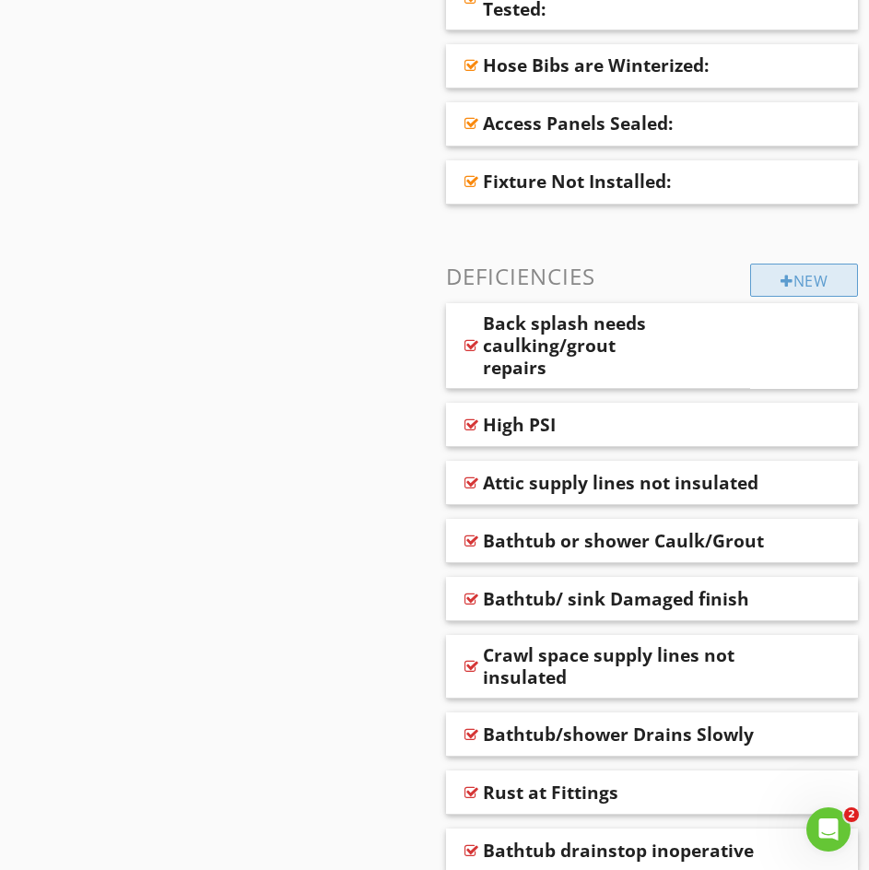
click at [798, 276] on div "New" at bounding box center [804, 280] width 108 height 33
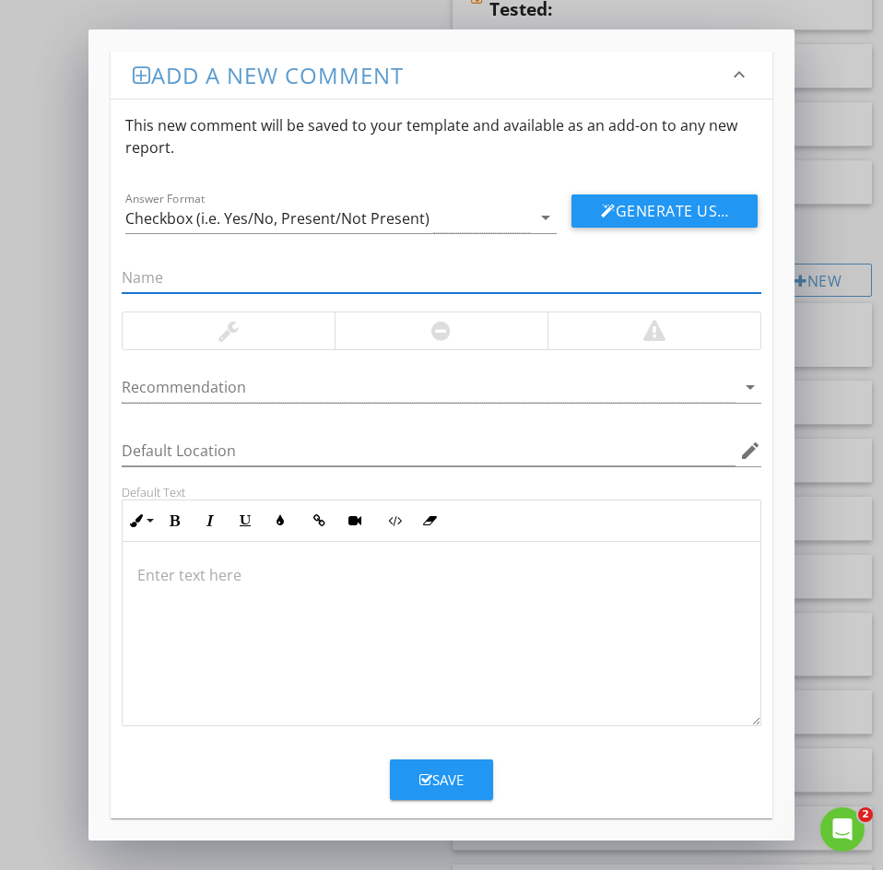
paste input "64: Faucet Spray Pattern"
drag, startPoint x: 144, startPoint y: 274, endPoint x: 22, endPoint y: 289, distance: 122.6
click at [54, 283] on div "Add a new comment keyboard_arrow_down This new comment will be saved to your te…" at bounding box center [441, 435] width 883 height 870
type input "Faucet Spray Pattern"
drag, startPoint x: 156, startPoint y: 541, endPoint x: 155, endPoint y: 571, distance: 30.4
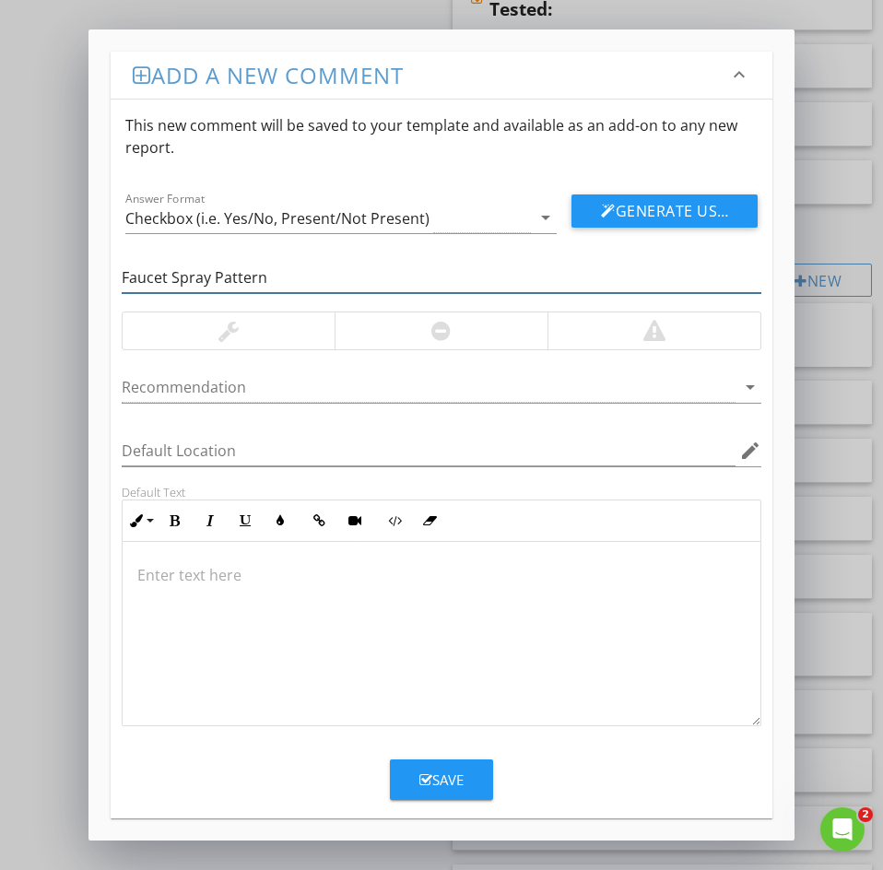
click at [156, 541] on div "Inline Style XLarge Large Normal Small Light Small/Light Bold Italic Underline …" at bounding box center [442, 520] width 640 height 42
click at [154, 570] on p at bounding box center [441, 575] width 608 height 22
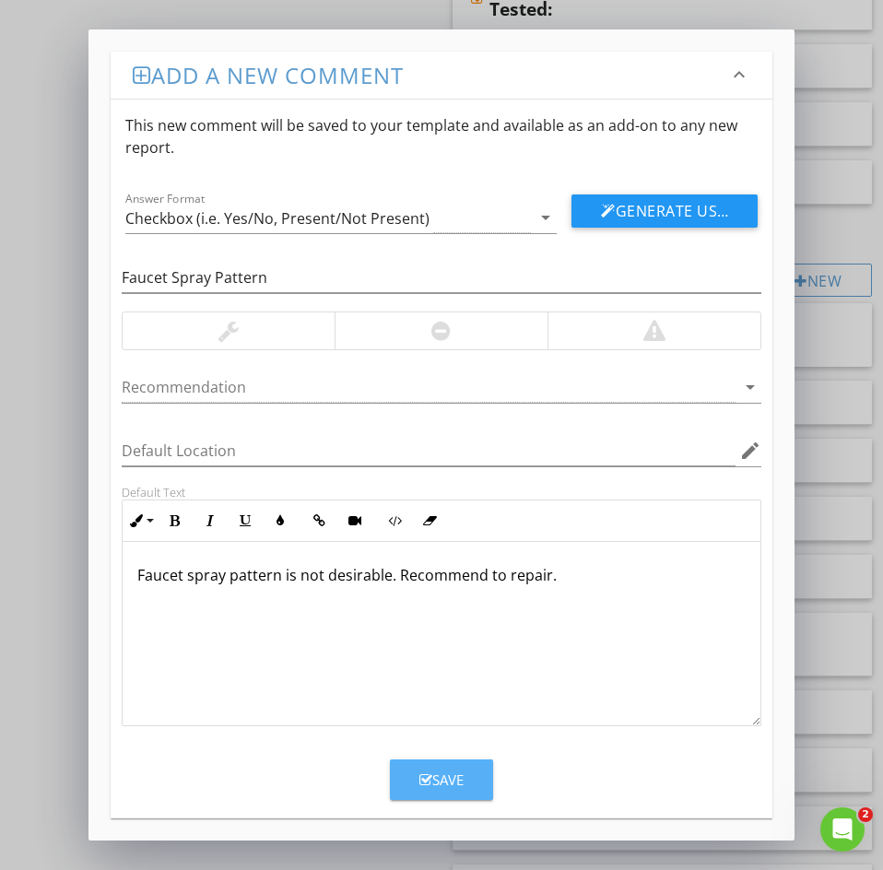
click at [426, 779] on icon "button" at bounding box center [425, 780] width 13 height 14
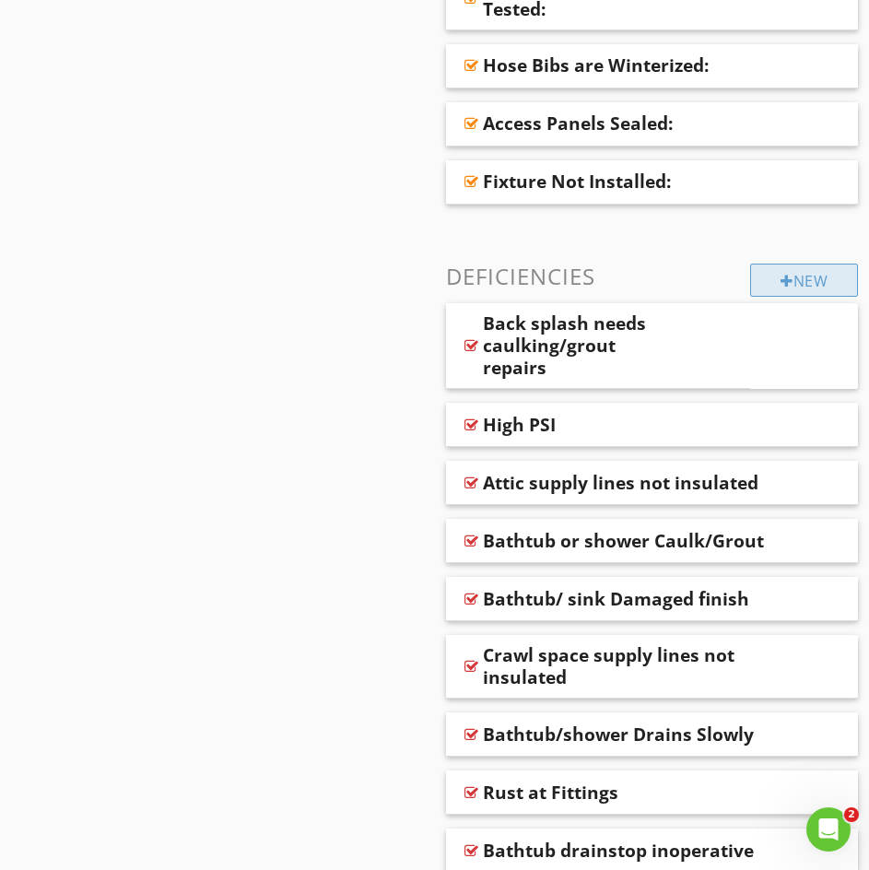
click at [771, 278] on div "New" at bounding box center [804, 280] width 108 height 33
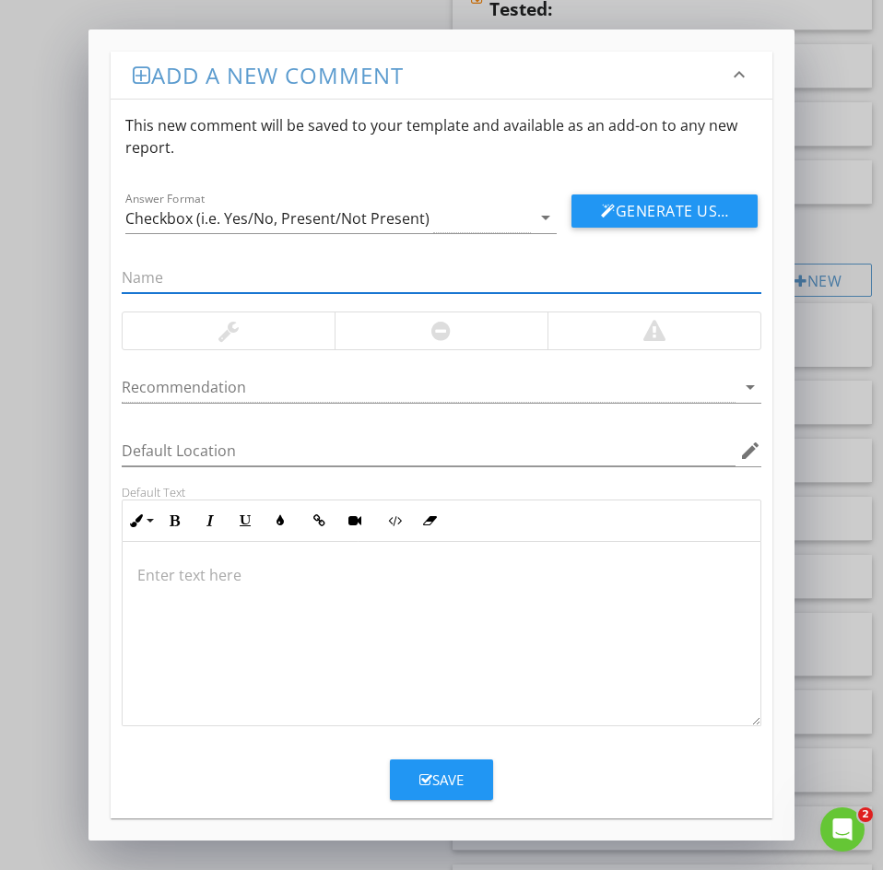
paste input "66: Floor or Wall Damage Adjacent to Bathtub"
drag, startPoint x: 144, startPoint y: 280, endPoint x: 34, endPoint y: 247, distance: 114.6
click at [36, 247] on div "Add a new comment keyboard_arrow_down This new comment will be saved to your te…" at bounding box center [441, 435] width 883 height 870
type input "Floor or Wall Damage Adjacent to Bathtub"
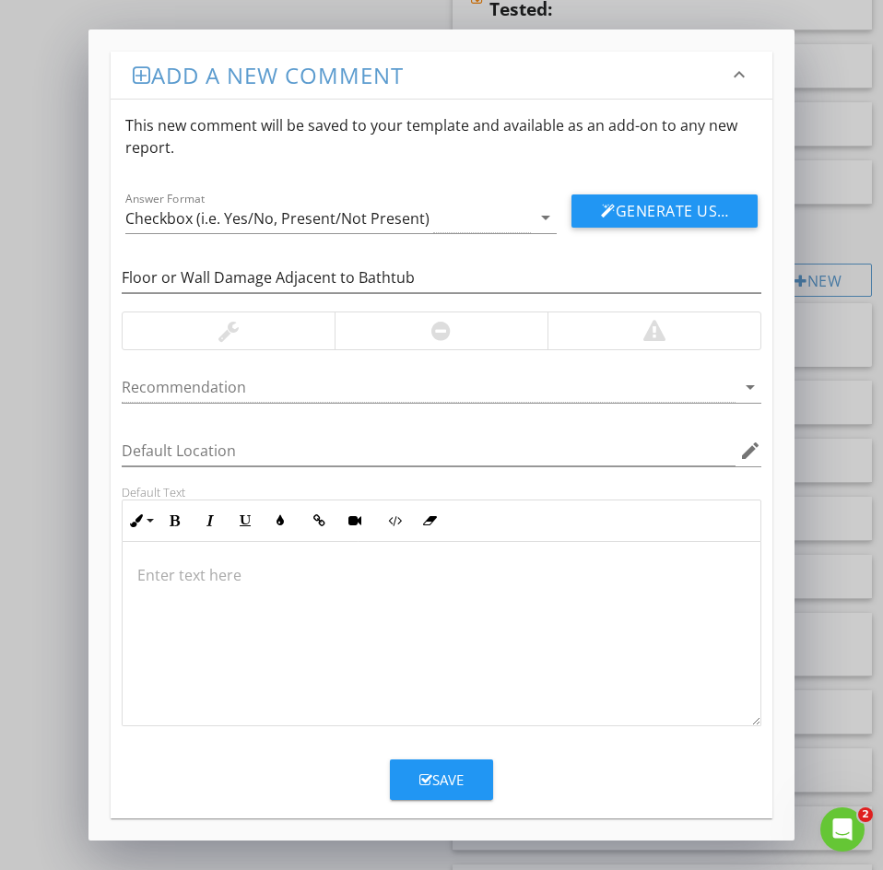
click at [182, 581] on p at bounding box center [441, 575] width 608 height 22
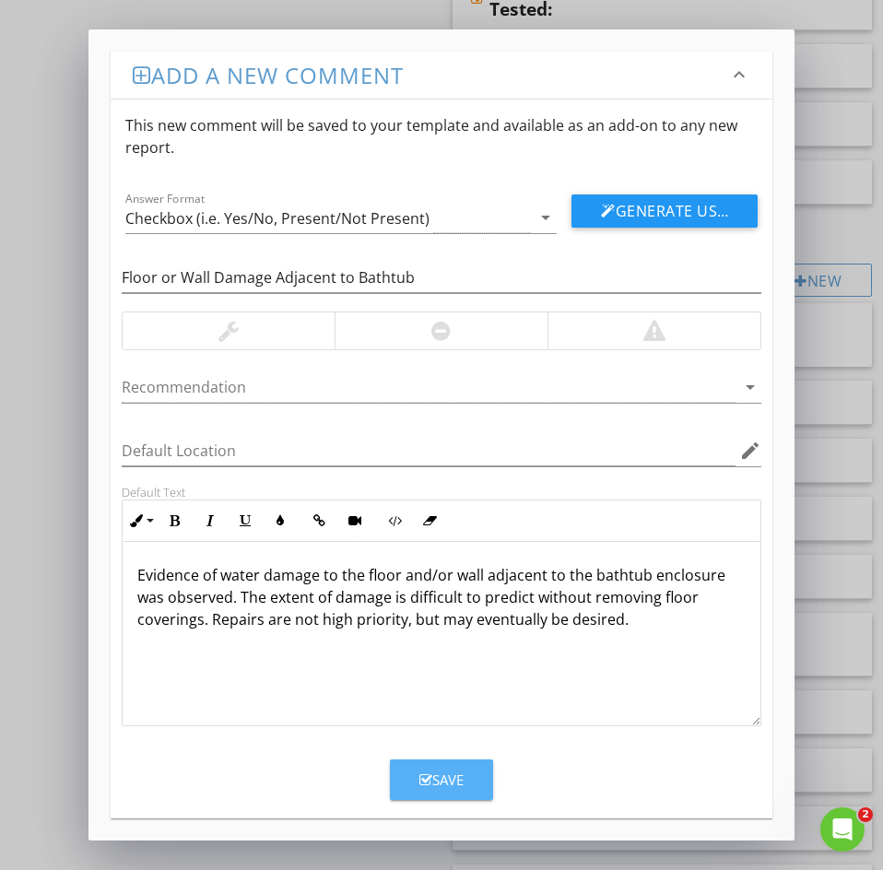
click at [434, 781] on div "Save" at bounding box center [441, 779] width 44 height 21
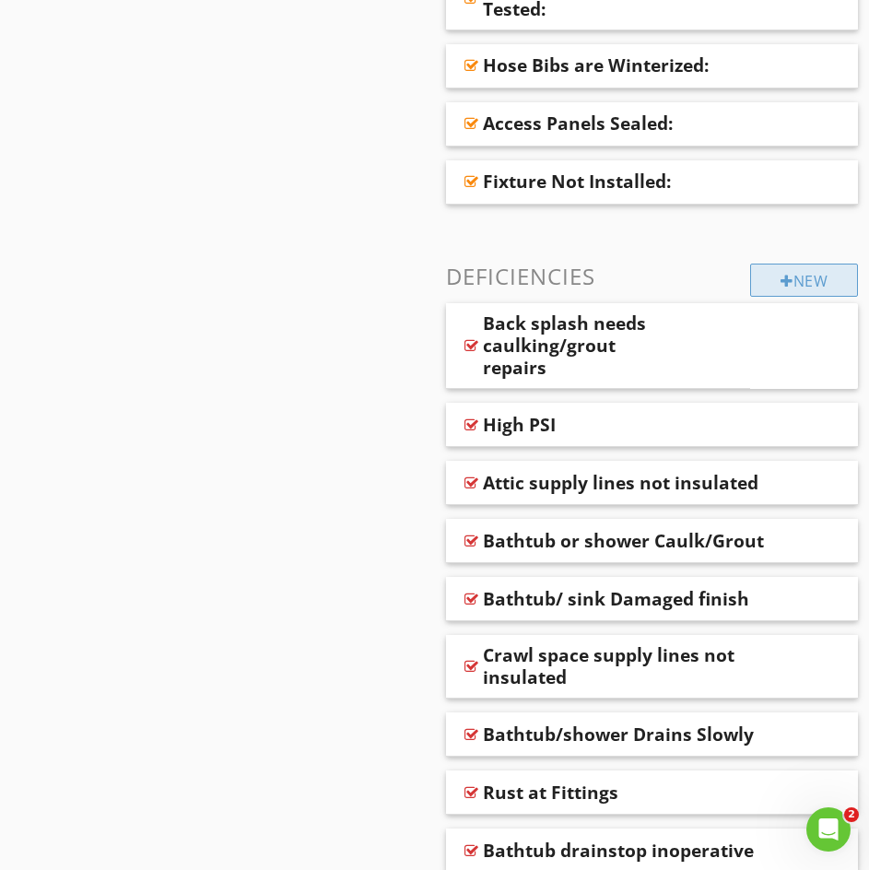
click at [816, 282] on div "New" at bounding box center [804, 280] width 108 height 33
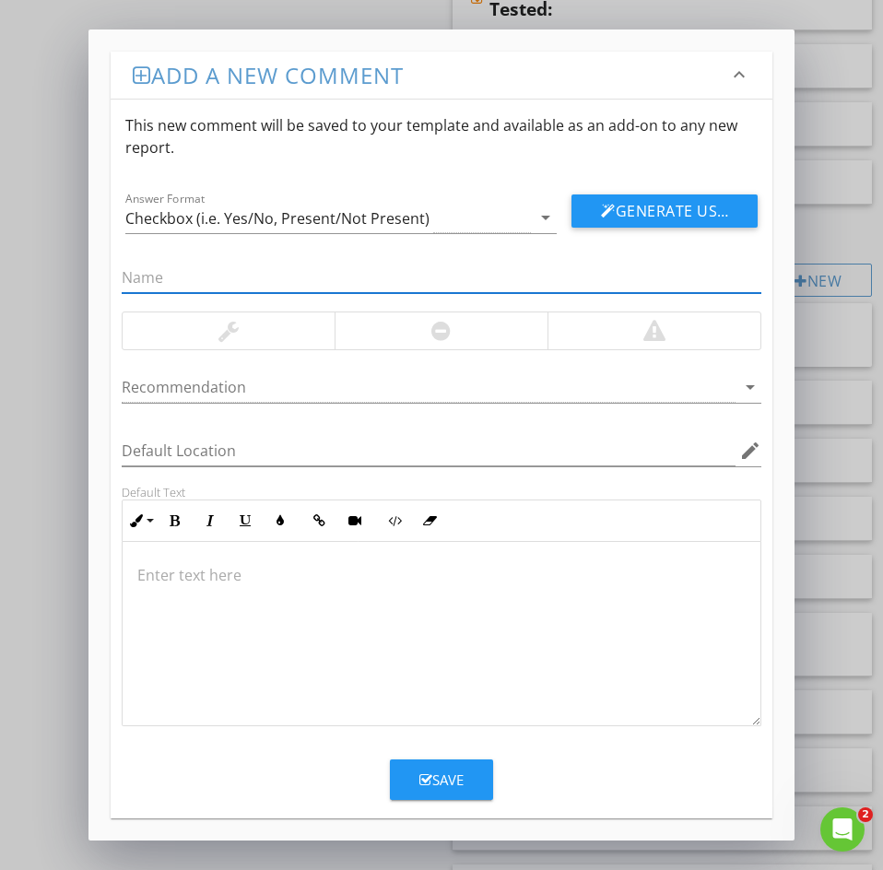
paste input "67: HOT/COLD REVERSED"
drag, startPoint x: 144, startPoint y: 274, endPoint x: 2, endPoint y: 271, distance: 141.9
click at [31, 271] on div "Add a new comment keyboard_arrow_down This new comment will be saved to your te…" at bounding box center [441, 435] width 883 height 870
type input "HOT/COLD REVERSED"
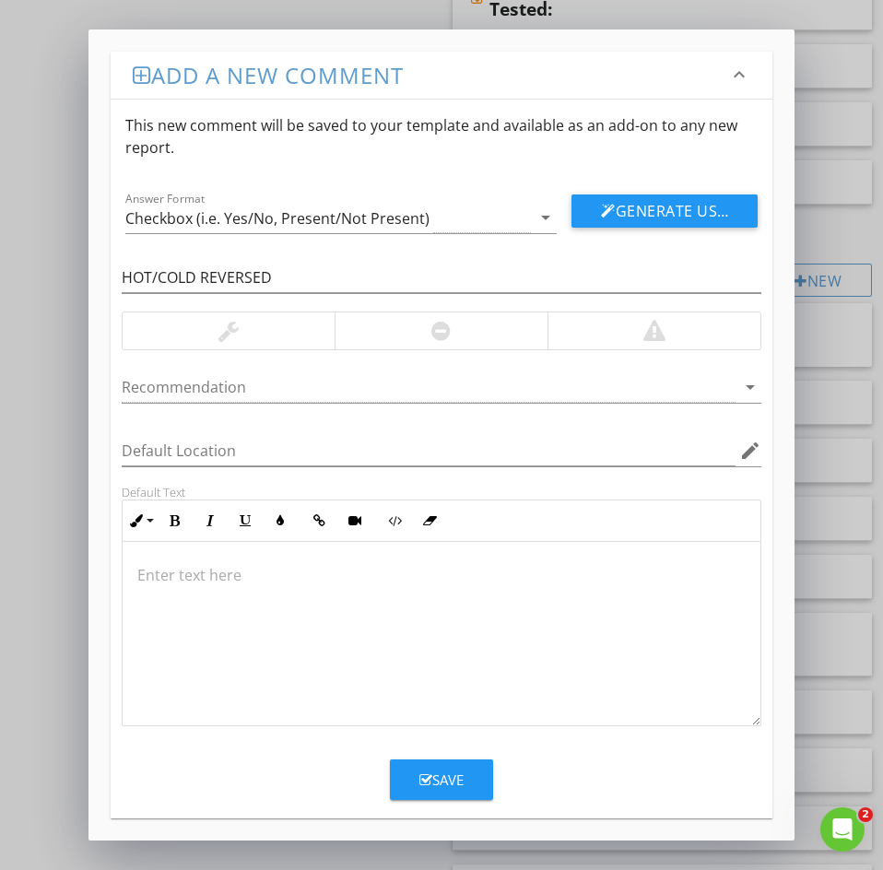
drag, startPoint x: 196, startPoint y: 613, endPoint x: 166, endPoint y: 591, distance: 37.6
click at [186, 606] on div at bounding box center [442, 634] width 638 height 184
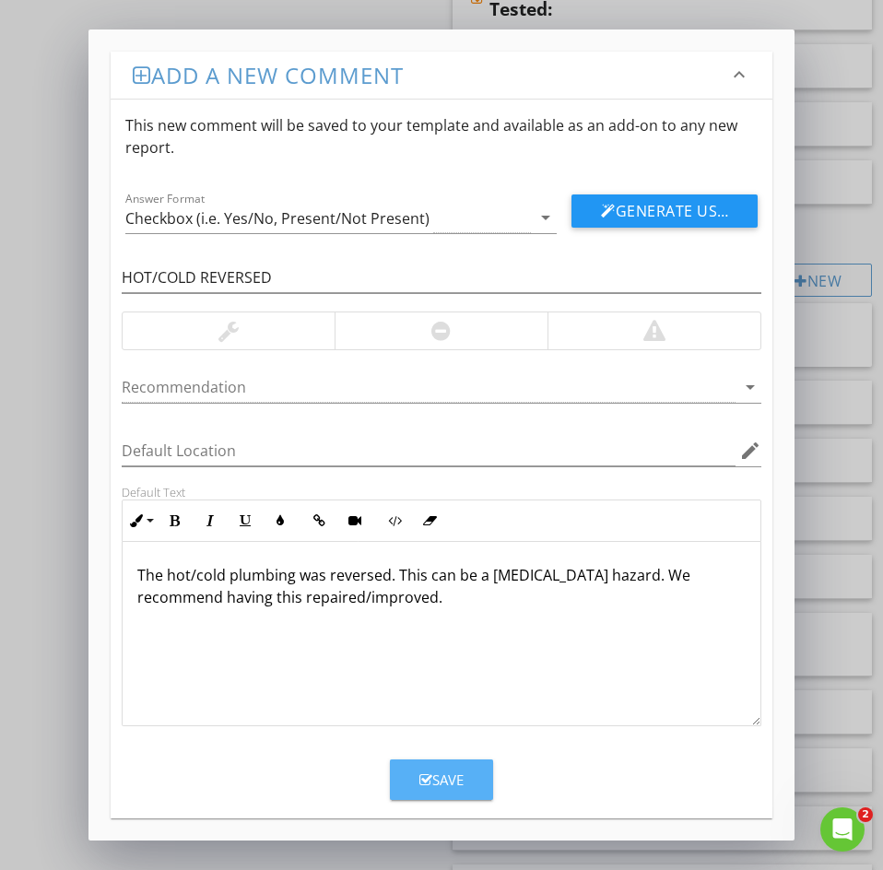
click at [414, 777] on button "Save" at bounding box center [441, 779] width 103 height 41
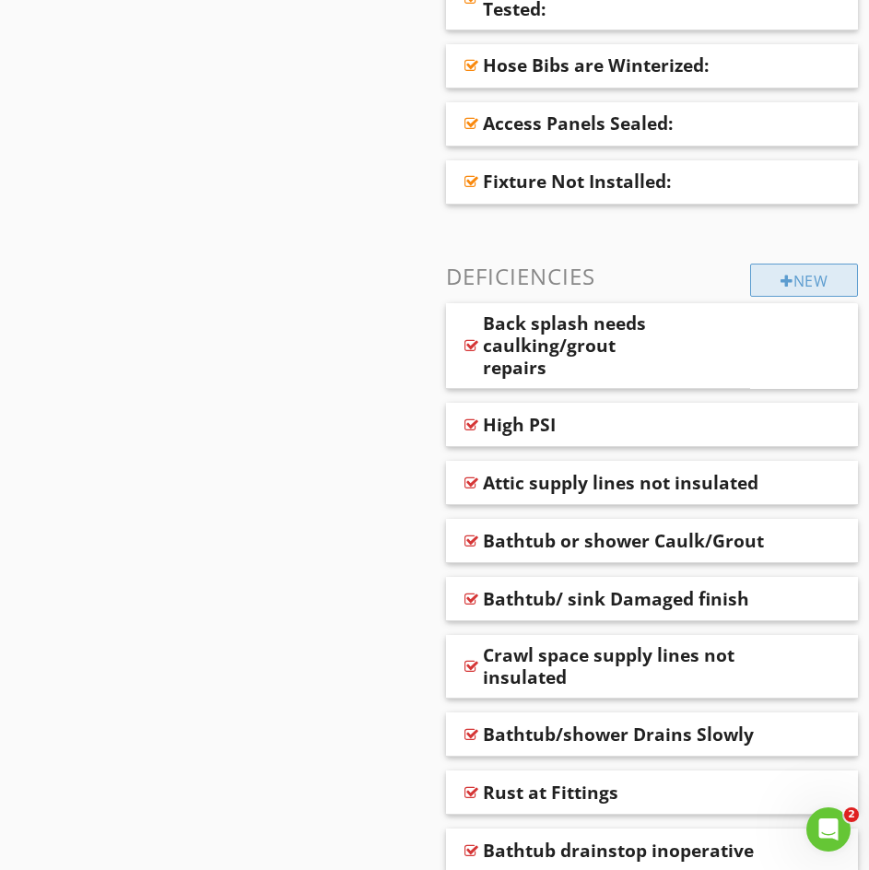
click at [772, 281] on div "New" at bounding box center [804, 280] width 108 height 33
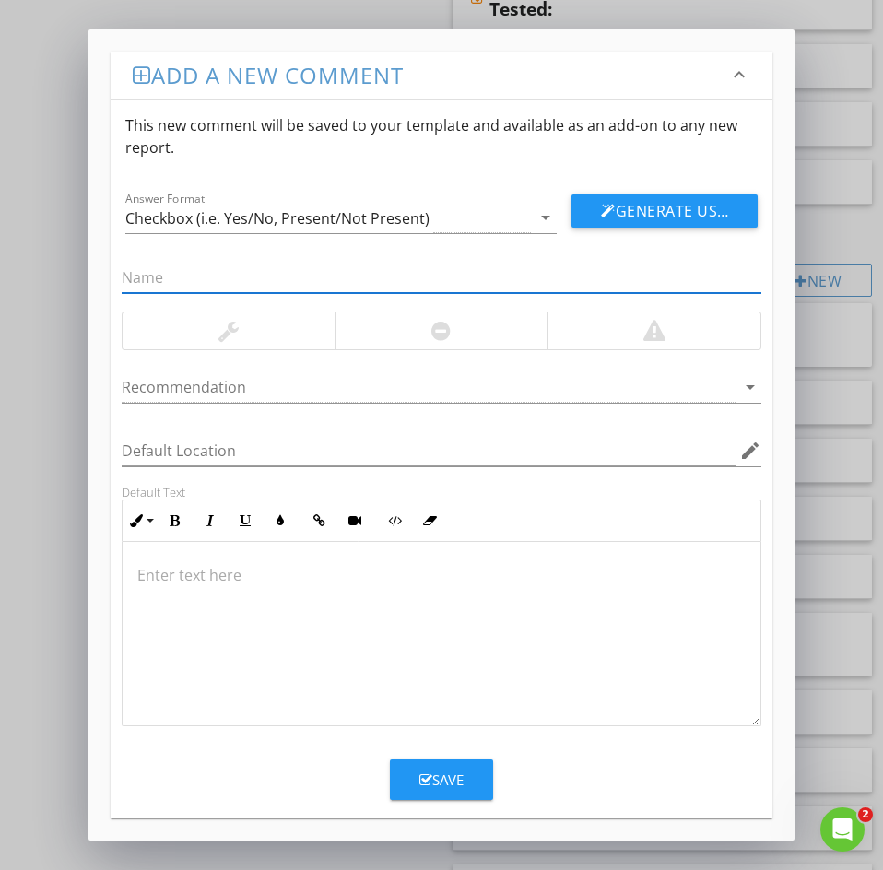
paste input "69: Galvanized Steel Supply Lines"
drag, startPoint x: 145, startPoint y: 276, endPoint x: 4, endPoint y: 280, distance: 141.0
click at [18, 276] on div "Add a new comment keyboard_arrow_down This new comment will be saved to your te…" at bounding box center [441, 435] width 883 height 870
type input "Galvanized Steel Supply Lines"
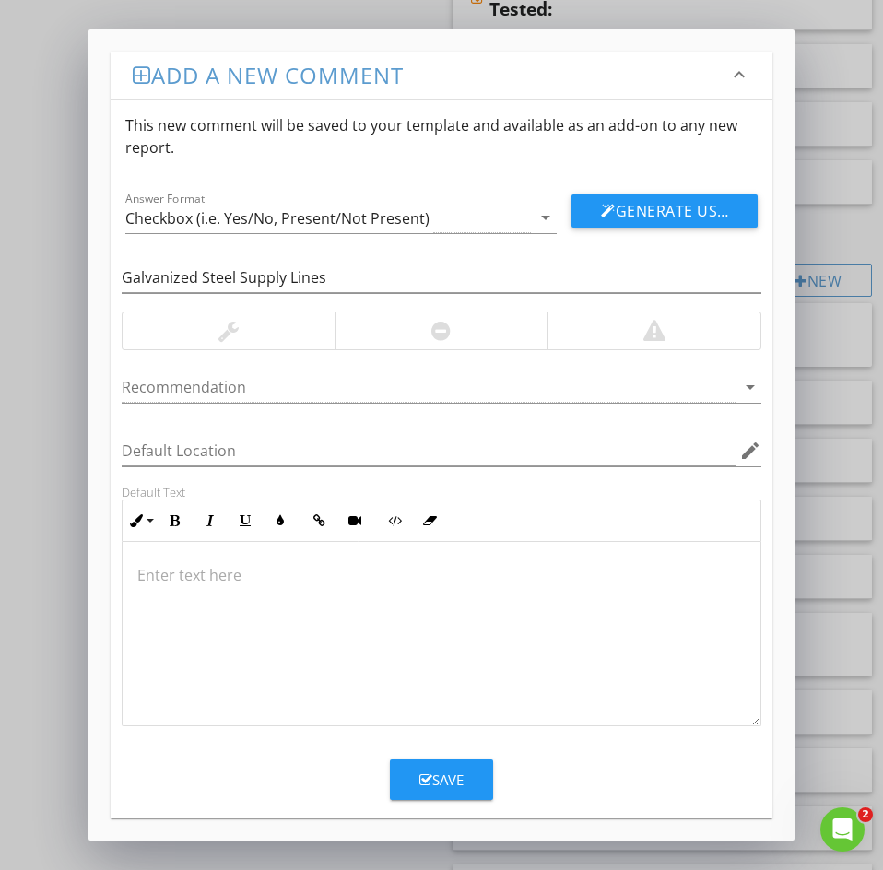
drag, startPoint x: 157, startPoint y: 605, endPoint x: 158, endPoint y: 593, distance: 12.1
click at [157, 603] on div at bounding box center [442, 634] width 638 height 184
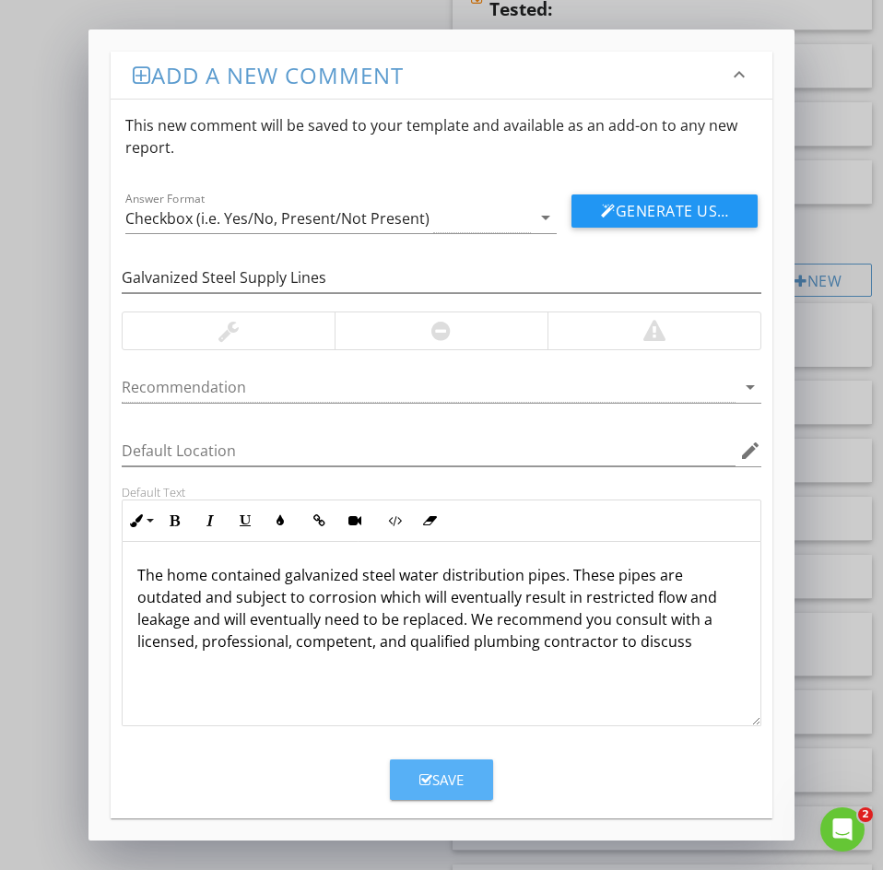
click at [434, 788] on div "Save" at bounding box center [441, 779] width 44 height 21
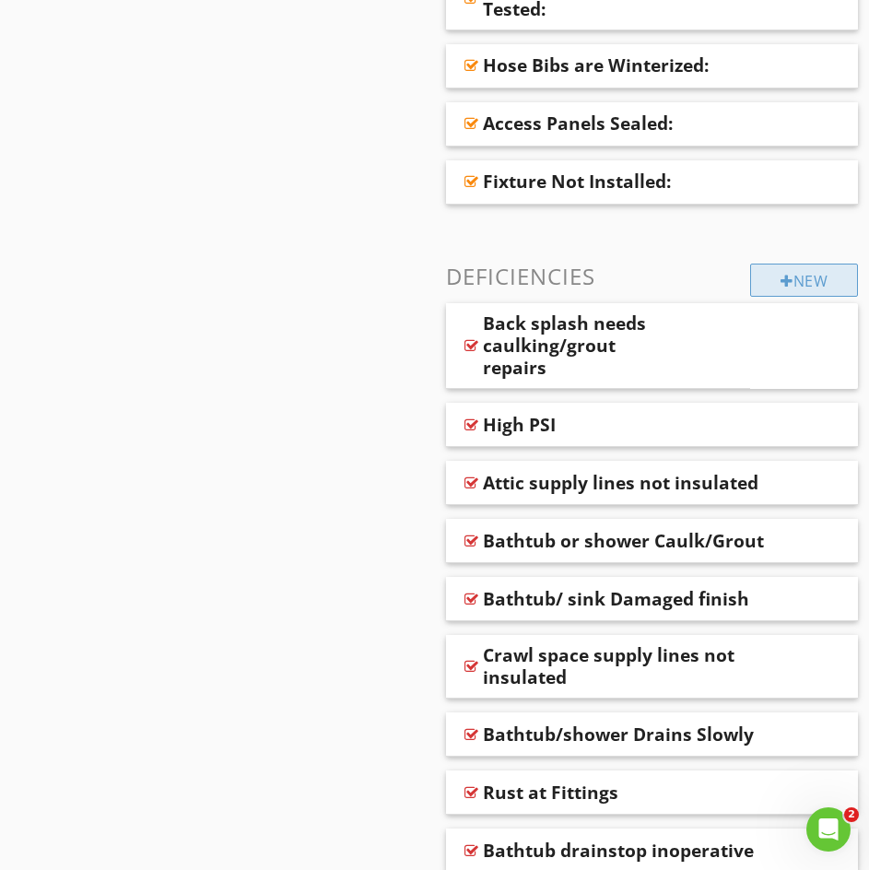
click at [776, 296] on div "New" at bounding box center [804, 280] width 108 height 33
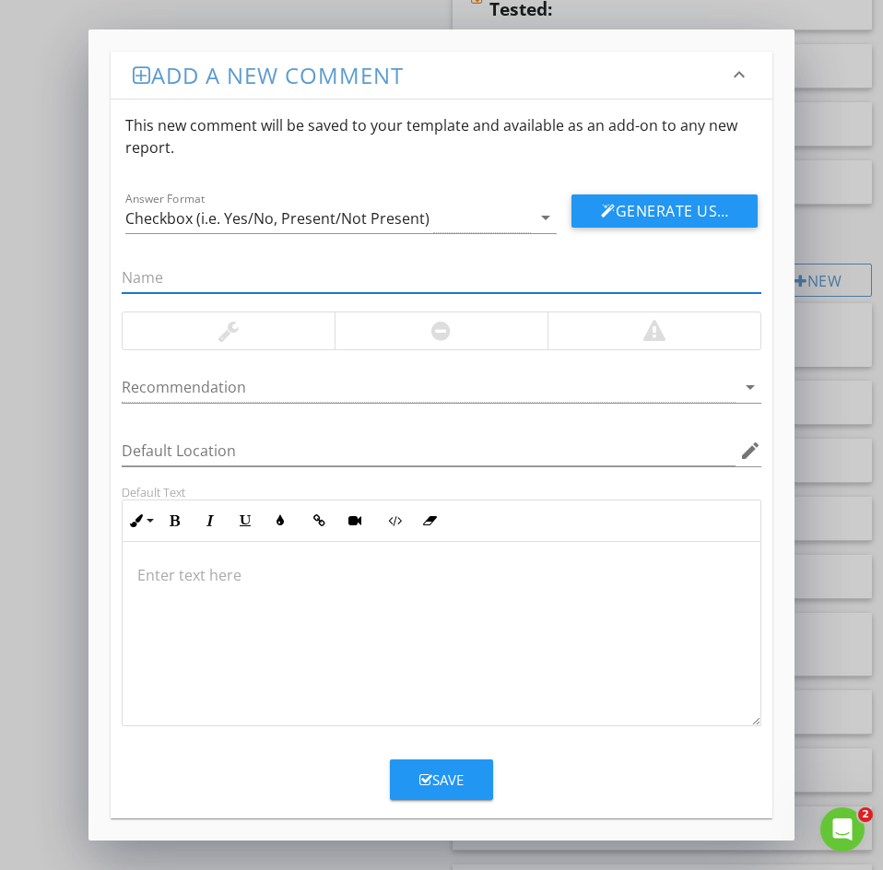
paste input "70: Gap at shower door"
drag, startPoint x: 148, startPoint y: 275, endPoint x: 11, endPoint y: 267, distance: 137.5
click at [22, 267] on div "Add a new comment keyboard_arrow_down This new comment will be saved to your te…" at bounding box center [441, 435] width 883 height 870
type input "Gap at shower door"
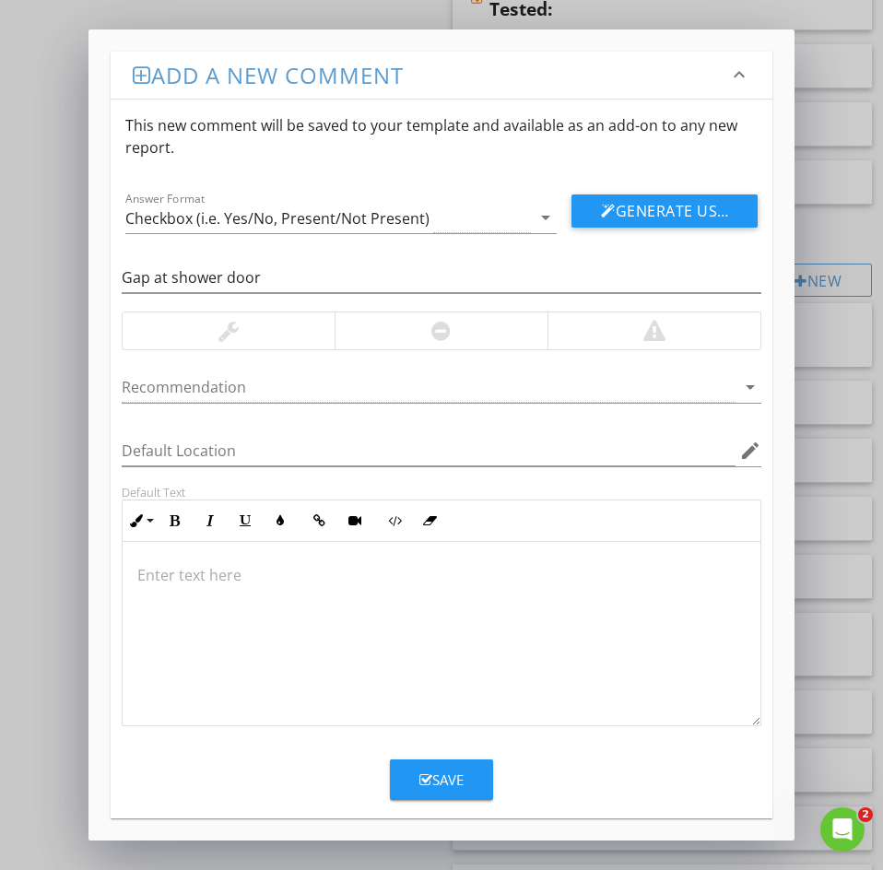
click at [147, 579] on p at bounding box center [441, 575] width 608 height 22
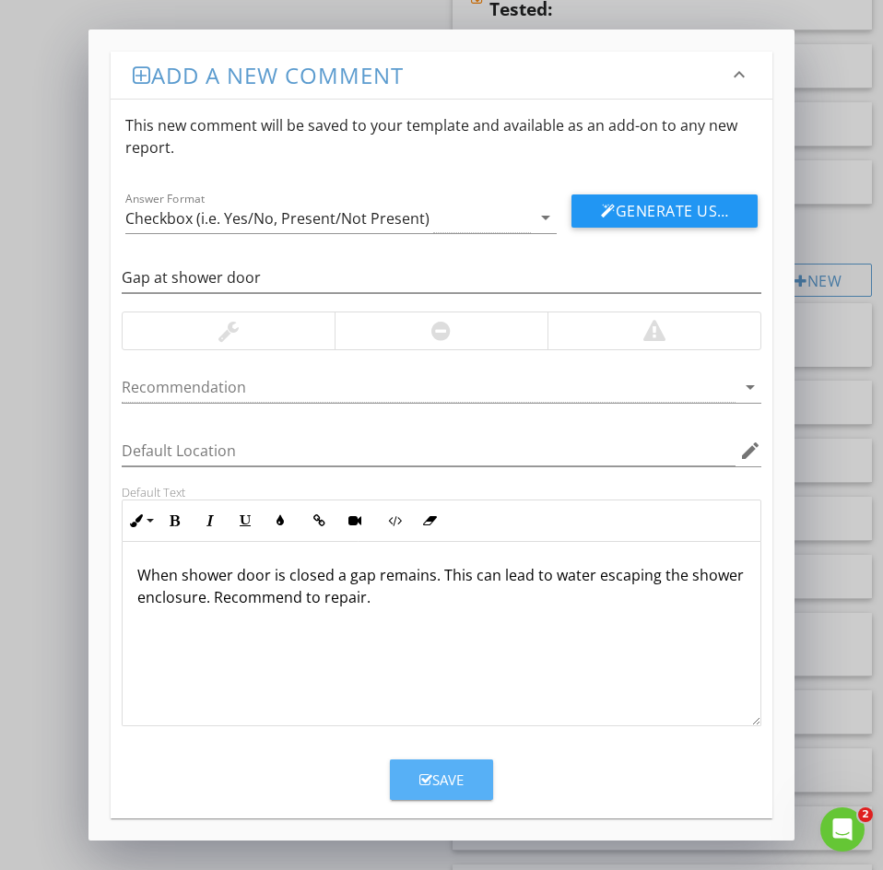
click at [438, 787] on div "Save" at bounding box center [441, 779] width 44 height 21
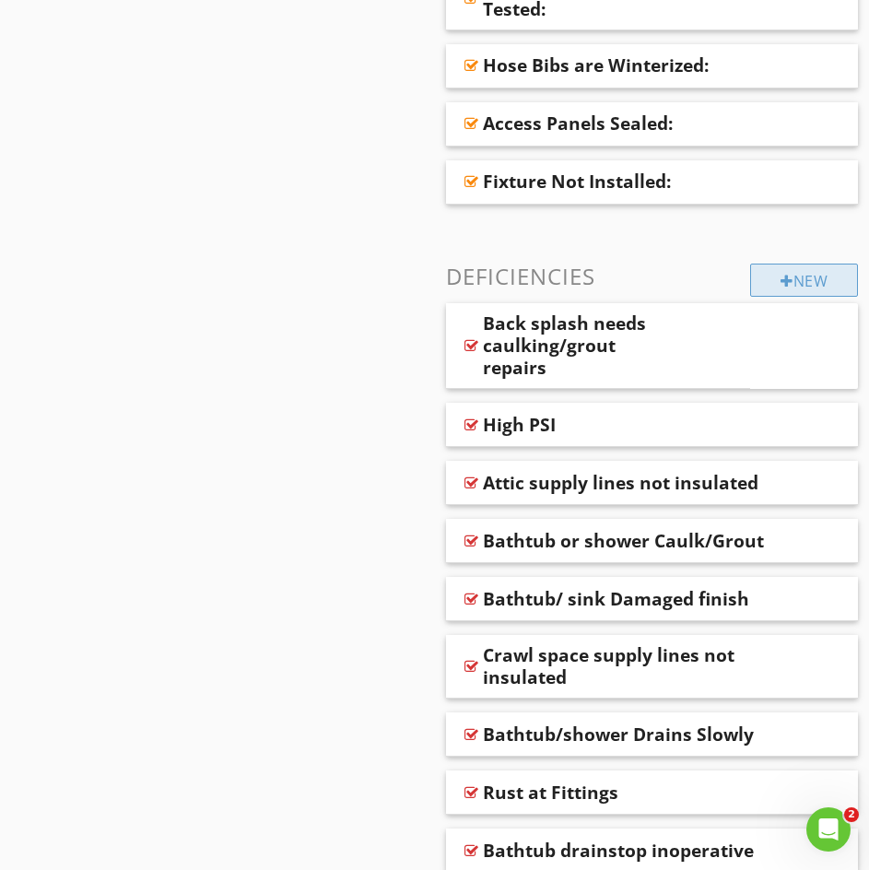
click at [764, 282] on div "New" at bounding box center [804, 280] width 108 height 33
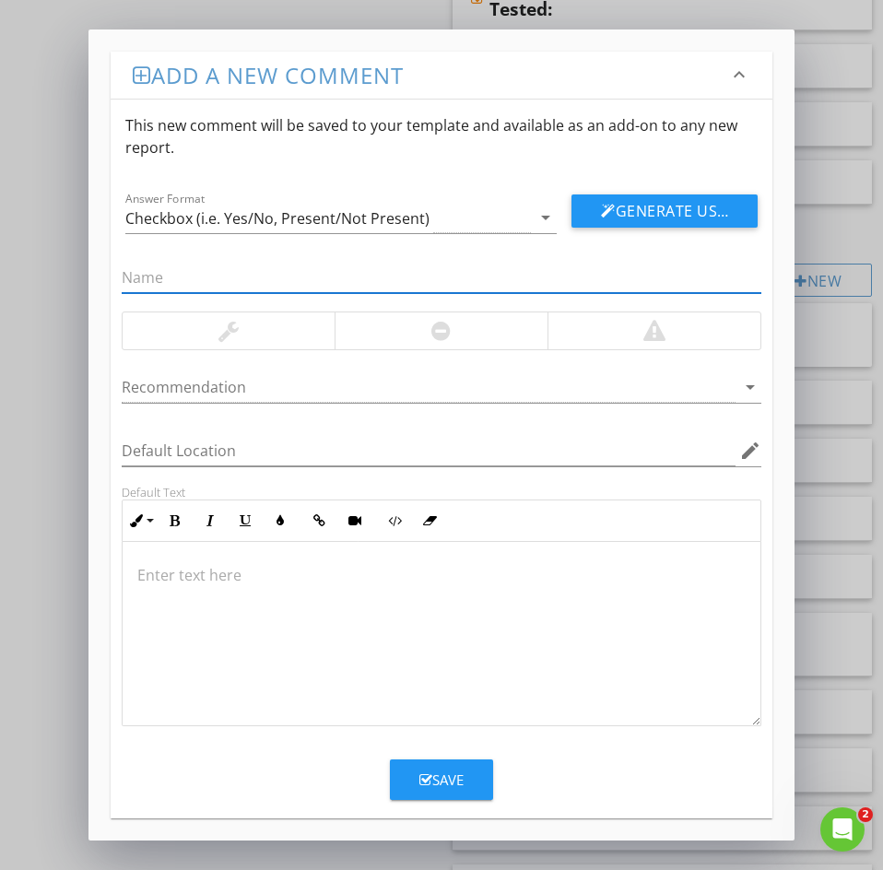
paste input "71: Leak At Faucet"
drag, startPoint x: 143, startPoint y: 277, endPoint x: 70, endPoint y: 269, distance: 73.3
click at [70, 269] on div "Add a new comment keyboard_arrow_down This new comment will be saved to your te…" at bounding box center [441, 435] width 883 height 870
type input "Leak At Faucet"
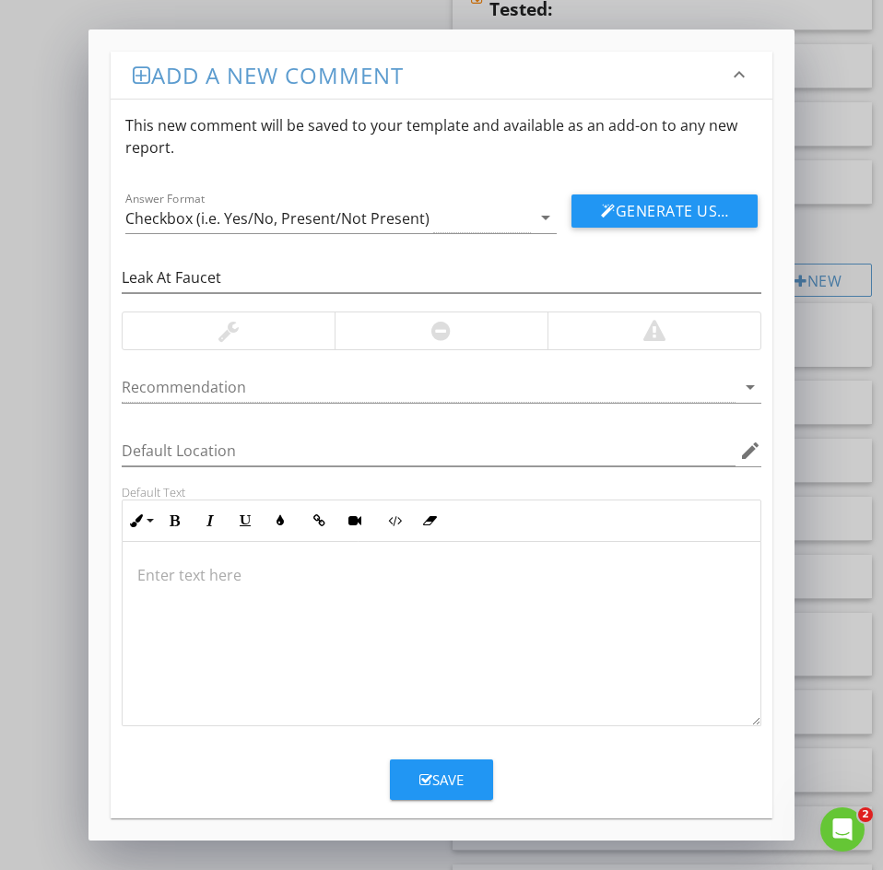
click at [151, 589] on div at bounding box center [442, 634] width 638 height 184
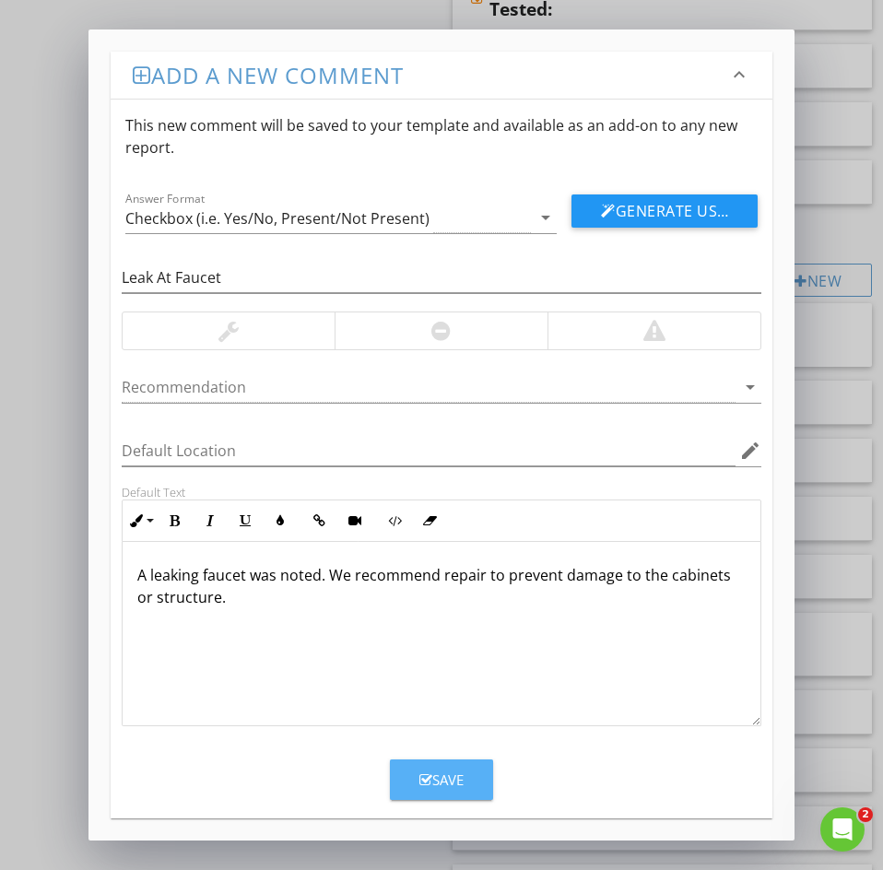
click at [450, 782] on div "Save" at bounding box center [441, 779] width 44 height 21
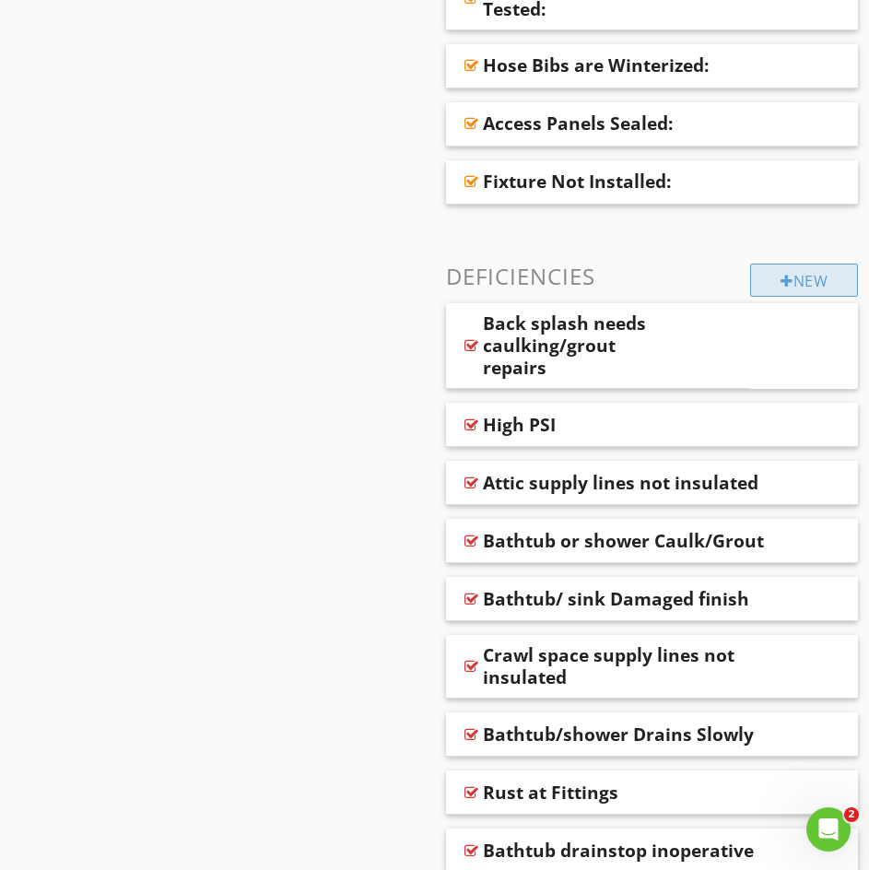
click at [794, 271] on div "New" at bounding box center [804, 280] width 108 height 33
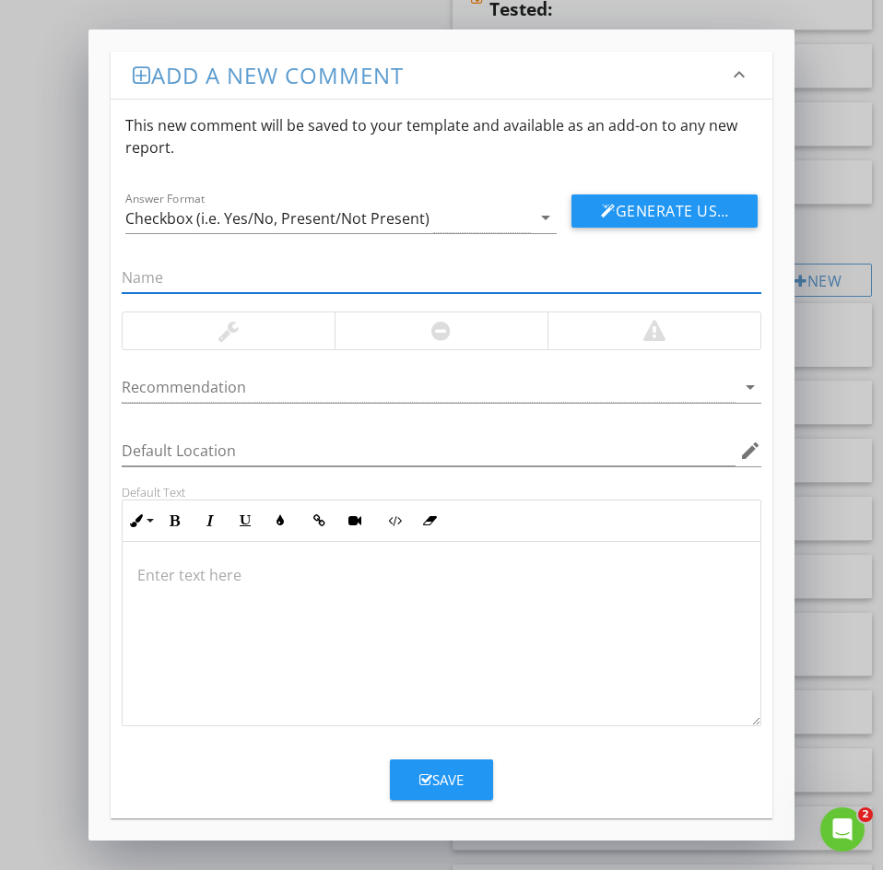
click at [139, 273] on input "text" at bounding box center [442, 278] width 640 height 30
paste input "72: Gas leak"
drag, startPoint x: 146, startPoint y: 277, endPoint x: 9, endPoint y: 252, distance: 138.6
click at [9, 252] on div "Add a new comment keyboard_arrow_down This new comment will be saved to your te…" at bounding box center [441, 435] width 883 height 870
type input "Gas leak"
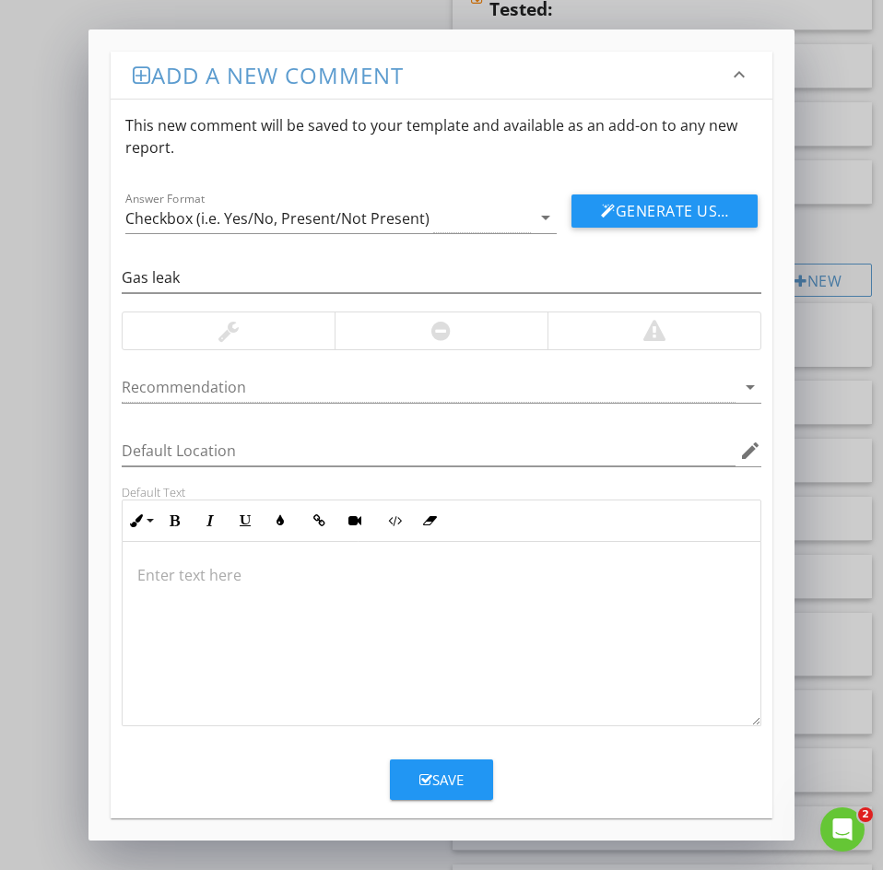
click at [172, 578] on p at bounding box center [441, 575] width 608 height 22
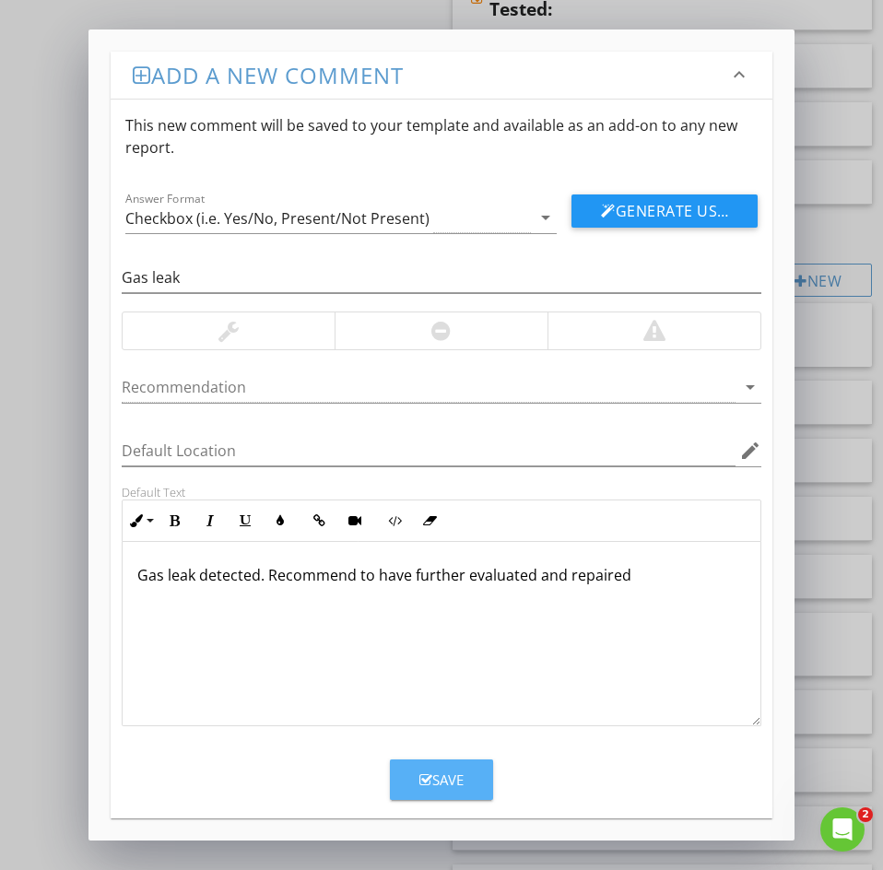
click at [440, 781] on div "Save" at bounding box center [441, 779] width 44 height 21
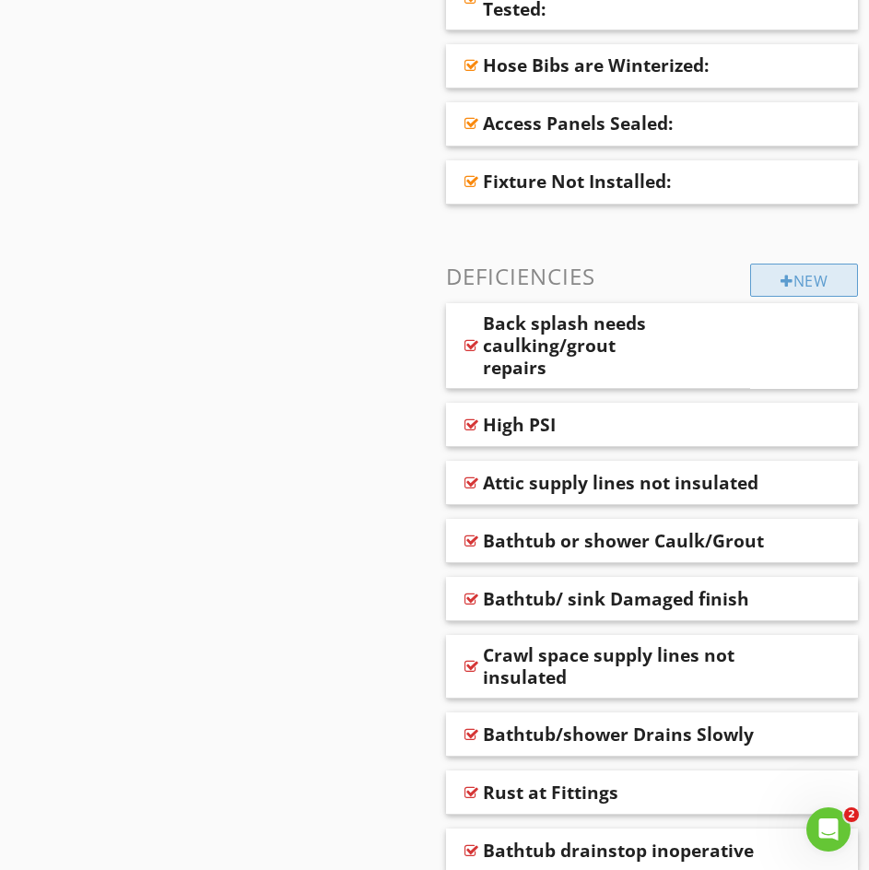
click at [811, 282] on div "New" at bounding box center [804, 280] width 108 height 33
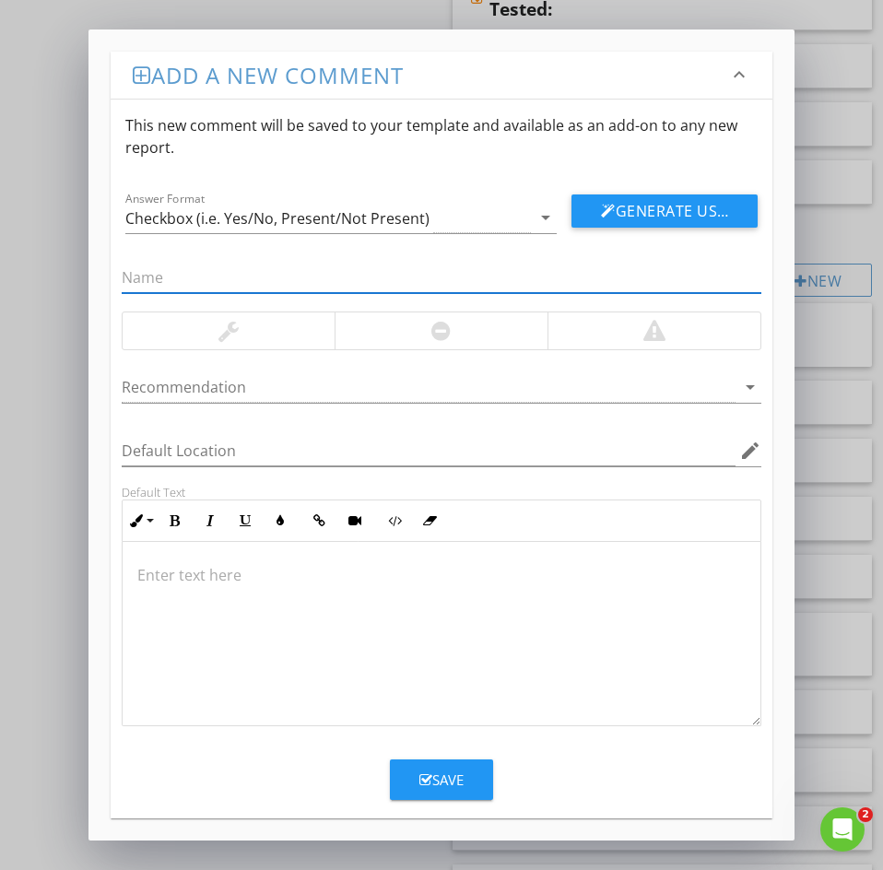
paste input "74: Gas Line Rusting"
drag, startPoint x: 143, startPoint y: 277, endPoint x: 6, endPoint y: 269, distance: 136.6
click at [36, 262] on div "Add a new comment keyboard_arrow_down This new comment will be saved to your te…" at bounding box center [441, 435] width 883 height 870
type input "Gas Line Rusting"
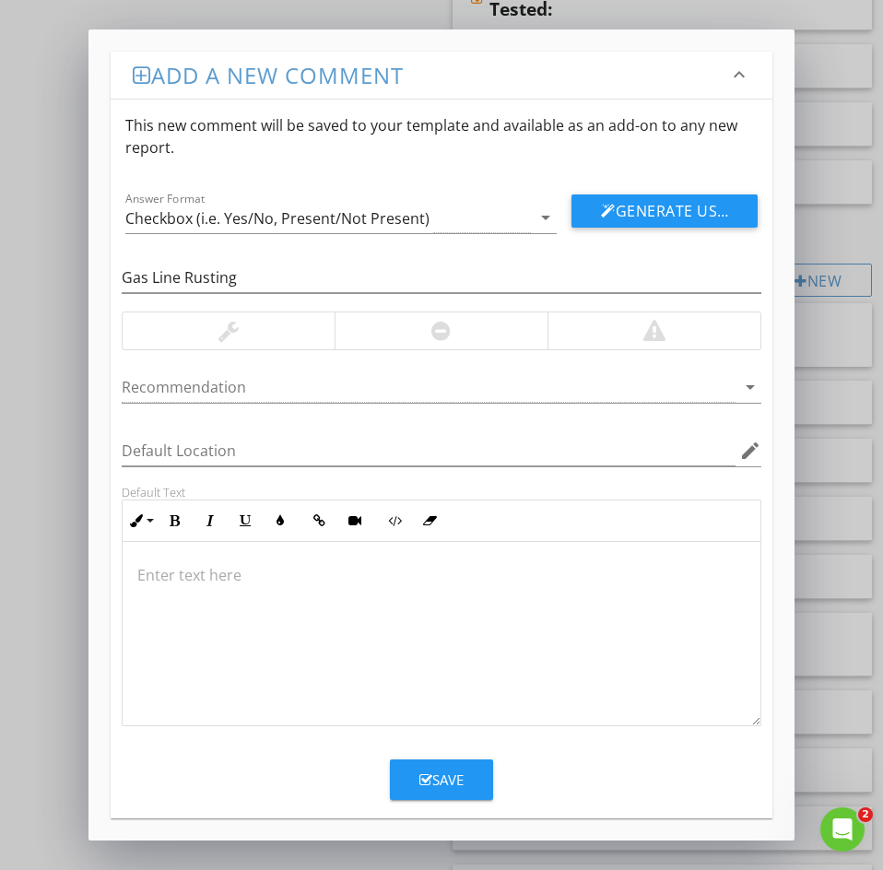
click at [187, 579] on p at bounding box center [441, 575] width 608 height 22
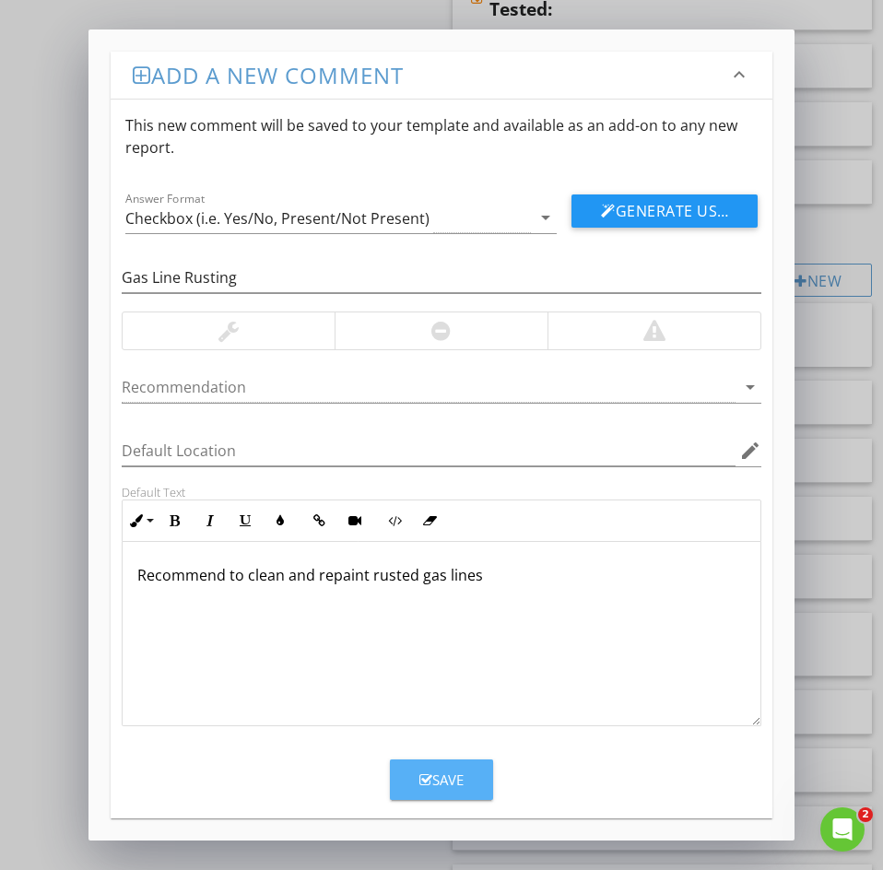
click at [448, 775] on div "Save" at bounding box center [441, 779] width 44 height 21
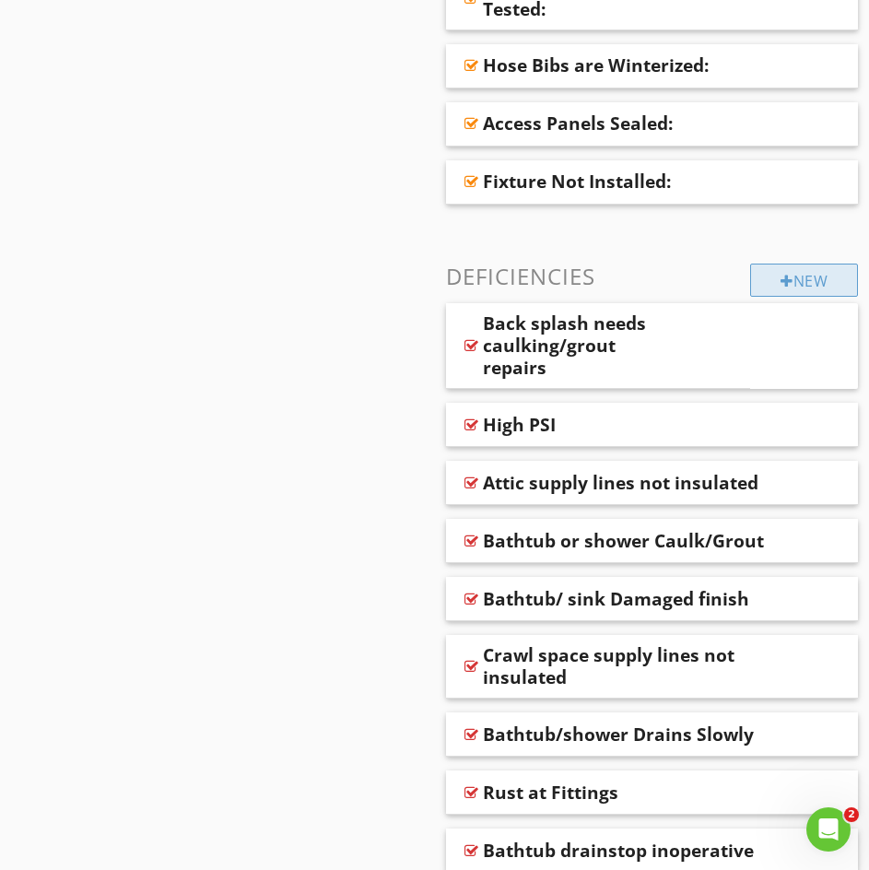
click at [776, 276] on div "New" at bounding box center [804, 280] width 108 height 33
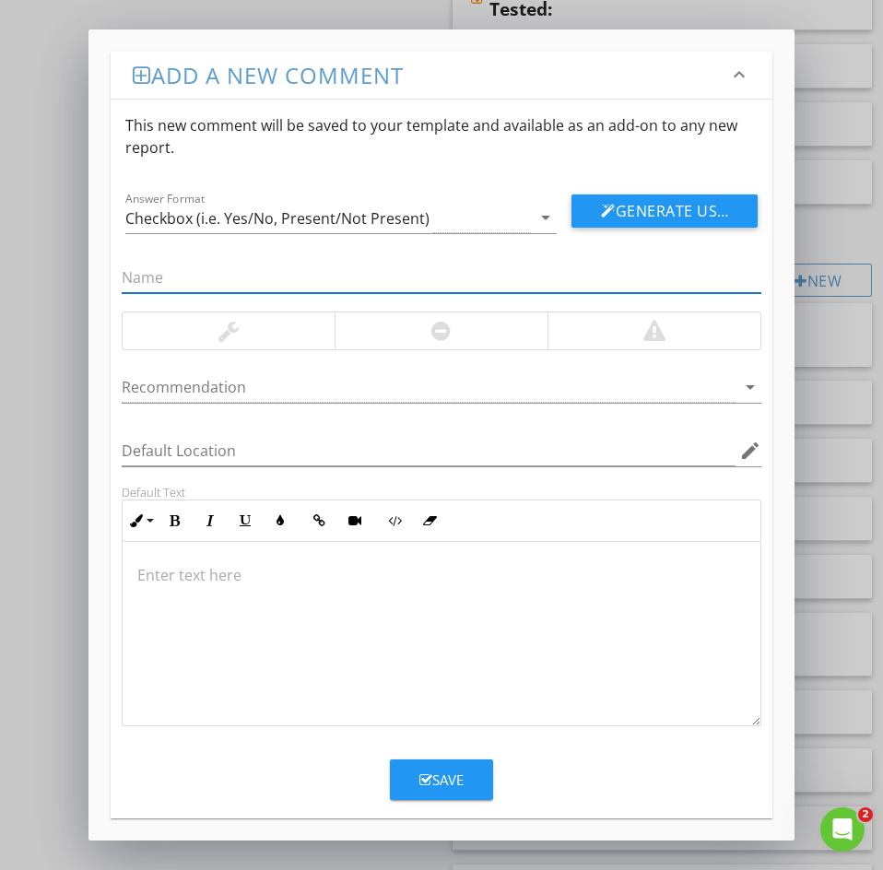
paste input "76: Gas meter rust"
drag, startPoint x: 147, startPoint y: 269, endPoint x: 15, endPoint y: 274, distance: 131.9
click at [16, 273] on div "Add a new comment keyboard_arrow_down This new comment will be saved to your te…" at bounding box center [441, 435] width 883 height 870
type input "Gas meter rust"
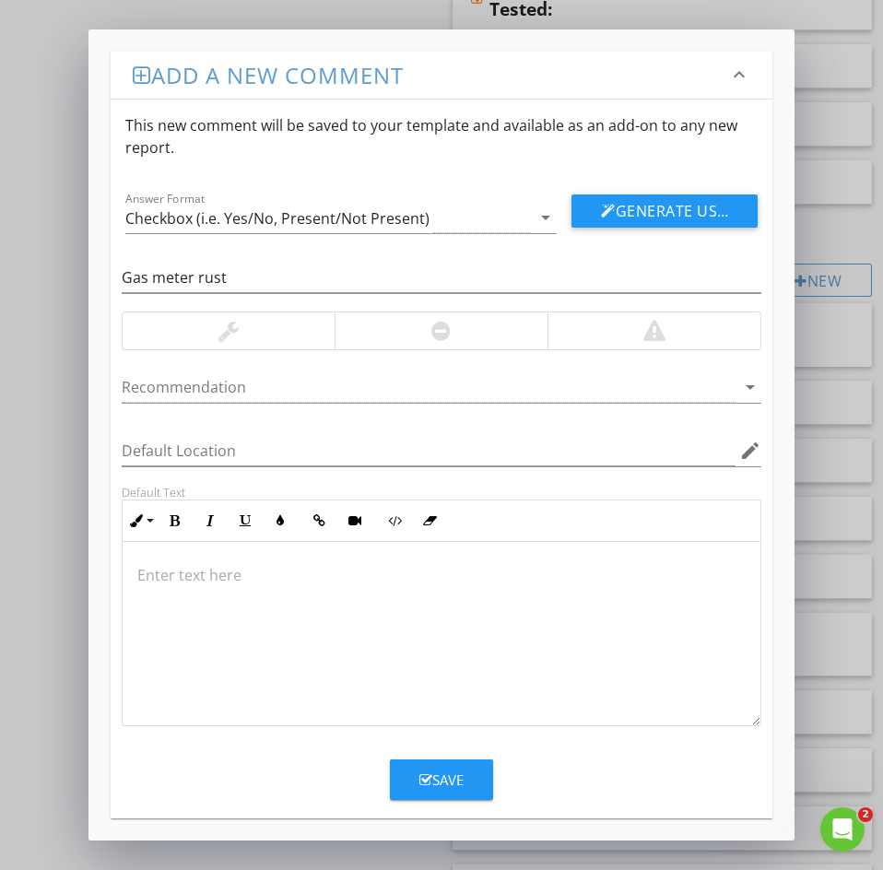
click at [172, 569] on p at bounding box center [441, 575] width 608 height 22
click at [331, 622] on div "Rust found on gas meter pipes. Recomm end to treat and paint as needed." at bounding box center [442, 634] width 638 height 184
click at [389, 569] on p "Rust found on gas meter pipes. Recomm end to treat and paint as needed." at bounding box center [441, 575] width 608 height 22
drag, startPoint x: 385, startPoint y: 574, endPoint x: 337, endPoint y: 645, distance: 85.6
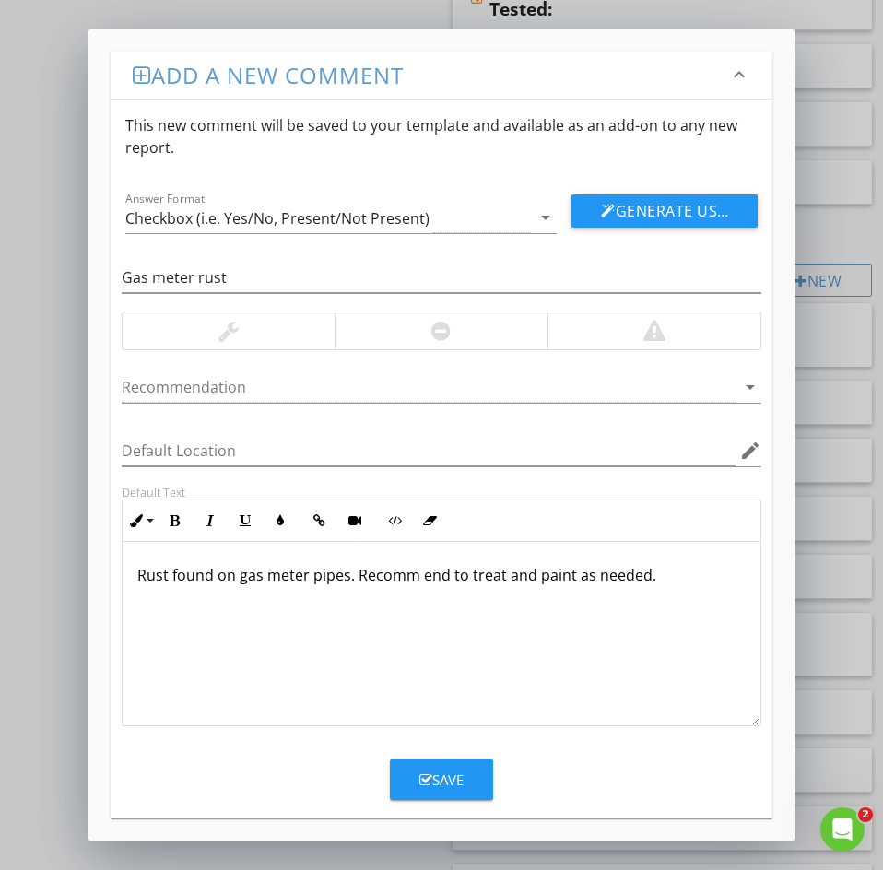
click at [337, 645] on div "Rust found on gas meter pipes. Recomm end to treat and paint as needed." at bounding box center [442, 634] width 638 height 184
click at [417, 573] on p "Rust found on gas meter pipes. Recomm end to treat and paint as needed." at bounding box center [441, 575] width 608 height 22
click at [445, 582] on p "Rust found on gas meter pipes. Recommen end to treat and paint as needed." at bounding box center [441, 575] width 608 height 22
click at [439, 576] on p "Rust found on gas meter pipes. Recommen end to treat and paint as needed." at bounding box center [441, 575] width 608 height 22
click at [421, 690] on div "Rust found on gas meter pipes. Recommenend to treat and paint as needed." at bounding box center [442, 634] width 638 height 184
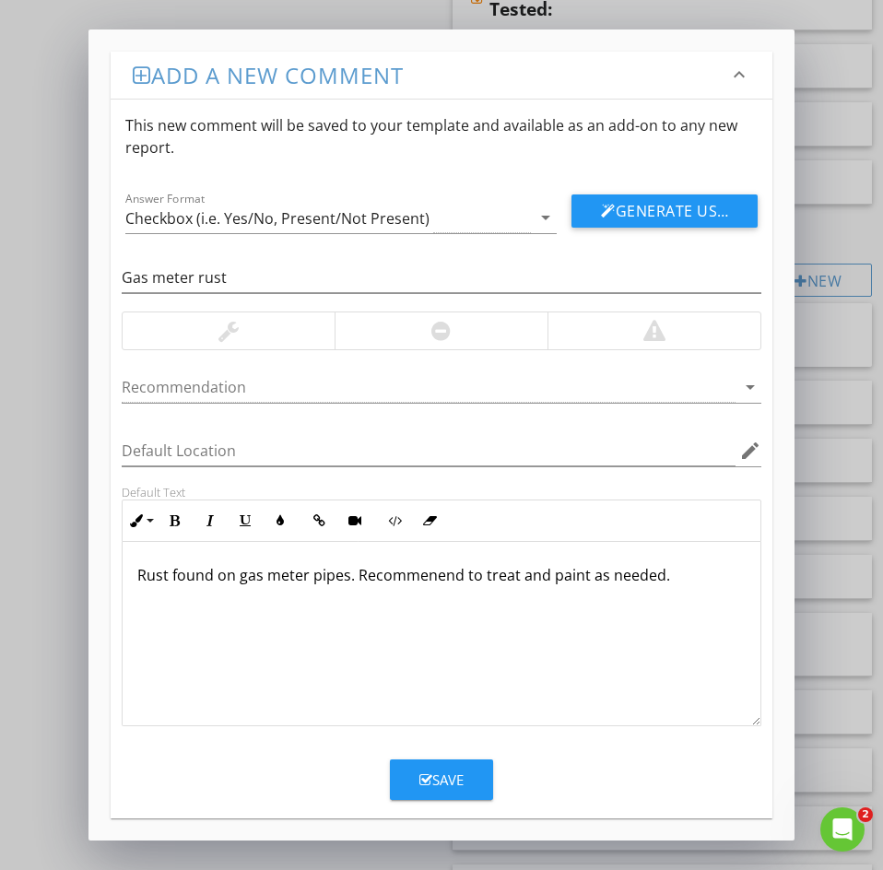
click at [413, 571] on p "Rust found on gas meter pipes. Recommenend to treat and paint as needed." at bounding box center [441, 575] width 608 height 22
click at [439, 792] on button "Save" at bounding box center [441, 779] width 103 height 41
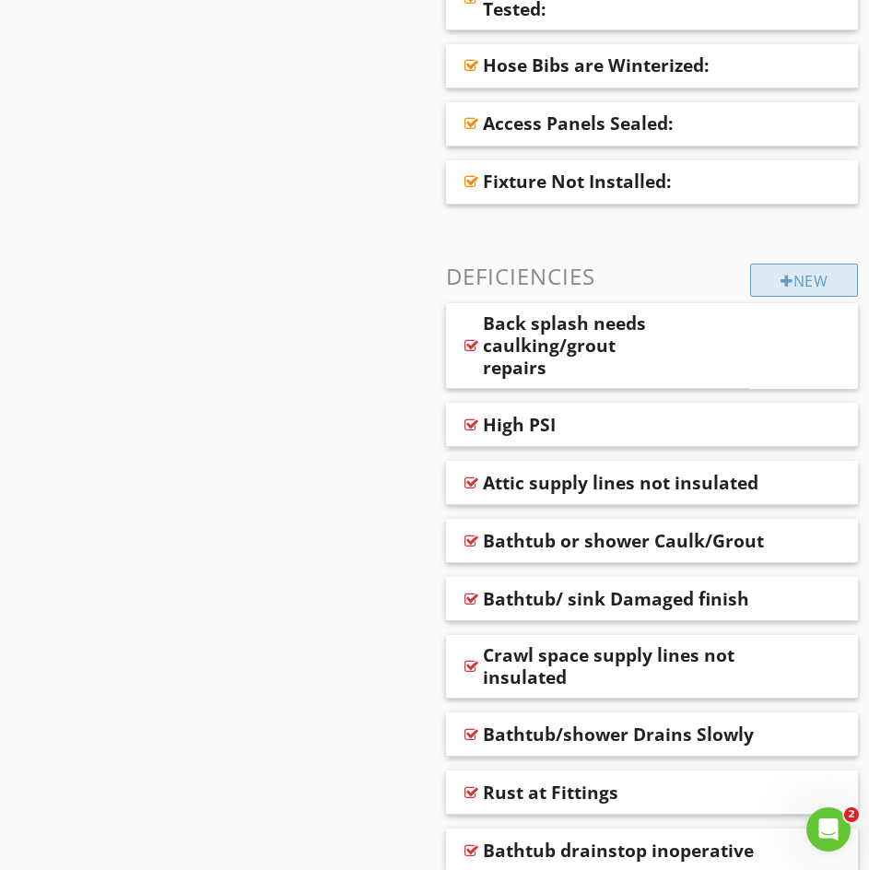
click at [783, 276] on div at bounding box center [787, 281] width 13 height 15
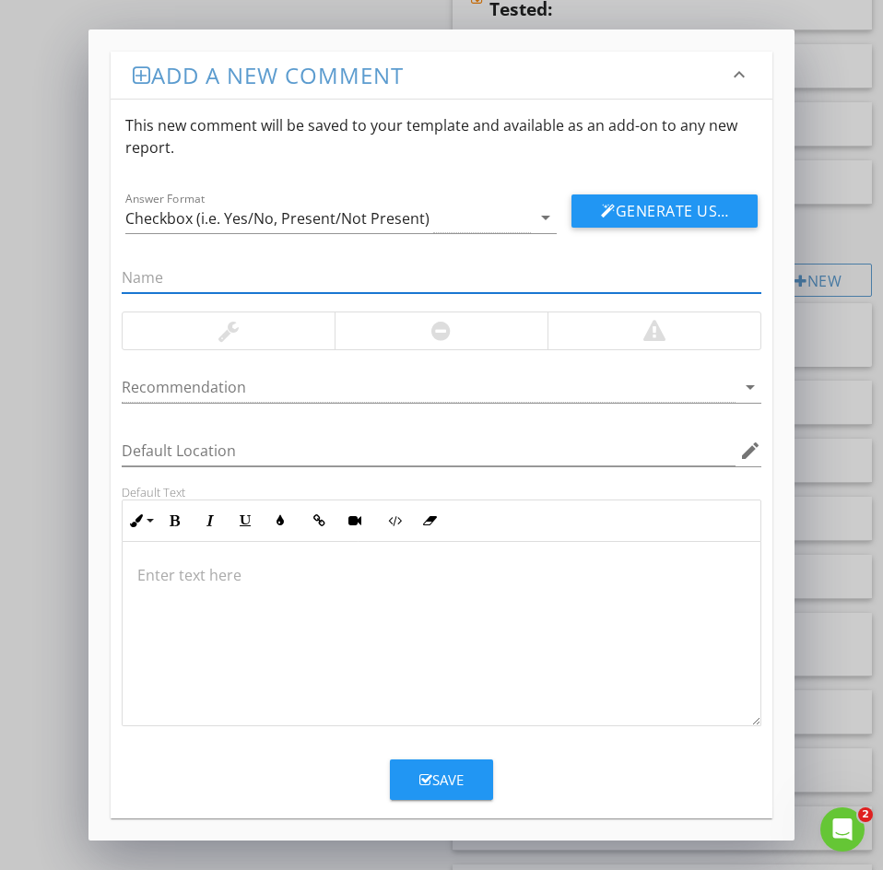
paste input "77: Missing/damaged shut off valve"
drag, startPoint x: 145, startPoint y: 277, endPoint x: 18, endPoint y: 267, distance: 127.6
click at [18, 267] on div "Add a new comment keyboard_arrow_down This new comment will be saved to your te…" at bounding box center [441, 435] width 883 height 870
type input "Missing/damaged shut off valve"
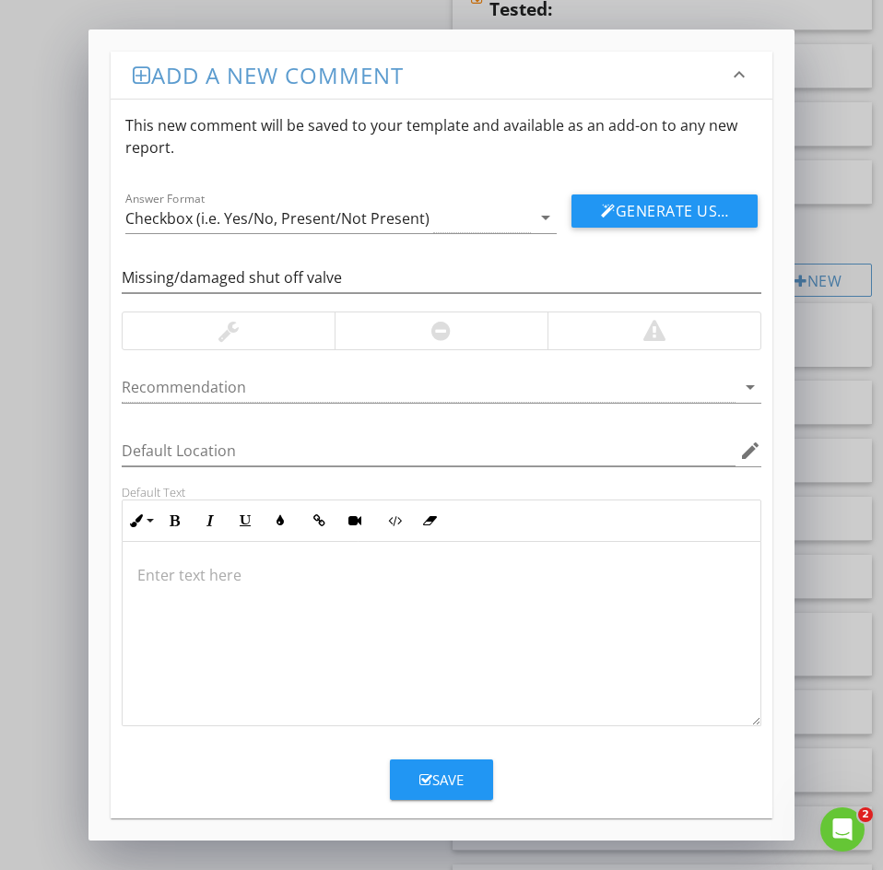
click at [164, 589] on div at bounding box center [442, 634] width 638 height 184
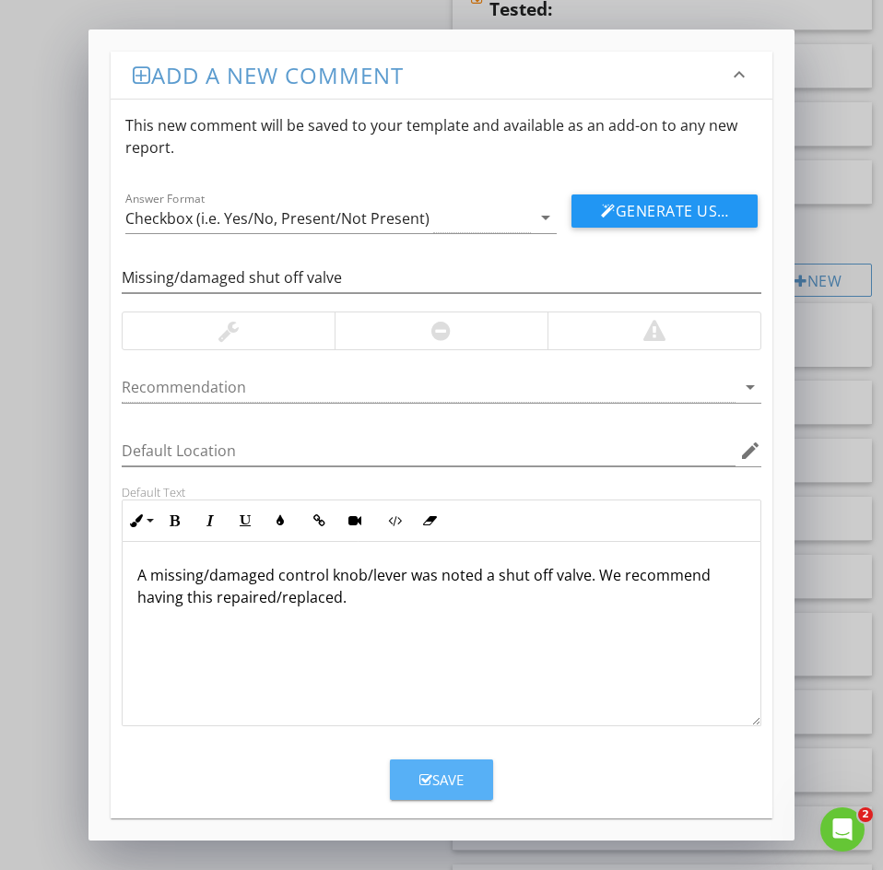
click at [421, 781] on icon "button" at bounding box center [425, 780] width 13 height 14
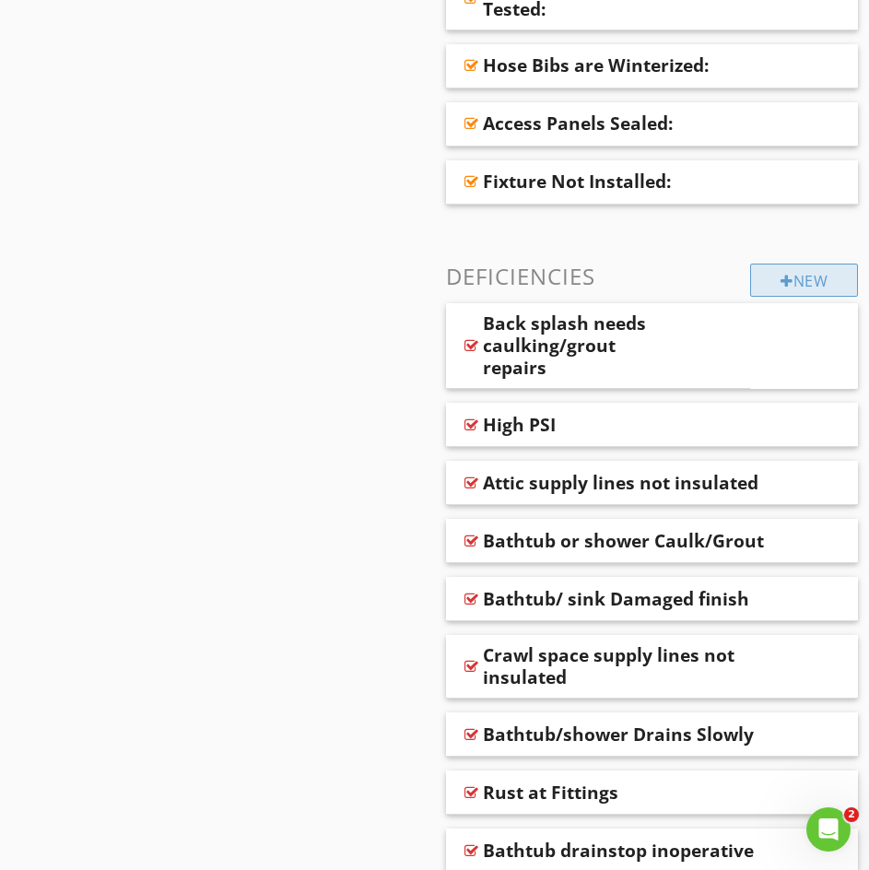
click at [778, 264] on div "New" at bounding box center [804, 280] width 108 height 33
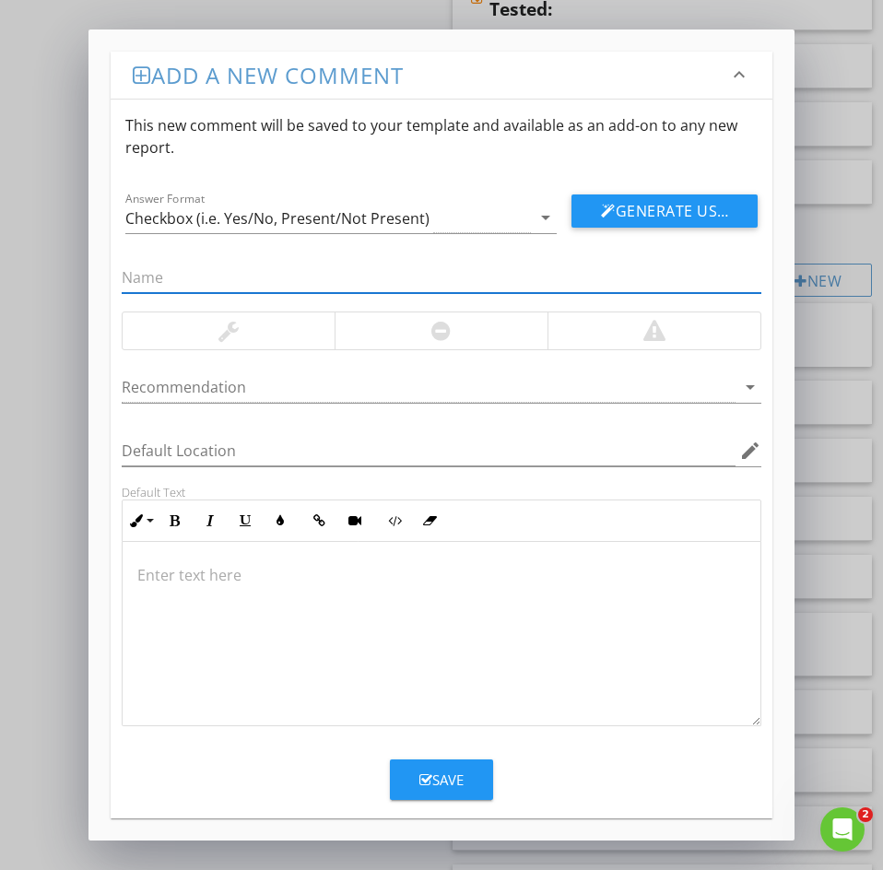
paste input "78: General damage to counter tops"
drag, startPoint x: 147, startPoint y: 279, endPoint x: 16, endPoint y: 272, distance: 131.1
click at [48, 266] on div "Add a new comment keyboard_arrow_down This new comment will be saved to your te…" at bounding box center [441, 435] width 883 height 870
type input "General damage to counter tops"
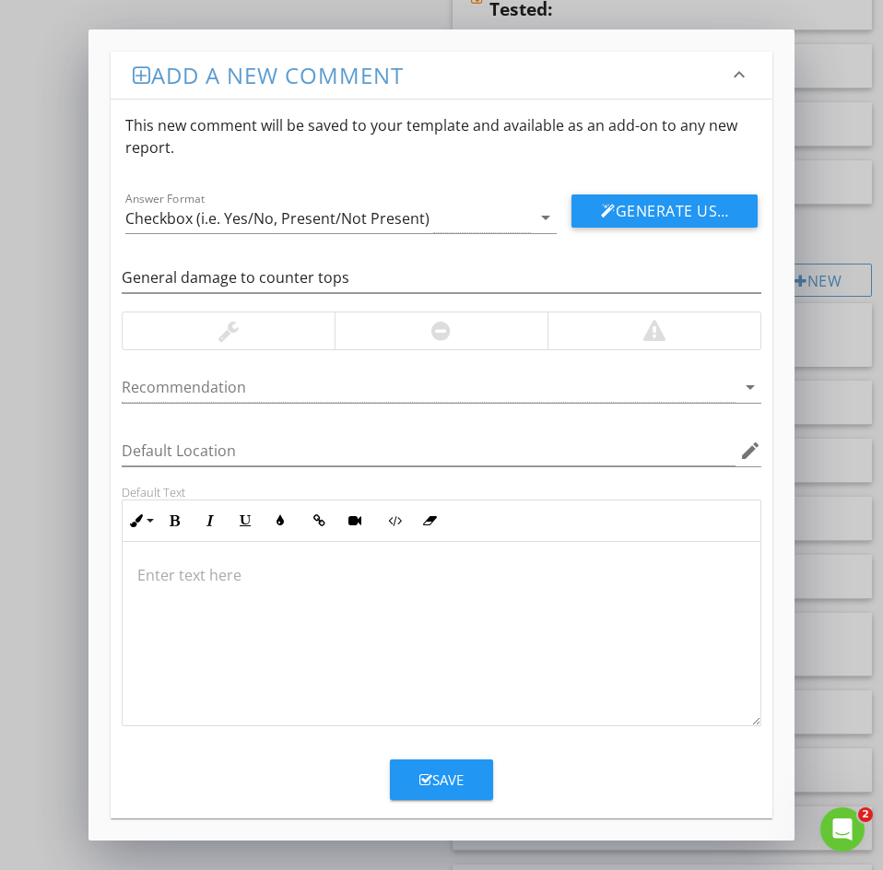
click at [160, 575] on p at bounding box center [441, 575] width 608 height 22
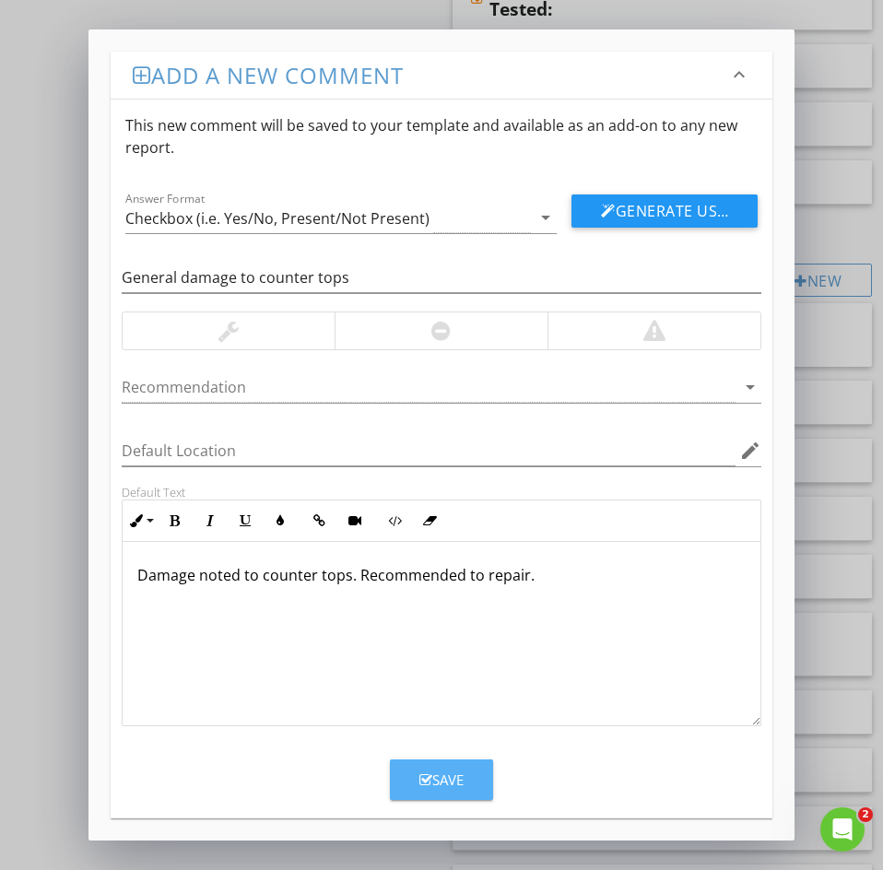
click at [417, 774] on button "Save" at bounding box center [441, 779] width 103 height 41
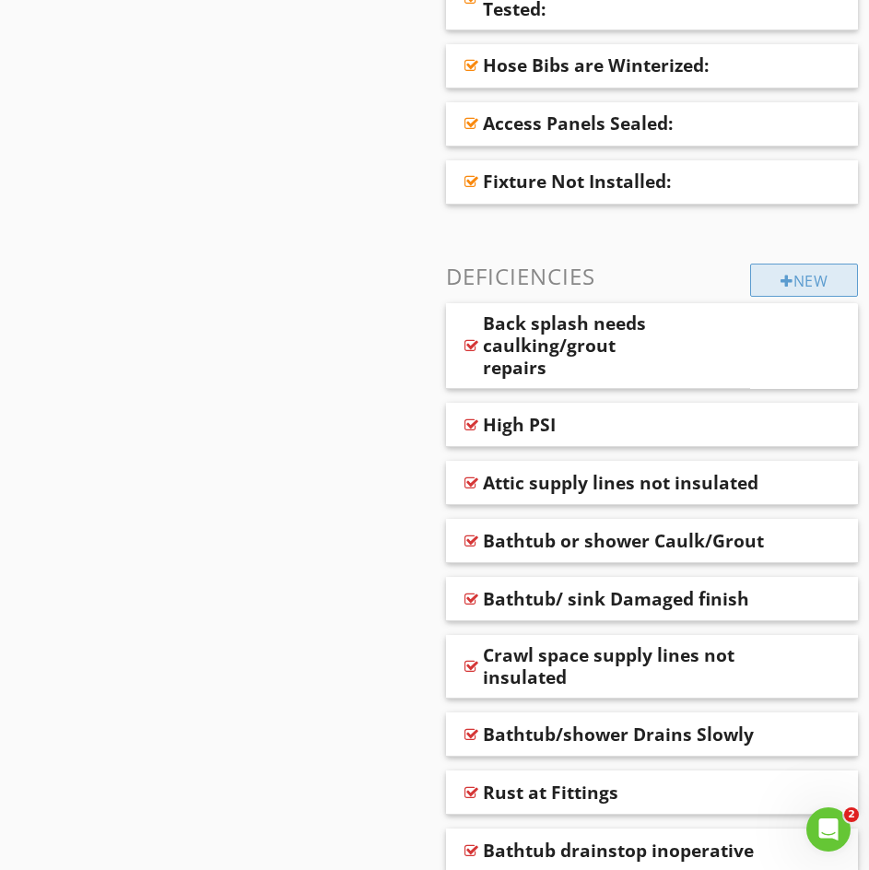
click at [792, 290] on div "New" at bounding box center [804, 280] width 108 height 33
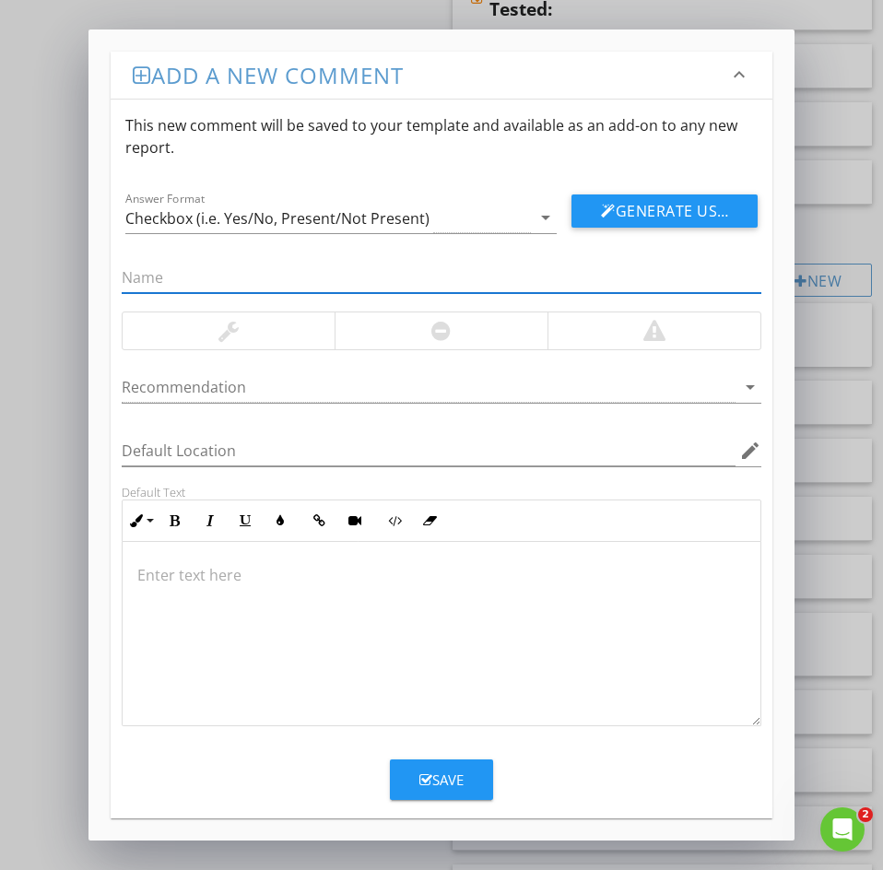
paste input "79: NO SHUTOFFS"
drag, startPoint x: 136, startPoint y: 272, endPoint x: 11, endPoint y: 260, distance: 125.9
click at [69, 261] on div "Add a new comment keyboard_arrow_down This new comment will be saved to your te…" at bounding box center [441, 435] width 883 height 870
type input "NO SHUTOFFS"
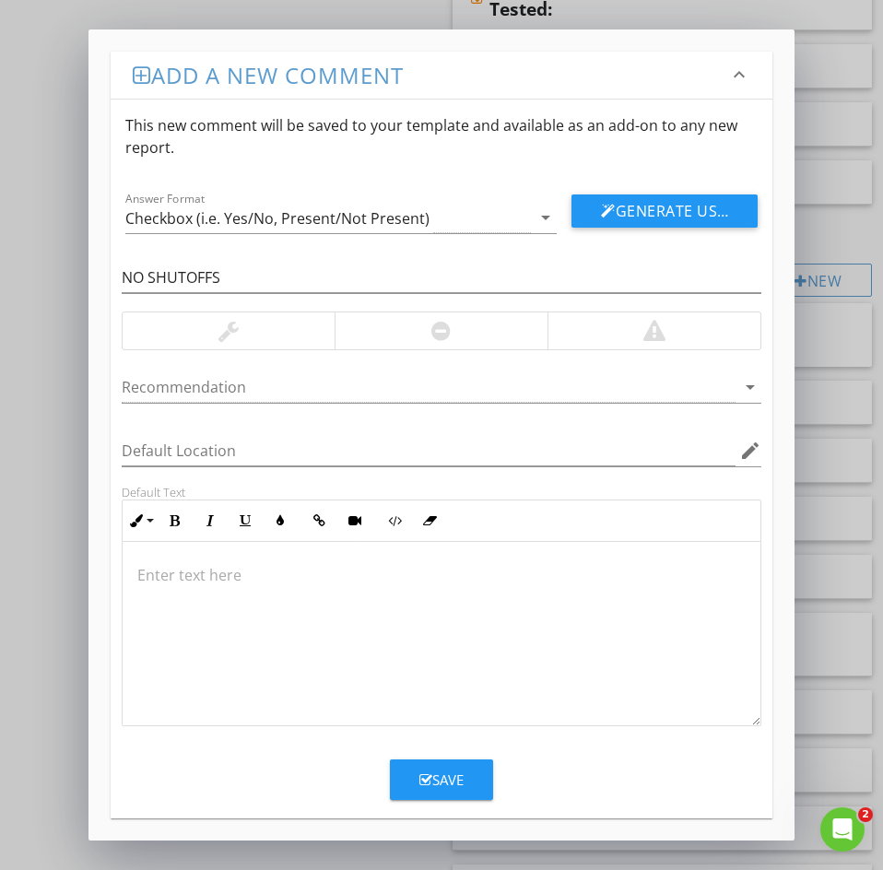
click at [158, 573] on p at bounding box center [441, 575] width 608 height 22
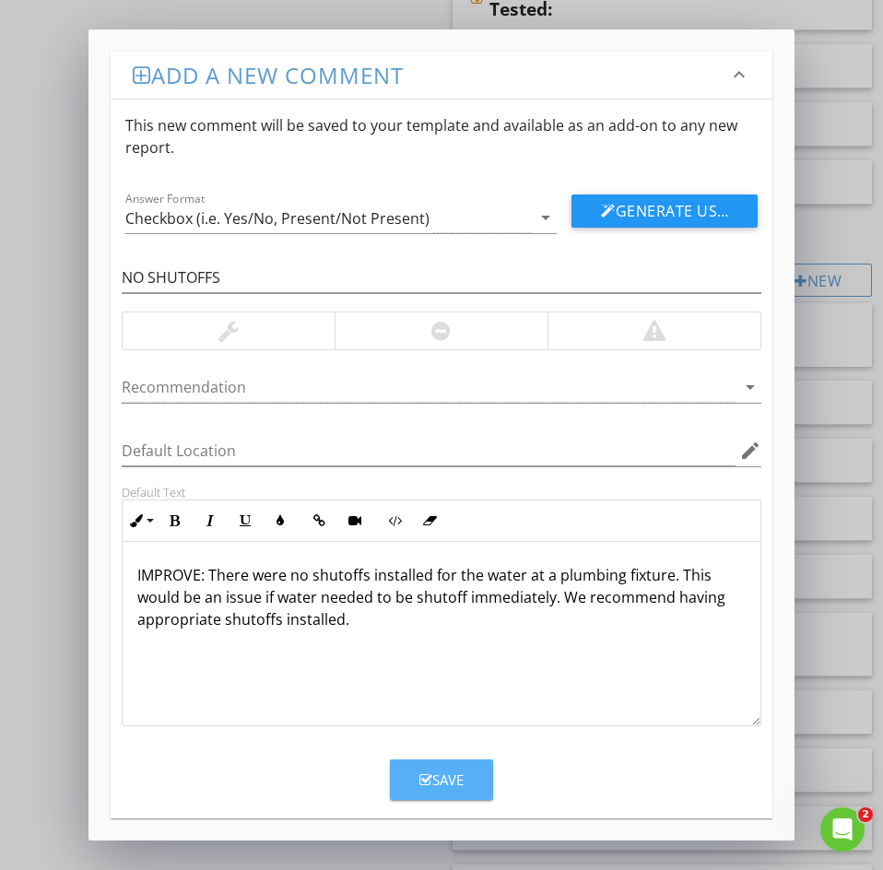
click at [435, 770] on div "Save" at bounding box center [441, 779] width 44 height 21
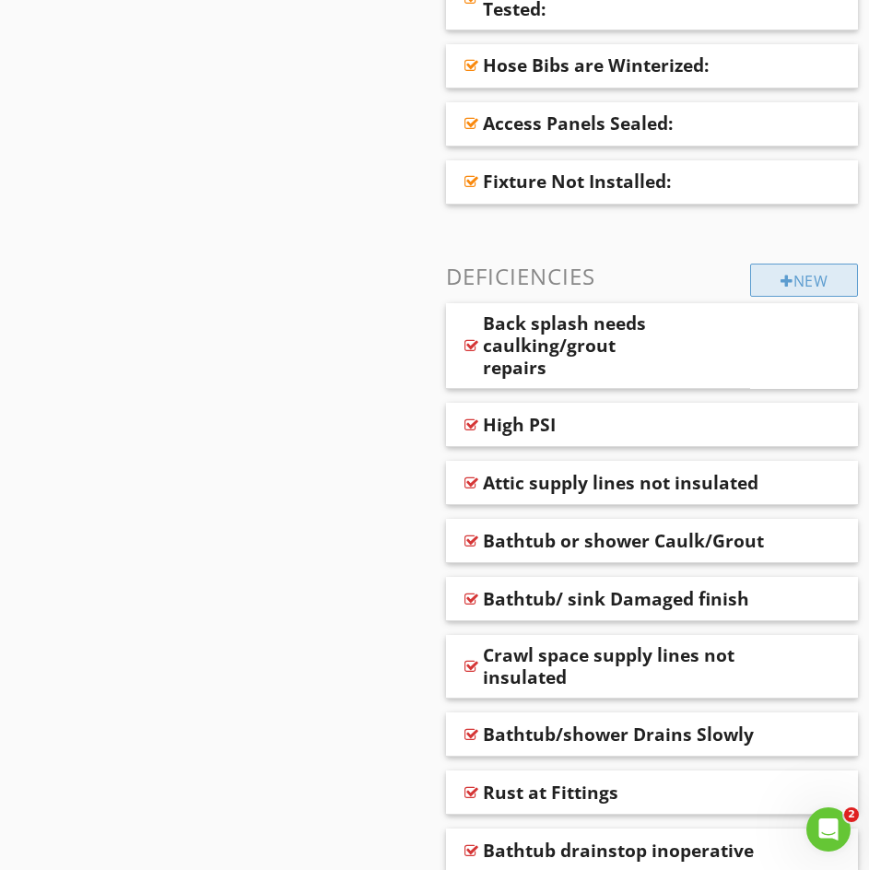
drag, startPoint x: 764, startPoint y: 298, endPoint x: 774, endPoint y: 288, distance: 13.7
click at [775, 288] on div "New" at bounding box center [804, 280] width 108 height 33
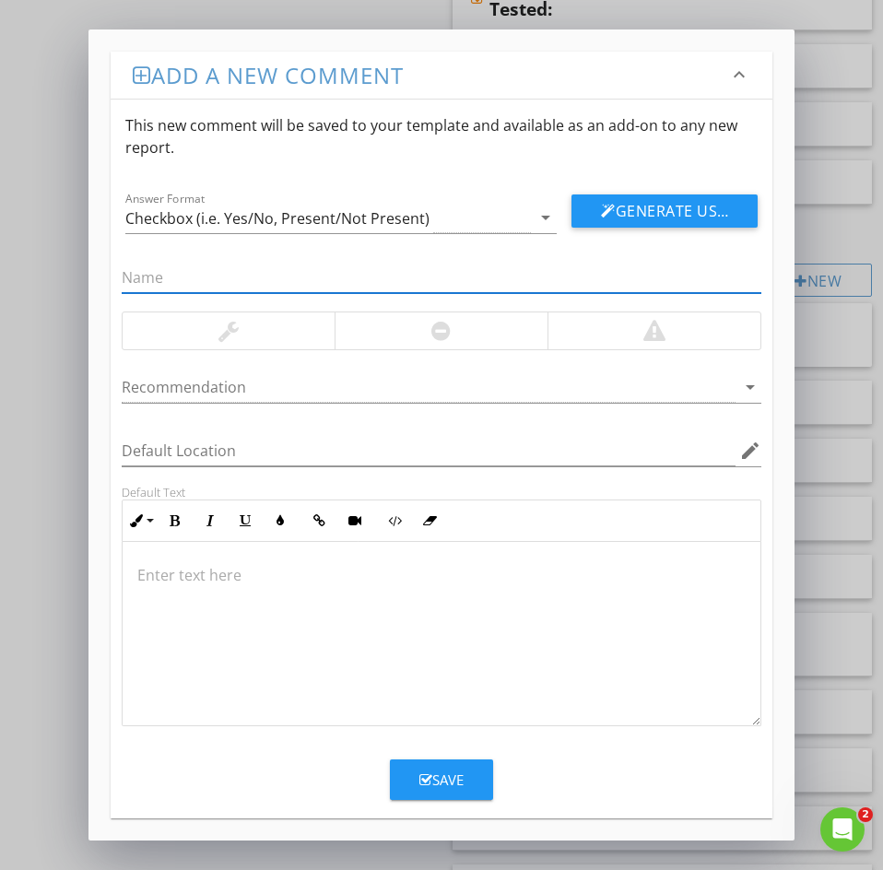
paste input "81: Low Flow at fixture"
drag, startPoint x: 142, startPoint y: 278, endPoint x: 81, endPoint y: 264, distance: 62.4
click at [81, 264] on div "Add a new comment keyboard_arrow_down This new comment will be saved to your te…" at bounding box center [441, 435] width 883 height 870
type input "Low Flow at fixture"
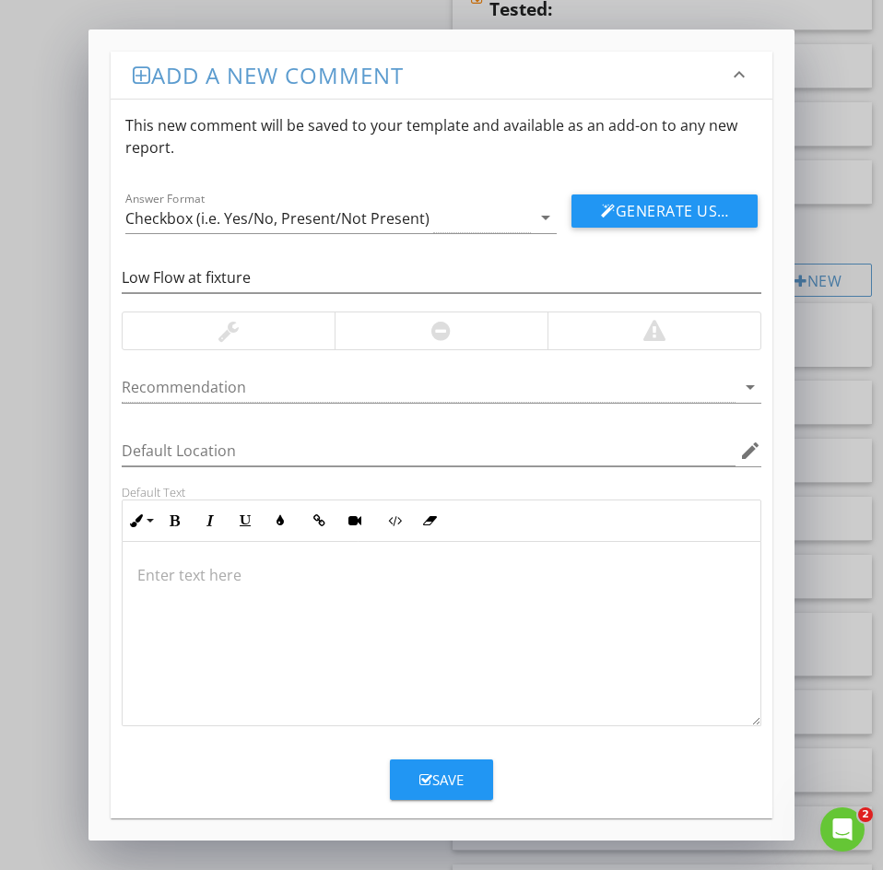
click at [161, 574] on p at bounding box center [441, 575] width 608 height 22
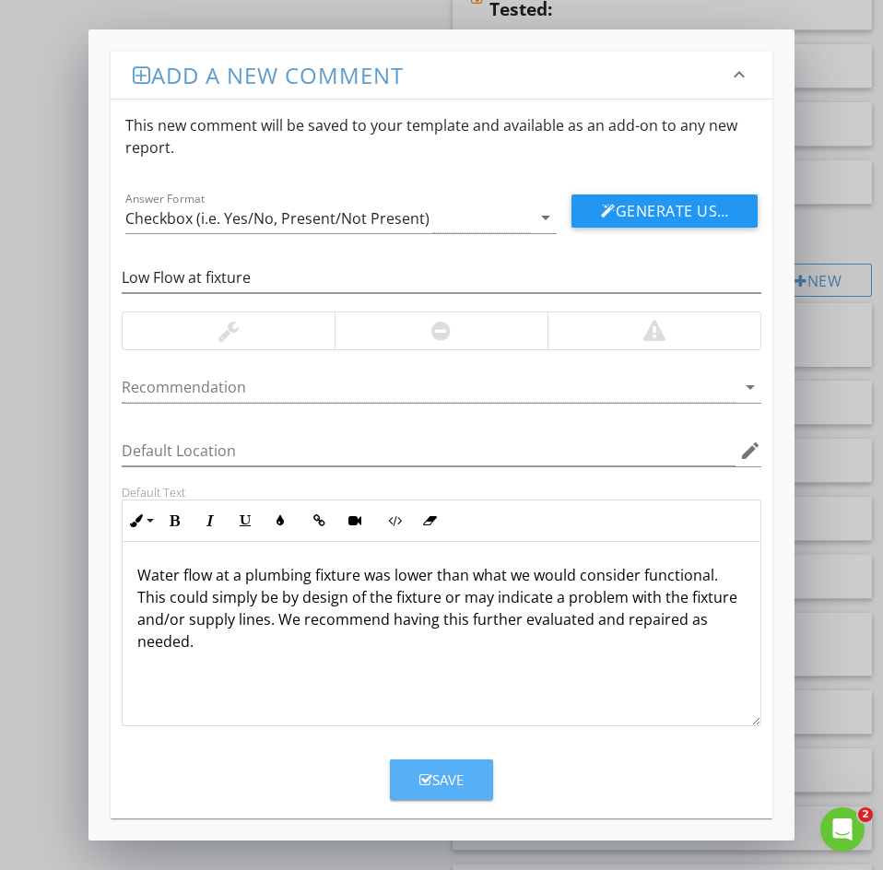
click at [442, 777] on div "Save" at bounding box center [441, 779] width 44 height 21
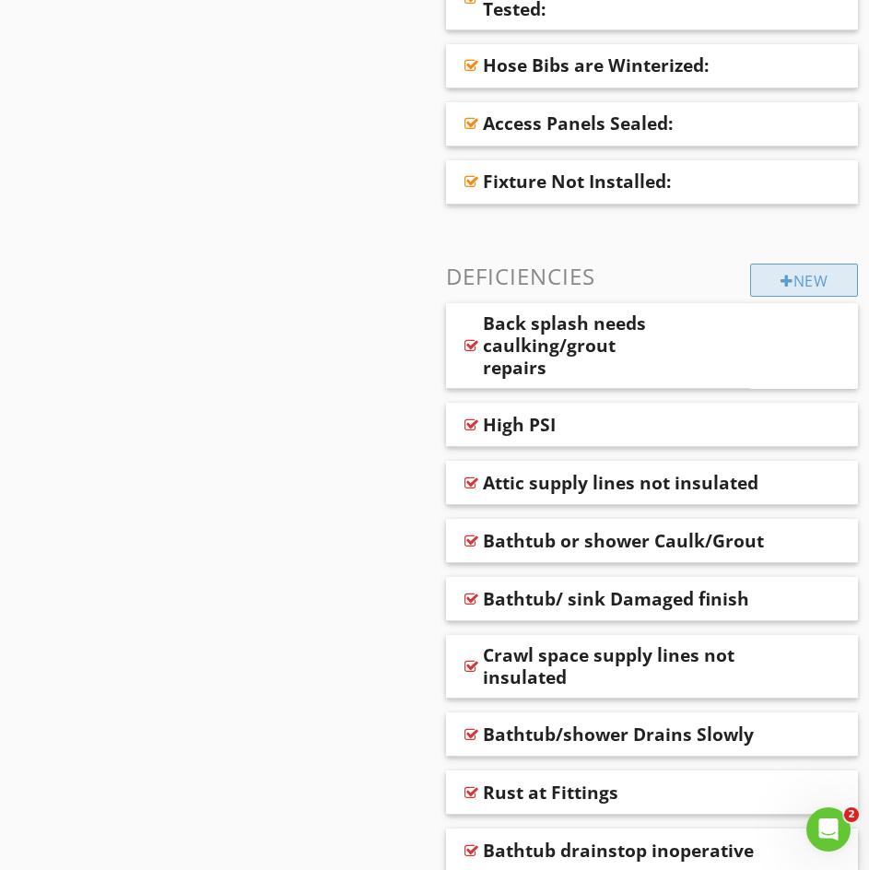
click at [789, 280] on div "New" at bounding box center [804, 280] width 108 height 33
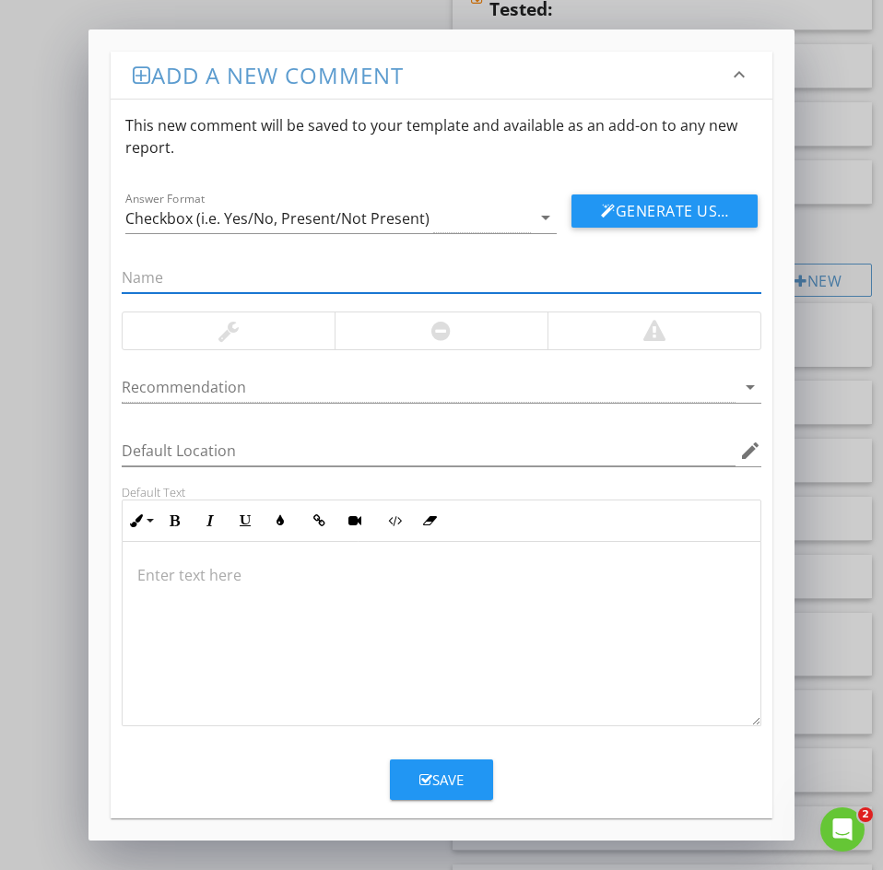
paste input "83: Heavy amount of sediment"
drag, startPoint x: 144, startPoint y: 275, endPoint x: 2, endPoint y: 292, distance: 143.0
click at [65, 275] on div "Add a new comment keyboard_arrow_down This new comment will be saved to your te…" at bounding box center [441, 435] width 883 height 870
type input "Heavy amount of sediment"
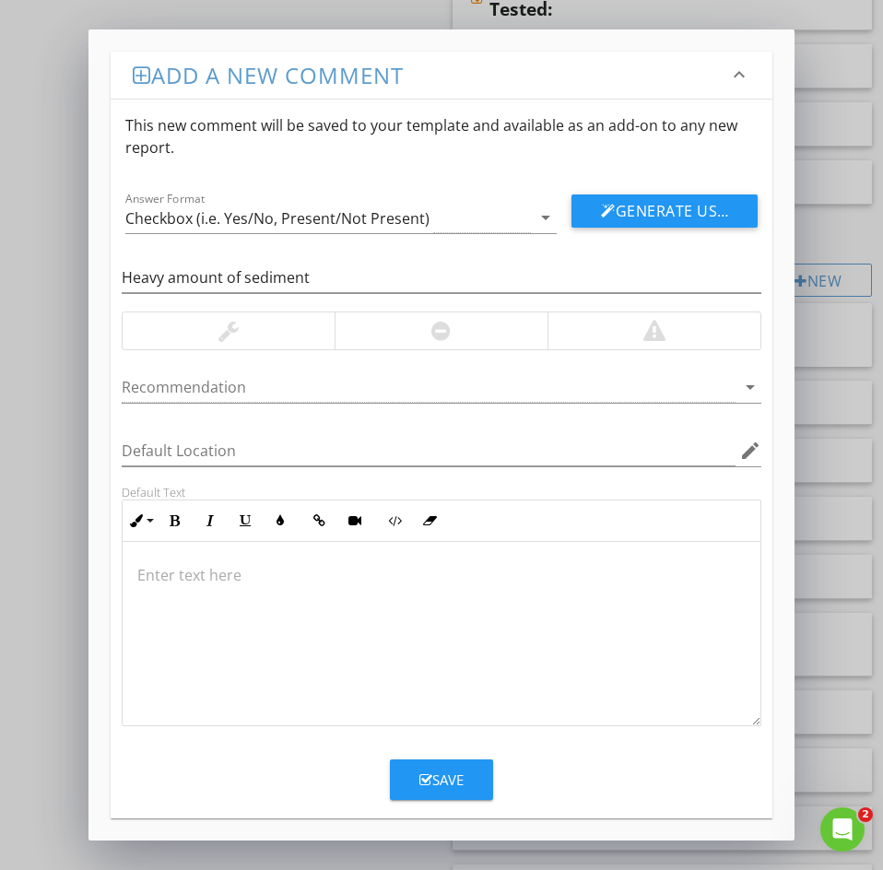
click at [158, 577] on p at bounding box center [441, 575] width 608 height 22
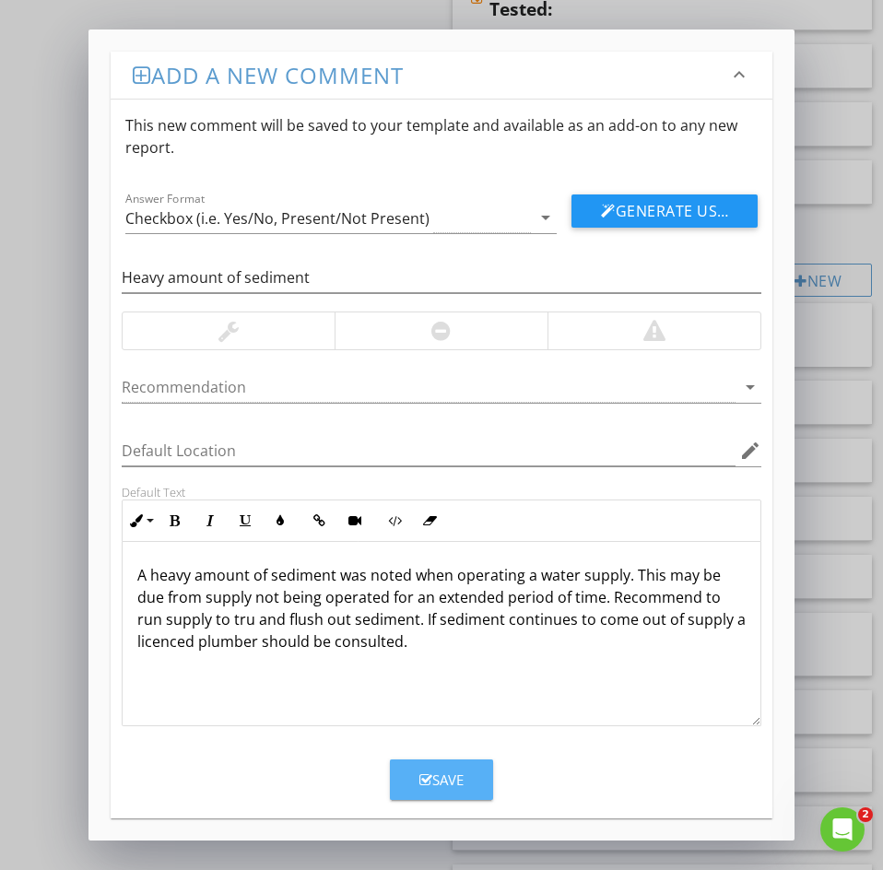
click at [428, 774] on icon "button" at bounding box center [425, 780] width 13 height 14
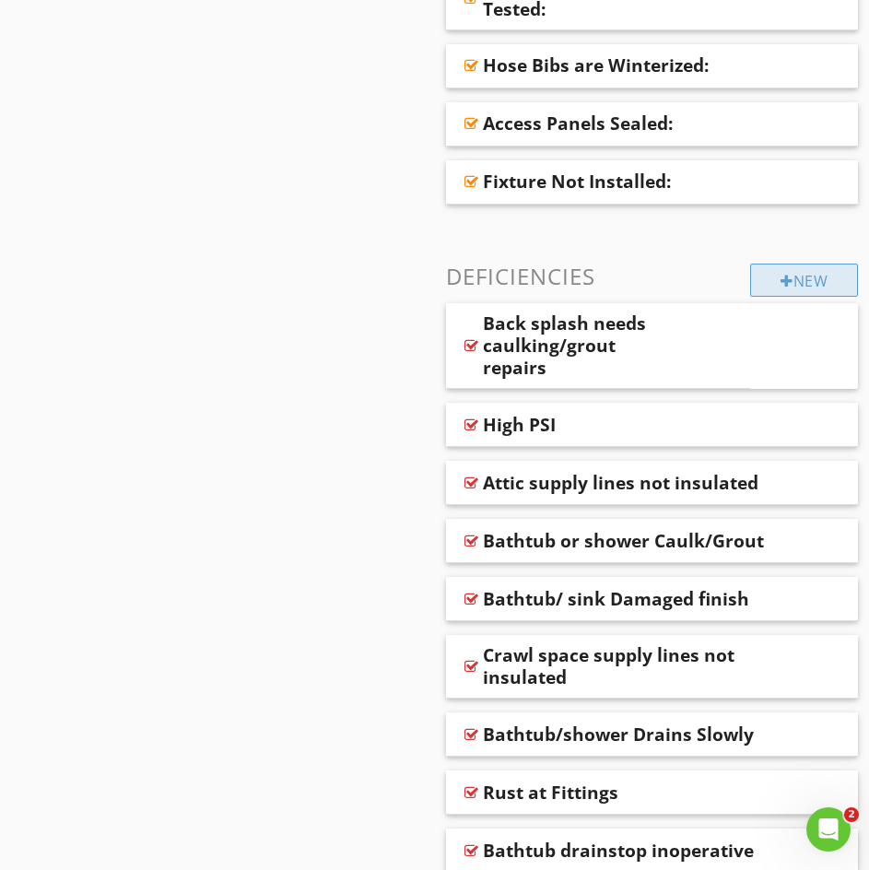
click at [804, 283] on div "New" at bounding box center [804, 280] width 108 height 33
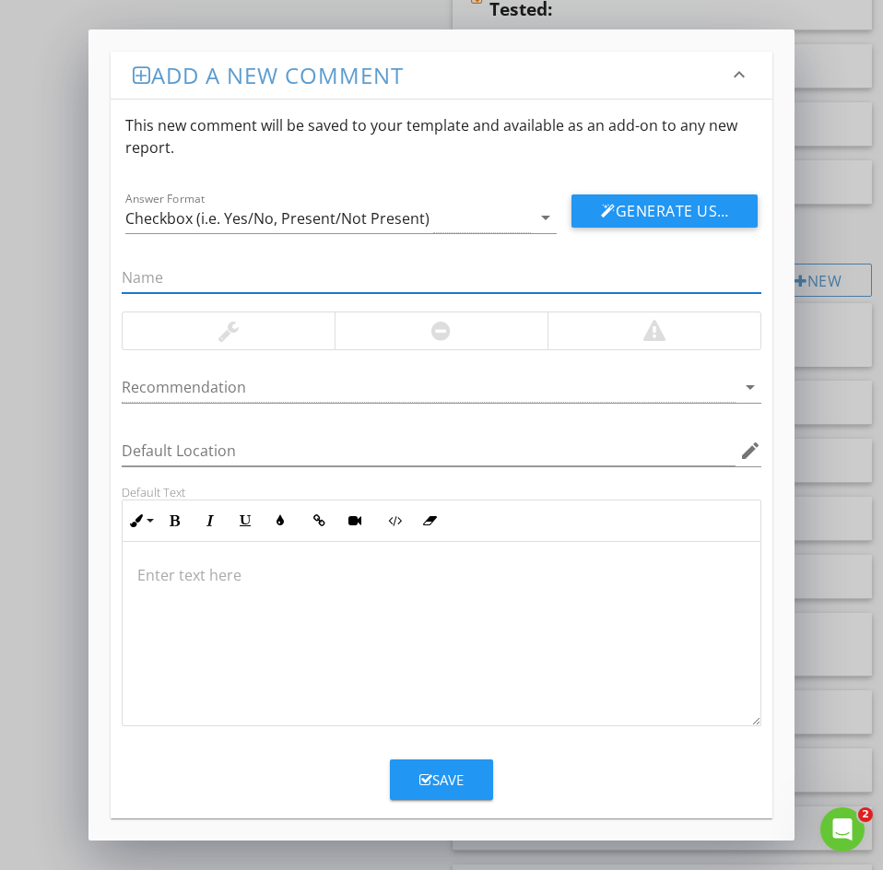
paste input "85: Temperature discrepancy"
drag, startPoint x: 147, startPoint y: 273, endPoint x: 21, endPoint y: 269, distance: 126.3
click at [22, 269] on div "Add a new comment keyboard_arrow_down This new comment will be saved to your te…" at bounding box center [441, 435] width 883 height 870
type input "Temperature discrepancy"
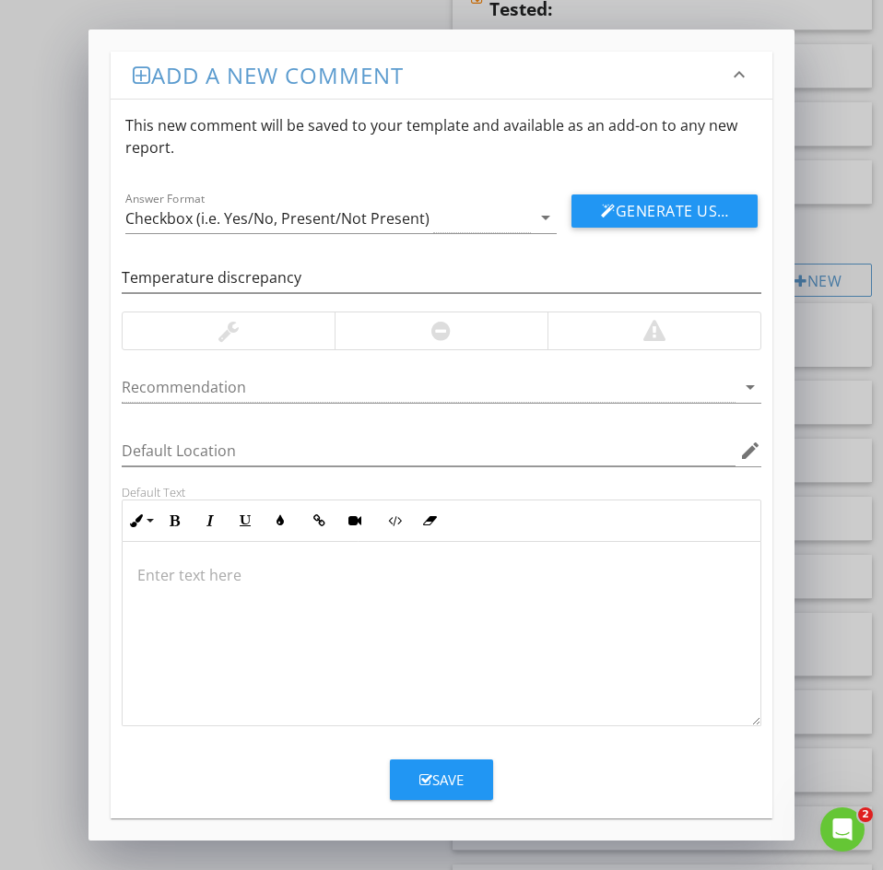
click at [157, 585] on p at bounding box center [441, 575] width 608 height 22
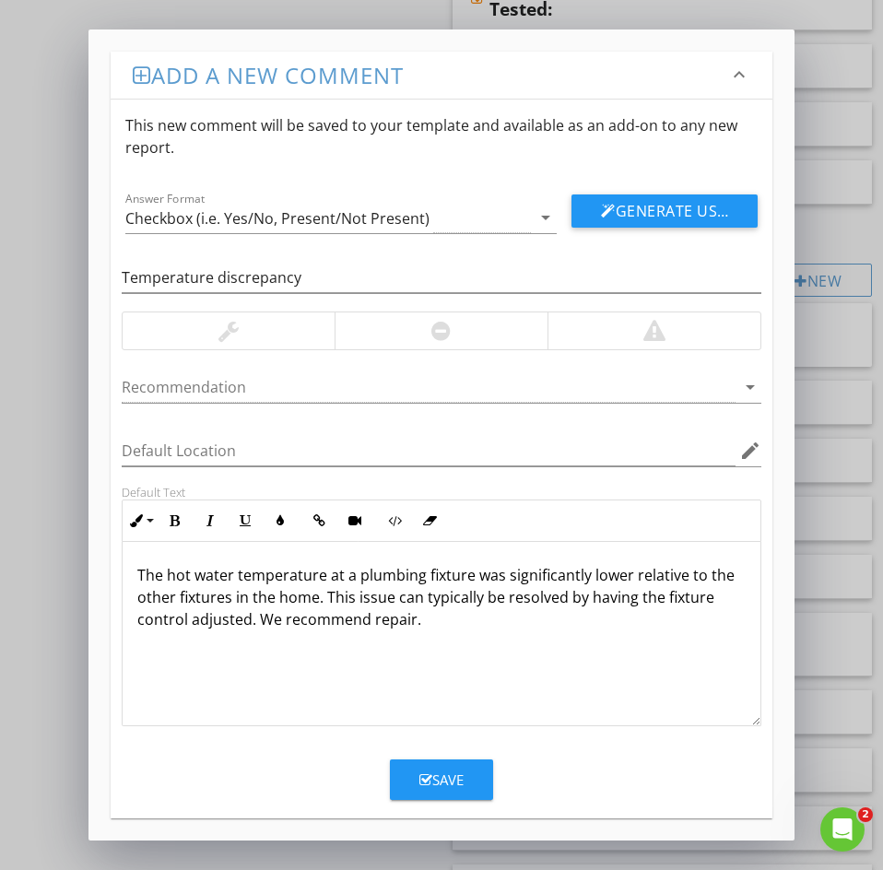
click at [416, 775] on button "Save" at bounding box center [441, 779] width 103 height 41
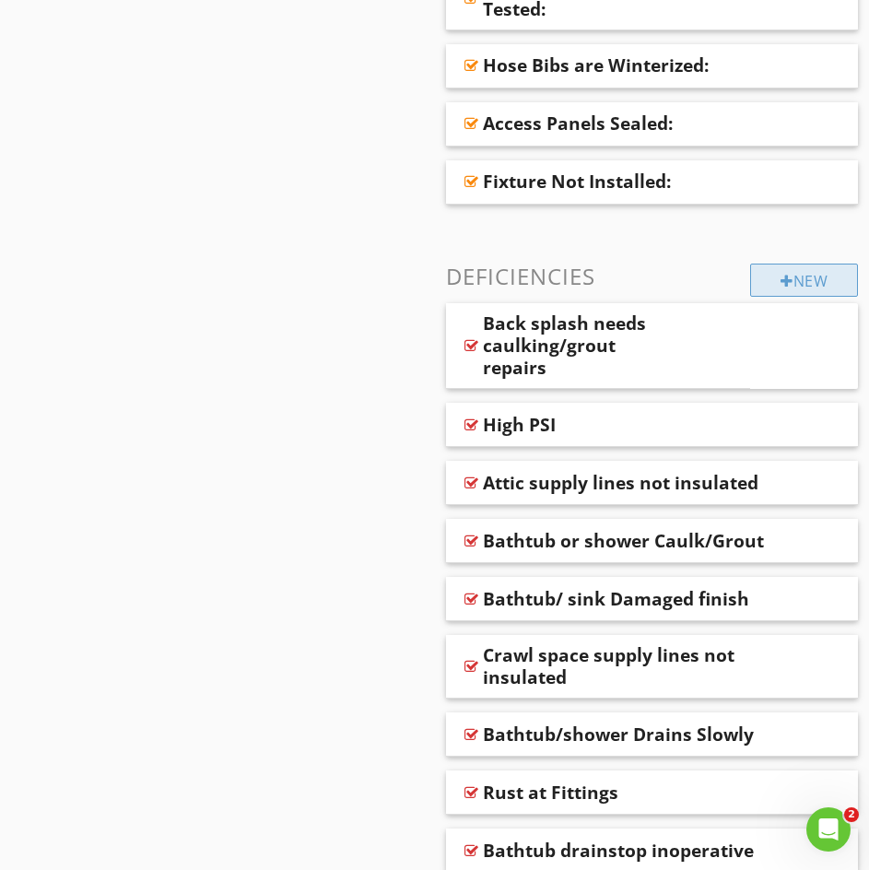
click at [768, 289] on div "New" at bounding box center [804, 280] width 108 height 33
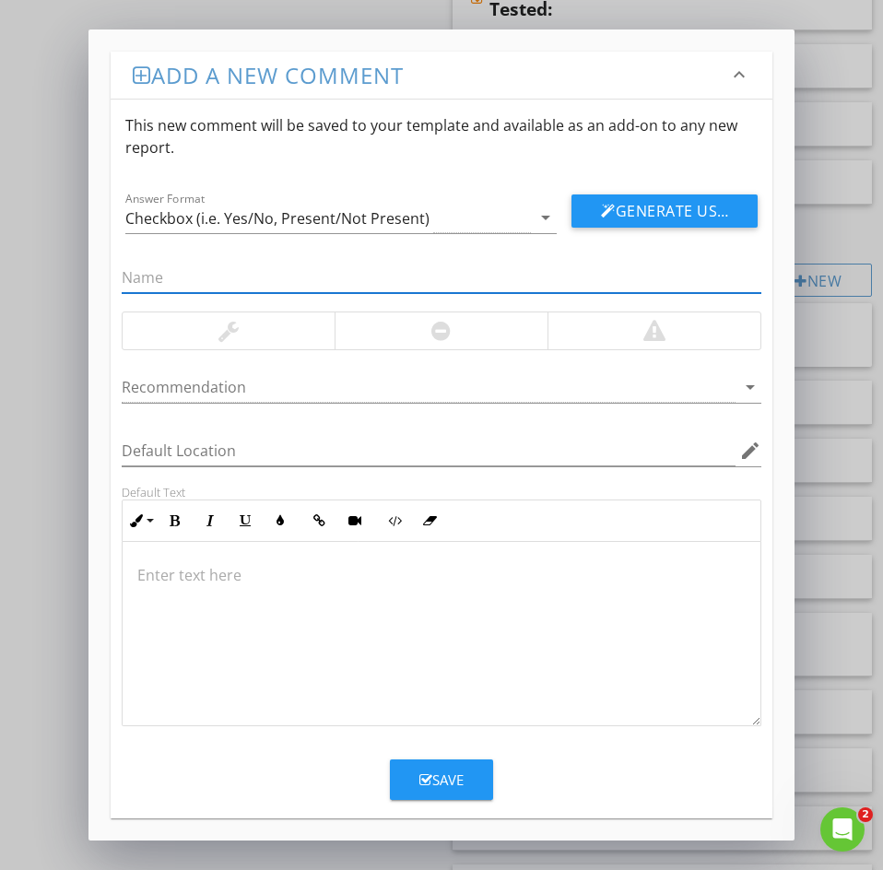
paste input "87: No water at faucet"
drag, startPoint x: 147, startPoint y: 275, endPoint x: 63, endPoint y: 282, distance: 85.1
click at [63, 282] on div "Add a new comment keyboard_arrow_down This new comment will be saved to your te…" at bounding box center [441, 435] width 883 height 870
type input "No water at faucet"
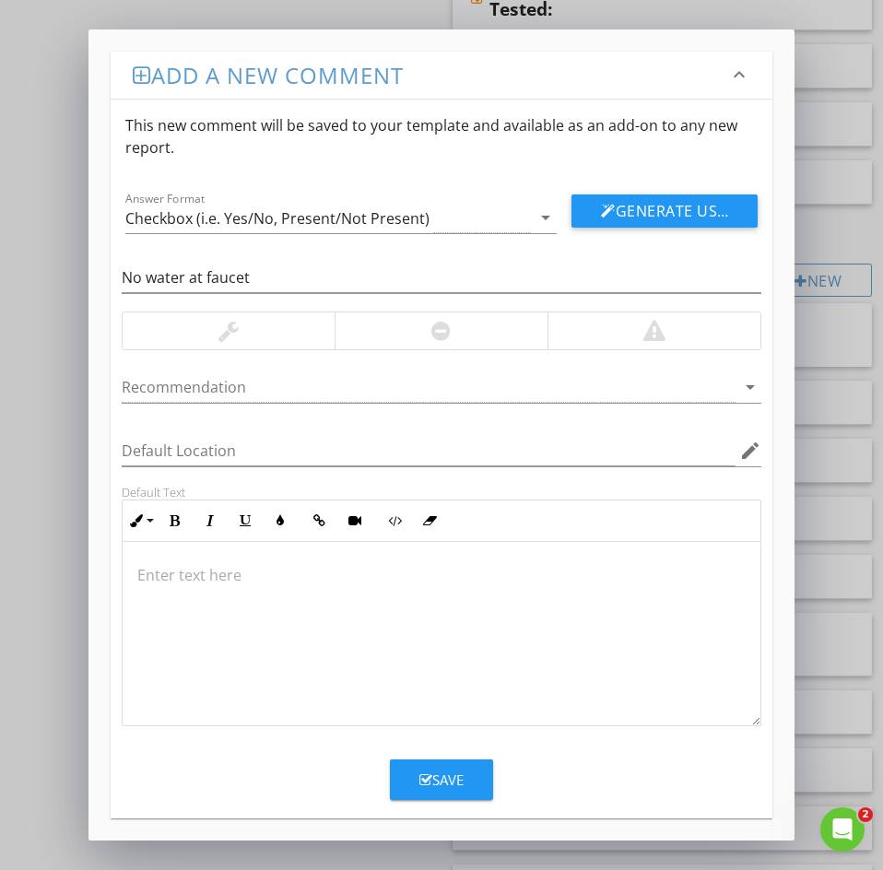
click at [167, 584] on p at bounding box center [441, 575] width 608 height 22
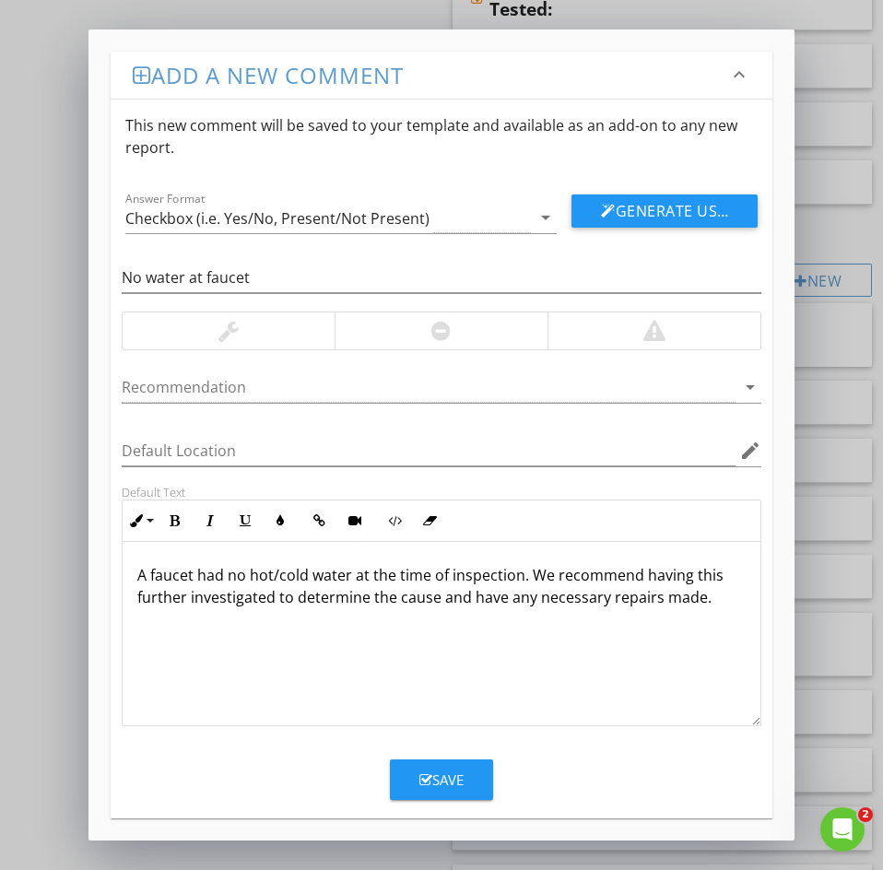
click at [432, 781] on div "Save" at bounding box center [441, 779] width 44 height 21
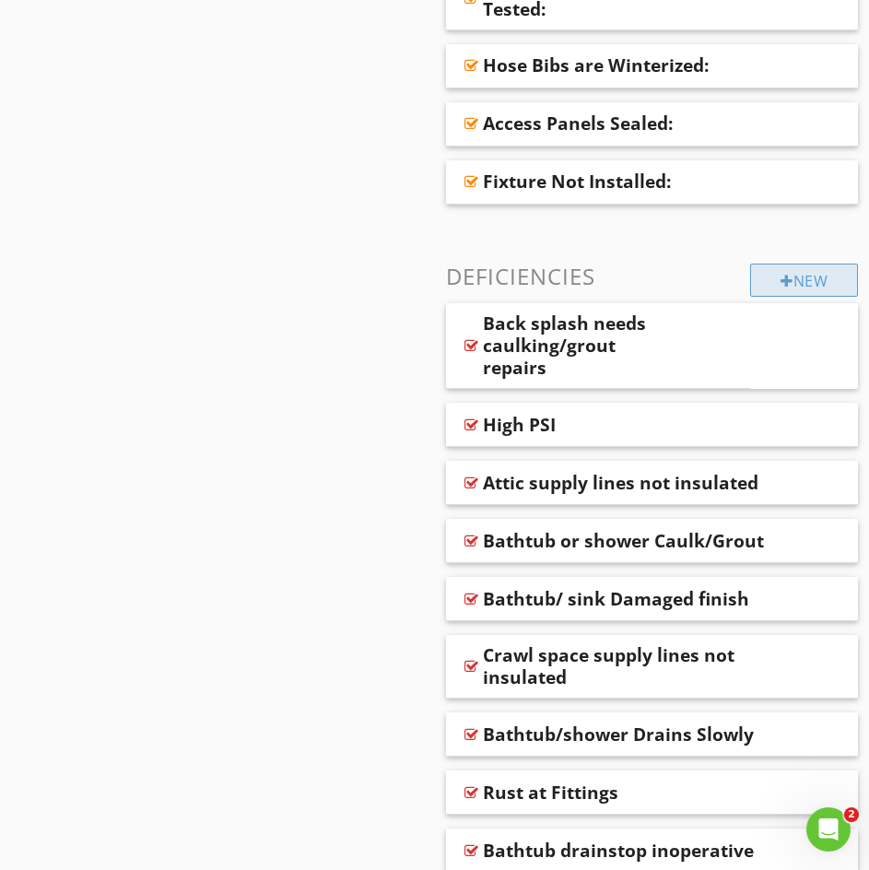
click at [775, 287] on div "New" at bounding box center [804, 280] width 108 height 33
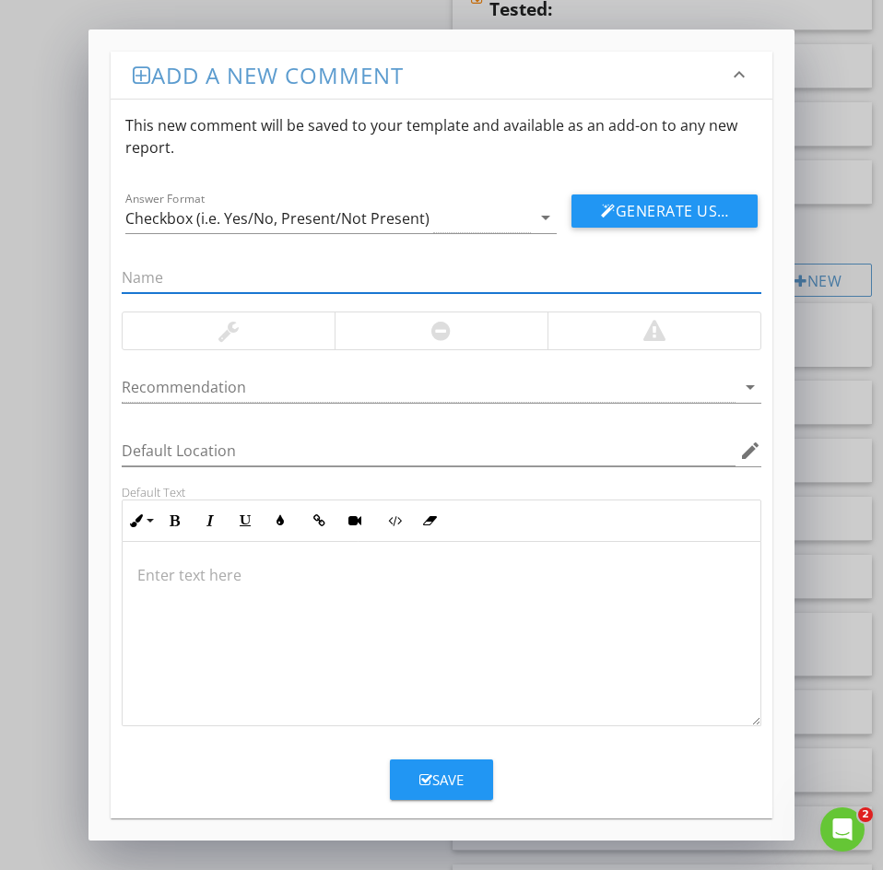
drag, startPoint x: 161, startPoint y: 286, endPoint x: 136, endPoint y: 276, distance: 26.5
click at [161, 286] on input "text" at bounding box center [442, 278] width 640 height 30
paste input "89: LEAKING"
drag, startPoint x: 140, startPoint y: 282, endPoint x: 6, endPoint y: 266, distance: 134.5
click at [59, 264] on div "Add a new comment keyboard_arrow_down This new comment will be saved to your te…" at bounding box center [441, 435] width 883 height 870
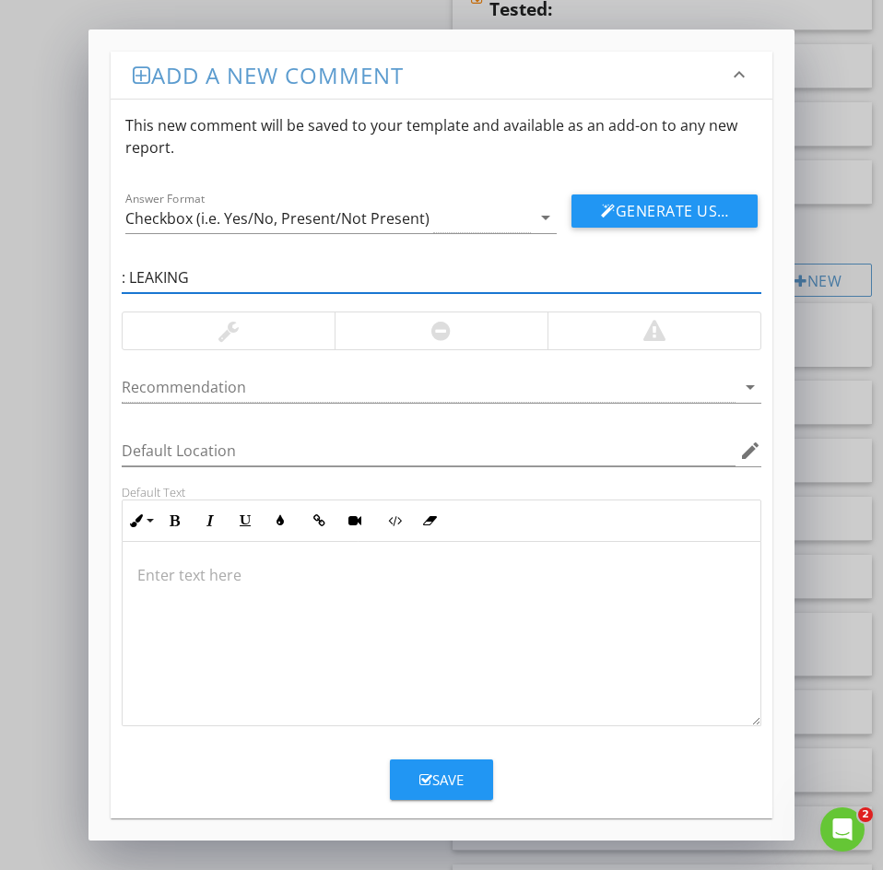
drag, startPoint x: 127, startPoint y: 280, endPoint x: 99, endPoint y: 276, distance: 28.9
click at [99, 276] on div "Add a new comment keyboard_arrow_down This new comment will be saved to your te…" at bounding box center [441, 434] width 706 height 811
type input "LEAKING"
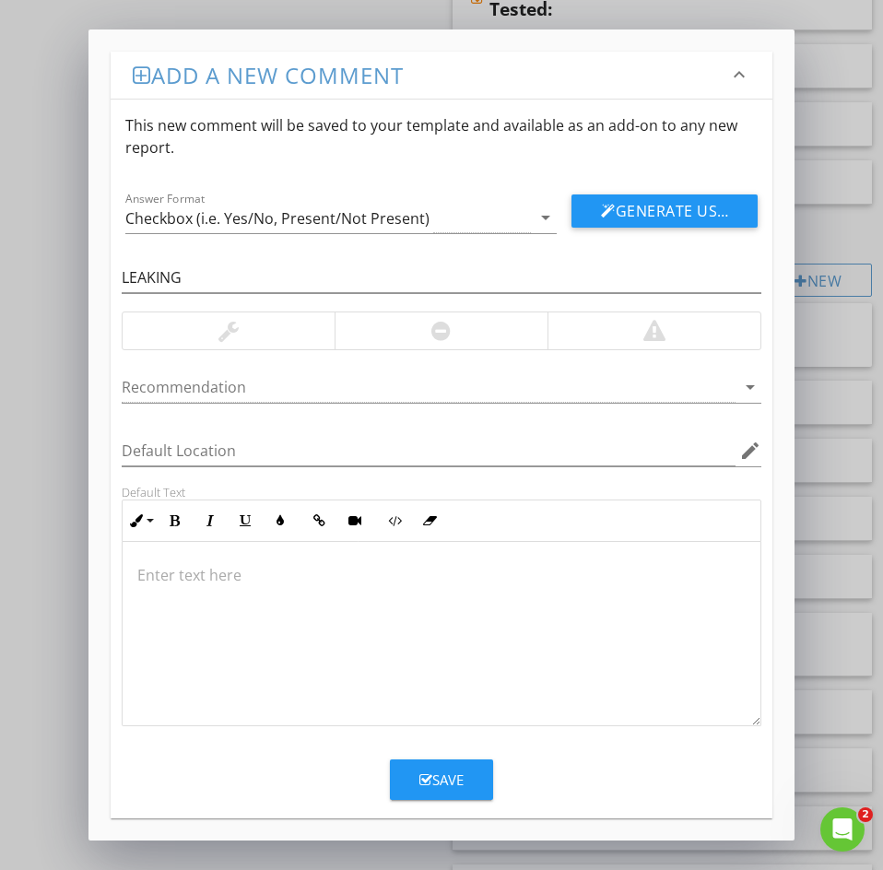
click at [170, 579] on p at bounding box center [441, 575] width 608 height 22
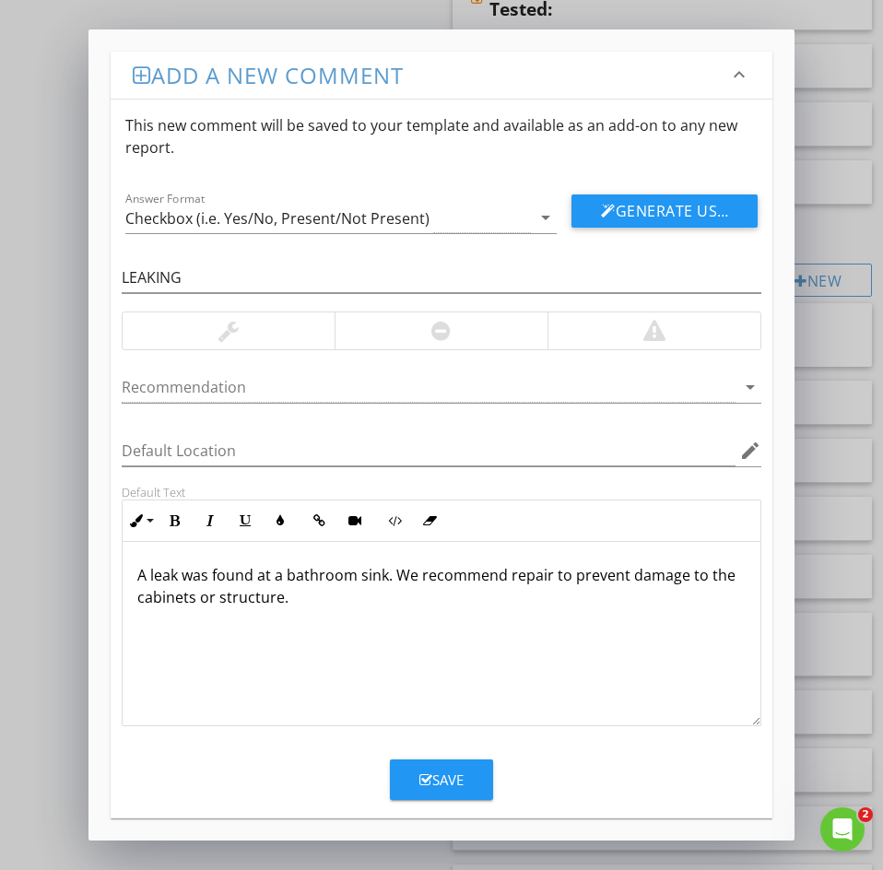
click at [449, 778] on div "Save" at bounding box center [441, 779] width 44 height 21
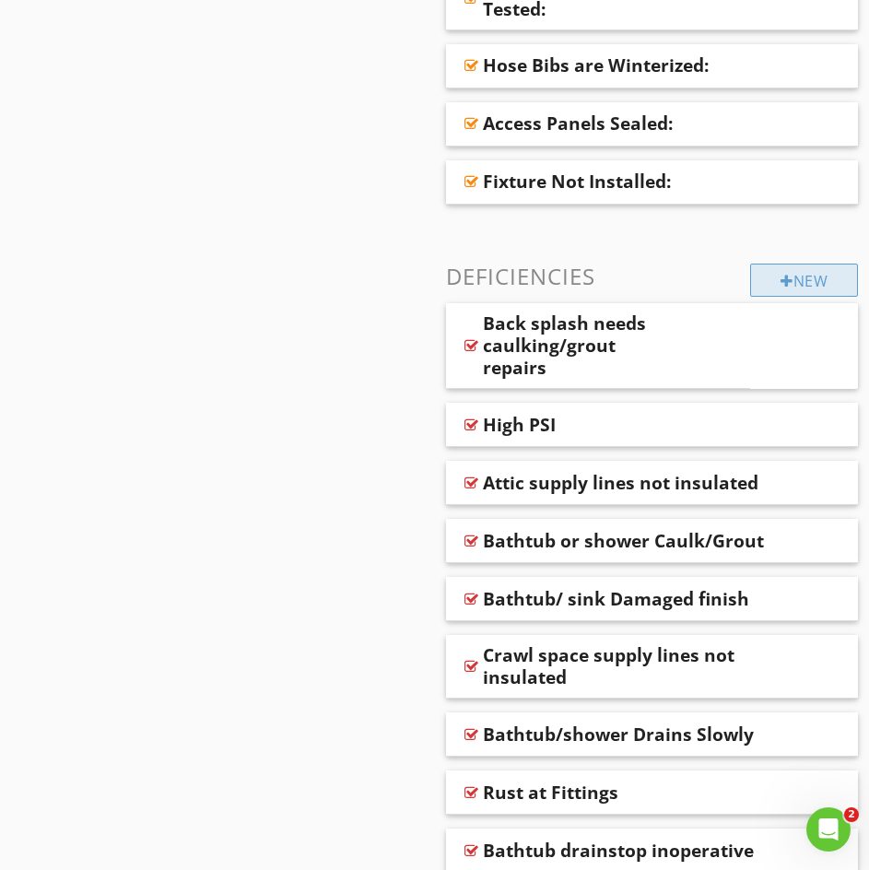
click at [775, 287] on div "New" at bounding box center [804, 280] width 108 height 33
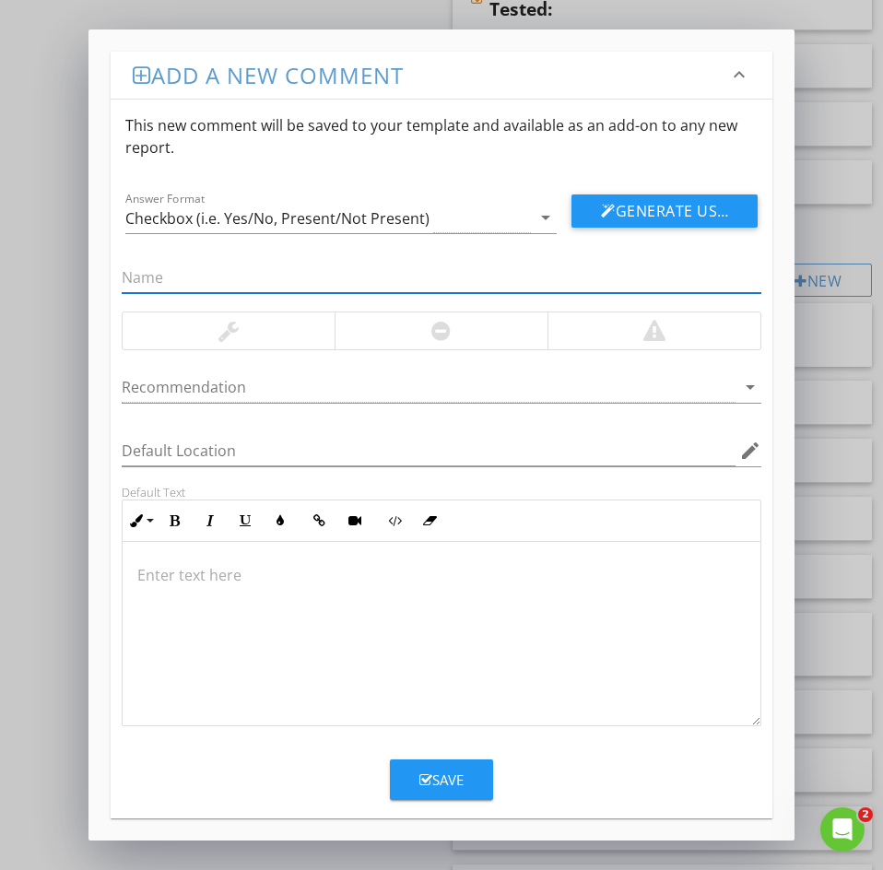
paste input "91: Under Cabinet Damage"
drag, startPoint x: 146, startPoint y: 276, endPoint x: 43, endPoint y: 278, distance: 102.3
click at [44, 278] on div "Add a new comment keyboard_arrow_down This new comment will be saved to your te…" at bounding box center [441, 435] width 883 height 870
type input "Under Cabinet Damage"
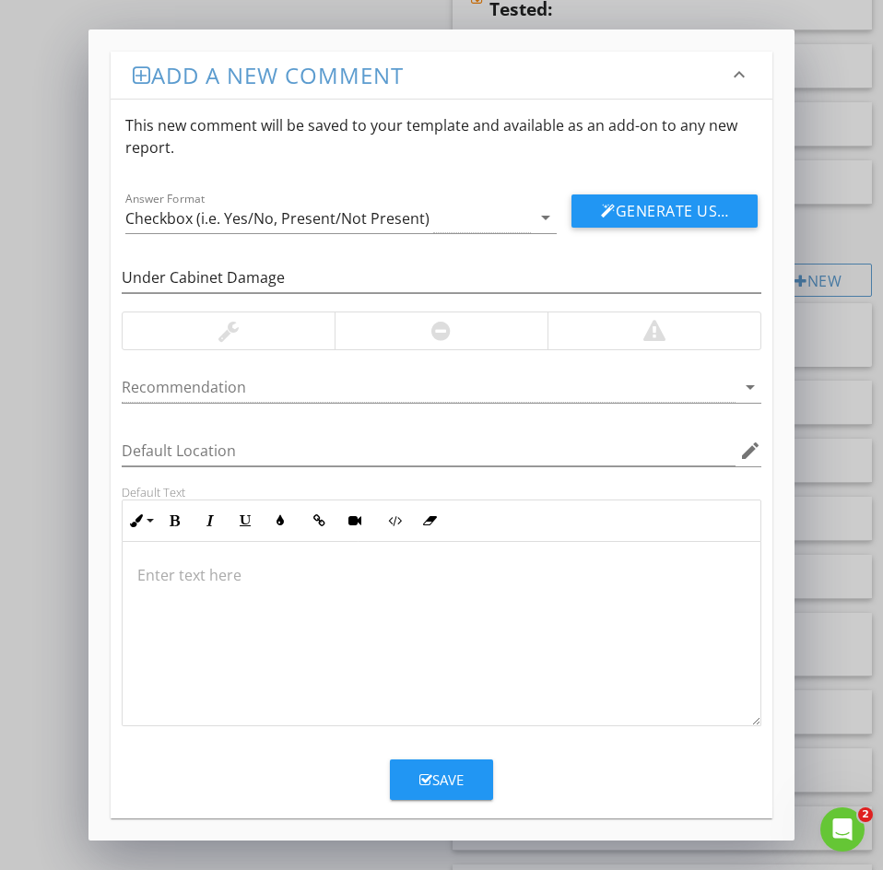
click at [162, 582] on p at bounding box center [441, 575] width 608 height 22
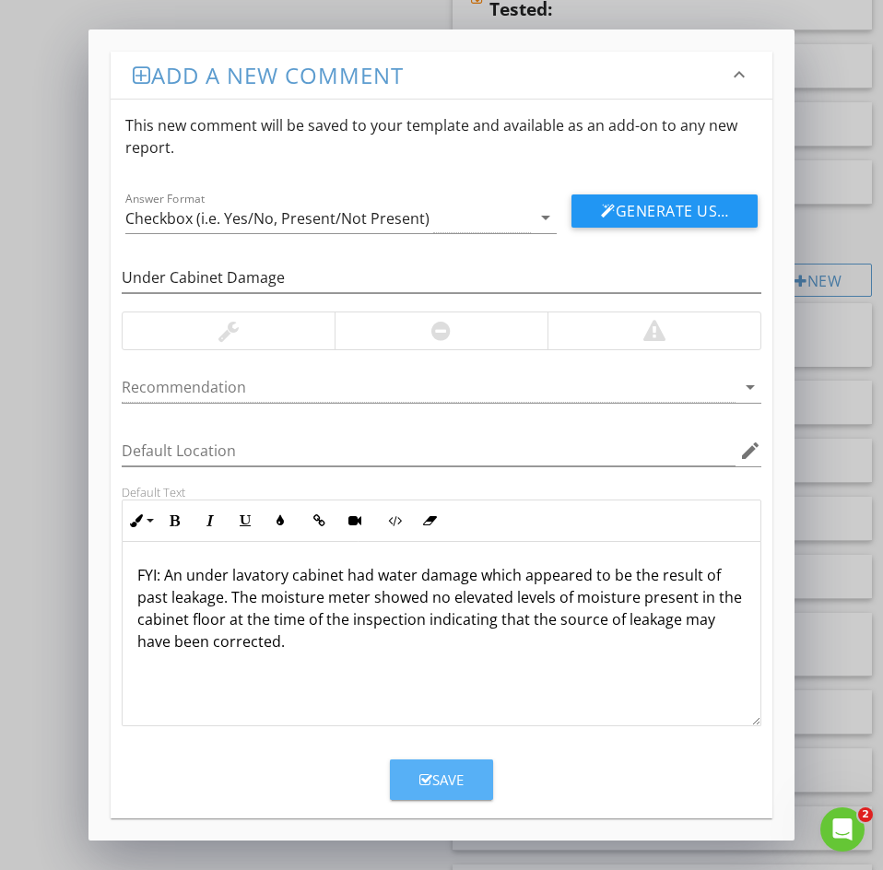
click at [440, 776] on div "Save" at bounding box center [441, 779] width 44 height 21
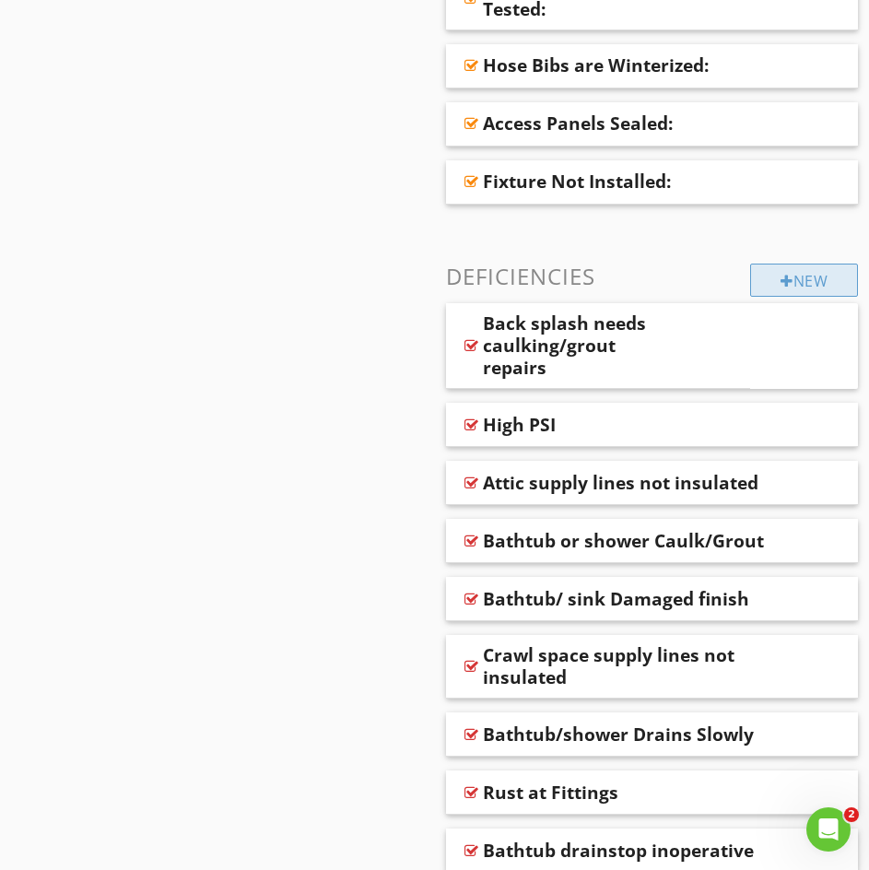
click at [804, 286] on div "New" at bounding box center [804, 280] width 108 height 33
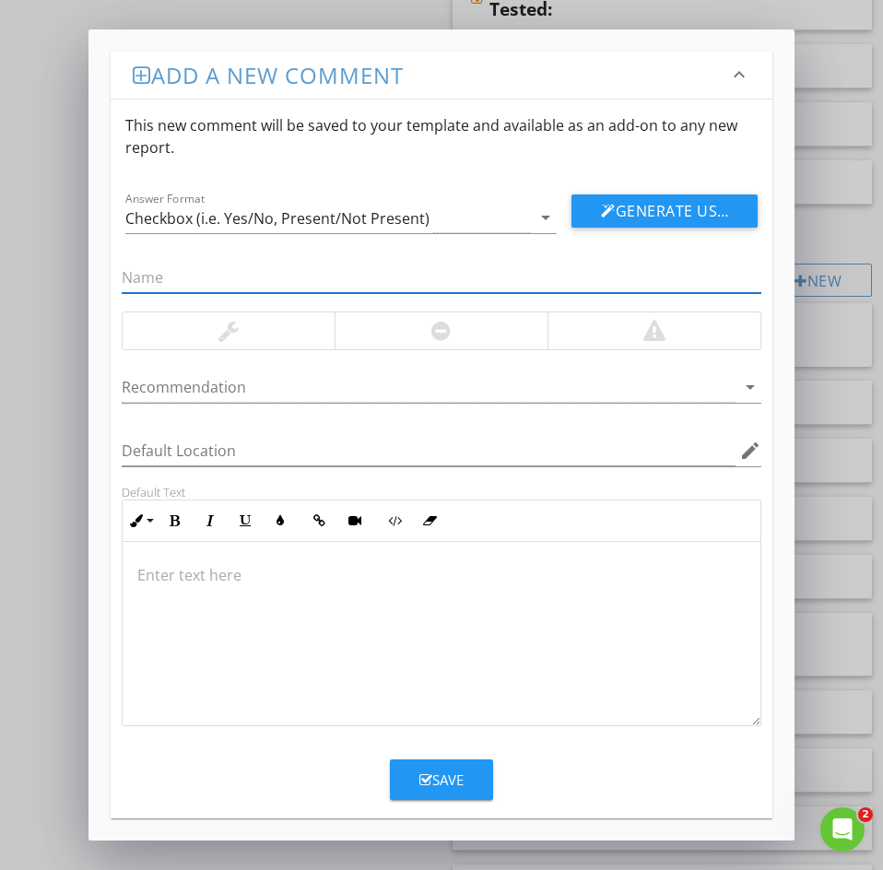
paste input "93: NOT SECURE"
drag, startPoint x: 149, startPoint y: 274, endPoint x: 65, endPoint y: 284, distance: 84.5
click at [65, 284] on div "Add a new comment keyboard_arrow_down This new comment will be saved to your te…" at bounding box center [441, 435] width 883 height 870
type input "NOT SECURE"
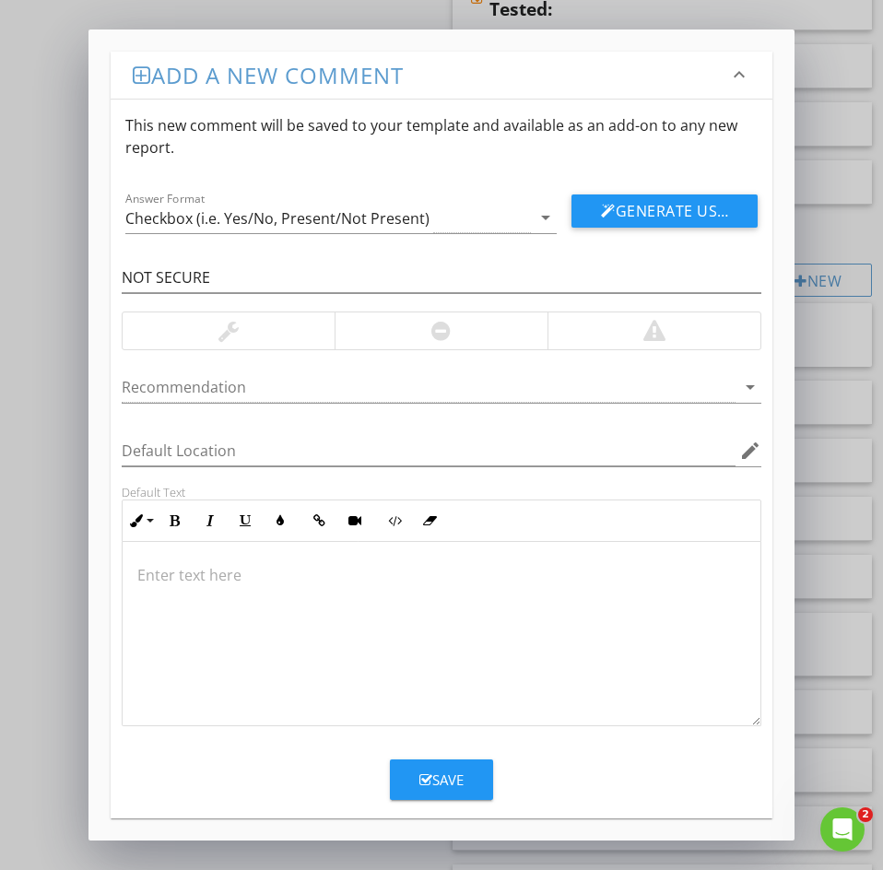
click at [147, 557] on div at bounding box center [442, 634] width 638 height 184
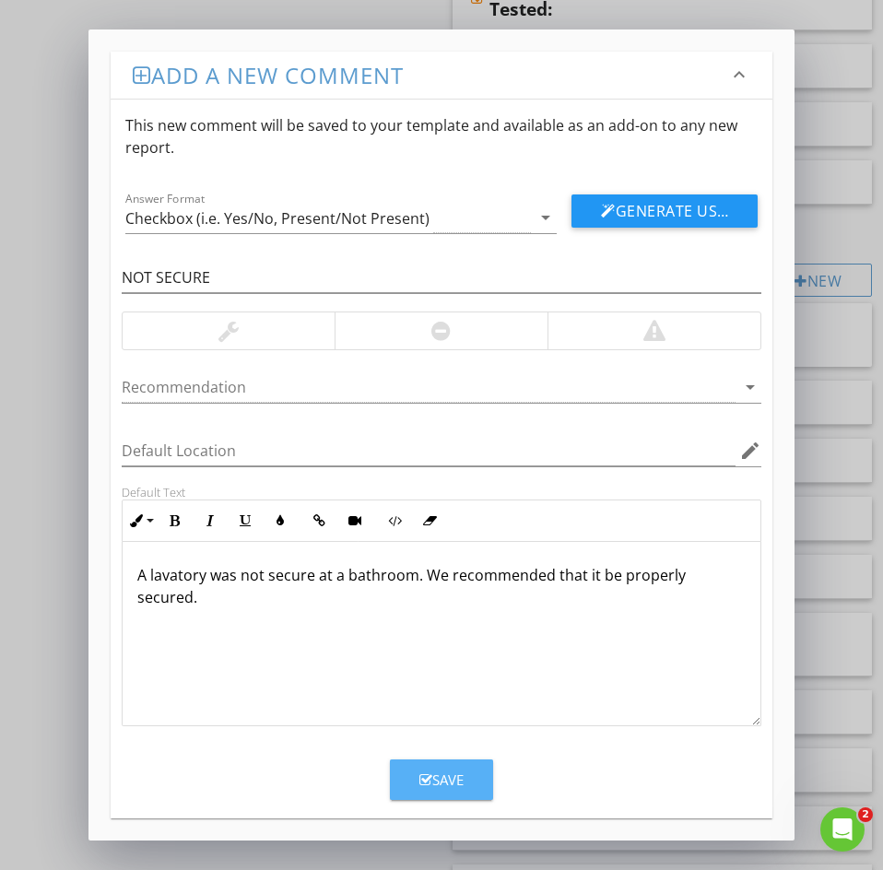
click at [443, 783] on div "Save" at bounding box center [441, 779] width 44 height 21
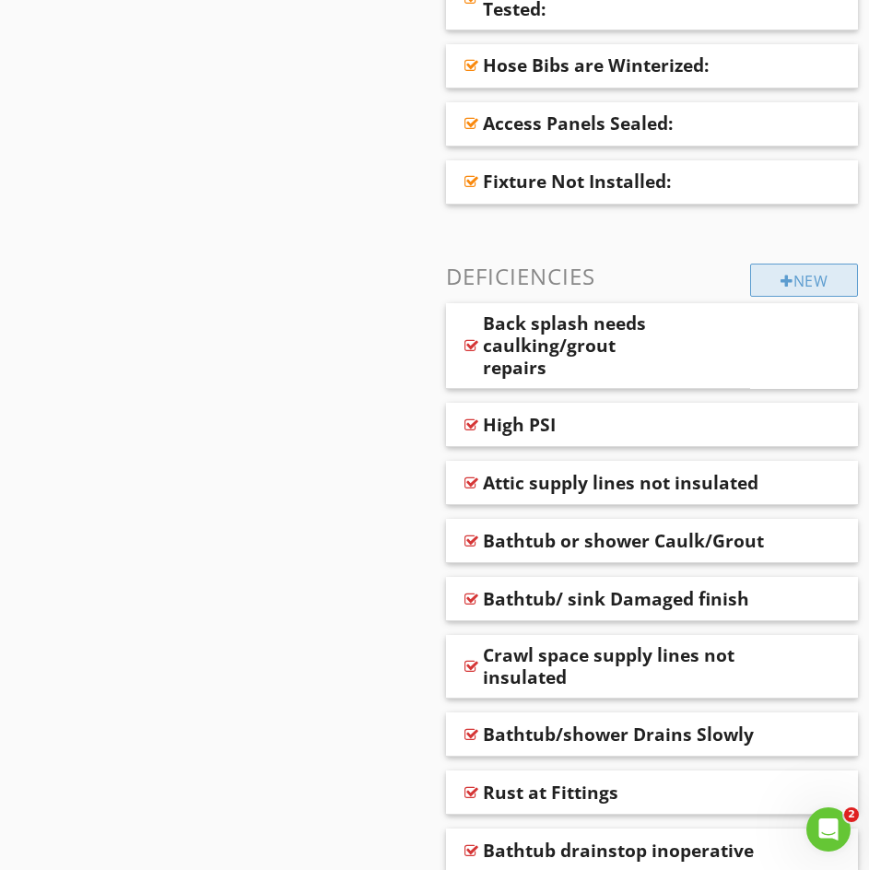
click at [770, 279] on div "New" at bounding box center [804, 280] width 108 height 33
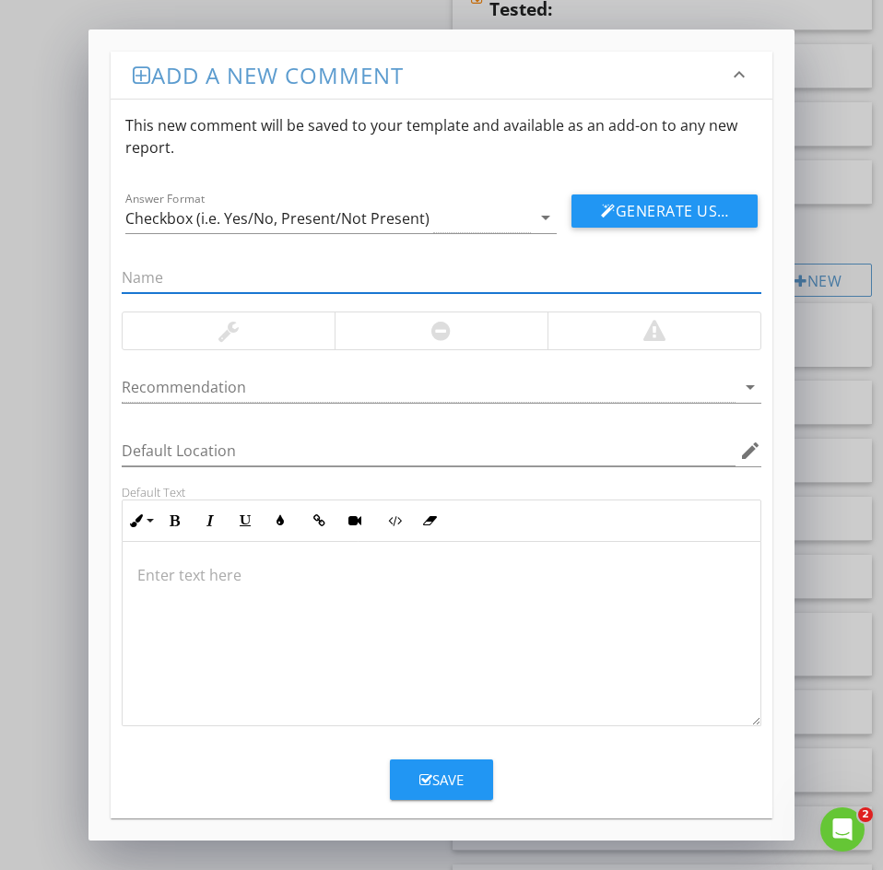
click at [127, 285] on input "text" at bounding box center [442, 278] width 640 height 30
paste input "97: Insulate exterior pipes"
drag, startPoint x: 147, startPoint y: 281, endPoint x: 2, endPoint y: 291, distance: 145.0
click at [72, 263] on div "Add a new comment keyboard_arrow_down This new comment will be saved to your te…" at bounding box center [441, 435] width 883 height 870
type input "Insulate exterior pipes"
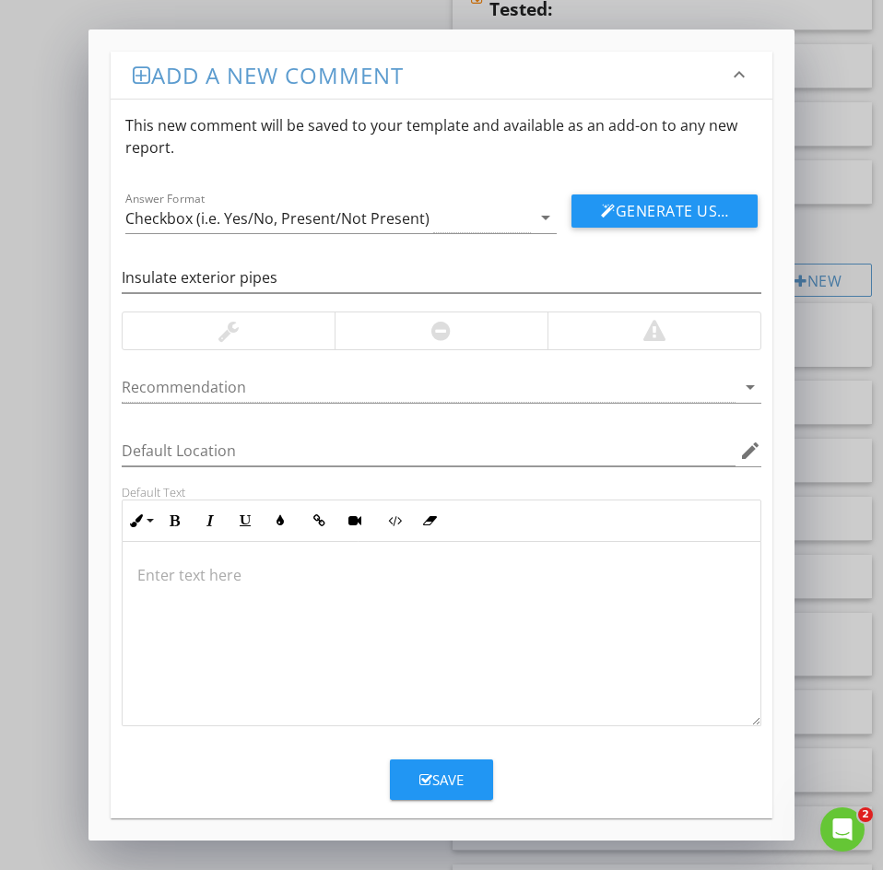
drag, startPoint x: 172, startPoint y: 558, endPoint x: 159, endPoint y: 569, distance: 17.6
click at [172, 558] on div at bounding box center [442, 634] width 638 height 184
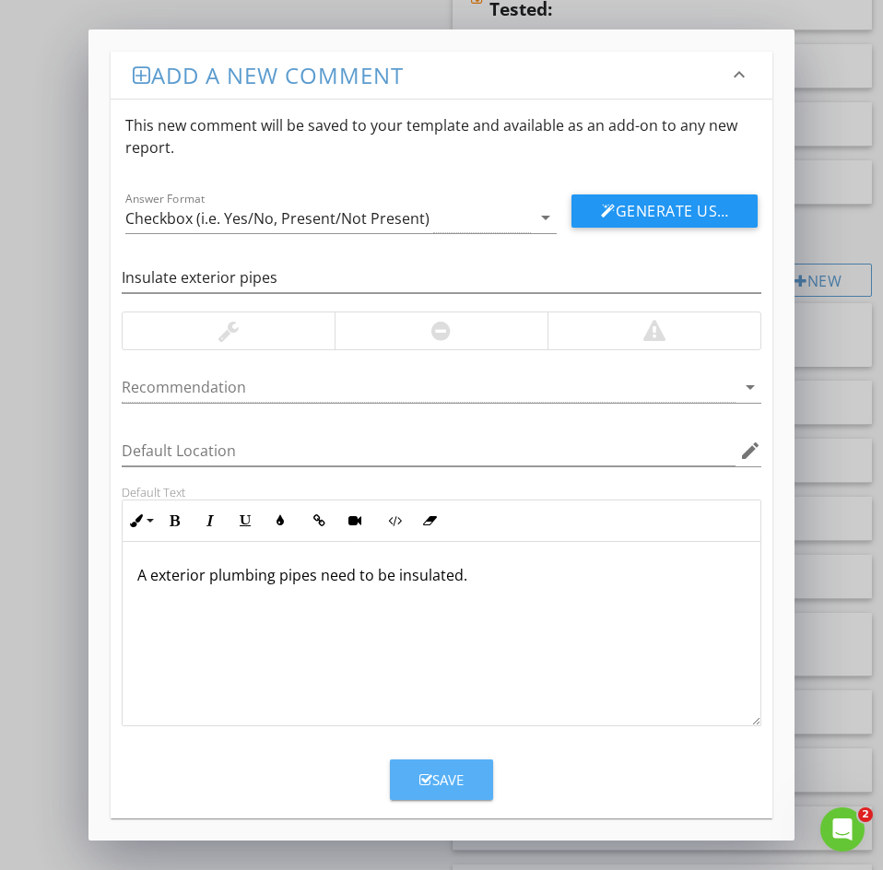
click at [432, 781] on div "Save" at bounding box center [441, 779] width 44 height 21
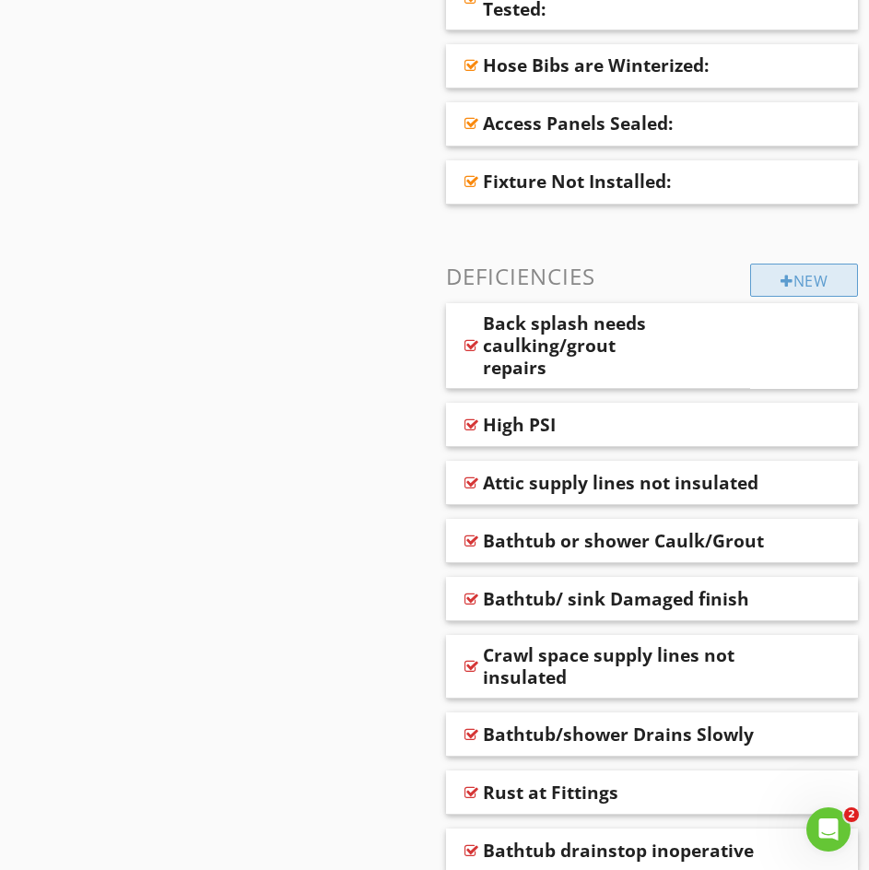
click at [788, 289] on div "New" at bounding box center [804, 280] width 108 height 33
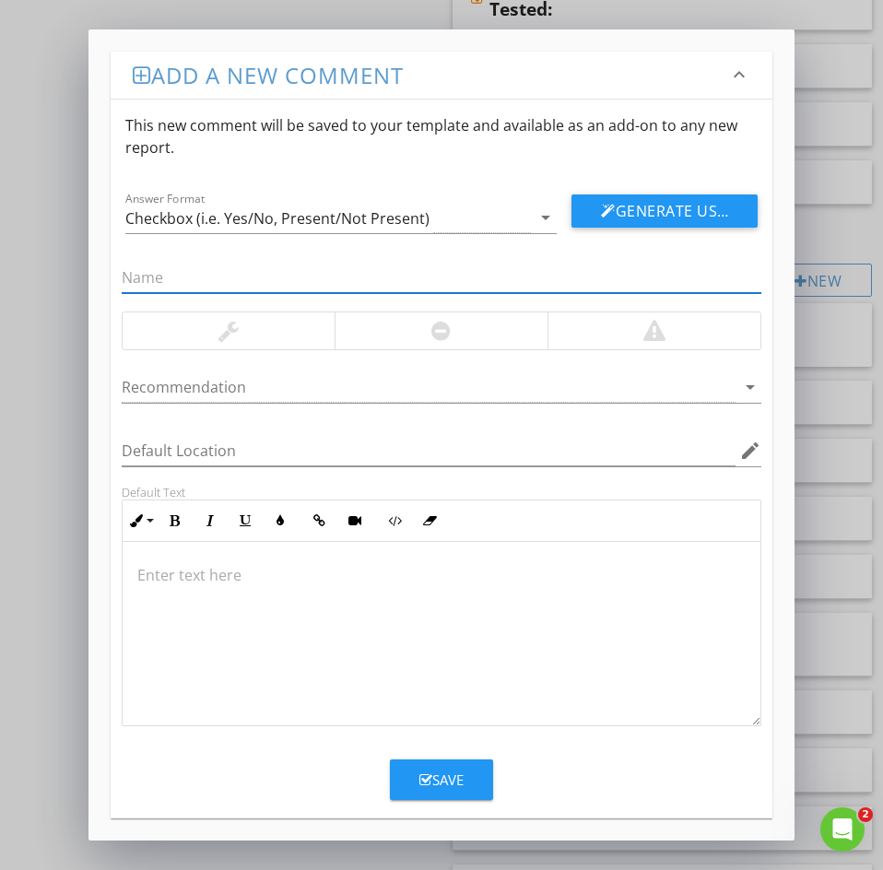
paste input "98: Damaged Sink Finish"
drag, startPoint x: 147, startPoint y: 278, endPoint x: 3, endPoint y: 268, distance: 144.1
click at [18, 267] on div "Add a new comment keyboard_arrow_down This new comment will be saved to your te…" at bounding box center [441, 435] width 883 height 870
type input "Damaged Sink Finish"
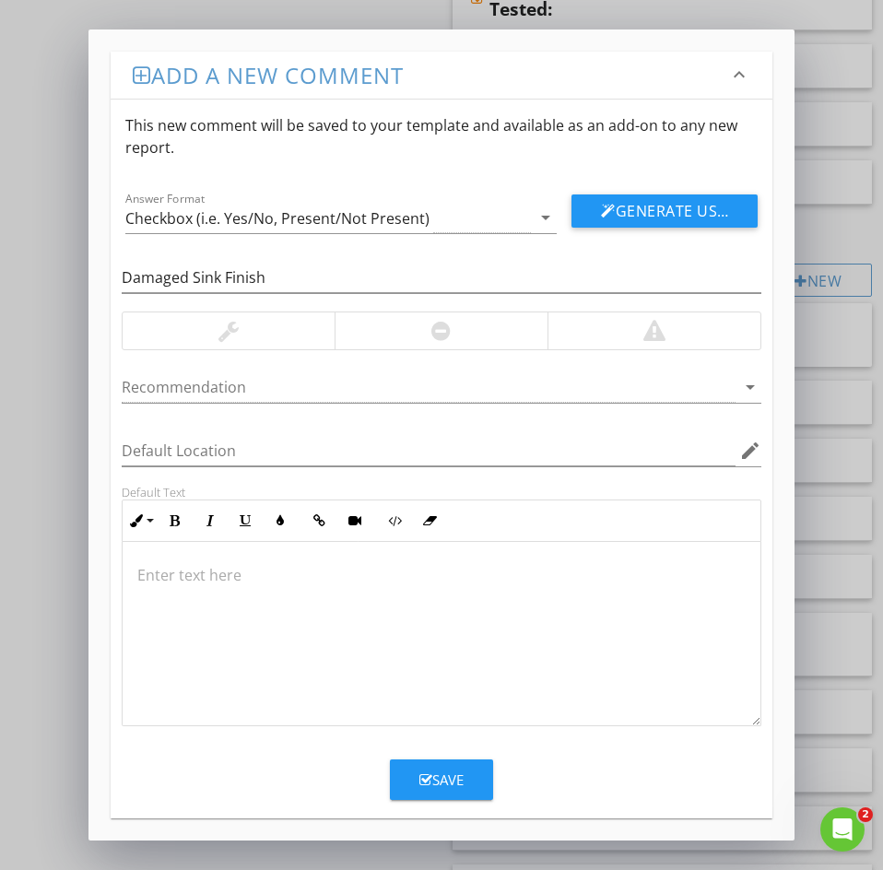
click at [163, 579] on p at bounding box center [441, 575] width 608 height 22
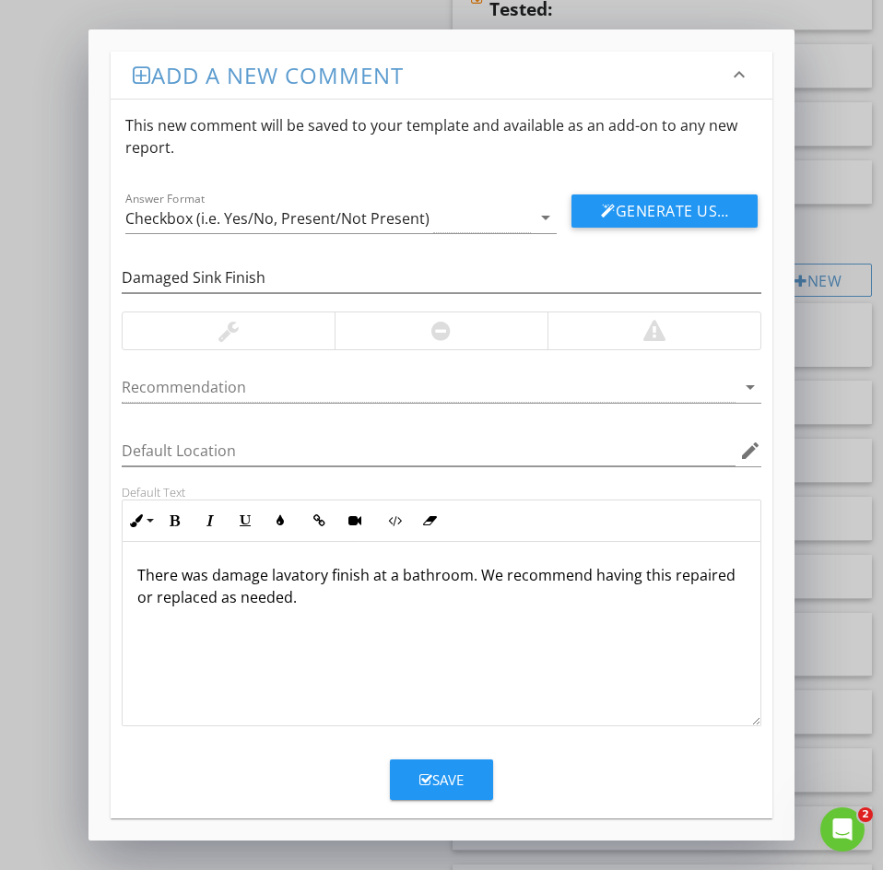
click at [427, 784] on icon "button" at bounding box center [425, 780] width 13 height 14
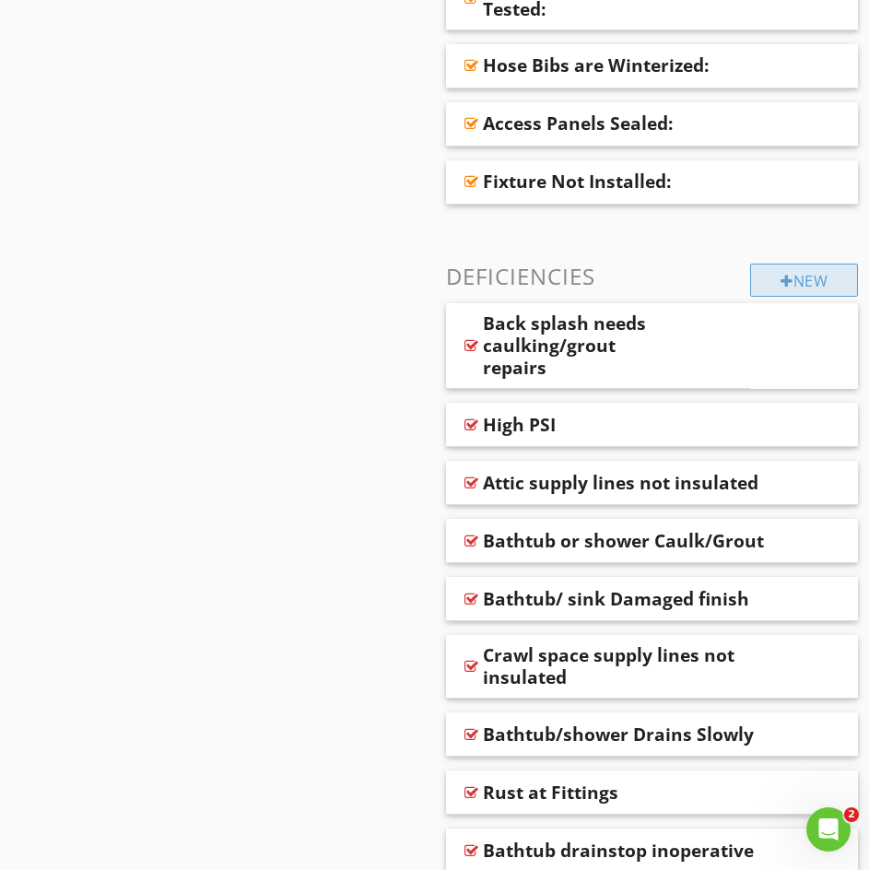
click at [795, 281] on div "New" at bounding box center [804, 280] width 108 height 33
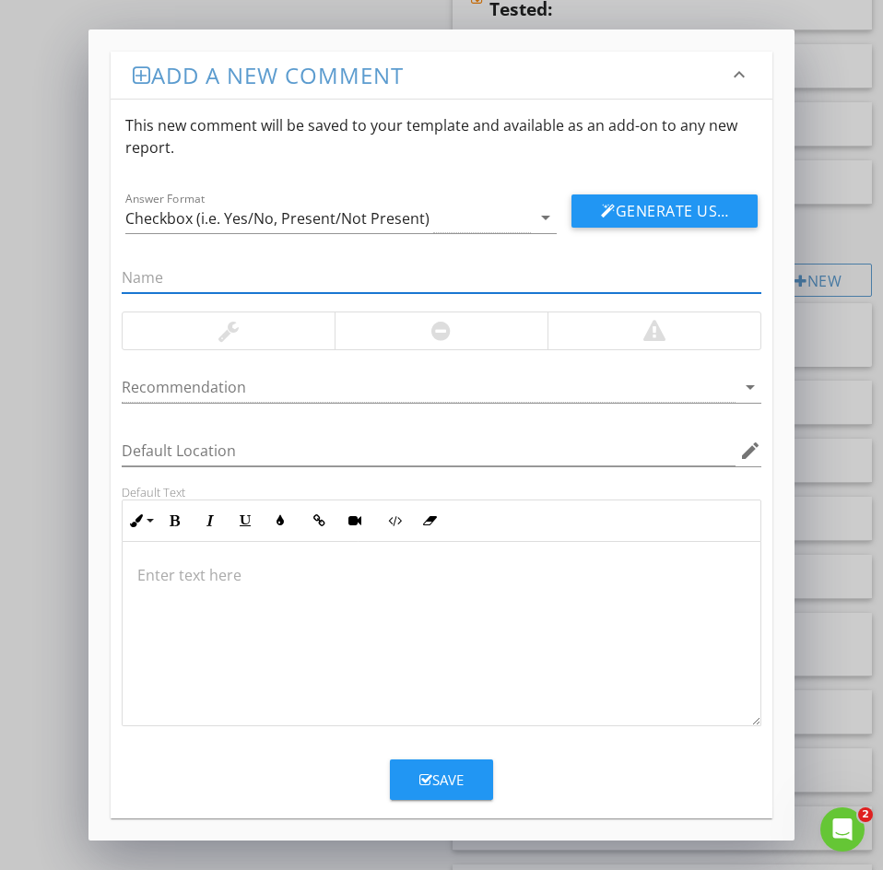
paste input "104: Lead pipes used for supply and distribution"
drag, startPoint x: 158, startPoint y: 276, endPoint x: 64, endPoint y: 272, distance: 94.1
click at [64, 272] on div "Add a new comment keyboard_arrow_down This new comment will be saved to your te…" at bounding box center [441, 435] width 883 height 870
type input "Lead pipes used for supply and distribution"
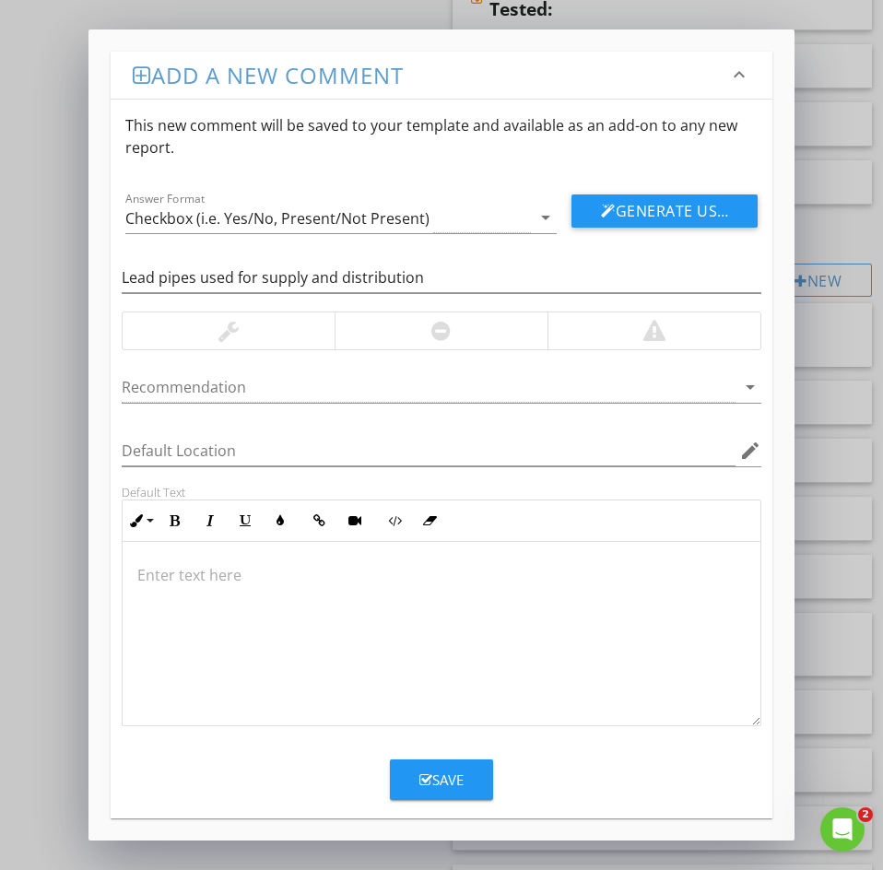
drag, startPoint x: 178, startPoint y: 593, endPoint x: 164, endPoint y: 575, distance: 22.3
click at [178, 593] on div at bounding box center [442, 634] width 638 height 184
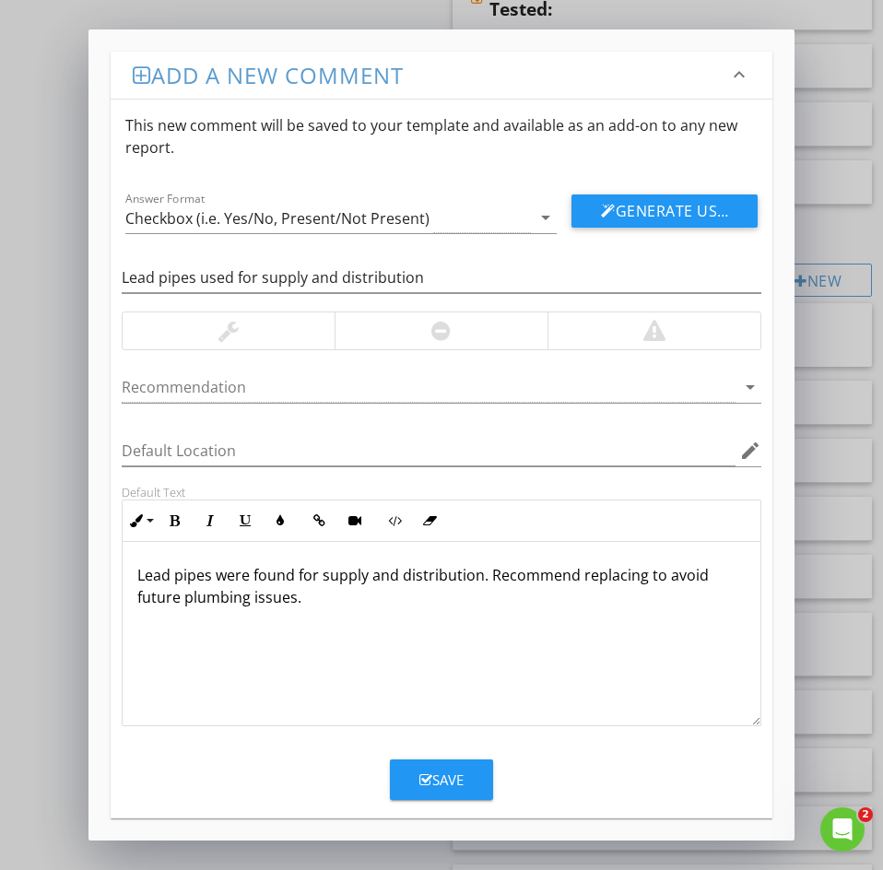
click at [447, 771] on div "Save" at bounding box center [441, 779] width 44 height 21
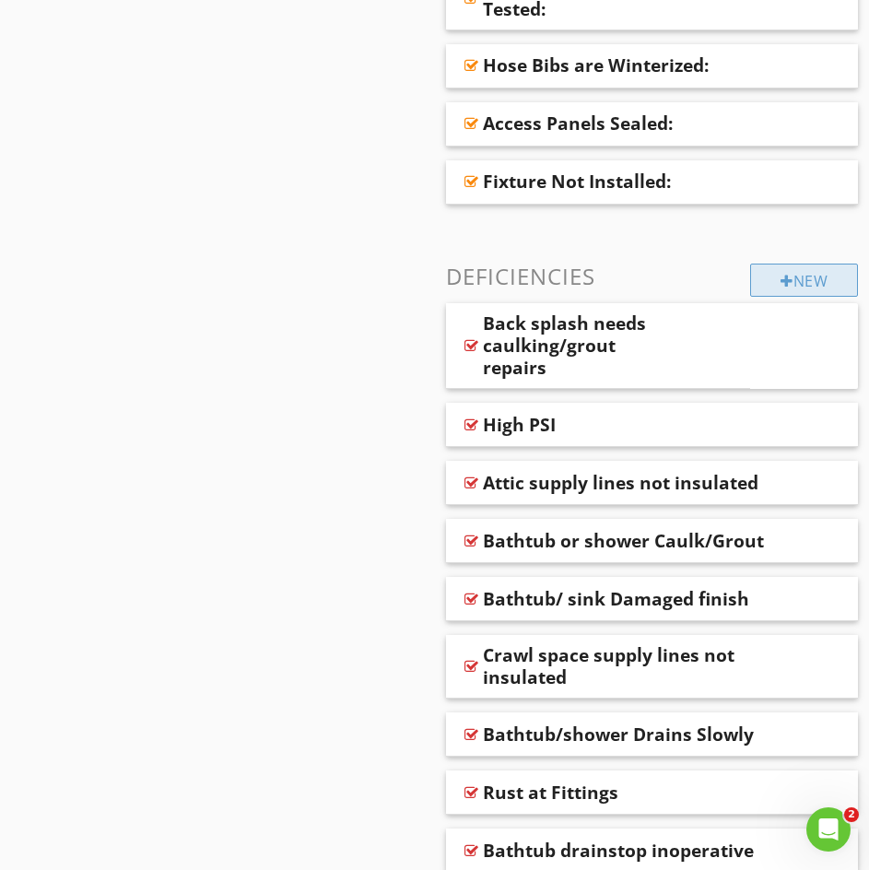
click at [785, 288] on div at bounding box center [787, 281] width 13 height 15
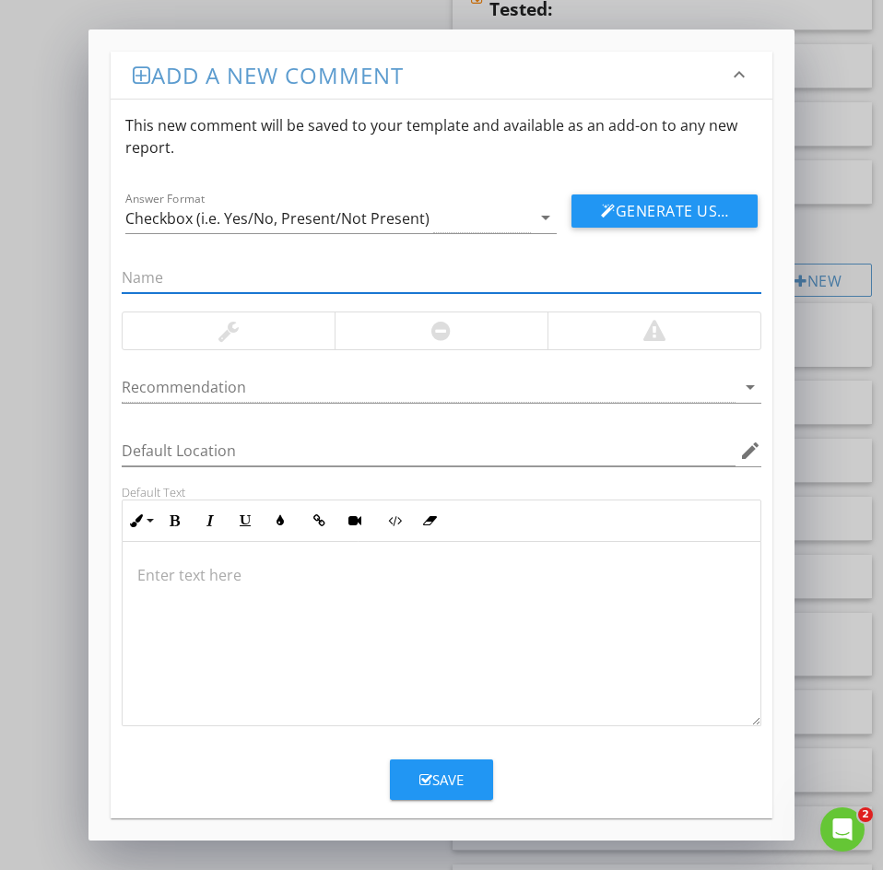
paste input "106: Leak behind wall\ceiling"
drag, startPoint x: 150, startPoint y: 273, endPoint x: 54, endPoint y: 270, distance: 95.9
click at [55, 270] on div "Add a new comment keyboard_arrow_down This new comment will be saved to your te…" at bounding box center [441, 435] width 883 height 870
type input "Leak behind wall\ceiling"
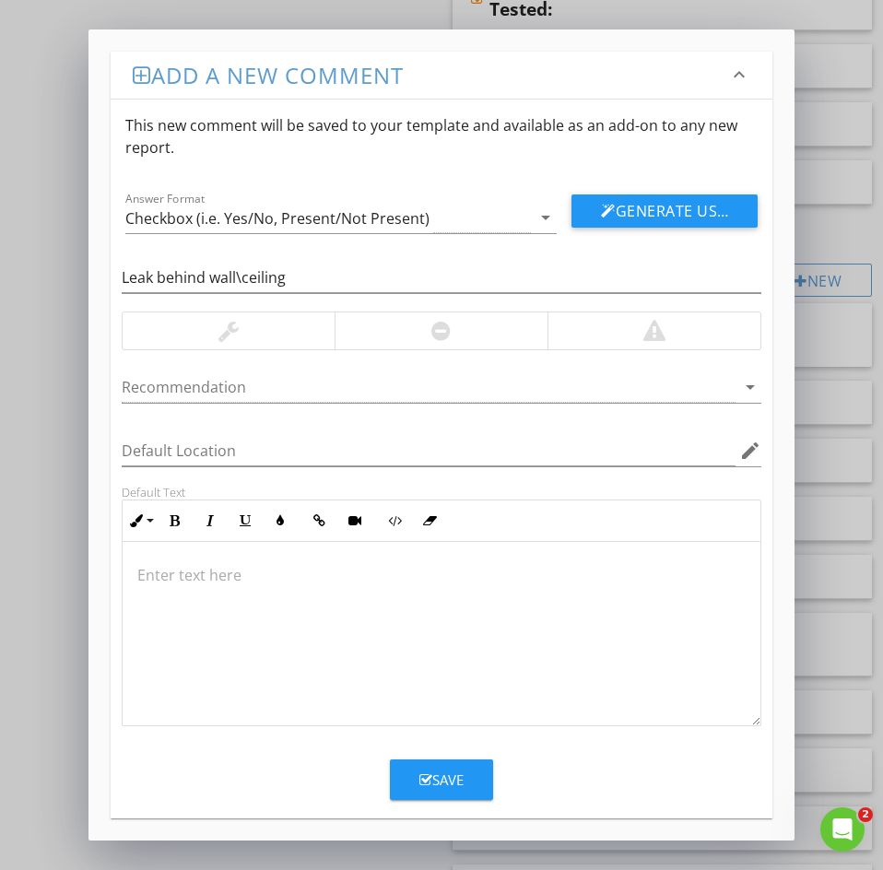
click at [182, 574] on p at bounding box center [441, 575] width 608 height 22
click at [425, 781] on icon "button" at bounding box center [425, 780] width 13 height 14
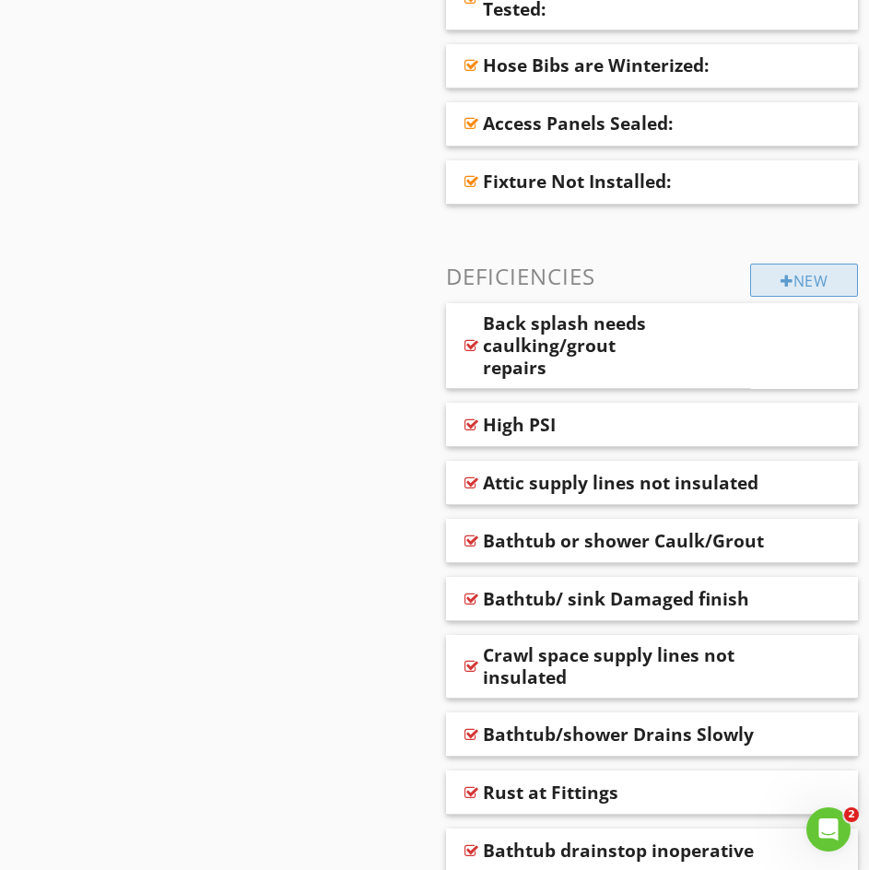
click at [800, 279] on div "New" at bounding box center [804, 280] width 108 height 33
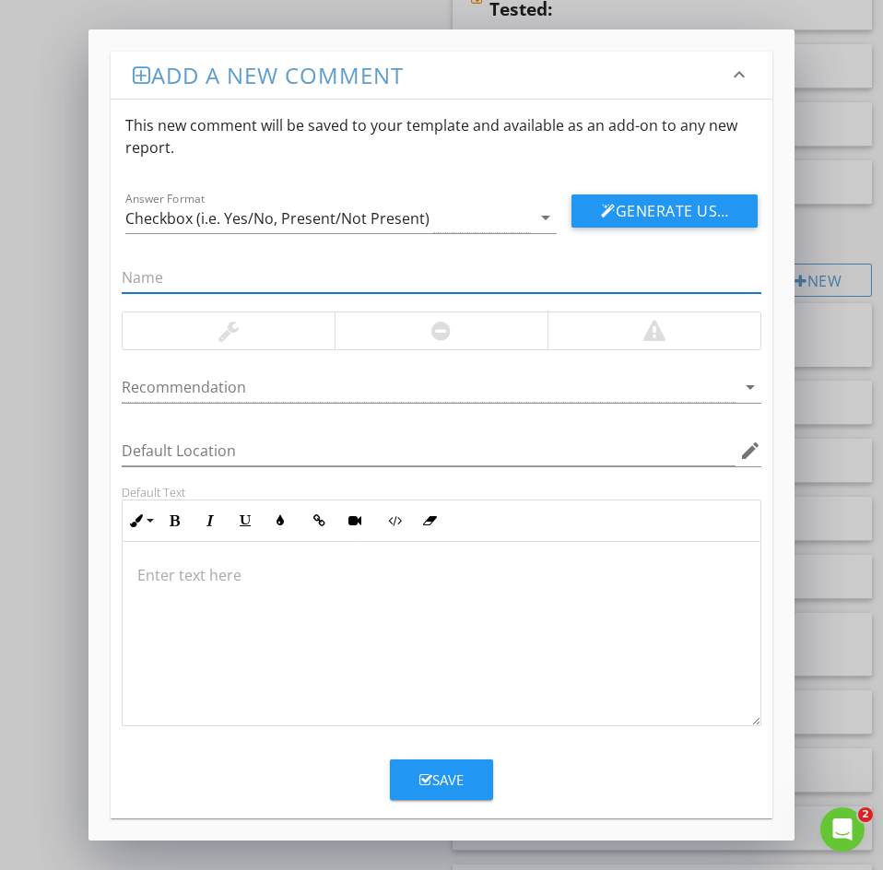
paste input "111: Leak at plumbing supply"
drag, startPoint x: 152, startPoint y: 274, endPoint x: 1, endPoint y: 269, distance: 151.2
click at [13, 268] on div "Add a new comment keyboard_arrow_down This new comment will be saved to your te…" at bounding box center [441, 435] width 883 height 870
type input "Leak at plumbing supply"
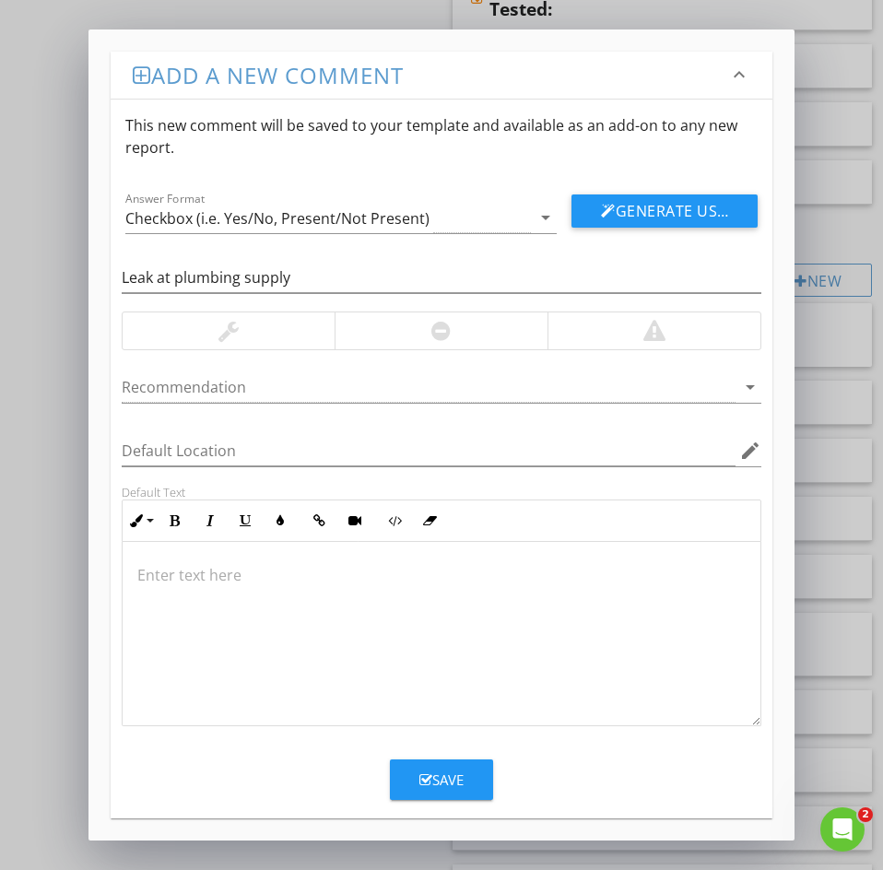
click at [162, 578] on p at bounding box center [441, 575] width 608 height 22
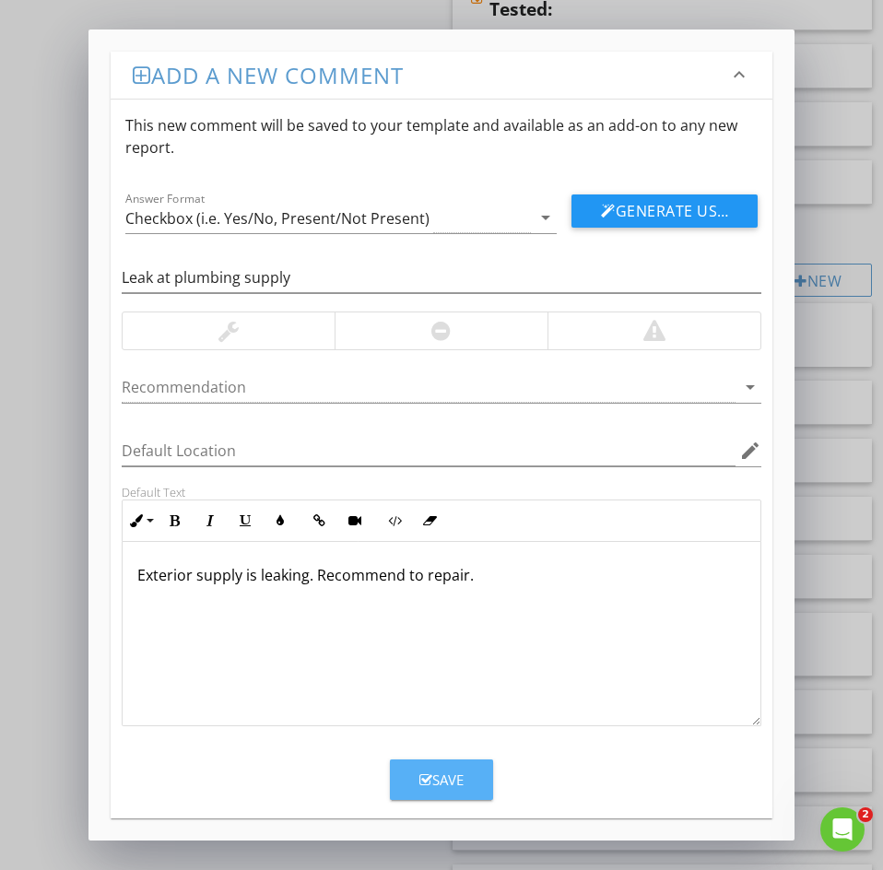
click at [424, 785] on icon "button" at bounding box center [425, 780] width 13 height 14
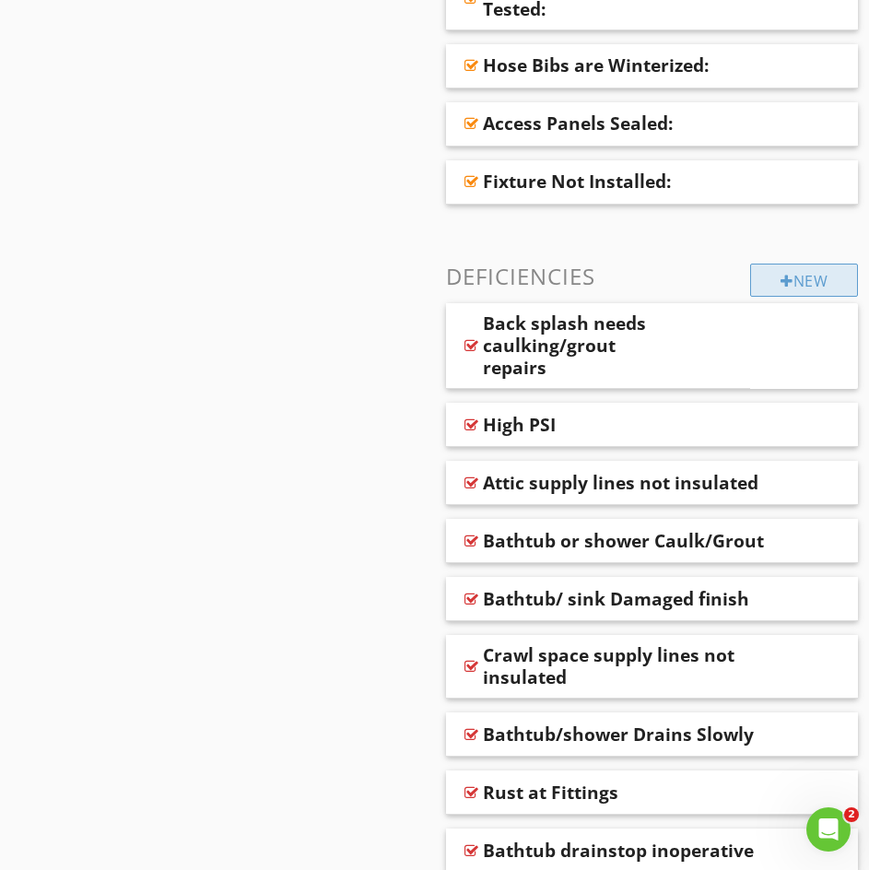
click at [795, 279] on div "New" at bounding box center [804, 280] width 108 height 33
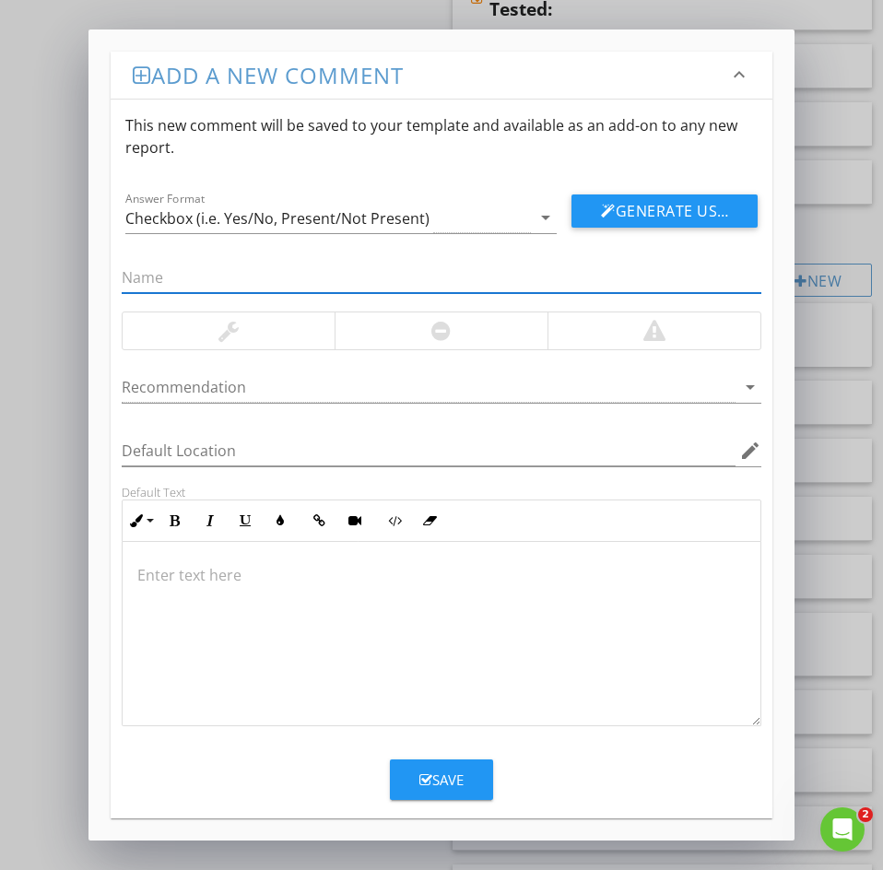
click at [162, 287] on input "text" at bounding box center [442, 278] width 640 height 30
paste input "112: Leak at Shower Head"
drag, startPoint x: 155, startPoint y: 276, endPoint x: -81, endPoint y: 267, distance: 236.1
type input "Leak at Shower Head"
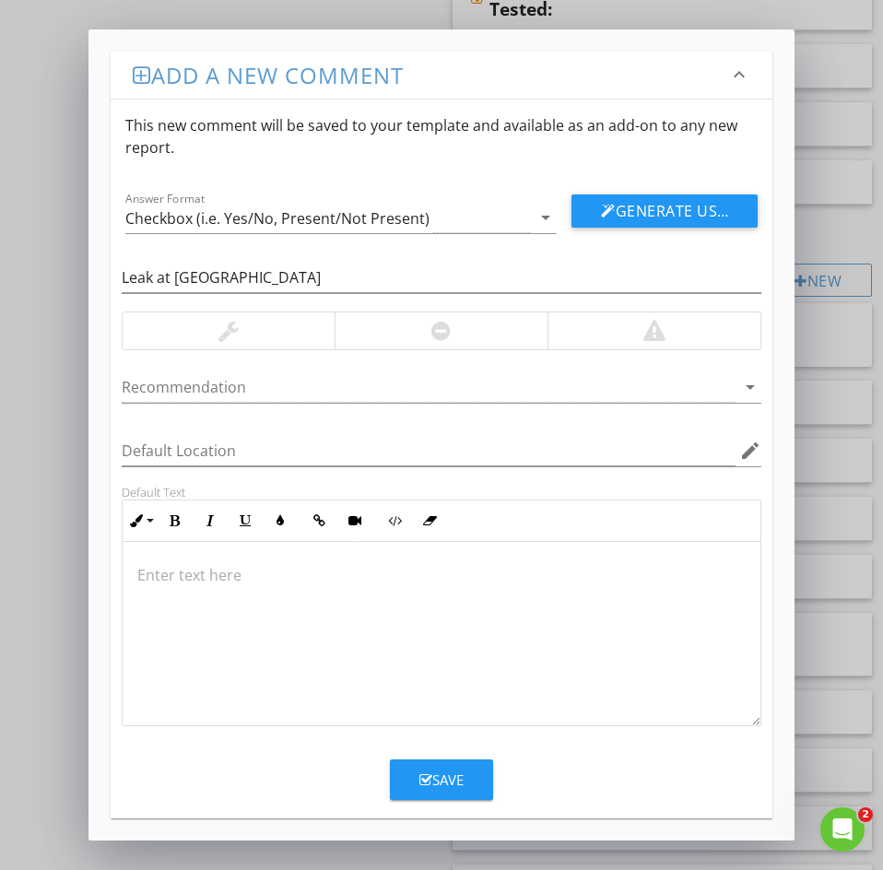
click at [183, 563] on div at bounding box center [442, 634] width 638 height 184
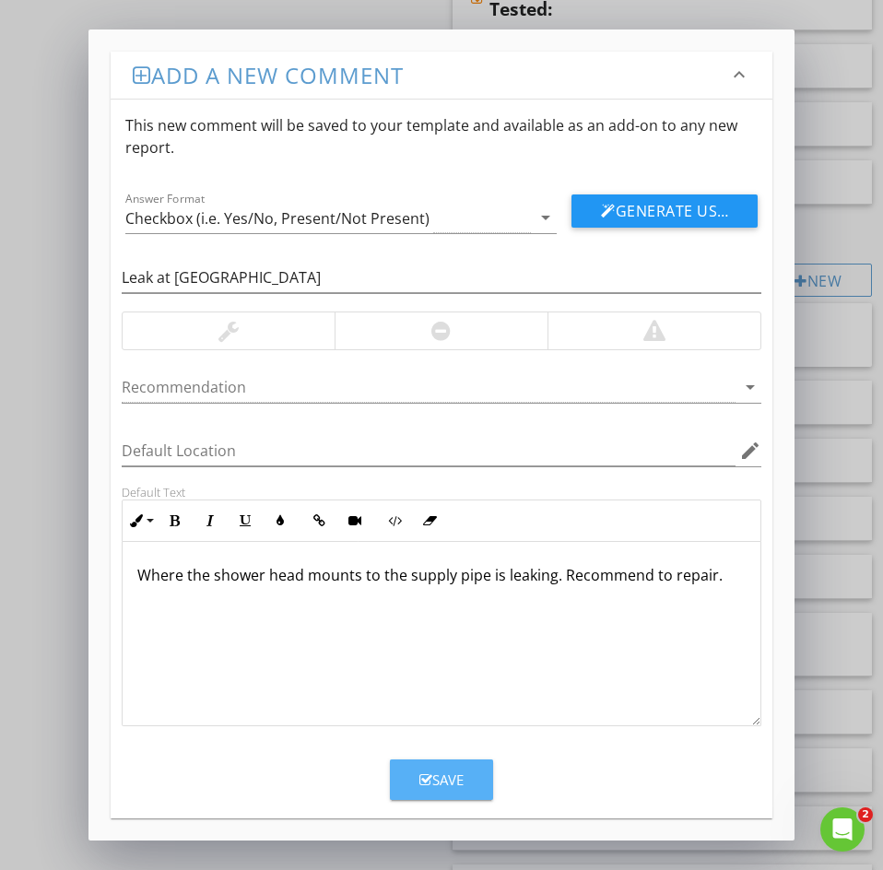
click at [423, 780] on icon "button" at bounding box center [425, 780] width 13 height 14
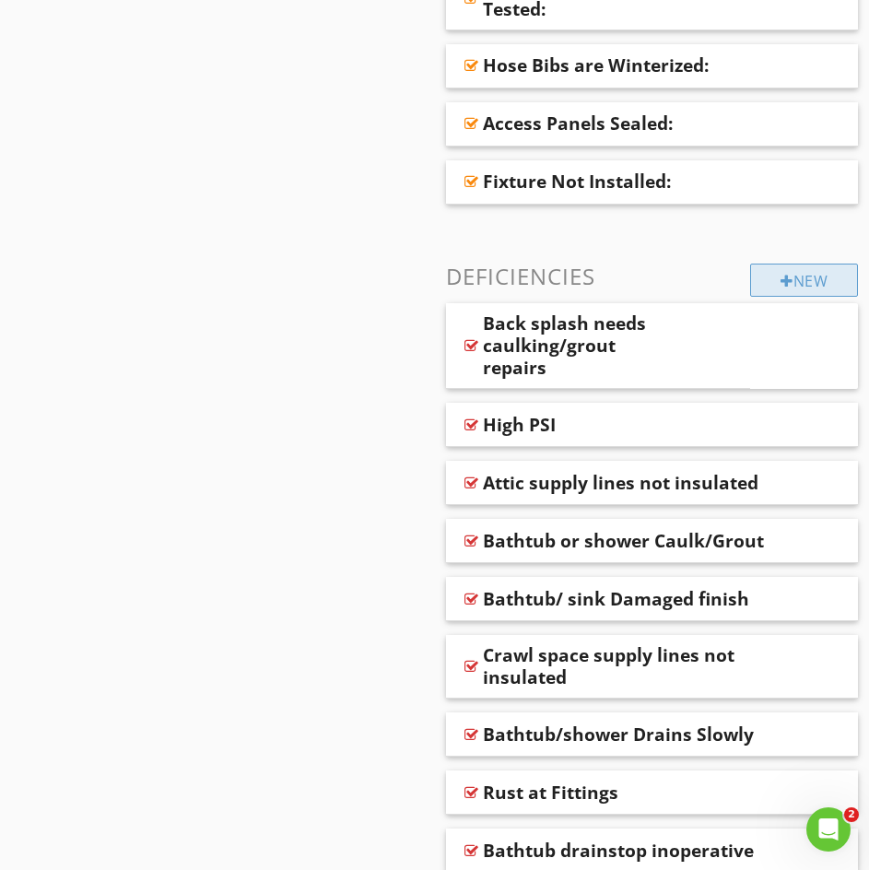
click at [812, 295] on div "New" at bounding box center [804, 280] width 108 height 33
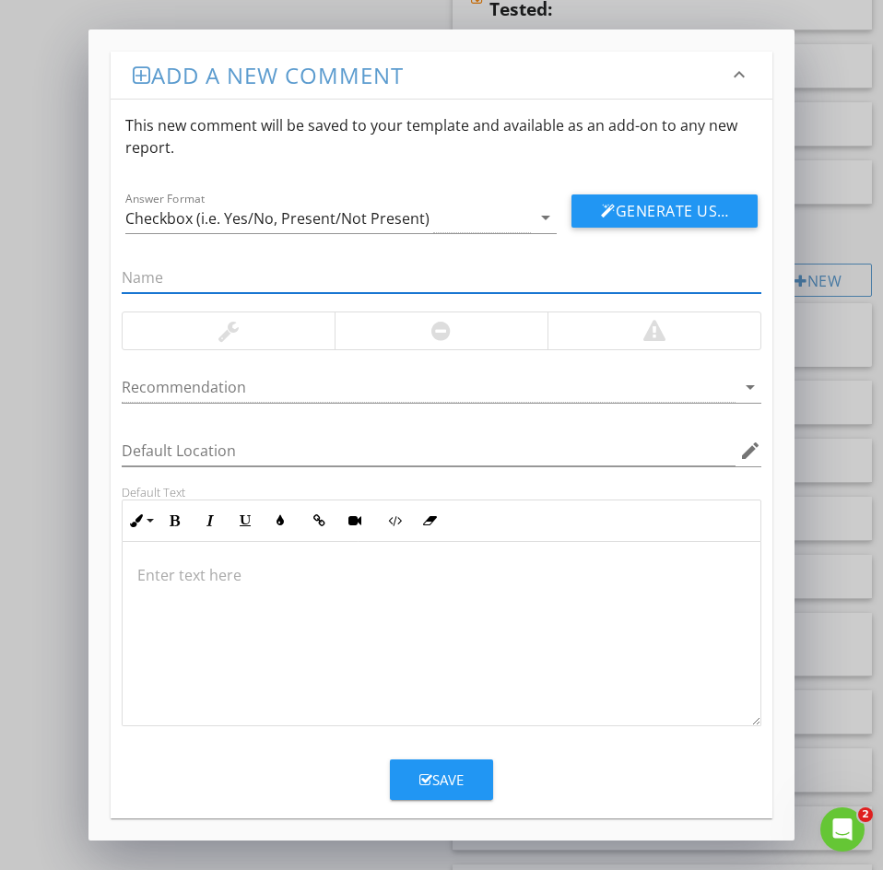
paste input "113: Shower wall protrusions"
drag, startPoint x: 153, startPoint y: 276, endPoint x: 86, endPoint y: 271, distance: 67.5
click at [86, 271] on div "Add a new comment keyboard_arrow_down This new comment will be saved to your te…" at bounding box center [441, 435] width 883 height 870
type input "Shower wall protrusions"
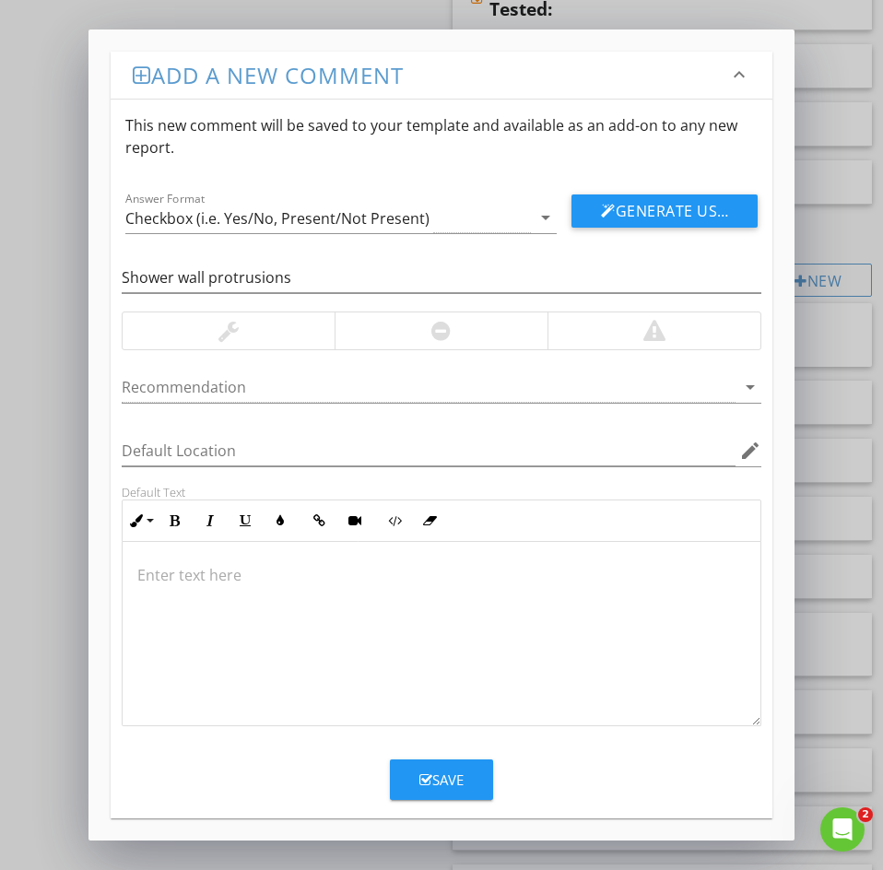
click at [173, 587] on div at bounding box center [442, 634] width 638 height 184
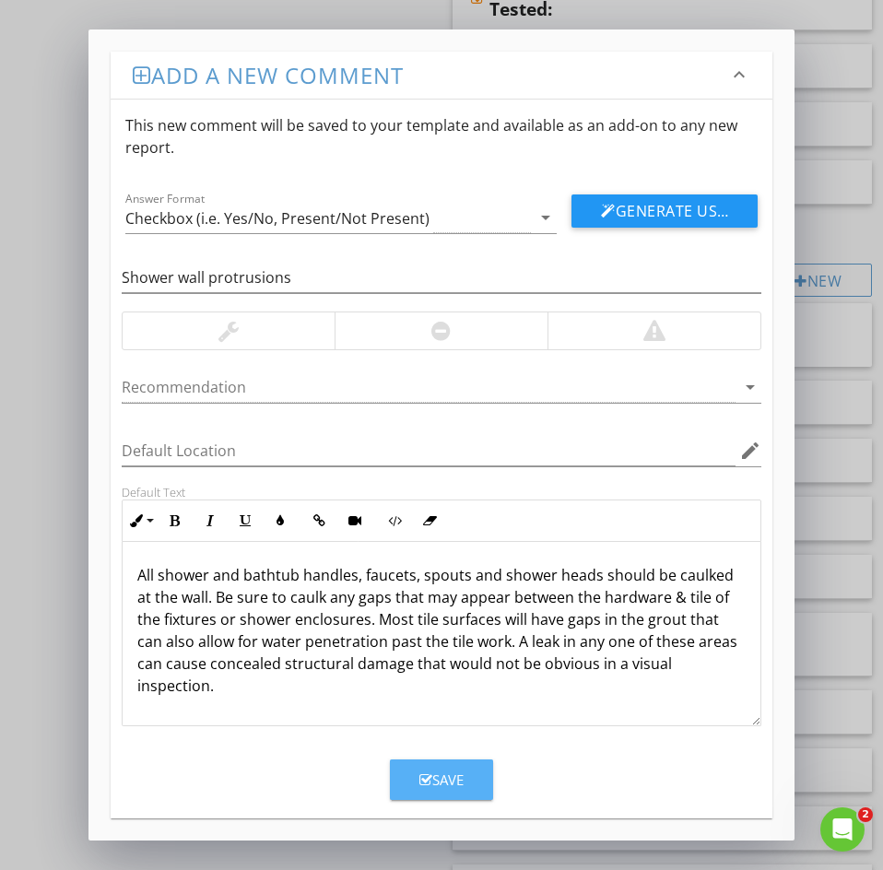
click at [419, 783] on icon "button" at bounding box center [425, 780] width 13 height 14
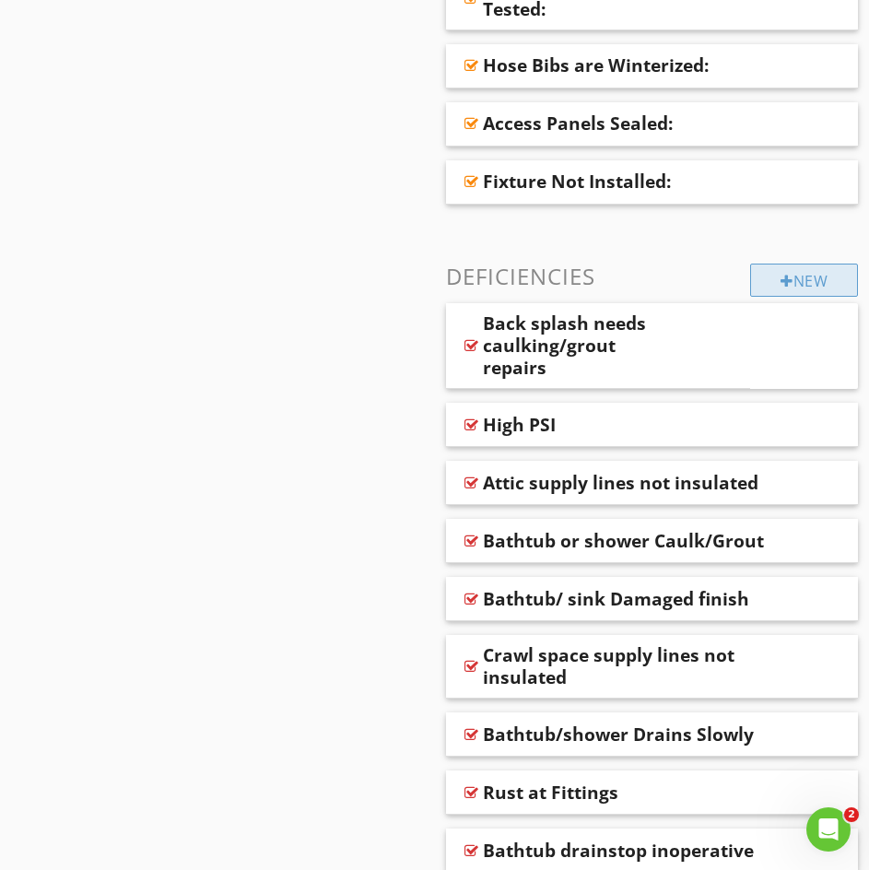
click at [772, 290] on div "New" at bounding box center [804, 280] width 108 height 33
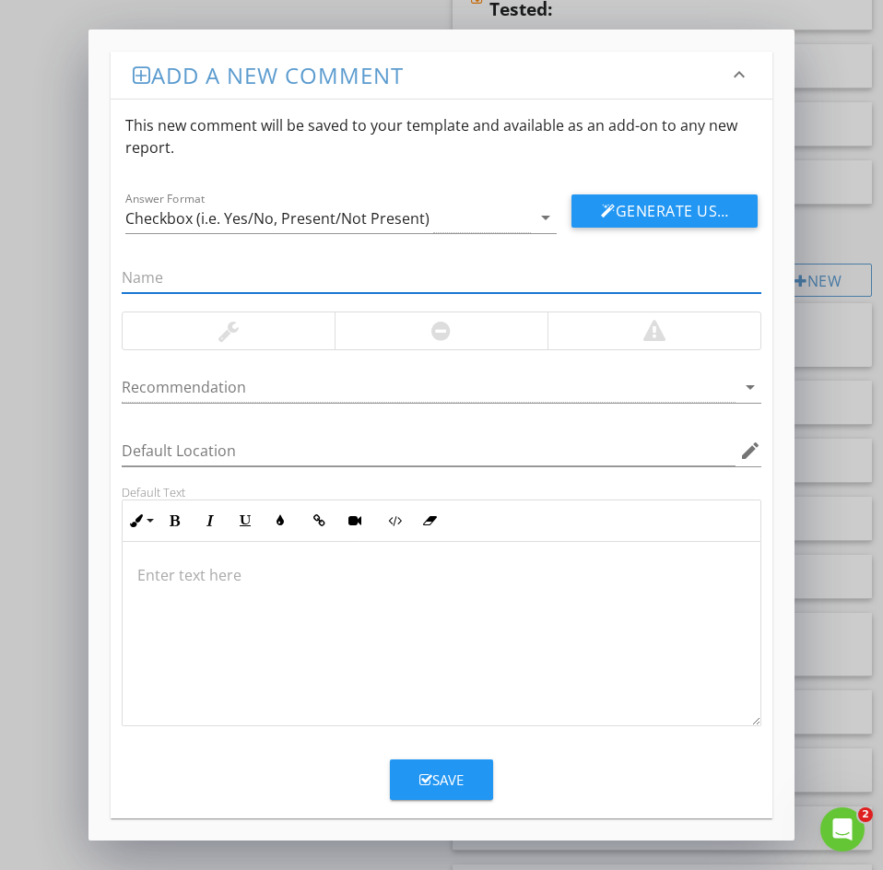
paste input "116: Deteriorated Caulk / Grout"
drag, startPoint x: 137, startPoint y: 273, endPoint x: -40, endPoint y: 254, distance: 177.9
type input "Deteriorated Caulk / Grout"
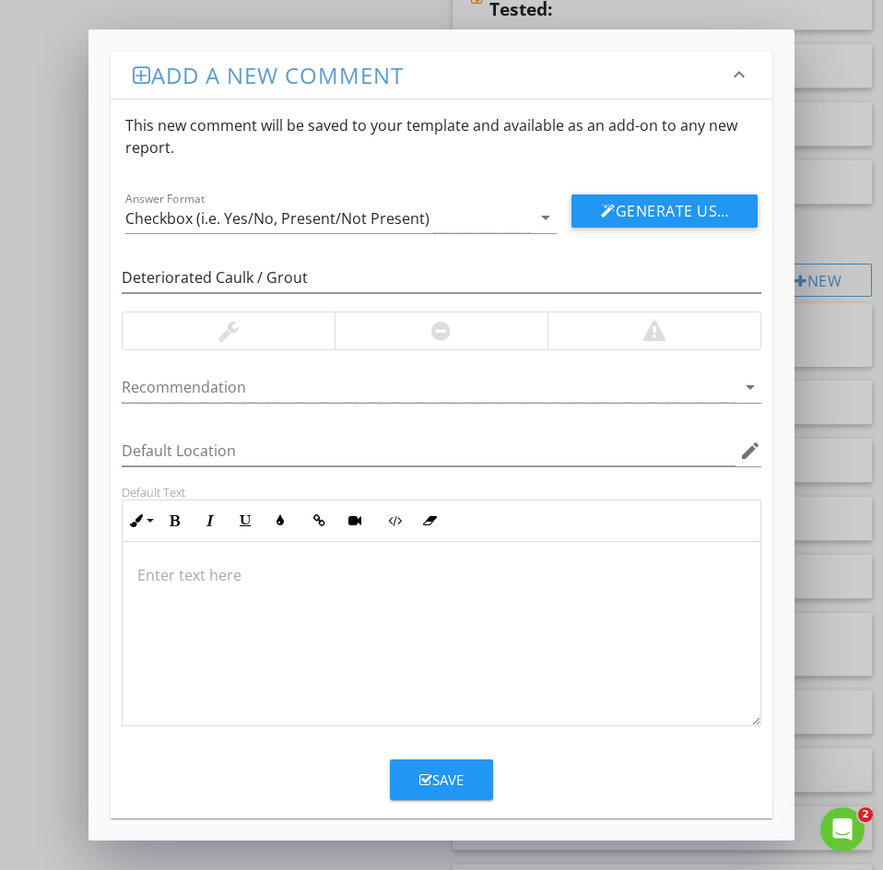
click at [184, 578] on p at bounding box center [441, 575] width 608 height 22
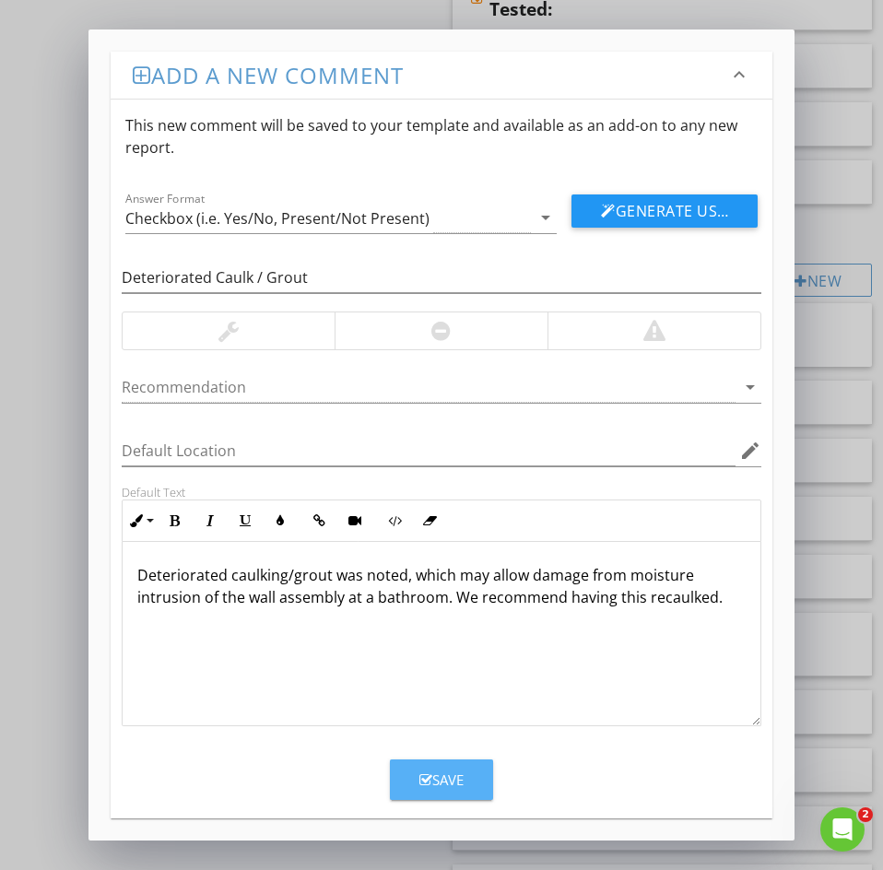
click at [438, 783] on div "Save" at bounding box center [441, 779] width 44 height 21
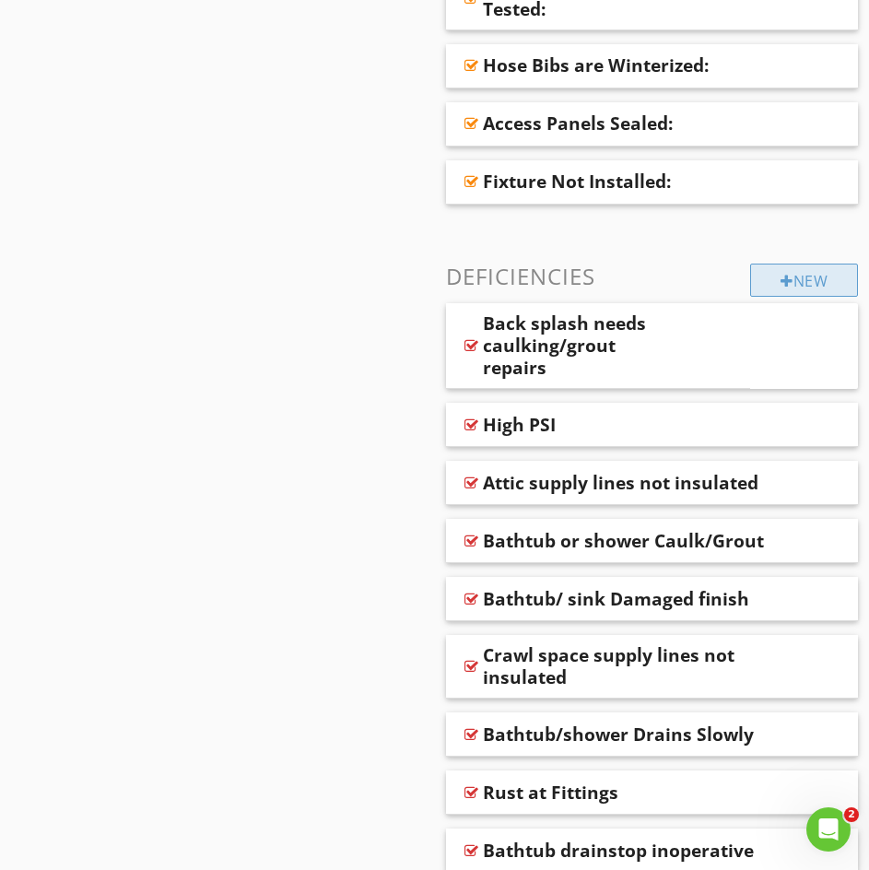
click at [771, 288] on div "New" at bounding box center [804, 280] width 108 height 33
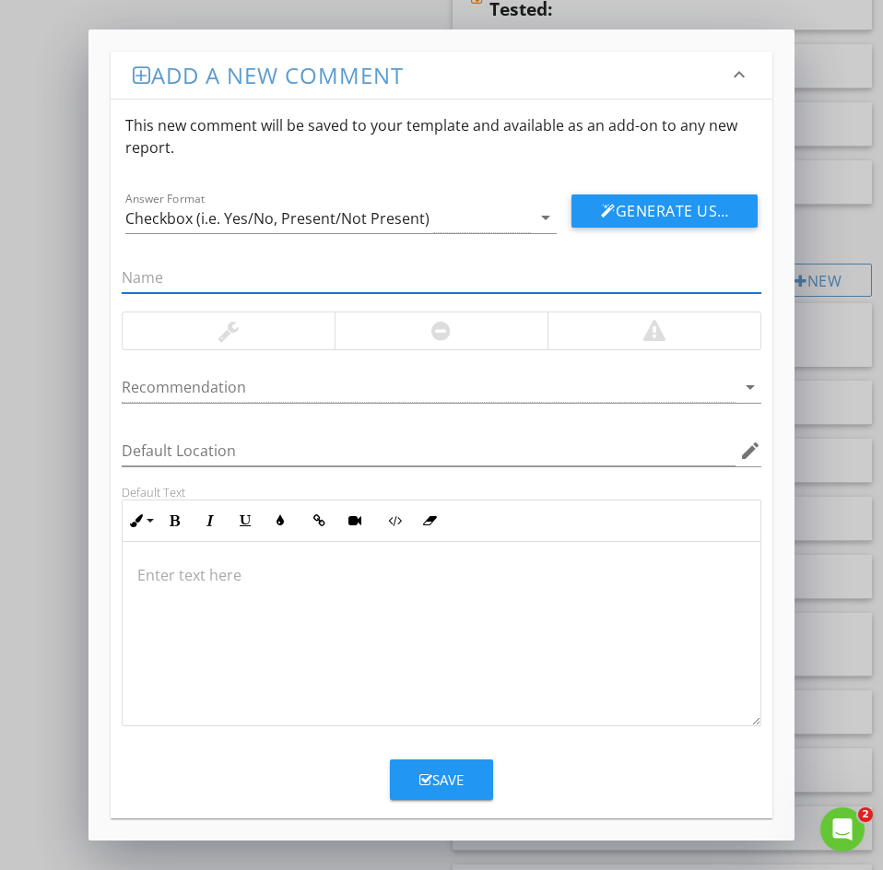
paste input "117: Loose vanity"
drag, startPoint x: 110, startPoint y: 274, endPoint x: -4, endPoint y: 258, distance: 114.4
type input "Loose vanity"
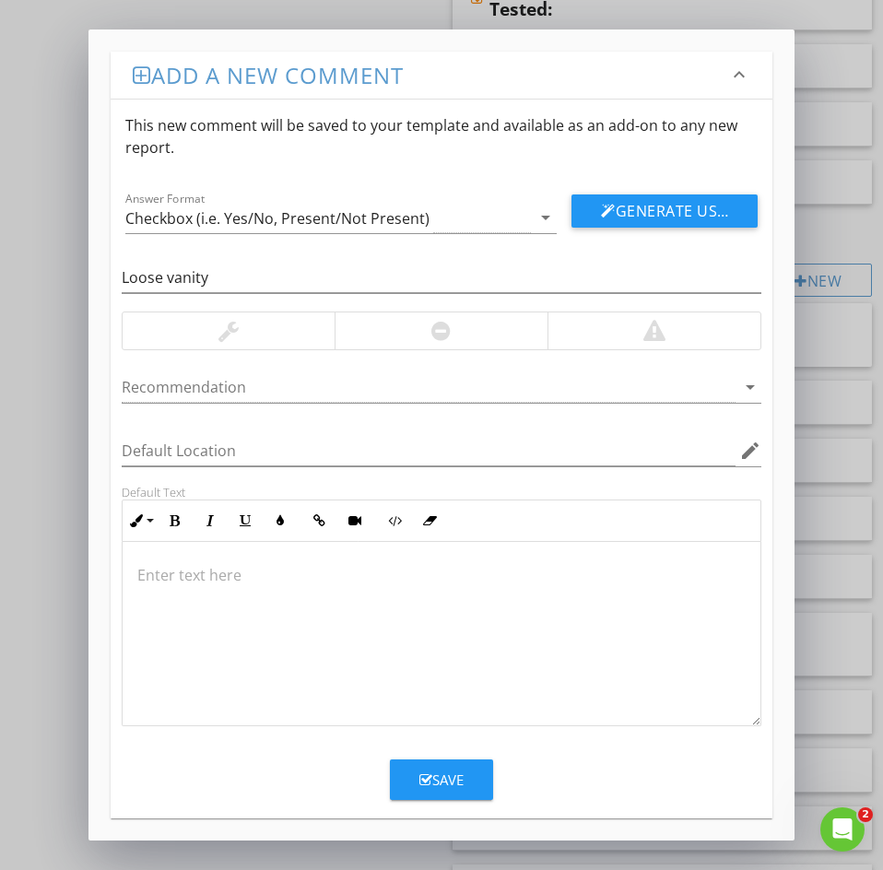
click at [133, 565] on div at bounding box center [442, 634] width 638 height 184
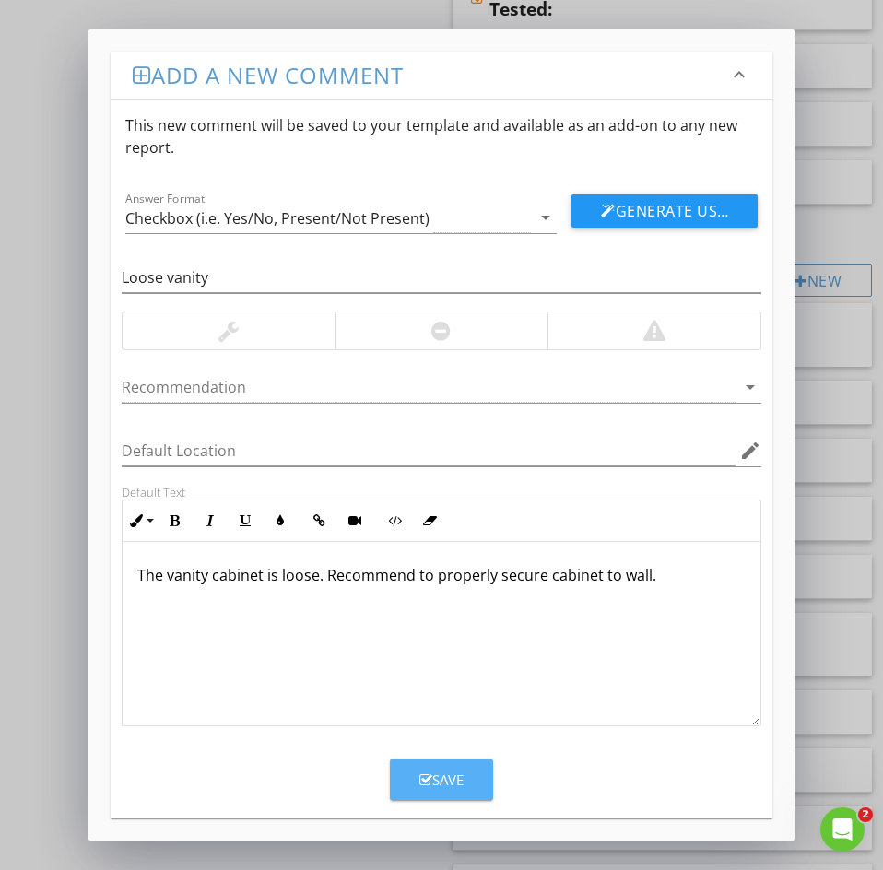
click at [437, 786] on div "Save" at bounding box center [441, 779] width 44 height 21
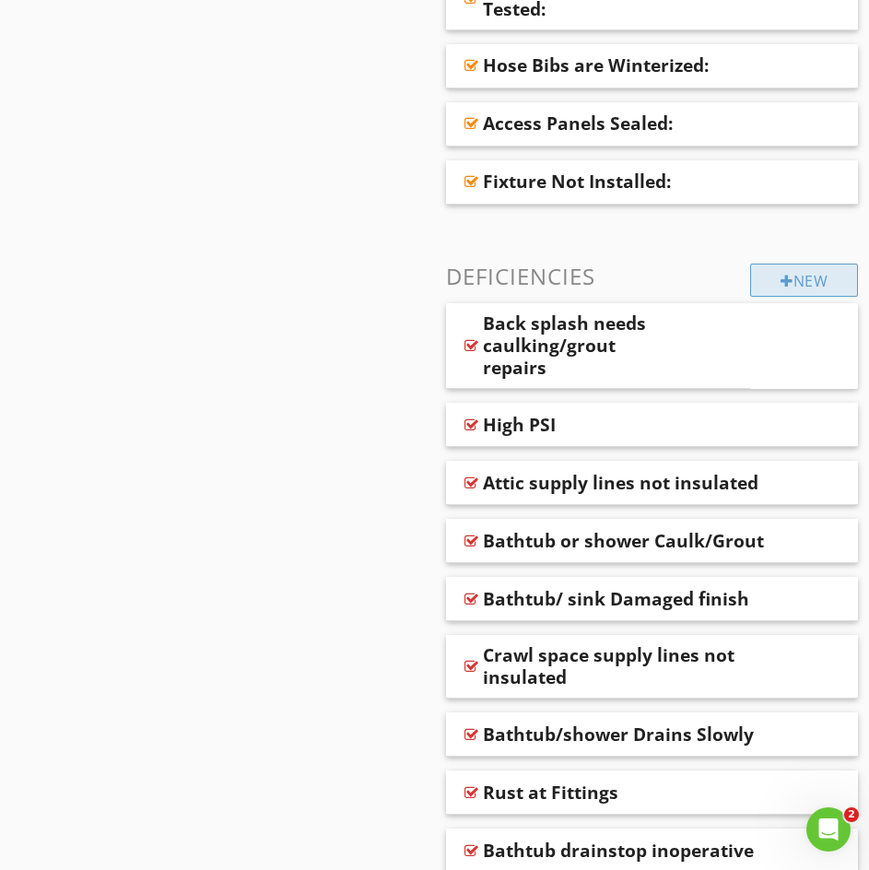
click at [783, 282] on div at bounding box center [787, 281] width 13 height 15
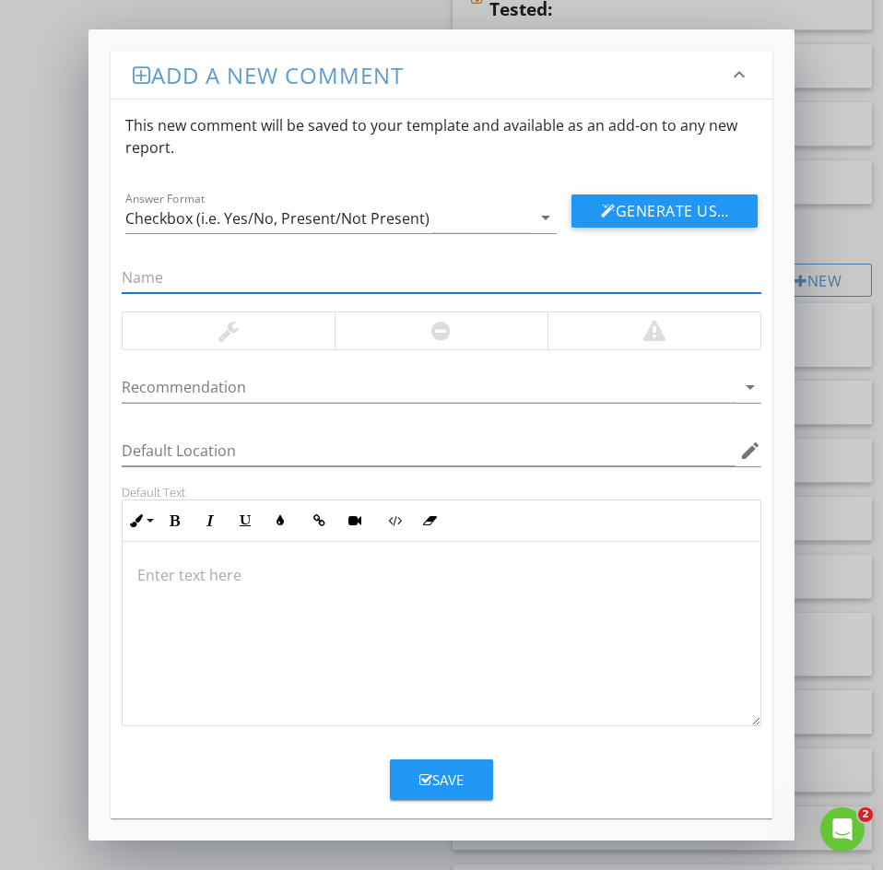
paste input "119: Low water flow"
drag, startPoint x: 151, startPoint y: 281, endPoint x: 3, endPoint y: 276, distance: 148.5
click at [63, 264] on div "Add a new comment keyboard_arrow_down This new comment will be saved to your te…" at bounding box center [441, 435] width 883 height 870
type input "Low water flow"
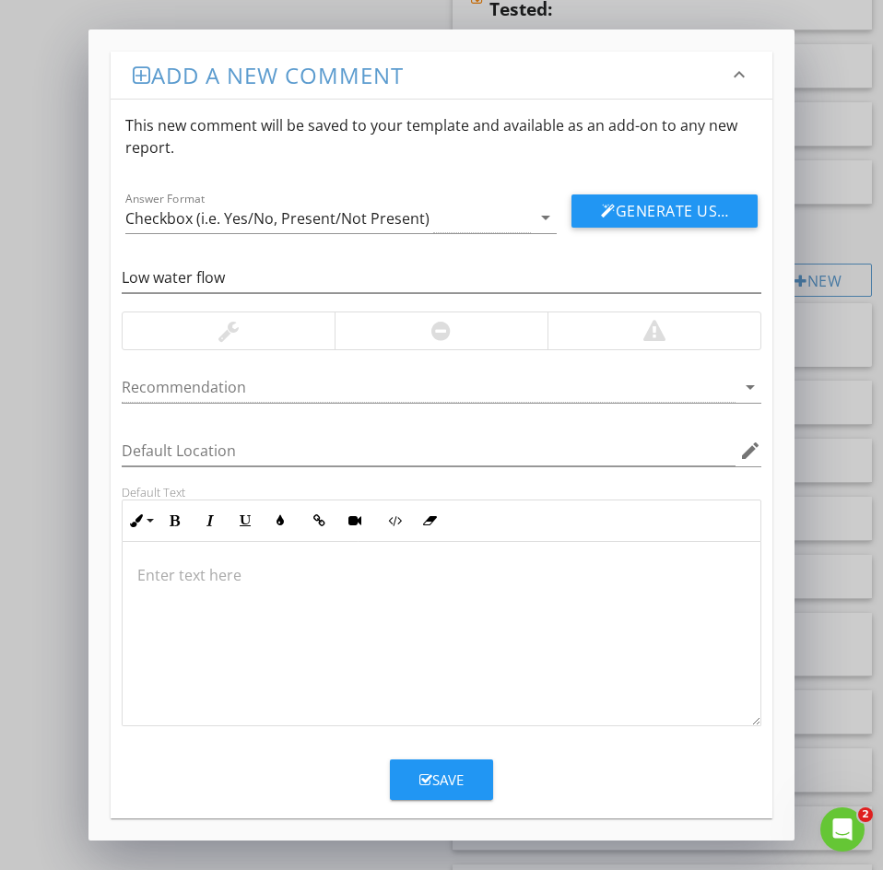
click at [165, 572] on p at bounding box center [441, 575] width 608 height 22
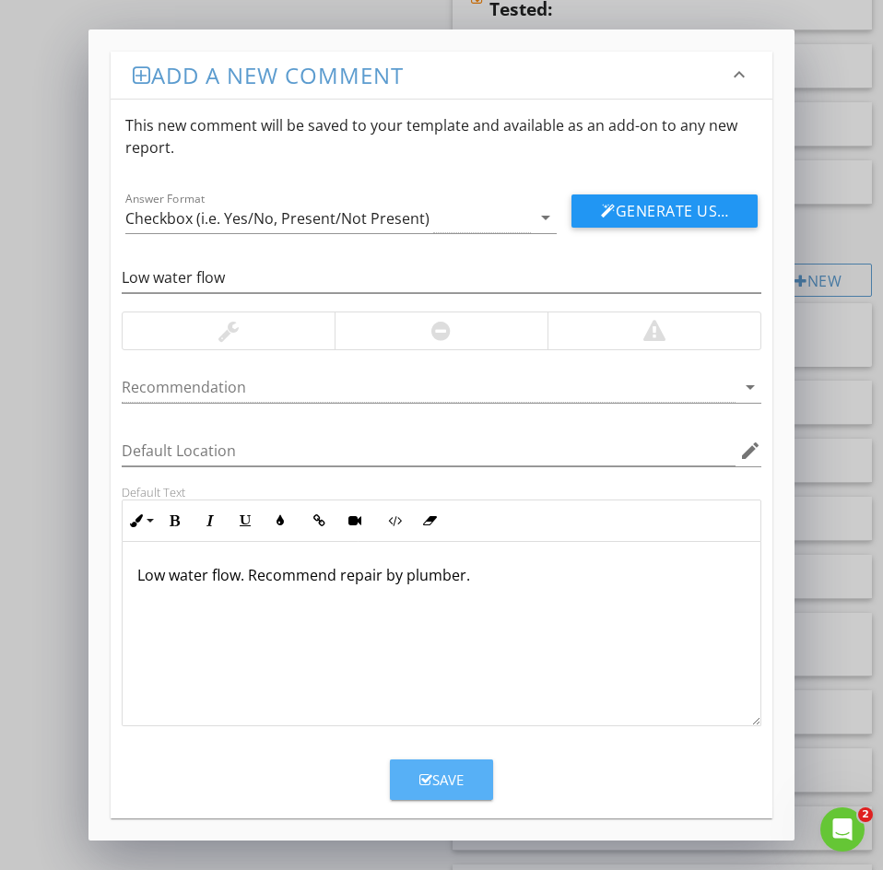
click at [446, 774] on div "Save" at bounding box center [441, 779] width 44 height 21
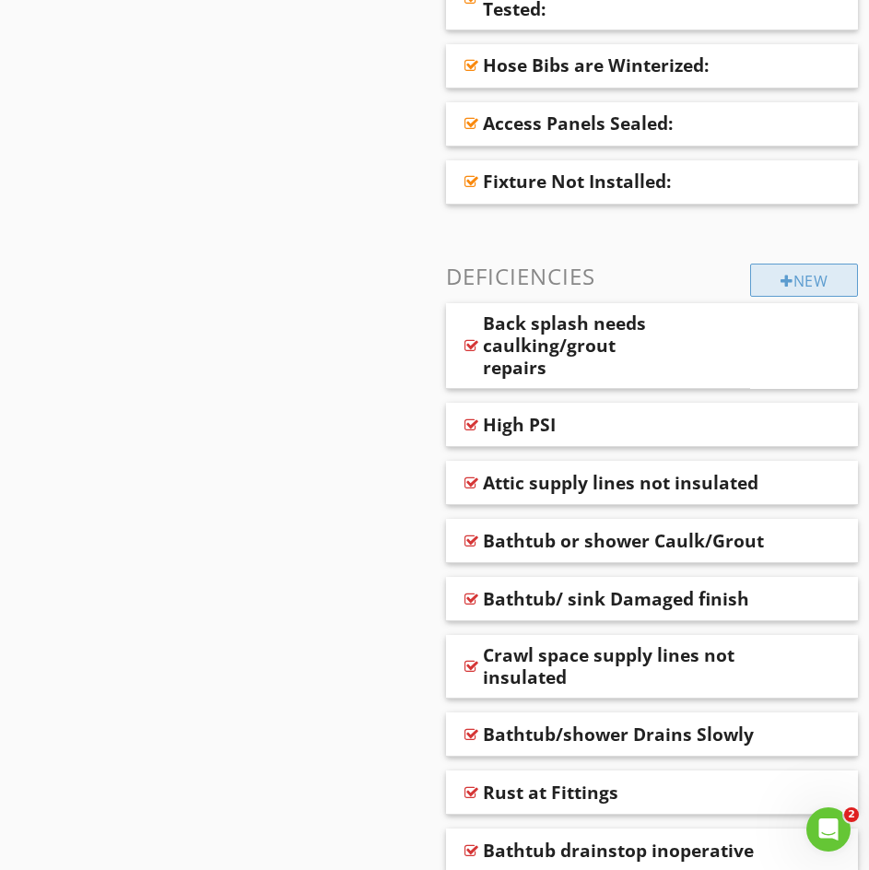
click at [781, 280] on div at bounding box center [787, 281] width 13 height 15
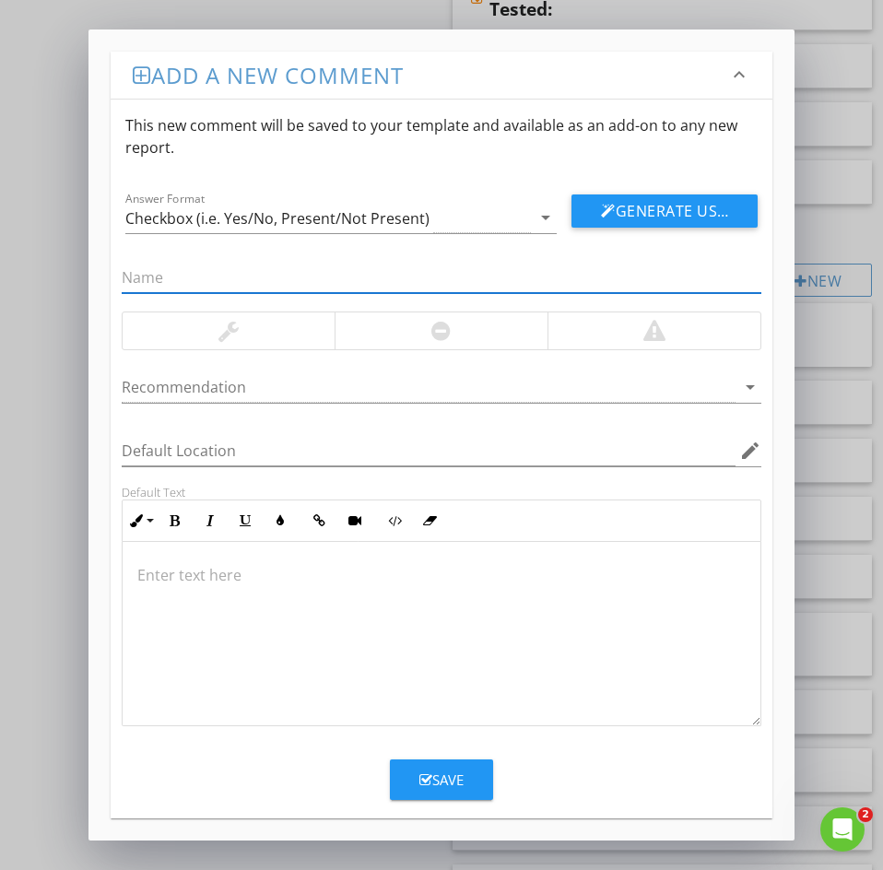
paste input "121: Low water pressure"
drag, startPoint x: 154, startPoint y: 275, endPoint x: 5, endPoint y: 295, distance: 150.7
click at [38, 279] on div "Add a new comment keyboard_arrow_down This new comment will be saved to your te…" at bounding box center [441, 435] width 883 height 870
type input "Low water pressure"
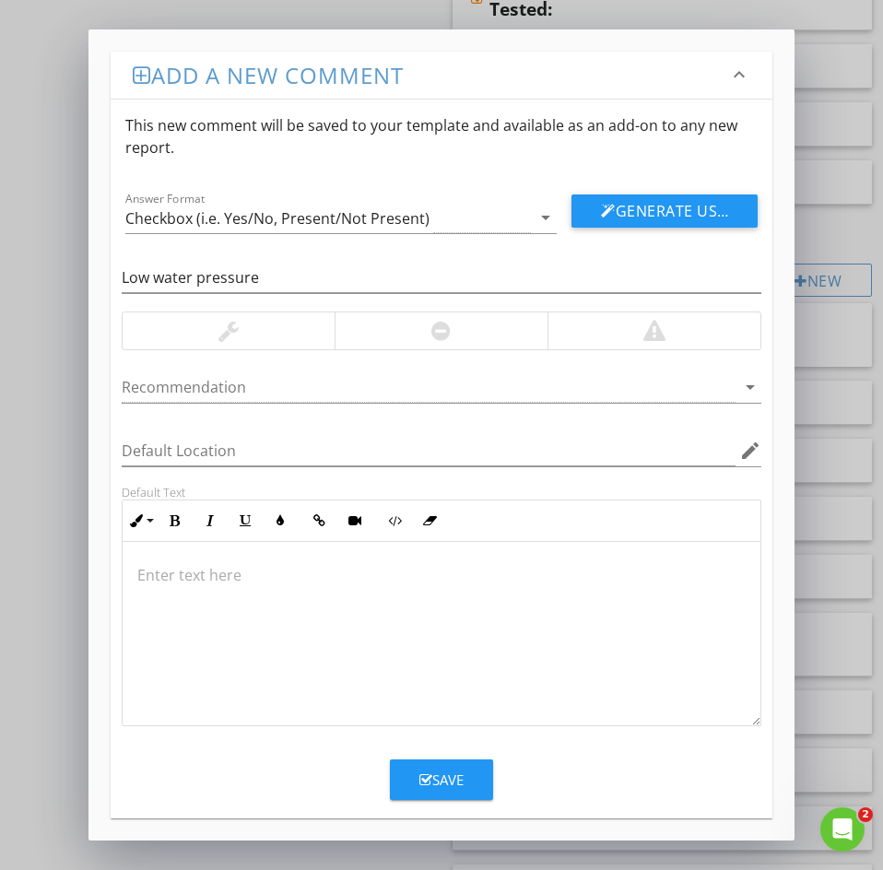
click at [184, 577] on p at bounding box center [441, 575] width 608 height 22
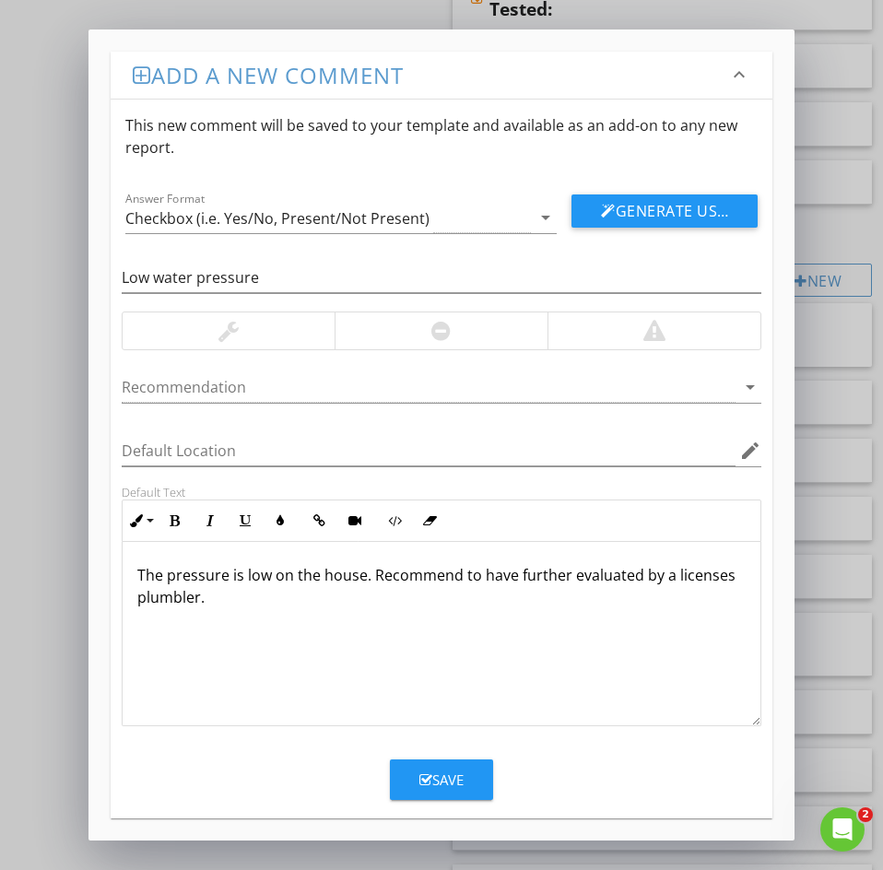
click at [439, 770] on div "Save" at bounding box center [441, 779] width 44 height 21
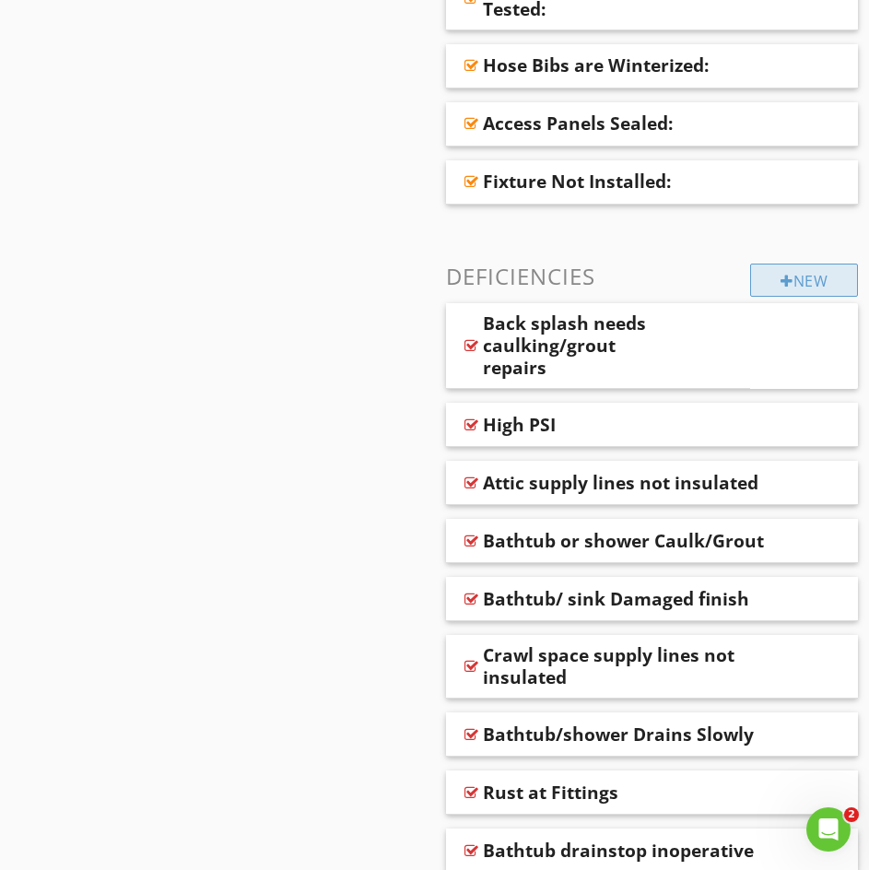
click at [754, 281] on div "New" at bounding box center [804, 280] width 108 height 33
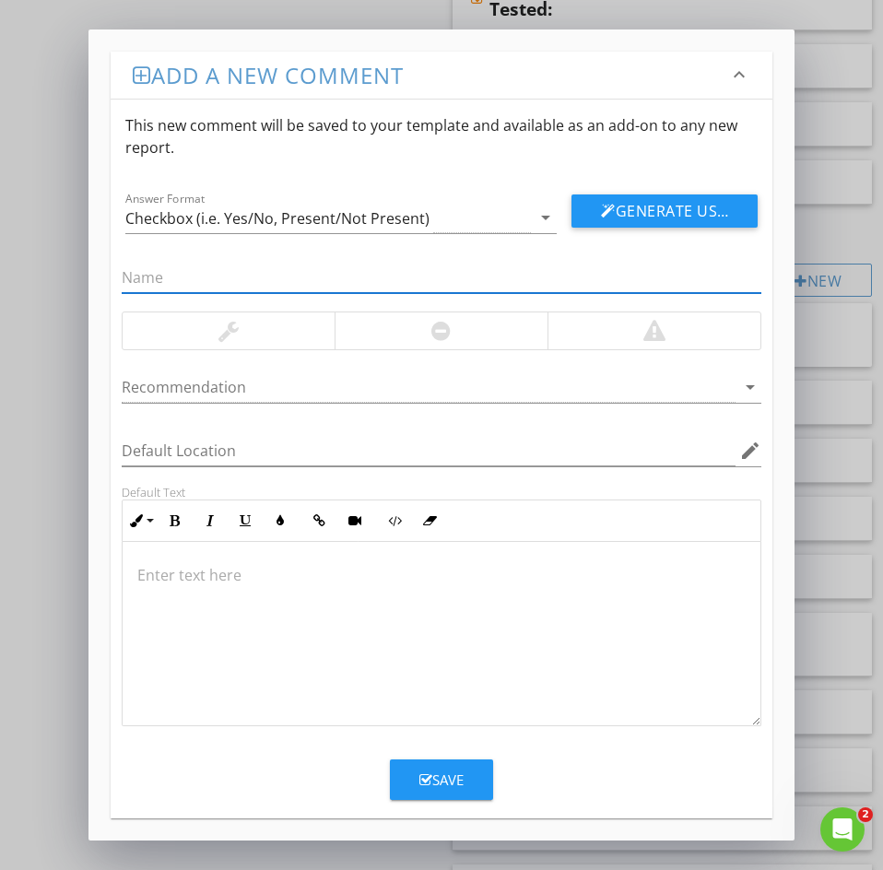
click at [181, 276] on input "text" at bounding box center [442, 278] width 640 height 30
paste
drag, startPoint x: 142, startPoint y: 275, endPoint x: -60, endPoint y: 266, distance: 202.0
type input "Missing key for PEX"
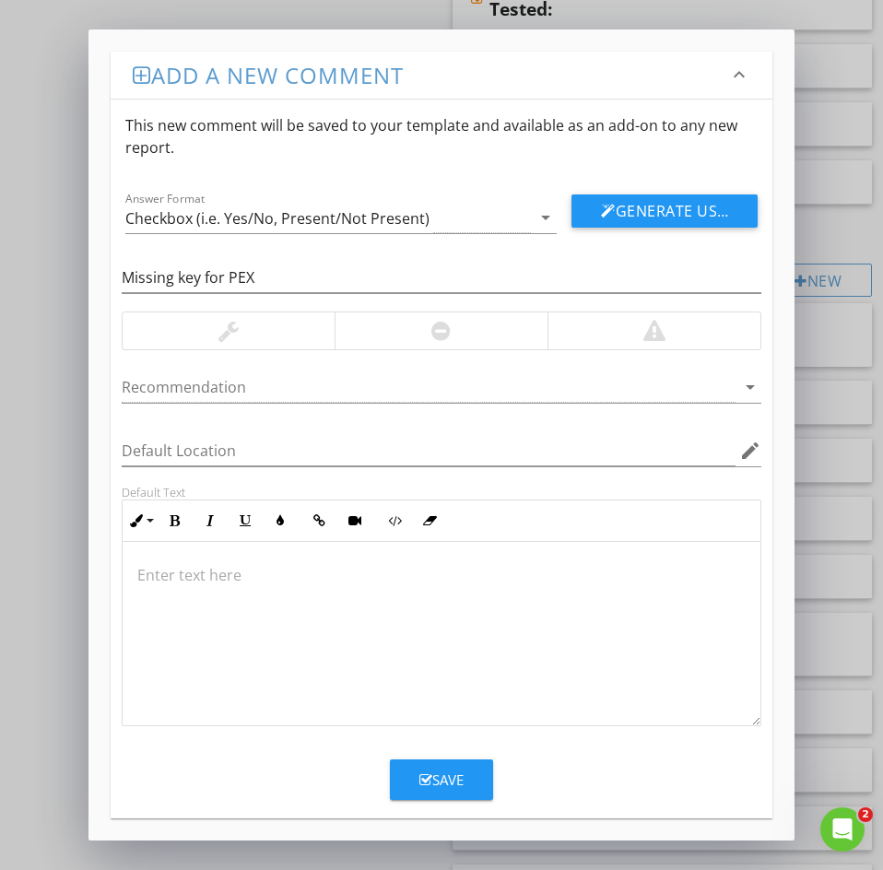
click at [183, 598] on div at bounding box center [442, 634] width 638 height 184
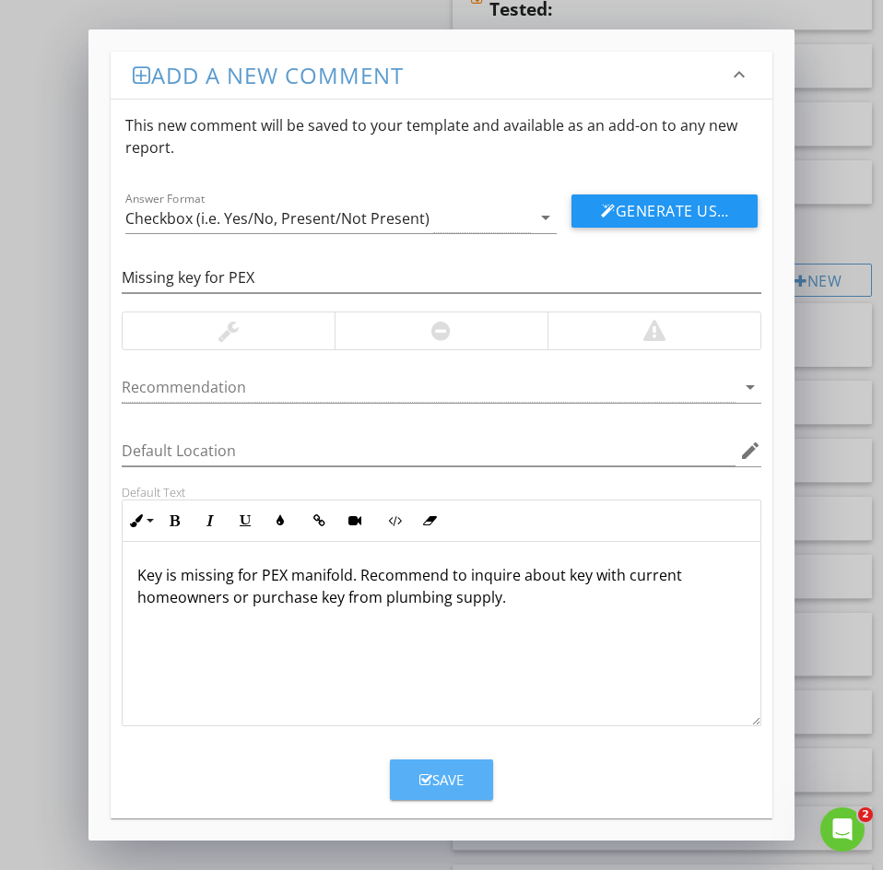
click at [453, 782] on div "Save" at bounding box center [441, 779] width 44 height 21
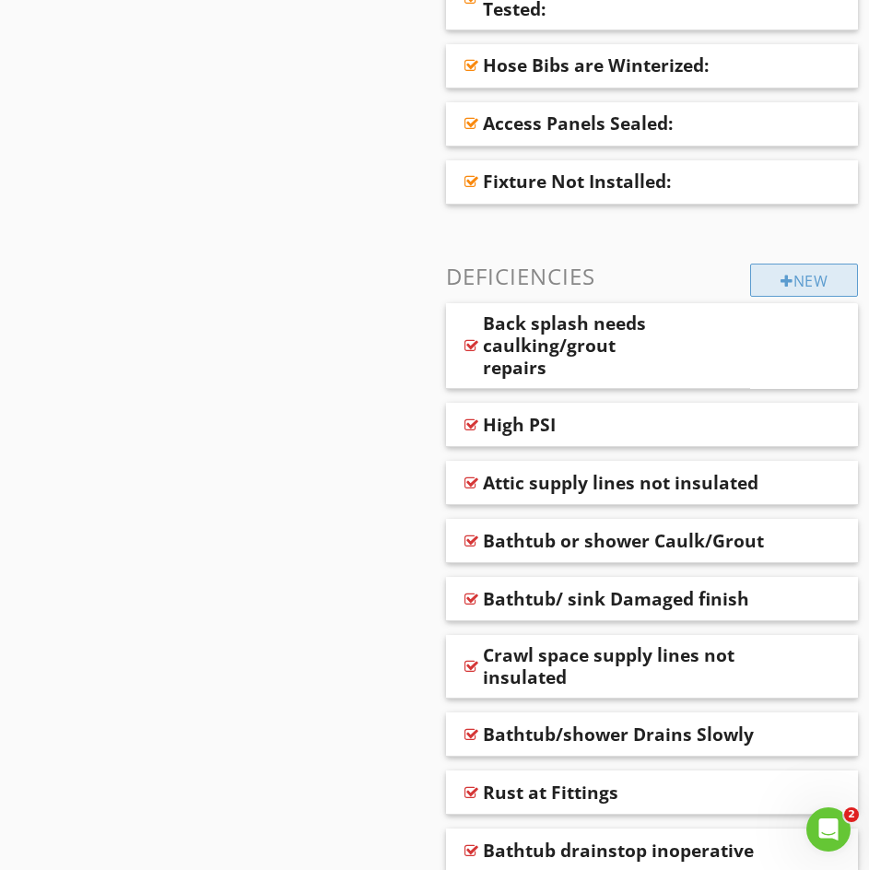
click at [781, 275] on div at bounding box center [787, 281] width 13 height 15
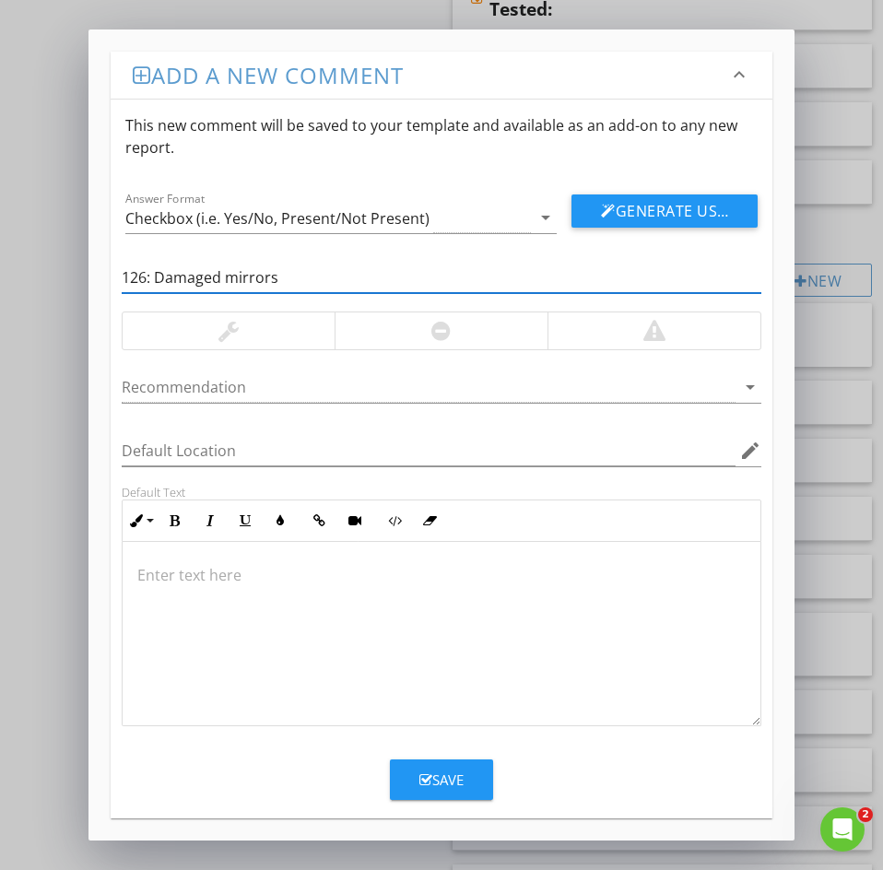
drag, startPoint x: 154, startPoint y: 280, endPoint x: 26, endPoint y: 272, distance: 128.4
click at [44, 271] on div "Add a new comment keyboard_arrow_down This new comment will be saved to your te…" at bounding box center [441, 435] width 883 height 870
type input "Damaged mirrors"
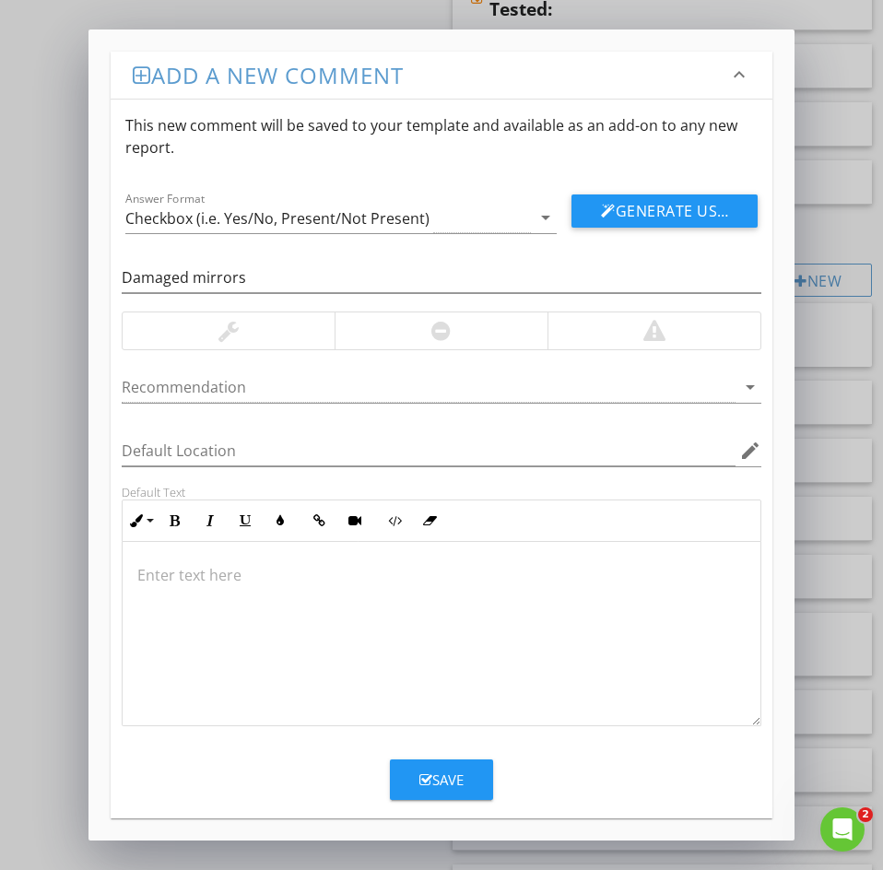
click at [194, 598] on div at bounding box center [442, 634] width 638 height 184
click at [432, 791] on button "Save" at bounding box center [441, 779] width 103 height 41
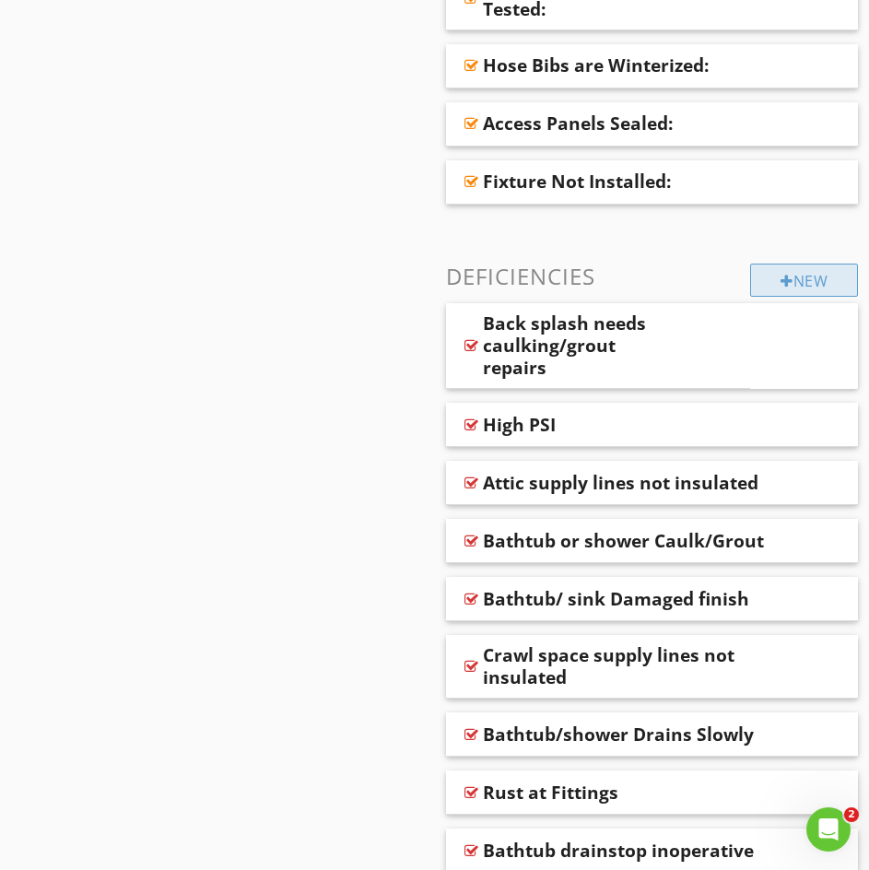
click at [786, 288] on div "New" at bounding box center [804, 280] width 108 height 33
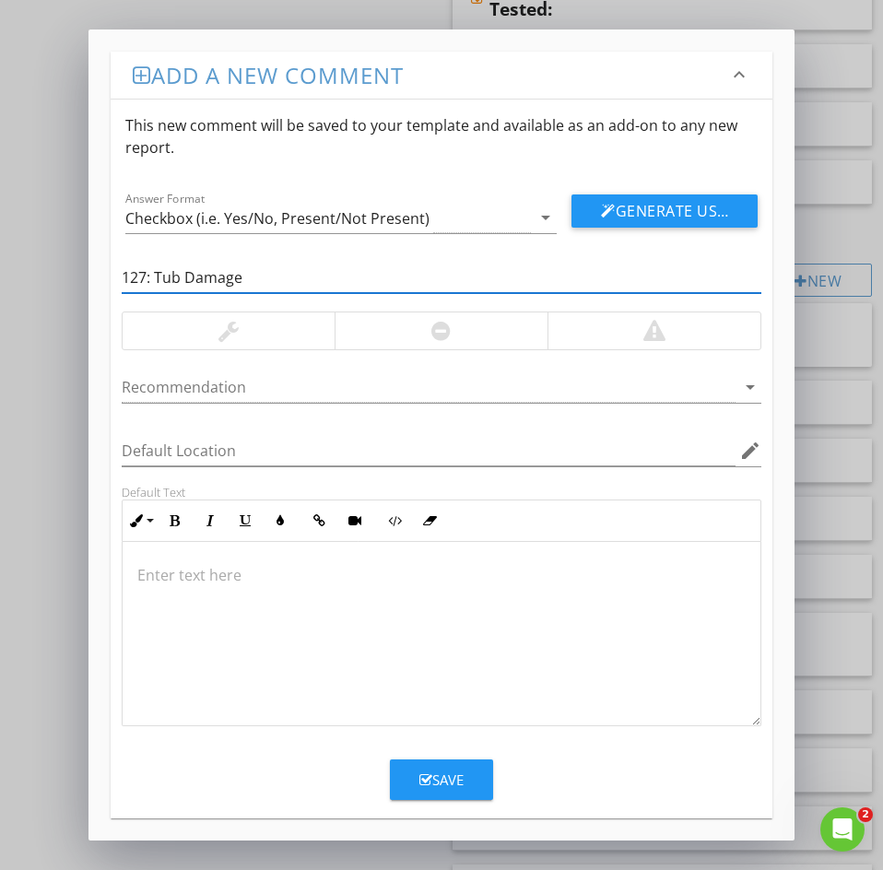
drag, startPoint x: 157, startPoint y: 276, endPoint x: -149, endPoint y: 278, distance: 305.9
type input "Tub Damage"
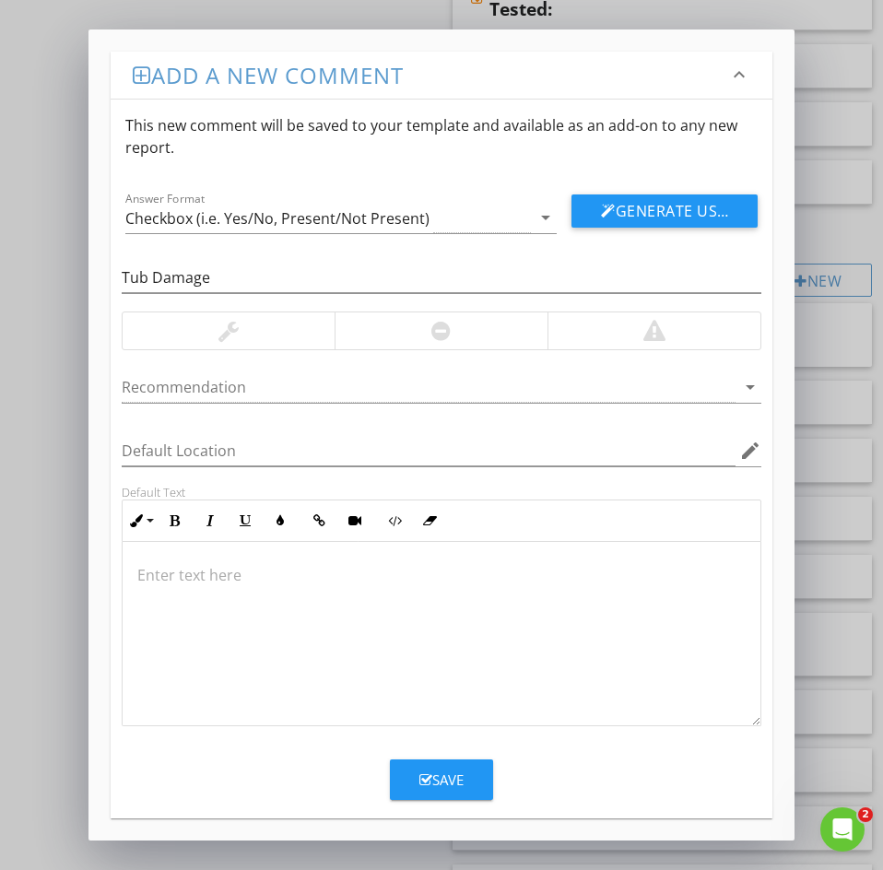
click at [176, 582] on p at bounding box center [441, 575] width 608 height 22
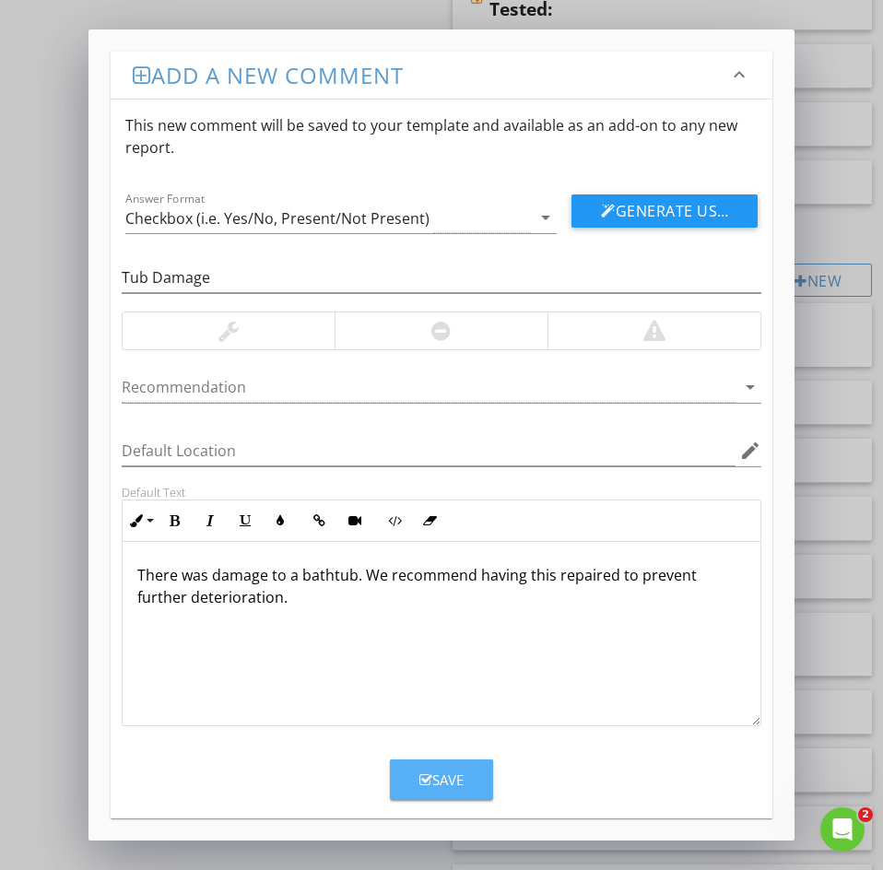
click at [424, 788] on div "Save" at bounding box center [441, 779] width 44 height 21
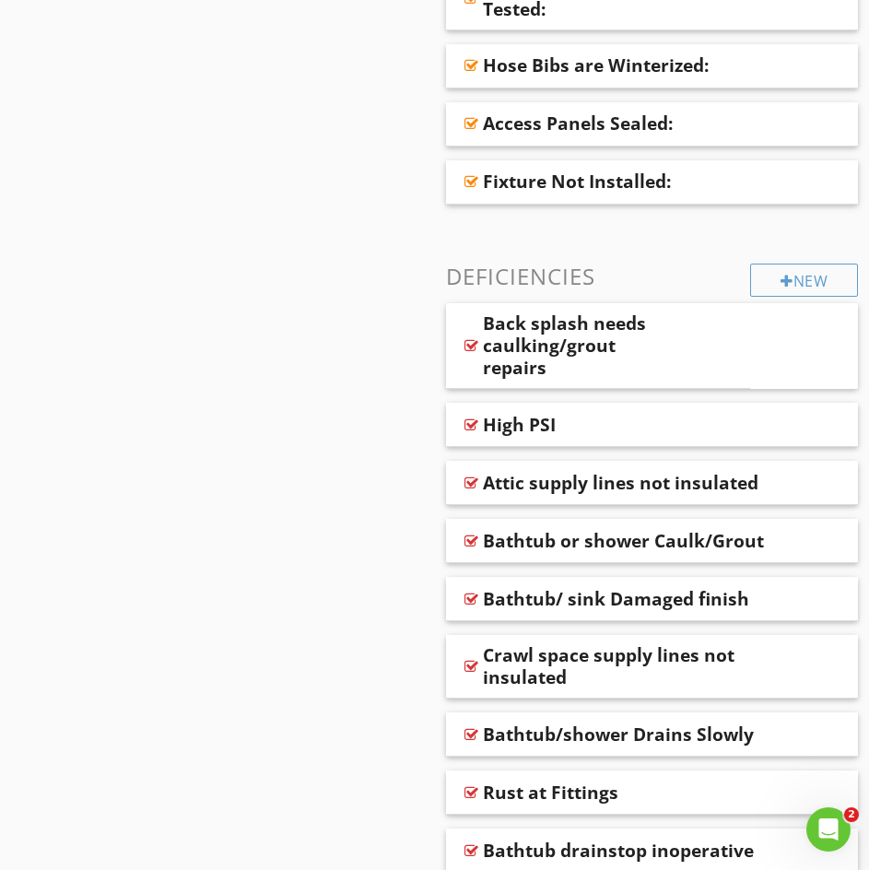
click at [781, 294] on div "New" at bounding box center [804, 280] width 108 height 33
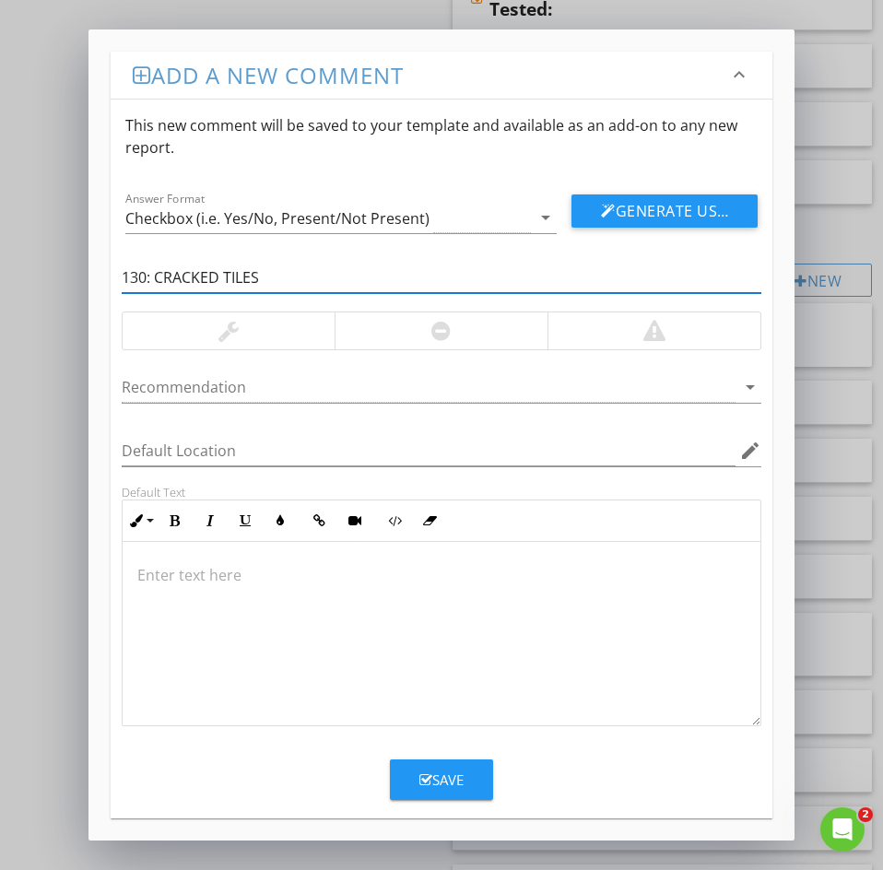
drag, startPoint x: 157, startPoint y: 277, endPoint x: 3, endPoint y: 276, distance: 153.9
click at [32, 261] on div "Add a new comment keyboard_arrow_down This new comment will be saved to your te…" at bounding box center [441, 435] width 883 height 870
type input "CRACKED TILES"
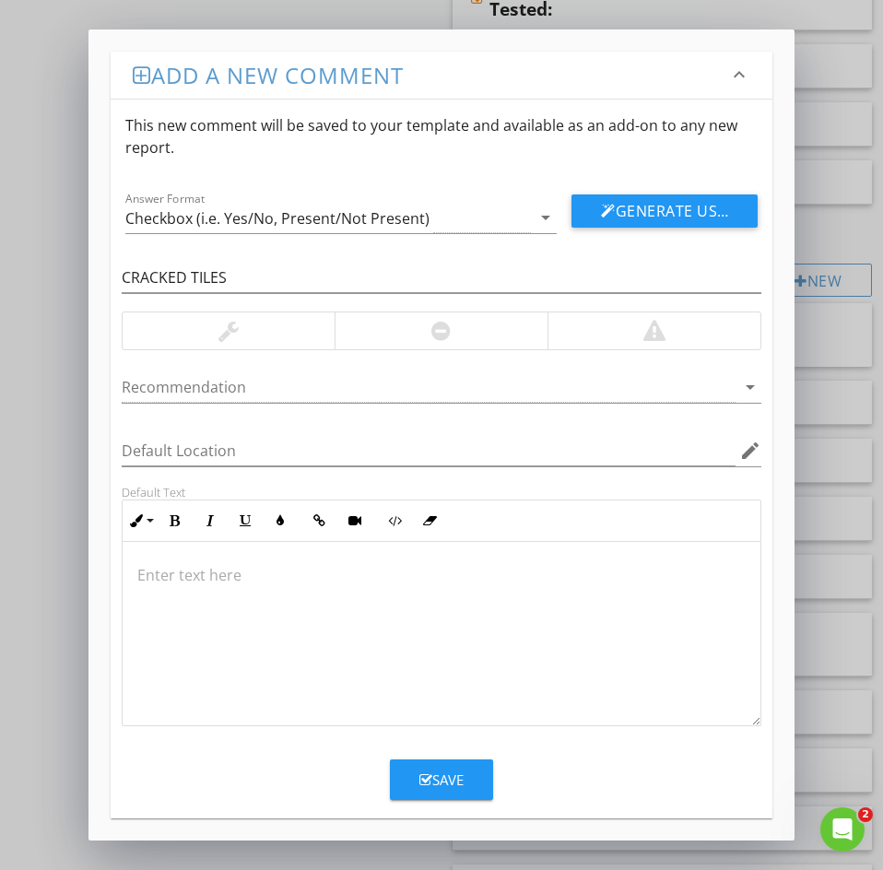
click at [153, 585] on p at bounding box center [441, 575] width 608 height 22
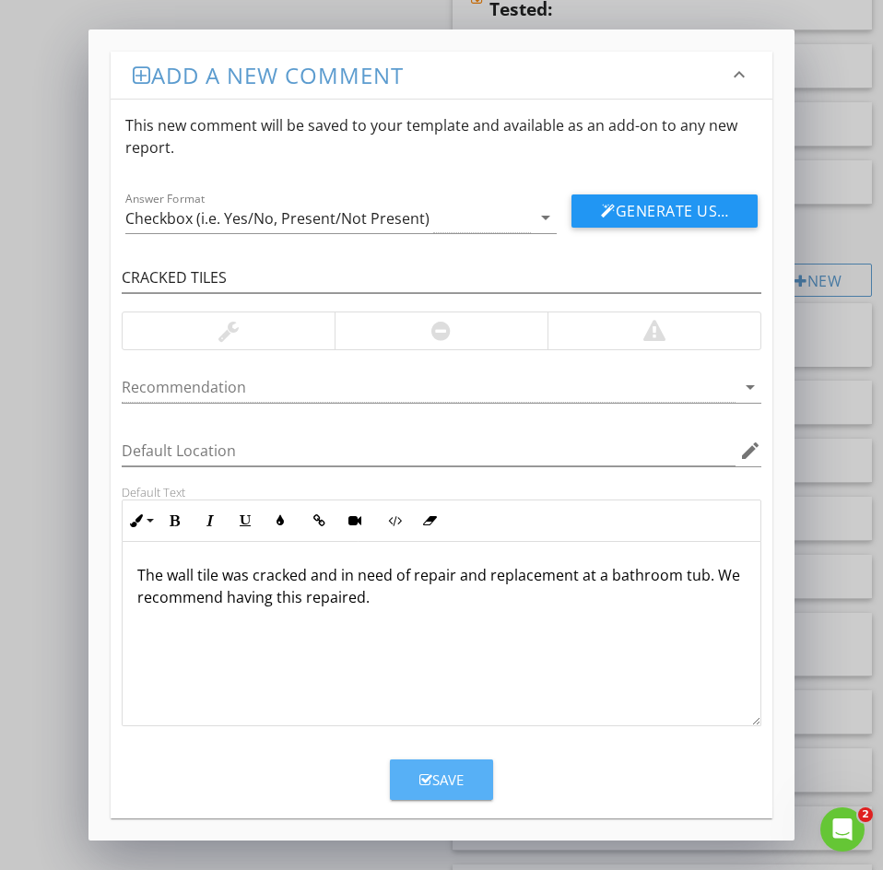
click at [439, 782] on div "Save" at bounding box center [441, 779] width 44 height 21
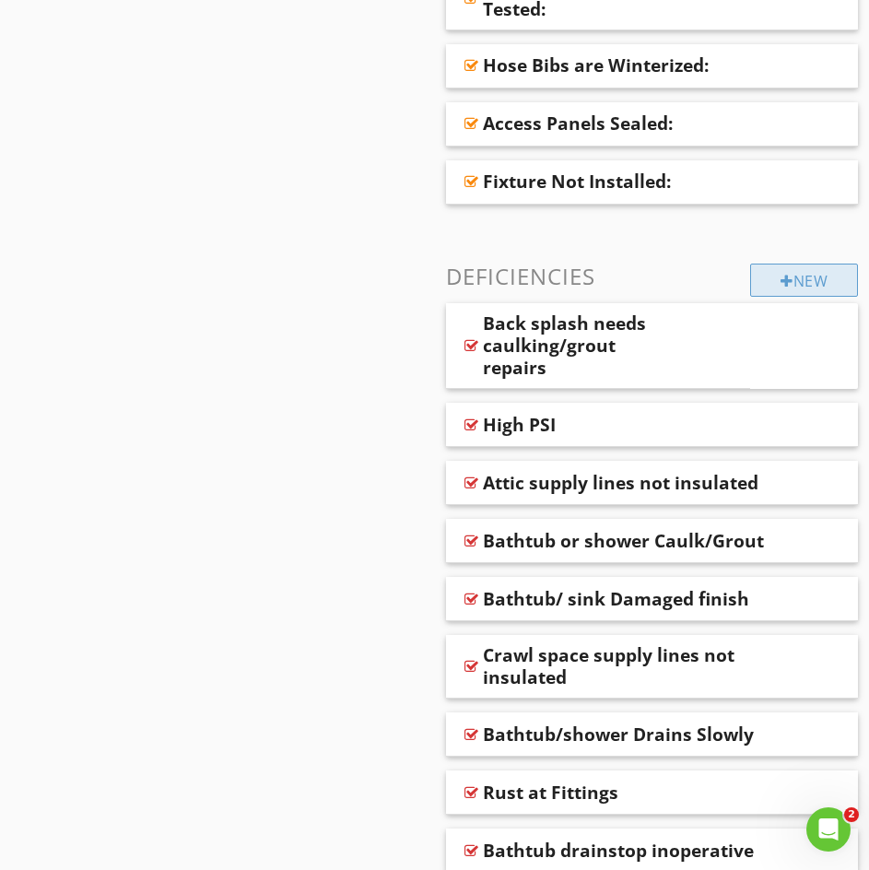
click at [759, 287] on div "New" at bounding box center [804, 280] width 108 height 33
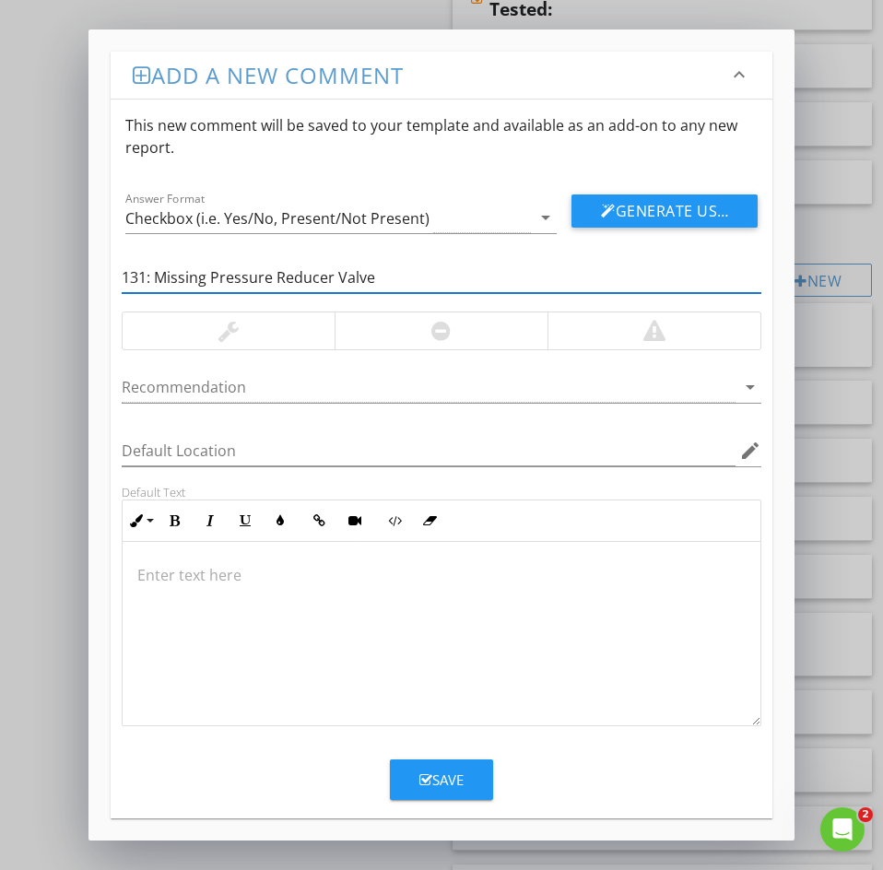
drag, startPoint x: 153, startPoint y: 276, endPoint x: -20, endPoint y: 265, distance: 173.5
type input "Missing Pressure Reducer Valve"
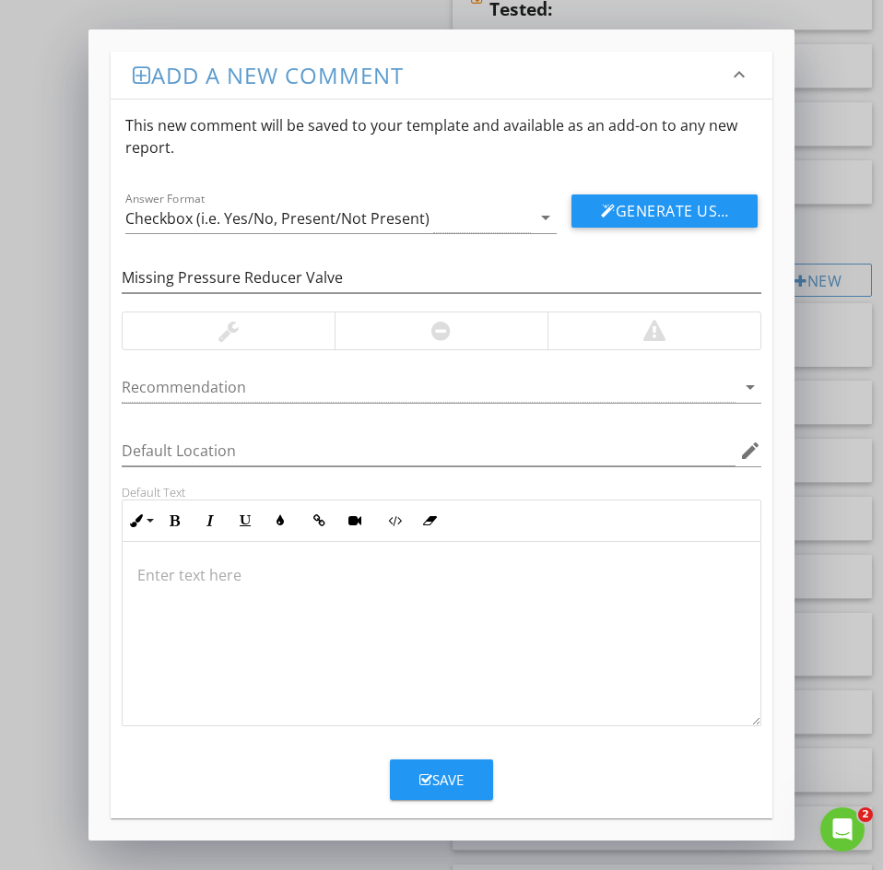
click at [156, 578] on p at bounding box center [441, 575] width 608 height 22
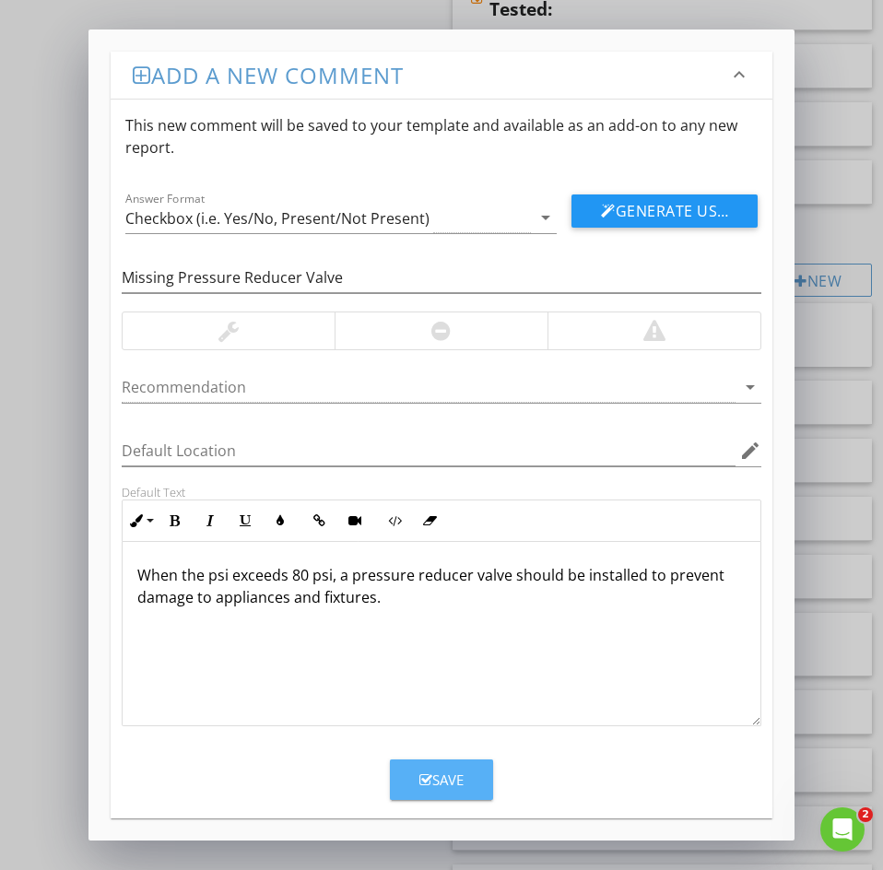
click at [444, 789] on div "Save" at bounding box center [441, 779] width 44 height 21
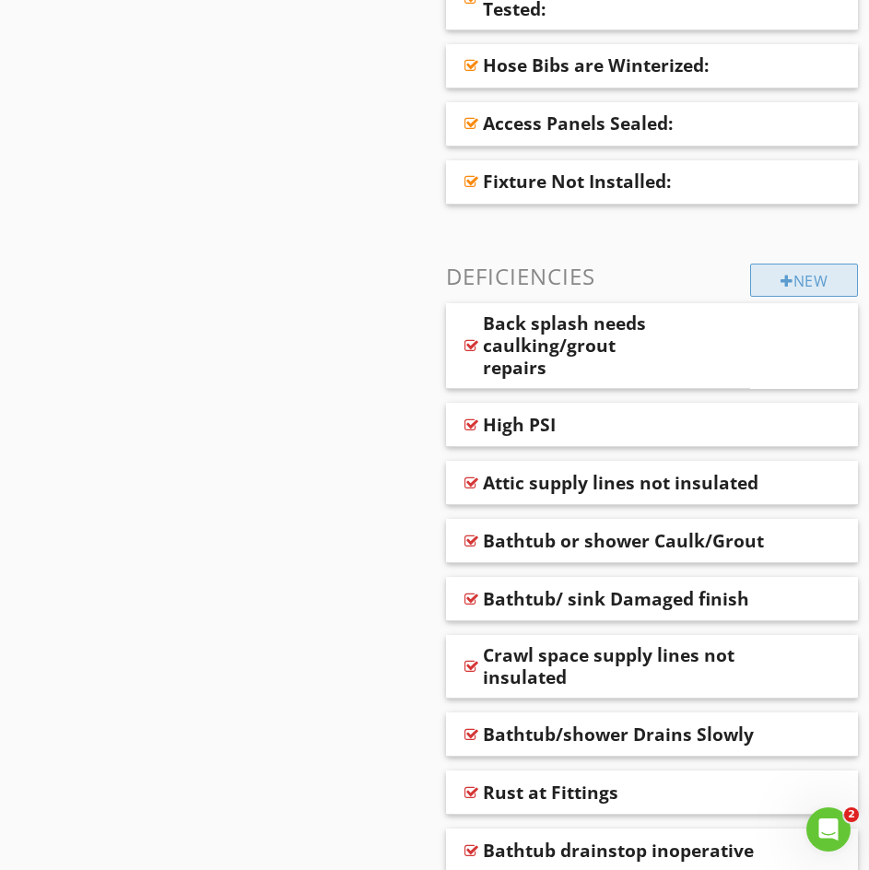
click at [802, 276] on div "New" at bounding box center [804, 280] width 108 height 33
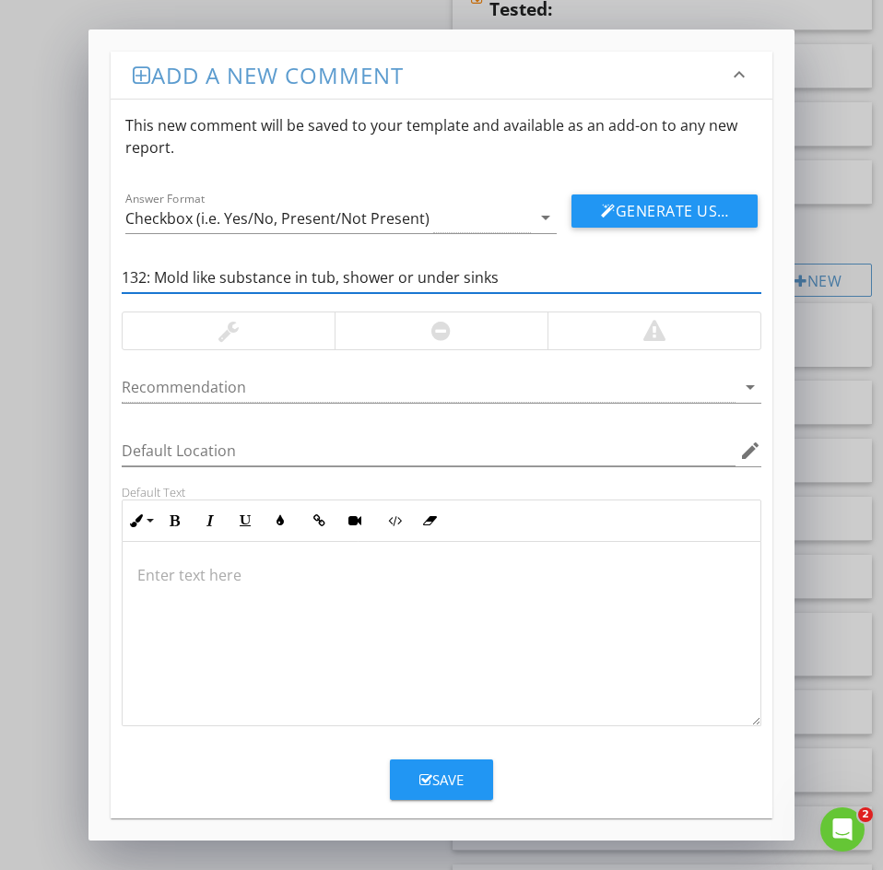
drag, startPoint x: 135, startPoint y: 270, endPoint x: 11, endPoint y: 258, distance: 124.1
click at [34, 257] on div "Add a new comment keyboard_arrow_down This new comment will be saved to your te…" at bounding box center [441, 435] width 883 height 870
type input "Mold like substance in tub, shower or under sinks"
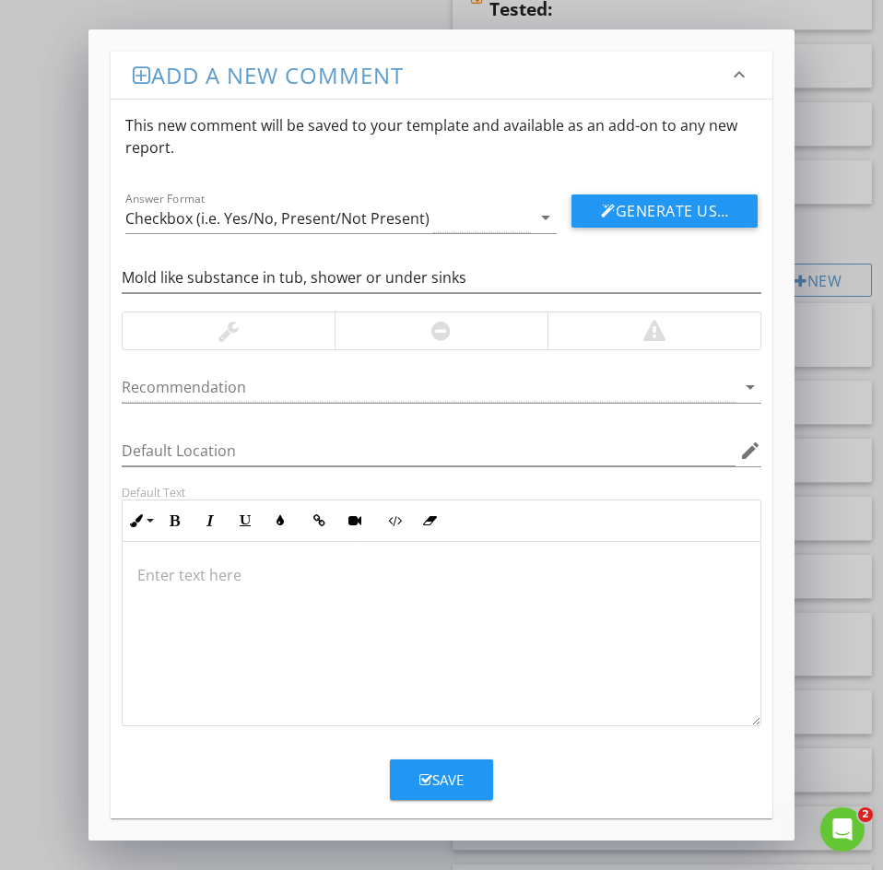
click at [182, 572] on p at bounding box center [441, 575] width 608 height 22
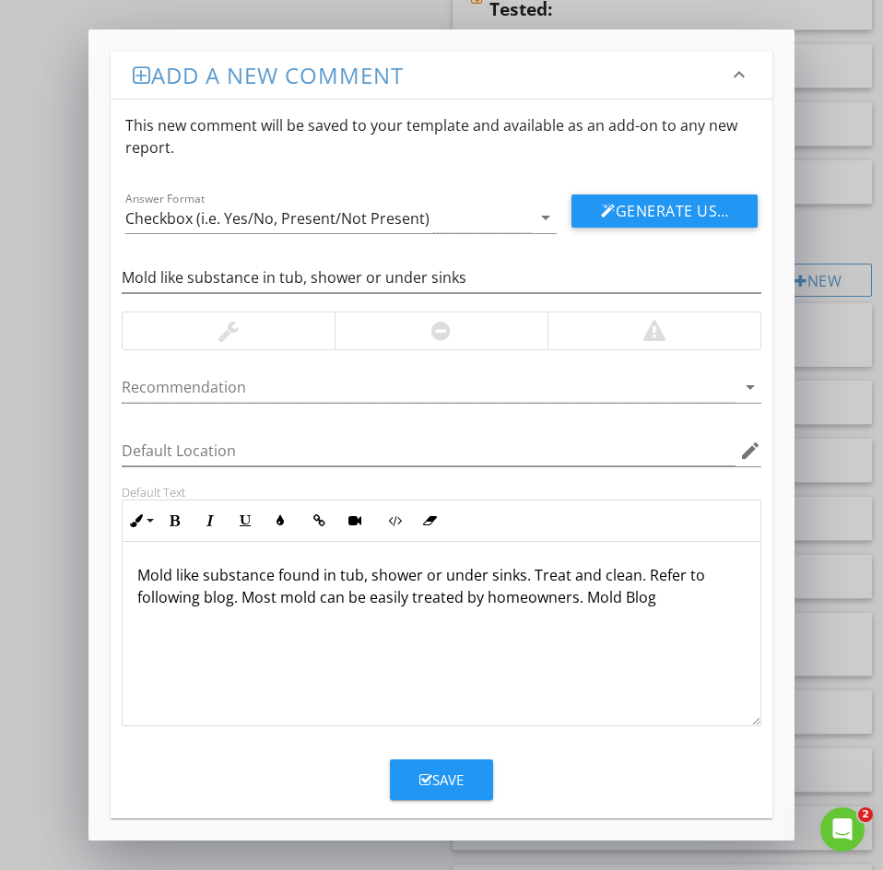
click at [665, 596] on p "Mold like substance found in tub, shower or under sinks. Treat and clean. Refer…" at bounding box center [441, 586] width 608 height 44
click at [453, 775] on div "Save" at bounding box center [441, 779] width 44 height 21
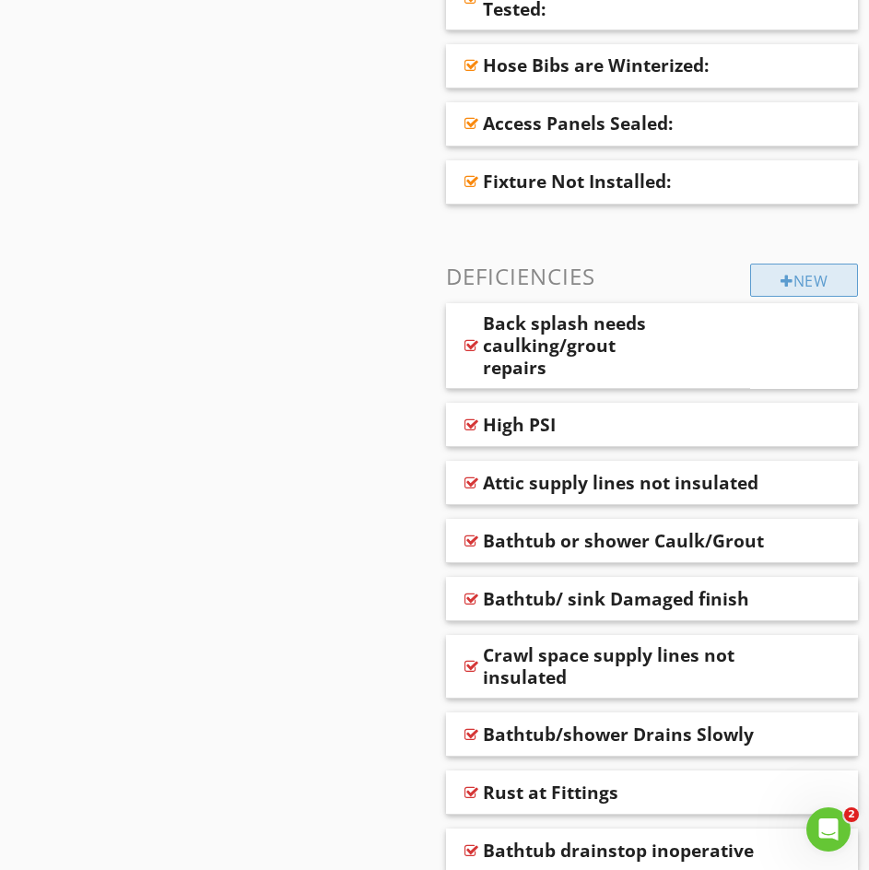
click at [802, 280] on div "New" at bounding box center [804, 280] width 108 height 33
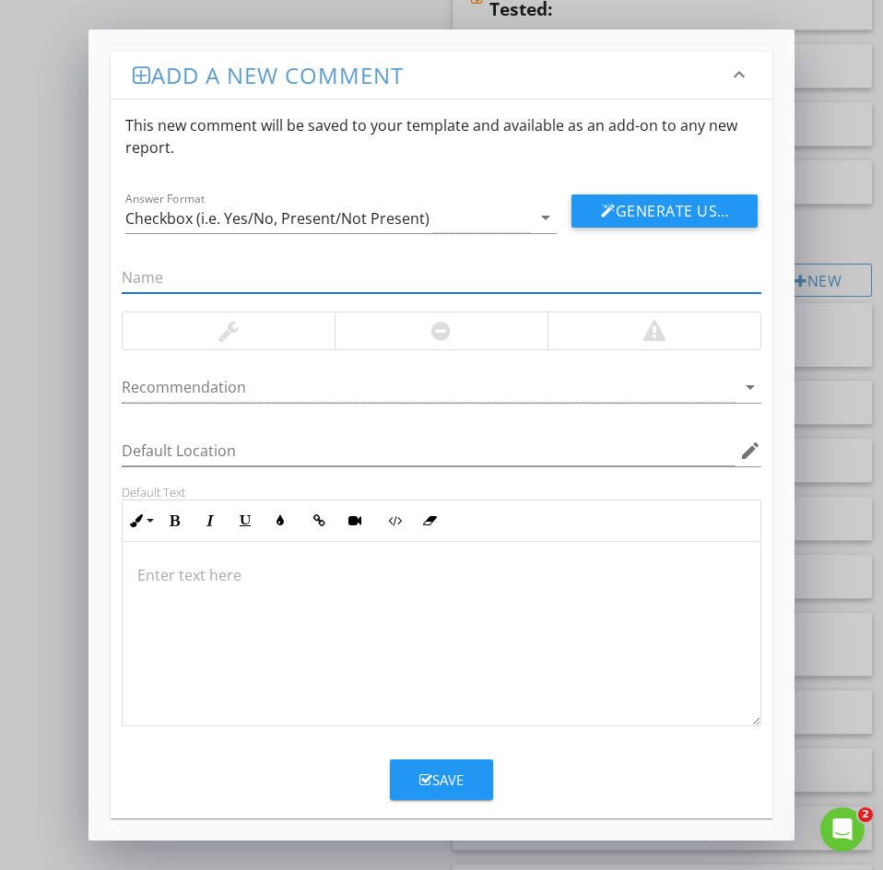
click at [163, 278] on input "text" at bounding box center [442, 278] width 640 height 30
click at [156, 273] on input "133: SEALED WEEP HOLES" at bounding box center [442, 278] width 640 height 30
type input "133: ES"
click at [736, 70] on icon "keyboard_arrow_down" at bounding box center [739, 75] width 22 height 22
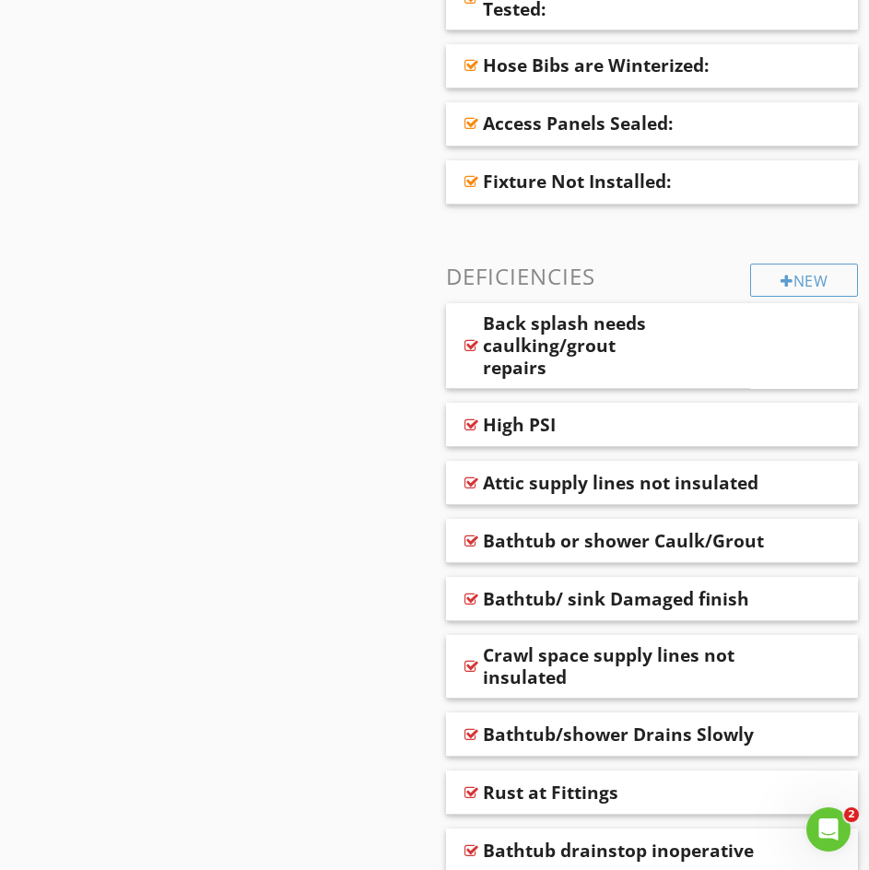
click at [38, 210] on div at bounding box center [434, 435] width 869 height 870
click at [779, 295] on div "New" at bounding box center [804, 280] width 108 height 33
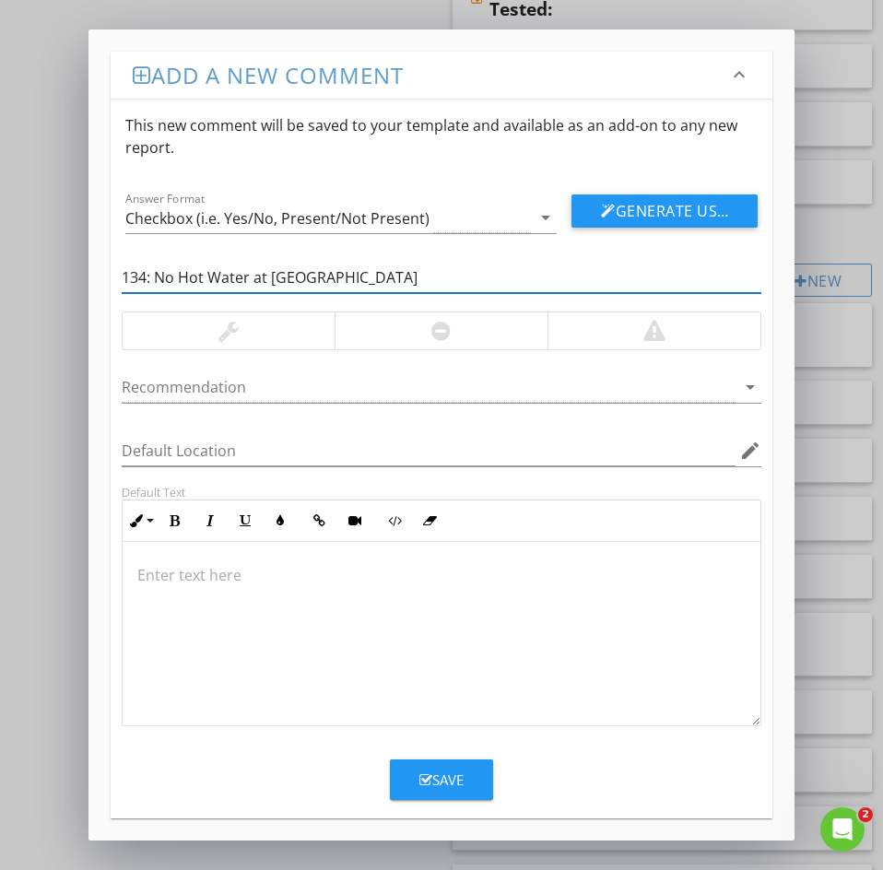
drag, startPoint x: 153, startPoint y: 270, endPoint x: 29, endPoint y: 290, distance: 125.1
click at [30, 290] on div "Add a new comment keyboard_arrow_down This new comment will be saved to your te…" at bounding box center [441, 435] width 883 height 870
type input "No Hot Water at Fixture"
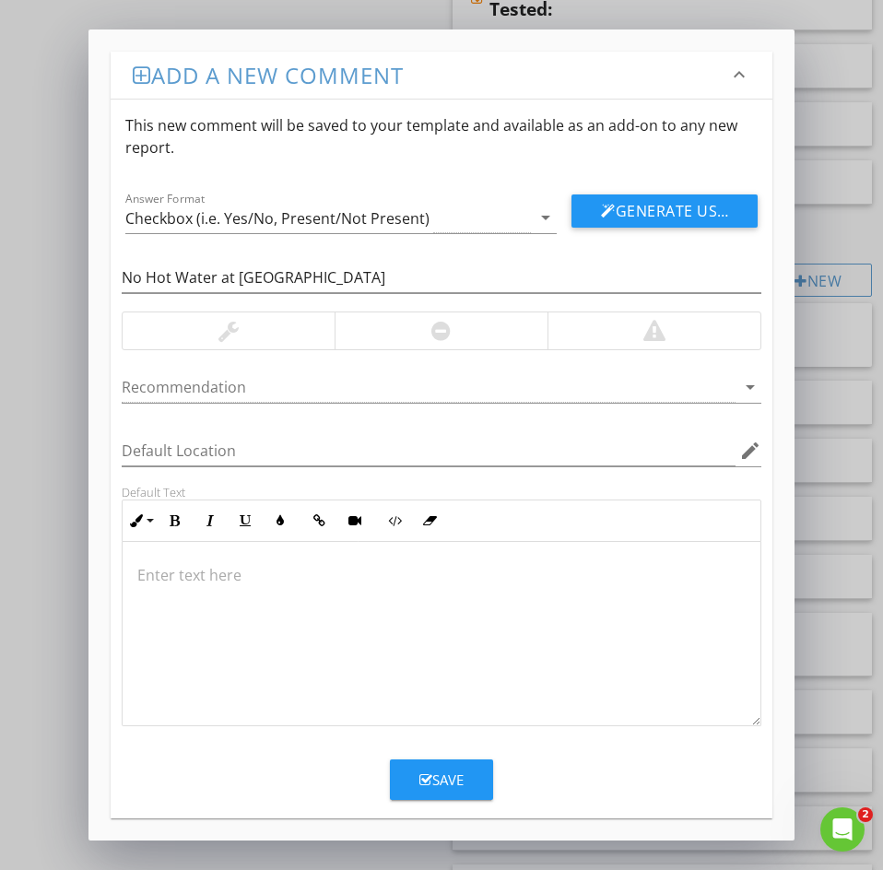
click at [169, 581] on p at bounding box center [441, 575] width 608 height 22
type textarea "<p>When testing faucet no hot water present. Recommend to have further evaluate…"
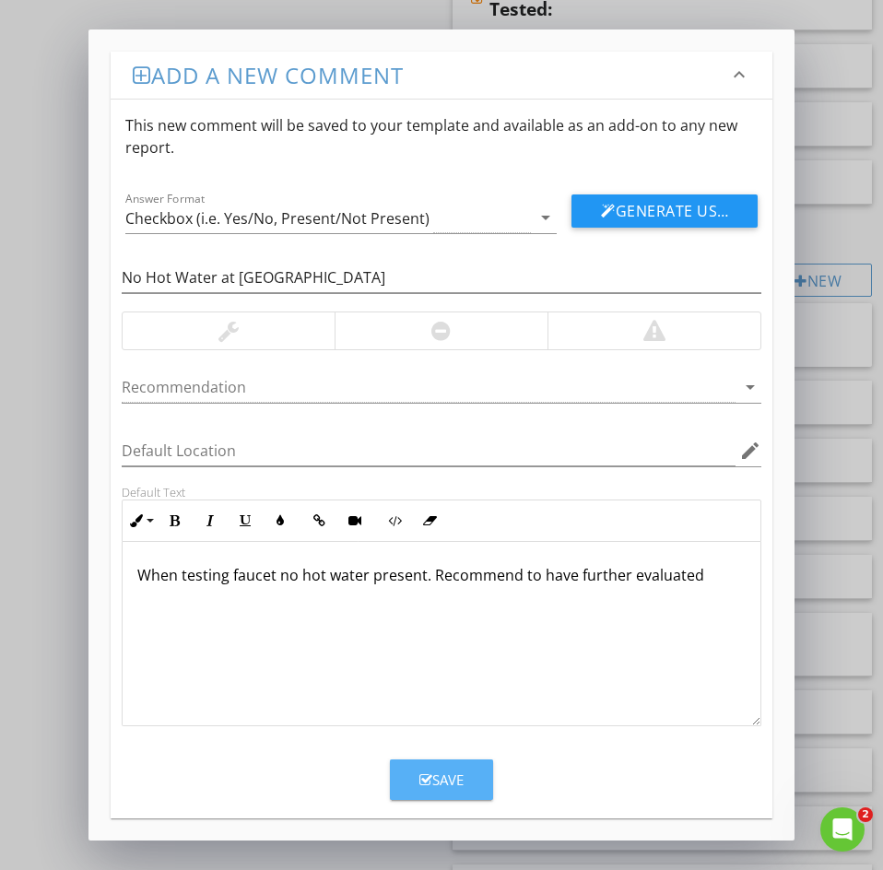
click at [446, 771] on div "Save" at bounding box center [441, 779] width 44 height 21
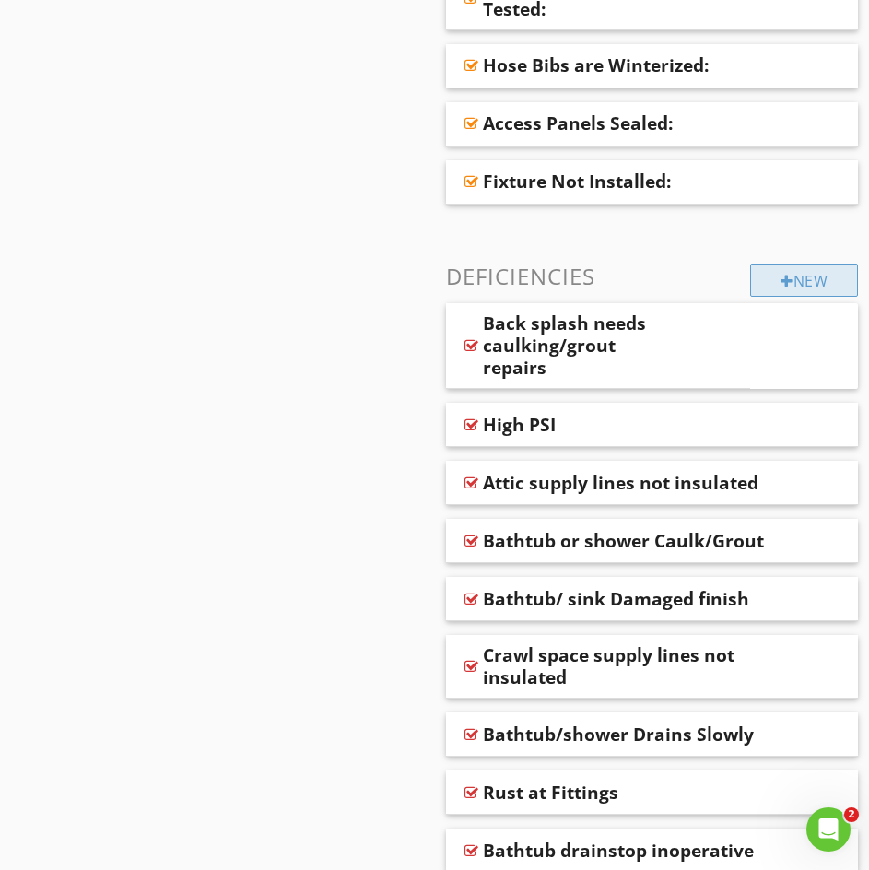
click at [757, 284] on div "New" at bounding box center [804, 280] width 108 height 33
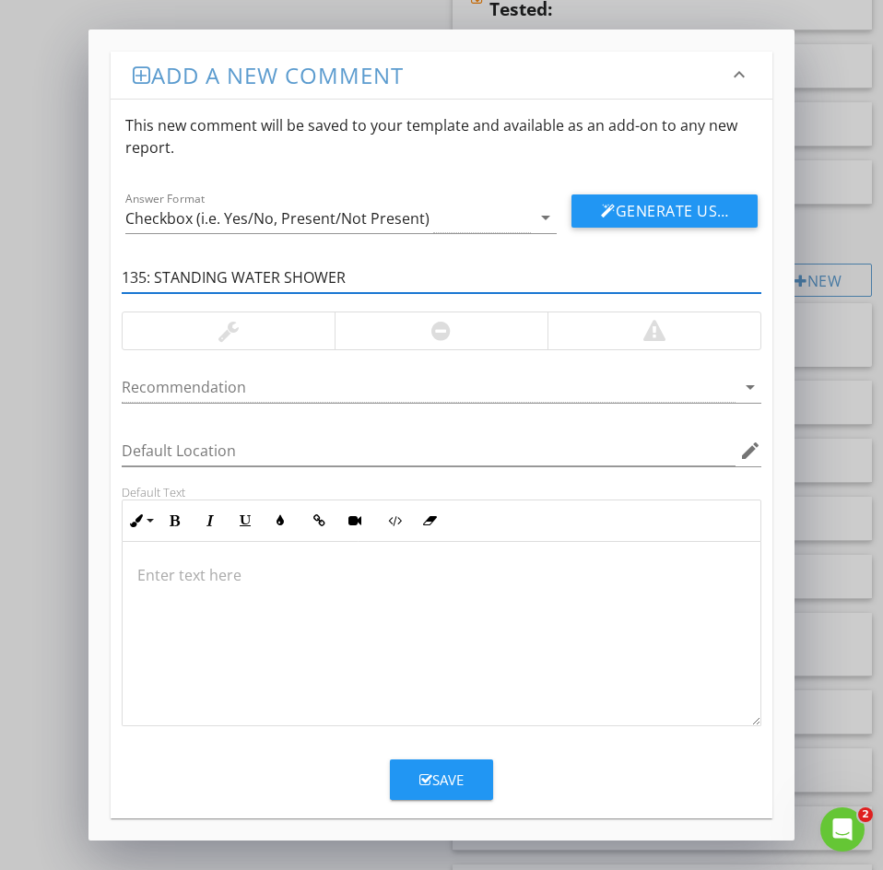
drag, startPoint x: 155, startPoint y: 275, endPoint x: 52, endPoint y: 280, distance: 103.4
click at [93, 272] on div "Add a new comment keyboard_arrow_down This new comment will be saved to your te…" at bounding box center [441, 434] width 706 height 811
type input "STANDING WATER SHOWER"
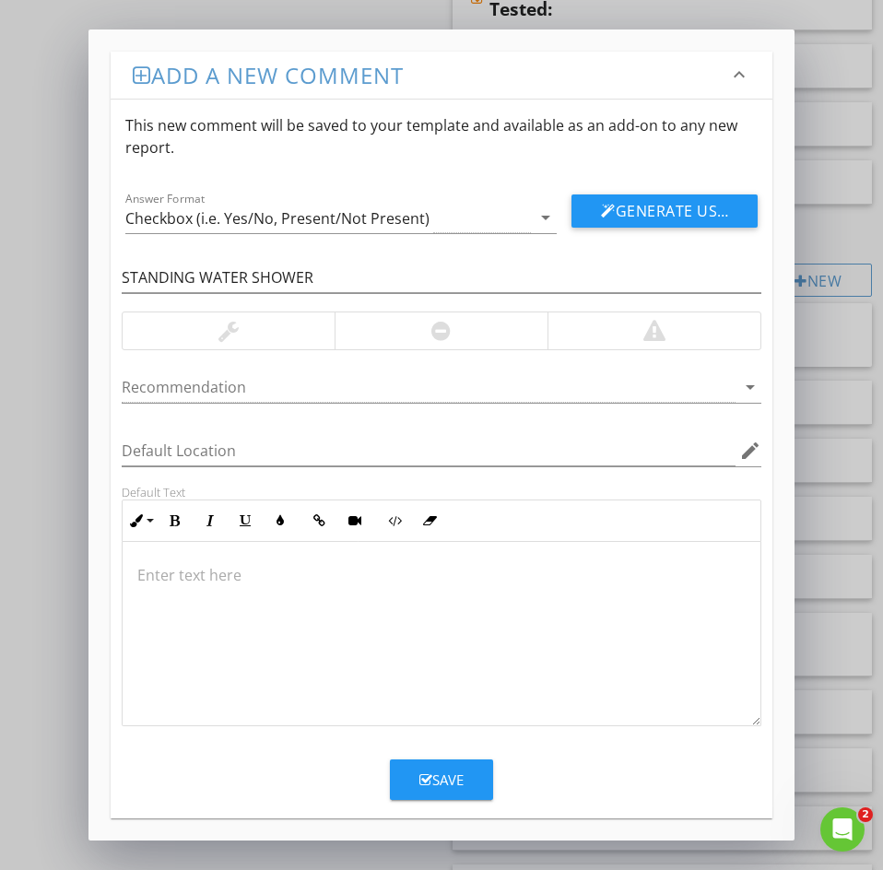
drag, startPoint x: 221, startPoint y: 590, endPoint x: 182, endPoint y: 579, distance: 40.3
click at [220, 590] on div at bounding box center [442, 634] width 638 height 184
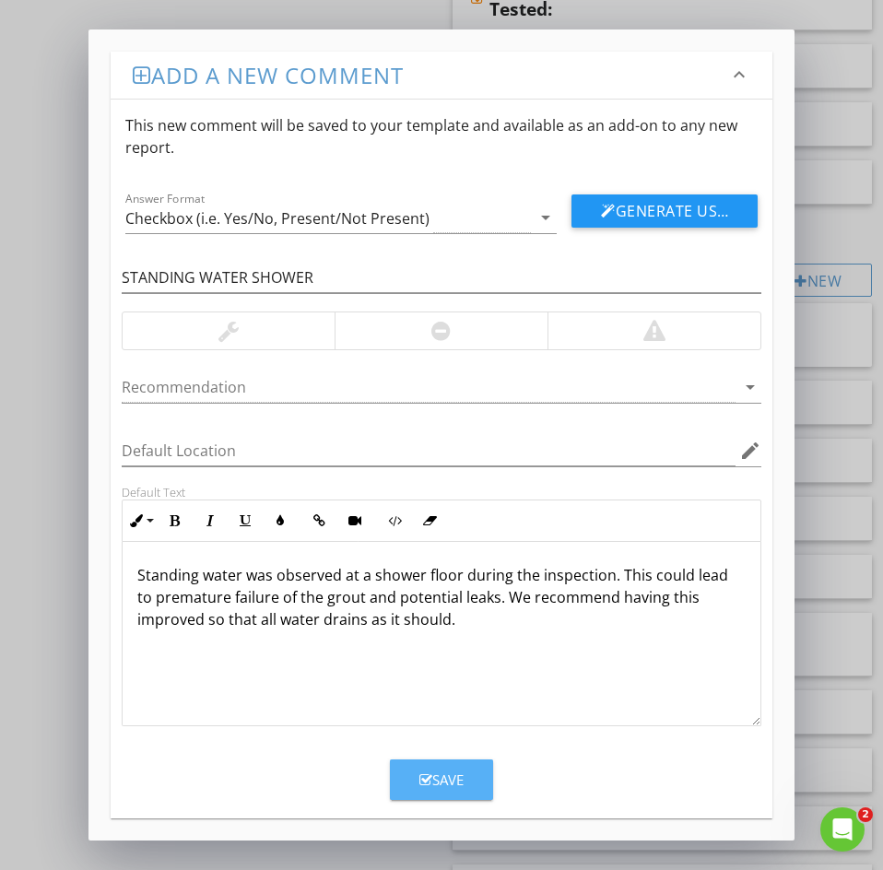
click at [446, 775] on div "Save" at bounding box center [441, 779] width 44 height 21
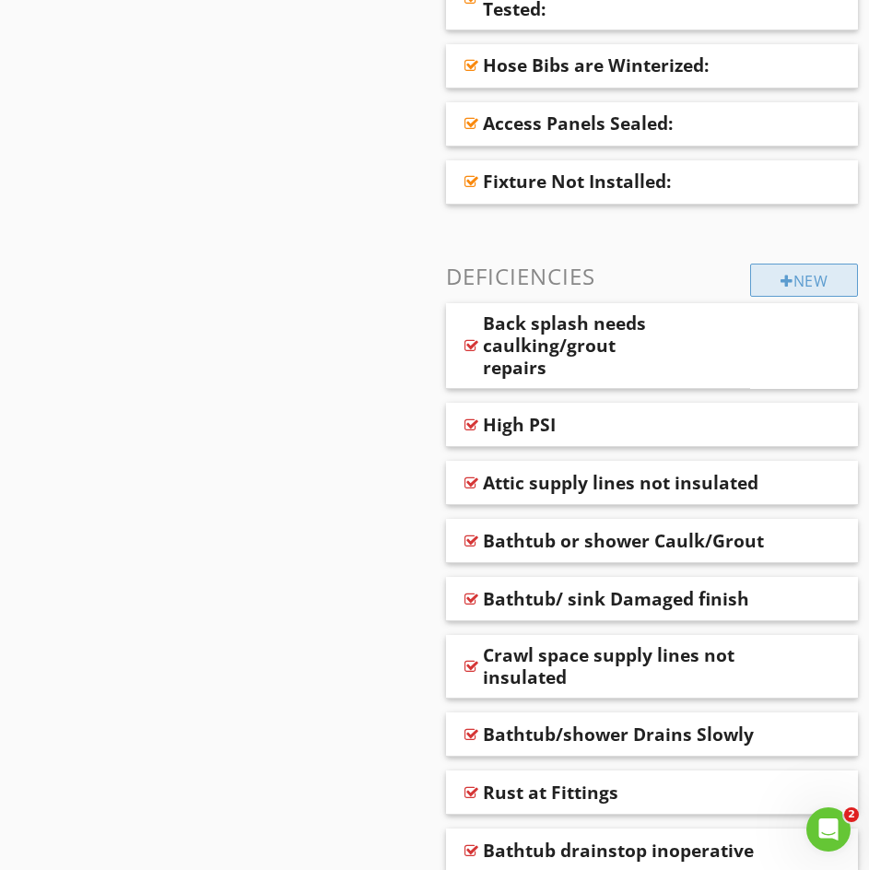
click at [812, 279] on div "New" at bounding box center [804, 280] width 108 height 33
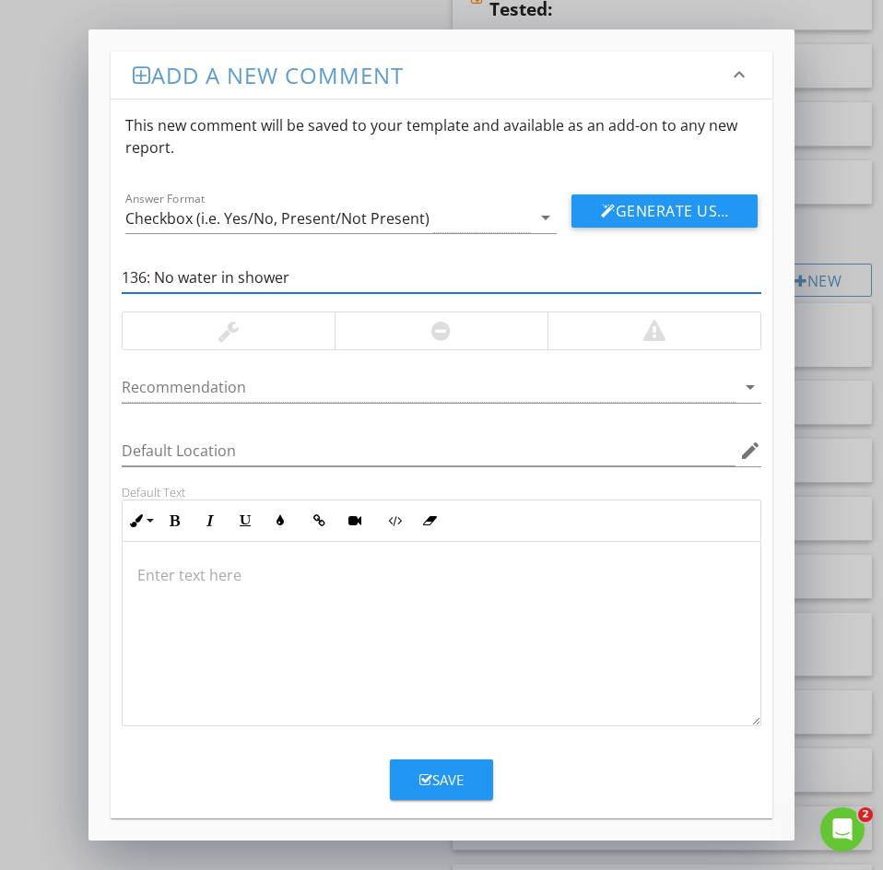
drag, startPoint x: 156, startPoint y: 275, endPoint x: 8, endPoint y: 252, distance: 149.2
click at [21, 252] on div "Add a new comment keyboard_arrow_down This new comment will be saved to your te…" at bounding box center [441, 435] width 883 height 870
type input "No water in shower"
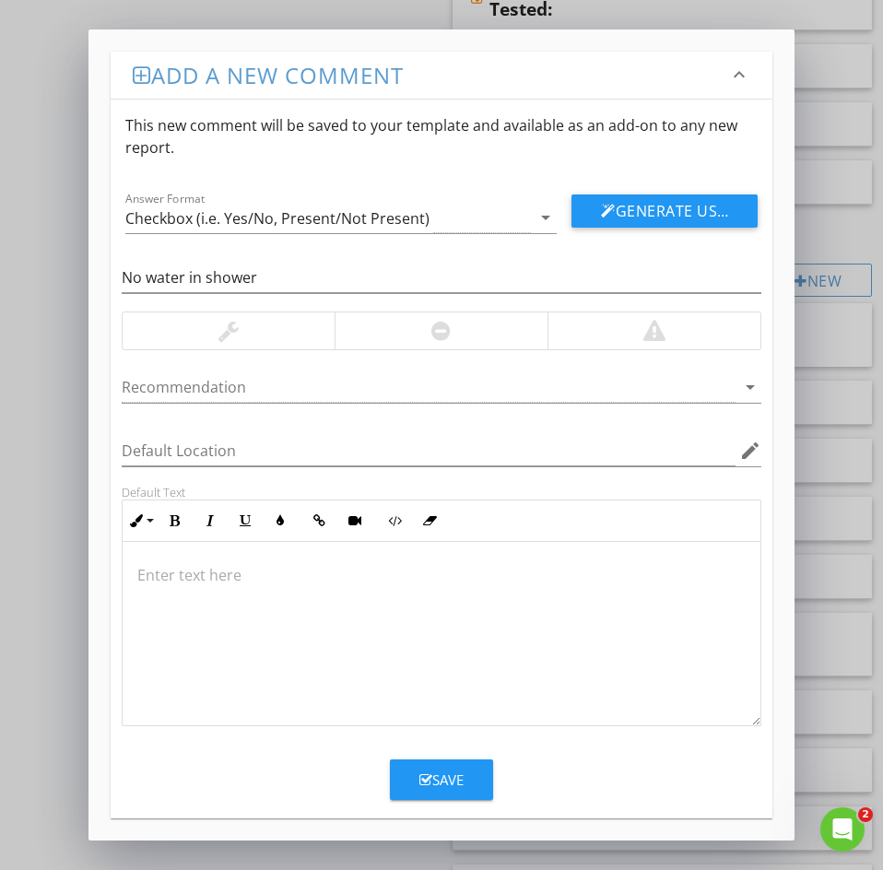
click at [167, 568] on p at bounding box center [441, 575] width 608 height 22
click at [422, 784] on icon "button" at bounding box center [425, 780] width 13 height 14
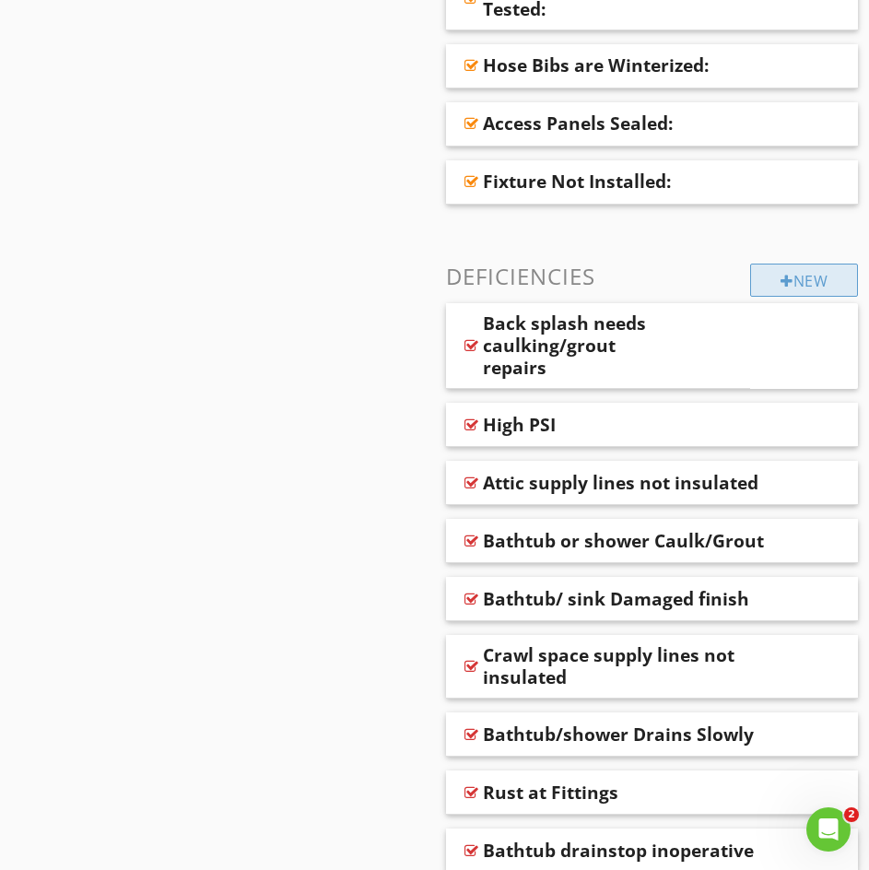
click at [774, 284] on div "New" at bounding box center [804, 280] width 108 height 33
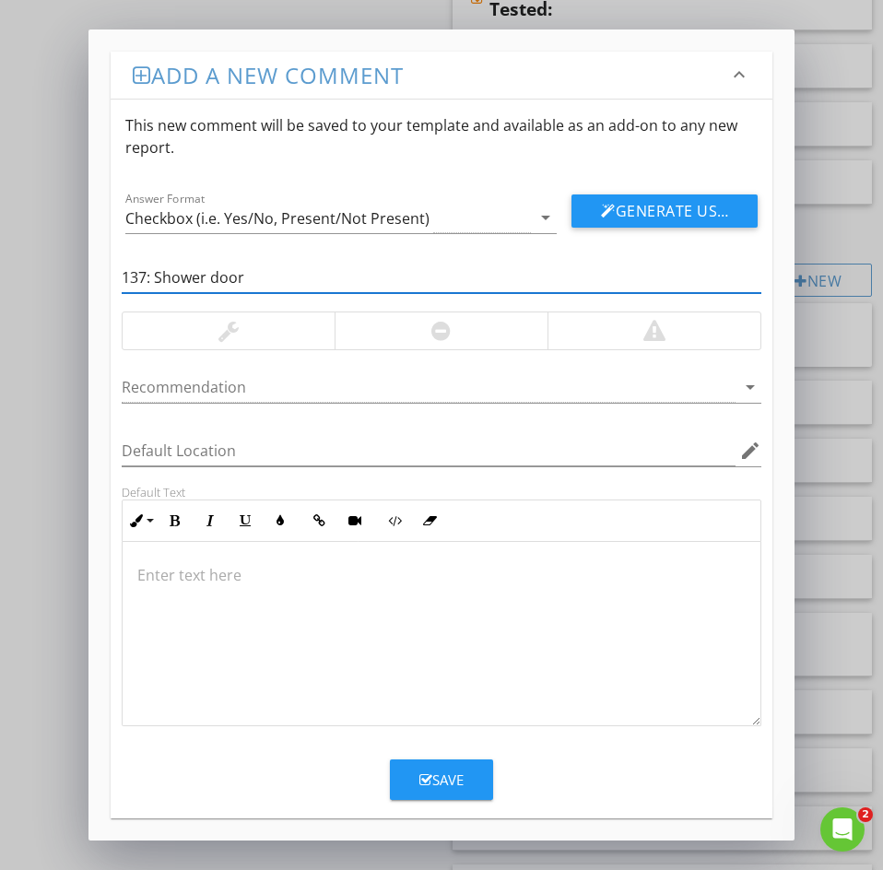
drag, startPoint x: 110, startPoint y: 271, endPoint x: 29, endPoint y: 258, distance: 81.2
click at [29, 258] on div "Add a new comment keyboard_arrow_down This new comment will be saved to your te…" at bounding box center [441, 435] width 883 height 870
type input "Shower door"
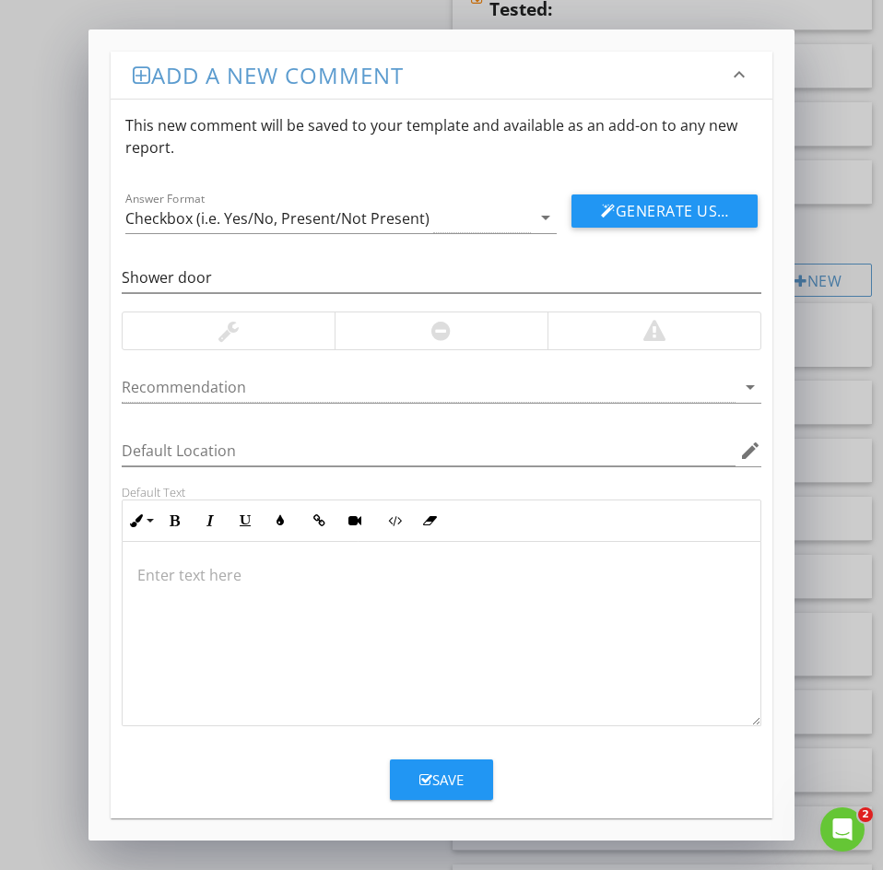
click at [163, 576] on p at bounding box center [441, 575] width 608 height 22
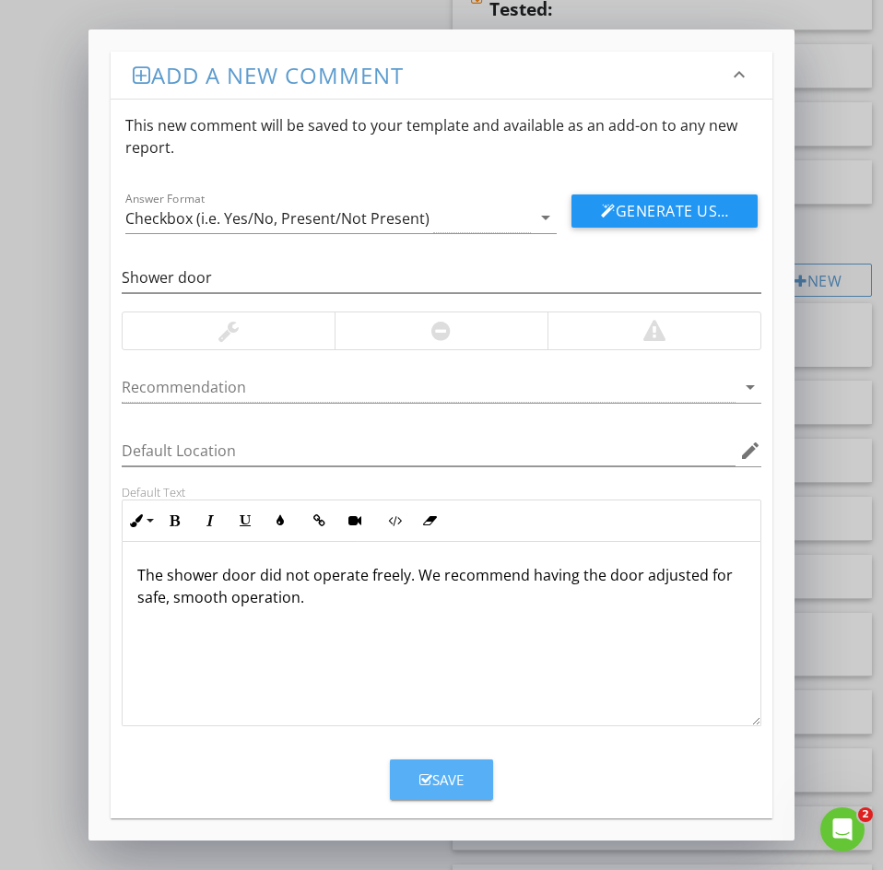
click at [454, 785] on div "Save" at bounding box center [441, 779] width 44 height 21
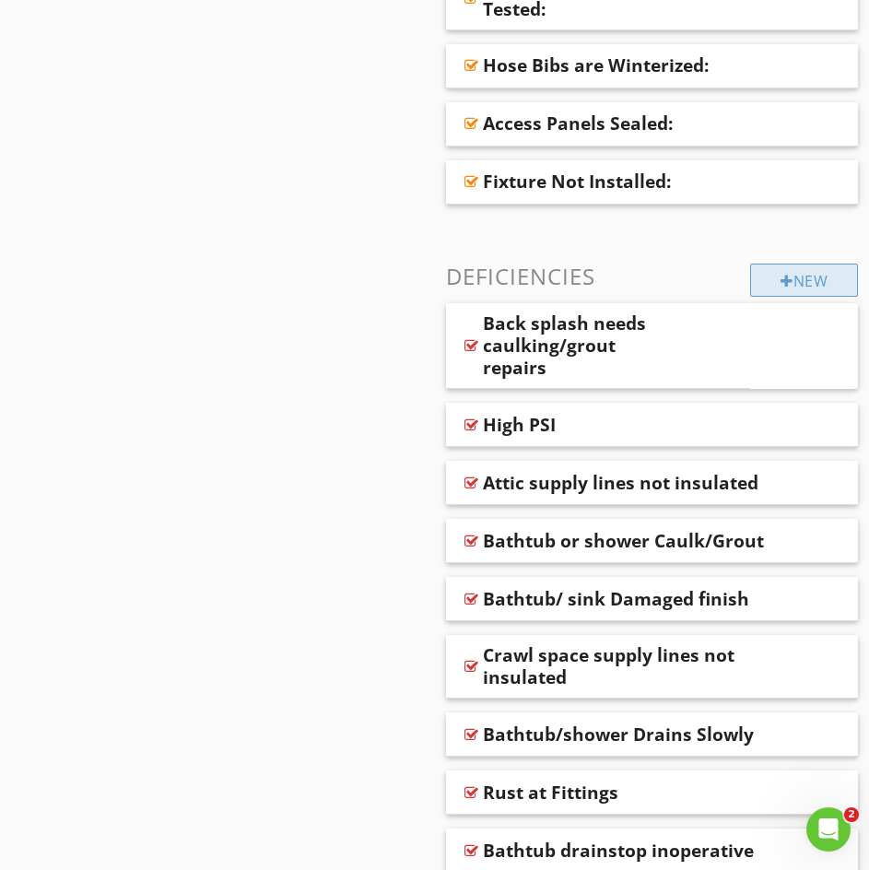
click at [801, 291] on div "New" at bounding box center [804, 280] width 108 height 33
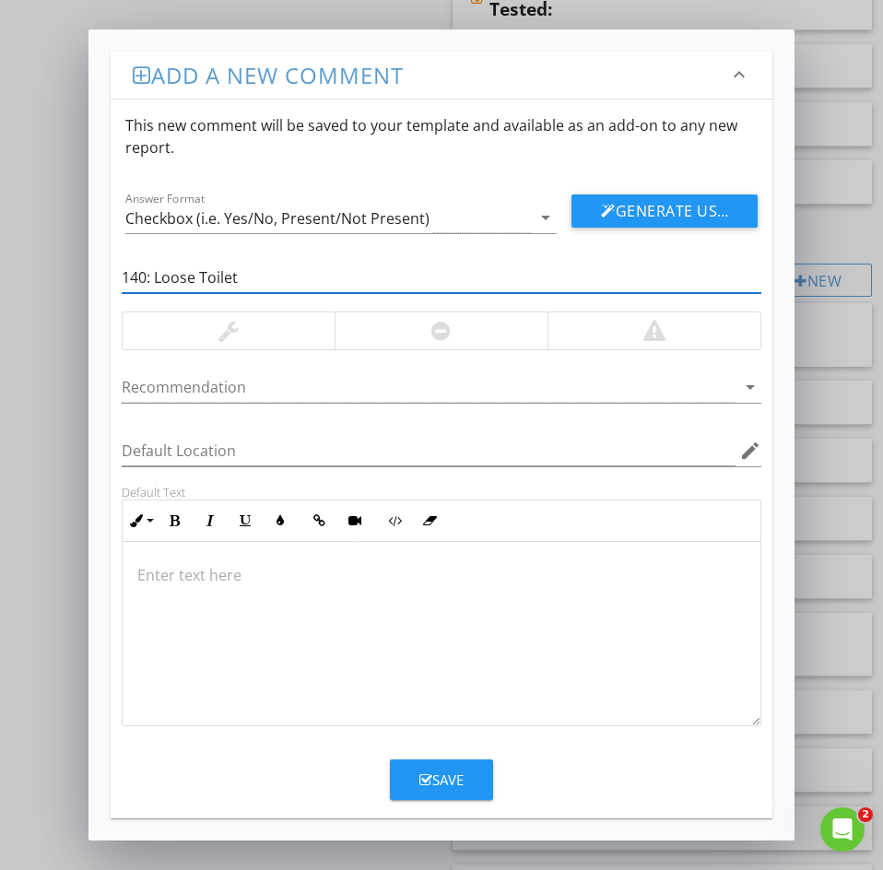
drag, startPoint x: 155, startPoint y: 278, endPoint x: 13, endPoint y: 275, distance: 142.0
click at [57, 268] on div "Add a new comment keyboard_arrow_down This new comment will be saved to your te…" at bounding box center [441, 435] width 883 height 870
type input "Loose Toilet"
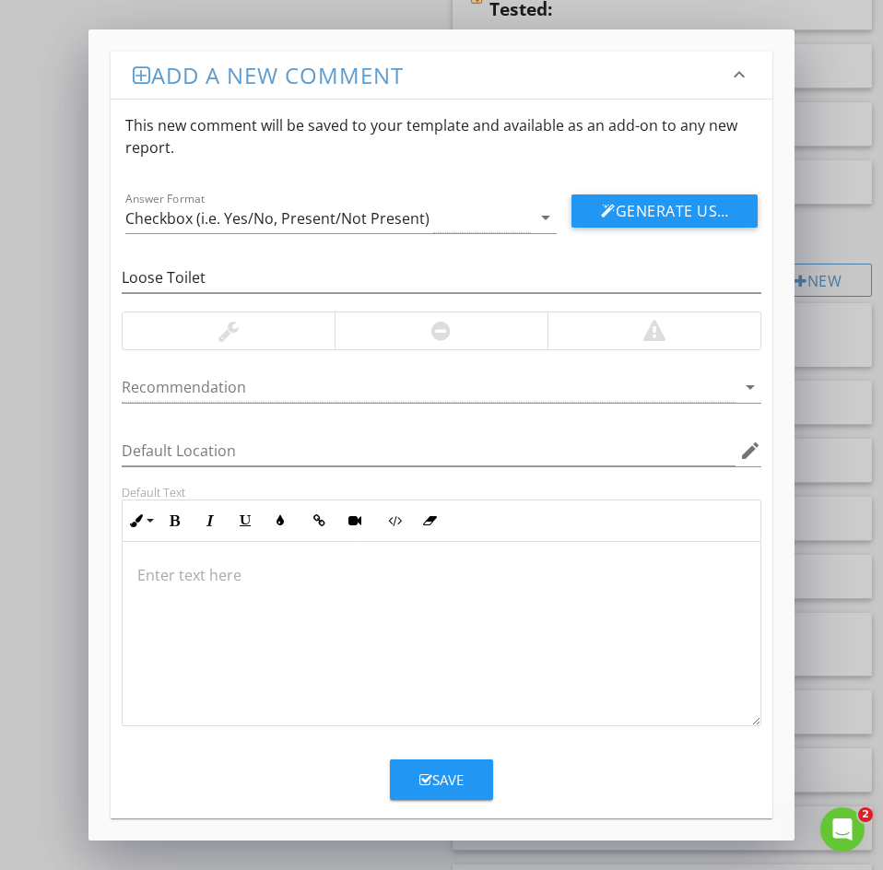
click at [188, 579] on p at bounding box center [441, 575] width 608 height 22
type textarea "<p>A loose toilet was noted. If the subfloor is wood there is the possibility f…"
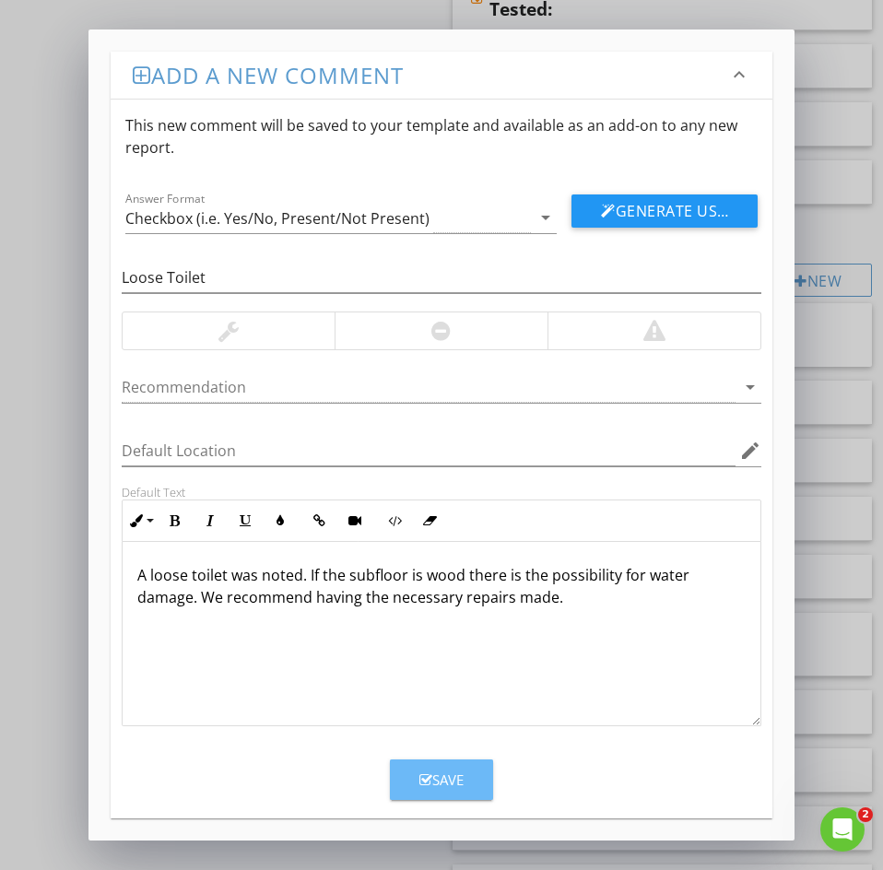
drag, startPoint x: 443, startPoint y: 774, endPoint x: 273, endPoint y: 684, distance: 192.9
click at [442, 774] on div "Save" at bounding box center [441, 779] width 44 height 21
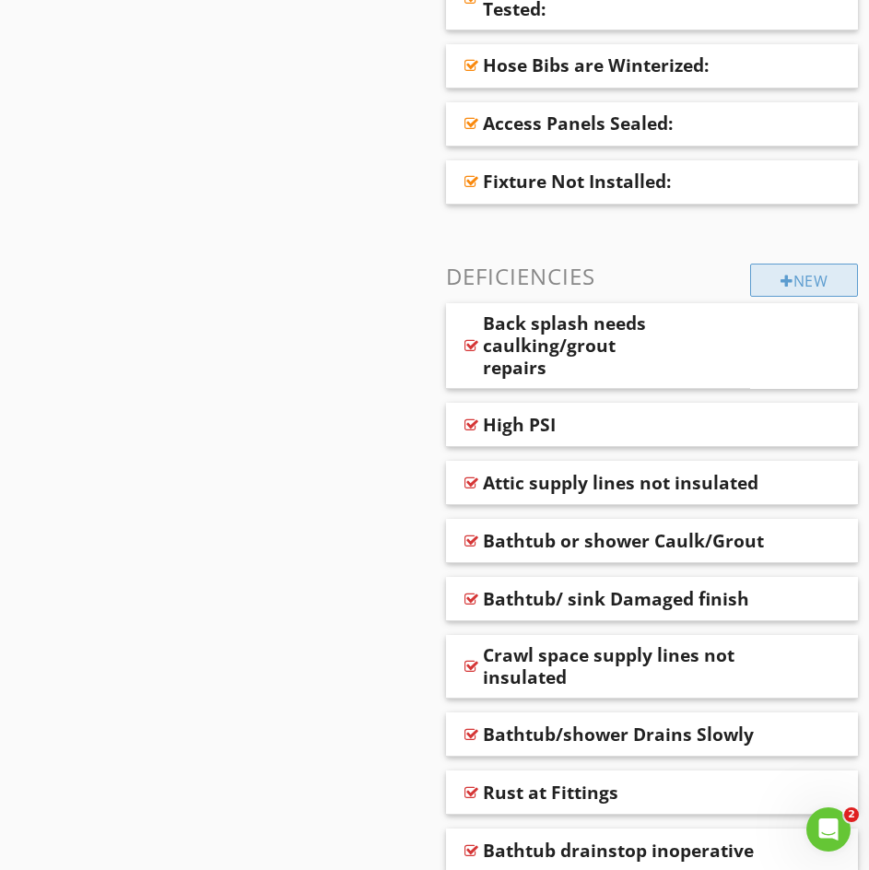
click at [770, 289] on div "New" at bounding box center [804, 280] width 108 height 33
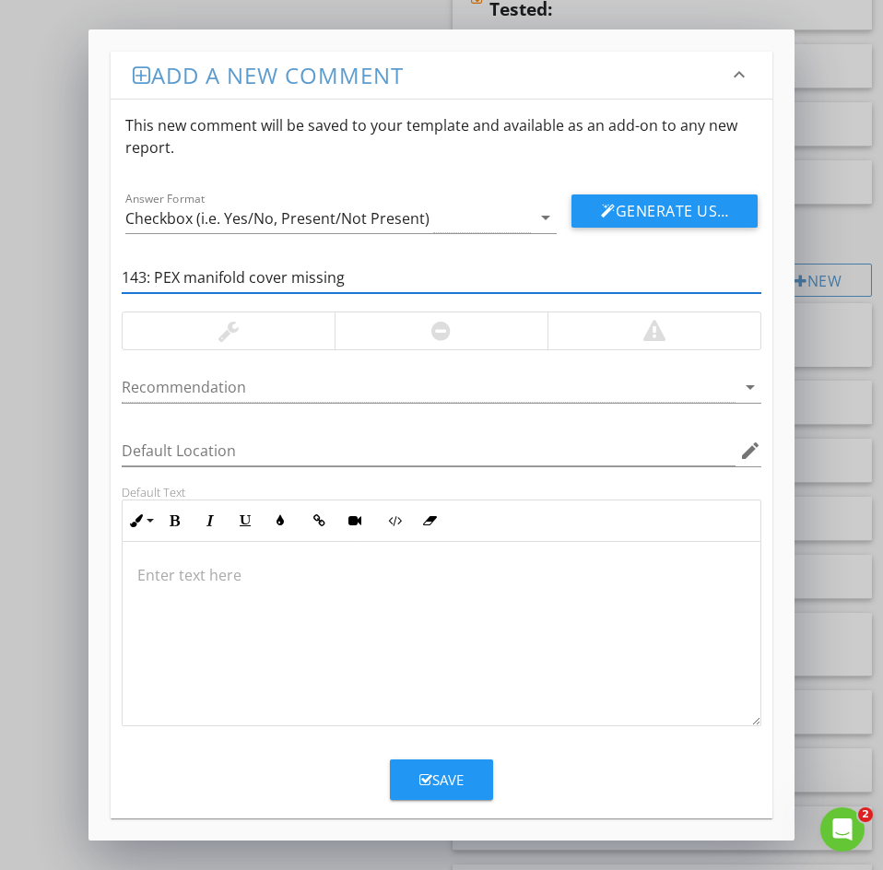
drag, startPoint x: 158, startPoint y: 268, endPoint x: 45, endPoint y: 287, distance: 114.8
click at [47, 286] on div "Add a new comment keyboard_arrow_down This new comment will be saved to your te…" at bounding box center [441, 435] width 883 height 870
type input "PEX manifold cover missing"
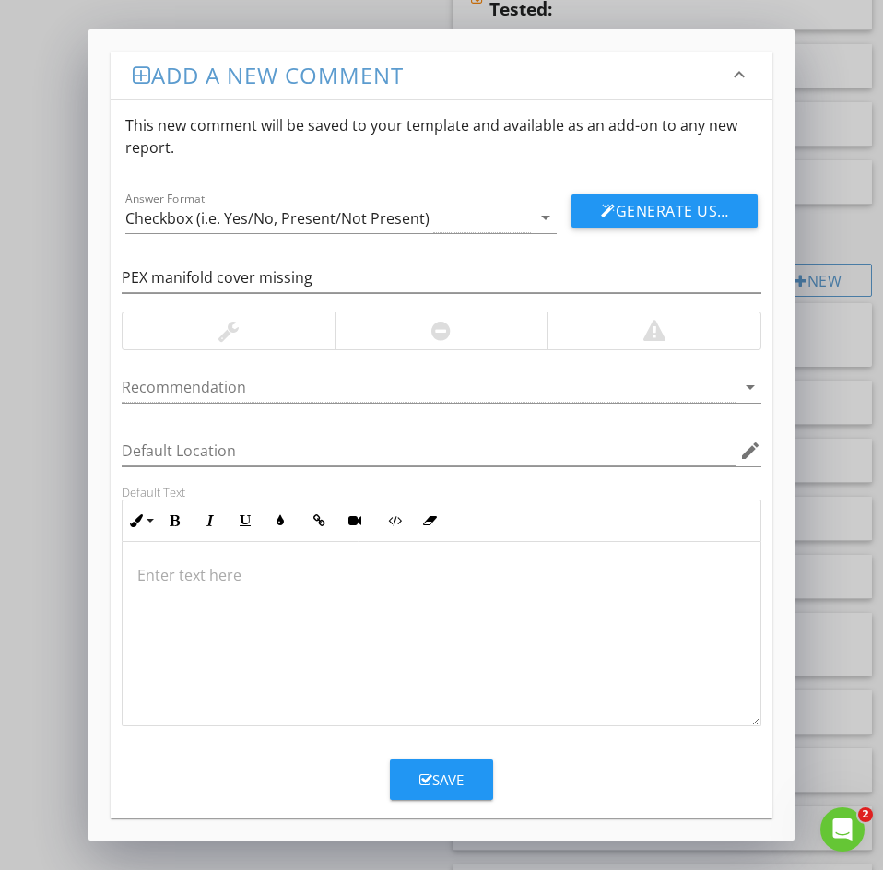
click at [151, 577] on p at bounding box center [441, 575] width 608 height 22
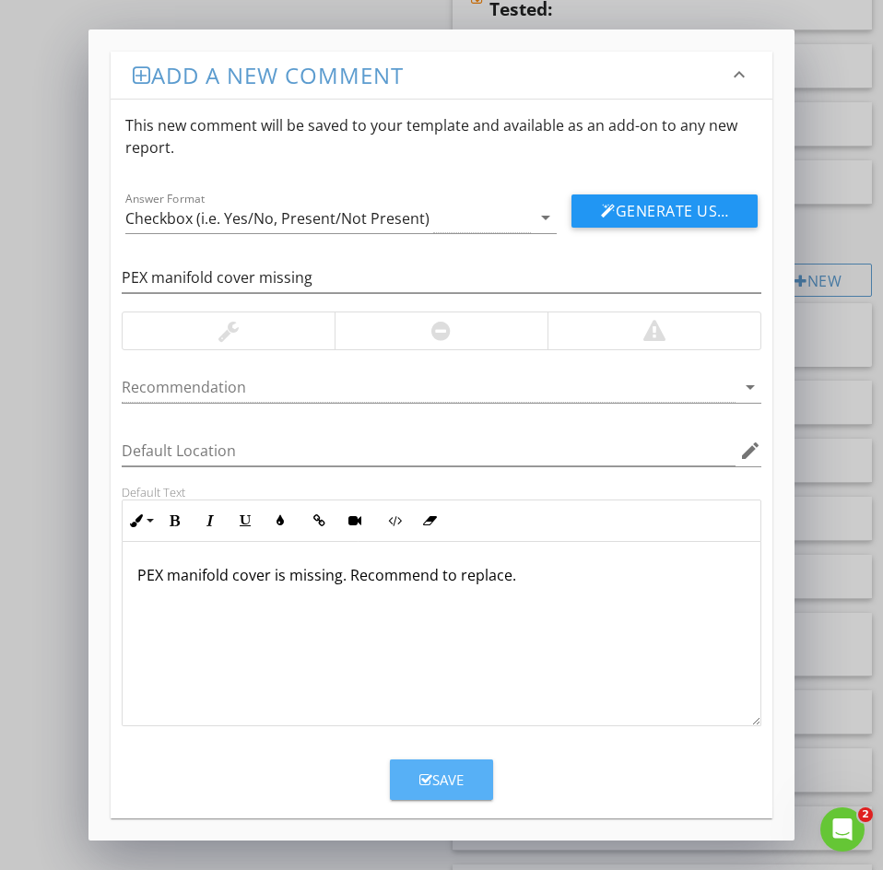
click at [428, 777] on icon "button" at bounding box center [425, 780] width 13 height 14
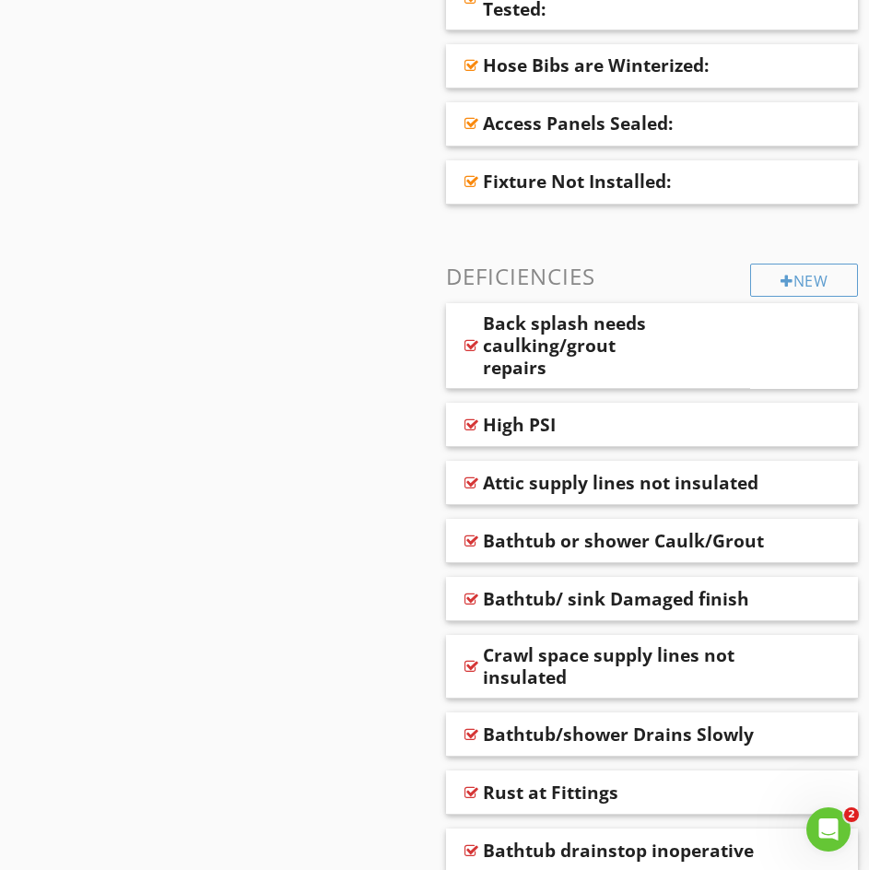
click at [787, 289] on div "New" at bounding box center [804, 280] width 108 height 33
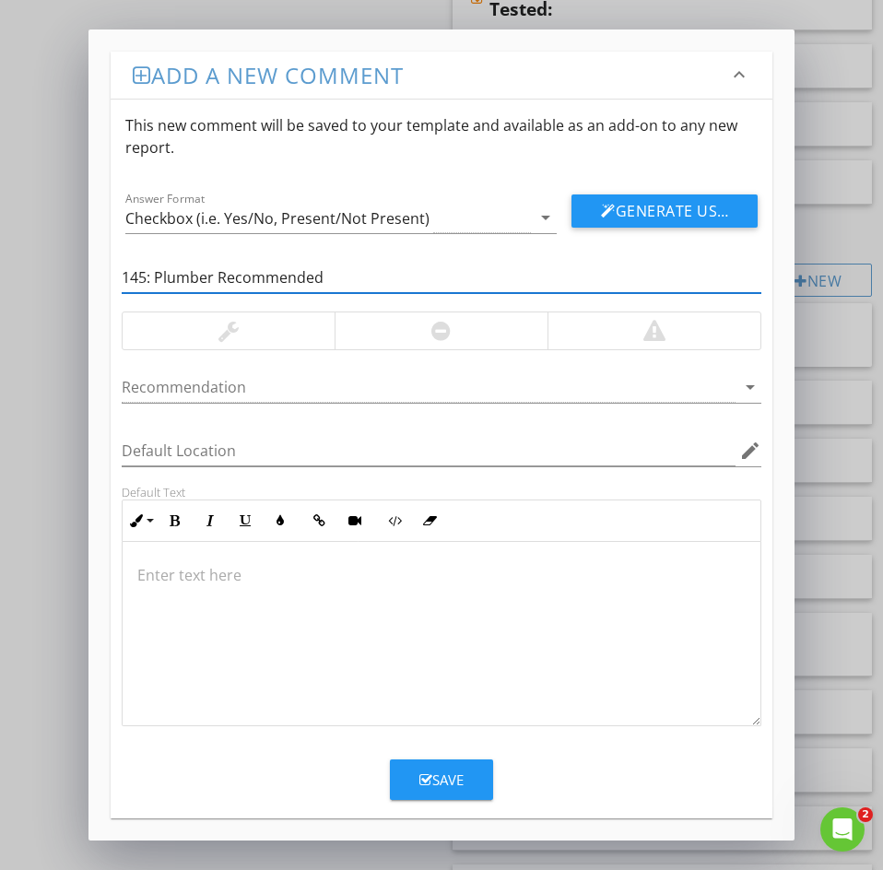
drag, startPoint x: 158, startPoint y: 279, endPoint x: 38, endPoint y: 270, distance: 120.1
click at [38, 270] on div "Add a new comment keyboard_arrow_down This new comment will be saved to your te…" at bounding box center [441, 435] width 883 height 870
type input "Plumber Recommended"
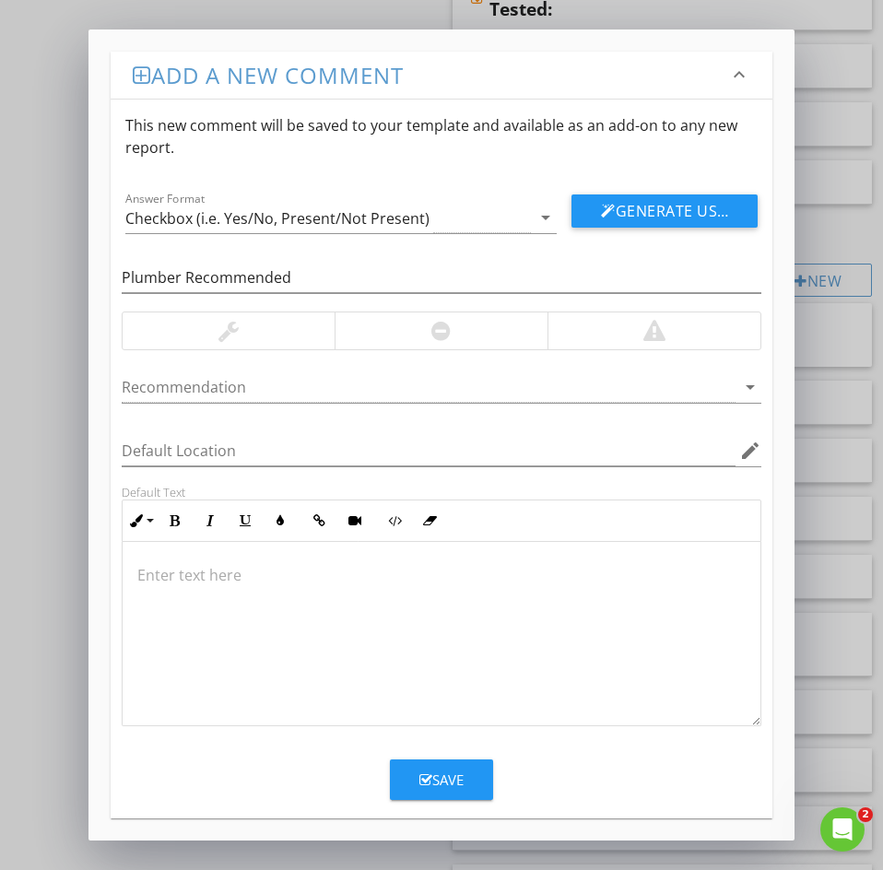
click at [174, 575] on p at bounding box center [441, 575] width 608 height 22
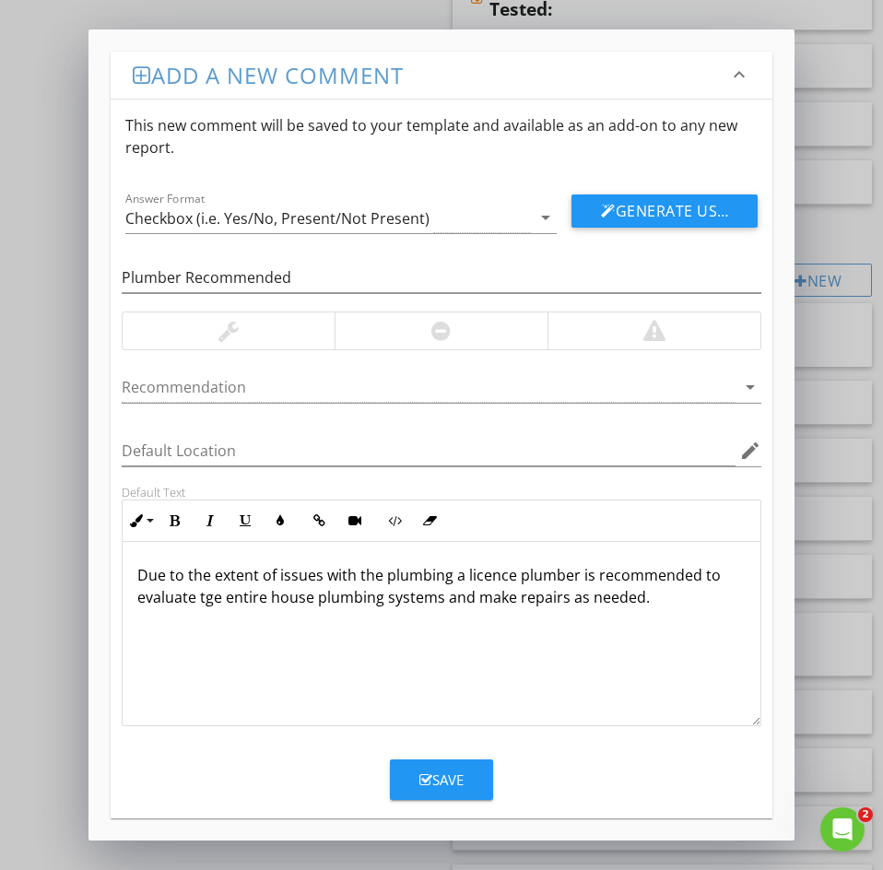
click at [246, 657] on div "Due to the extent of issues with the plumbing a licence plumber is recommended …" at bounding box center [442, 634] width 638 height 184
click at [464, 780] on button "Save" at bounding box center [441, 779] width 103 height 41
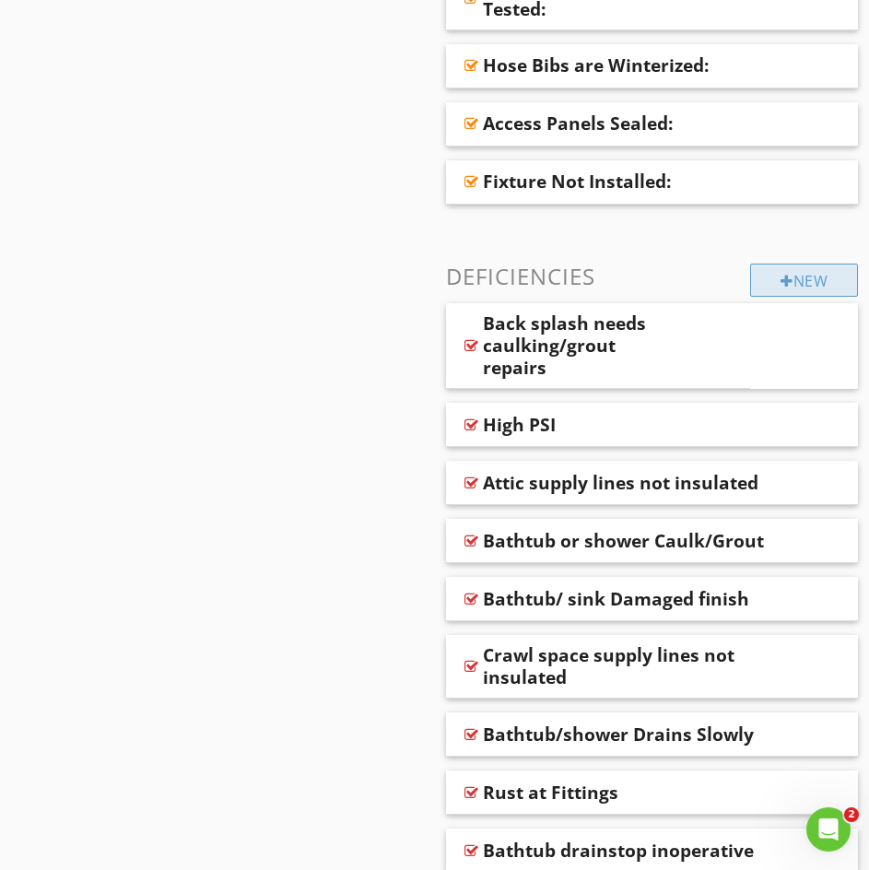
click at [792, 287] on div "New" at bounding box center [804, 280] width 108 height 33
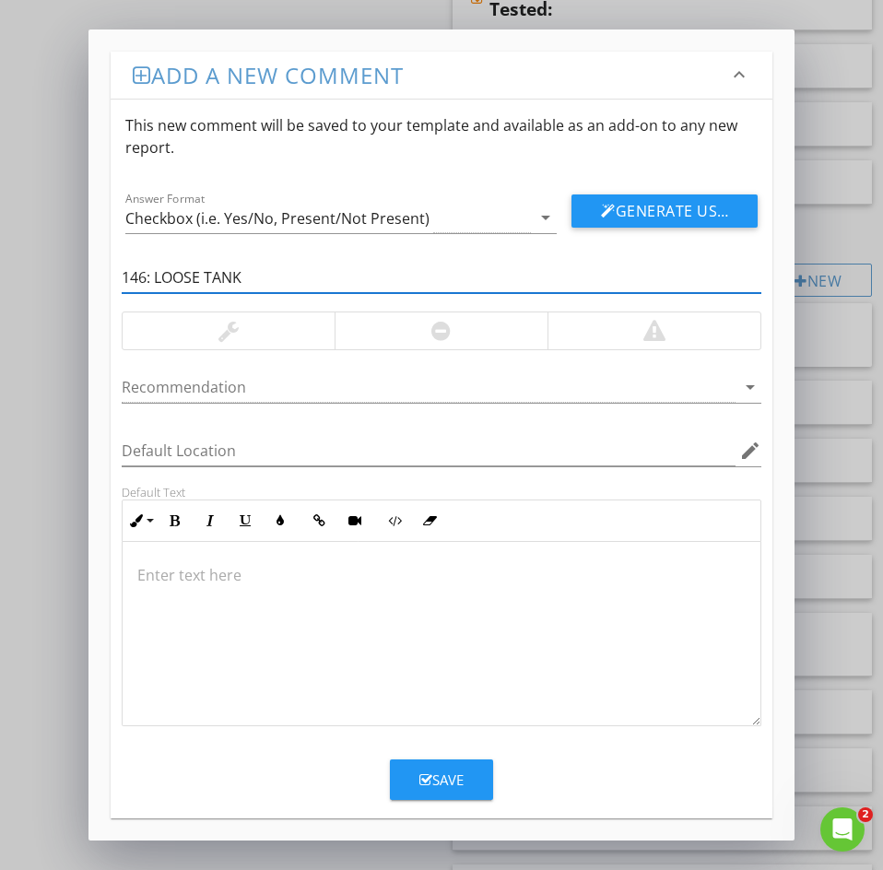
drag, startPoint x: 156, startPoint y: 273, endPoint x: -16, endPoint y: 272, distance: 171.4
type input "LOOSE TANK"
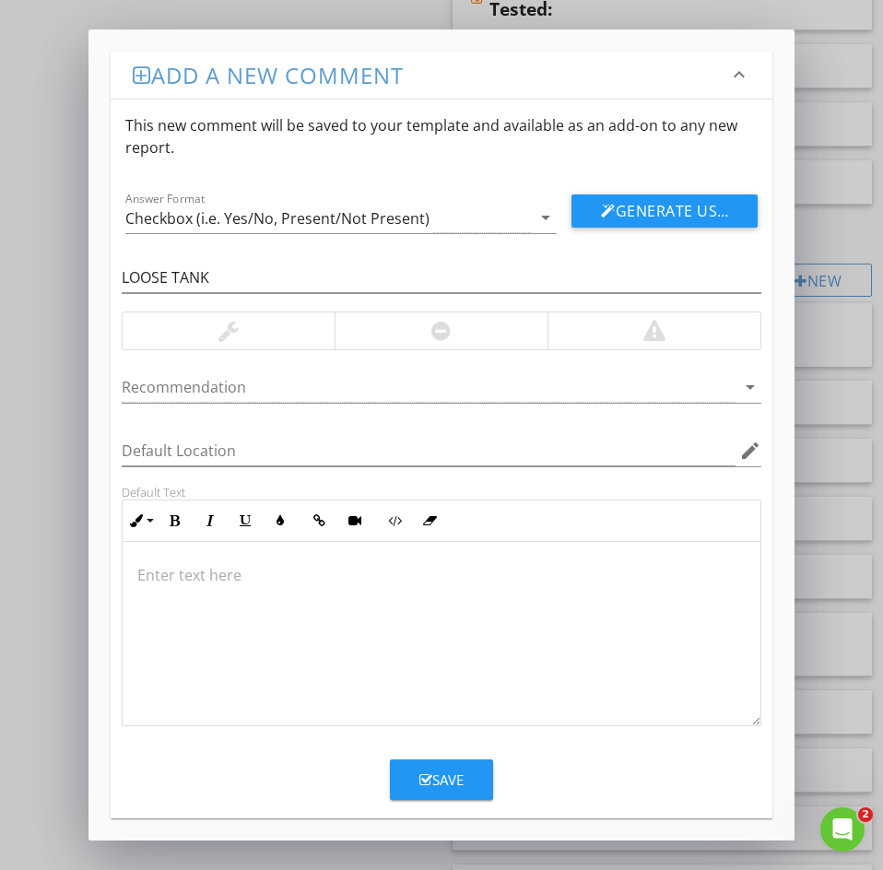
click at [167, 591] on div at bounding box center [442, 634] width 638 height 184
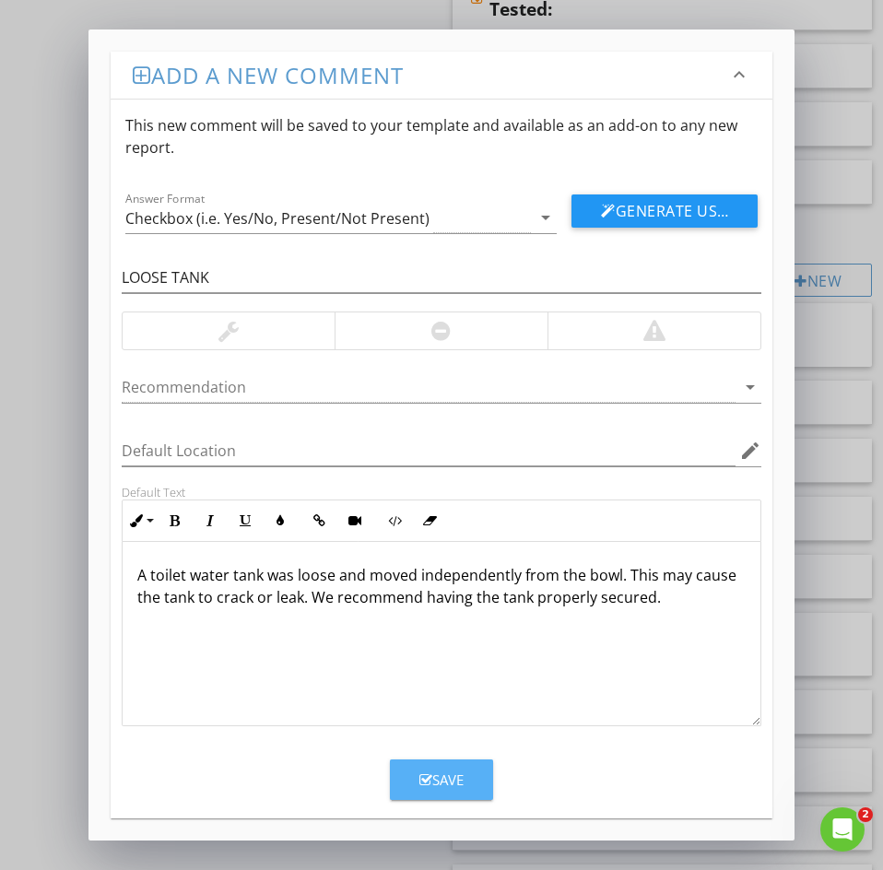
click at [424, 786] on icon "button" at bounding box center [425, 780] width 13 height 14
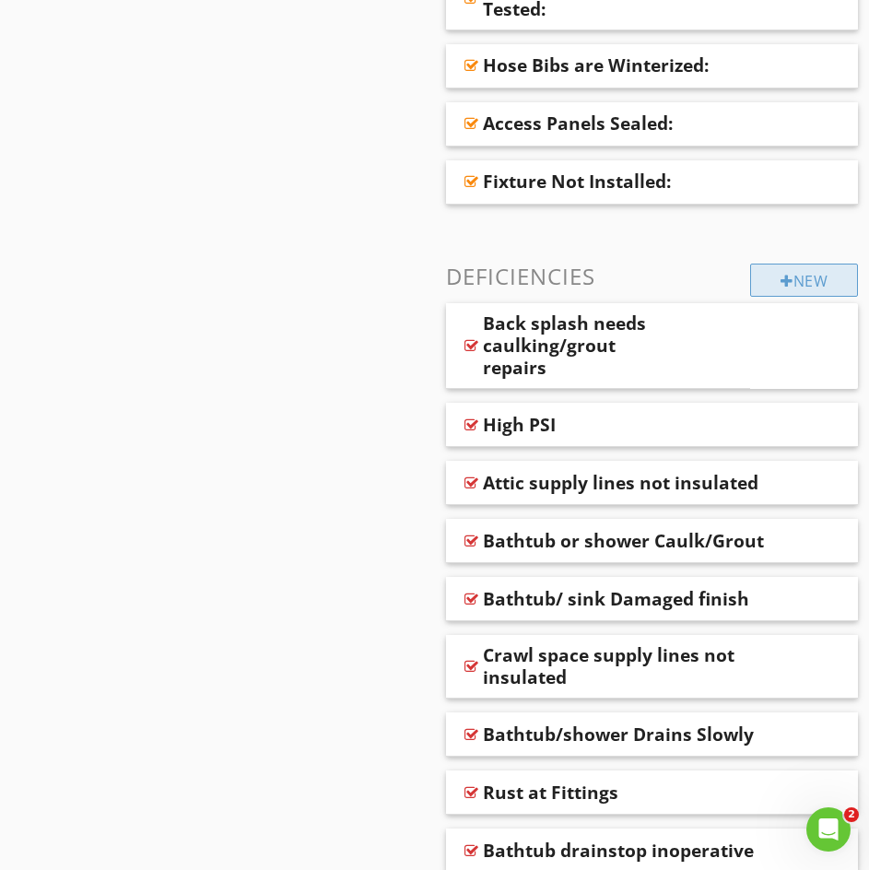
click at [779, 288] on div "New" at bounding box center [804, 280] width 108 height 33
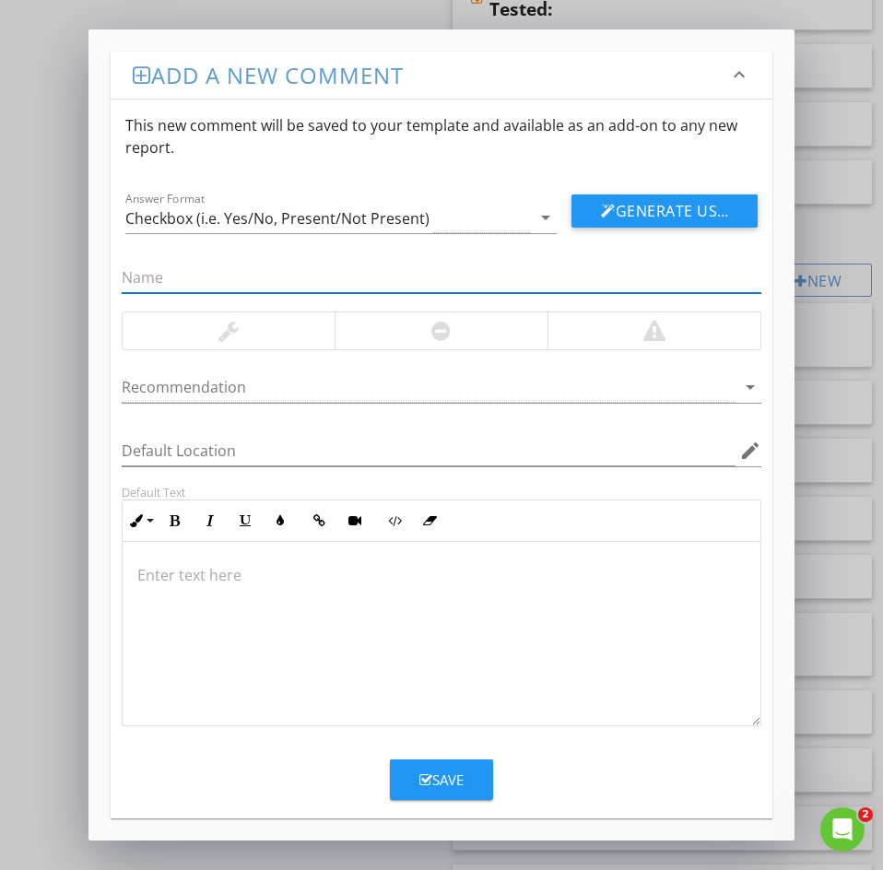
click at [135, 285] on input "text" at bounding box center [442, 278] width 640 height 30
drag, startPoint x: 153, startPoint y: 277, endPoint x: 44, endPoint y: 257, distance: 110.6
click at [46, 257] on div "Add a new comment keyboard_arrow_down This new comment will be saved to your te…" at bounding box center [441, 435] width 883 height 870
type input "Polybutylene supply lines"
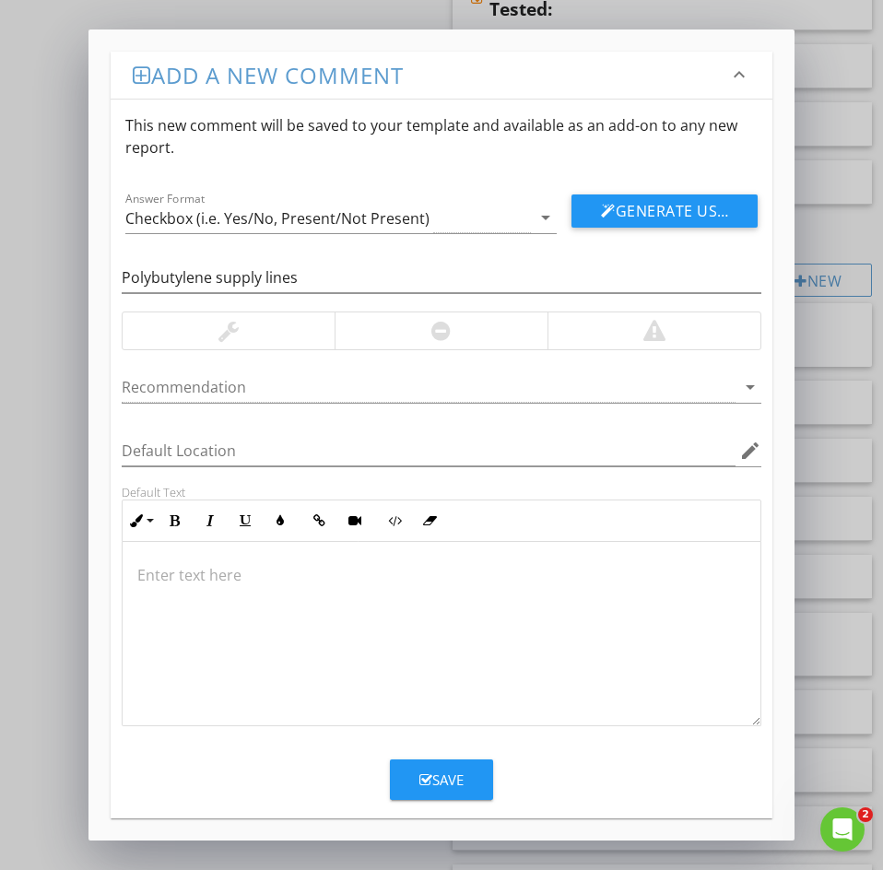
click at [166, 583] on p at bounding box center [441, 575] width 608 height 22
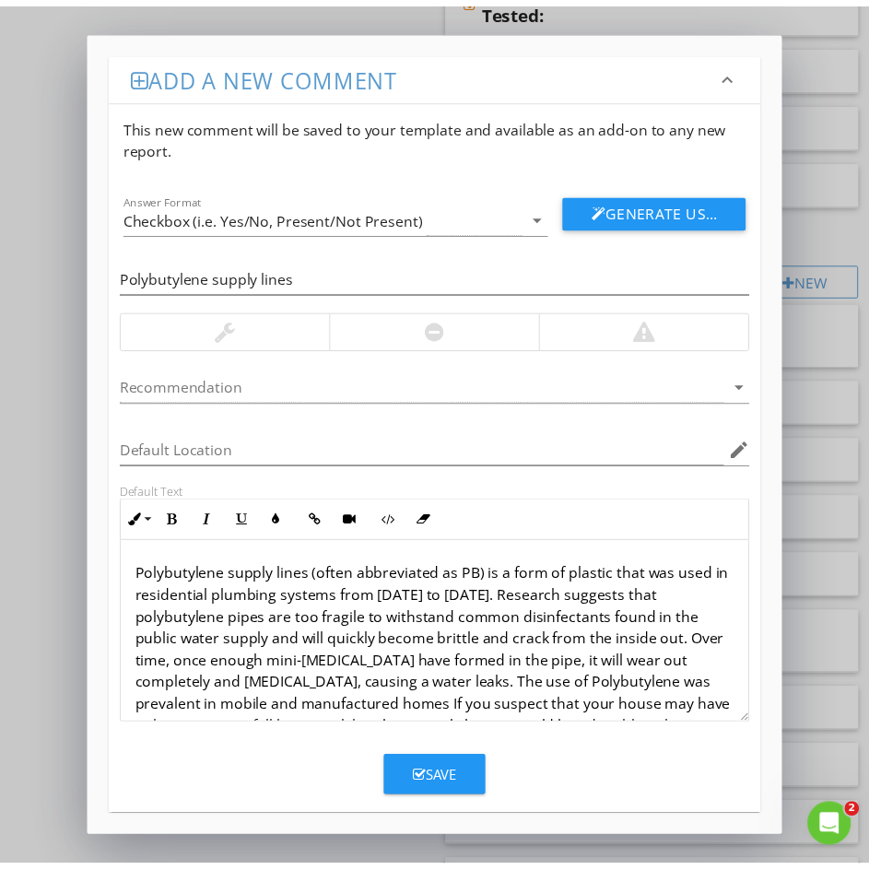
scroll to position [131, 0]
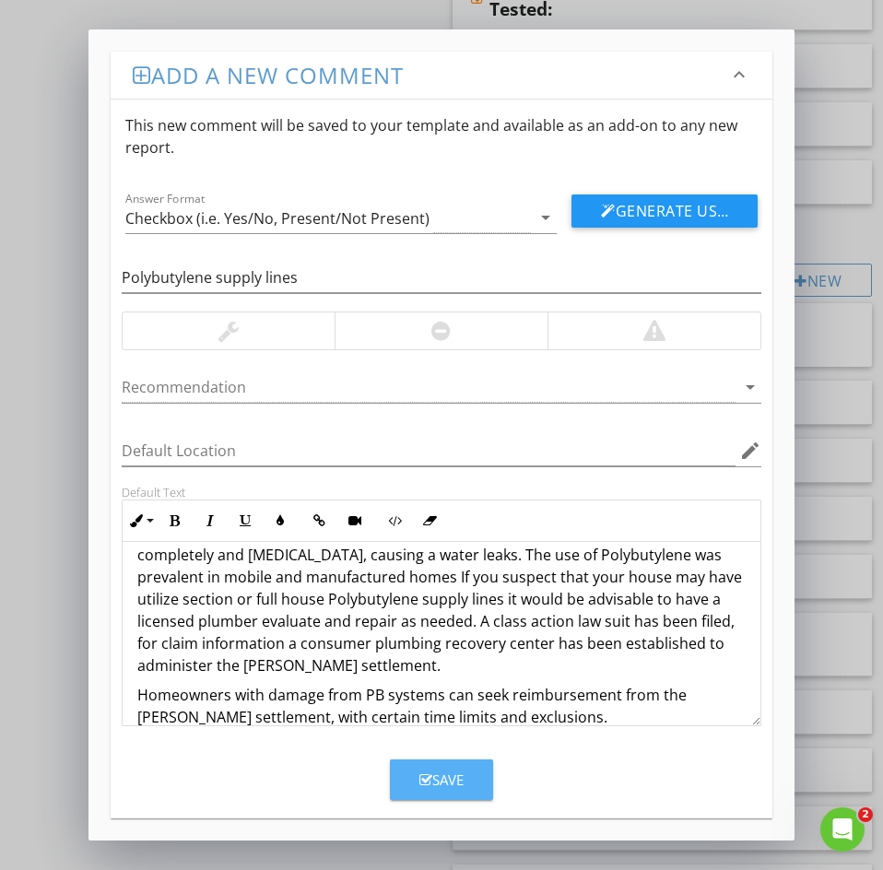
click at [438, 786] on div "Save" at bounding box center [441, 779] width 44 height 21
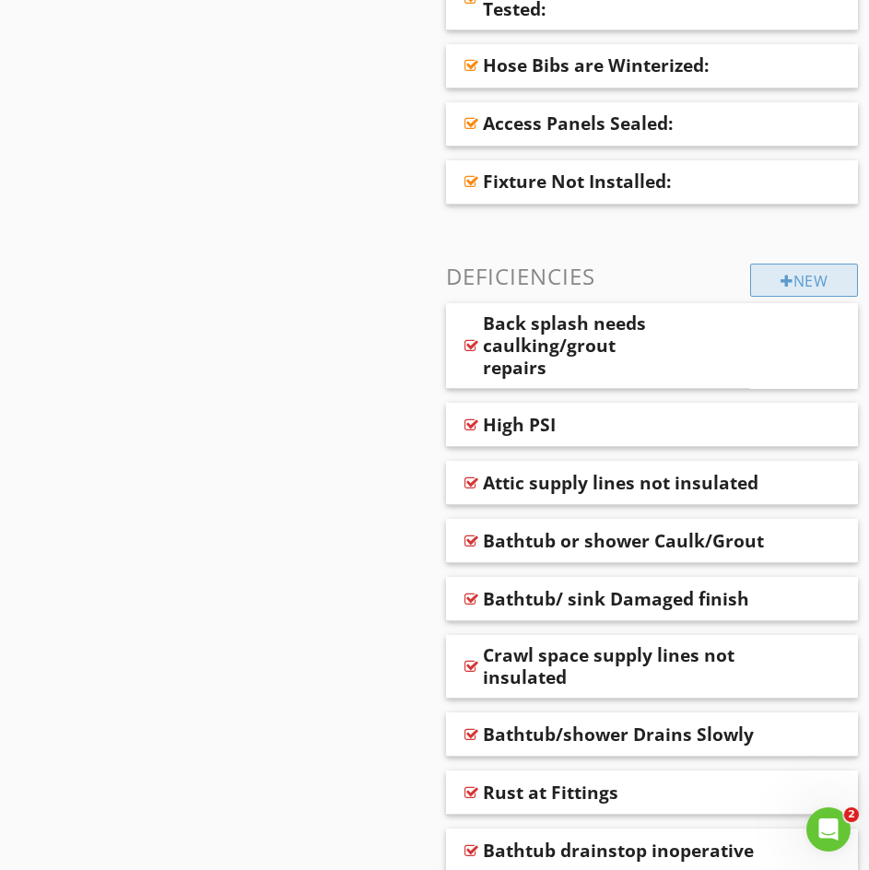
click at [811, 282] on div "New" at bounding box center [804, 280] width 108 height 33
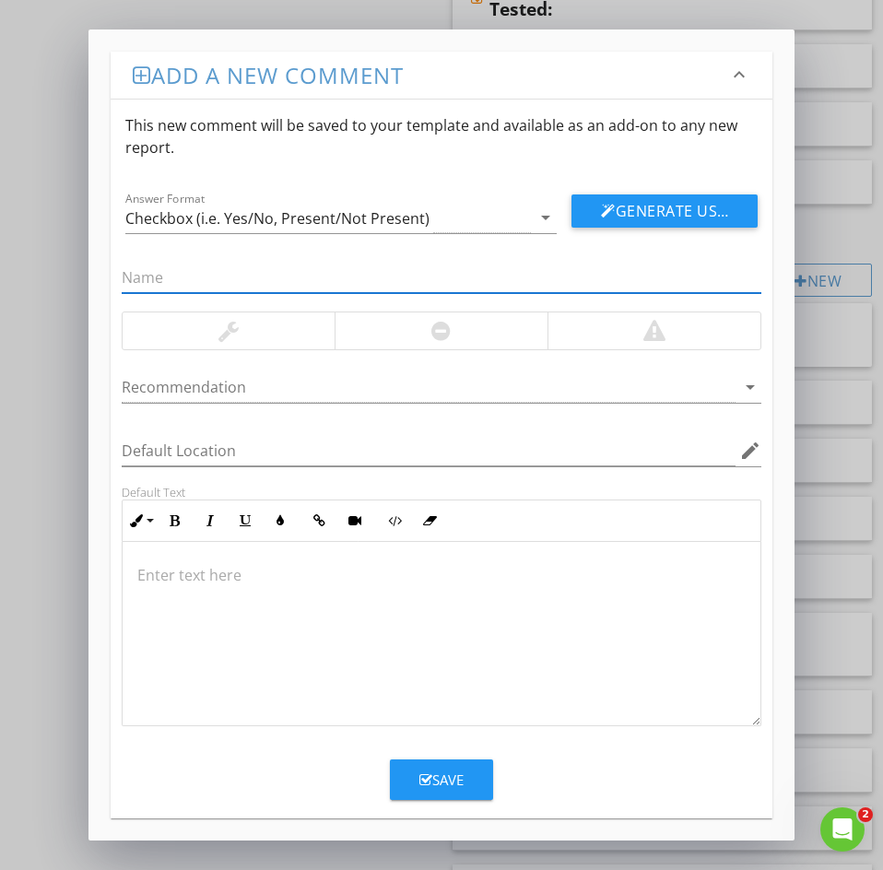
click at [136, 272] on input "text" at bounding box center [442, 278] width 640 height 30
drag, startPoint x: 158, startPoint y: 273, endPoint x: -6, endPoint y: 282, distance: 163.4
type input "Propane tank too close to house"
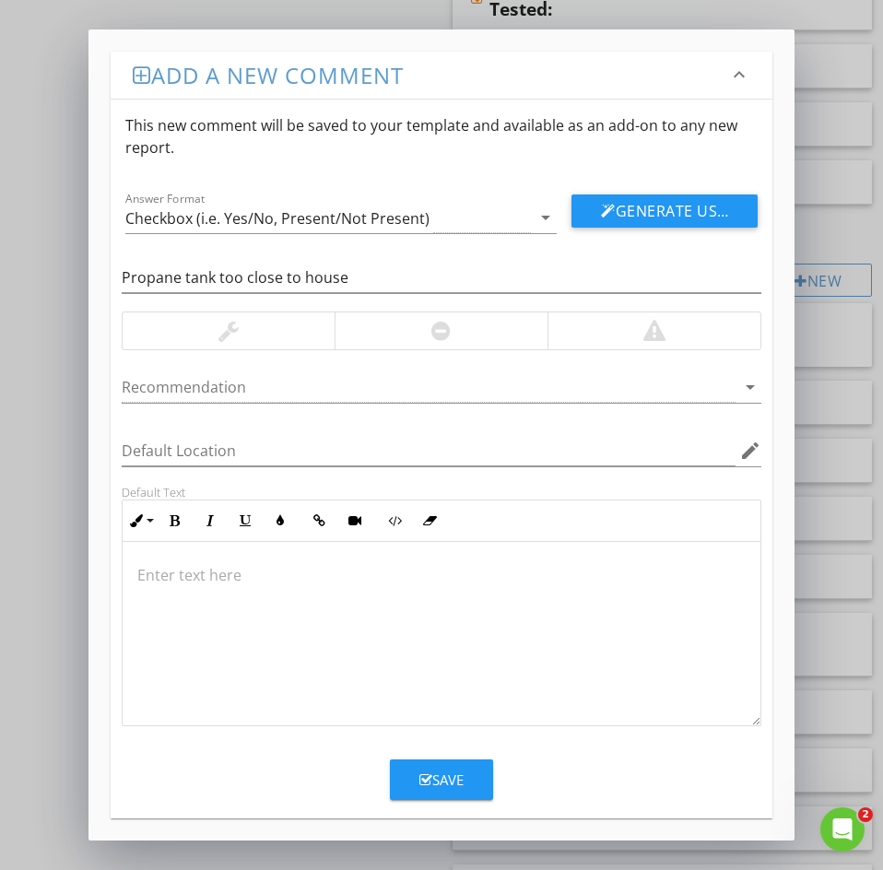
click at [161, 567] on p at bounding box center [441, 575] width 608 height 22
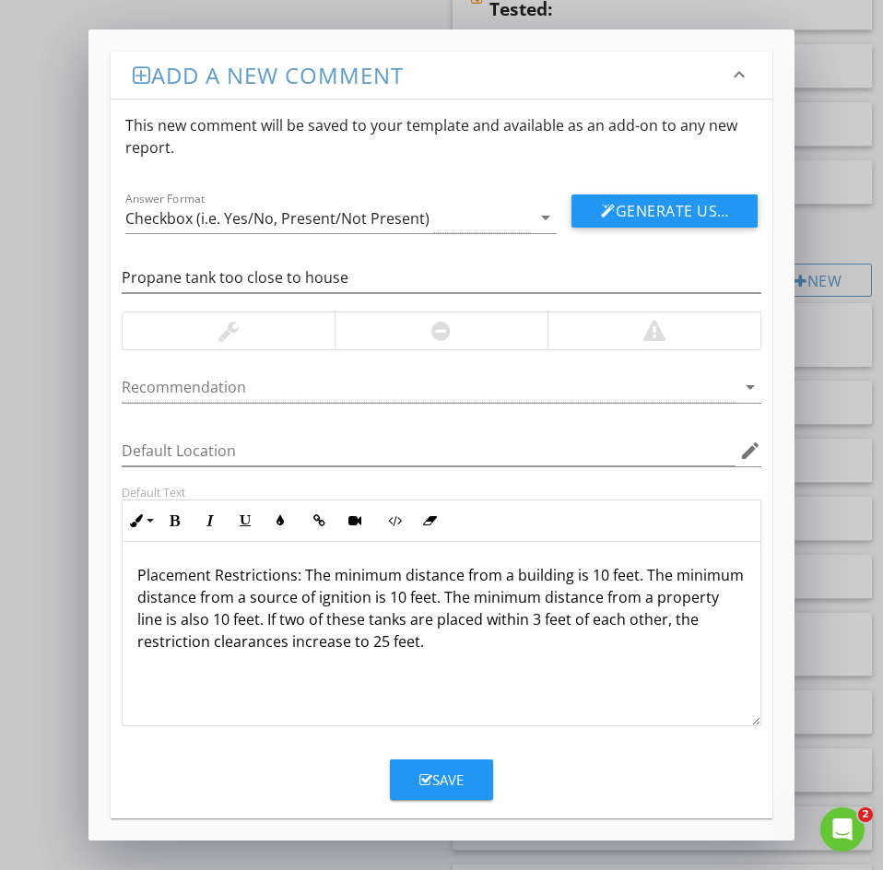
click at [422, 792] on button "Save" at bounding box center [441, 779] width 103 height 41
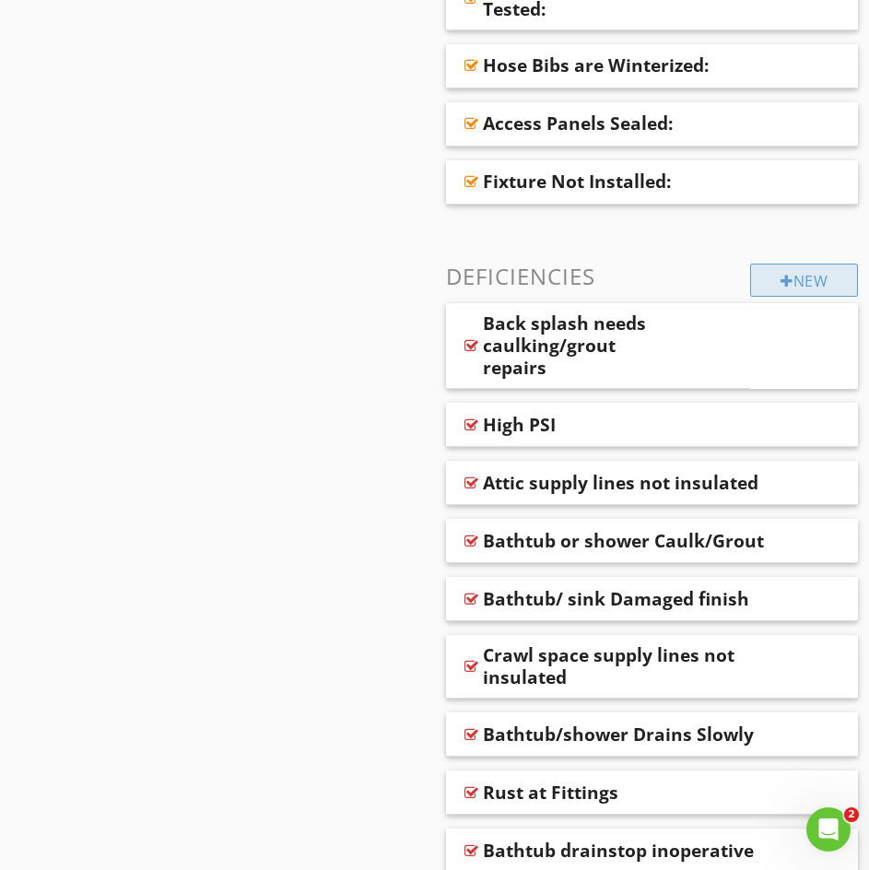
click at [759, 287] on div "New" at bounding box center [804, 280] width 108 height 33
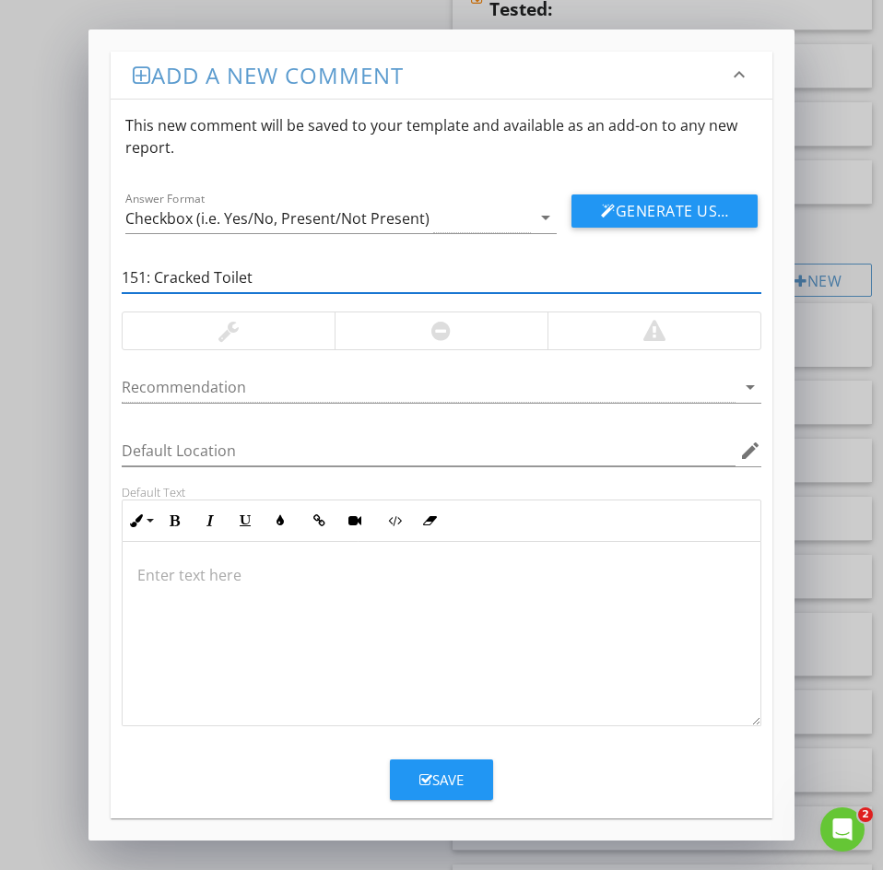
drag, startPoint x: 153, startPoint y: 266, endPoint x: 9, endPoint y: 299, distance: 147.3
click at [41, 294] on div "Add a new comment keyboard_arrow_down This new comment will be saved to your te…" at bounding box center [441, 435] width 883 height 870
type input "Cracked Toilet"
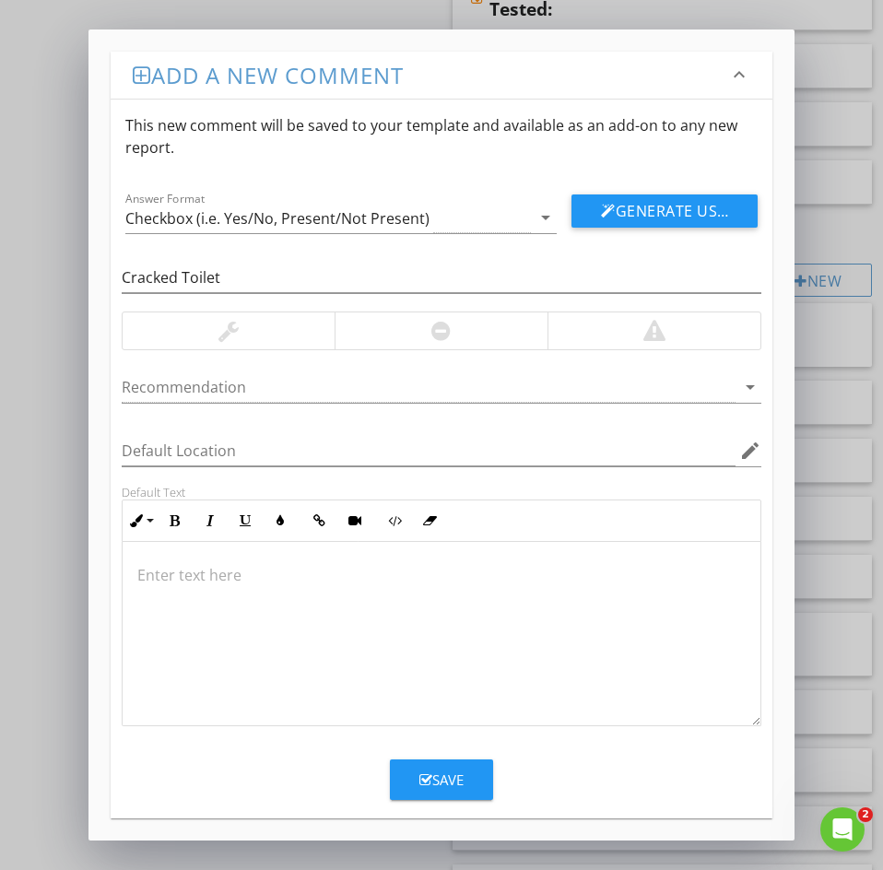
click at [158, 578] on p at bounding box center [441, 575] width 608 height 22
click at [438, 785] on div "Save" at bounding box center [441, 779] width 44 height 21
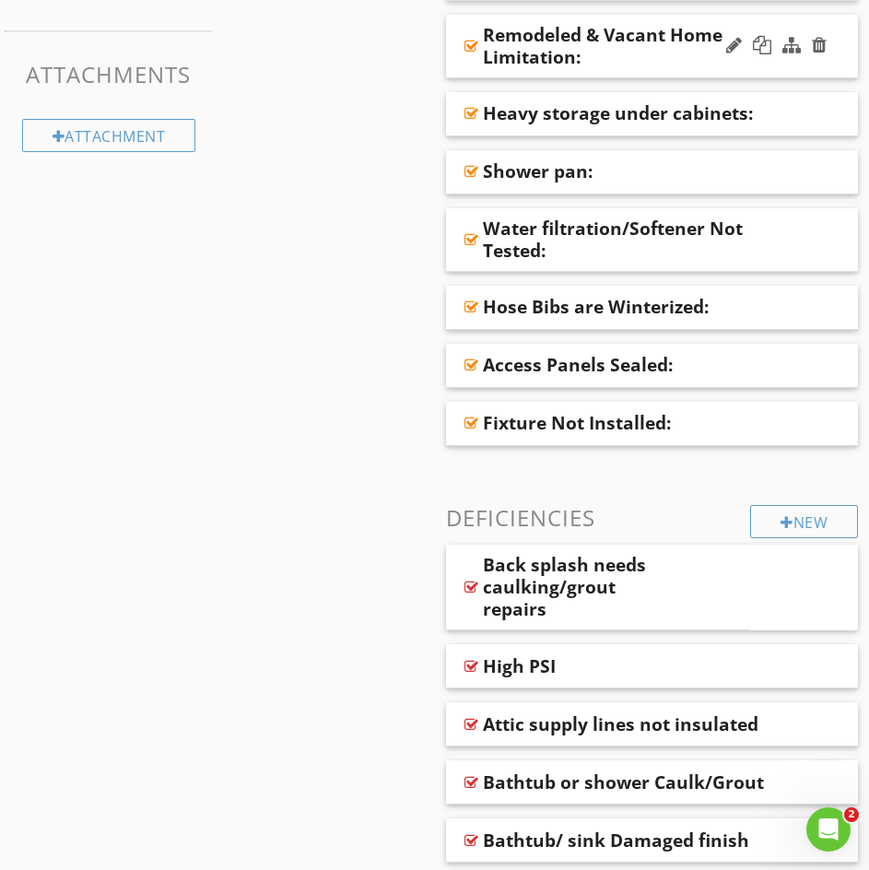
scroll to position [829, 0]
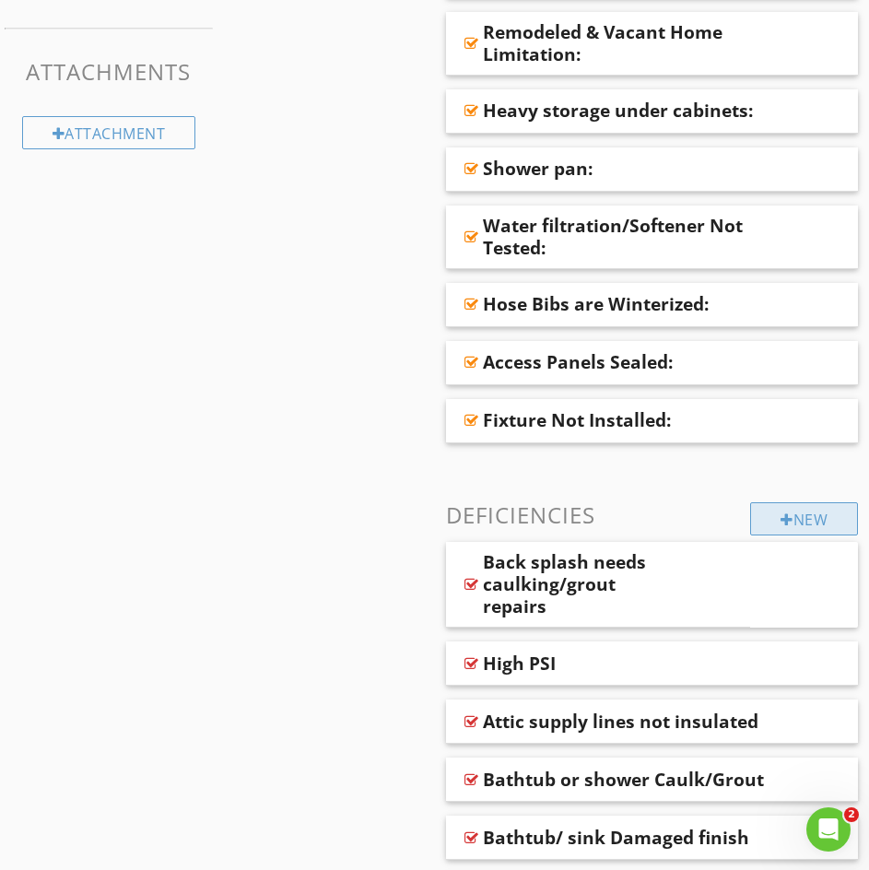
click at [769, 512] on div "New" at bounding box center [804, 518] width 108 height 33
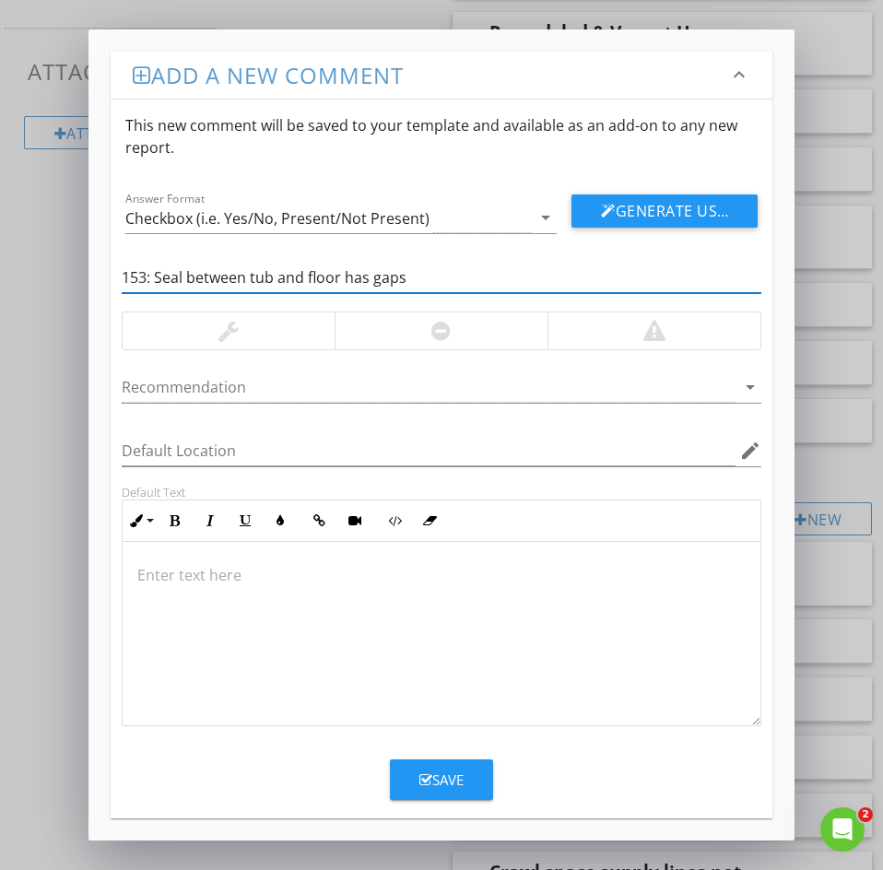
click at [155, 288] on input "153: Seal between tub and floor has gaps" at bounding box center [442, 278] width 640 height 30
drag, startPoint x: 153, startPoint y: 279, endPoint x: 2, endPoint y: 294, distance: 151.8
click at [75, 259] on div "Add a new comment keyboard_arrow_down This new comment will be saved to your te…" at bounding box center [441, 435] width 883 height 870
type input "Seal between tub and floor has gaps"
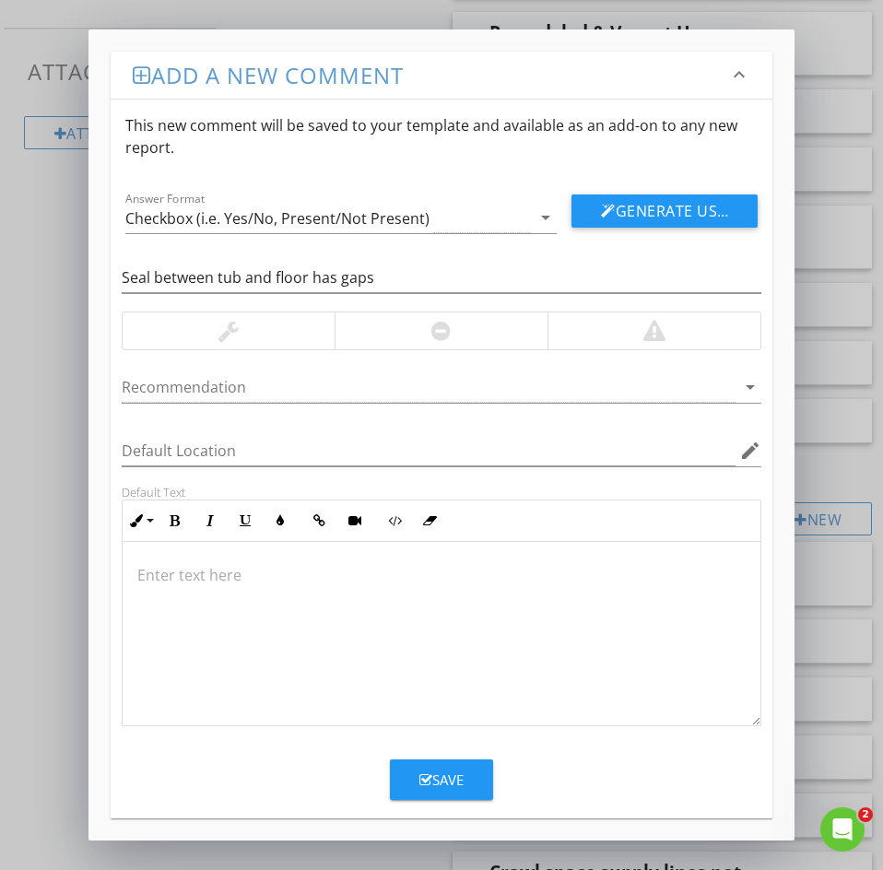
click at [171, 577] on p at bounding box center [441, 575] width 608 height 22
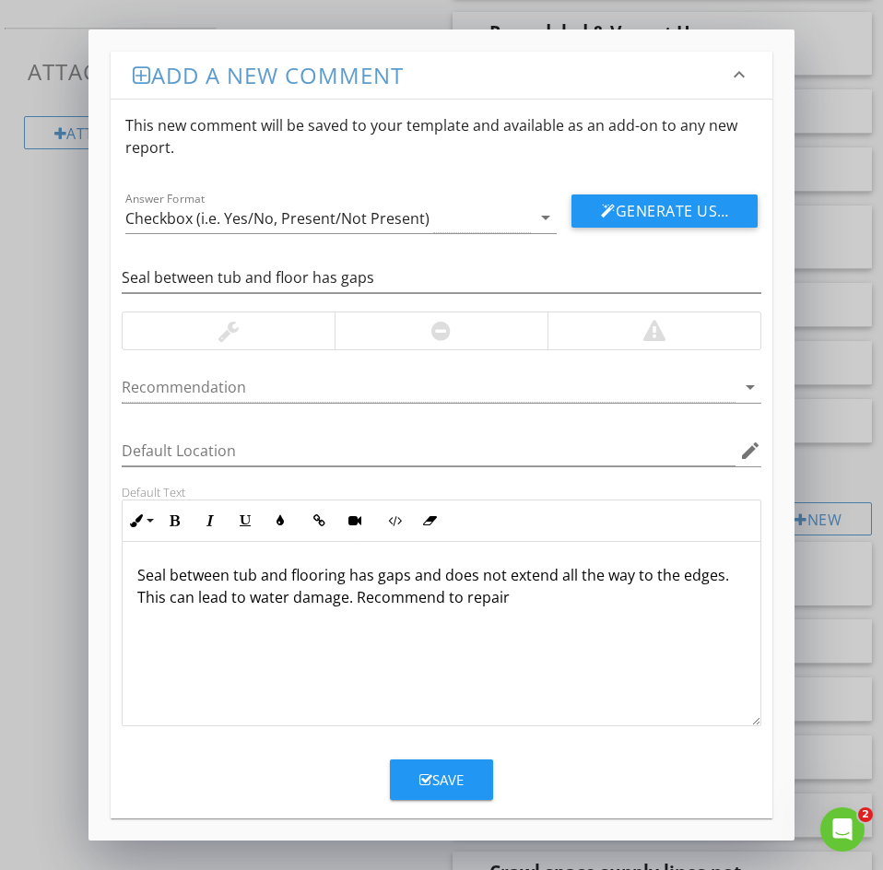
click at [440, 769] on div "Save" at bounding box center [441, 779] width 44 height 21
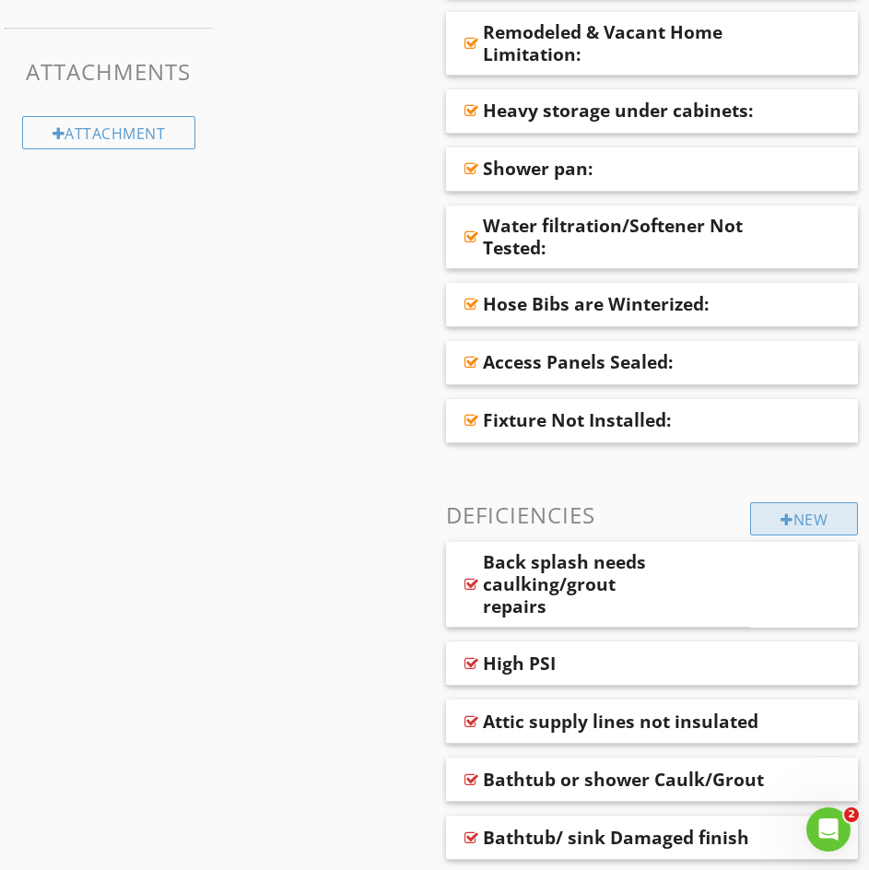
click at [816, 513] on div "New" at bounding box center [804, 518] width 108 height 33
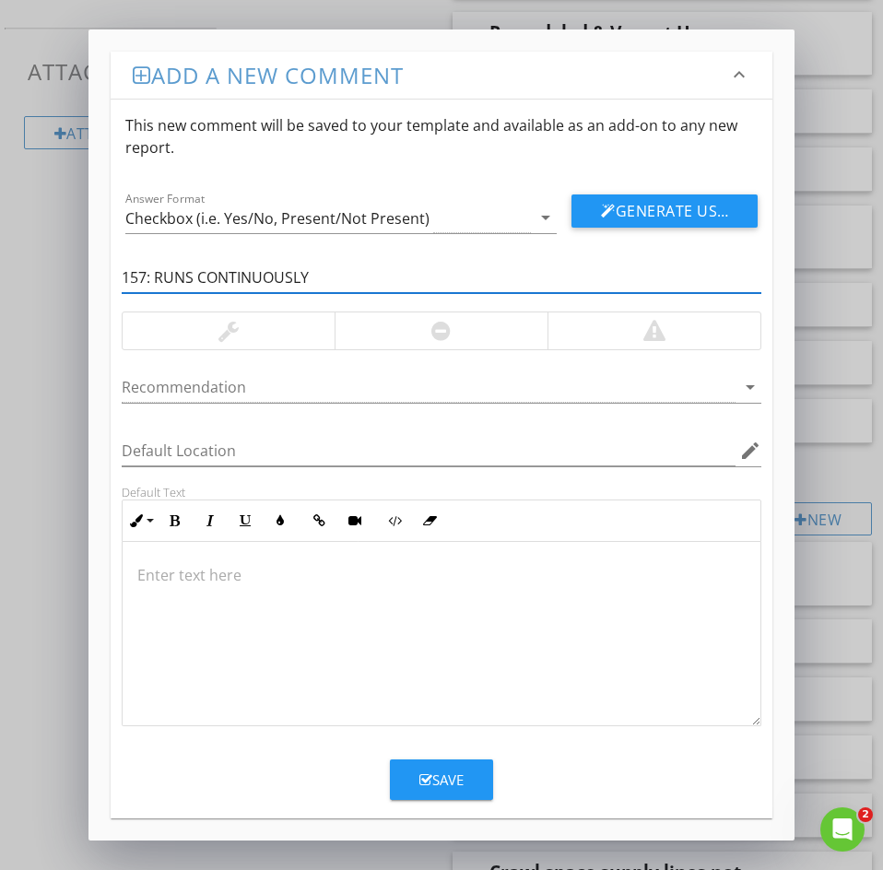
drag, startPoint x: 157, startPoint y: 277, endPoint x: 22, endPoint y: 236, distance: 140.8
click at [41, 237] on div "Add a new comment keyboard_arrow_down This new comment will be saved to your te…" at bounding box center [441, 435] width 883 height 870
type input "RUNS CONTINUOUSLY"
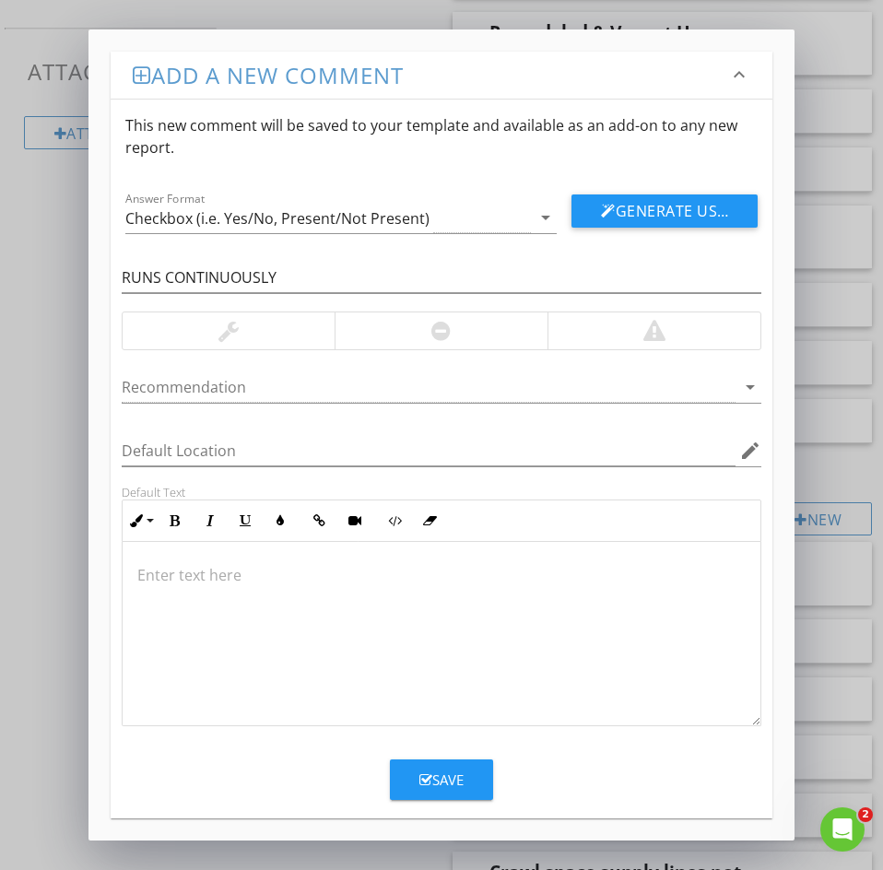
click at [156, 582] on p at bounding box center [441, 575] width 608 height 22
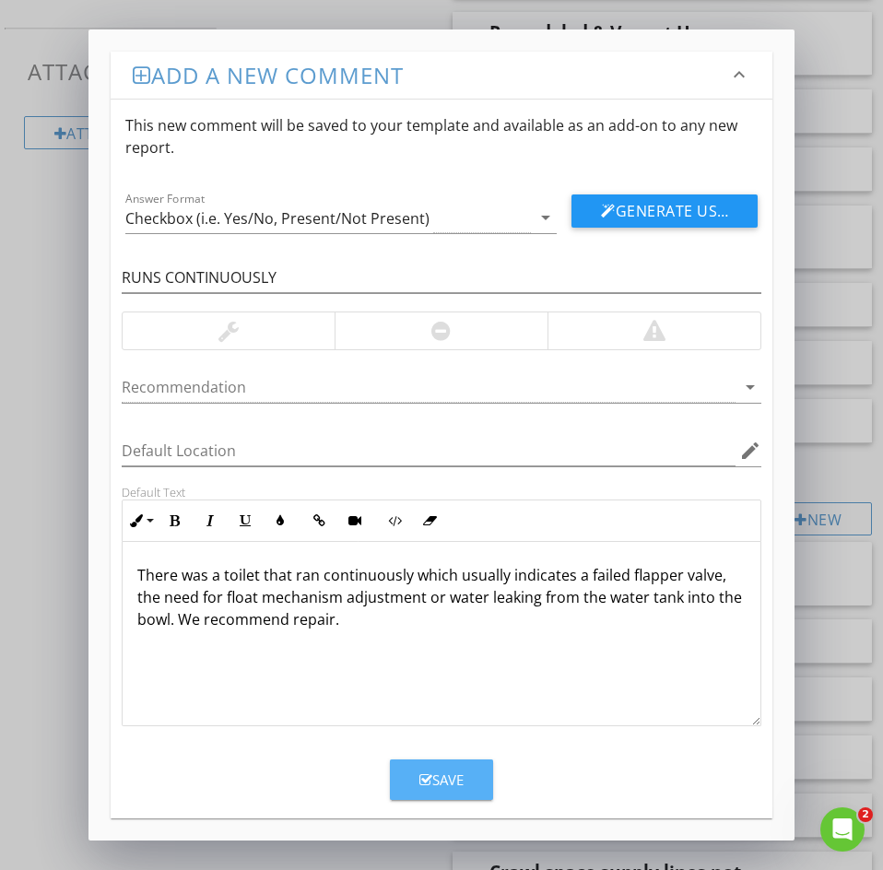
click at [429, 771] on div "Save" at bounding box center [441, 779] width 44 height 21
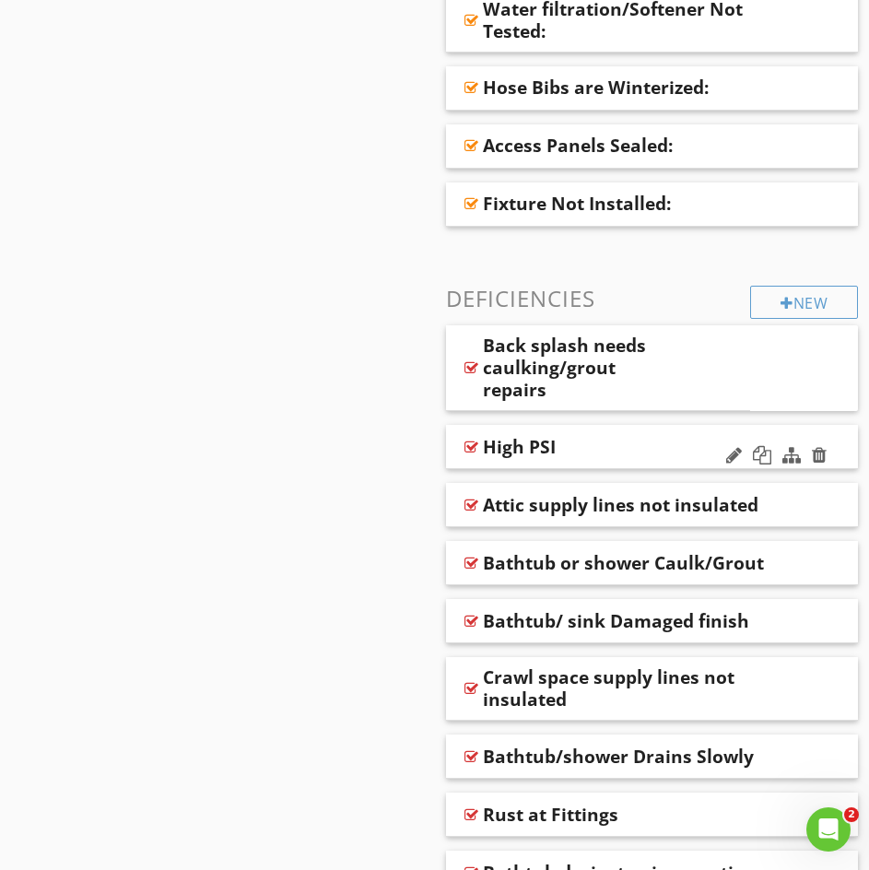
scroll to position [1106, 0]
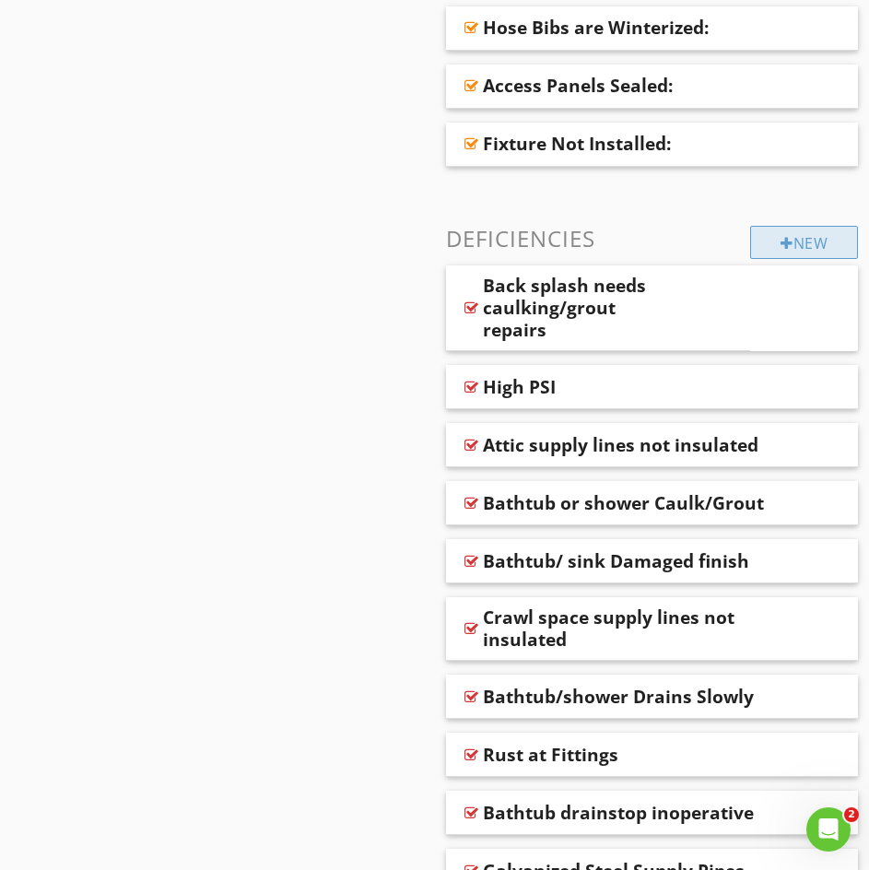
click at [809, 244] on div "New" at bounding box center [804, 242] width 108 height 33
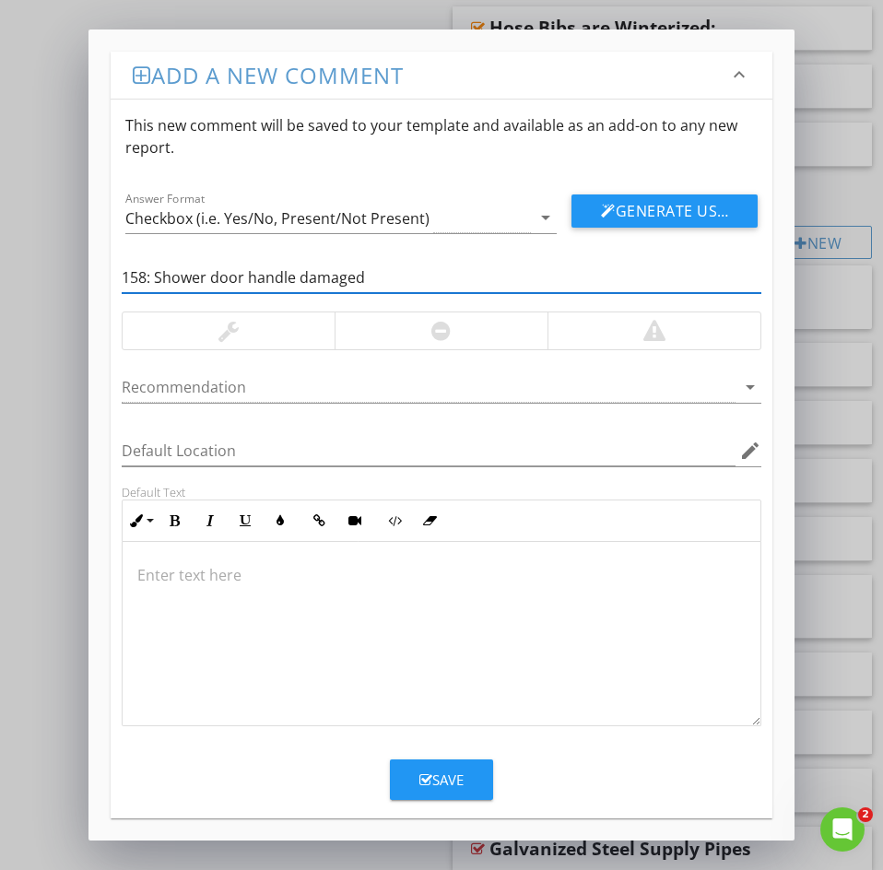
drag, startPoint x: 154, startPoint y: 269, endPoint x: 71, endPoint y: 271, distance: 83.0
click at [71, 271] on div "Add a new comment keyboard_arrow_down This new comment will be saved to your te…" at bounding box center [441, 435] width 883 height 870
type input "Shower door handle damaged"
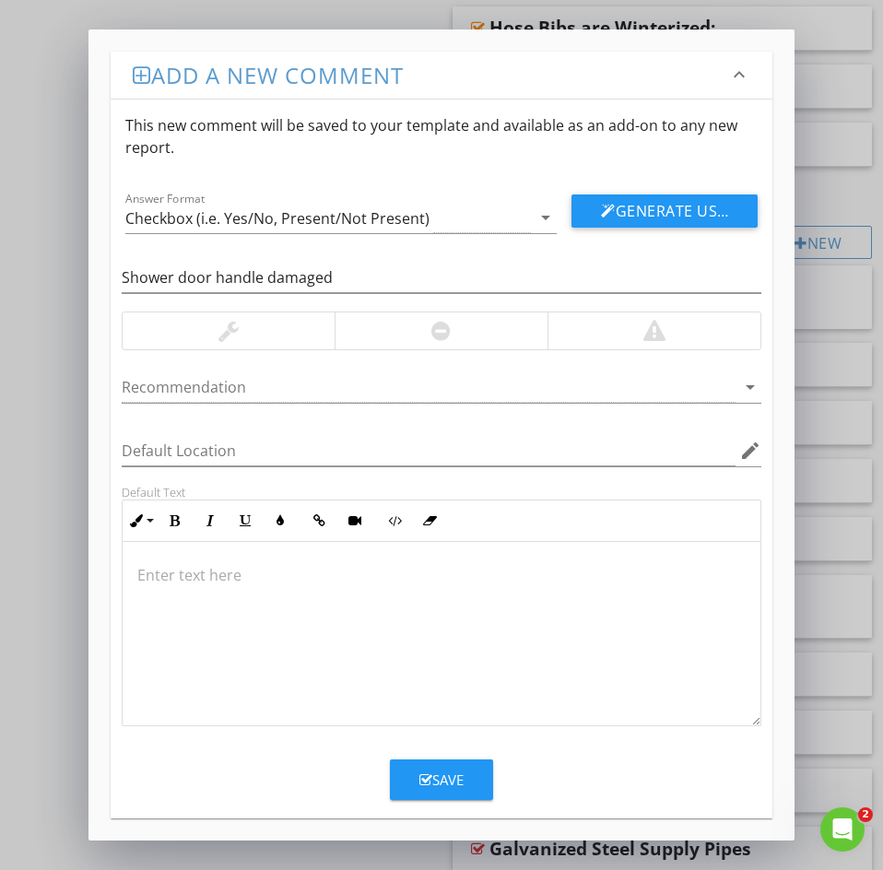
click at [158, 571] on p at bounding box center [441, 575] width 608 height 22
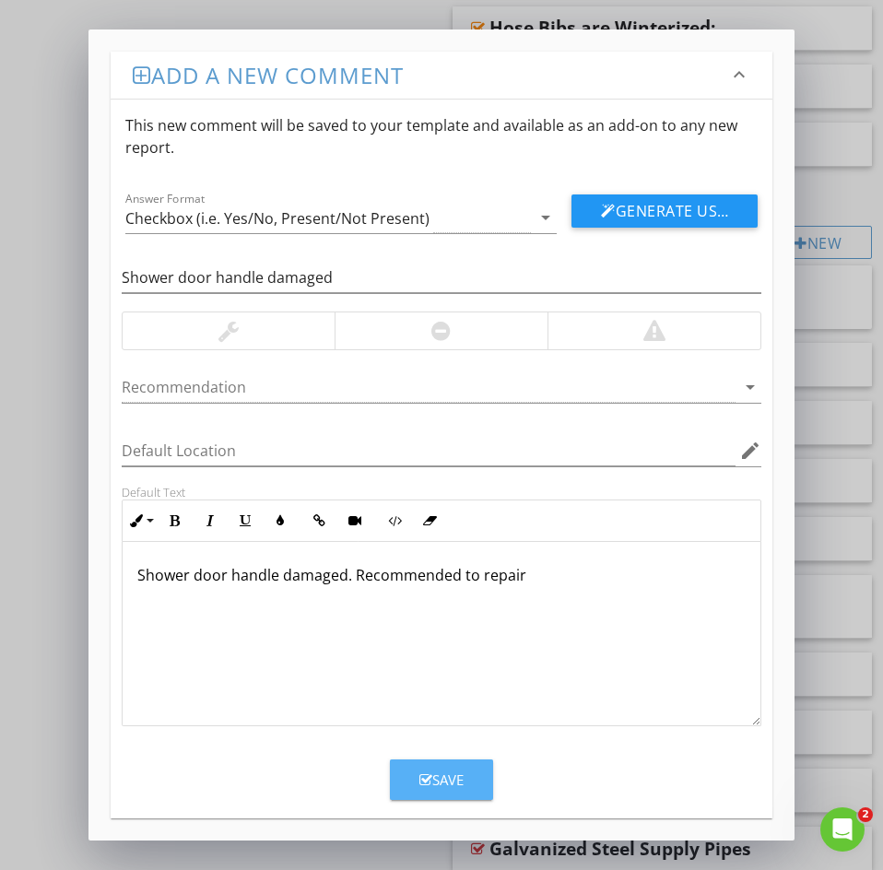
click at [417, 776] on button "Save" at bounding box center [441, 779] width 103 height 41
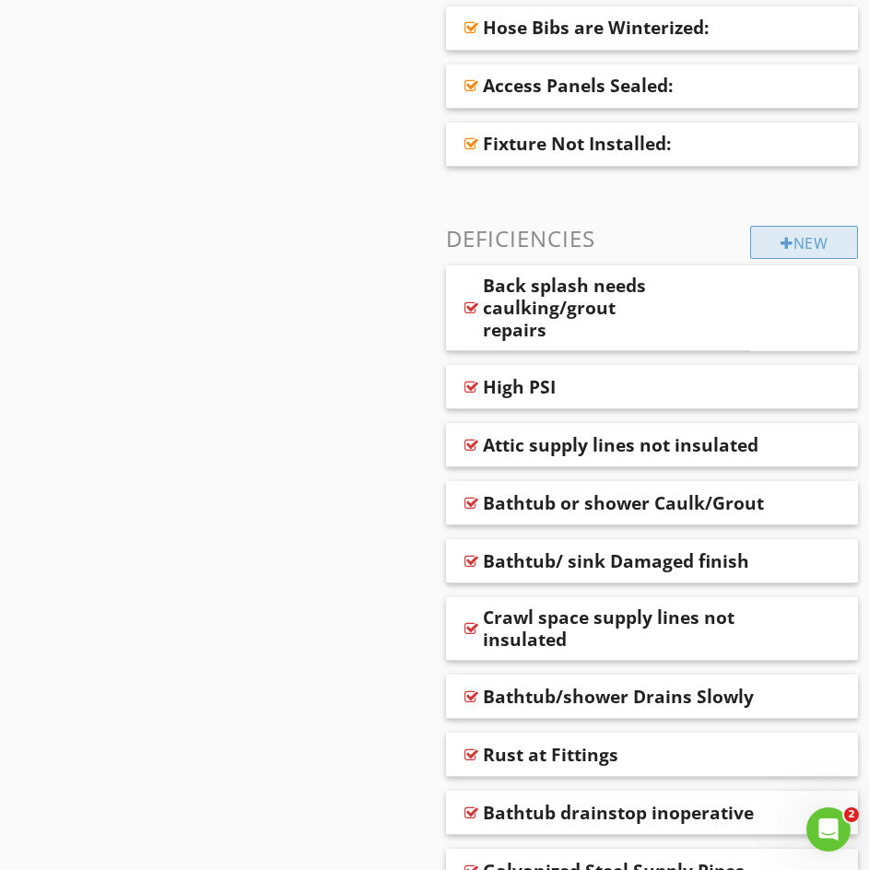
click at [782, 244] on div at bounding box center [787, 243] width 13 height 15
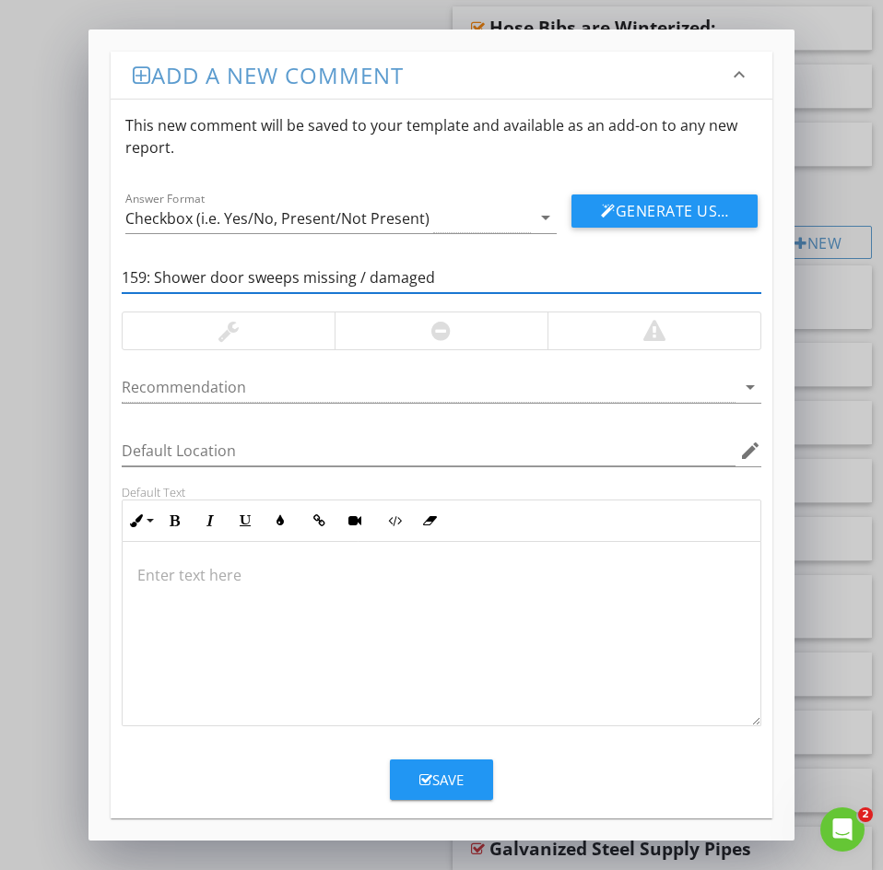
drag, startPoint x: 152, startPoint y: 277, endPoint x: 4, endPoint y: 260, distance: 149.4
click at [33, 258] on div "Add a new comment keyboard_arrow_down This new comment will be saved to your te…" at bounding box center [441, 435] width 883 height 870
type input "Shower door sweeps missing / damaged"
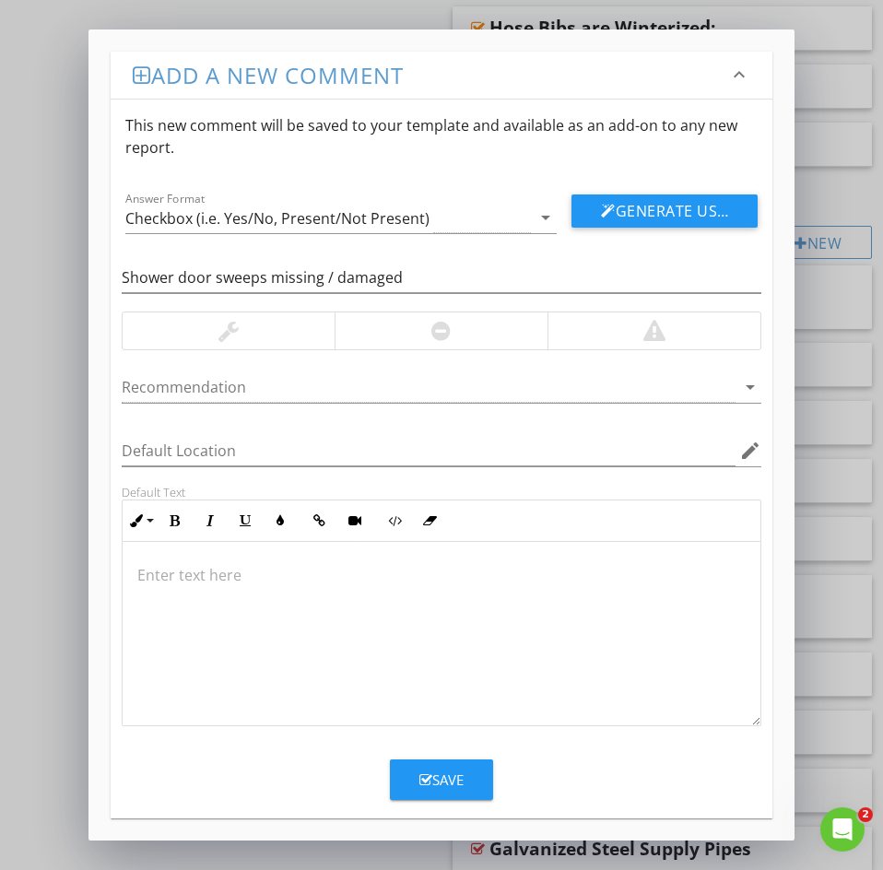
click at [151, 582] on p at bounding box center [441, 575] width 608 height 22
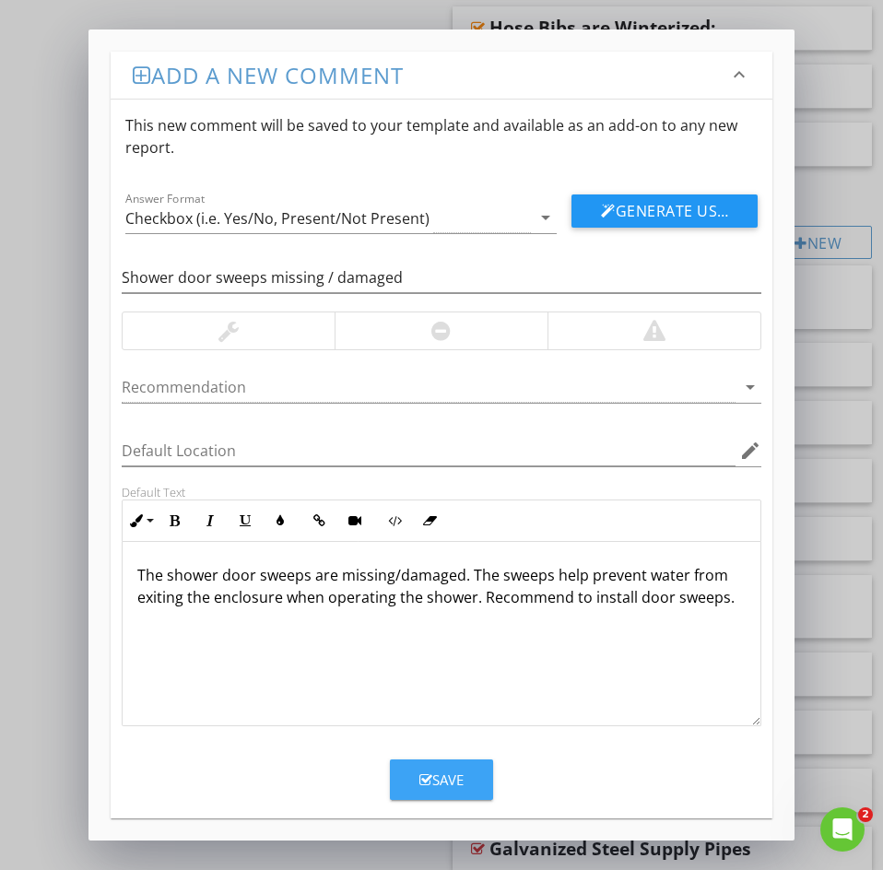
drag, startPoint x: 431, startPoint y: 779, endPoint x: 383, endPoint y: 737, distance: 63.4
click at [430, 779] on div "Save" at bounding box center [441, 779] width 44 height 21
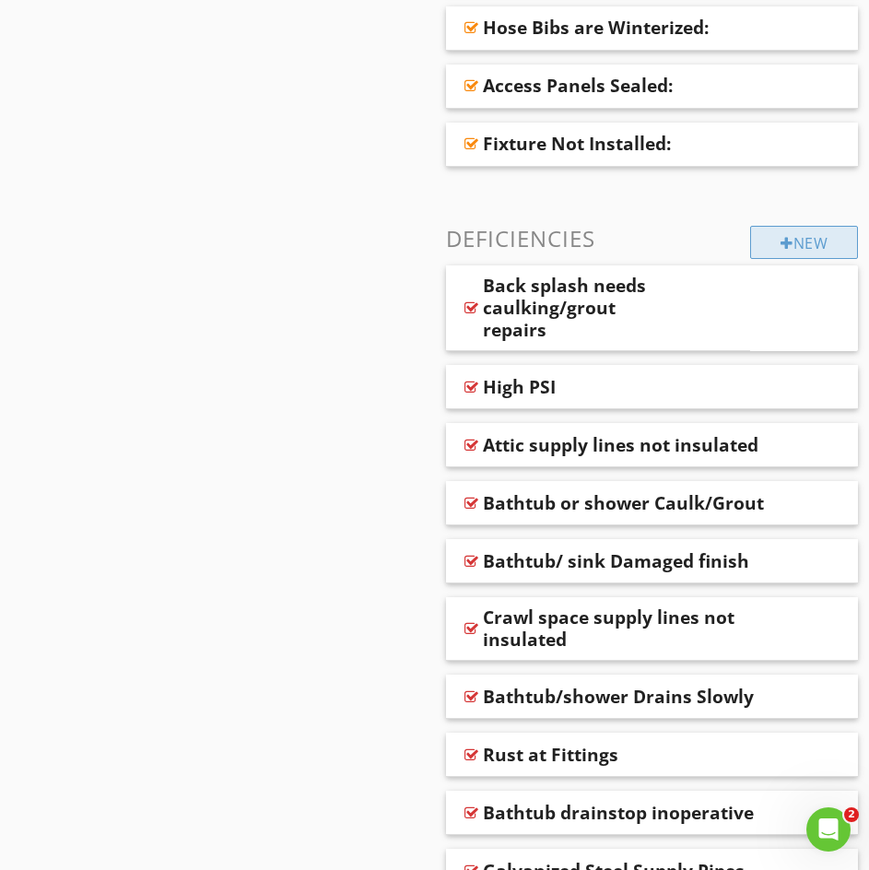
click at [800, 244] on div "New" at bounding box center [804, 242] width 108 height 33
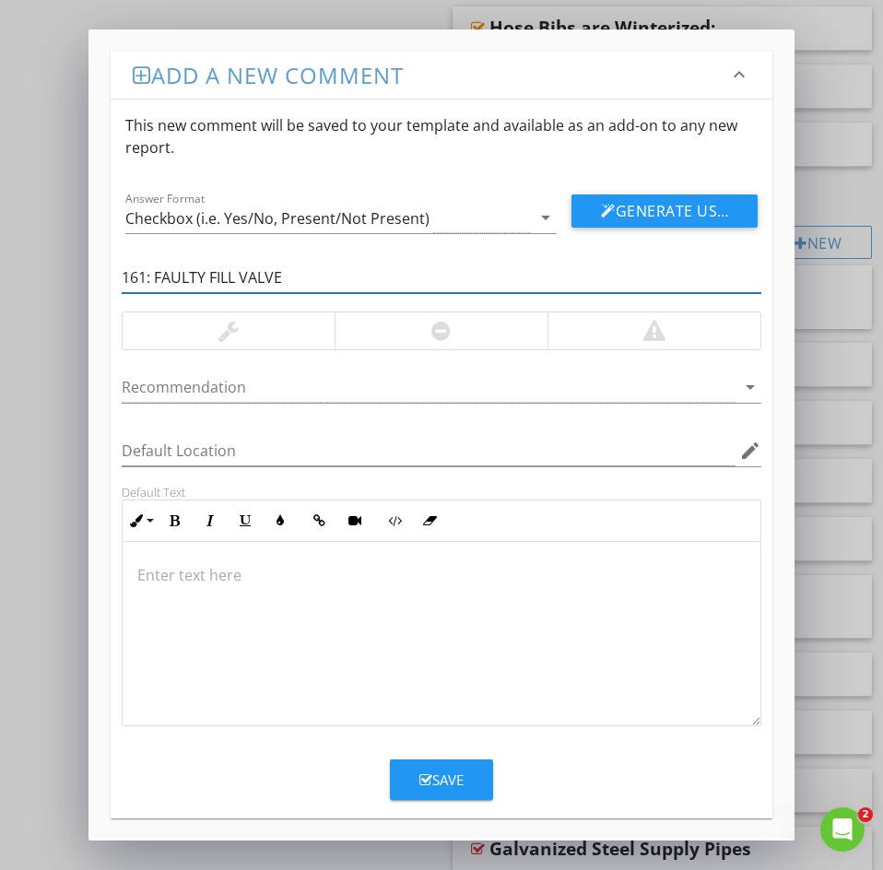
drag, startPoint x: 157, startPoint y: 273, endPoint x: 31, endPoint y: 284, distance: 125.8
click at [48, 286] on div "Add a new comment keyboard_arrow_down This new comment will be saved to your te…" at bounding box center [441, 435] width 883 height 870
type input "FAULTY FILL VALVE"
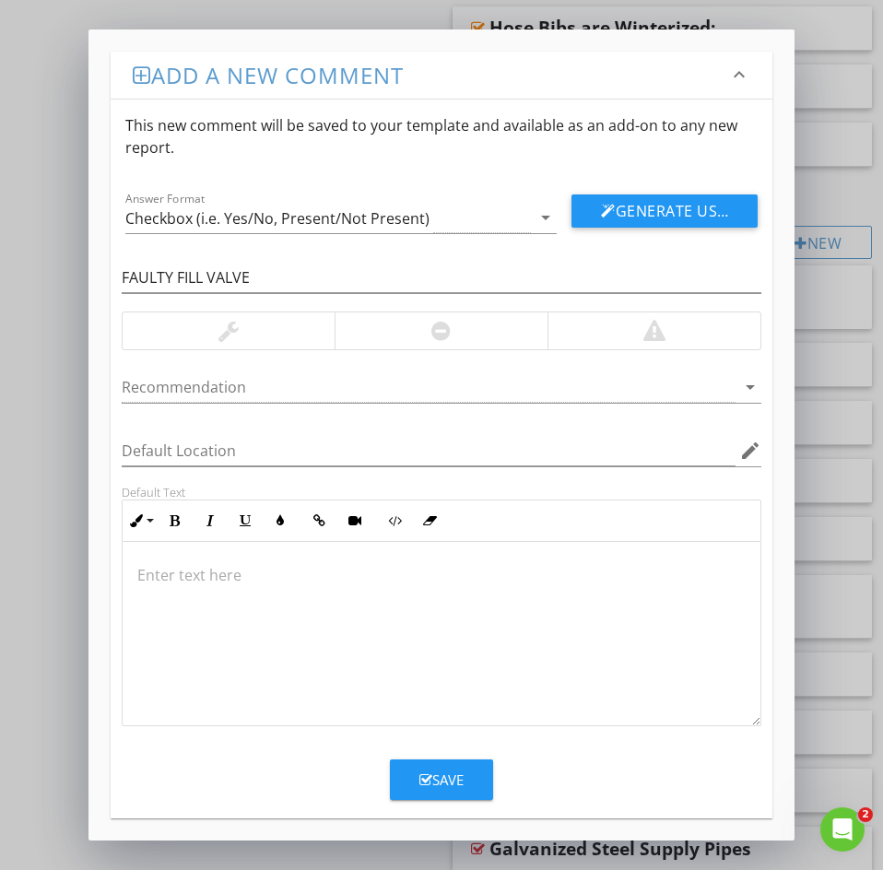
drag, startPoint x: 180, startPoint y: 582, endPoint x: 167, endPoint y: 573, distance: 15.9
click at [173, 578] on p at bounding box center [441, 575] width 608 height 22
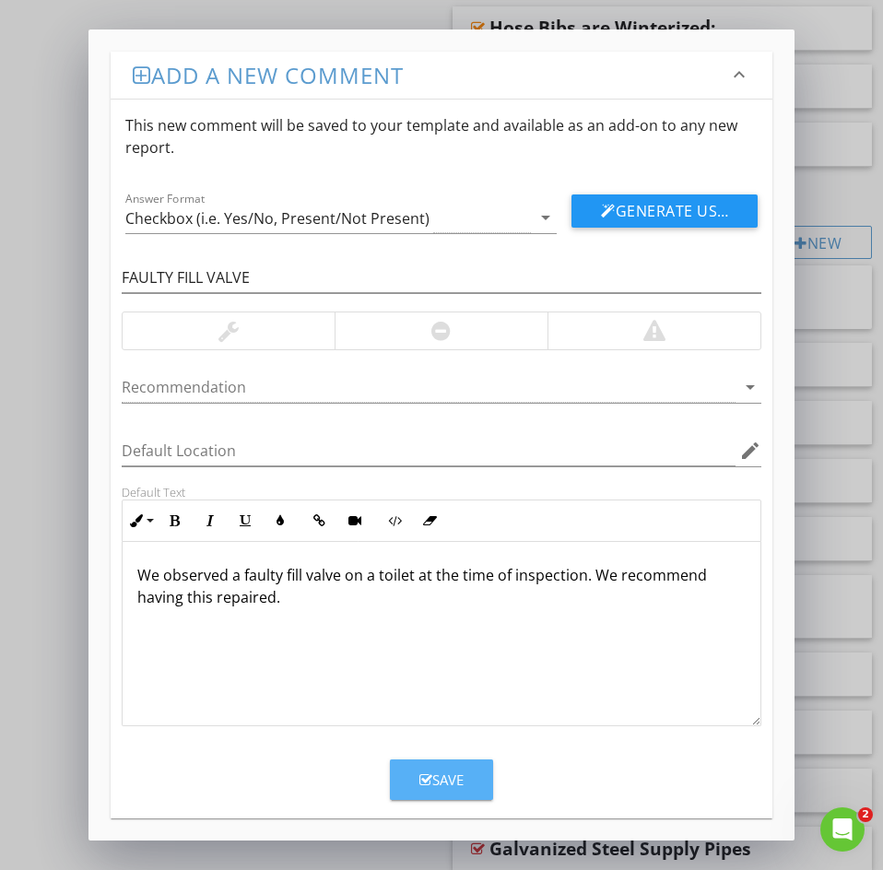
click at [438, 786] on div "Save" at bounding box center [441, 779] width 44 height 21
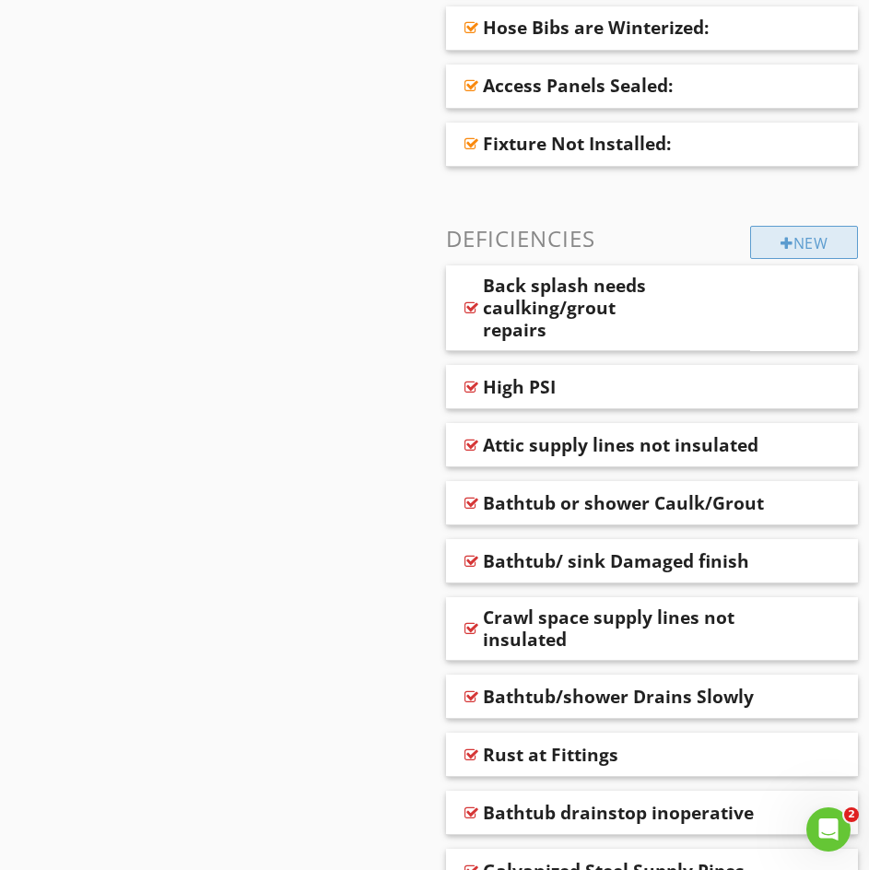
click at [776, 252] on div "New" at bounding box center [804, 242] width 108 height 33
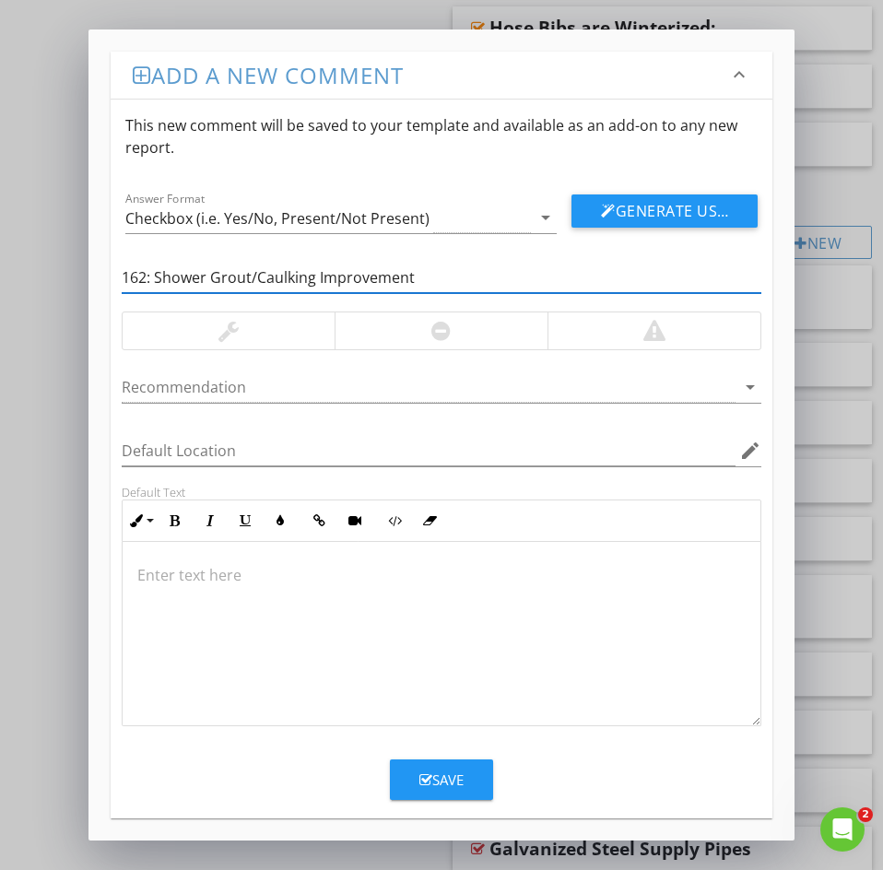
drag, startPoint x: 156, startPoint y: 278, endPoint x: 1, endPoint y: 264, distance: 155.4
click at [26, 262] on div "Add a new comment keyboard_arrow_down This new comment will be saved to your te…" at bounding box center [441, 435] width 883 height 870
type input "Shower Grout/Caulking Improvement"
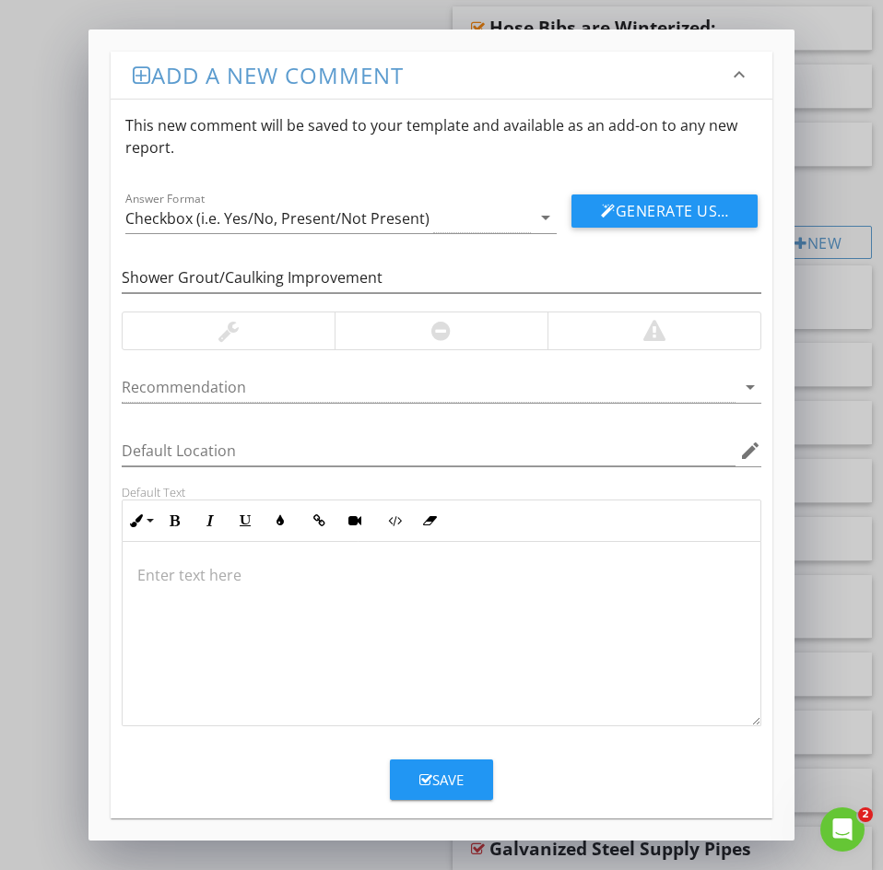
drag, startPoint x: 167, startPoint y: 588, endPoint x: 158, endPoint y: 571, distance: 19.0
click at [165, 585] on div at bounding box center [442, 634] width 638 height 184
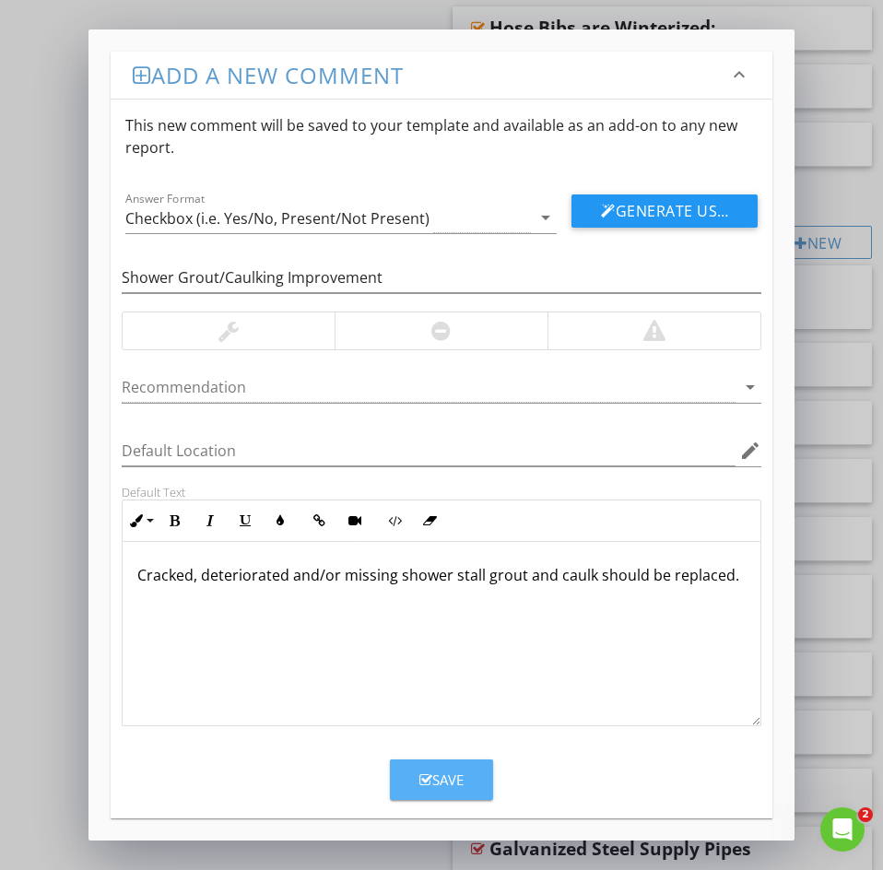
click at [445, 786] on div "Save" at bounding box center [441, 779] width 44 height 21
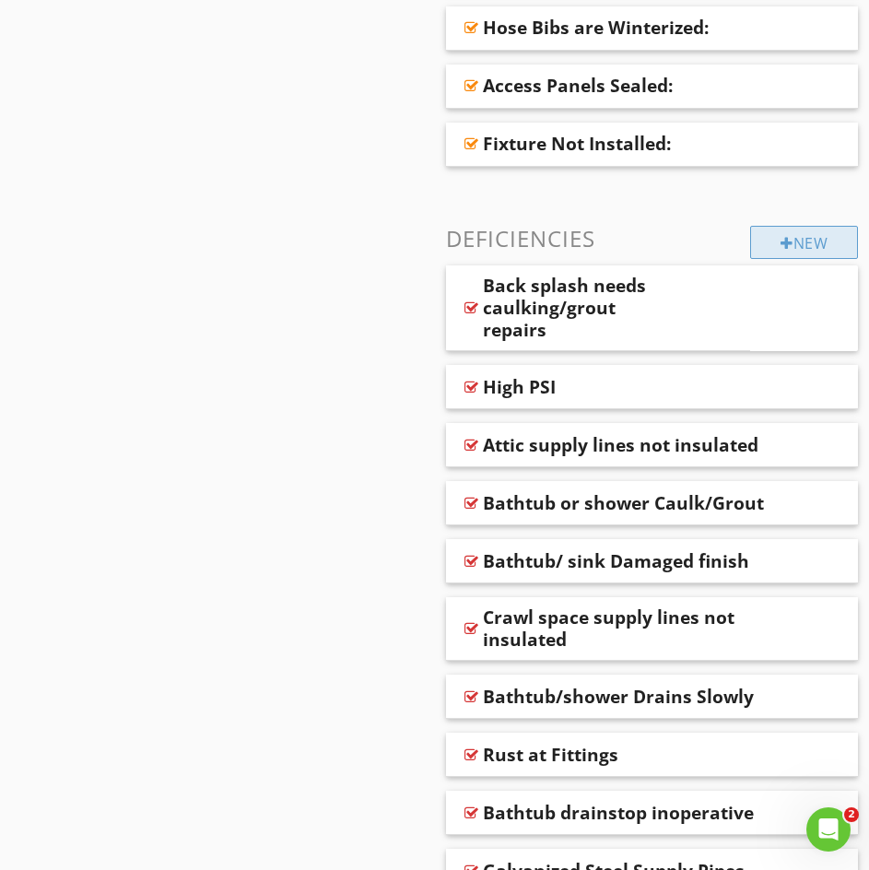
click at [776, 249] on div "New" at bounding box center [804, 242] width 108 height 33
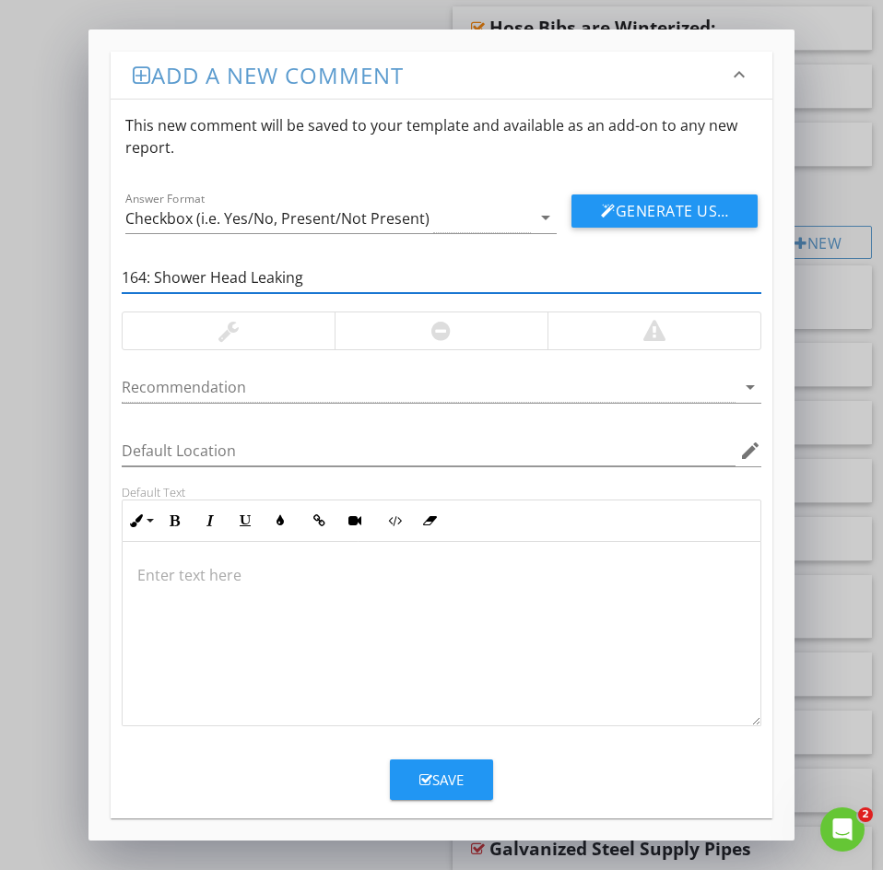
drag, startPoint x: 158, startPoint y: 272, endPoint x: 104, endPoint y: 273, distance: 53.5
click at [104, 273] on div "Add a new comment keyboard_arrow_down This new comment will be saved to your te…" at bounding box center [441, 434] width 706 height 811
type input "Shower Head Leaking"
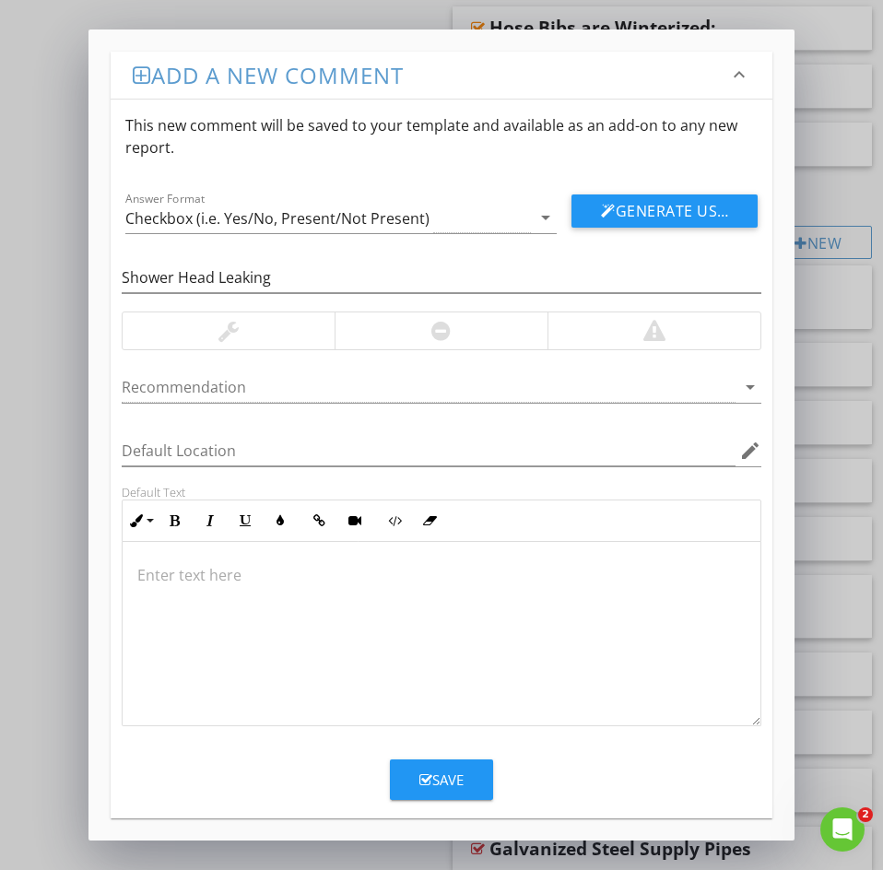
click at [161, 576] on p at bounding box center [441, 575] width 608 height 22
click at [438, 757] on div "Save" at bounding box center [442, 772] width 662 height 55
click at [435, 766] on button "Save" at bounding box center [441, 779] width 103 height 41
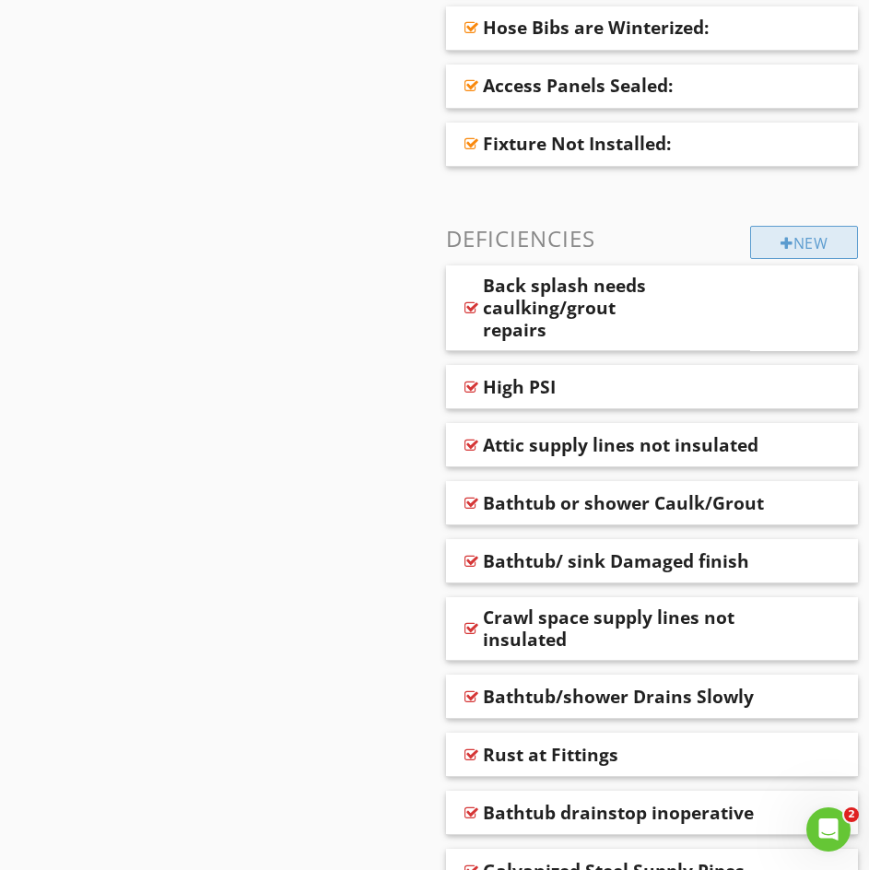
click at [813, 254] on div "New" at bounding box center [804, 242] width 108 height 33
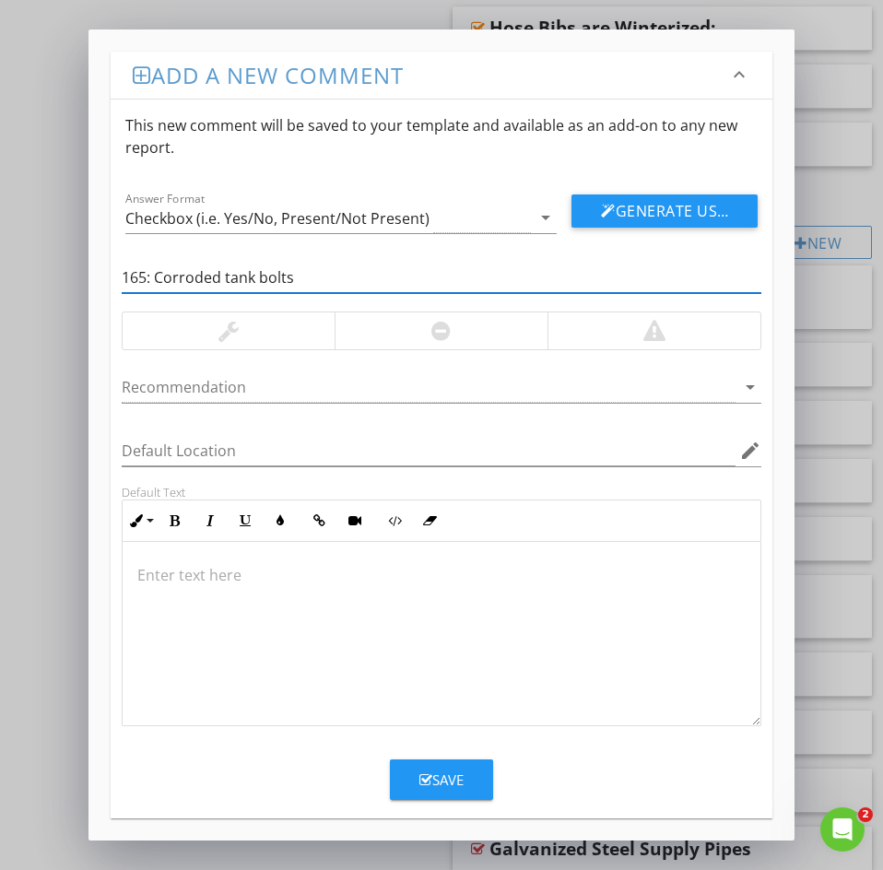
drag, startPoint x: 138, startPoint y: 274, endPoint x: 1, endPoint y: 272, distance: 137.3
click at [19, 270] on div "Add a new comment keyboard_arrow_down This new comment will be saved to your te…" at bounding box center [441, 435] width 883 height 870
type input "Corroded tank bolts"
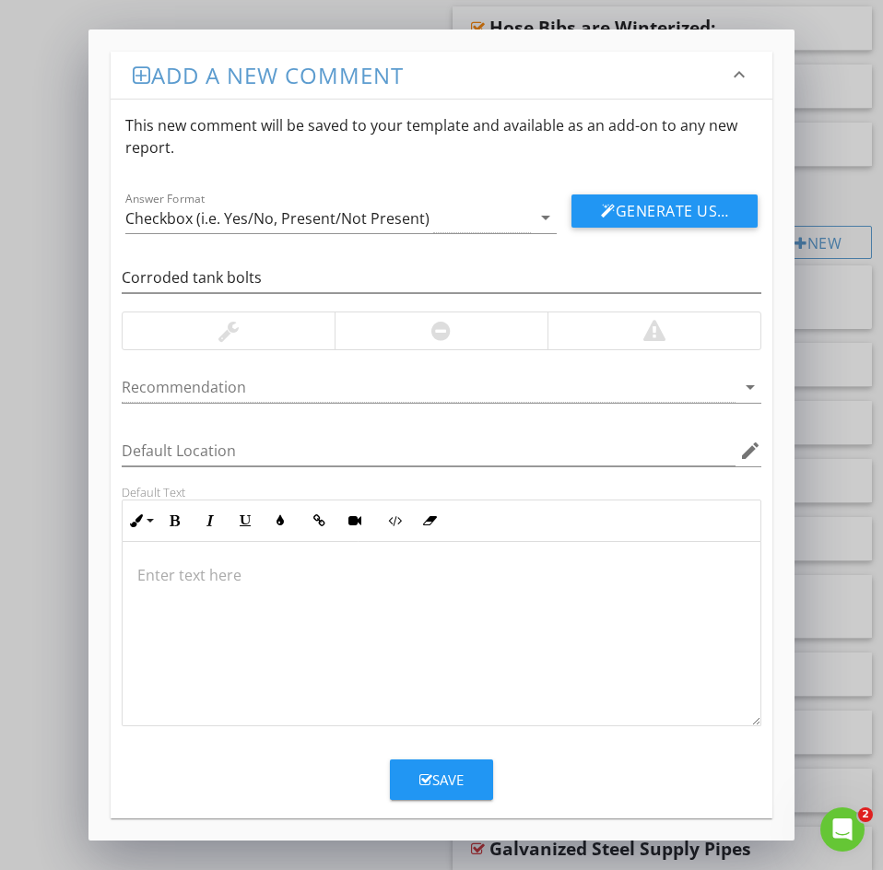
click at [150, 564] on p at bounding box center [441, 575] width 608 height 22
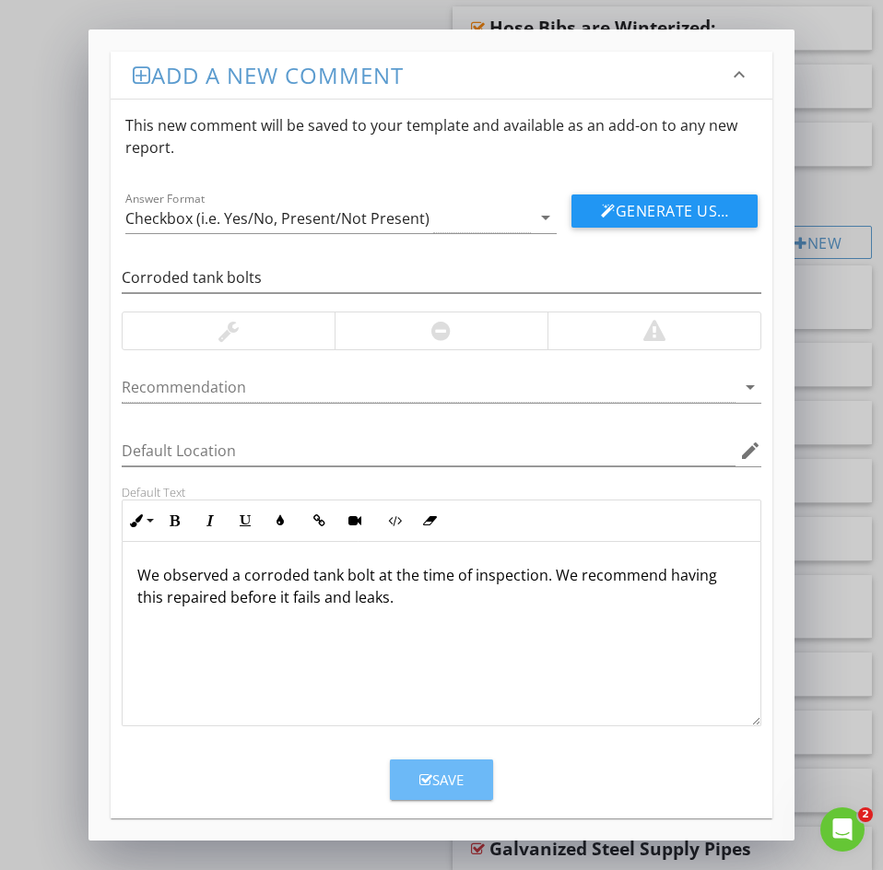
drag, startPoint x: 430, startPoint y: 778, endPoint x: 9, endPoint y: 616, distance: 451.3
click at [421, 771] on div "Save" at bounding box center [441, 779] width 44 height 21
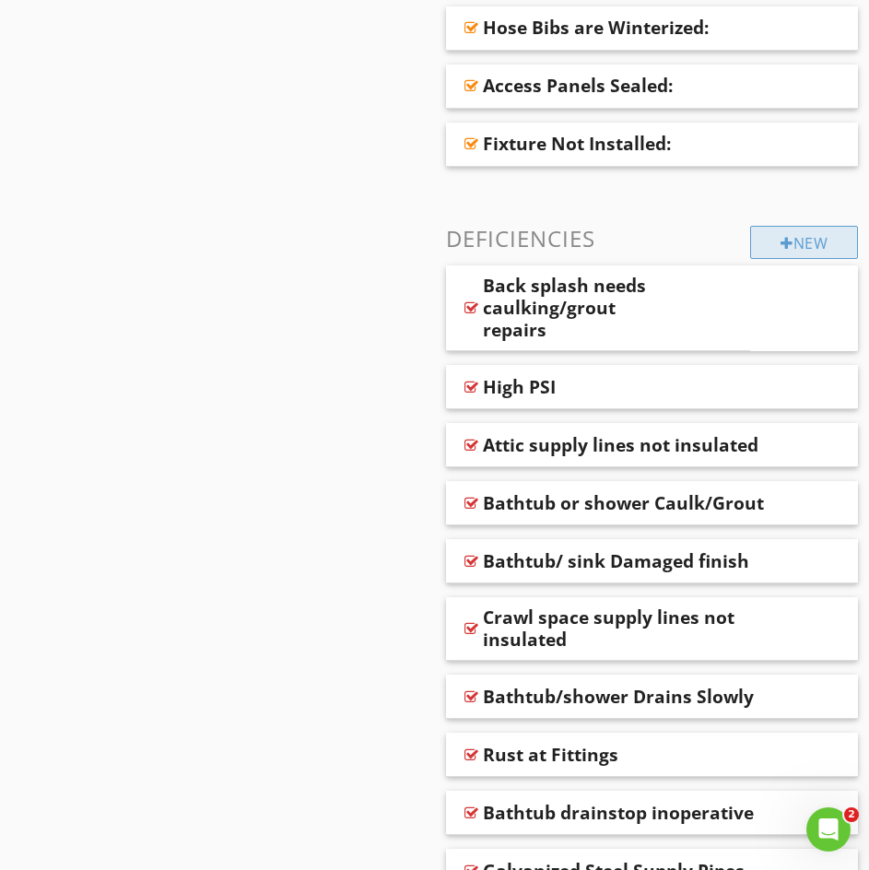
click at [818, 245] on div "New" at bounding box center [804, 242] width 108 height 33
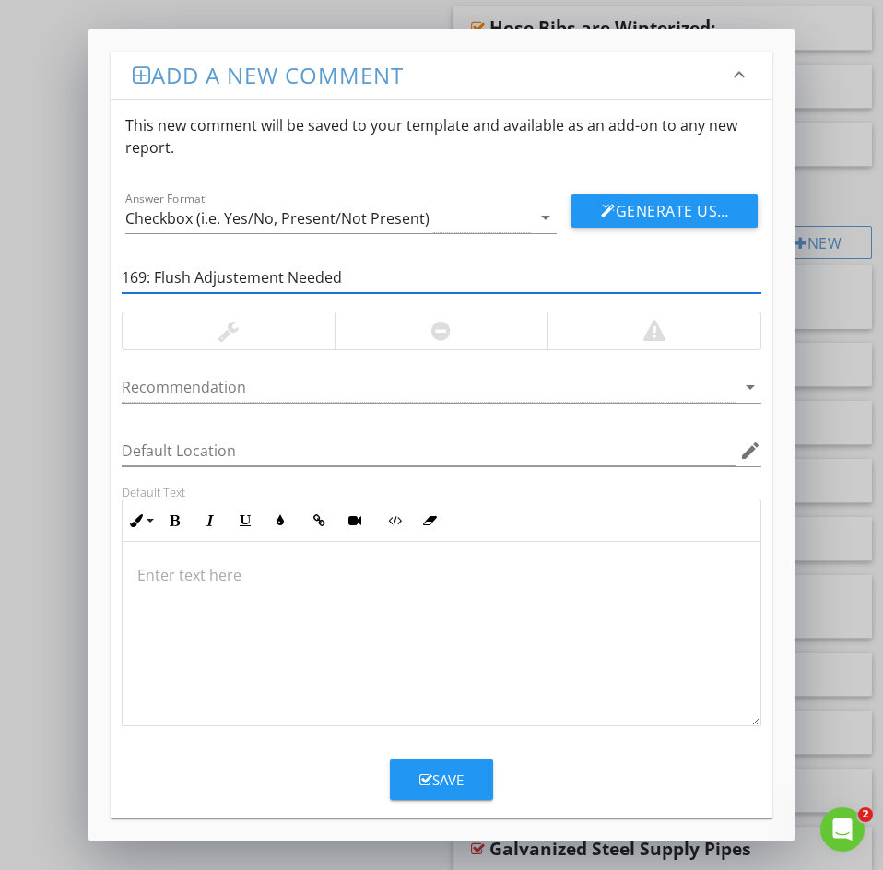
drag, startPoint x: 157, startPoint y: 277, endPoint x: 46, endPoint y: 280, distance: 110.6
click at [46, 280] on div "Add a new comment keyboard_arrow_down This new comment will be saved to your te…" at bounding box center [441, 435] width 883 height 870
type input "Flush Adjustment Needed"
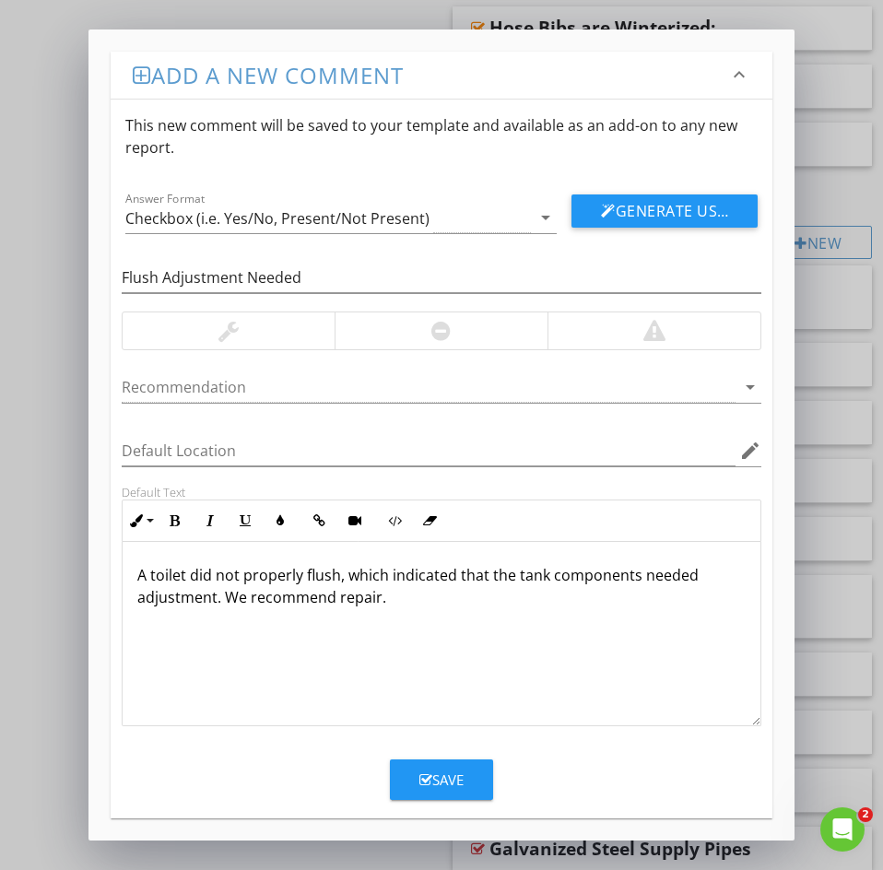
click at [413, 774] on button "Save" at bounding box center [441, 779] width 103 height 41
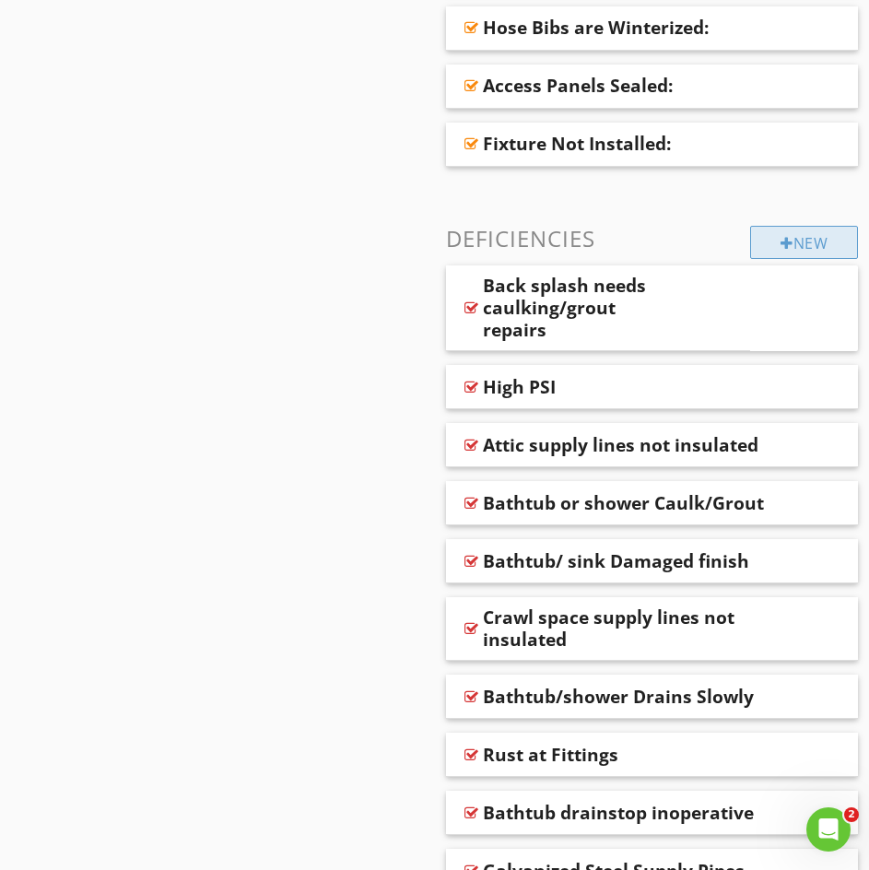
click at [763, 254] on div "New" at bounding box center [804, 242] width 108 height 33
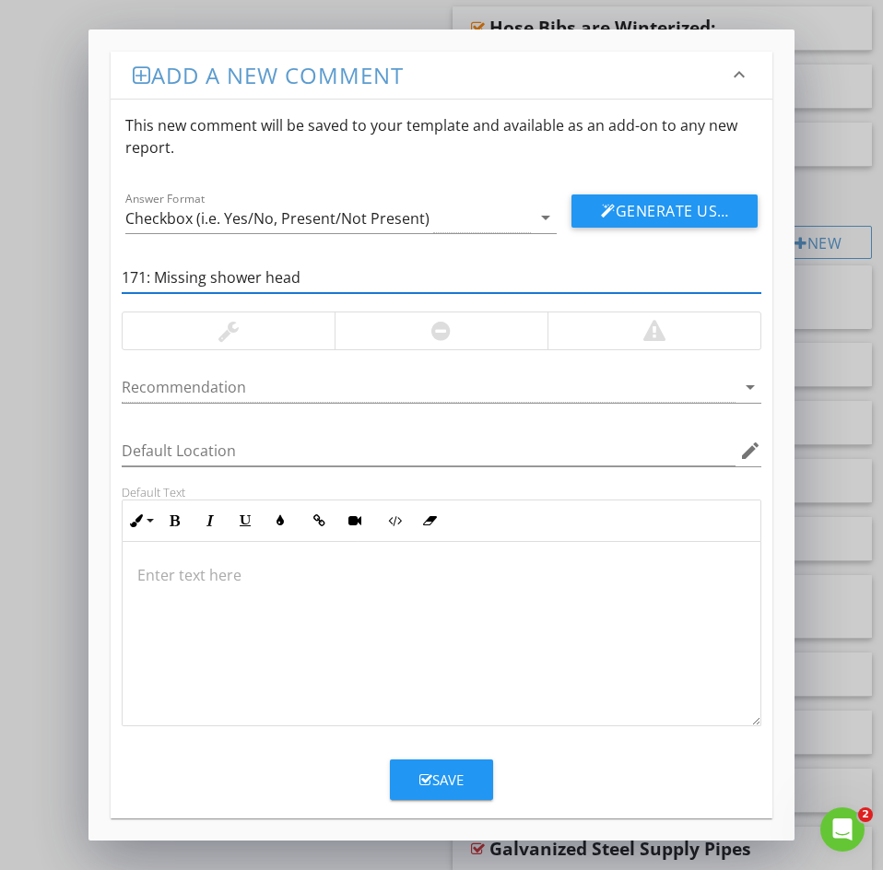
drag, startPoint x: 155, startPoint y: 276, endPoint x: 9, endPoint y: 281, distance: 145.7
click at [41, 269] on div "Add a new comment keyboard_arrow_down This new comment will be saved to your te…" at bounding box center [441, 435] width 883 height 870
type input "Missing shower head"
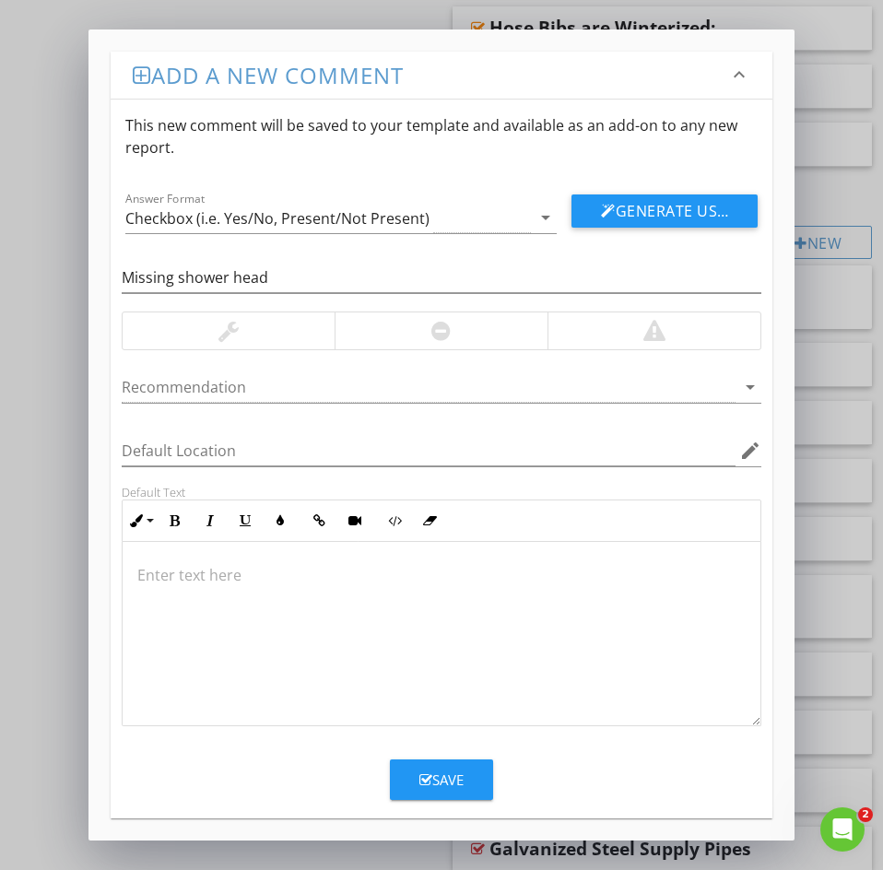
click at [147, 589] on div at bounding box center [442, 634] width 638 height 184
click at [433, 782] on div "Save" at bounding box center [441, 779] width 44 height 21
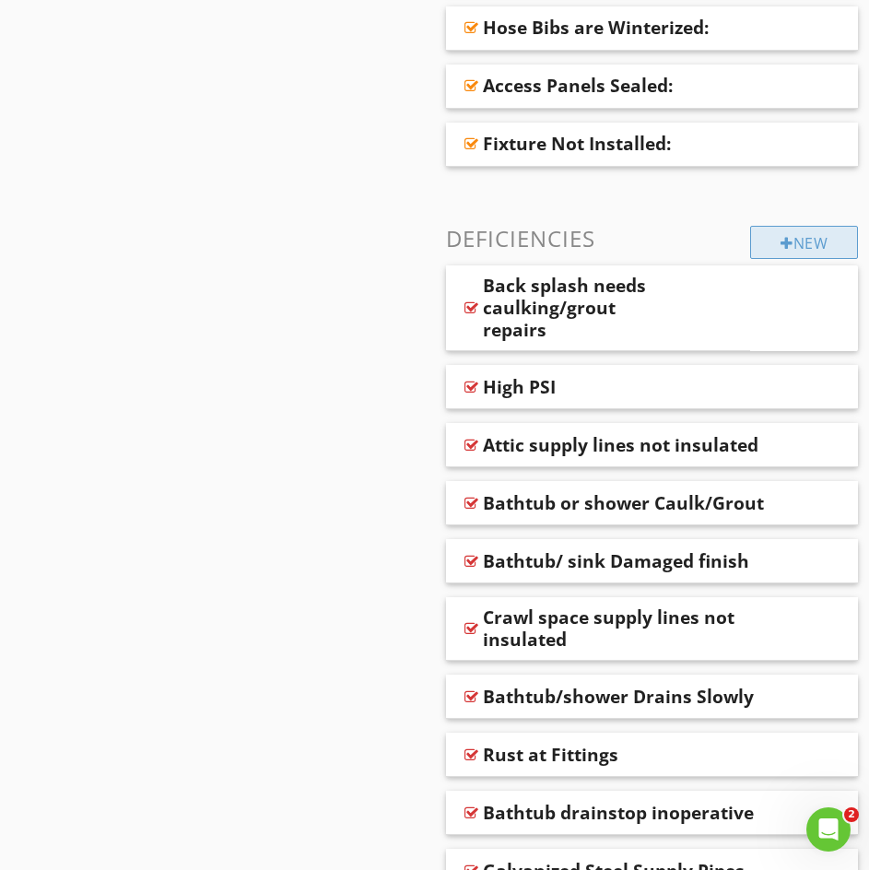
click at [792, 251] on div "New" at bounding box center [804, 242] width 108 height 33
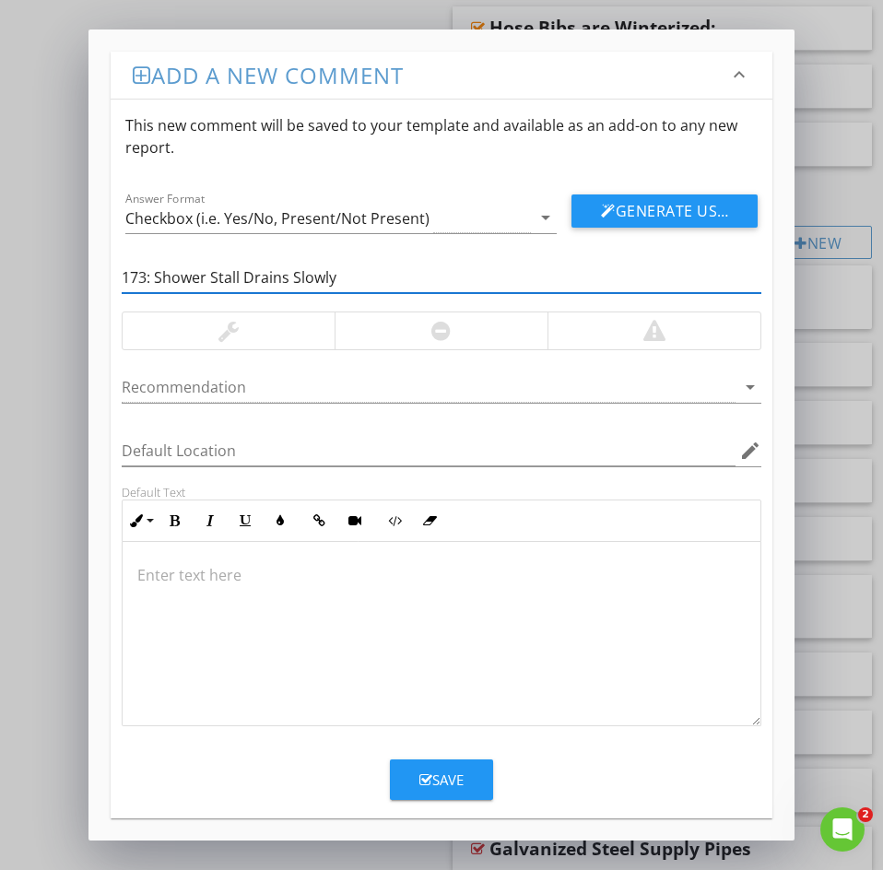
drag, startPoint x: 156, startPoint y: 272, endPoint x: 10, endPoint y: 293, distance: 147.1
click at [20, 286] on div "Add a new comment keyboard_arrow_down This new comment will be saved to your te…" at bounding box center [441, 435] width 883 height 870
type input "Shower Stall Drains Slowly"
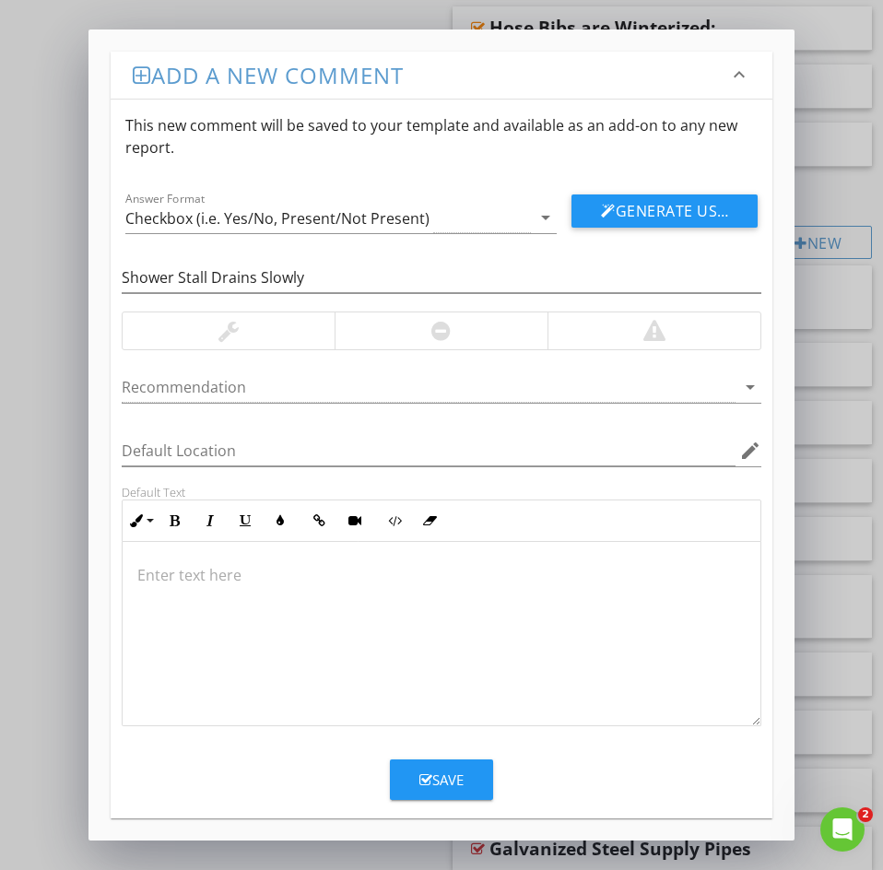
click at [179, 580] on p at bounding box center [441, 575] width 608 height 22
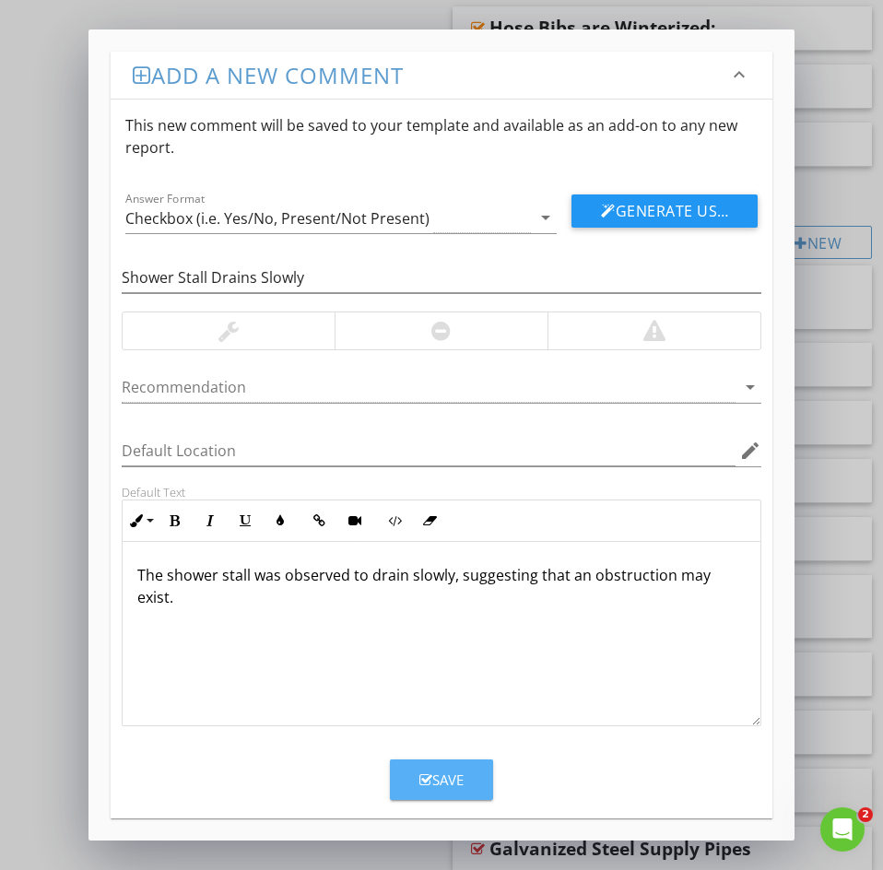
click at [438, 788] on div "Save" at bounding box center [441, 779] width 44 height 21
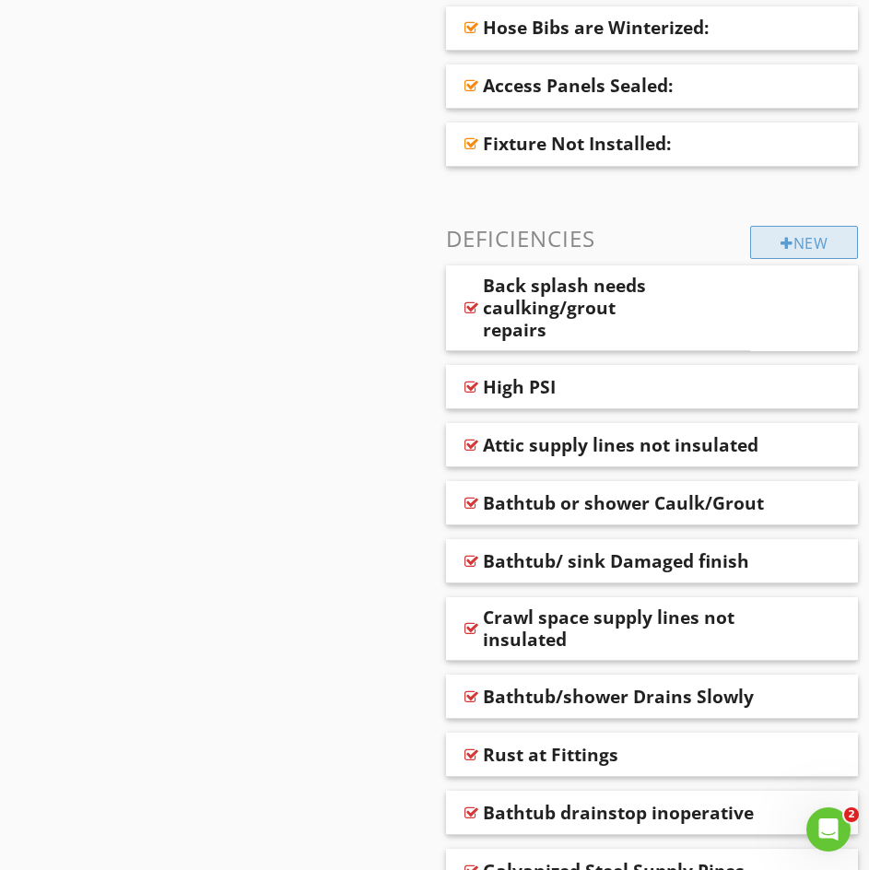
click at [754, 248] on div "New" at bounding box center [804, 242] width 108 height 33
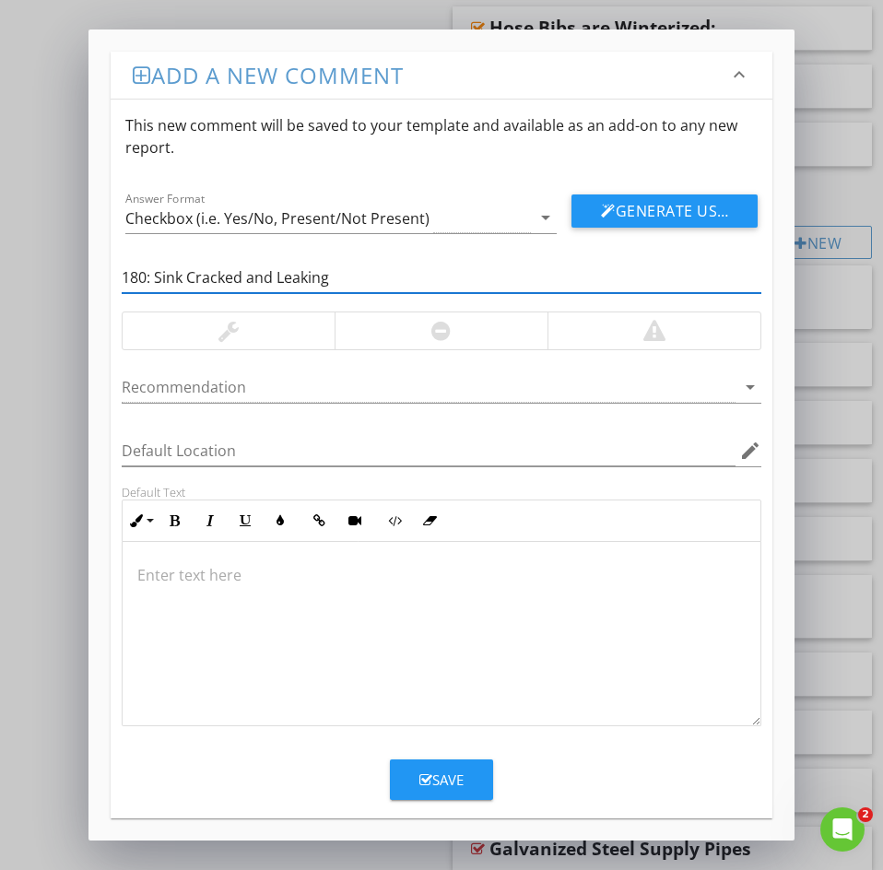
drag, startPoint x: 158, startPoint y: 275, endPoint x: 5, endPoint y: 336, distance: 165.0
click at [61, 284] on div "Add a new comment keyboard_arrow_down This new comment will be saved to your te…" at bounding box center [441, 435] width 883 height 870
type input "Sink Cracked and Leaking"
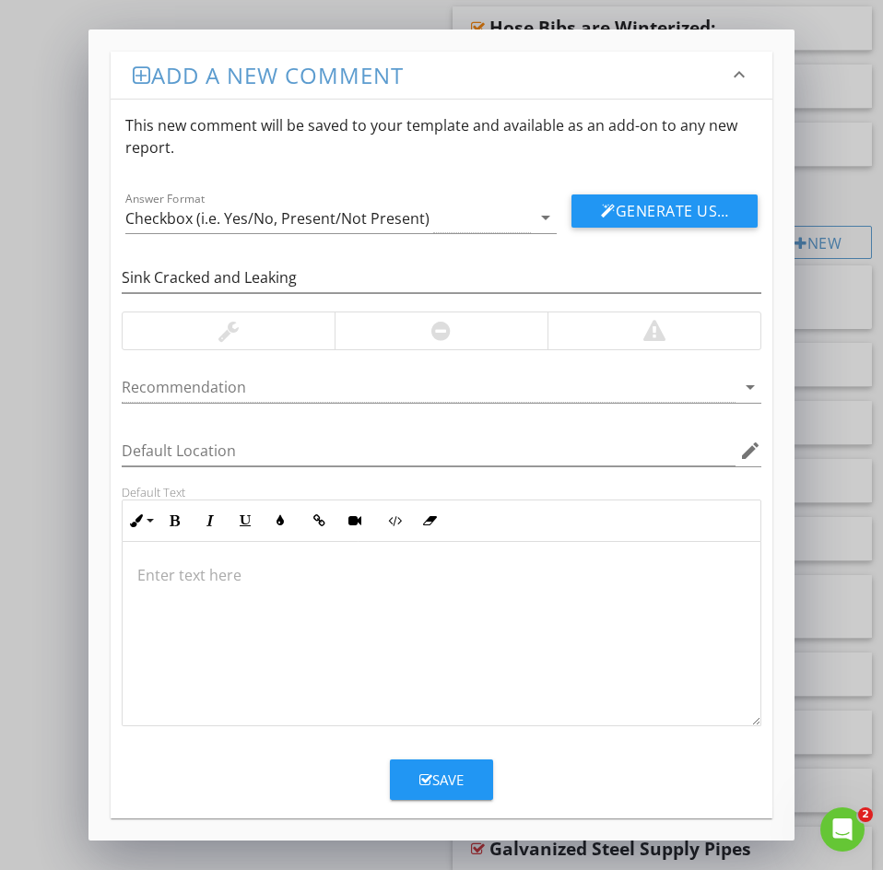
click at [165, 575] on p at bounding box center [441, 575] width 608 height 22
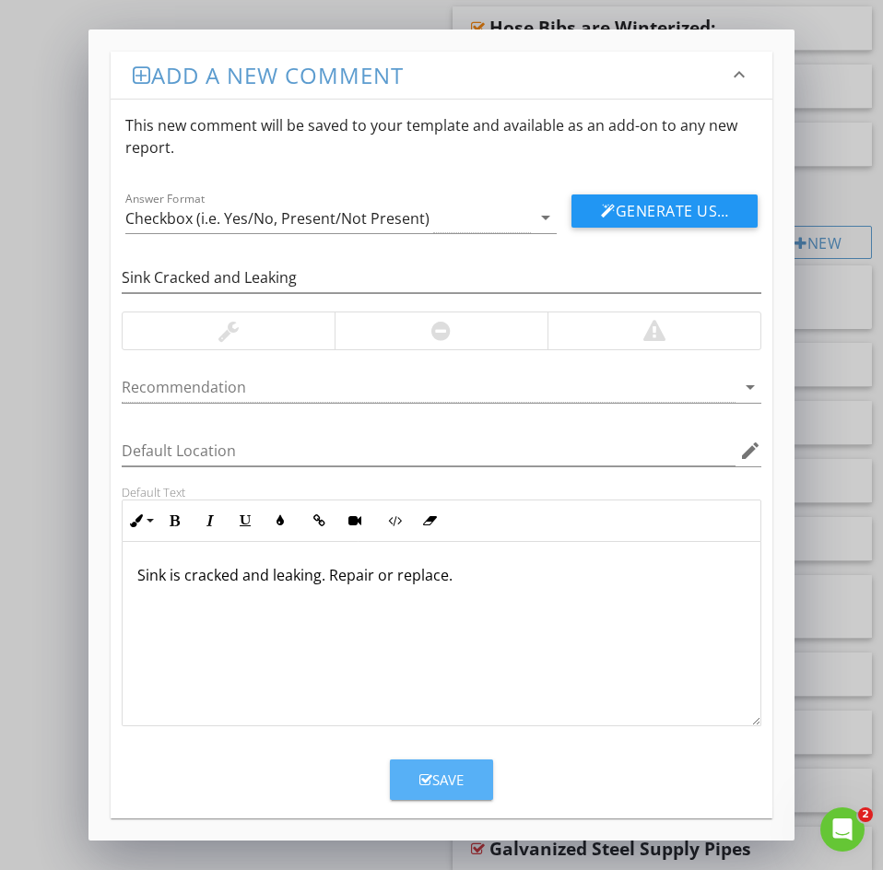
click at [442, 782] on div "Save" at bounding box center [441, 779] width 44 height 21
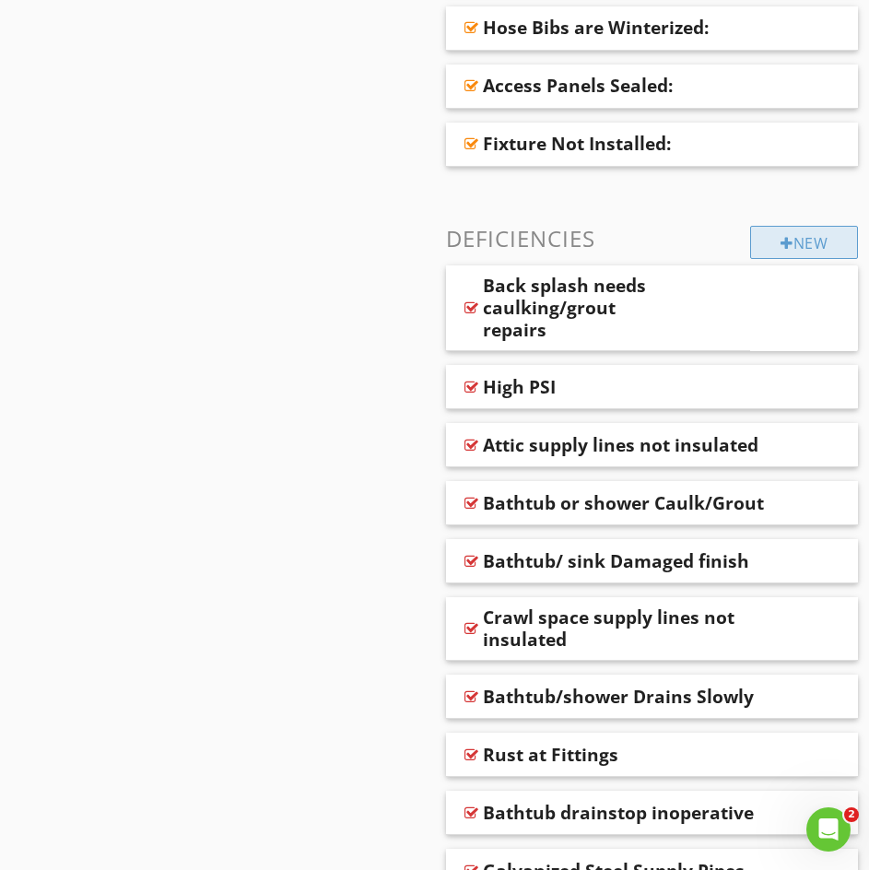
click at [775, 241] on div "New" at bounding box center [804, 242] width 108 height 33
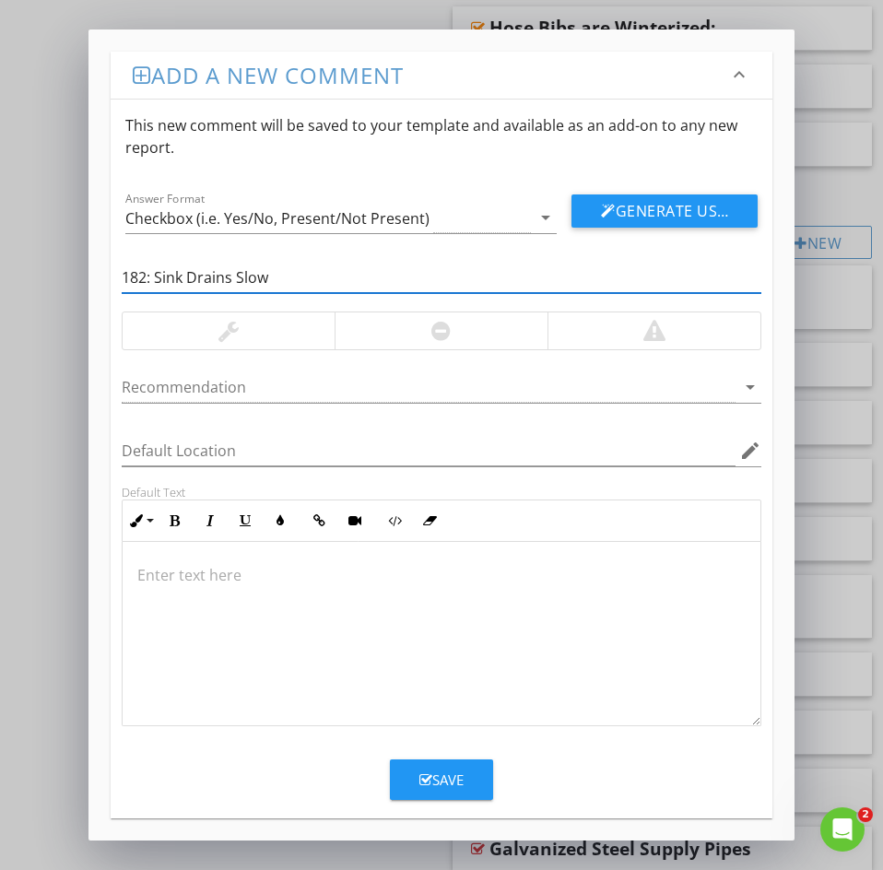
drag, startPoint x: 155, startPoint y: 273, endPoint x: 6, endPoint y: 285, distance: 149.8
click at [66, 276] on div "Add a new comment keyboard_arrow_down This new comment will be saved to your te…" at bounding box center [441, 435] width 883 height 870
type input "Sink Drains Slow"
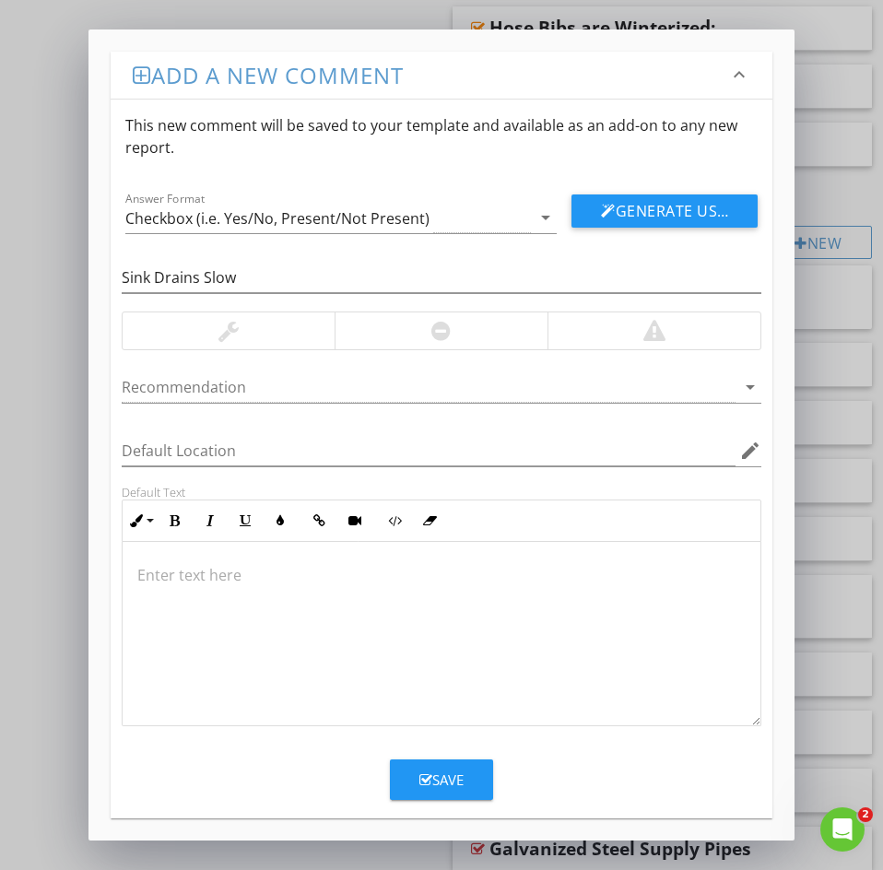
click at [148, 564] on p at bounding box center [441, 575] width 608 height 22
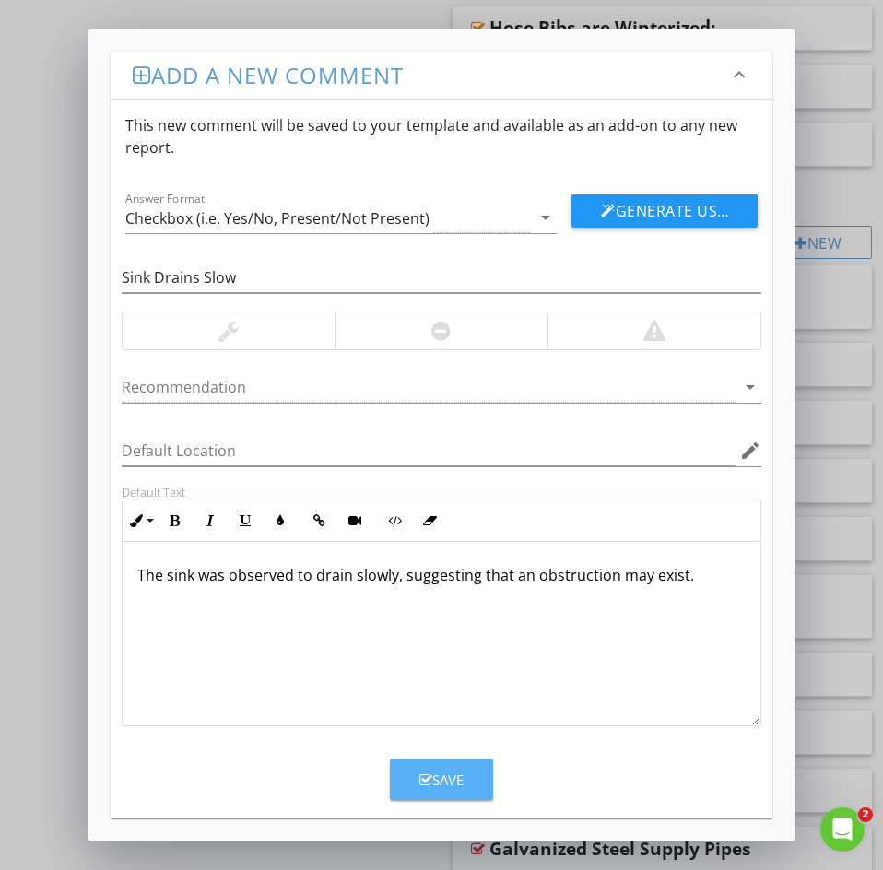
click at [430, 780] on icon "button" at bounding box center [425, 780] width 13 height 14
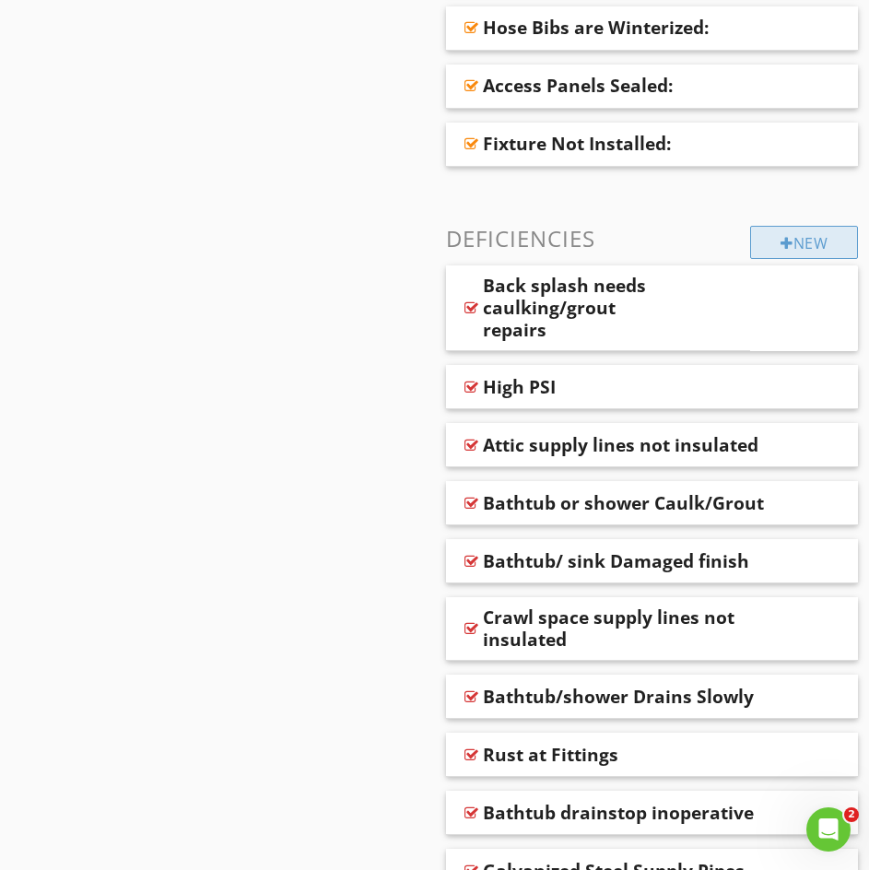
click at [788, 247] on div at bounding box center [787, 243] width 13 height 15
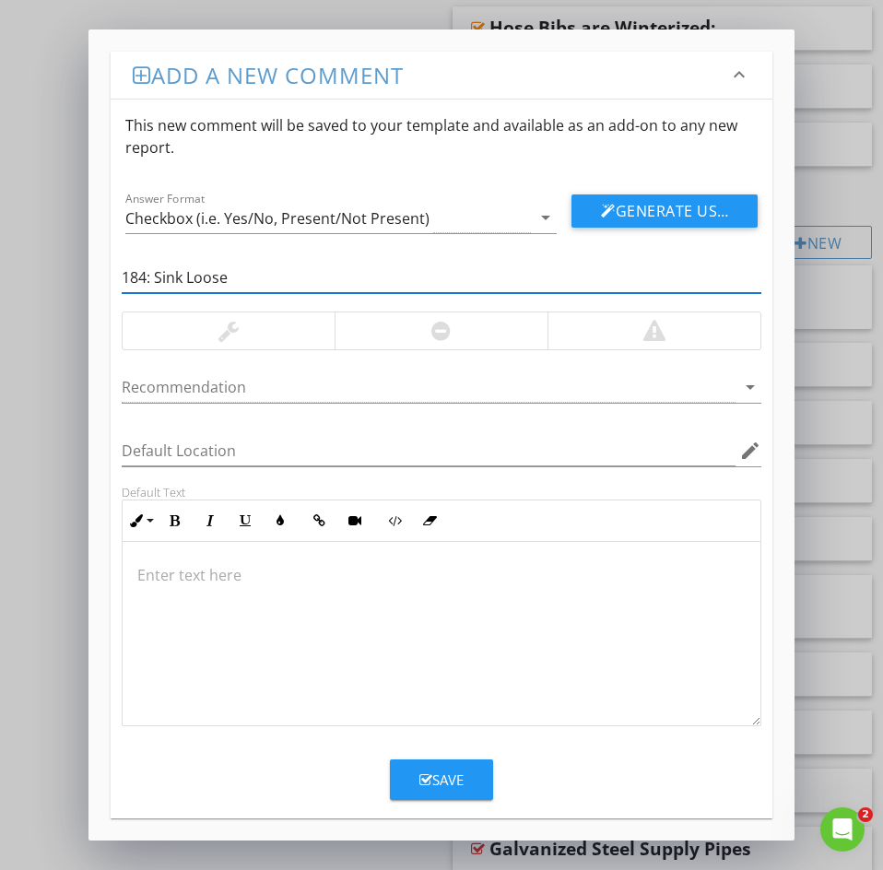
drag, startPoint x: 152, startPoint y: 281, endPoint x: 0, endPoint y: 267, distance: 152.7
click at [55, 259] on div "Add a new comment keyboard_arrow_down This new comment will be saved to your te…" at bounding box center [441, 435] width 883 height 870
type input "Sink Loose"
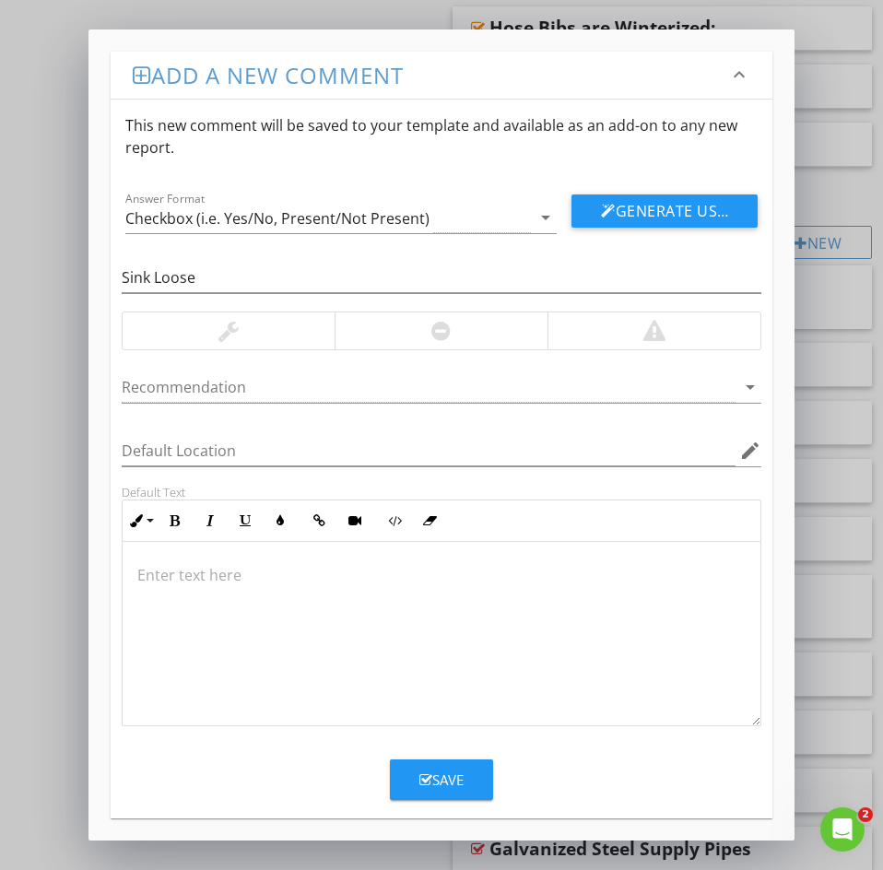
click at [147, 556] on div at bounding box center [442, 634] width 638 height 184
click at [437, 781] on div "Save" at bounding box center [441, 779] width 44 height 21
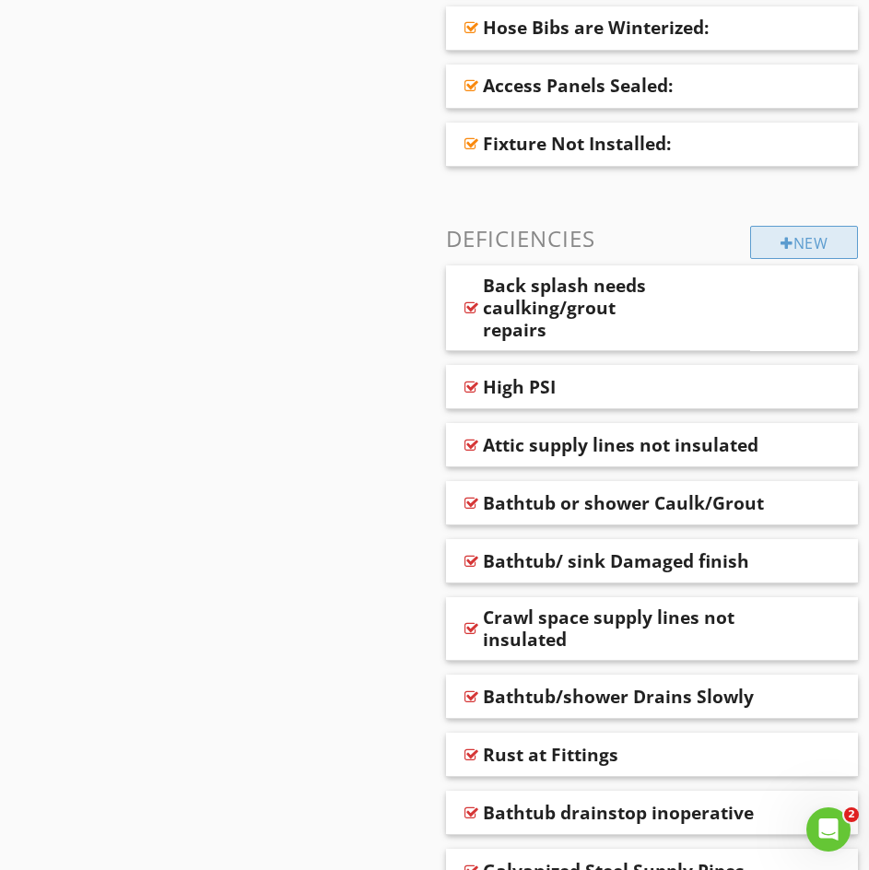
click at [802, 247] on div "New" at bounding box center [804, 242] width 108 height 33
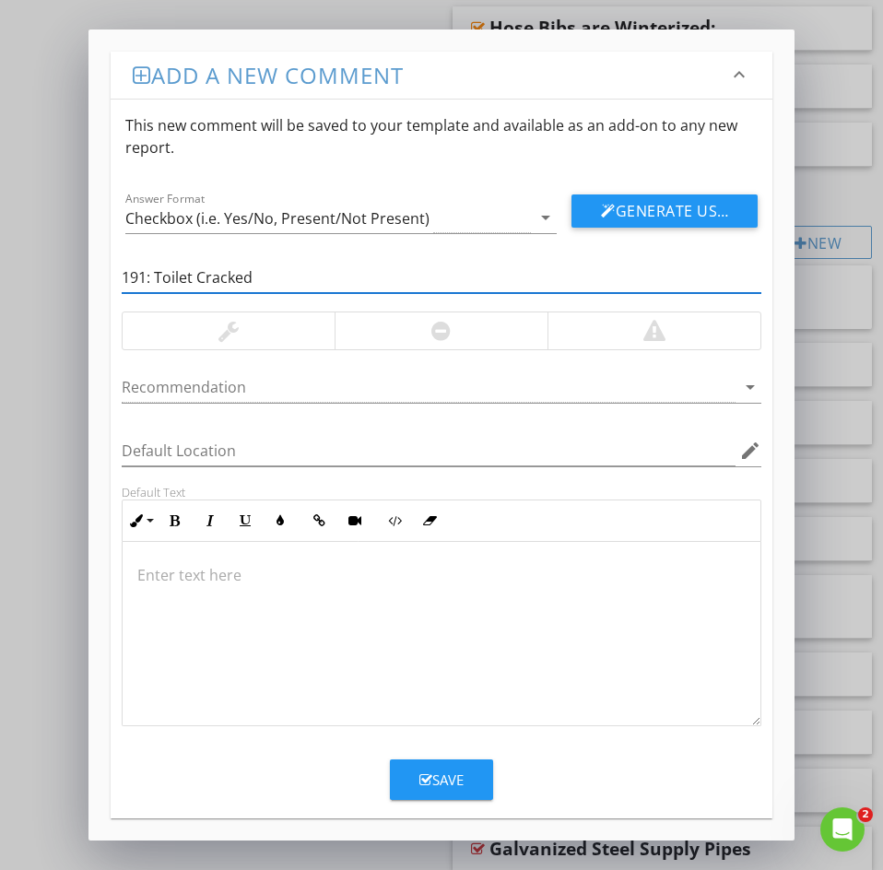
drag, startPoint x: 157, startPoint y: 277, endPoint x: 3, endPoint y: 264, distance: 154.4
click at [30, 264] on div "Add a new comment keyboard_arrow_down This new comment will be saved to your te…" at bounding box center [441, 435] width 883 height 870
type input "Toilet Cracked"
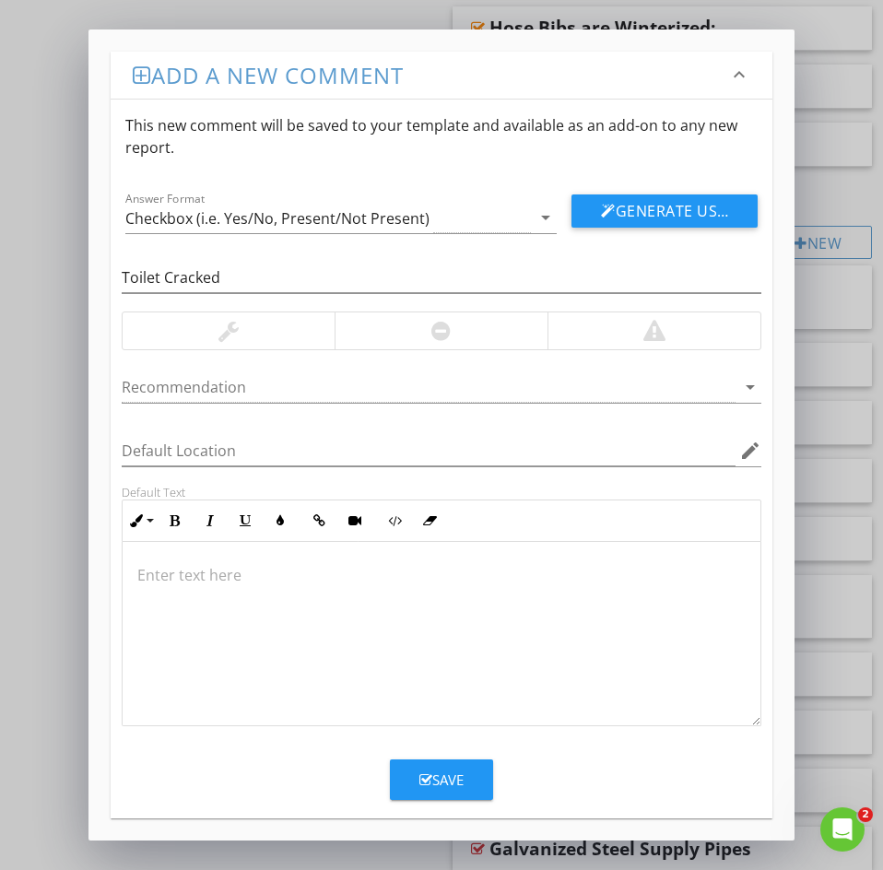
click at [171, 583] on p at bounding box center [441, 575] width 608 height 22
click at [445, 781] on div "Save" at bounding box center [441, 779] width 44 height 21
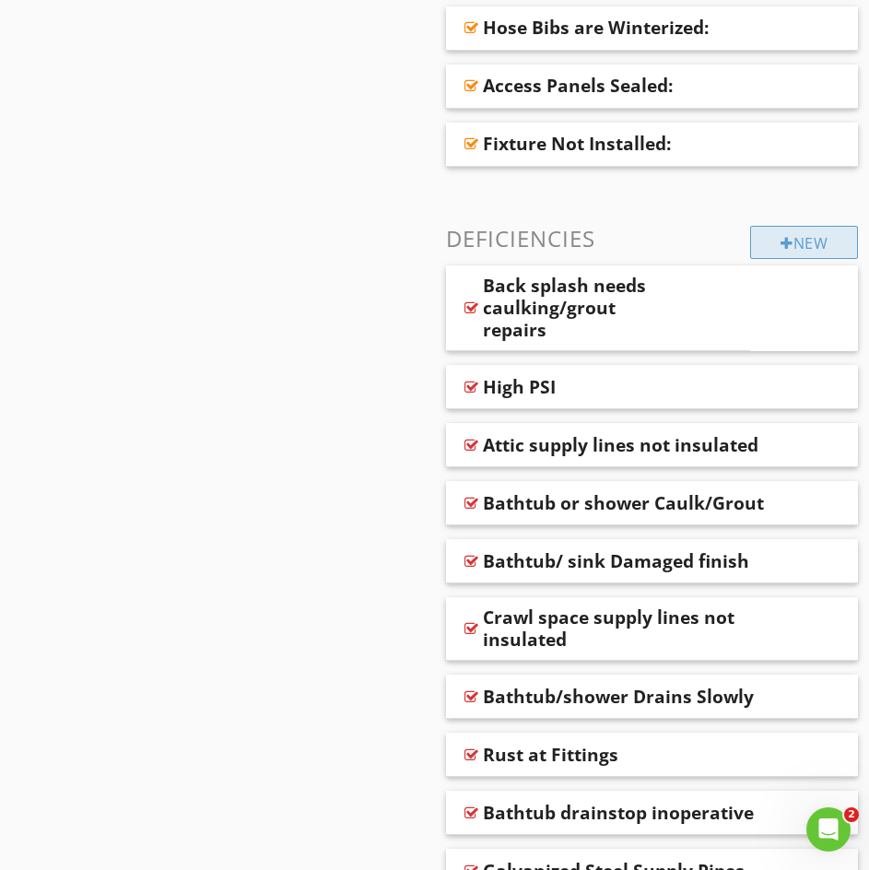
click at [828, 241] on div "New" at bounding box center [804, 242] width 108 height 33
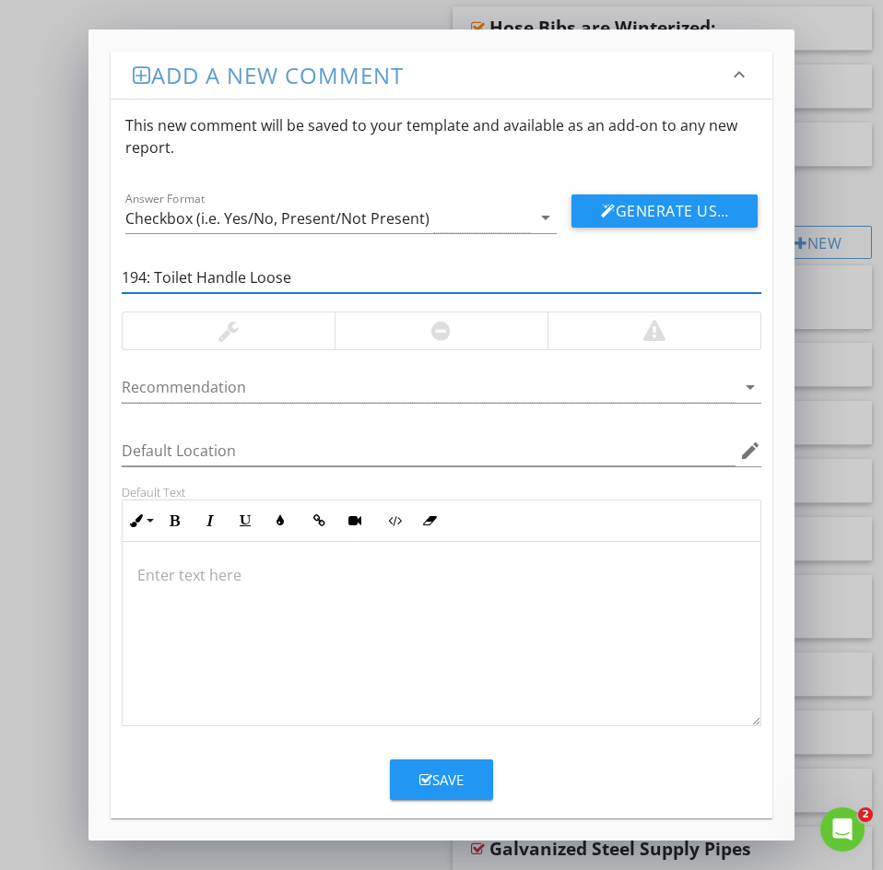
drag, startPoint x: 159, startPoint y: 278, endPoint x: 0, endPoint y: 261, distance: 160.4
click at [12, 261] on div "Add a new comment keyboard_arrow_down This new comment will be saved to your te…" at bounding box center [441, 435] width 883 height 870
type input "Toilet Handle Loose"
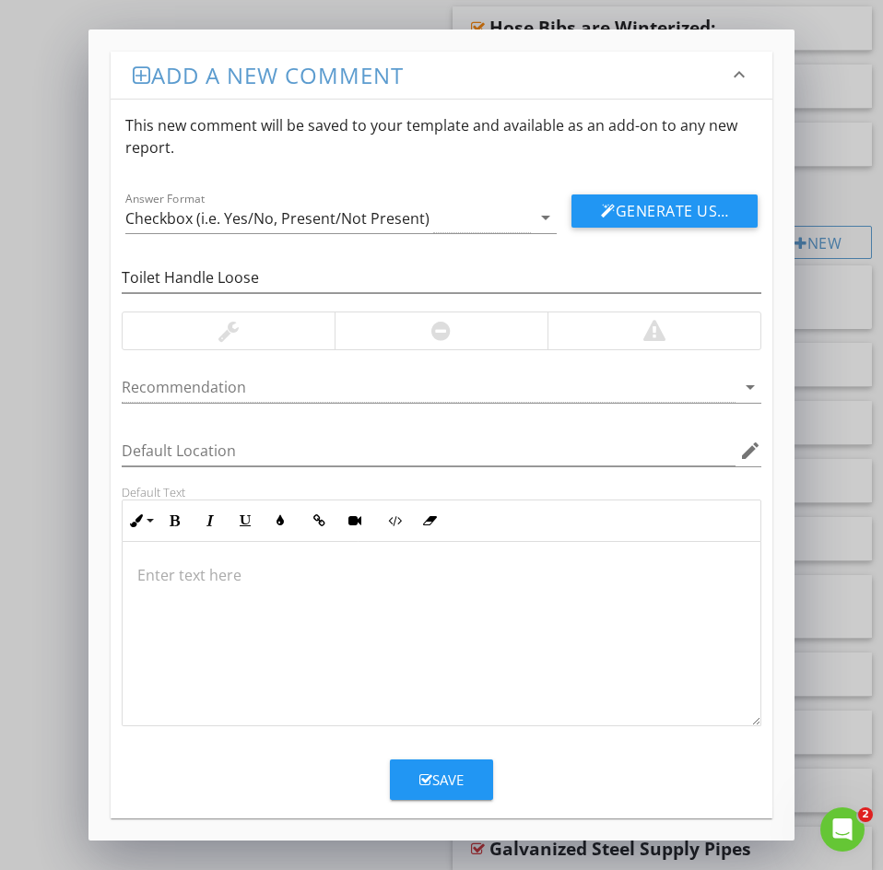
click at [147, 586] on p at bounding box center [441, 575] width 608 height 22
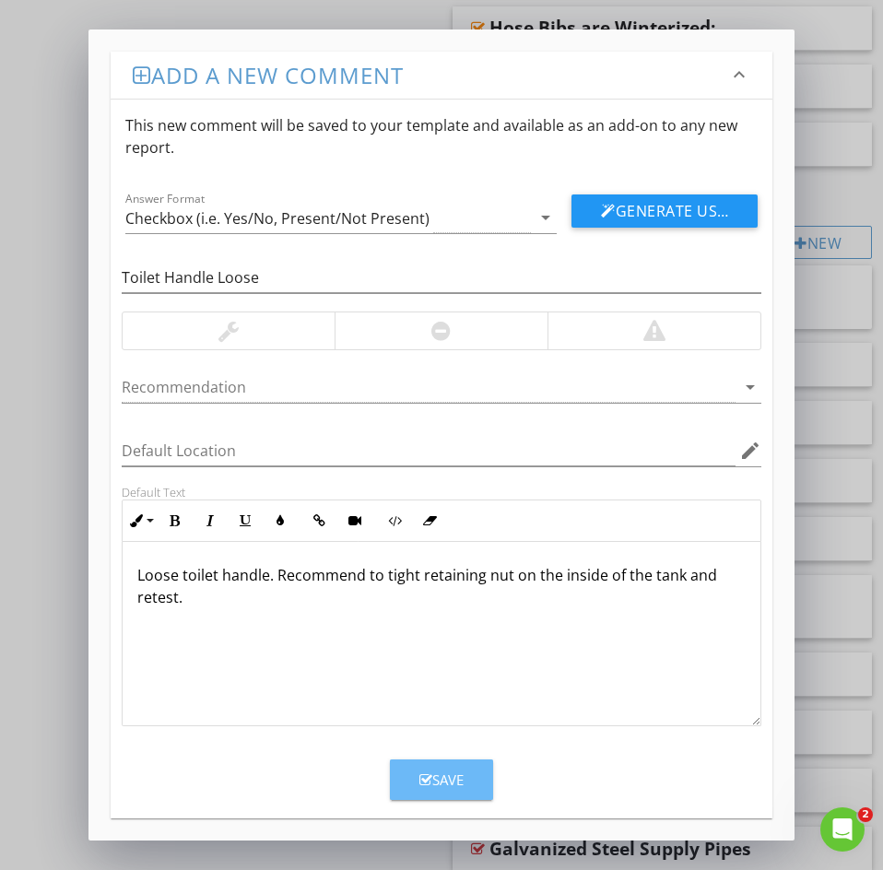
drag, startPoint x: 443, startPoint y: 785, endPoint x: 229, endPoint y: 706, distance: 228.0
click at [317, 736] on form "This new comment will be saved to your template and available as an add-on to a…" at bounding box center [442, 450] width 662 height 700
click at [471, 781] on button "Save" at bounding box center [441, 779] width 103 height 41
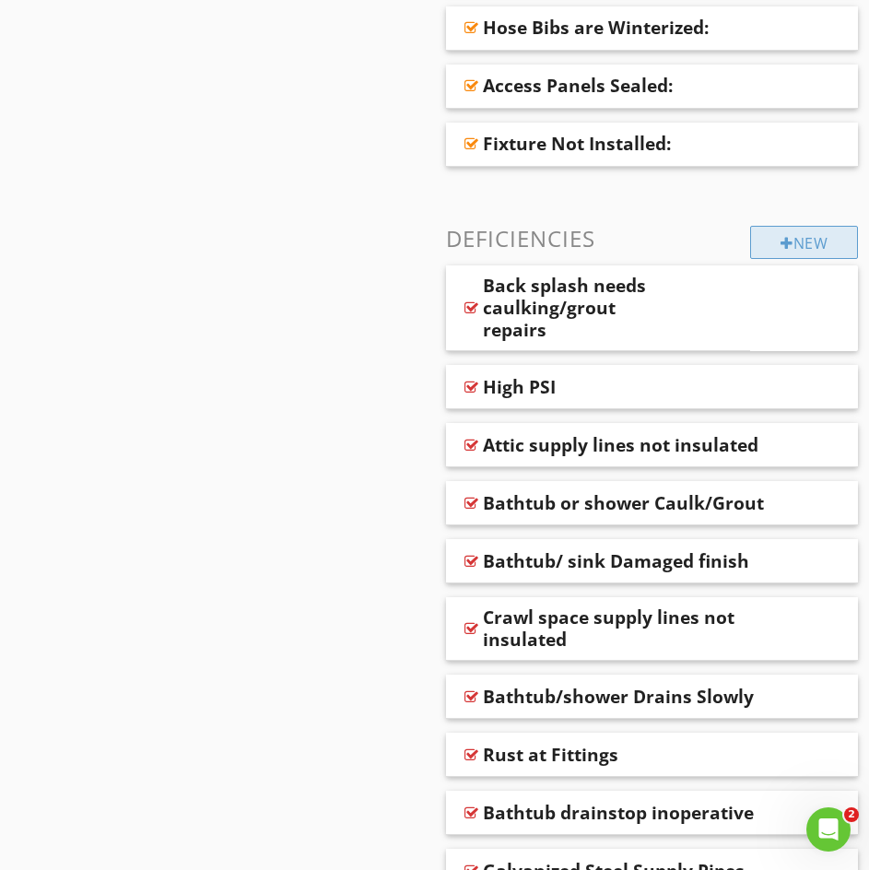
click at [791, 240] on div "New" at bounding box center [804, 242] width 108 height 33
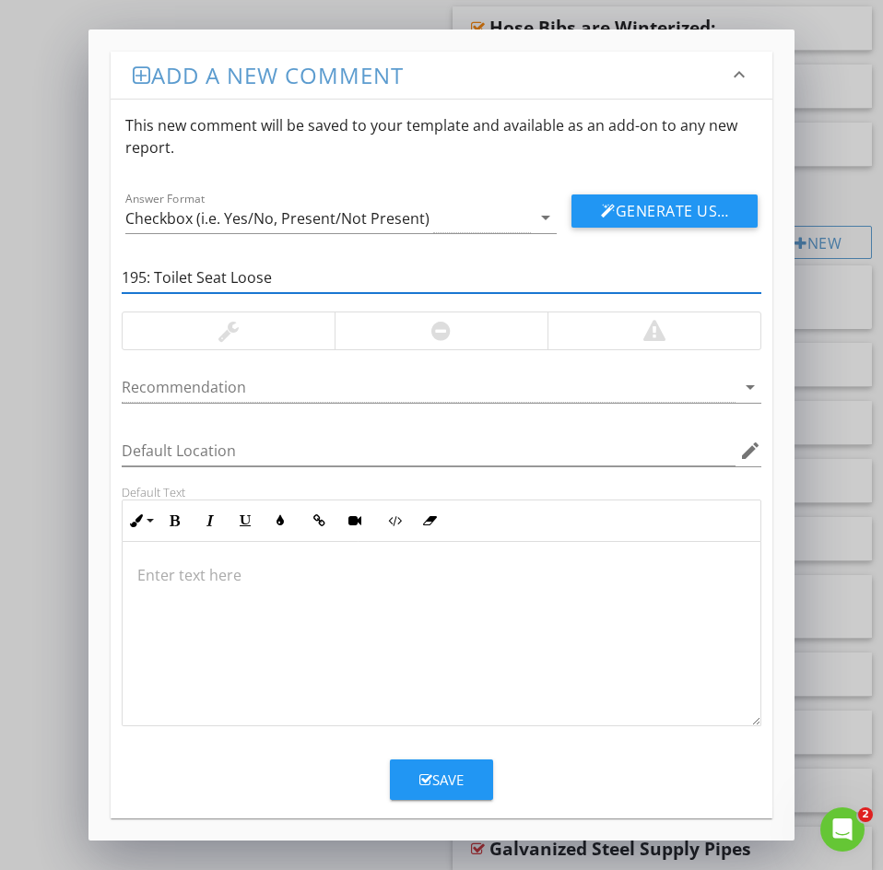
drag, startPoint x: 153, startPoint y: 274, endPoint x: 35, endPoint y: 270, distance: 118.0
click at [37, 270] on div "Add a new comment keyboard_arrow_down This new comment will be saved to your te…" at bounding box center [441, 435] width 883 height 870
type input "Toilet Seat Loose"
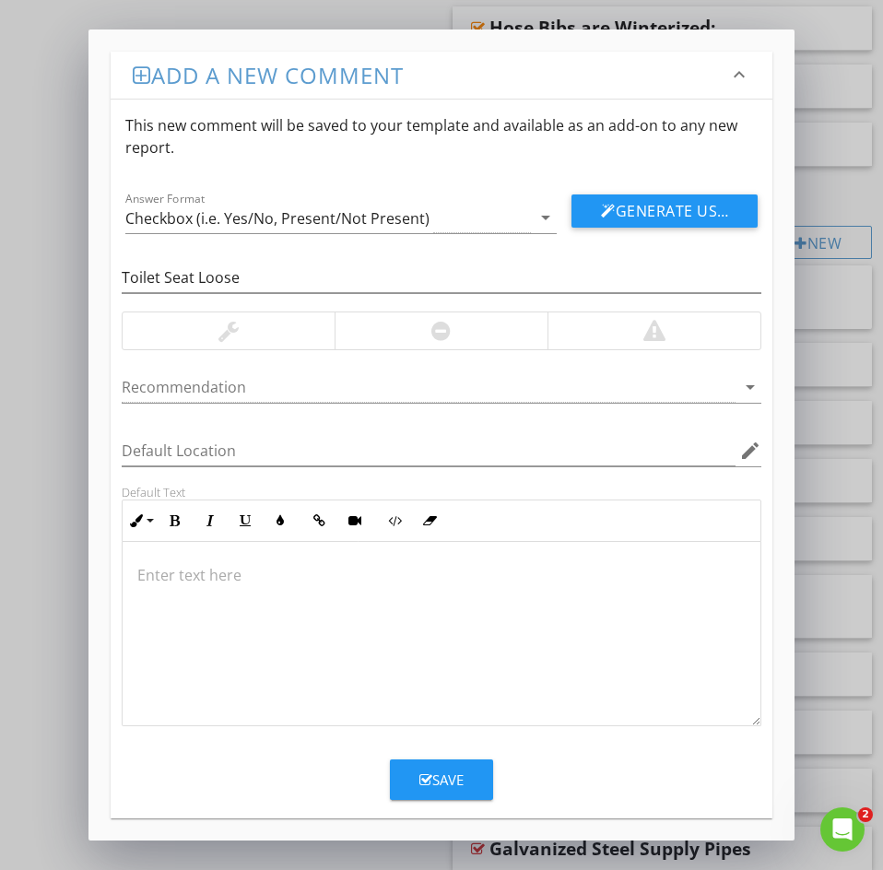
click at [158, 568] on p at bounding box center [441, 575] width 608 height 22
click at [416, 784] on button "Save" at bounding box center [441, 779] width 103 height 41
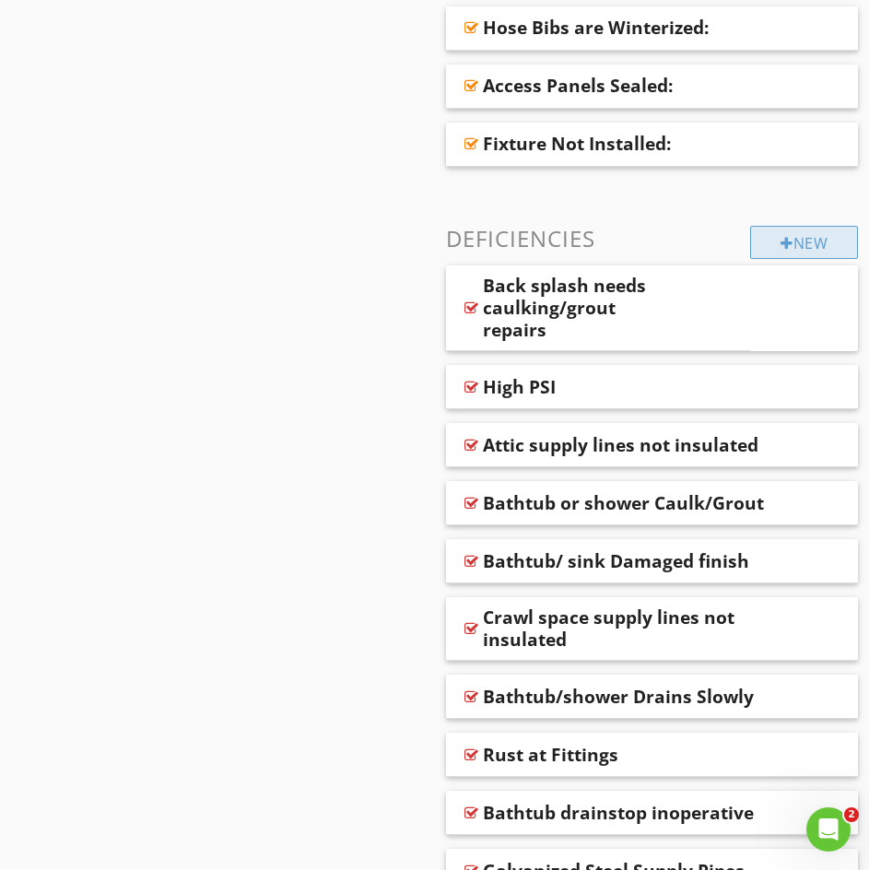
click at [787, 240] on div at bounding box center [787, 243] width 13 height 15
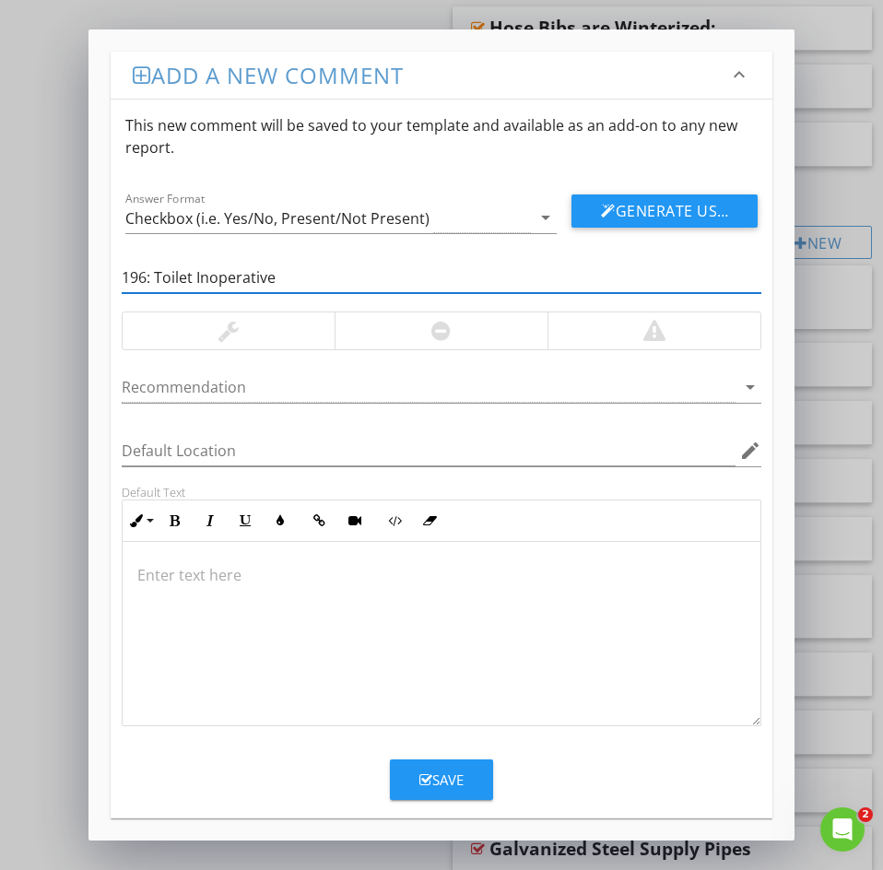
drag, startPoint x: 139, startPoint y: 275, endPoint x: 0, endPoint y: 276, distance: 139.2
click at [18, 275] on div "Add a new comment keyboard_arrow_down This new comment will be saved to your te…" at bounding box center [441, 435] width 883 height 870
type input "Toilet Inoperative"
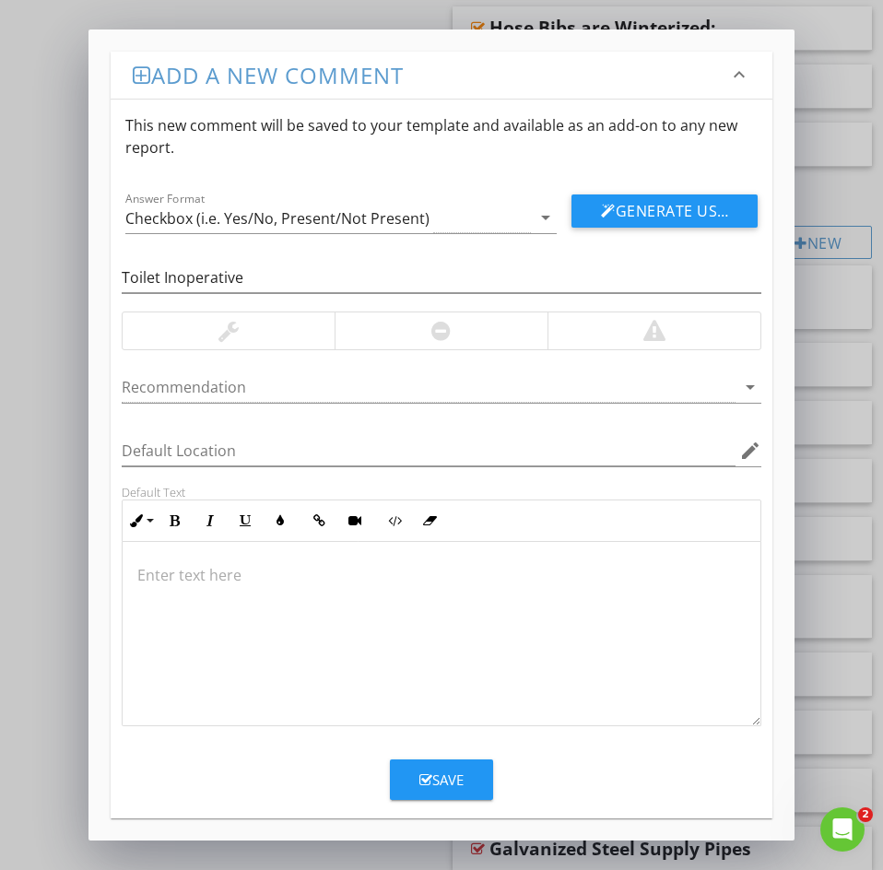
drag, startPoint x: 135, startPoint y: 581, endPoint x: 145, endPoint y: 580, distance: 9.4
click at [135, 581] on div at bounding box center [442, 634] width 638 height 184
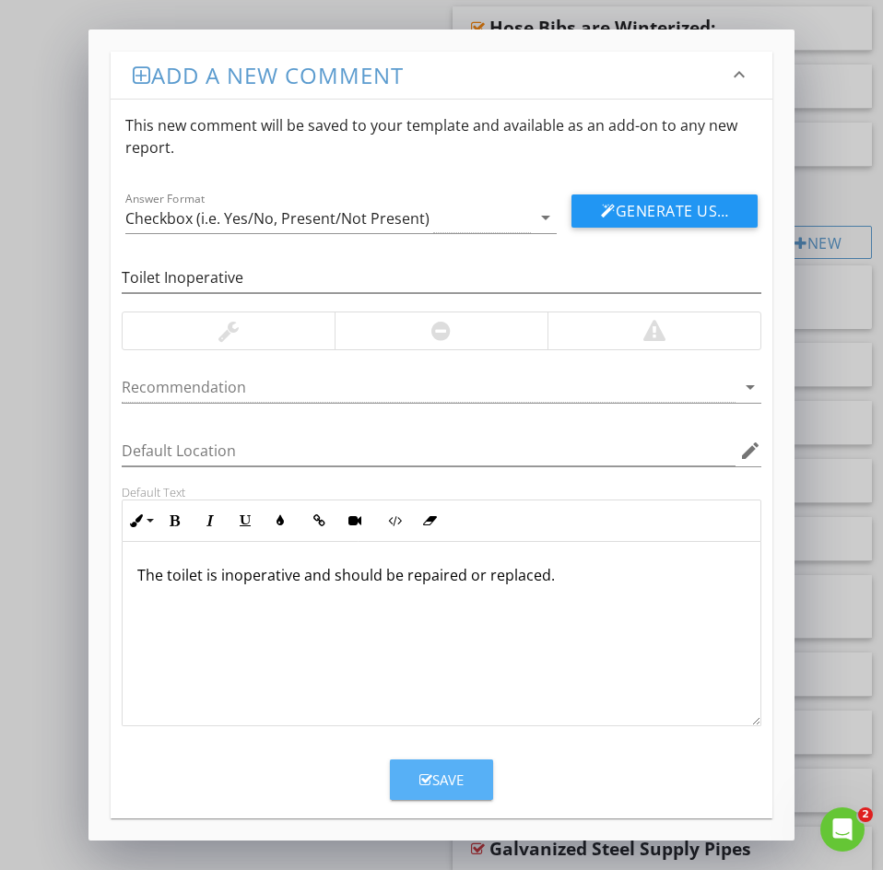
click at [436, 777] on div "Save" at bounding box center [441, 779] width 44 height 21
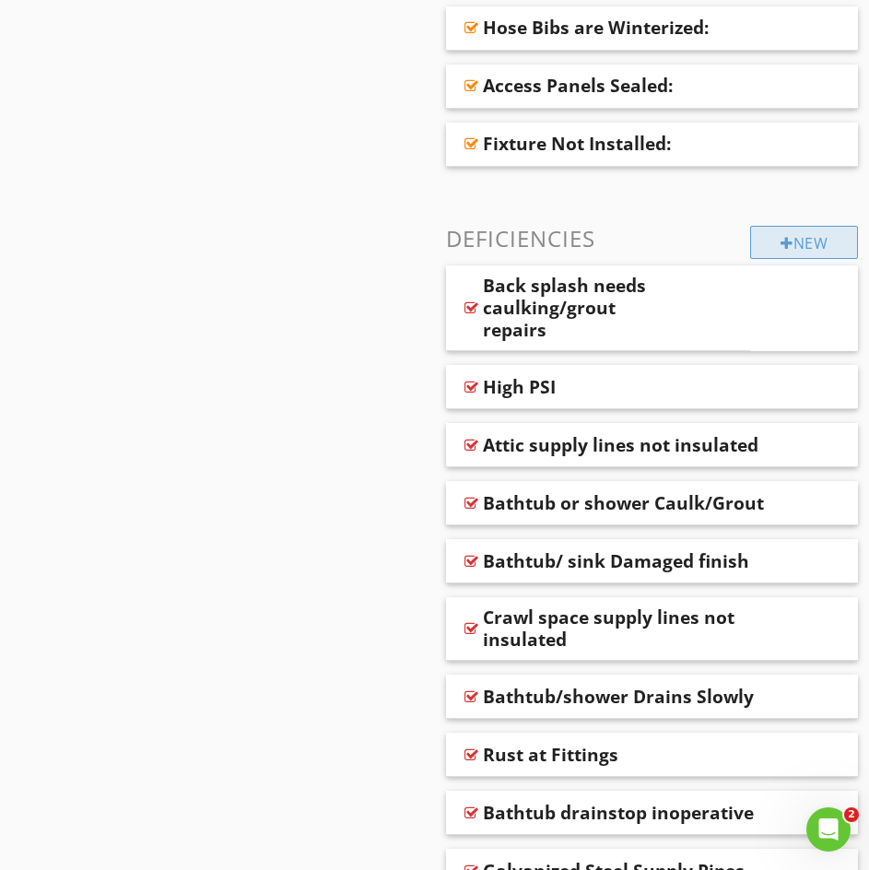
click at [801, 238] on div "New" at bounding box center [804, 242] width 108 height 33
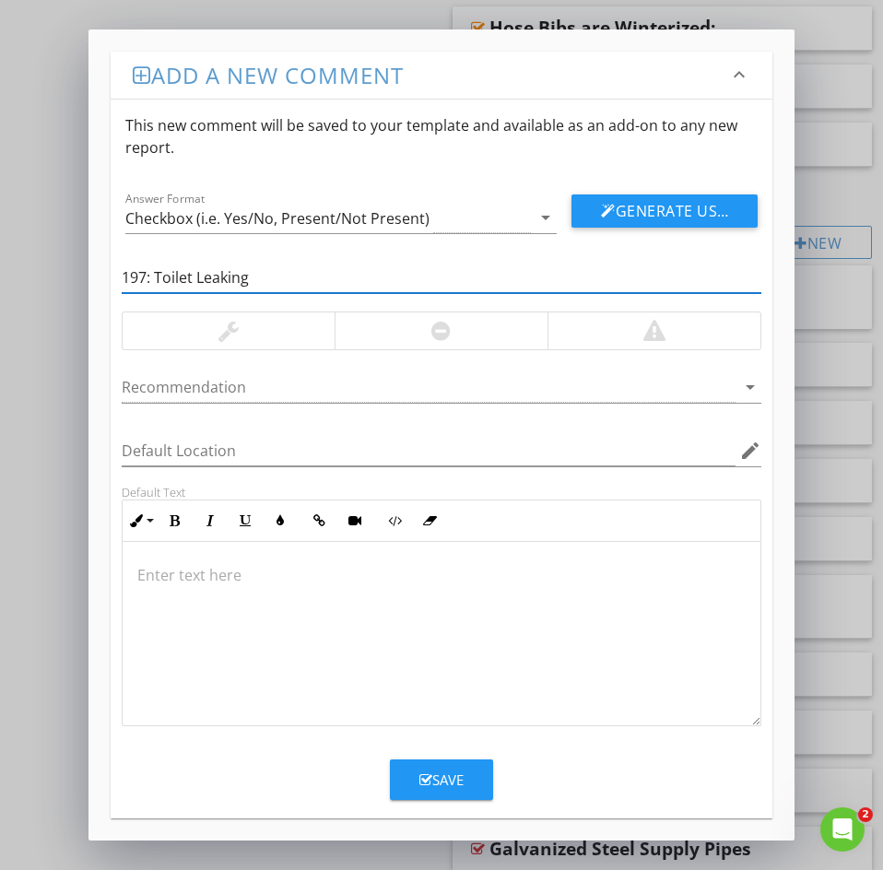
drag, startPoint x: 157, startPoint y: 272, endPoint x: 47, endPoint y: 272, distance: 109.7
click at [67, 269] on div "Add a new comment keyboard_arrow_down This new comment will be saved to your te…" at bounding box center [441, 435] width 883 height 870
type input "Toilet Leaking"
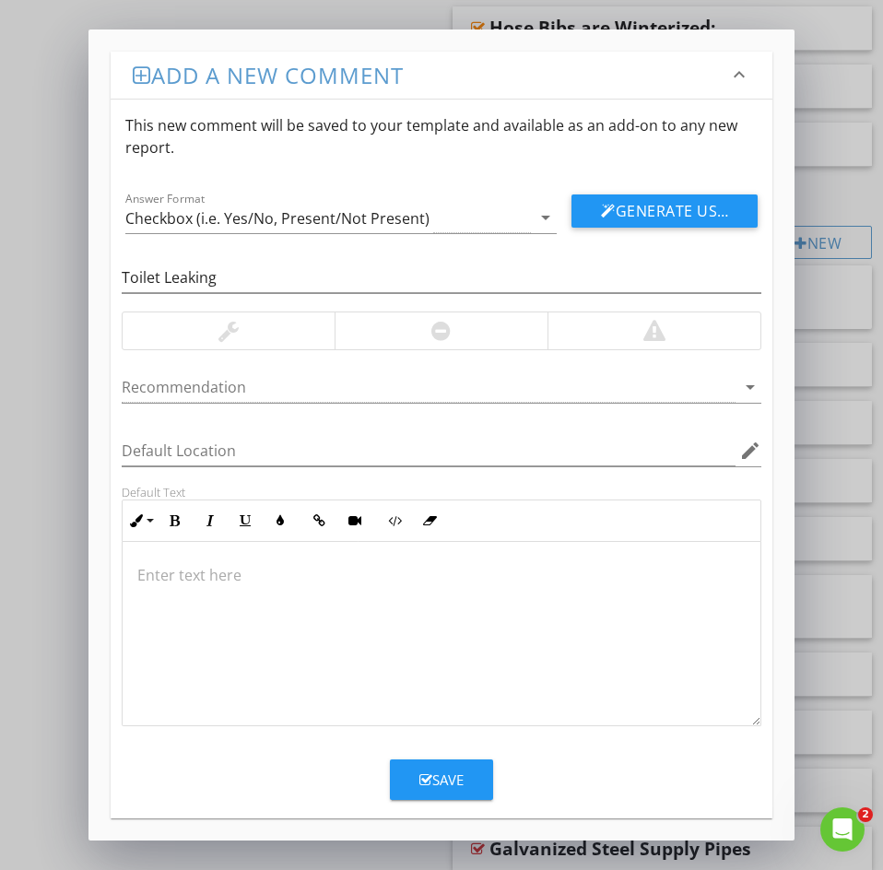
click at [165, 571] on p at bounding box center [441, 575] width 608 height 22
drag, startPoint x: 453, startPoint y: 786, endPoint x: 445, endPoint y: 776, distance: 13.1
click at [452, 781] on div "Save" at bounding box center [441, 779] width 44 height 21
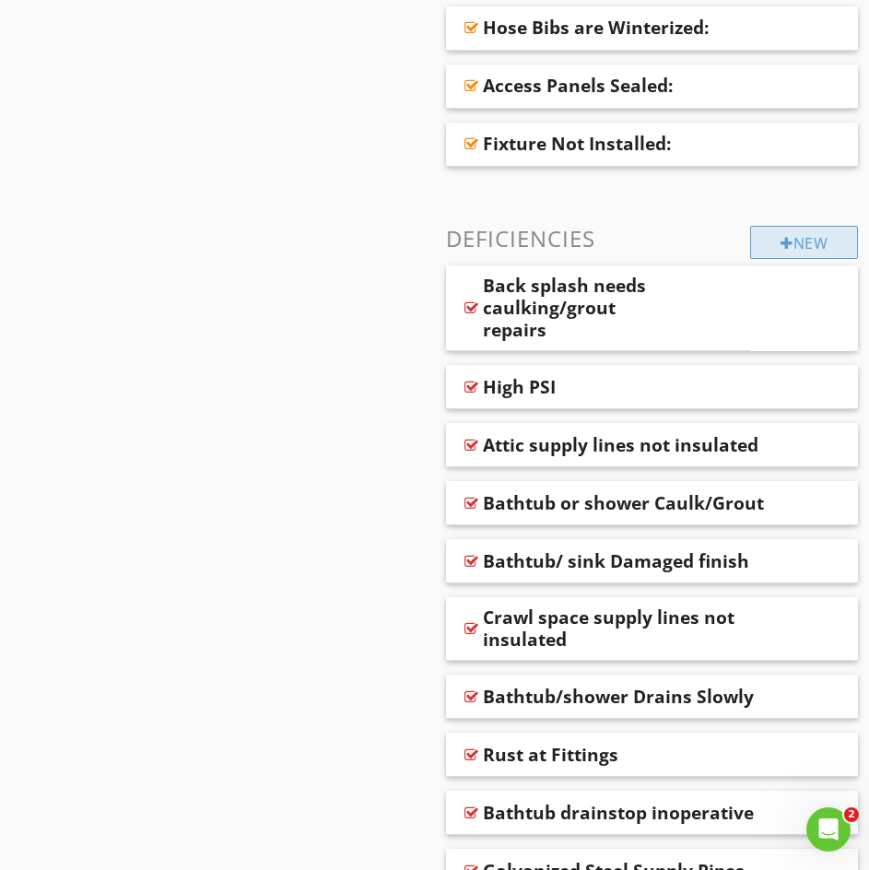
click at [790, 233] on div "New" at bounding box center [804, 242] width 108 height 33
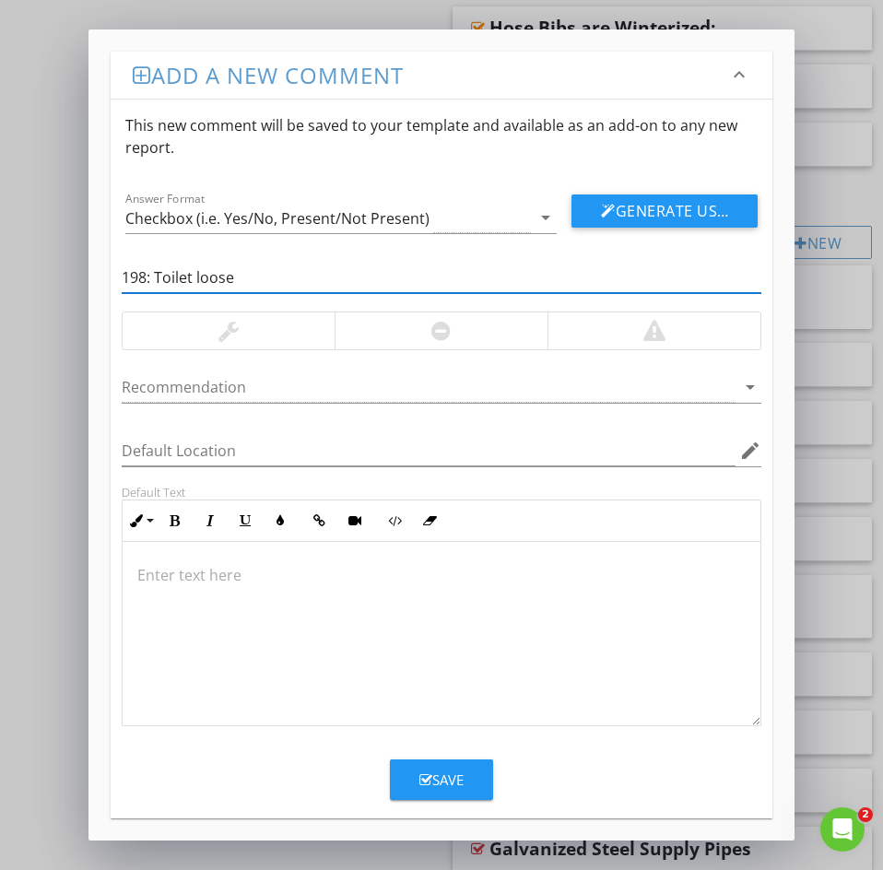
drag, startPoint x: 152, startPoint y: 278, endPoint x: 9, endPoint y: 257, distance: 144.4
click at [55, 258] on div "Add a new comment keyboard_arrow_down This new comment will be saved to your te…" at bounding box center [441, 435] width 883 height 870
type input "Toilet loose"
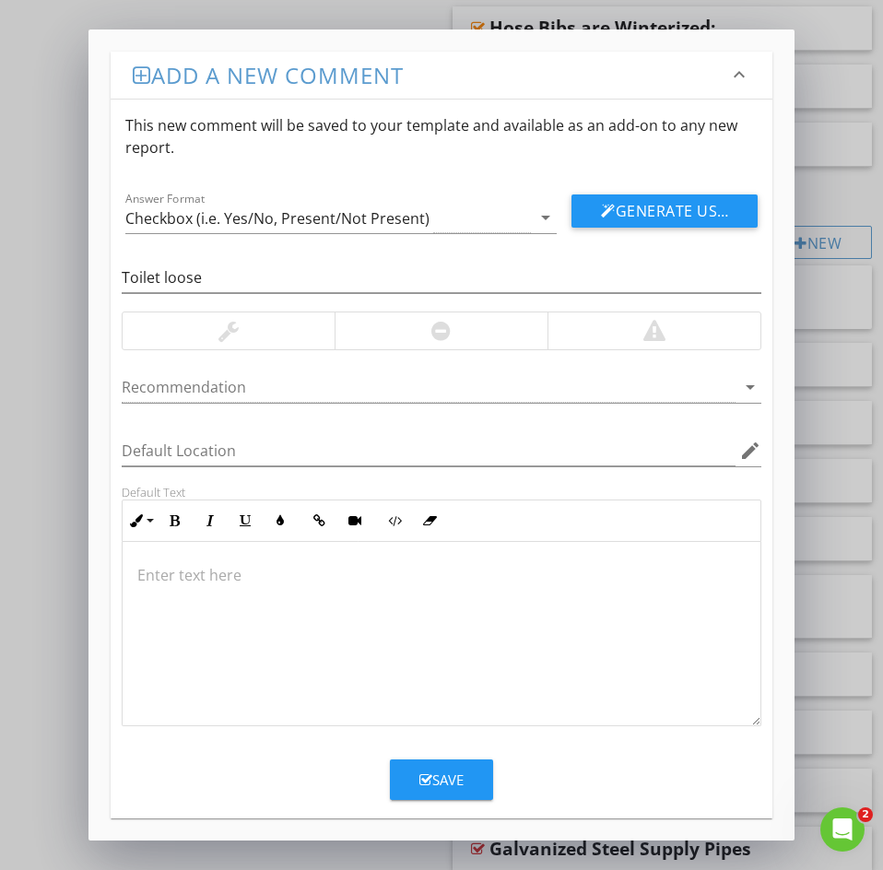
click at [190, 575] on p at bounding box center [441, 575] width 608 height 22
click at [417, 759] on button "Save" at bounding box center [441, 779] width 103 height 41
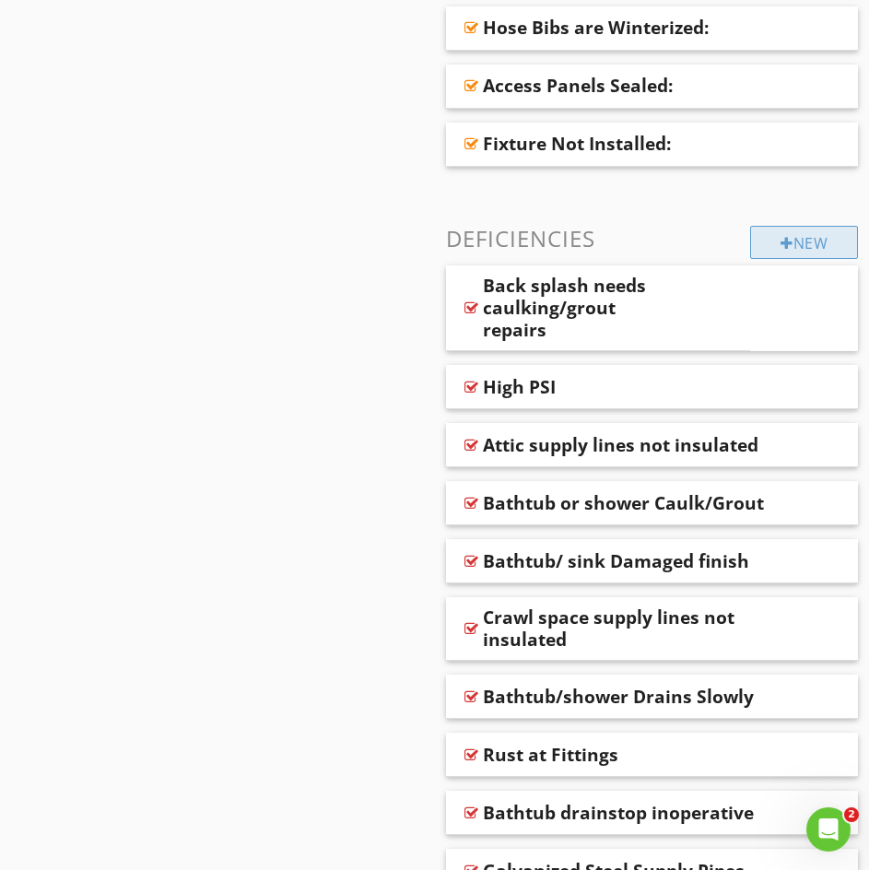
click at [781, 242] on div at bounding box center [787, 243] width 13 height 15
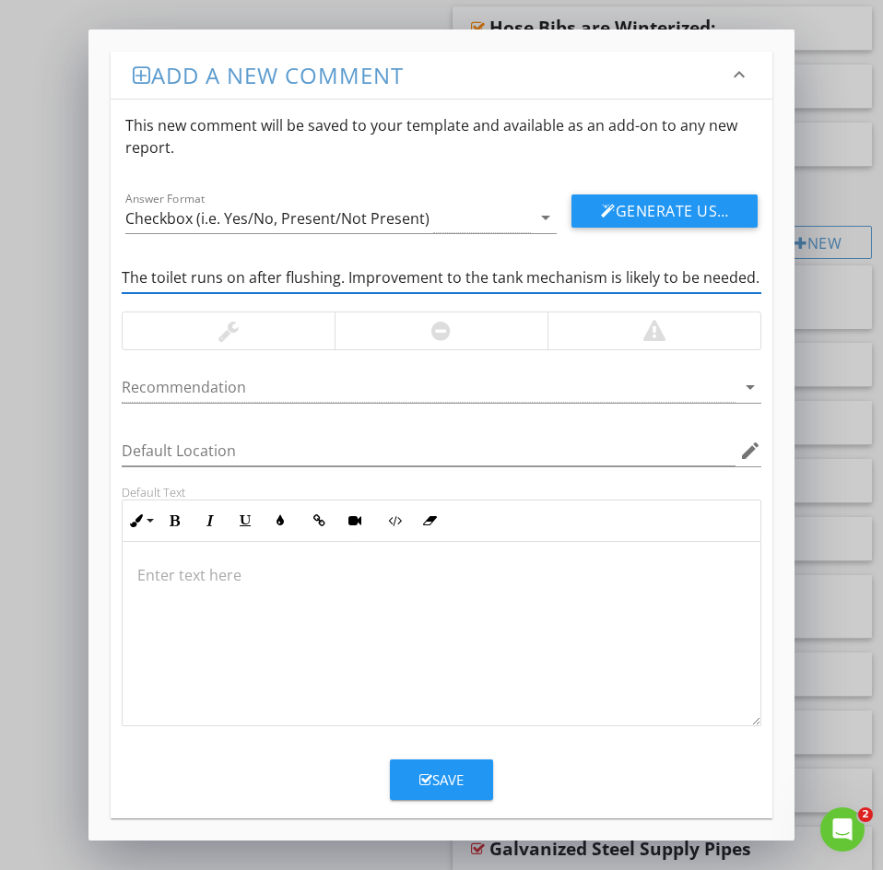
drag, startPoint x: 166, startPoint y: 284, endPoint x: 544, endPoint y: 296, distance: 378.0
click at [544, 296] on div "The toilet runs on after flushing. Improvement to the tank mechanism is likely …" at bounding box center [442, 287] width 640 height 49
type input "The tochanism is likely to be needed."
drag, startPoint x: 307, startPoint y: 267, endPoint x: 58, endPoint y: 268, distance: 248.8
click at [70, 268] on div "Add a new comment keyboard_arrow_down This new comment will be saved to your te…" at bounding box center [441, 435] width 883 height 870
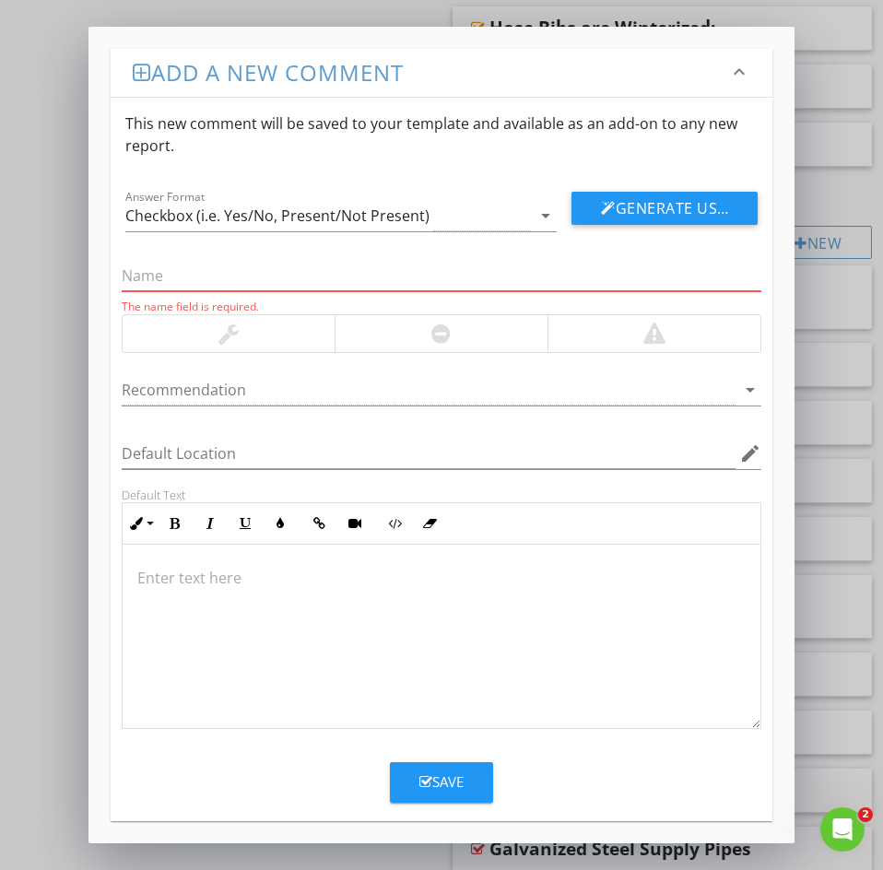
click at [141, 273] on input "text" at bounding box center [442, 276] width 640 height 30
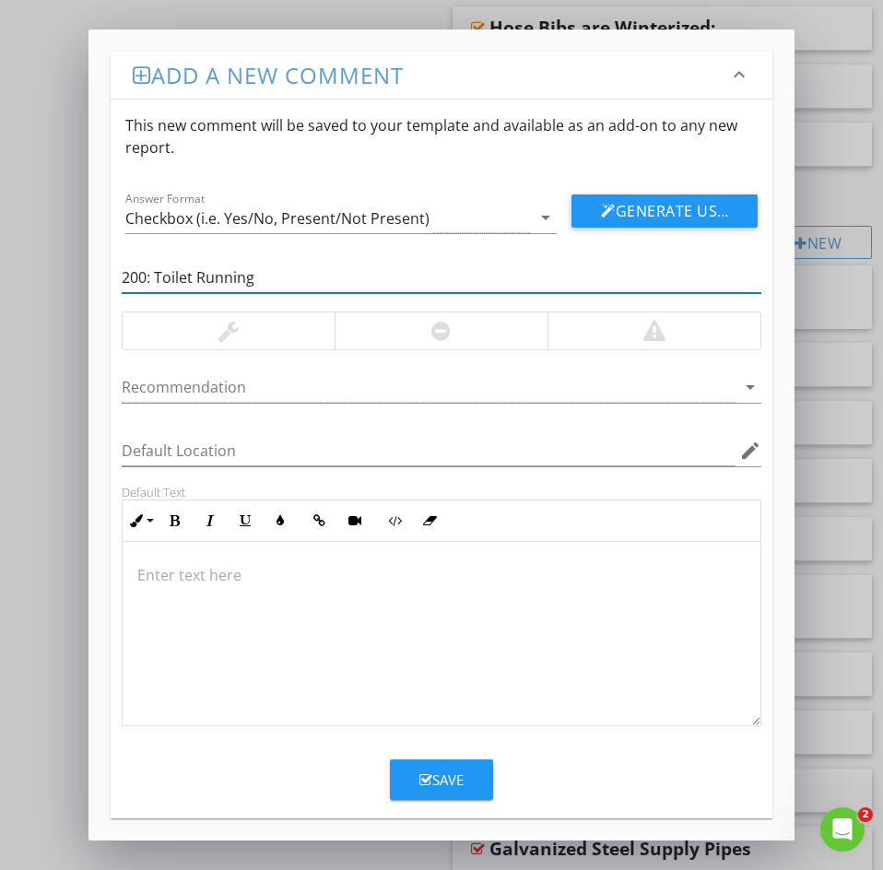
drag, startPoint x: 153, startPoint y: 274, endPoint x: 24, endPoint y: 264, distance: 129.3
click at [35, 264] on div "Add a new comment keyboard_arrow_down This new comment will be saved to your te…" at bounding box center [441, 435] width 883 height 870
type input "Toilet Running"
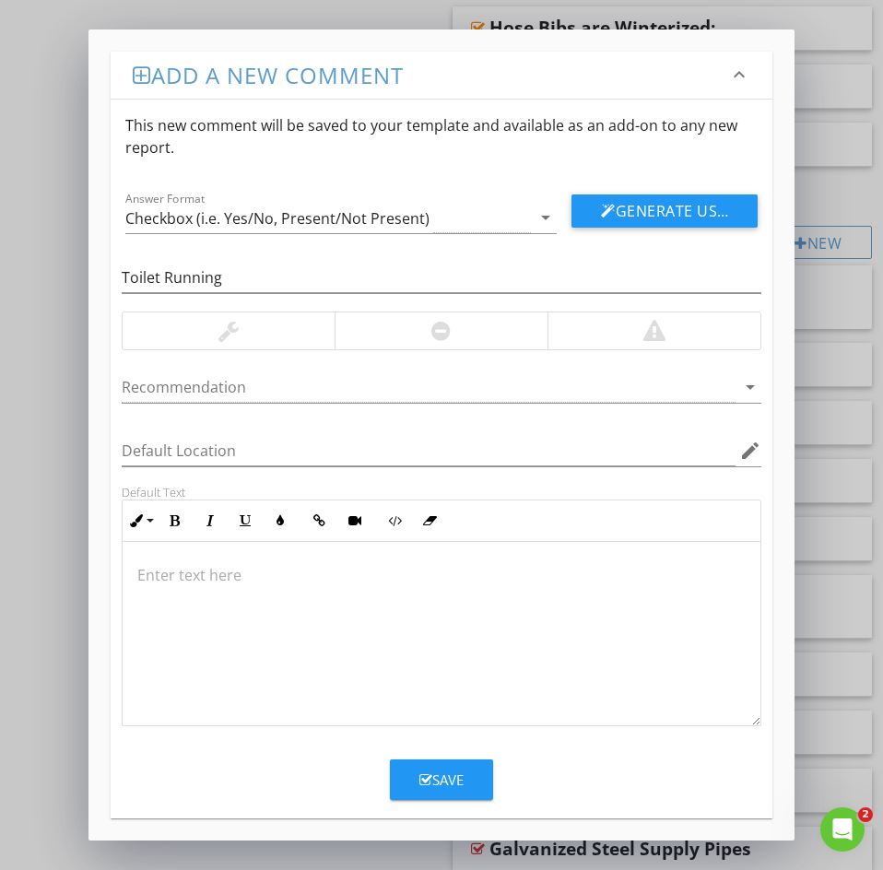
click at [159, 579] on p at bounding box center [441, 575] width 608 height 22
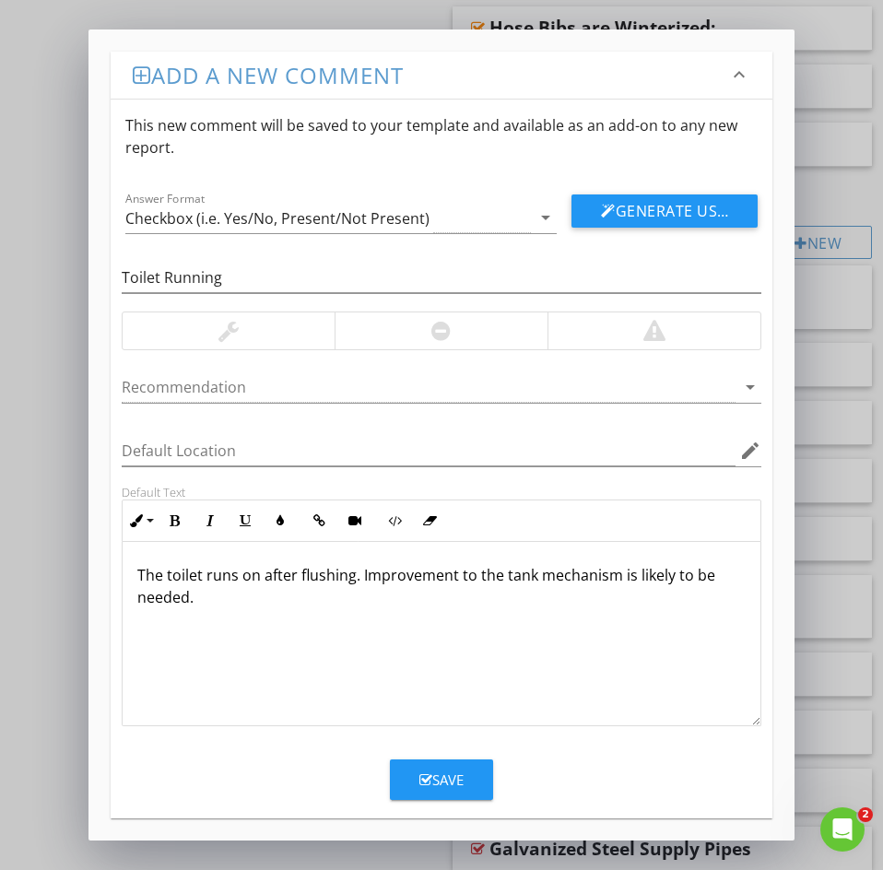
drag, startPoint x: 429, startPoint y: 787, endPoint x: 431, endPoint y: 777, distance: 10.3
click at [428, 787] on div "Save" at bounding box center [441, 779] width 44 height 21
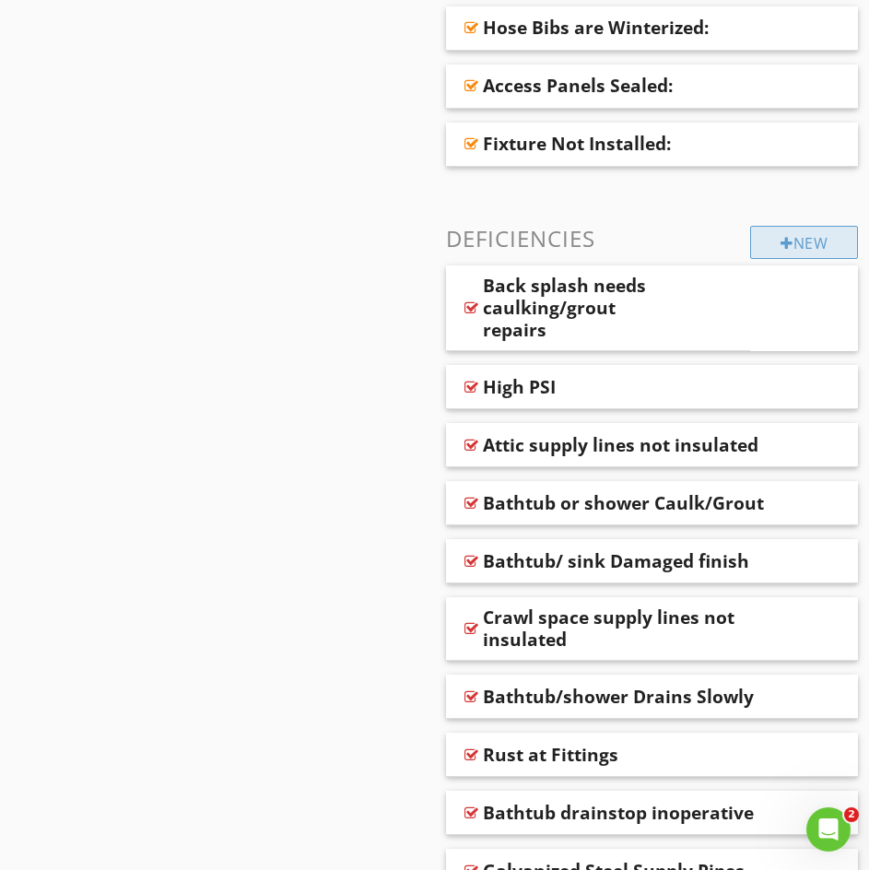
click at [781, 247] on div at bounding box center [787, 243] width 13 height 15
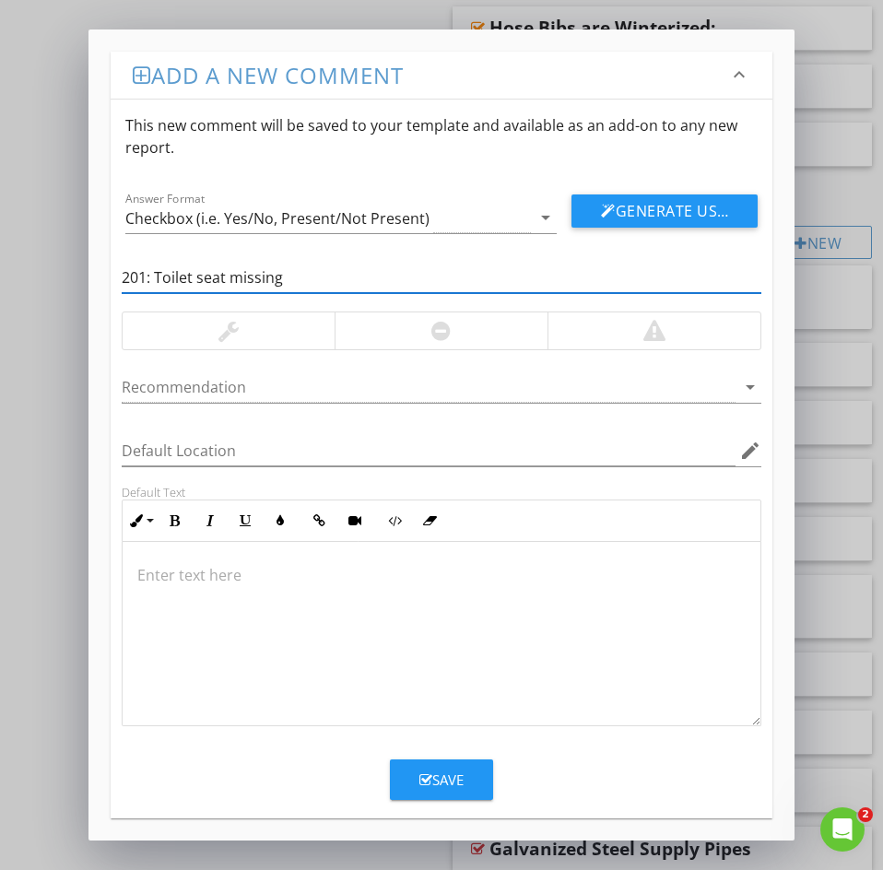
drag, startPoint x: 84, startPoint y: 275, endPoint x: -10, endPoint y: 271, distance: 94.1
type input "Toilet seat missing"
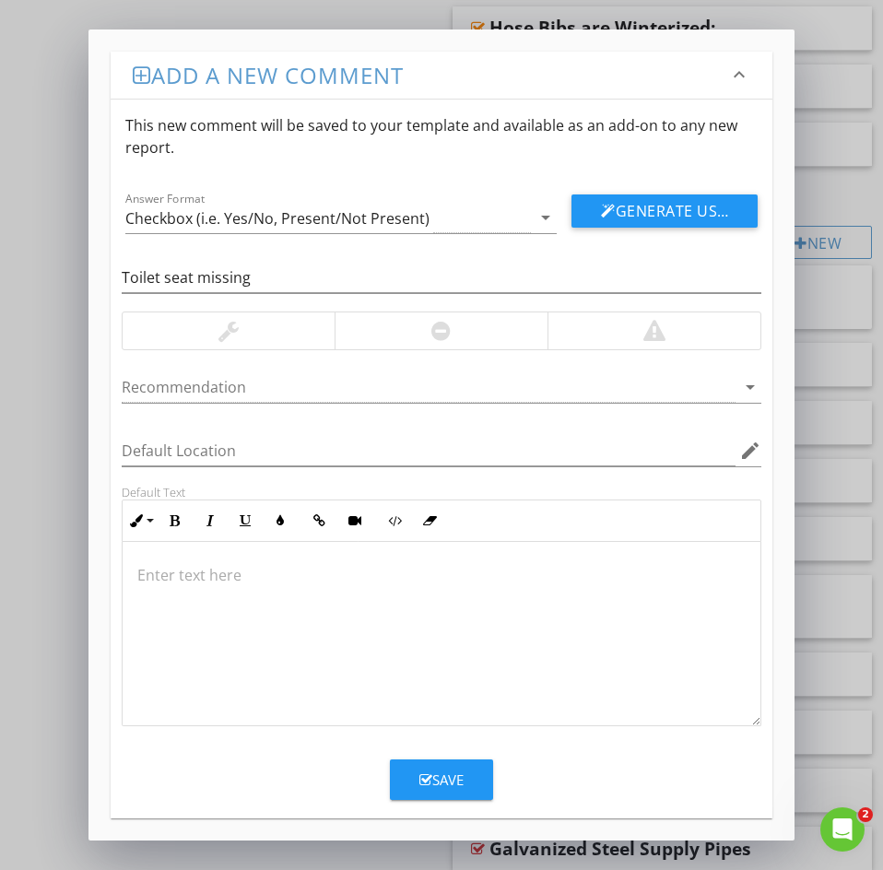
click at [154, 576] on p at bounding box center [441, 575] width 608 height 22
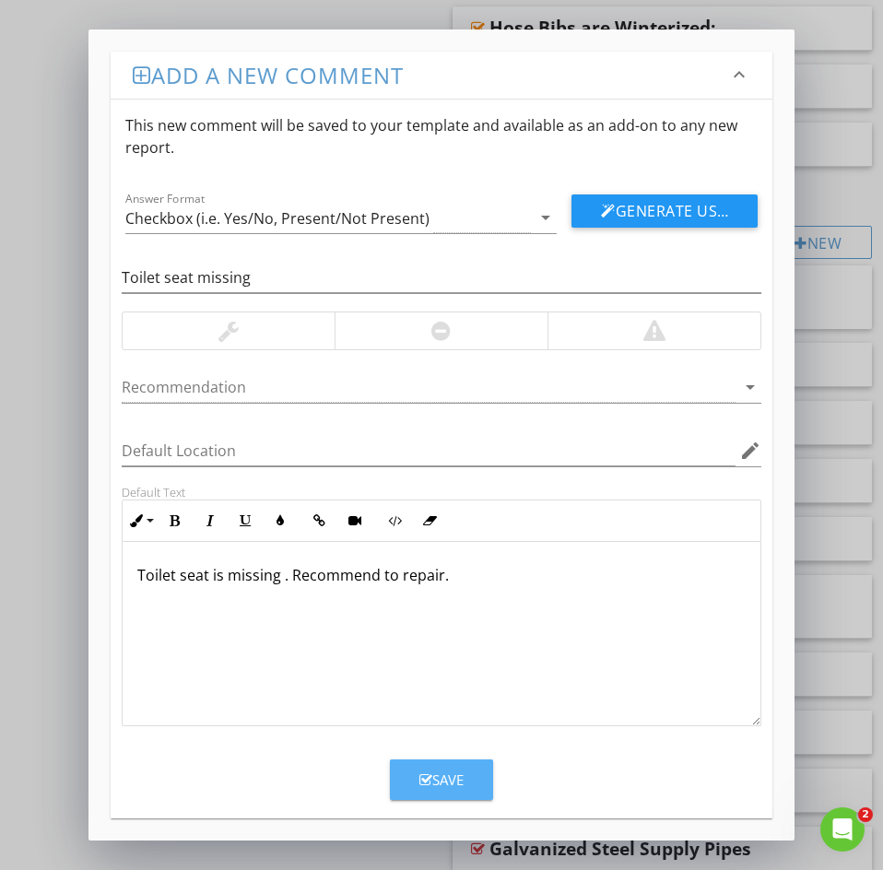
click at [434, 789] on div "Save" at bounding box center [441, 779] width 44 height 21
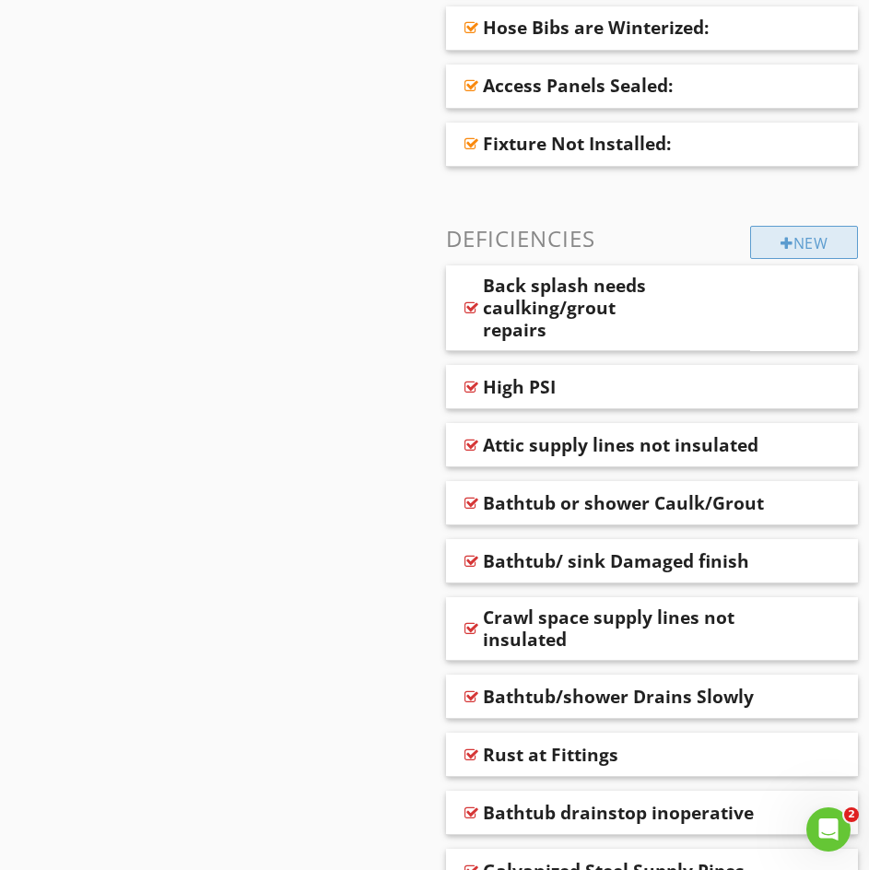
click at [786, 241] on div at bounding box center [787, 243] width 13 height 15
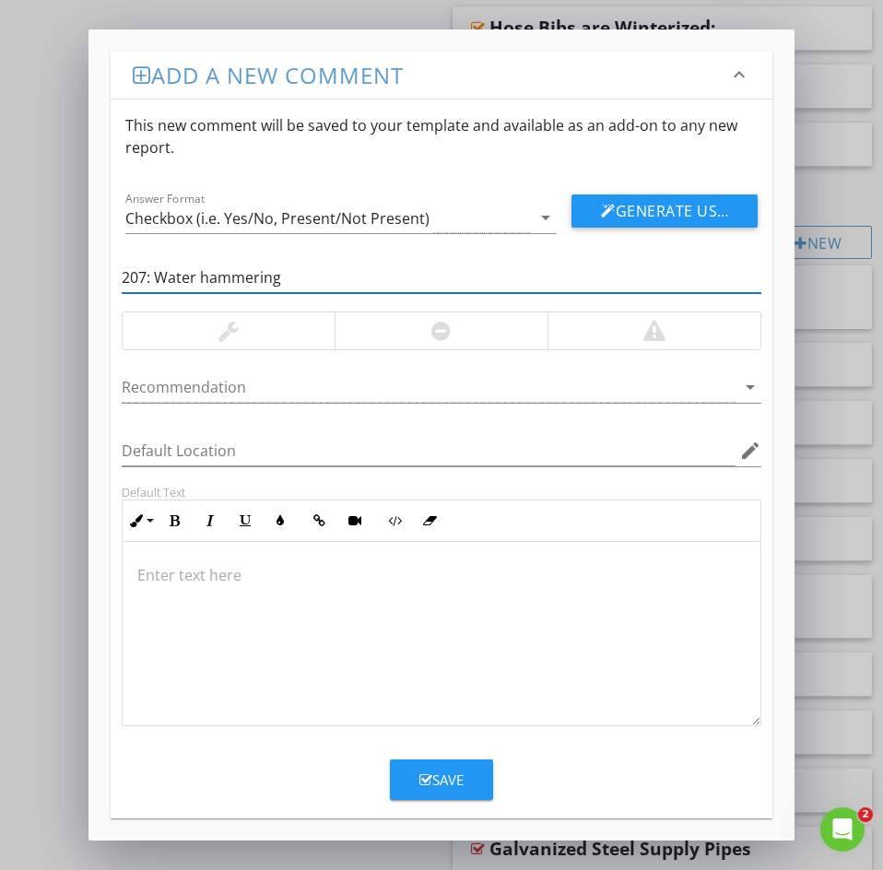
drag, startPoint x: 155, startPoint y: 283, endPoint x: 62, endPoint y: 277, distance: 93.2
click at [66, 276] on div "Add a new comment keyboard_arrow_down This new comment will be saved to your te…" at bounding box center [441, 435] width 883 height 870
type input "Water hammering"
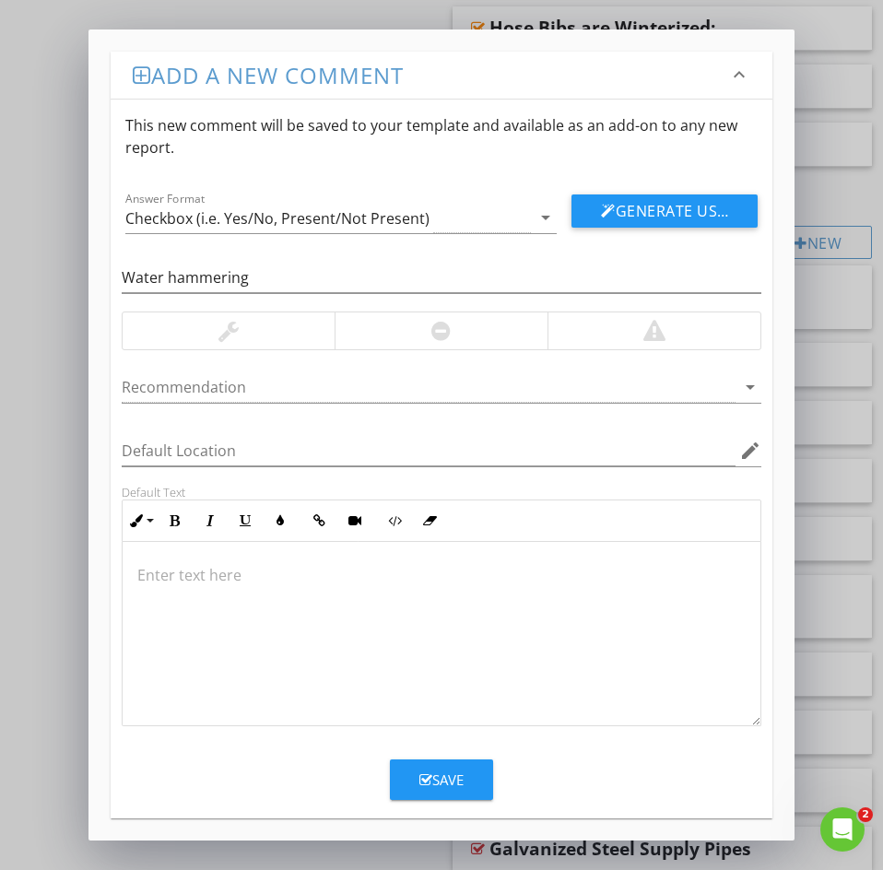
drag, startPoint x: 171, startPoint y: 591, endPoint x: 166, endPoint y: 581, distance: 11.5
click at [170, 588] on div at bounding box center [442, 634] width 638 height 184
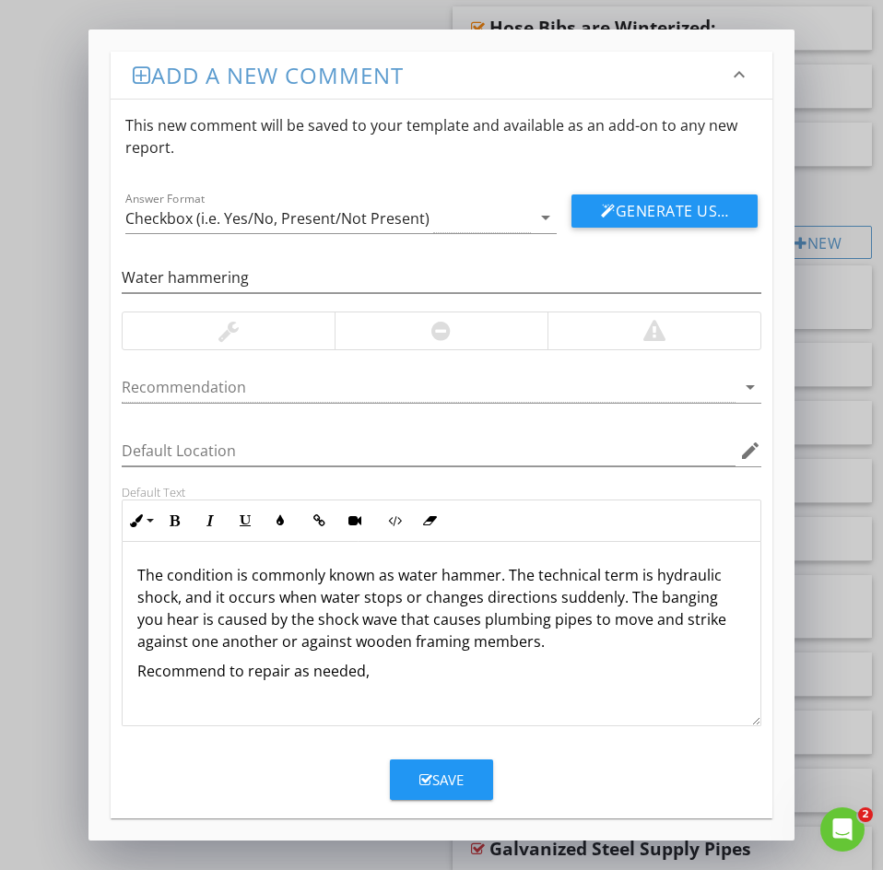
click at [441, 774] on div "Save" at bounding box center [441, 779] width 44 height 21
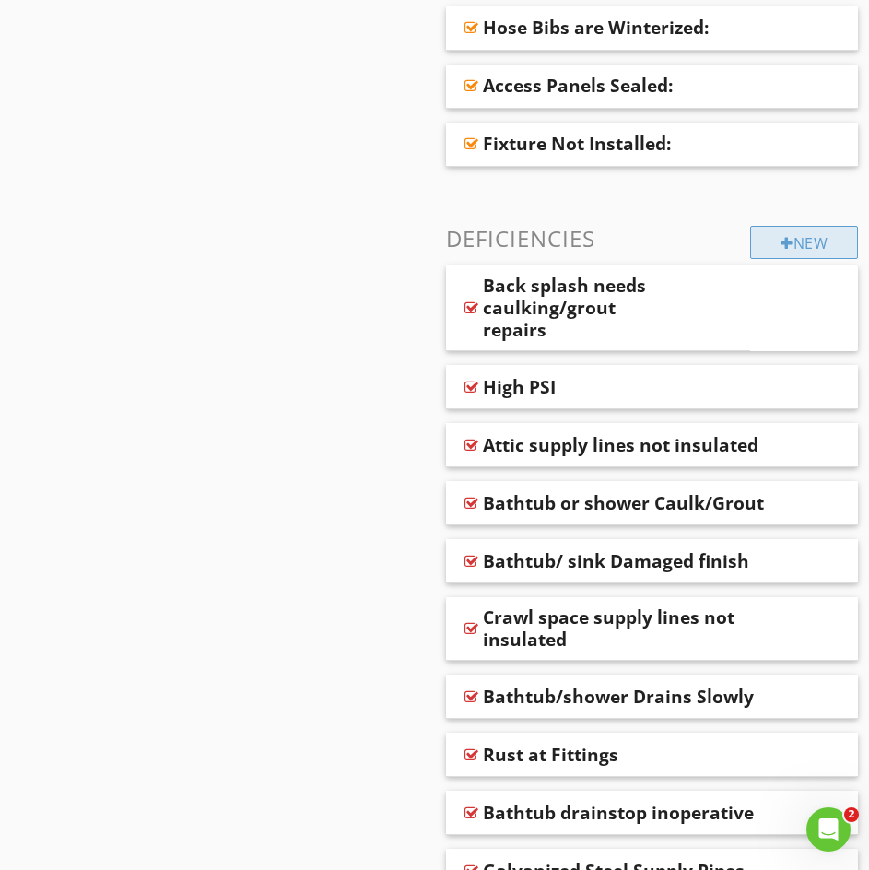
click at [798, 251] on div "New" at bounding box center [804, 242] width 108 height 33
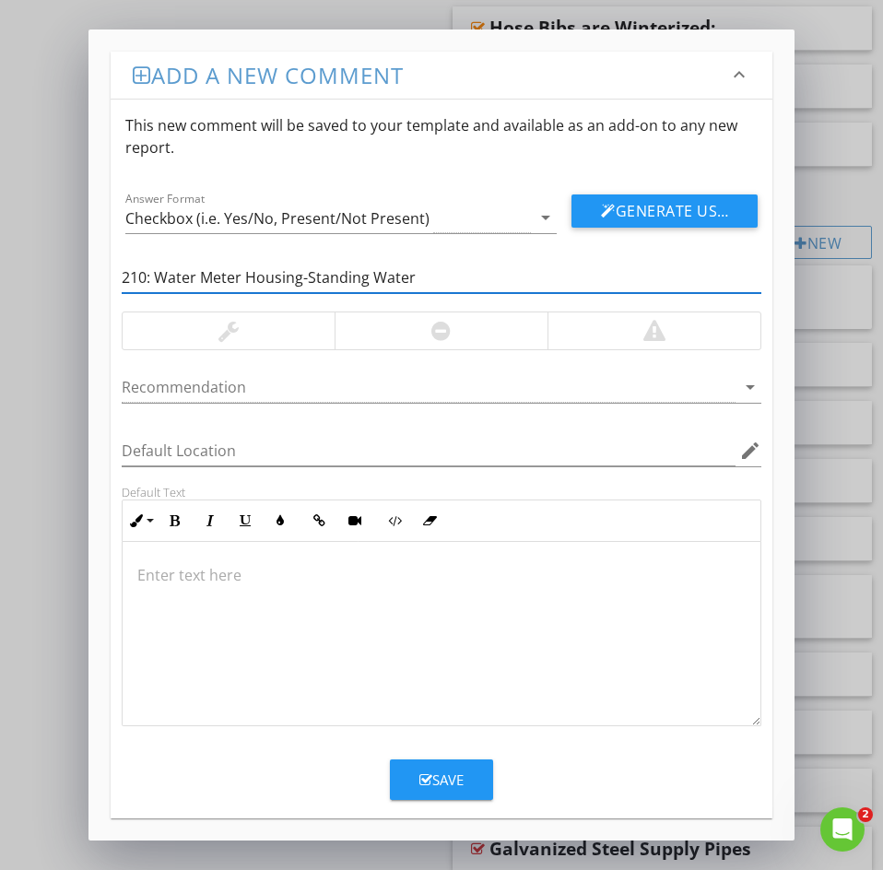
drag, startPoint x: 153, startPoint y: 282, endPoint x: 14, endPoint y: 258, distance: 141.2
click at [23, 258] on div "Add a new comment keyboard_arrow_down This new comment will be saved to your te…" at bounding box center [441, 435] width 883 height 870
type input "Water Meter Housing-Standing Water"
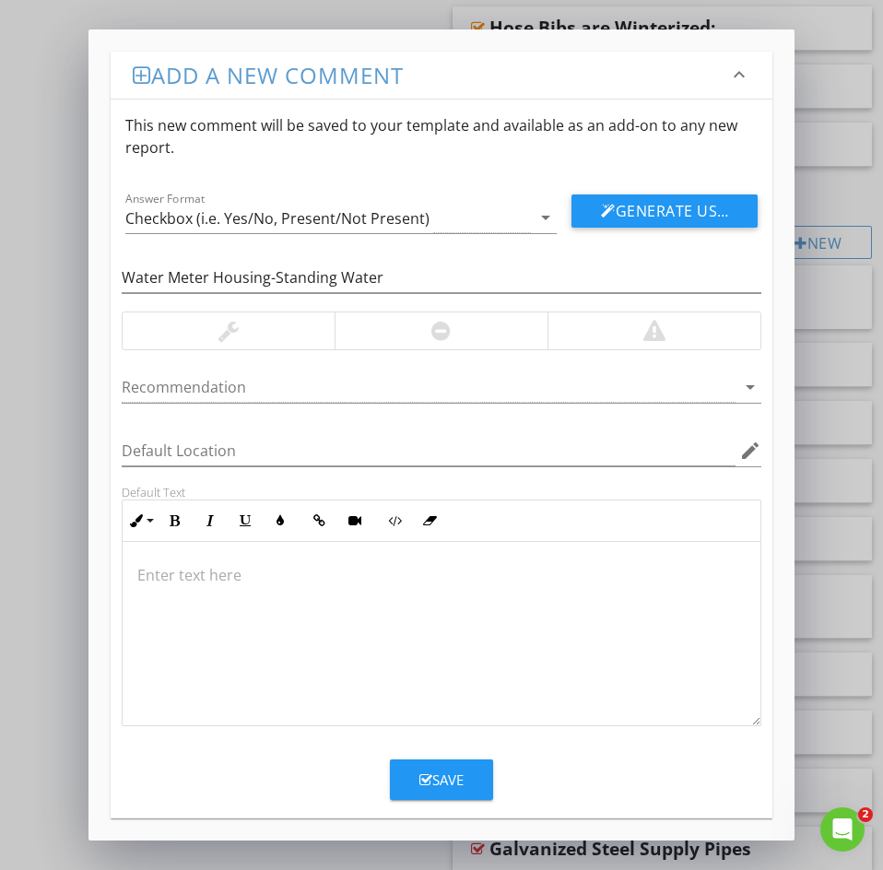
click at [182, 565] on p at bounding box center [441, 575] width 608 height 22
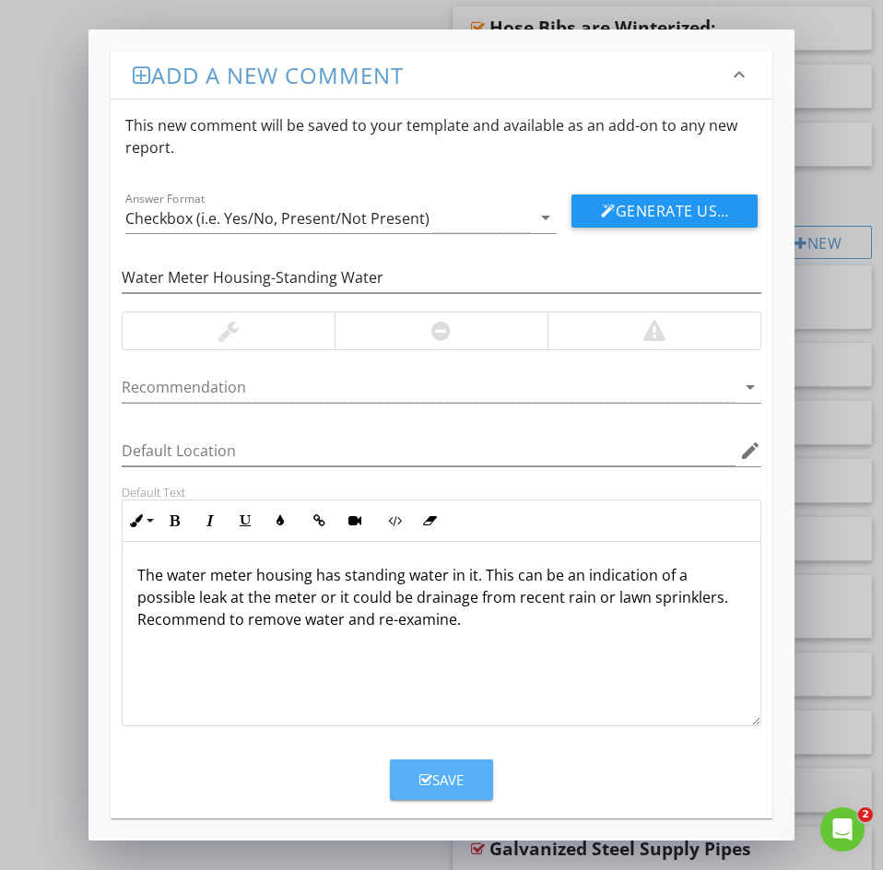
click at [436, 783] on div "Save" at bounding box center [441, 779] width 44 height 21
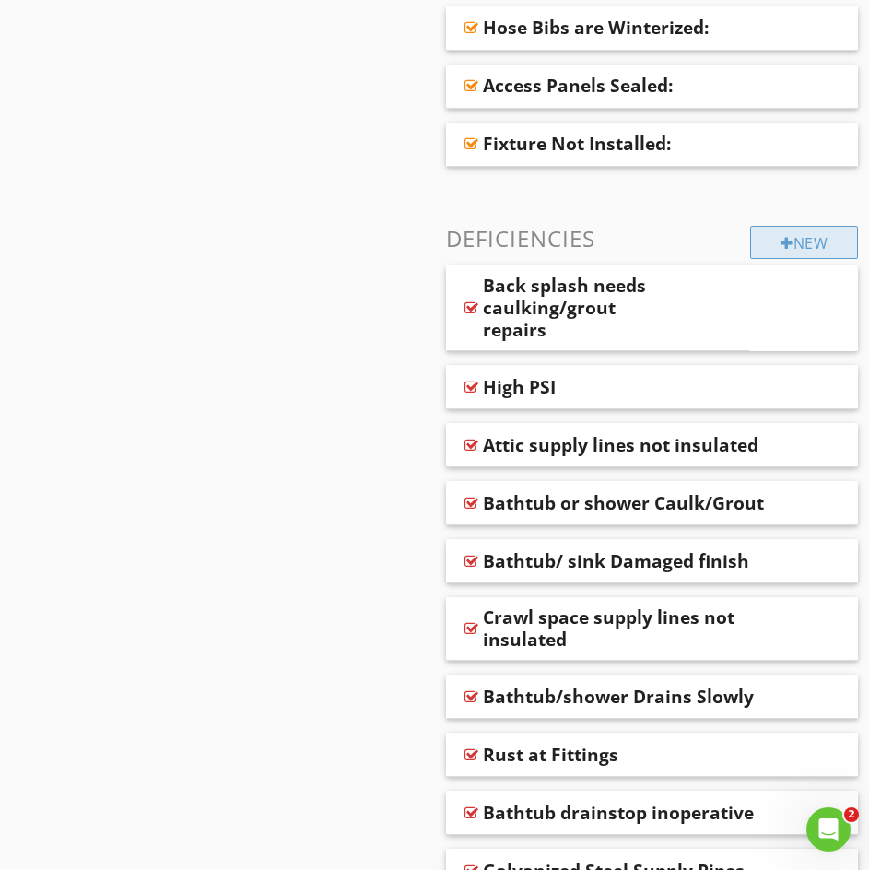
click at [800, 241] on div "New" at bounding box center [804, 242] width 108 height 33
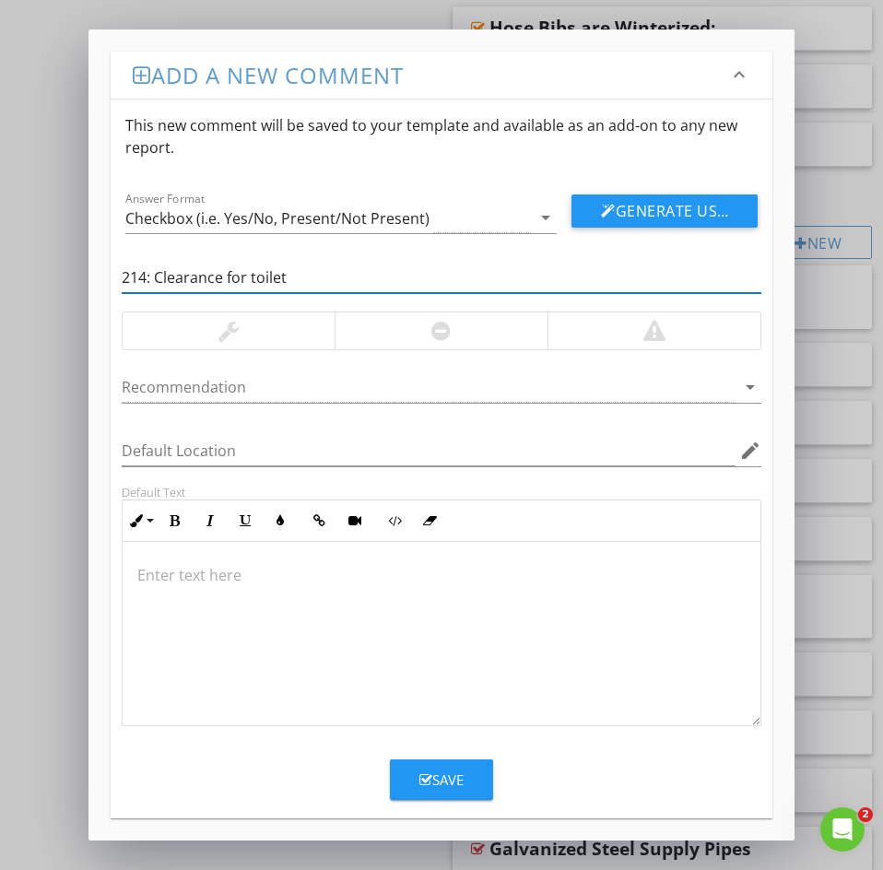
drag, startPoint x: 154, startPoint y: 276, endPoint x: 8, endPoint y: 284, distance: 145.8
click at [20, 282] on div "Add a new comment keyboard_arrow_down This new comment will be saved to your te…" at bounding box center [441, 435] width 883 height 870
type input "Clearance for toilet"
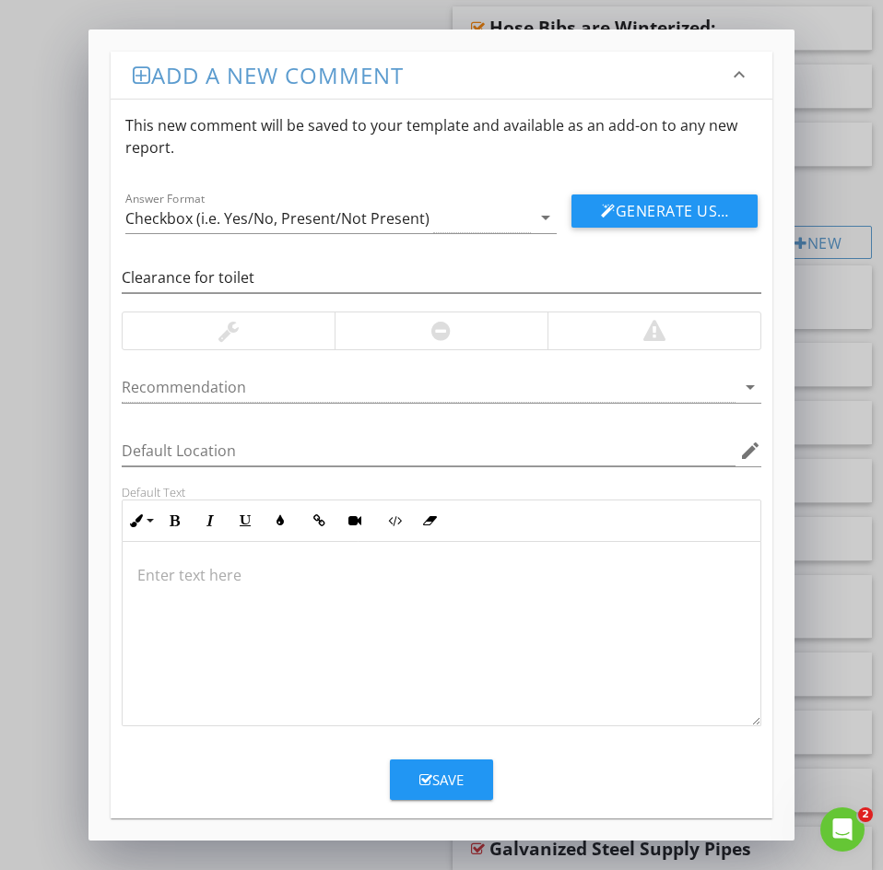
click at [154, 562] on div at bounding box center [442, 634] width 638 height 184
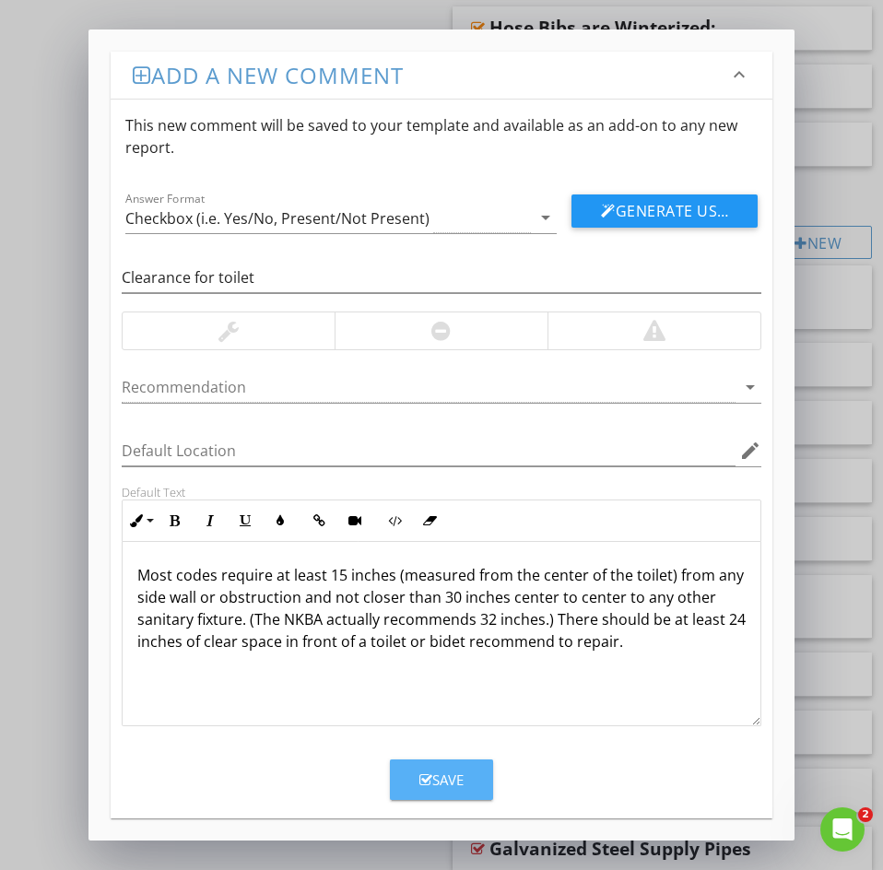
click at [441, 778] on div "Save" at bounding box center [441, 779] width 44 height 21
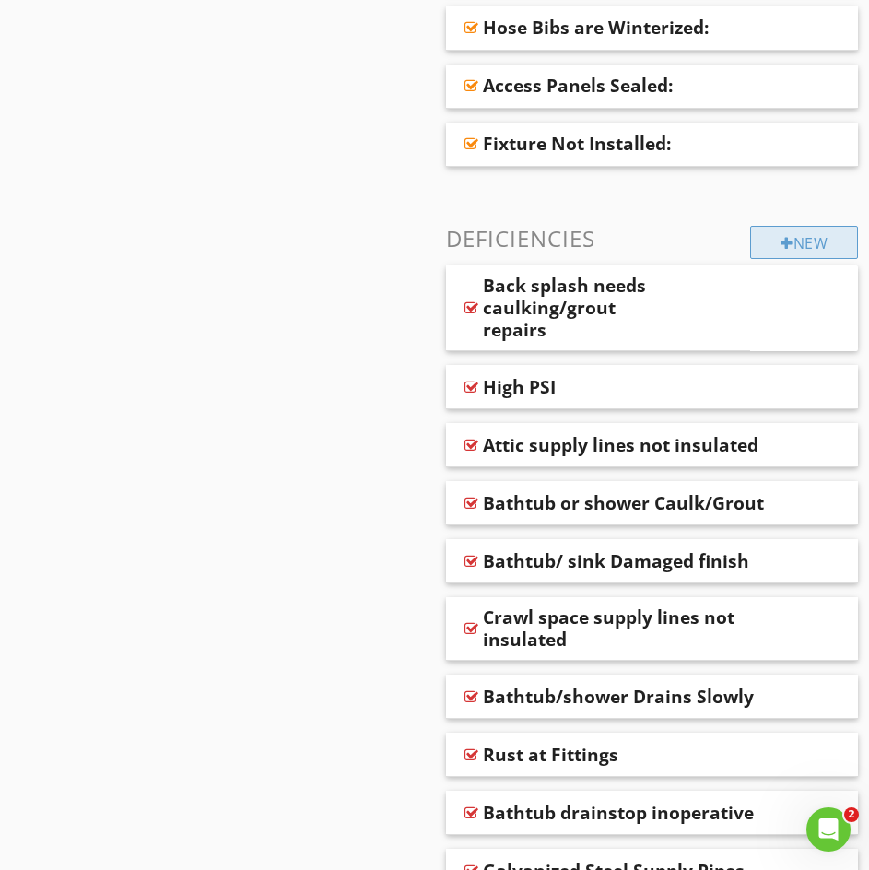
click at [811, 242] on div "New" at bounding box center [804, 242] width 108 height 33
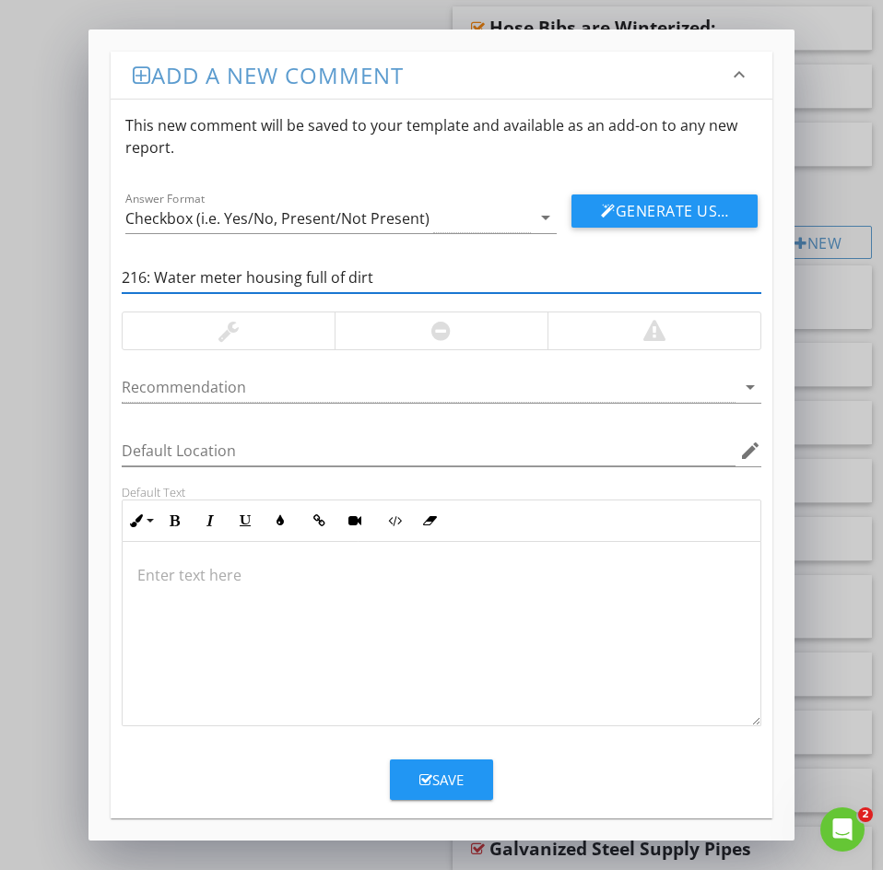
drag, startPoint x: 153, startPoint y: 274, endPoint x: 41, endPoint y: 282, distance: 112.7
click at [41, 282] on div "Add a new comment keyboard_arrow_down This new comment will be saved to your te…" at bounding box center [441, 435] width 883 height 870
type input "Water meter housing full of dirt"
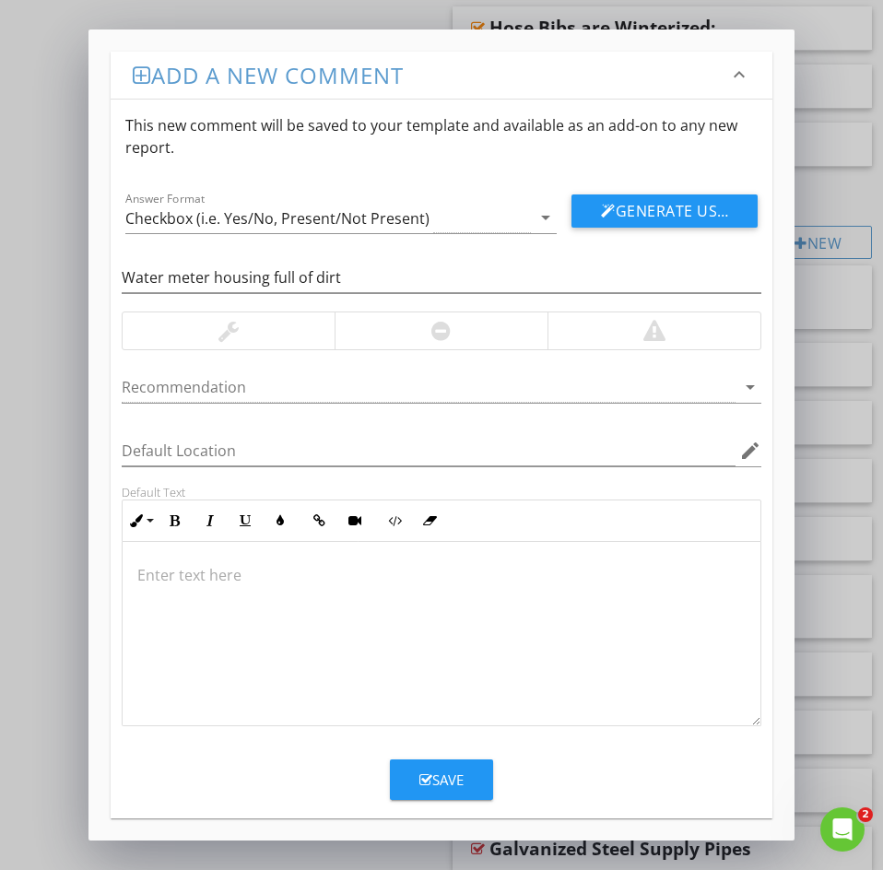
click at [164, 581] on p at bounding box center [441, 575] width 608 height 22
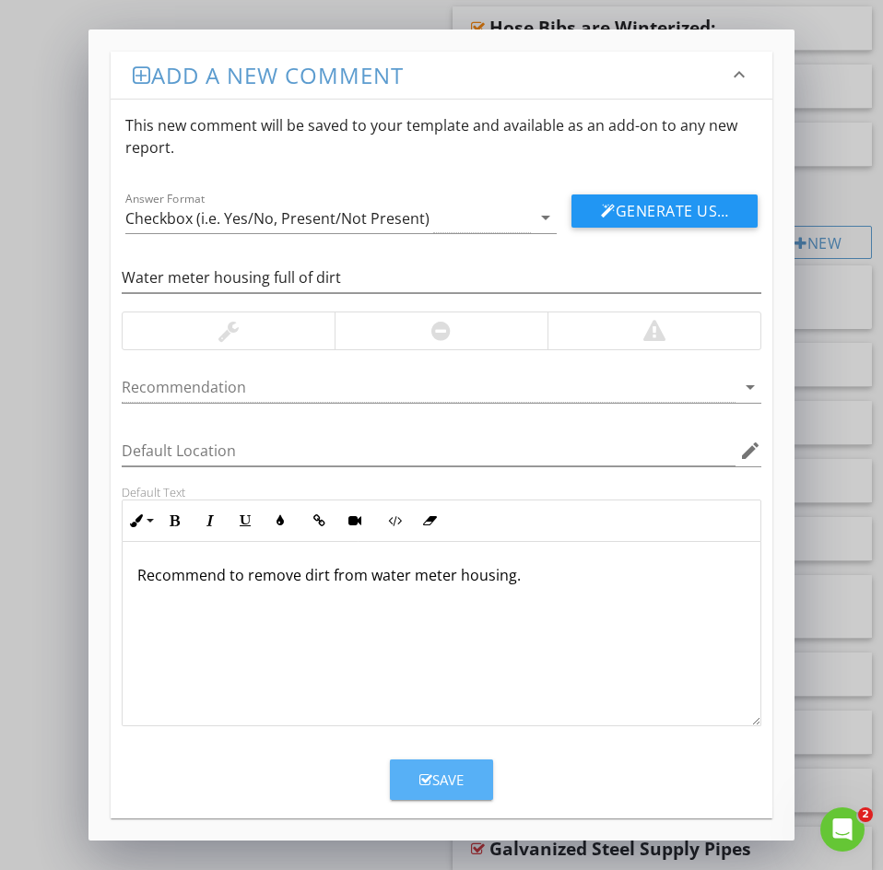
click at [435, 779] on div "Save" at bounding box center [441, 779] width 44 height 21
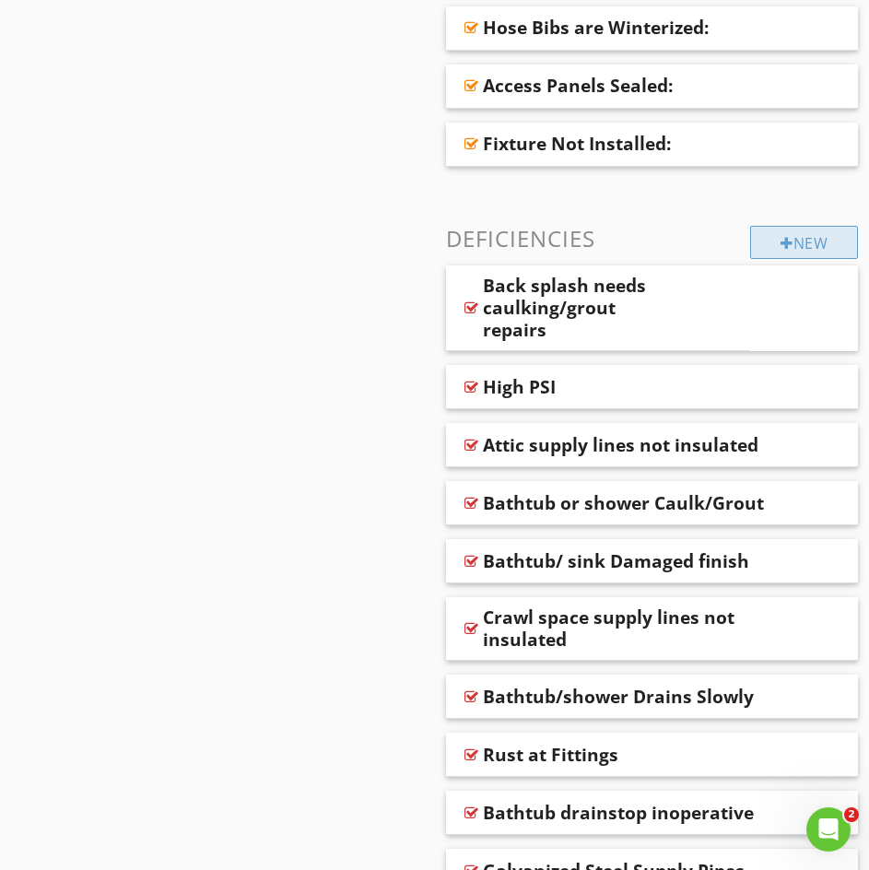
click at [826, 241] on div "New" at bounding box center [804, 242] width 108 height 33
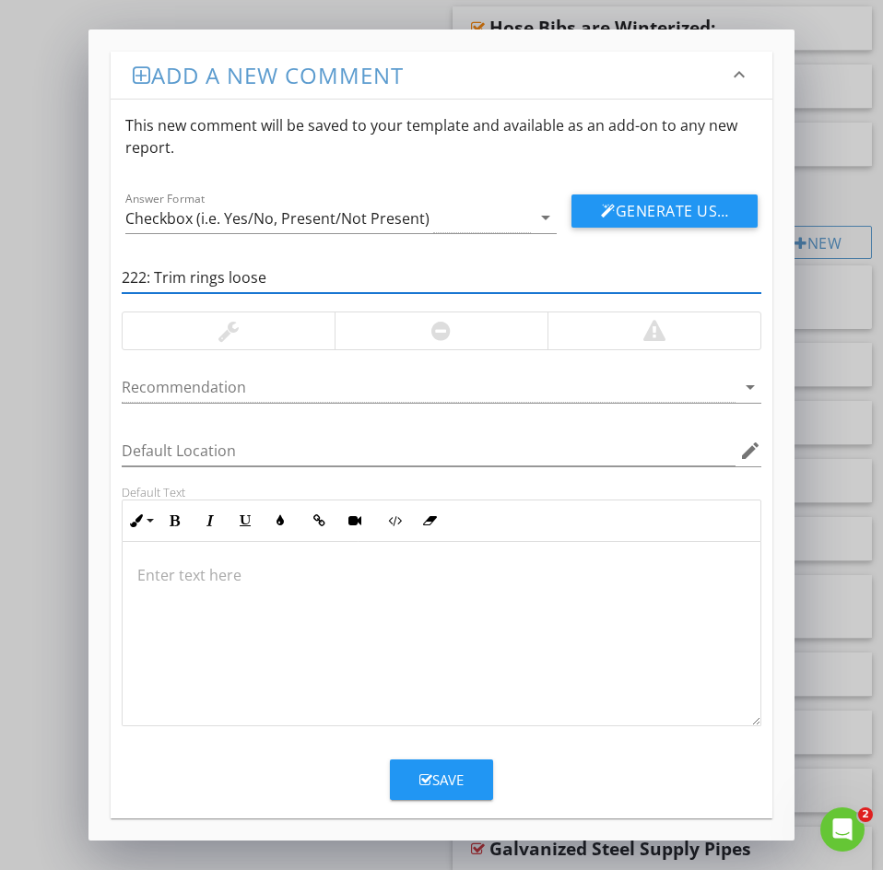
drag, startPoint x: 155, startPoint y: 276, endPoint x: -20, endPoint y: 273, distance: 175.1
type input "Trim rings loose"
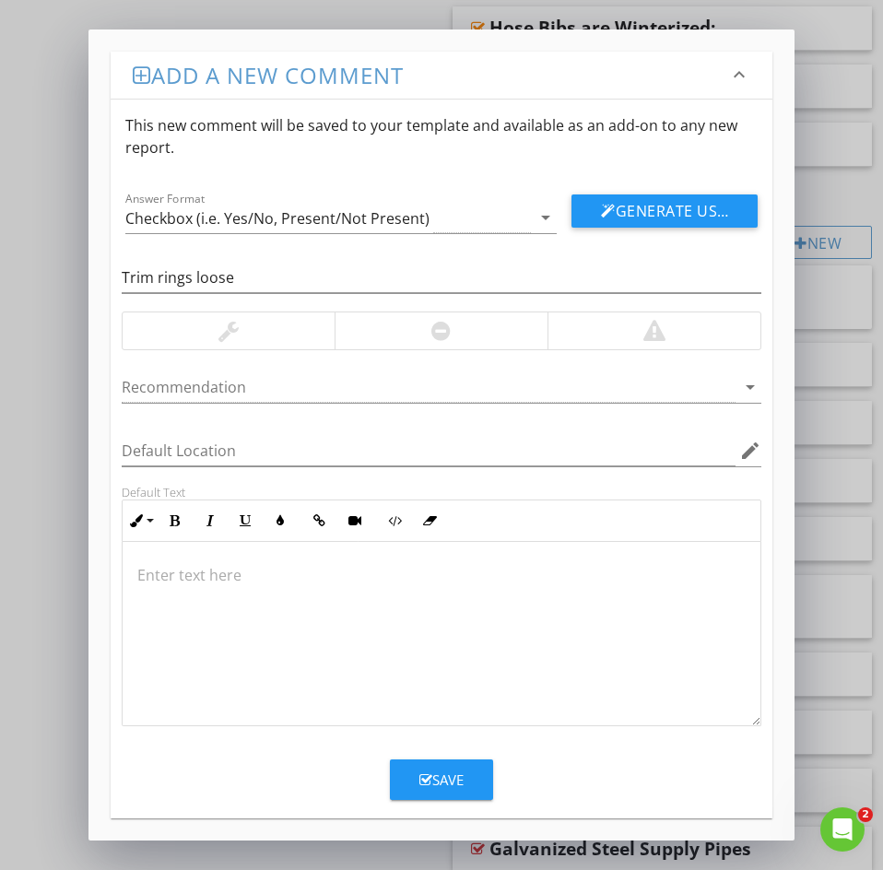
click at [174, 576] on p at bounding box center [441, 575] width 608 height 22
click at [440, 785] on div "Save" at bounding box center [441, 779] width 44 height 21
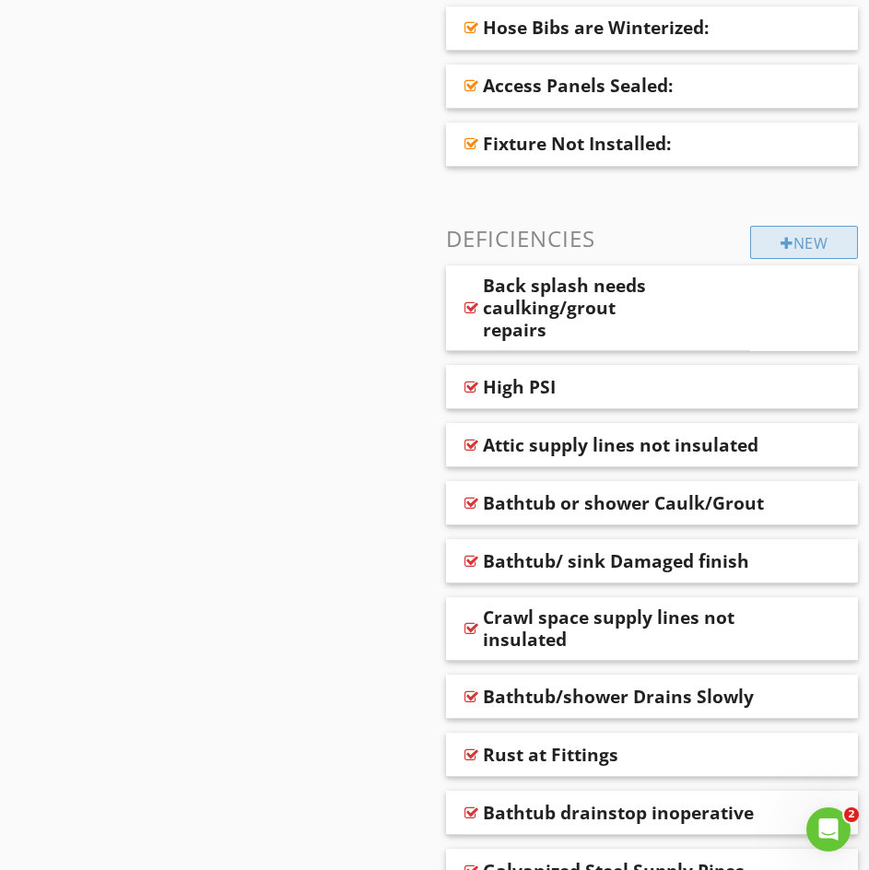
click at [771, 250] on div "New" at bounding box center [804, 242] width 108 height 33
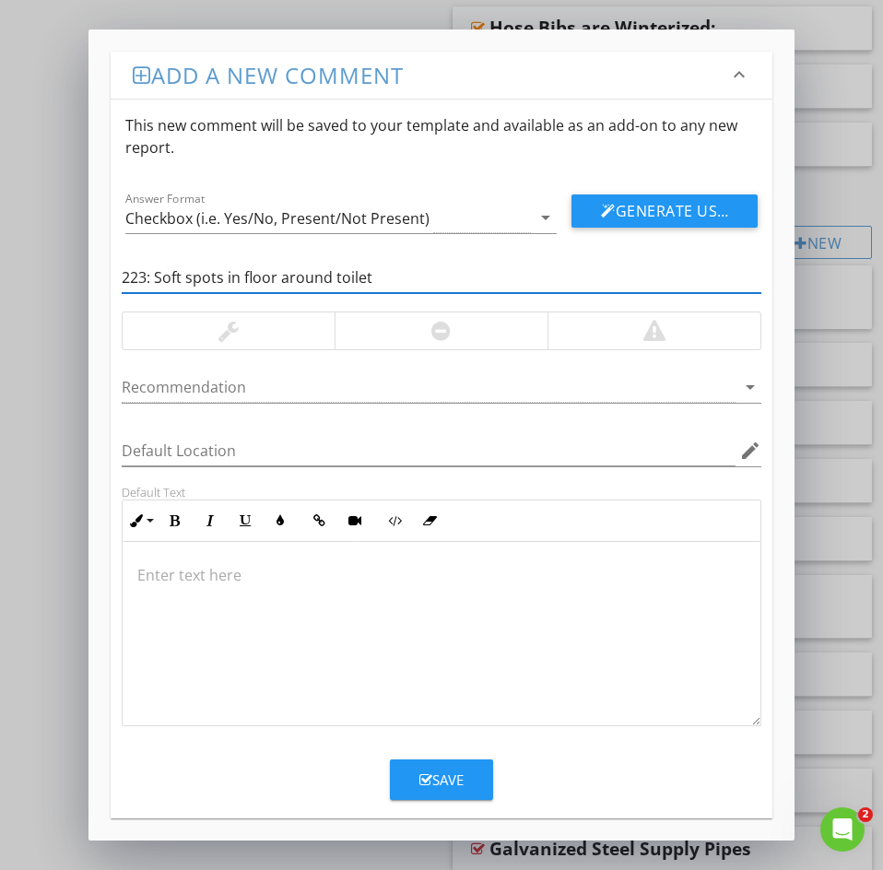
drag, startPoint x: 153, startPoint y: 276, endPoint x: -2, endPoint y: 271, distance: 154.9
type input "Soft spots in floor around toilet"
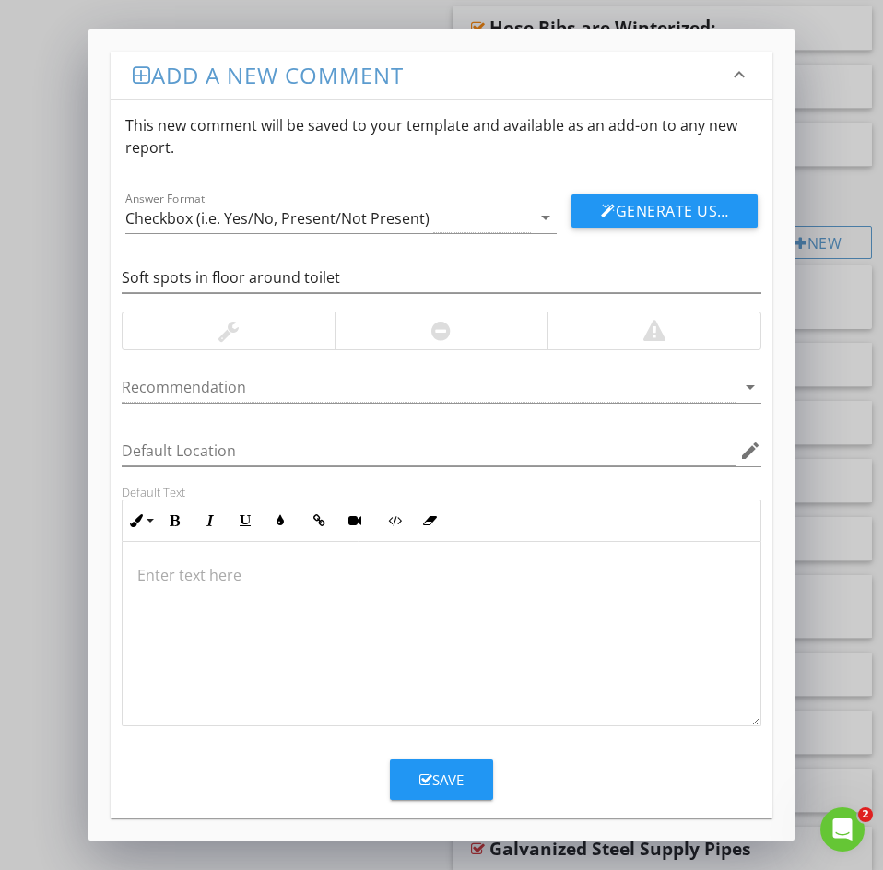
click at [145, 582] on p at bounding box center [441, 575] width 608 height 22
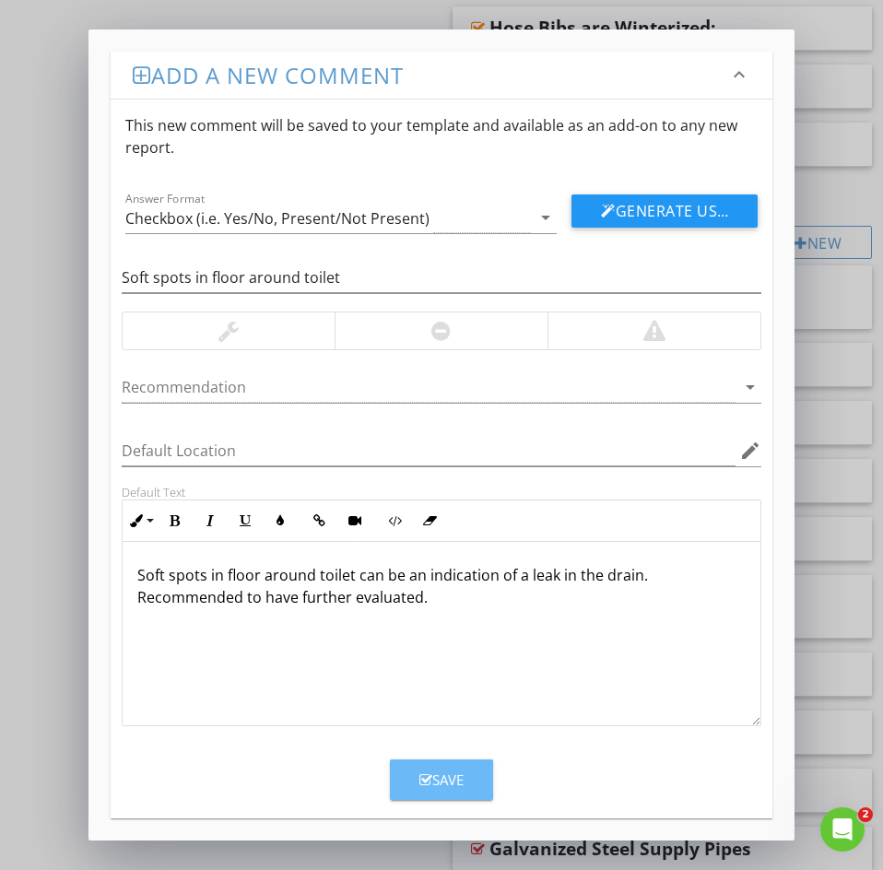
drag, startPoint x: 438, startPoint y: 777, endPoint x: 417, endPoint y: 764, distance: 24.8
click at [437, 777] on div "Save" at bounding box center [441, 779] width 44 height 21
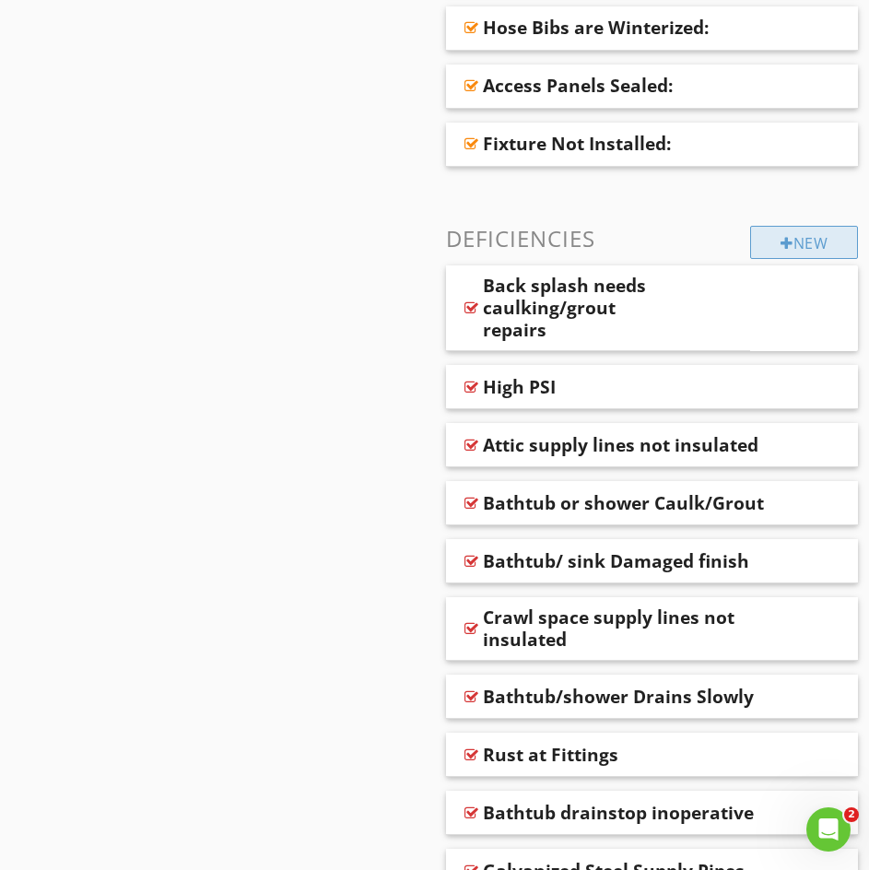
click at [799, 247] on div "New" at bounding box center [804, 242] width 108 height 33
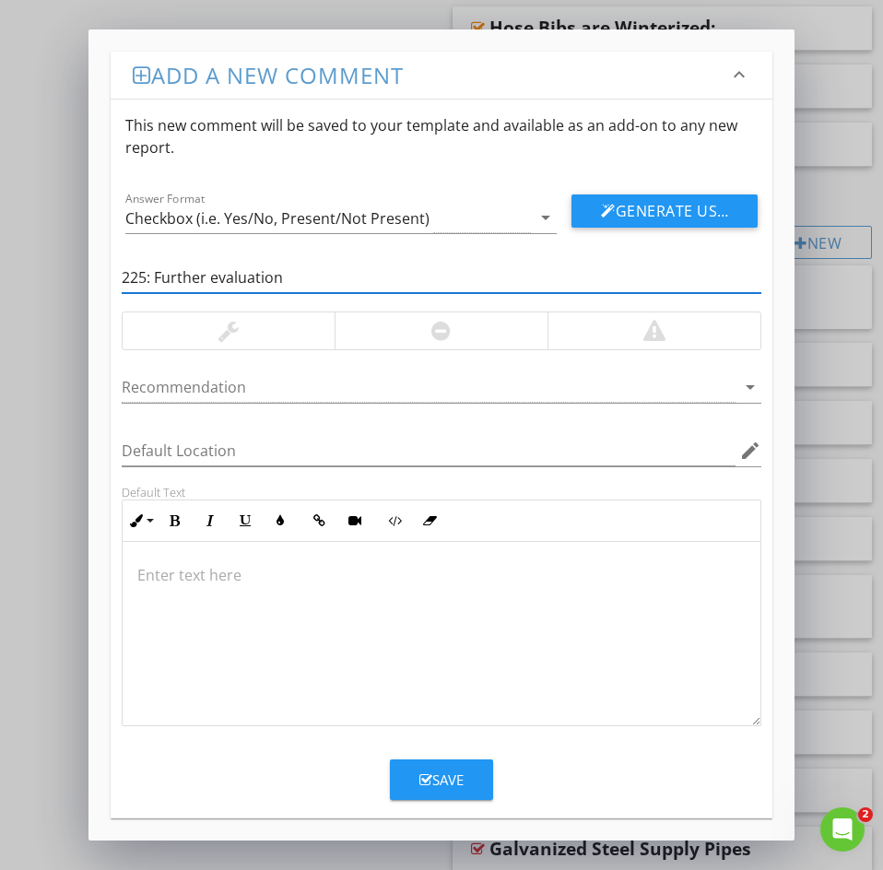
drag, startPoint x: 148, startPoint y: 276, endPoint x: 6, endPoint y: 274, distance: 142.8
click at [27, 268] on div "Add a new comment keyboard_arrow_down This new comment will be saved to your te…" at bounding box center [441, 435] width 883 height 870
type input "Further evaluation"
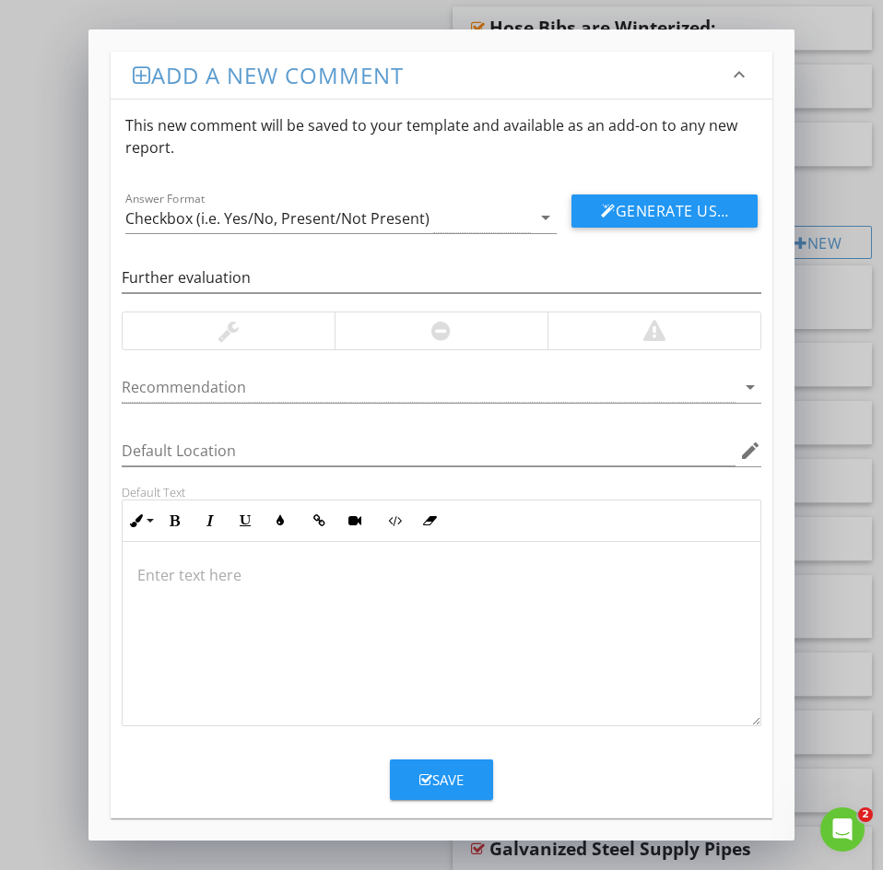
click at [135, 581] on div at bounding box center [442, 634] width 638 height 184
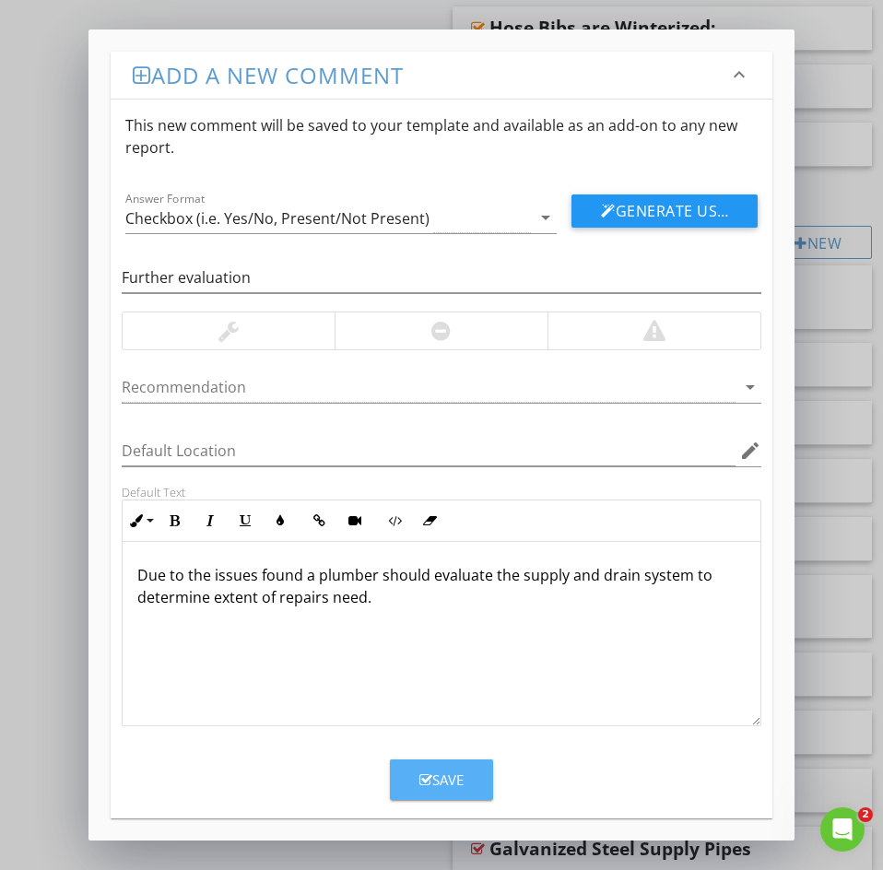
drag, startPoint x: 442, startPoint y: 779, endPoint x: 427, endPoint y: 744, distance: 38.4
click at [442, 778] on div "Save" at bounding box center [441, 779] width 44 height 21
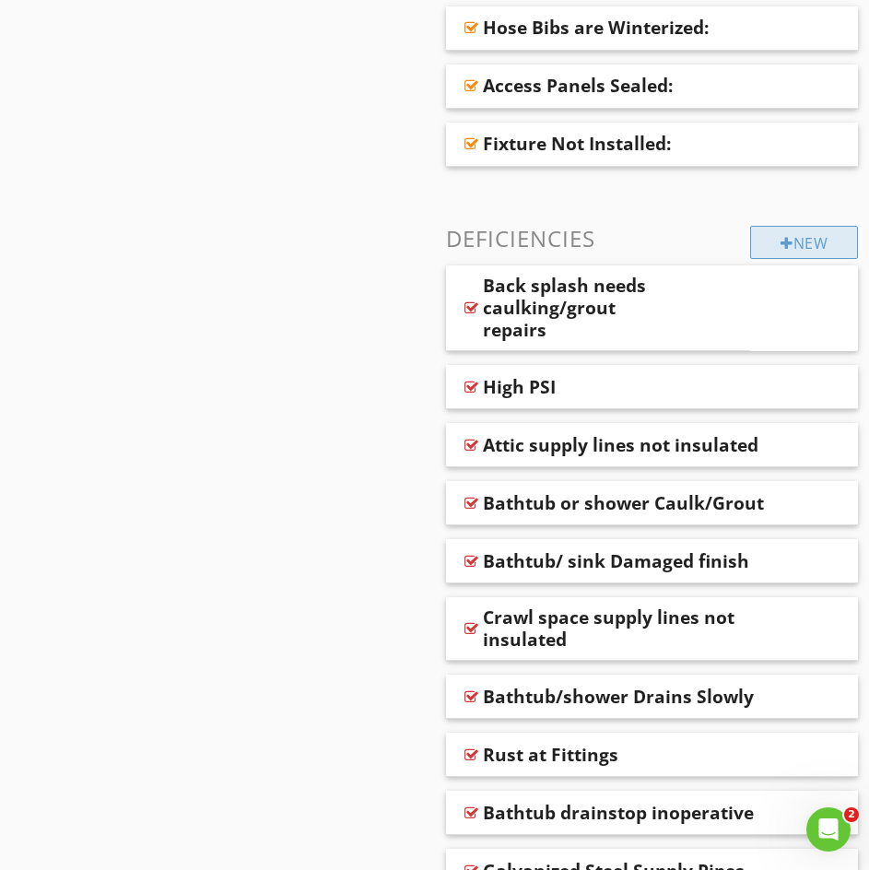
click at [787, 238] on div at bounding box center [787, 243] width 13 height 15
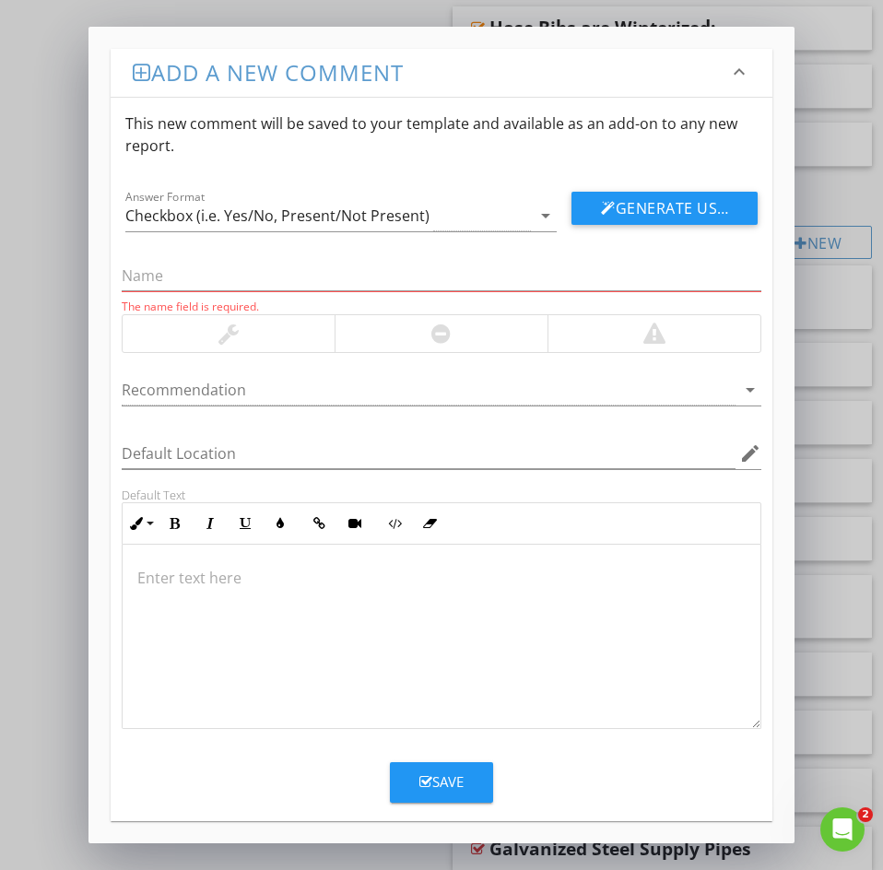
drag, startPoint x: 120, startPoint y: 268, endPoint x: 142, endPoint y: 255, distance: 25.6
click at [142, 254] on div "The name field is required." at bounding box center [442, 282] width 640 height 65
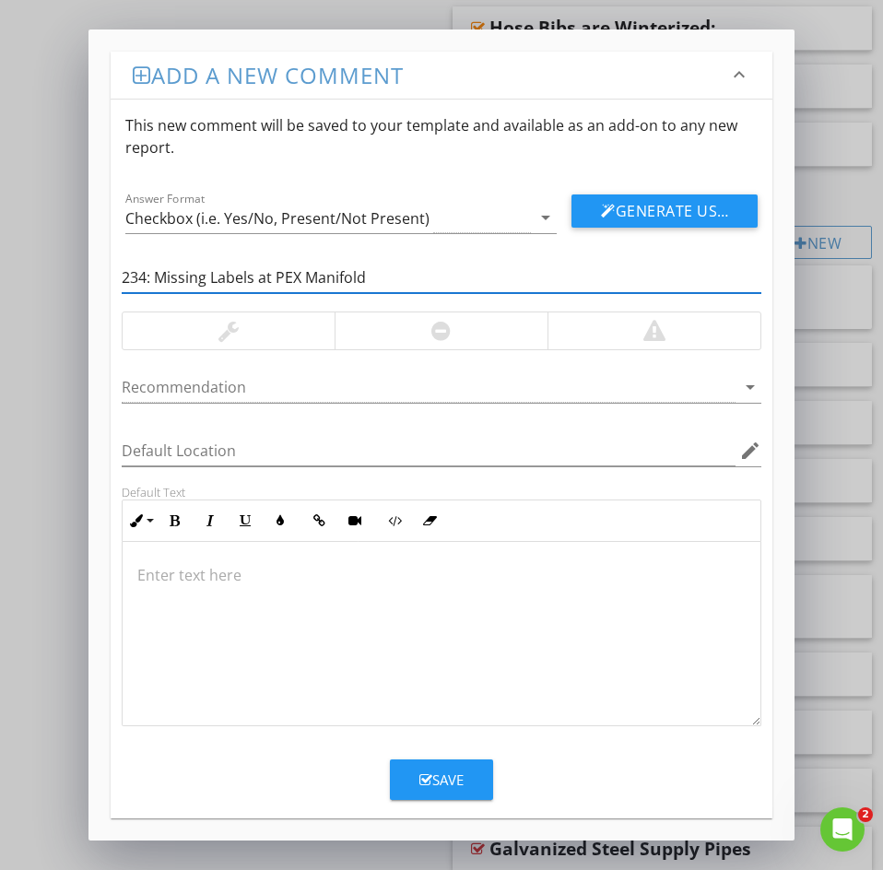
drag, startPoint x: 153, startPoint y: 276, endPoint x: 2, endPoint y: 275, distance: 151.1
click at [28, 274] on div "Add a new comment keyboard_arrow_down This new comment will be saved to your te…" at bounding box center [441, 435] width 883 height 870
type input "Missing Labels at PEX Manifold"
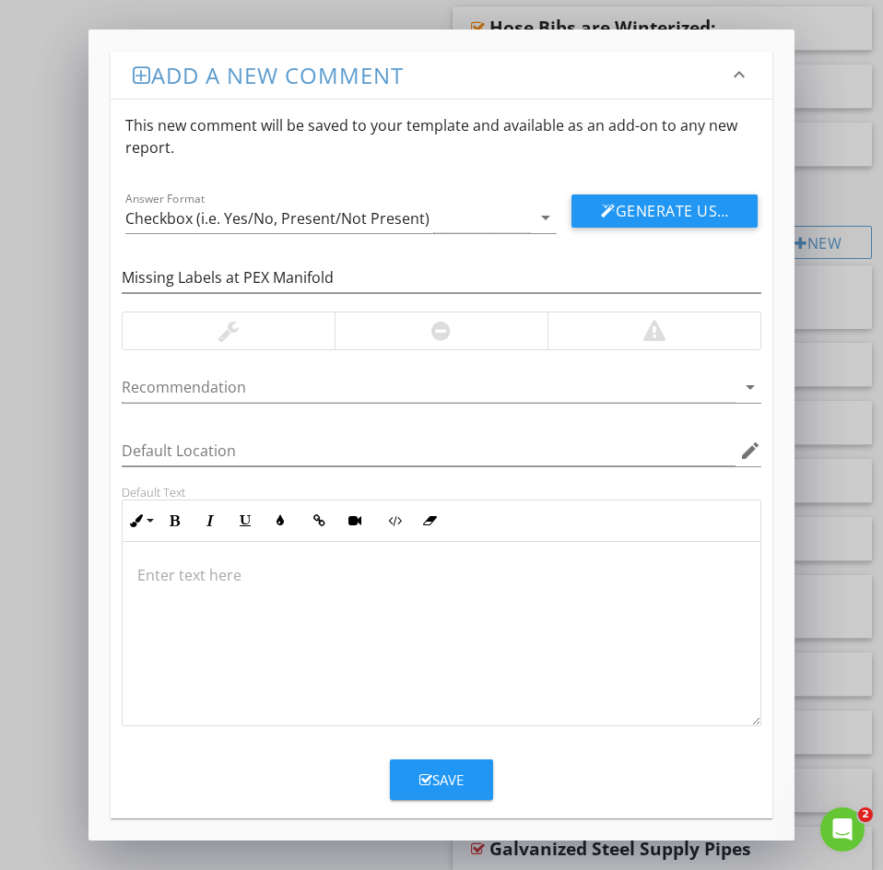
click at [150, 568] on p at bounding box center [441, 575] width 608 height 22
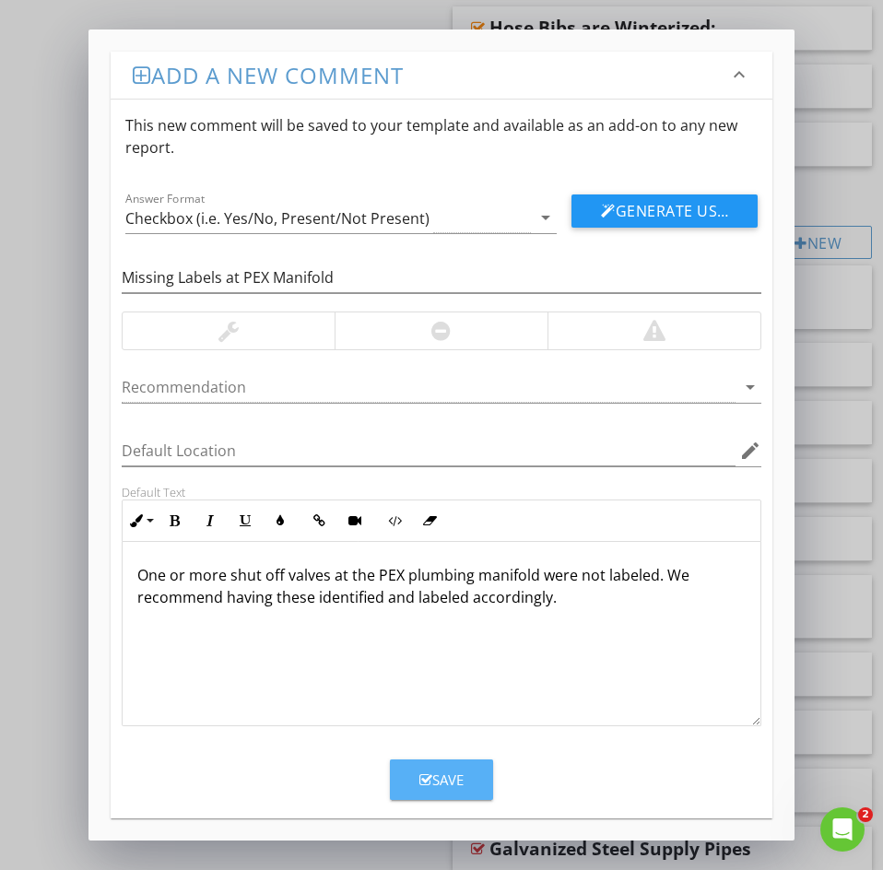
click at [438, 781] on div "Save" at bounding box center [441, 779] width 44 height 21
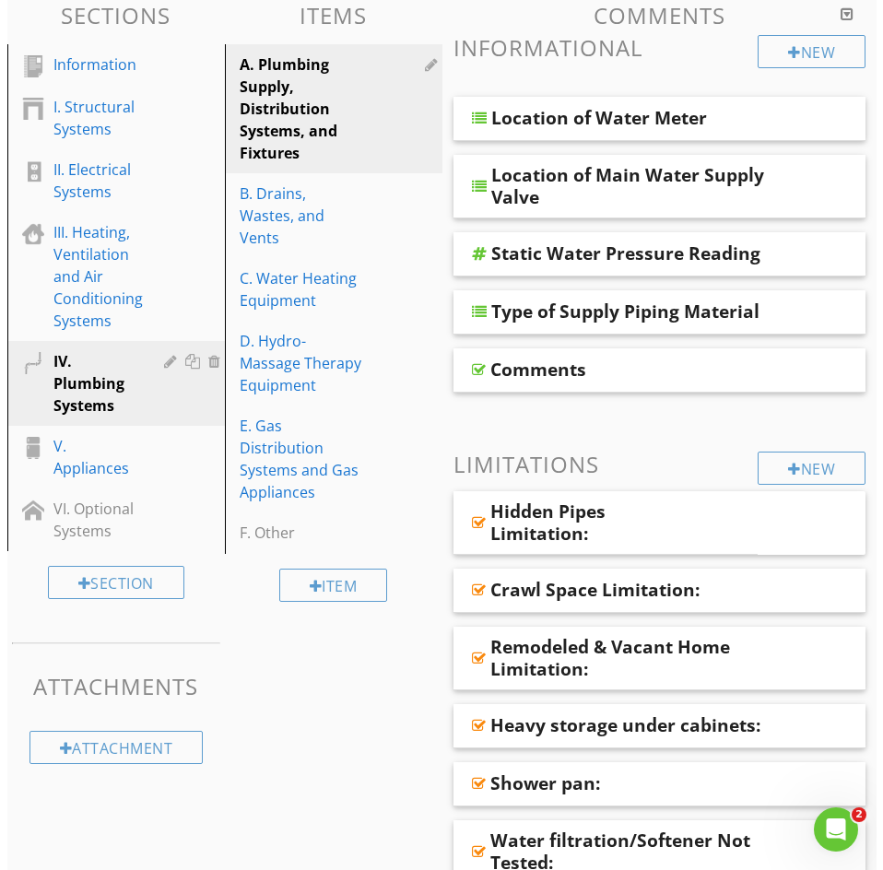
scroll to position [0, 0]
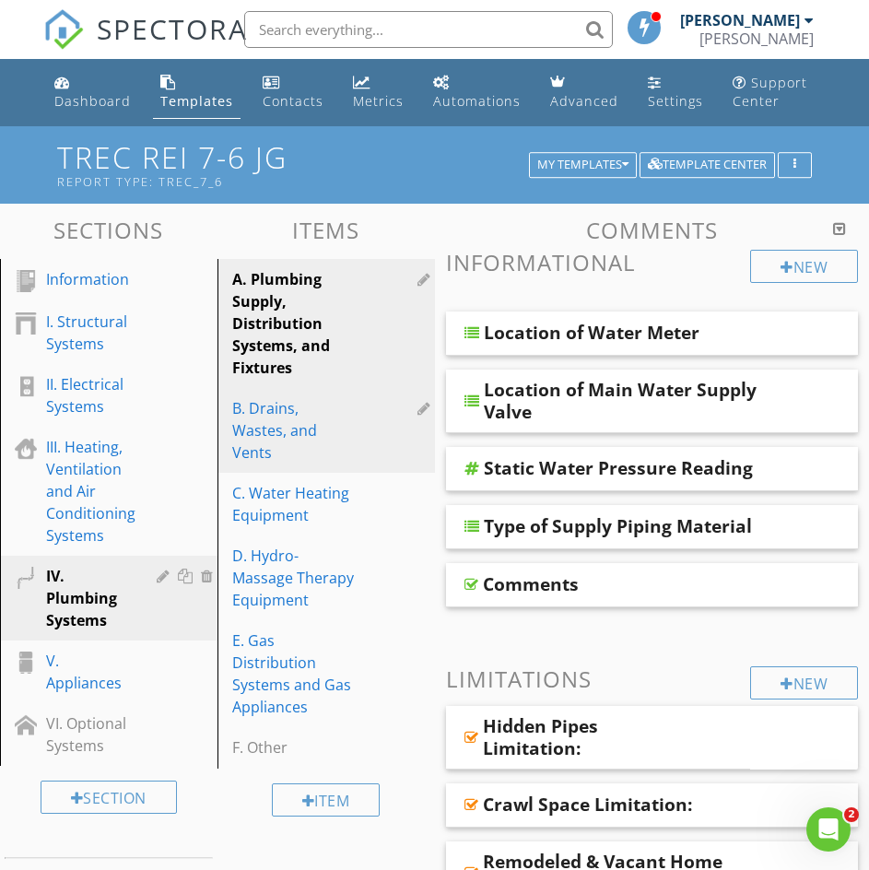
click at [282, 409] on div "B. Drains, Wastes, and Vents" at bounding box center [294, 430] width 124 height 66
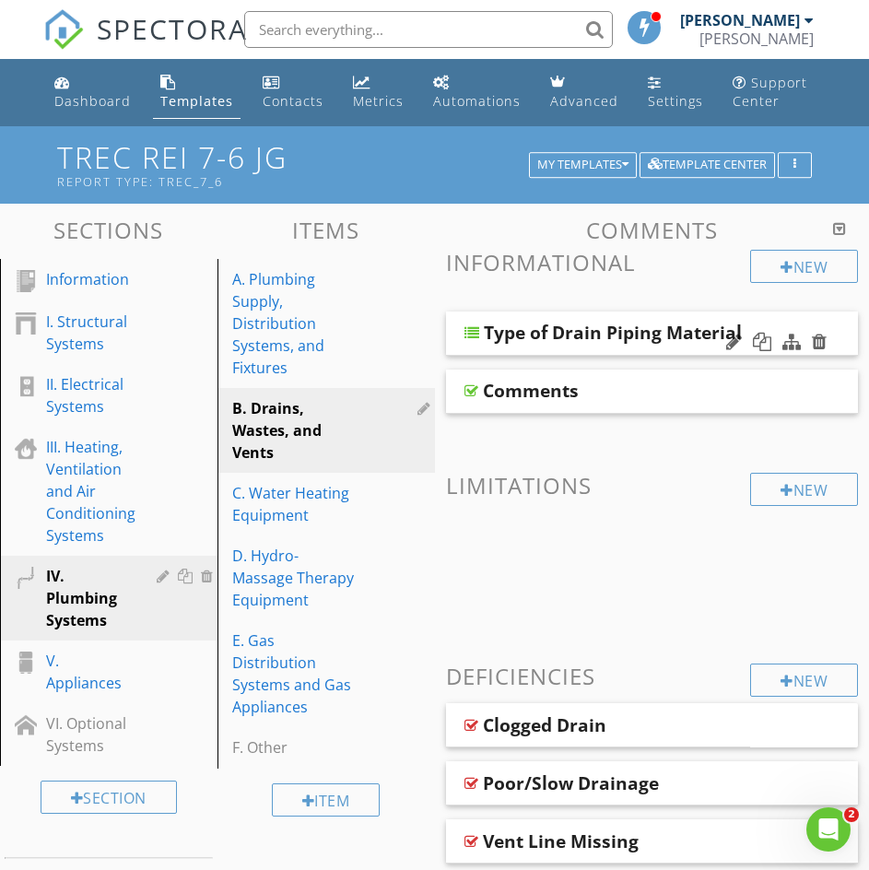
click at [474, 335] on div at bounding box center [471, 332] width 15 height 15
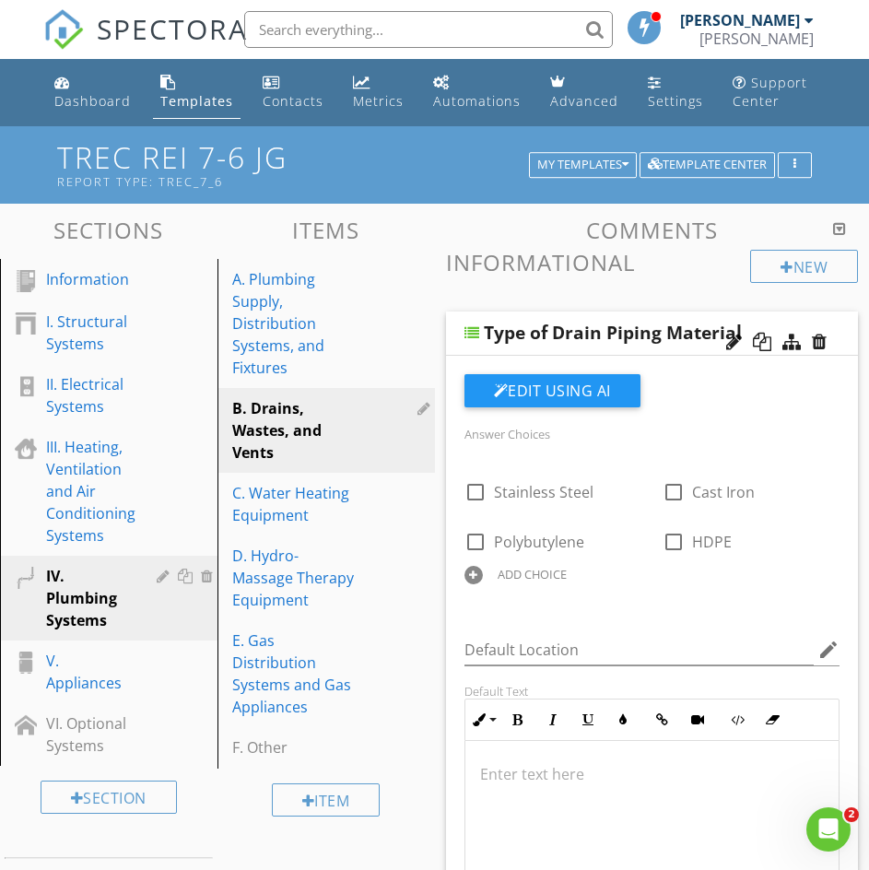
click at [475, 332] on div at bounding box center [471, 332] width 15 height 15
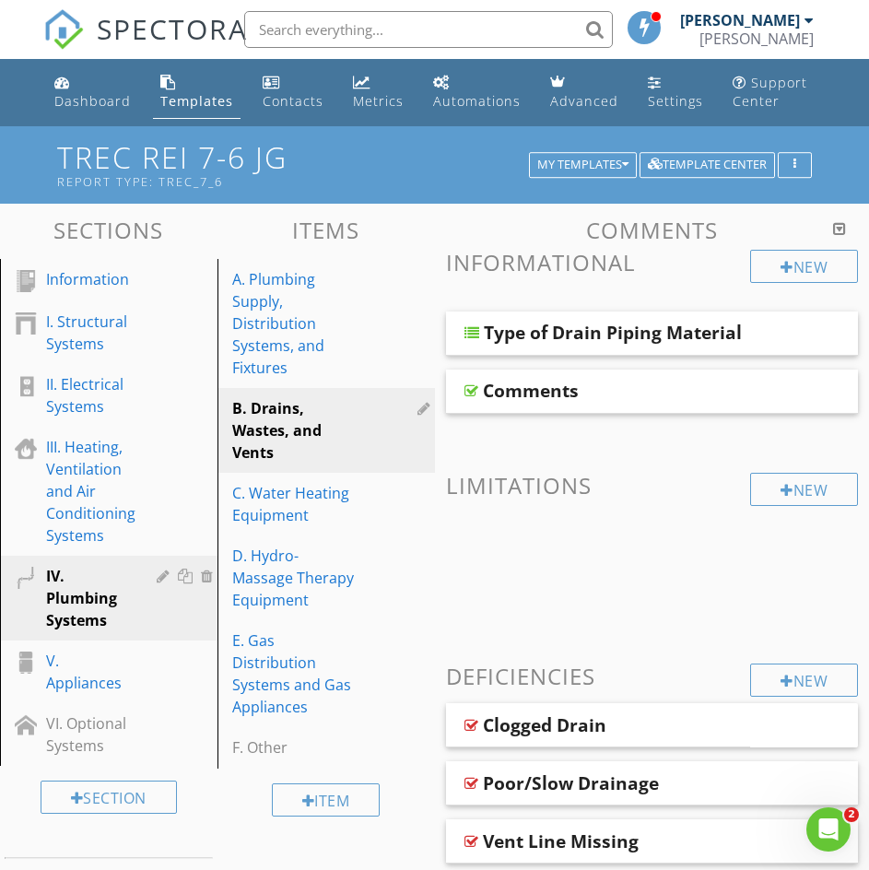
click at [471, 393] on div at bounding box center [471, 390] width 14 height 15
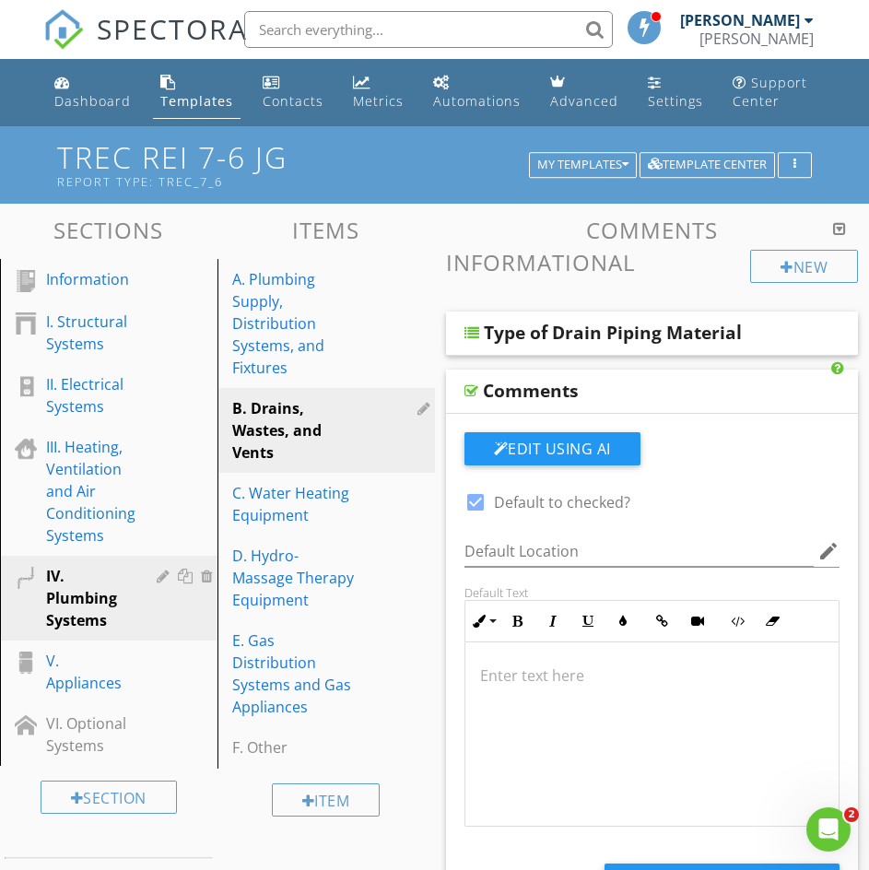
click at [471, 393] on div at bounding box center [471, 390] width 14 height 15
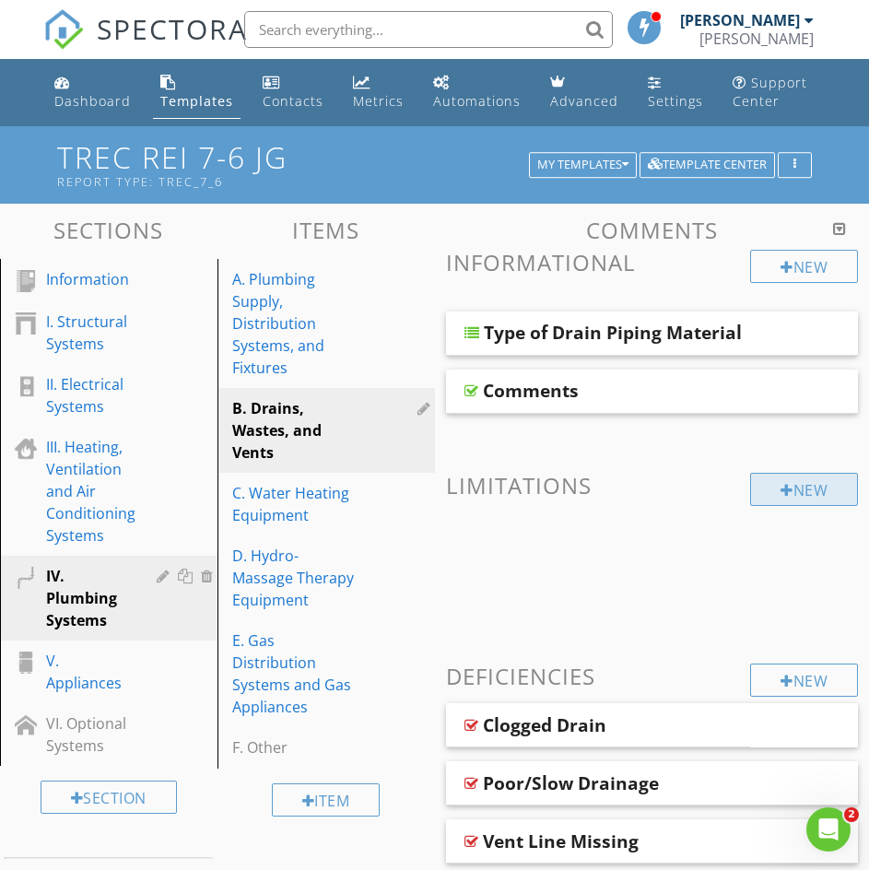
click at [797, 493] on div "New" at bounding box center [804, 489] width 108 height 33
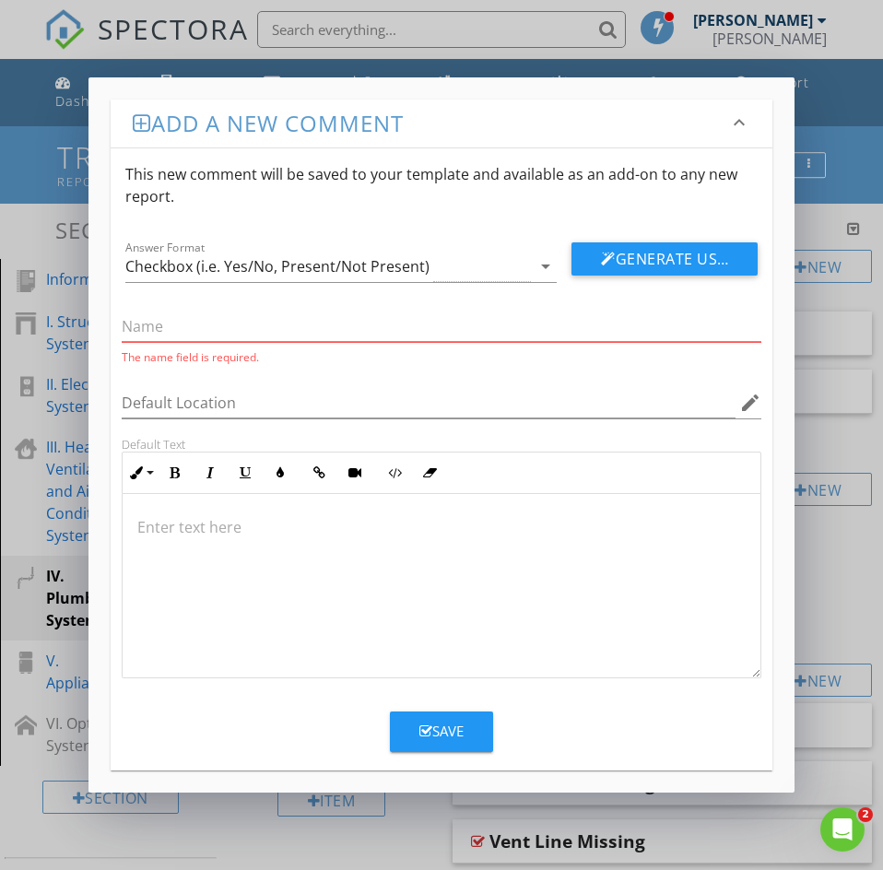
click at [173, 525] on p at bounding box center [441, 527] width 608 height 22
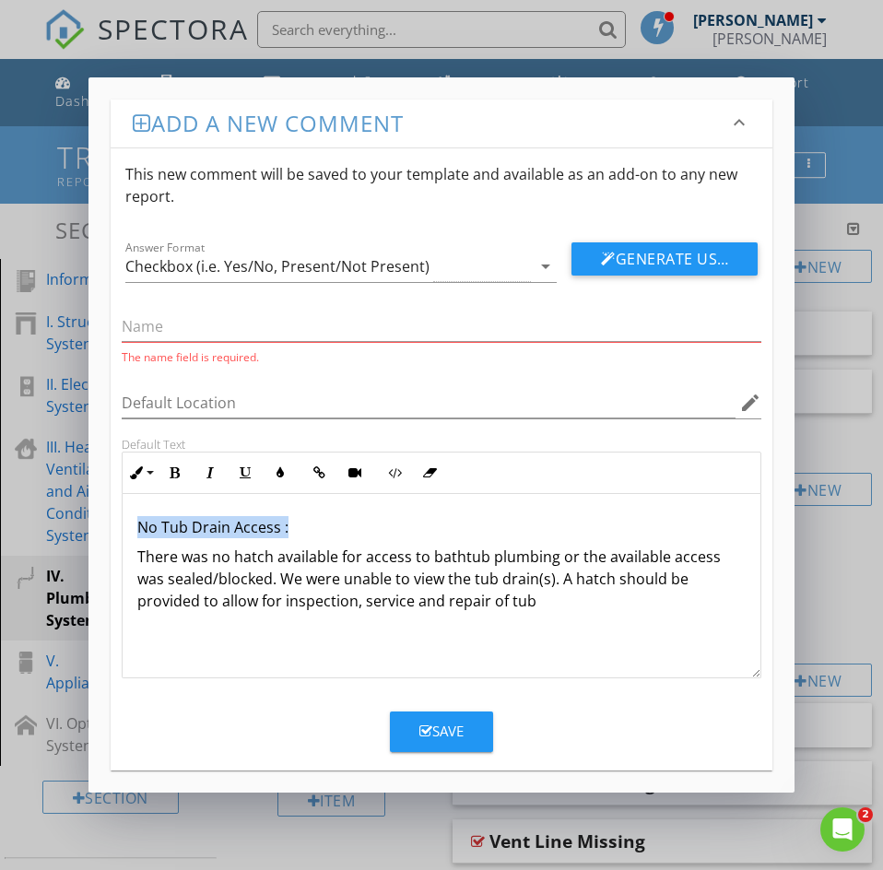
drag, startPoint x: 289, startPoint y: 526, endPoint x: 123, endPoint y: 522, distance: 165.9
click at [123, 522] on div "No Tub Drain Access : There was no hatch available for access to bathtub plumbi…" at bounding box center [442, 586] width 638 height 184
click at [210, 469] on icon "button" at bounding box center [210, 472] width 13 height 13
click at [144, 416] on input "Default Location" at bounding box center [429, 403] width 614 height 30
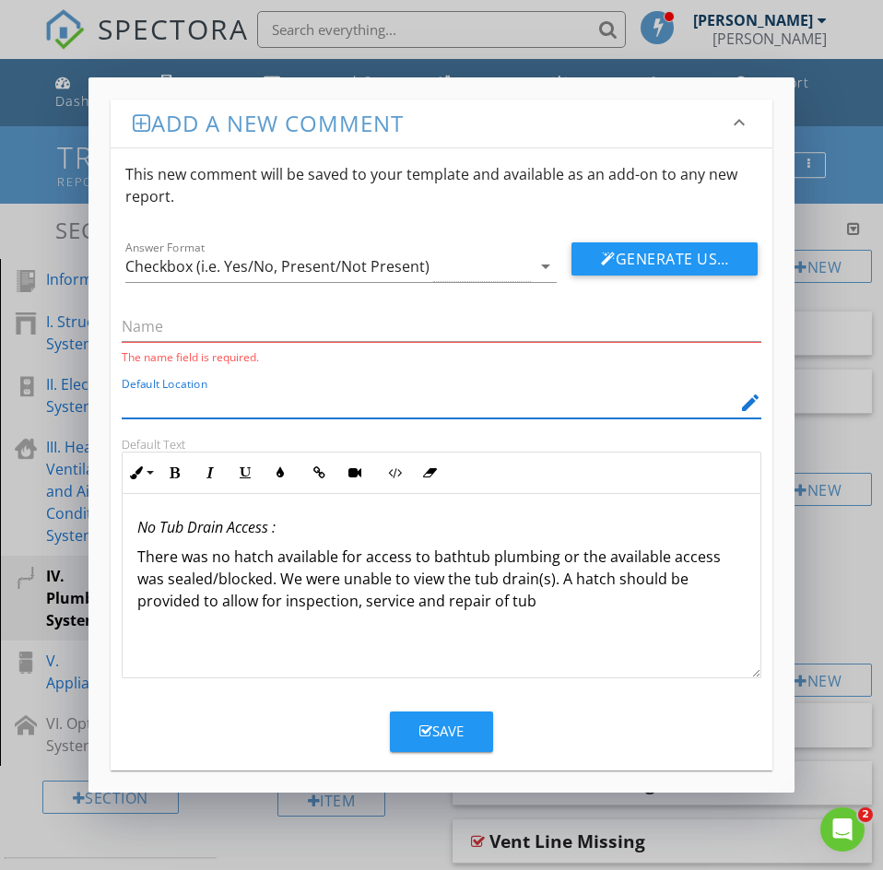
click at [144, 305] on div "The name field is required." at bounding box center [442, 332] width 640 height 65
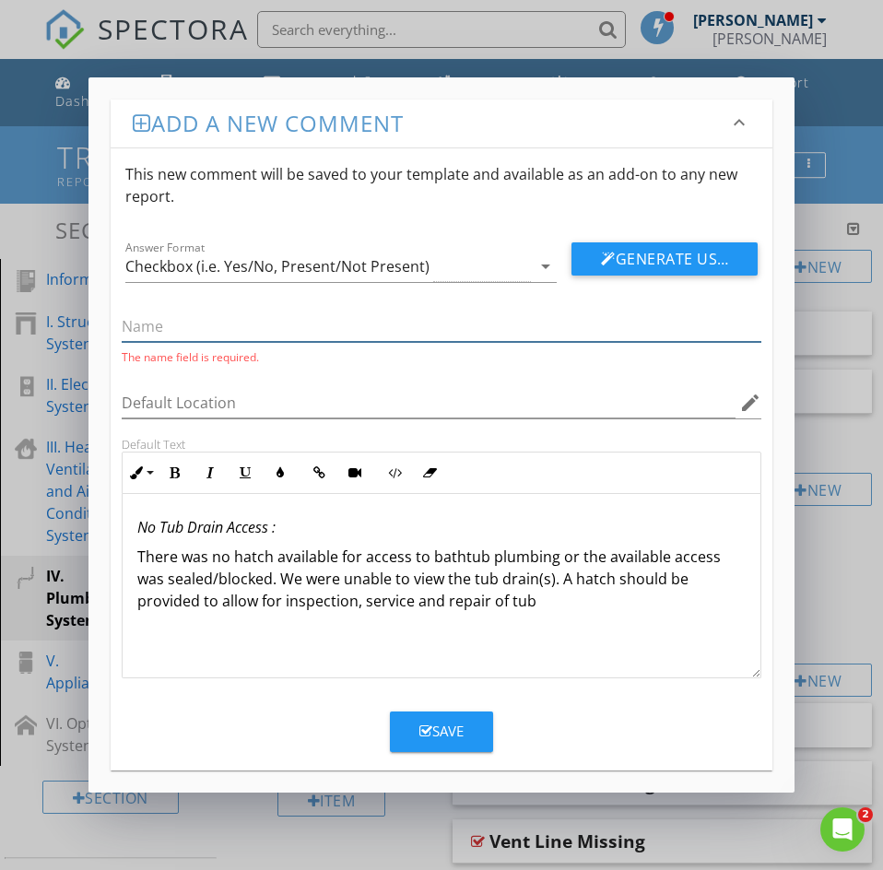
click at [143, 321] on input "text" at bounding box center [442, 326] width 640 height 30
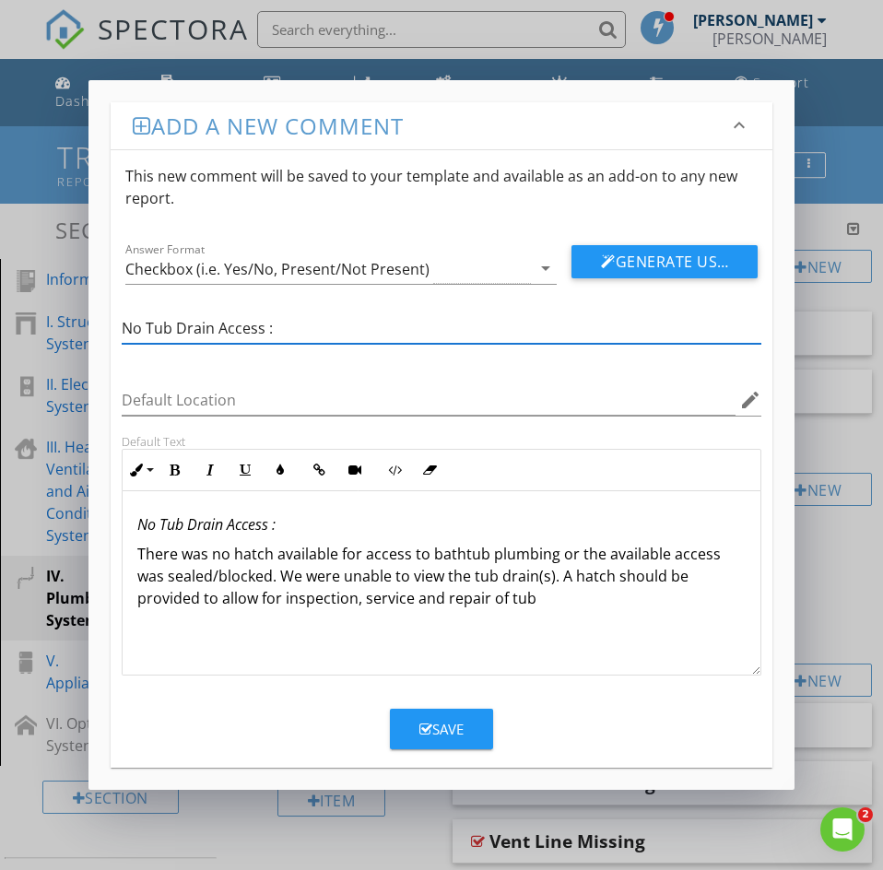
type input "No Tub Drain Access :"
click at [429, 724] on icon "button" at bounding box center [425, 729] width 13 height 14
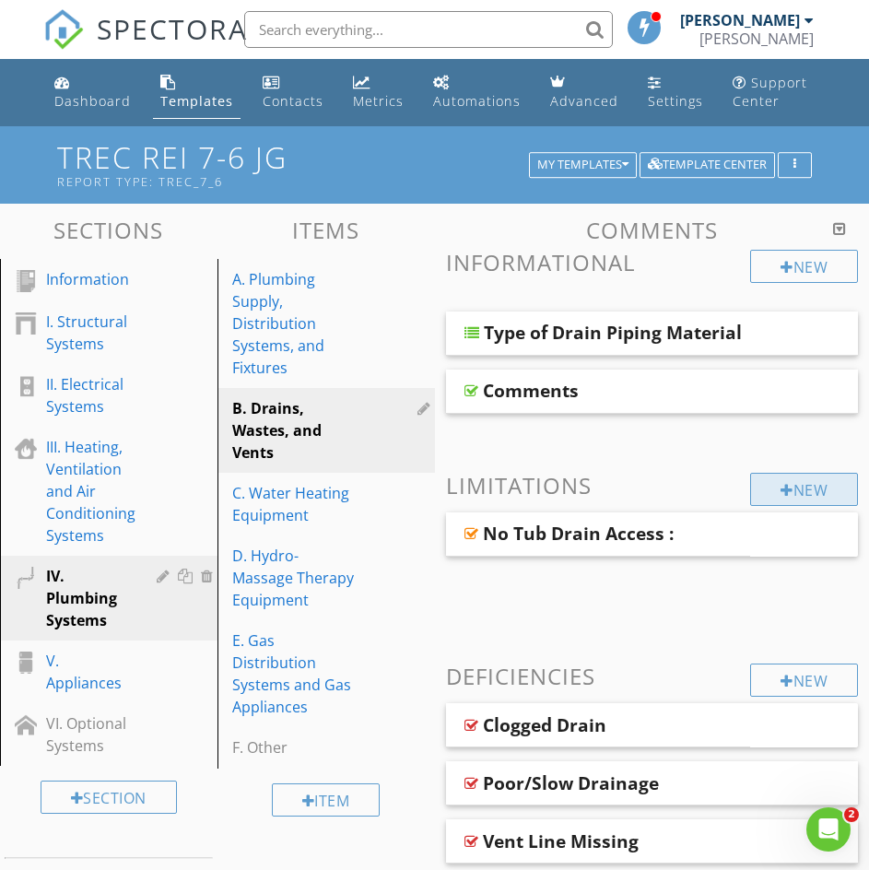
click at [802, 494] on div "New" at bounding box center [804, 489] width 108 height 33
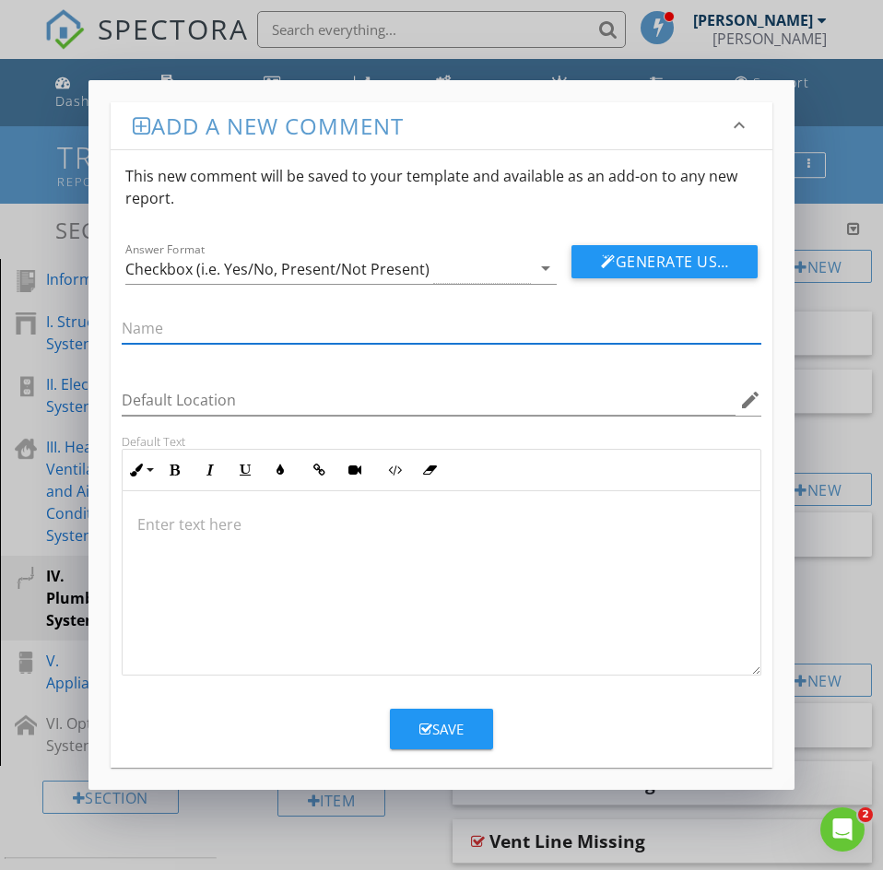
click at [162, 527] on p at bounding box center [441, 524] width 608 height 22
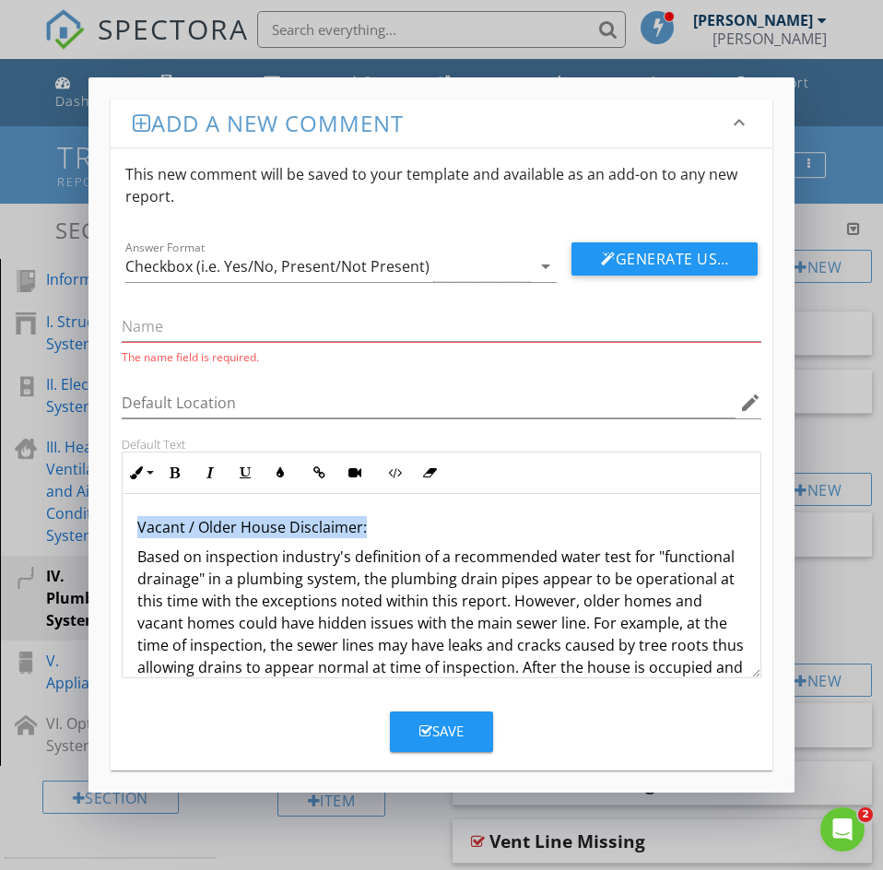
drag, startPoint x: 363, startPoint y: 530, endPoint x: 138, endPoint y: 532, distance: 224.9
click at [138, 532] on p "Vacant / Older House Disclaimer:" at bounding box center [441, 527] width 608 height 22
click at [204, 475] on icon "button" at bounding box center [210, 472] width 13 height 13
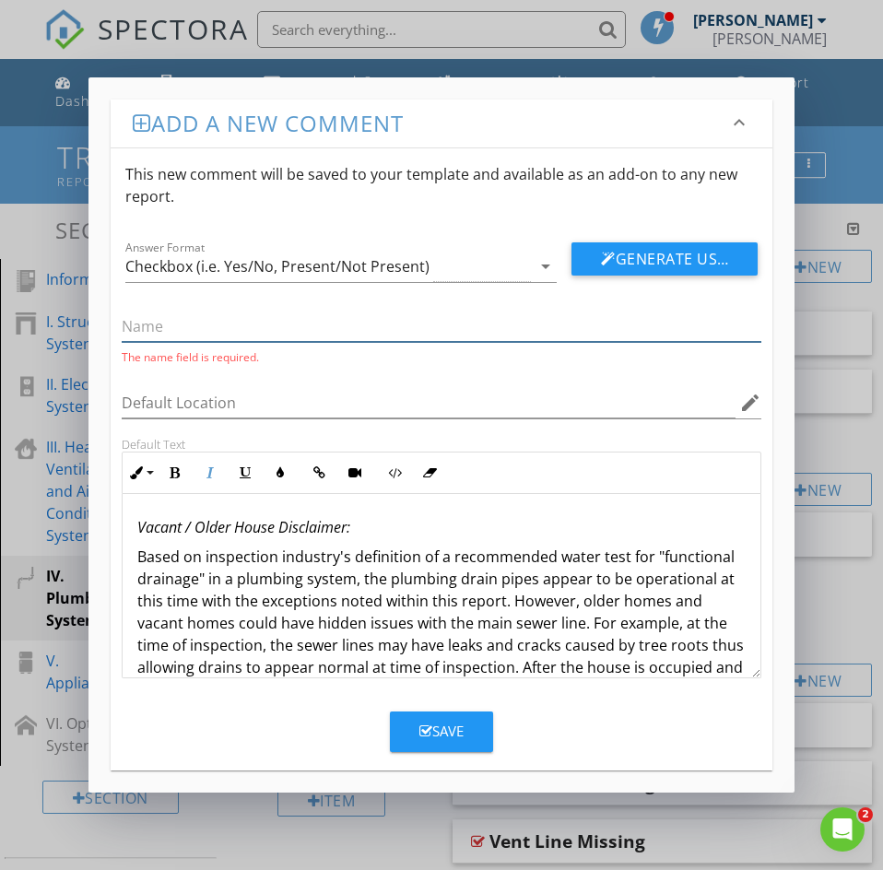
click at [162, 320] on input "text" at bounding box center [442, 326] width 640 height 30
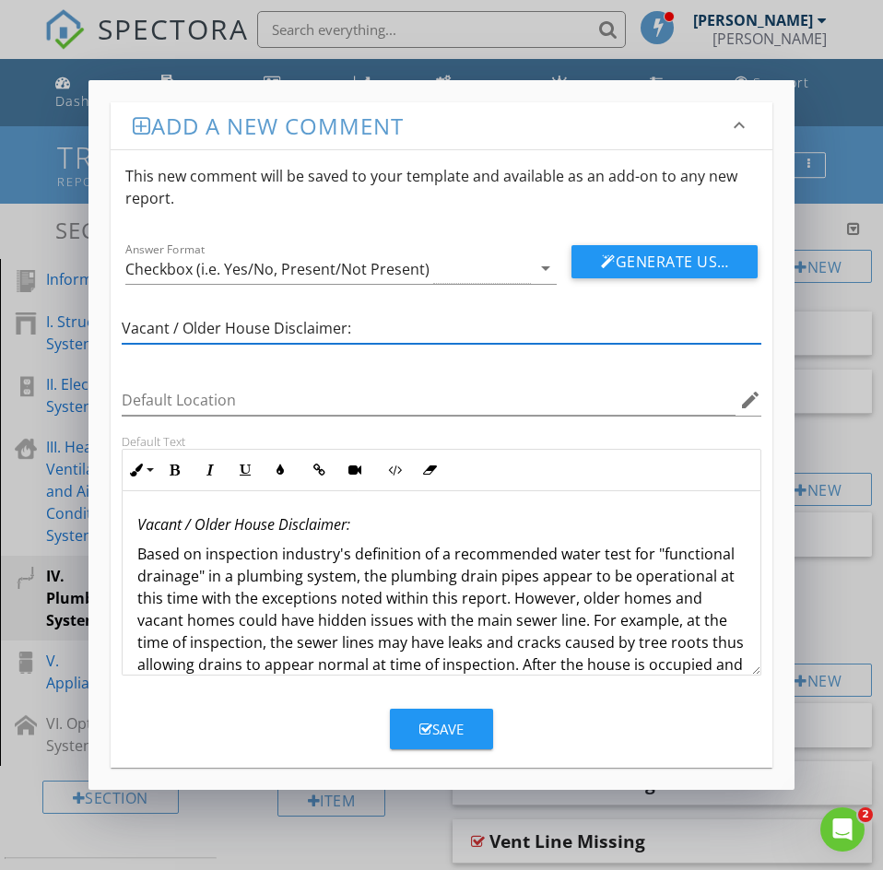
type input "Vacant / Older House Disclaimer:"
click at [423, 717] on button "Save" at bounding box center [441, 729] width 103 height 41
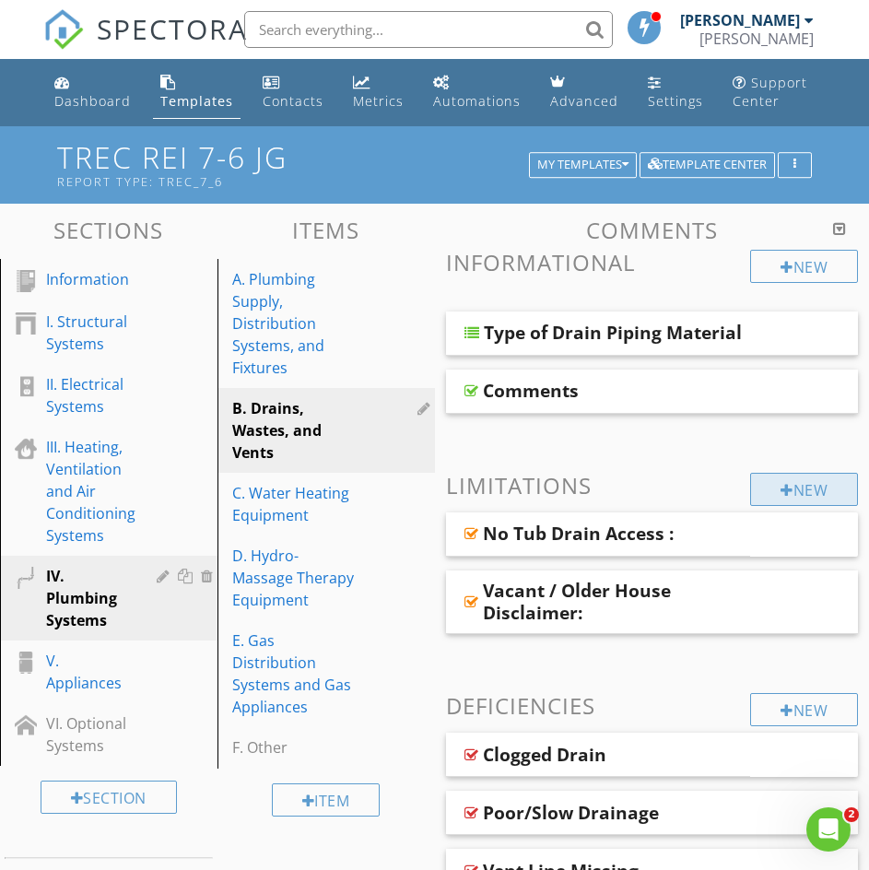
click at [789, 491] on div "New" at bounding box center [804, 489] width 108 height 33
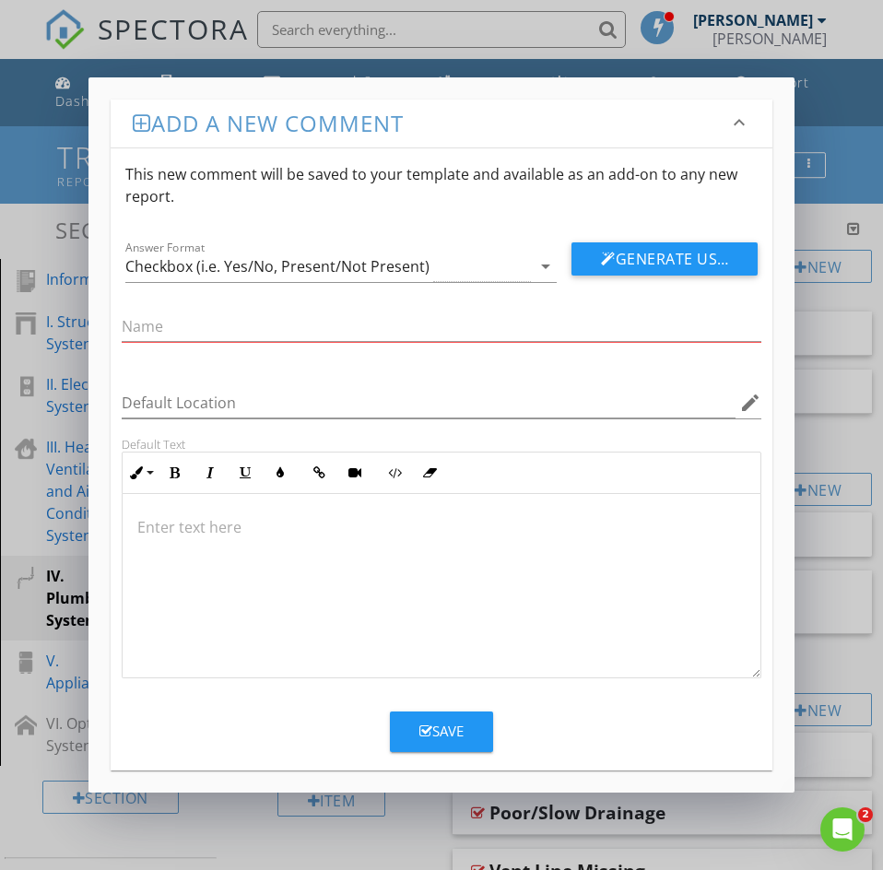
click at [151, 524] on p at bounding box center [441, 527] width 608 height 22
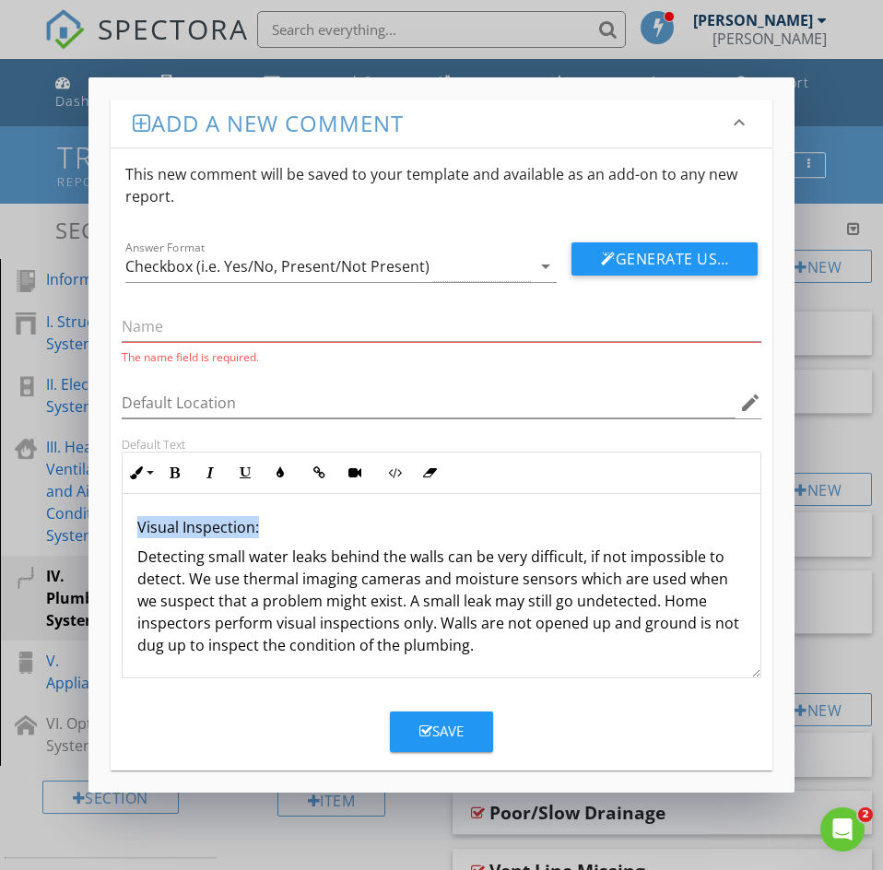
drag, startPoint x: 258, startPoint y: 528, endPoint x: 132, endPoint y: 527, distance: 126.2
click at [132, 527] on div "Visual Inspection: Detecting small water leaks behind the walls can be very dif…" at bounding box center [442, 586] width 638 height 184
click at [206, 472] on icon "button" at bounding box center [210, 472] width 13 height 13
copy em "Visual Inspection:"
click at [167, 325] on input "text" at bounding box center [442, 326] width 640 height 30
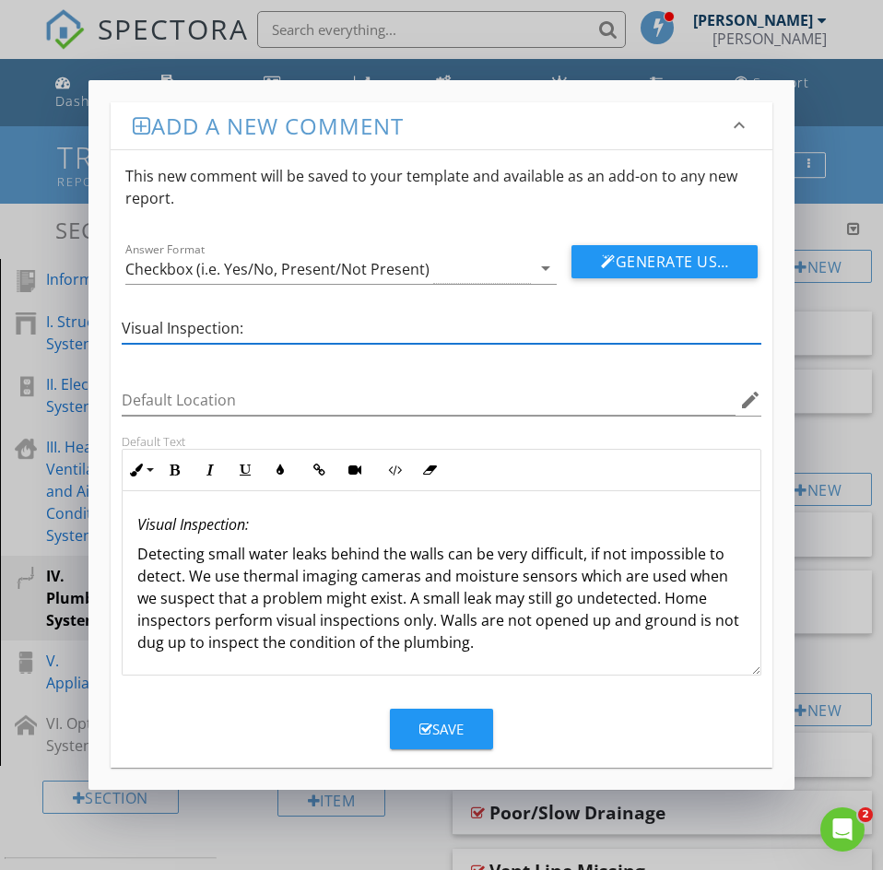
type input "Visual Inspection:"
click at [435, 722] on div "Save" at bounding box center [441, 729] width 44 height 21
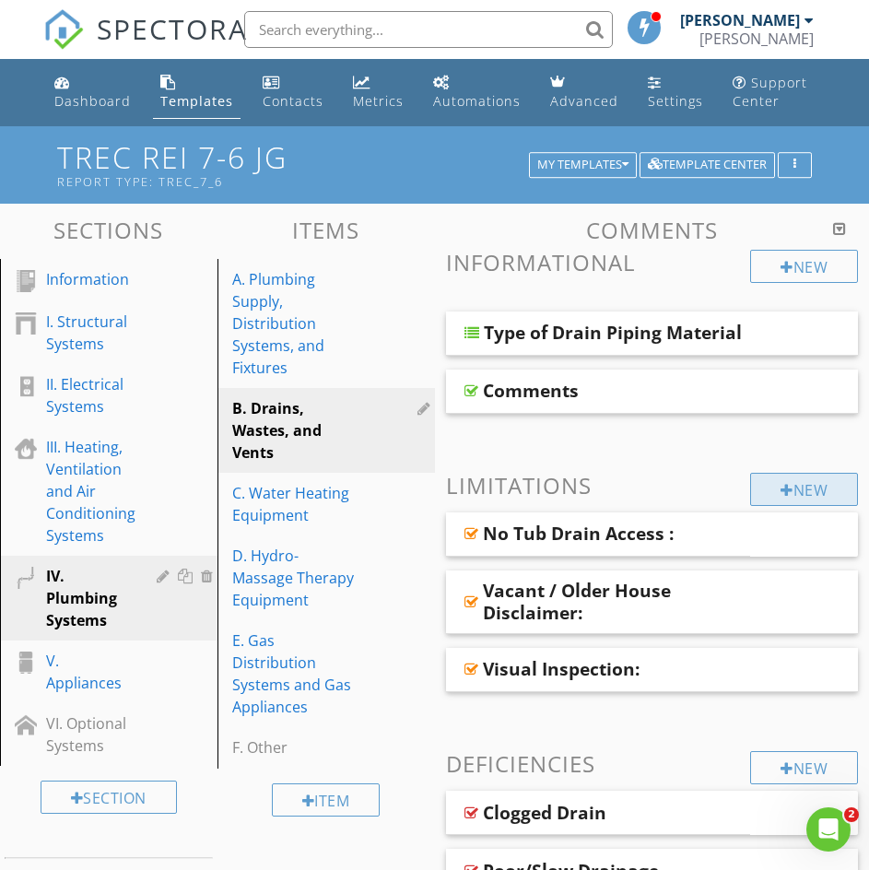
click at [789, 482] on div "New" at bounding box center [804, 489] width 108 height 33
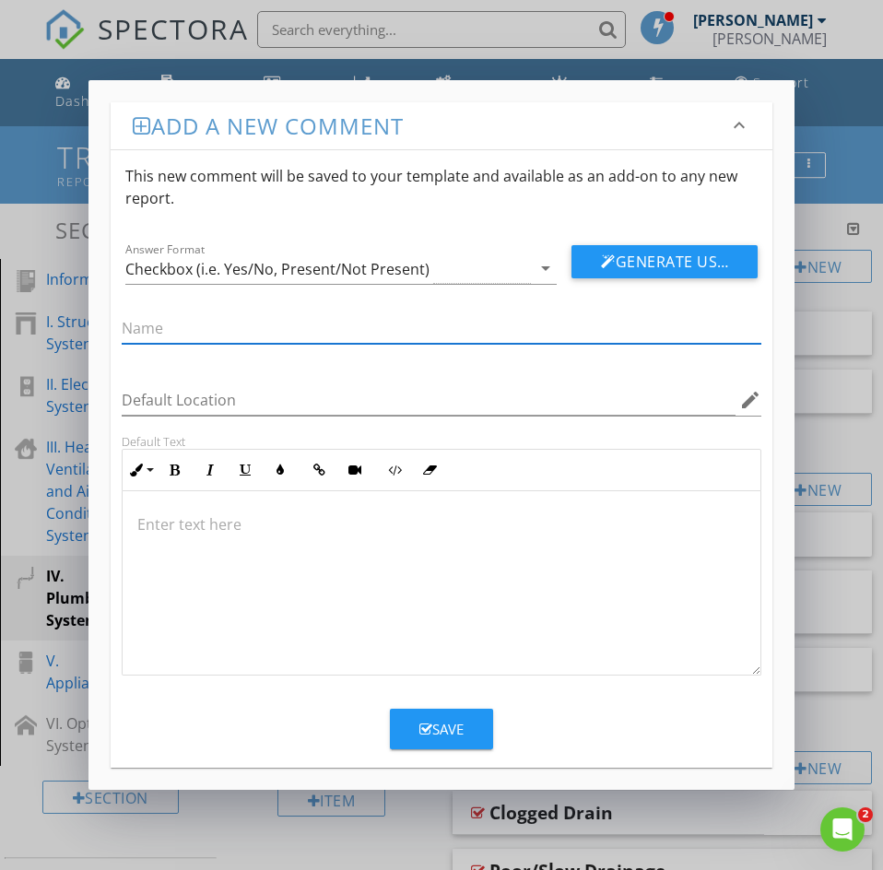
click at [158, 527] on p at bounding box center [441, 524] width 608 height 22
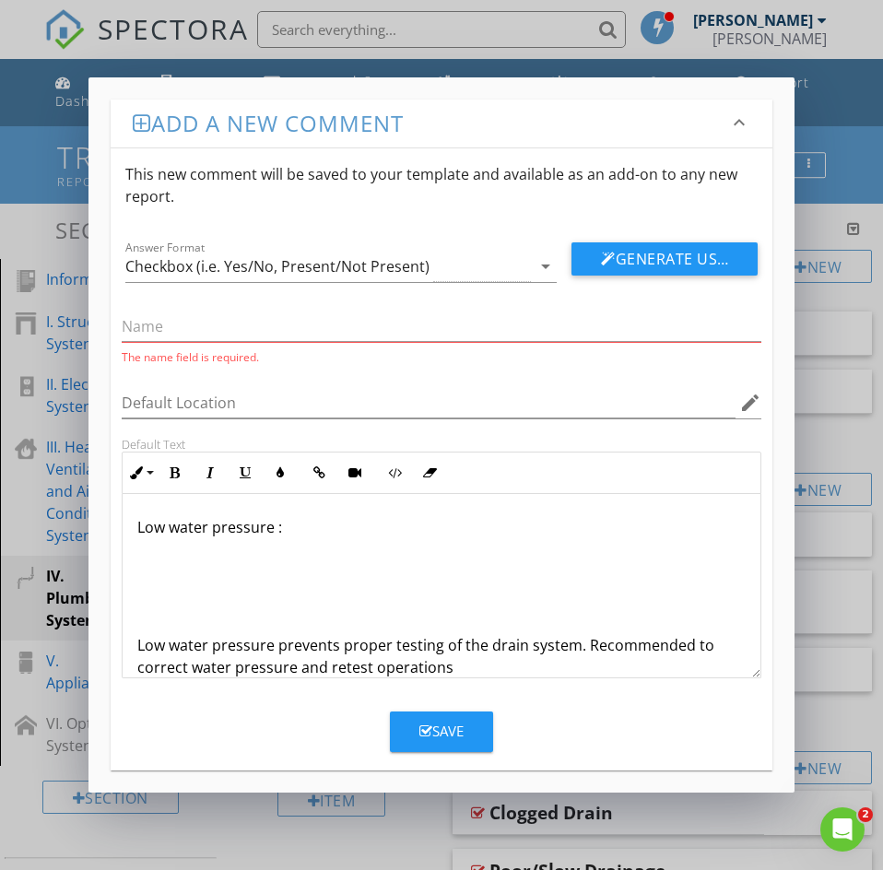
click at [139, 643] on p "Low water pressure prevents proper testing of the drain system. Recommended to …" at bounding box center [441, 656] width 608 height 44
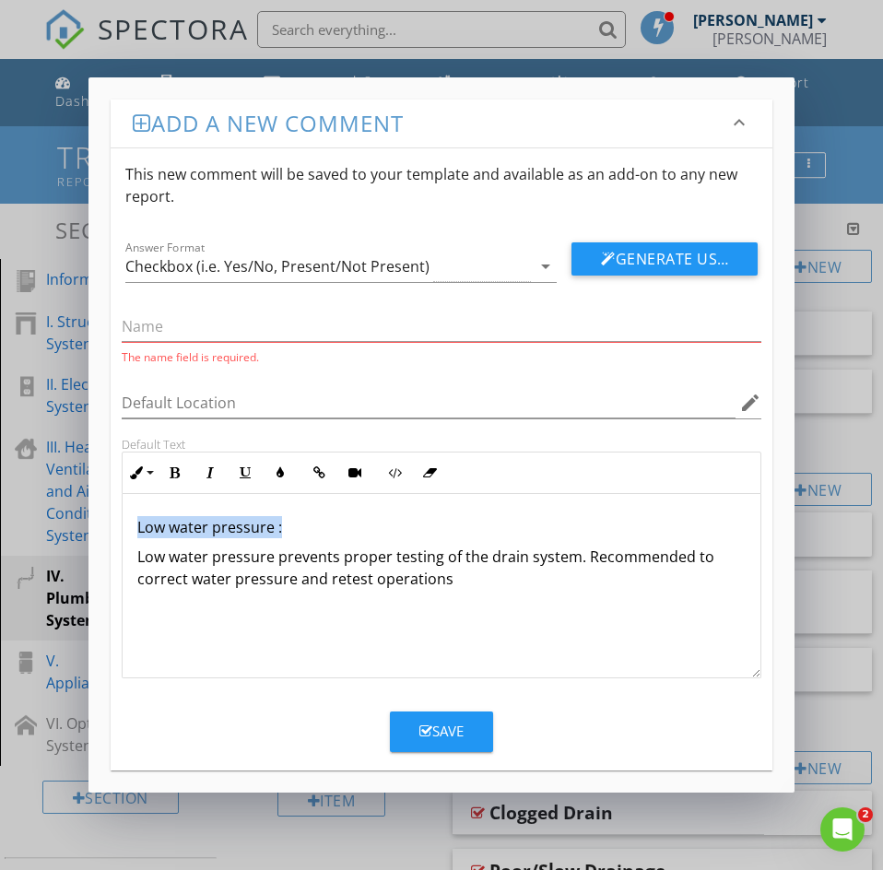
drag, startPoint x: 295, startPoint y: 512, endPoint x: 135, endPoint y: 534, distance: 160.8
click at [135, 534] on div "Low water pressure : Low water pressure prevents proper testing of the drain sy…" at bounding box center [442, 586] width 638 height 184
click at [214, 470] on icon "button" at bounding box center [210, 472] width 13 height 13
copy em "Low water pressure :"
click at [158, 321] on input "text" at bounding box center [442, 326] width 640 height 30
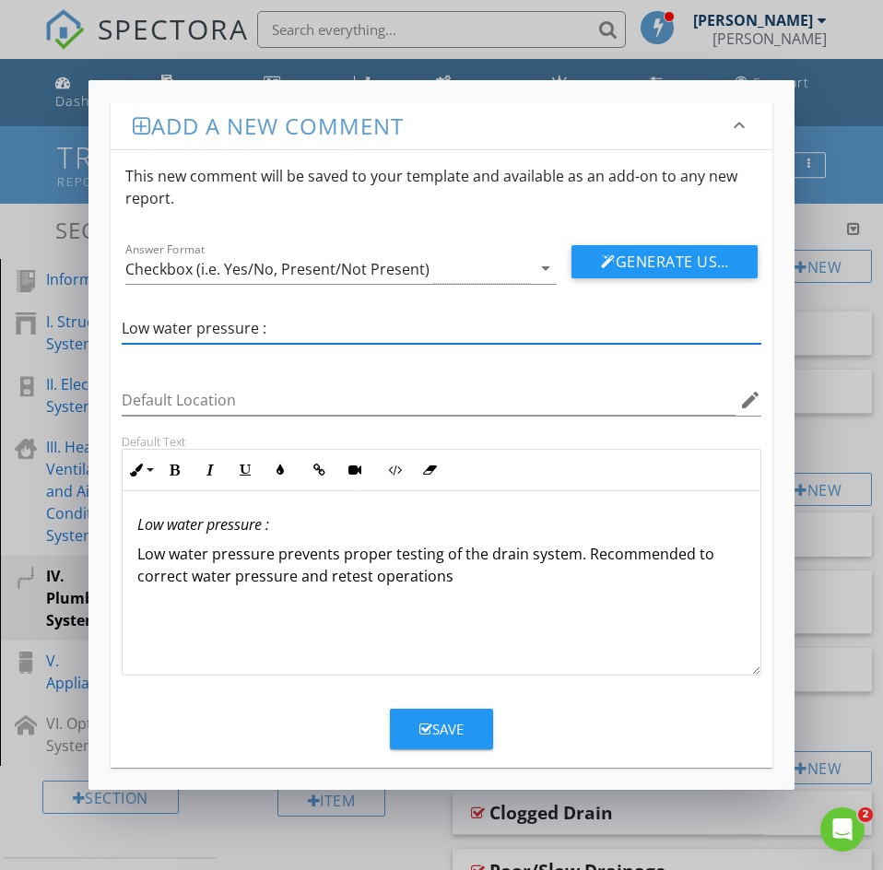
type input "Low water pressure :"
click at [424, 729] on icon "button" at bounding box center [425, 729] width 13 height 14
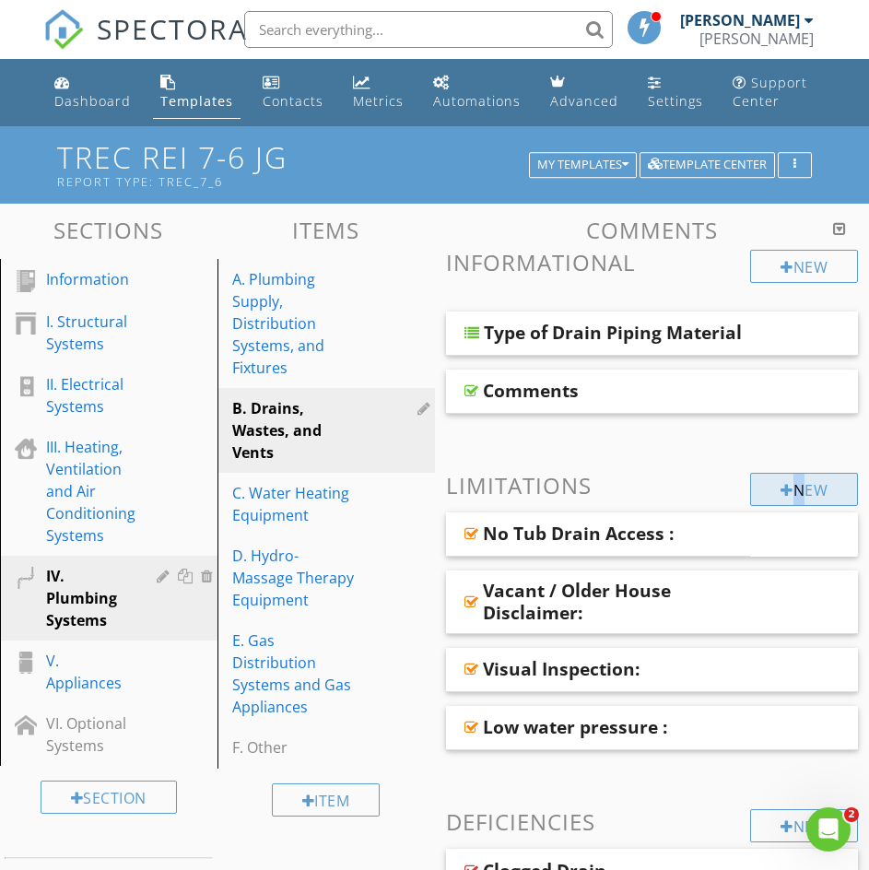
click at [792, 487] on div "New" at bounding box center [804, 489] width 108 height 33
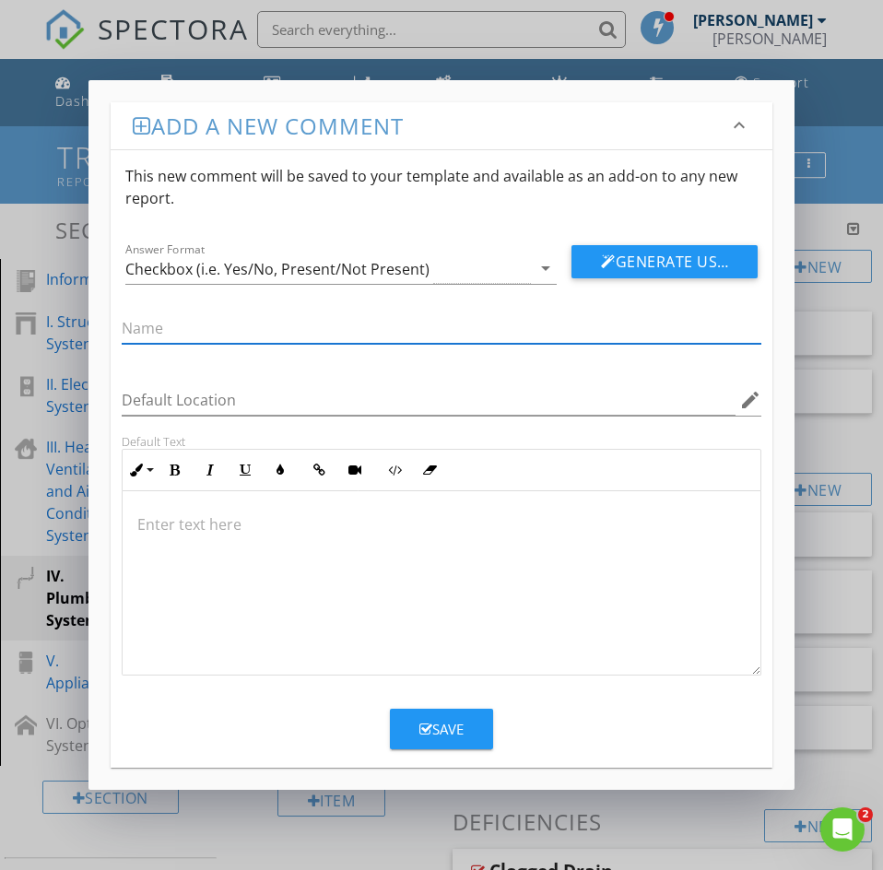
click at [166, 531] on p at bounding box center [441, 524] width 608 height 22
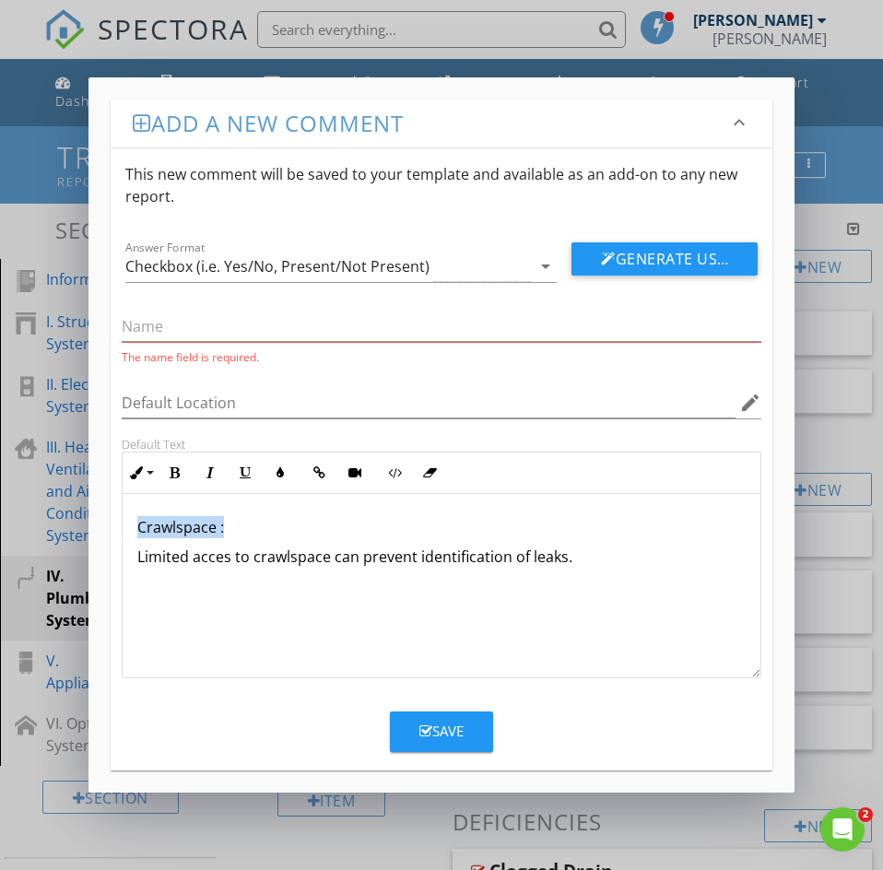
drag, startPoint x: 228, startPoint y: 519, endPoint x: 123, endPoint y: 515, distance: 104.2
click at [123, 515] on div "Crawlspace : Limited acces to crawlspace can prevent identification of leaks." at bounding box center [442, 586] width 638 height 184
click at [206, 470] on icon "button" at bounding box center [210, 472] width 13 height 13
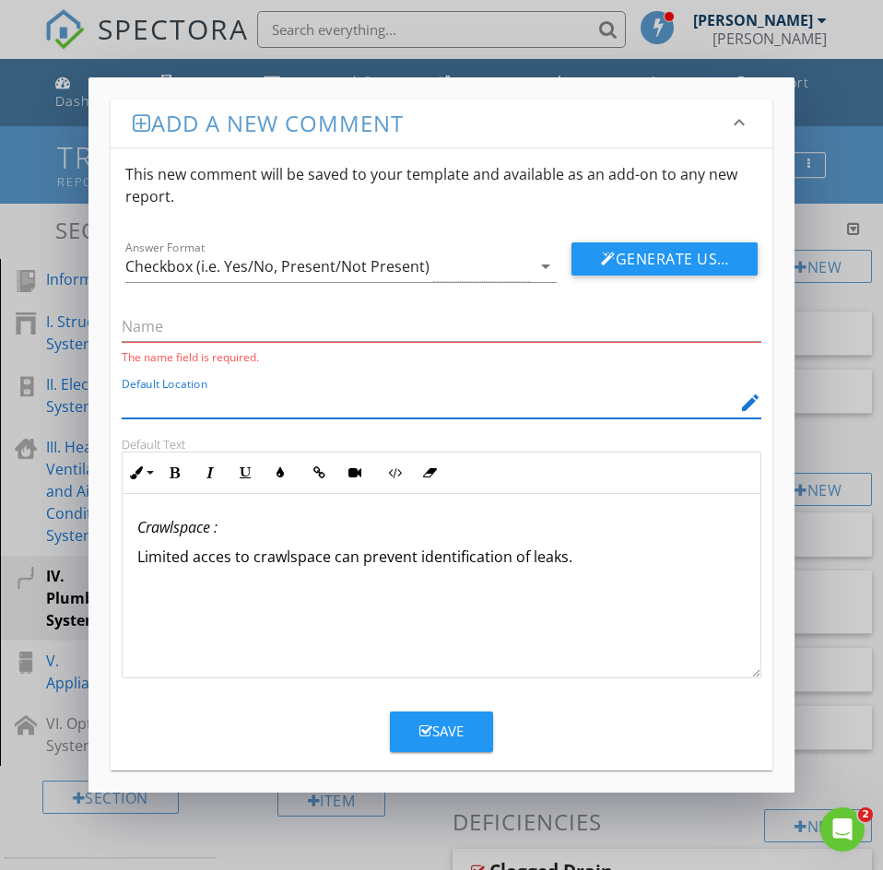
click at [144, 408] on input "Default Location" at bounding box center [429, 403] width 614 height 30
click at [142, 299] on div "The name field is required." at bounding box center [442, 331] width 662 height 68
click at [141, 306] on div "The name field is required." at bounding box center [442, 332] width 640 height 65
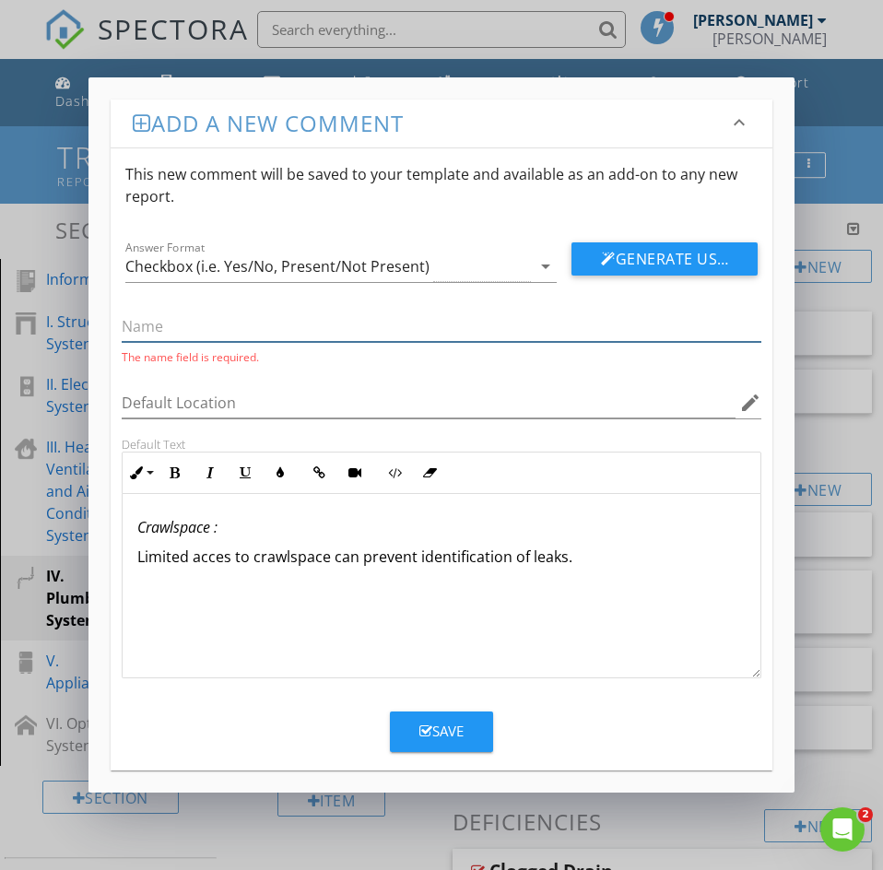
click at [141, 320] on input "text" at bounding box center [442, 326] width 640 height 30
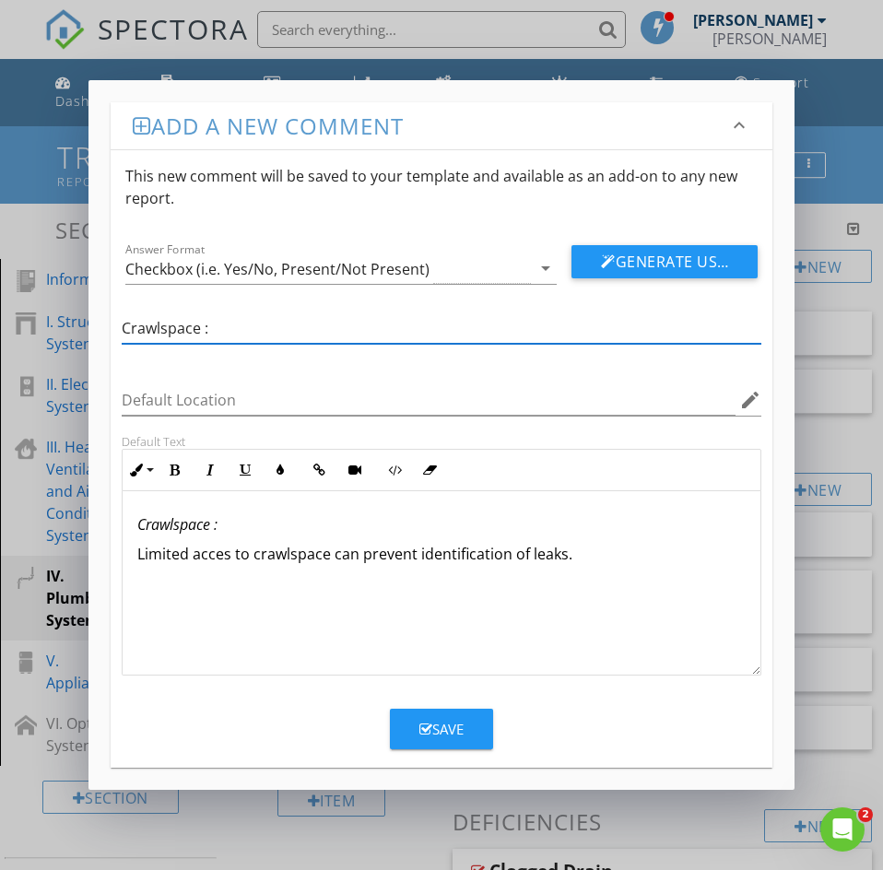
type input "Crawlspace :"
click at [434, 728] on div "Save" at bounding box center [441, 729] width 44 height 21
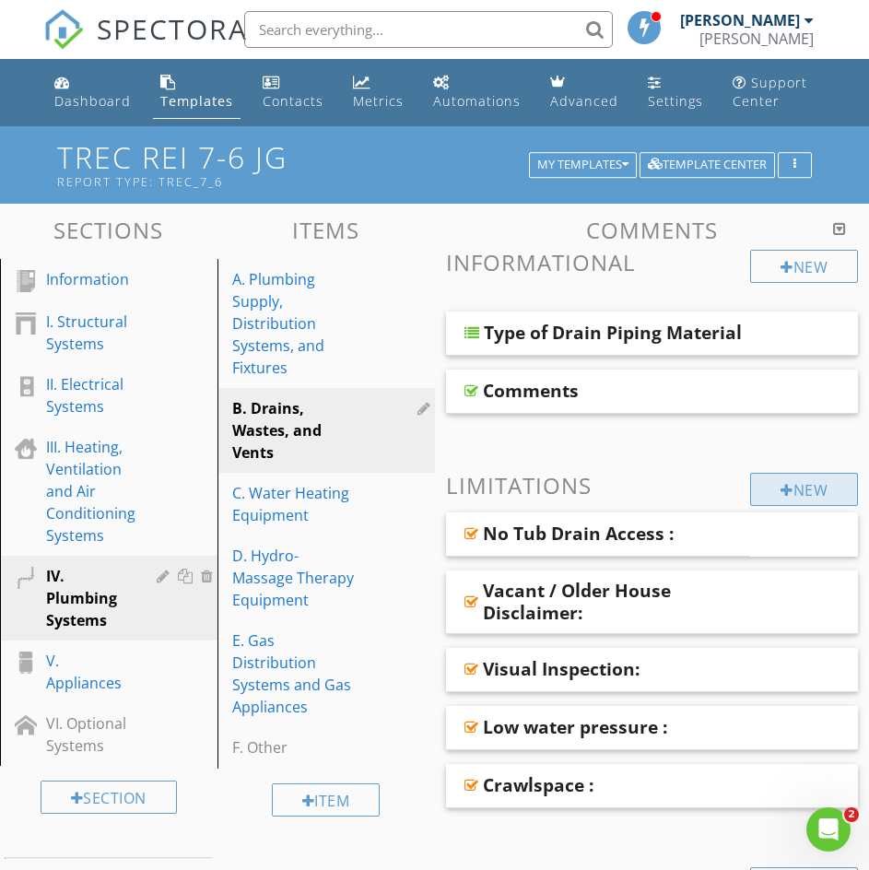
click at [789, 479] on div "New" at bounding box center [804, 489] width 108 height 33
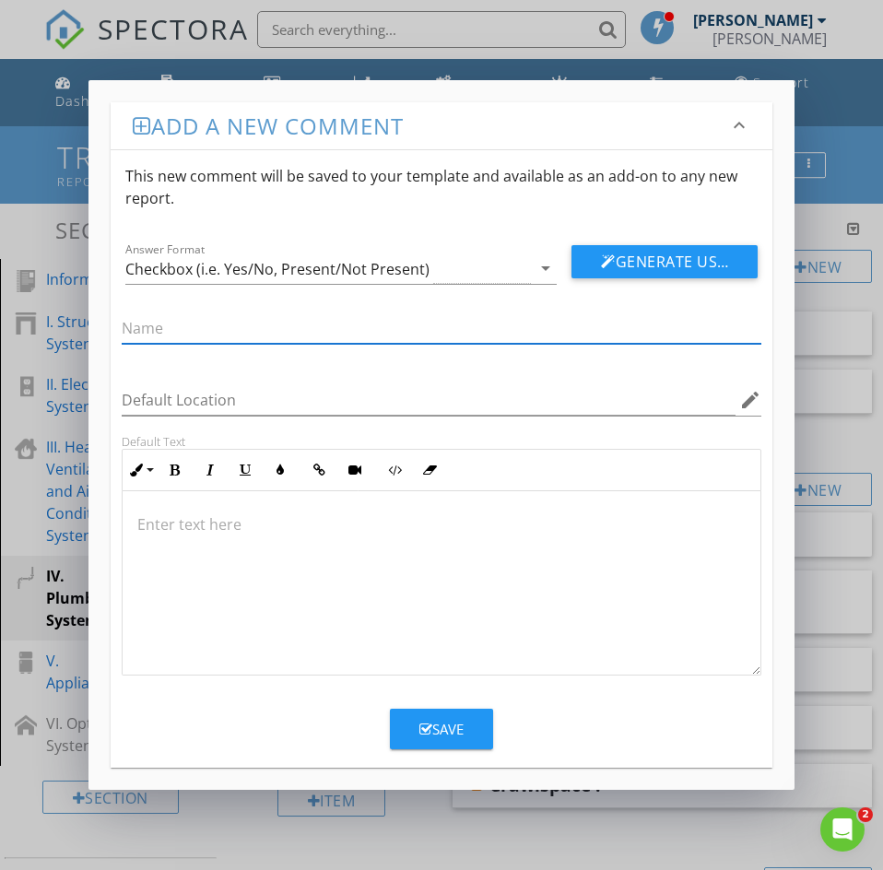
click at [151, 522] on p at bounding box center [441, 524] width 608 height 22
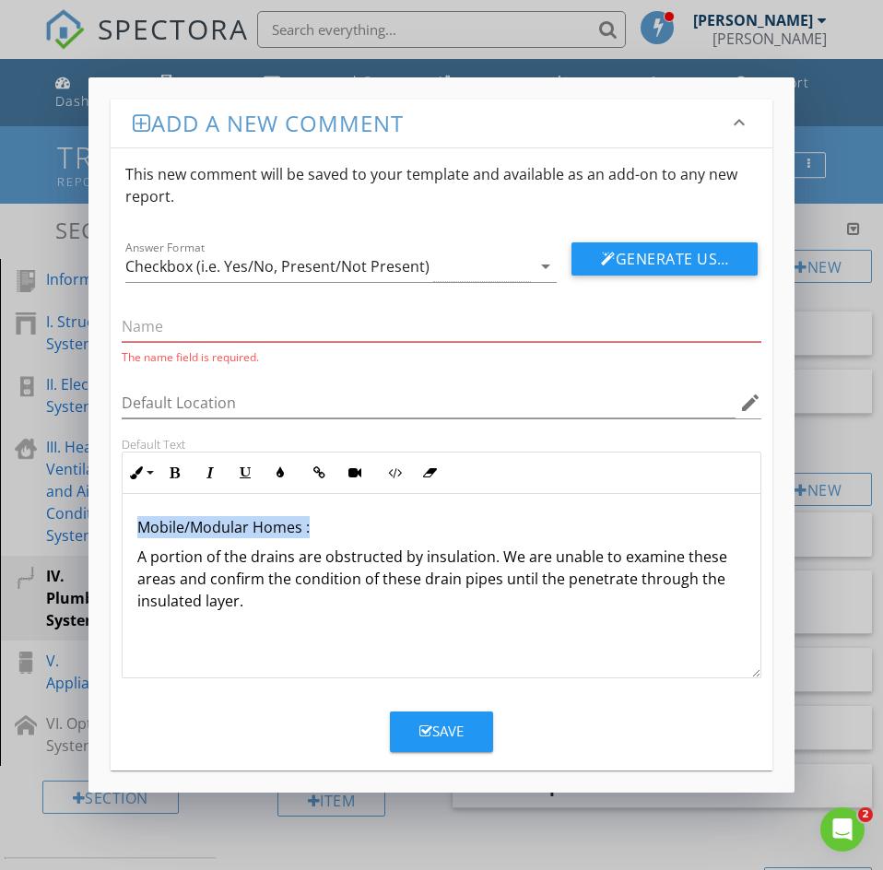
drag, startPoint x: 326, startPoint y: 523, endPoint x: 117, endPoint y: 519, distance: 209.2
click at [117, 519] on div "Default Text Inline Style XLarge Large Normal Small Light Small/Light Bold Ital…" at bounding box center [442, 557] width 662 height 241
click at [205, 466] on icon "button" at bounding box center [210, 472] width 13 height 13
click at [141, 330] on input "text" at bounding box center [442, 326] width 640 height 30
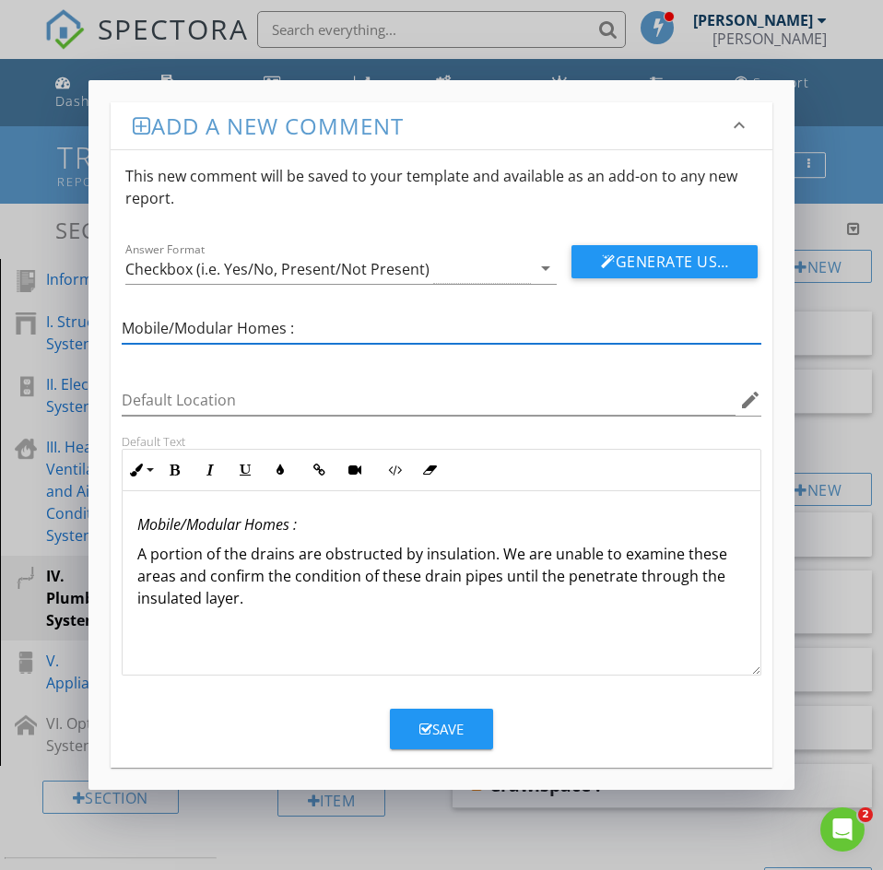
type input "Mobile/Modular Homes :"
click at [448, 746] on button "Save" at bounding box center [441, 729] width 103 height 41
